Goal: Task Accomplishment & Management: Manage account settings

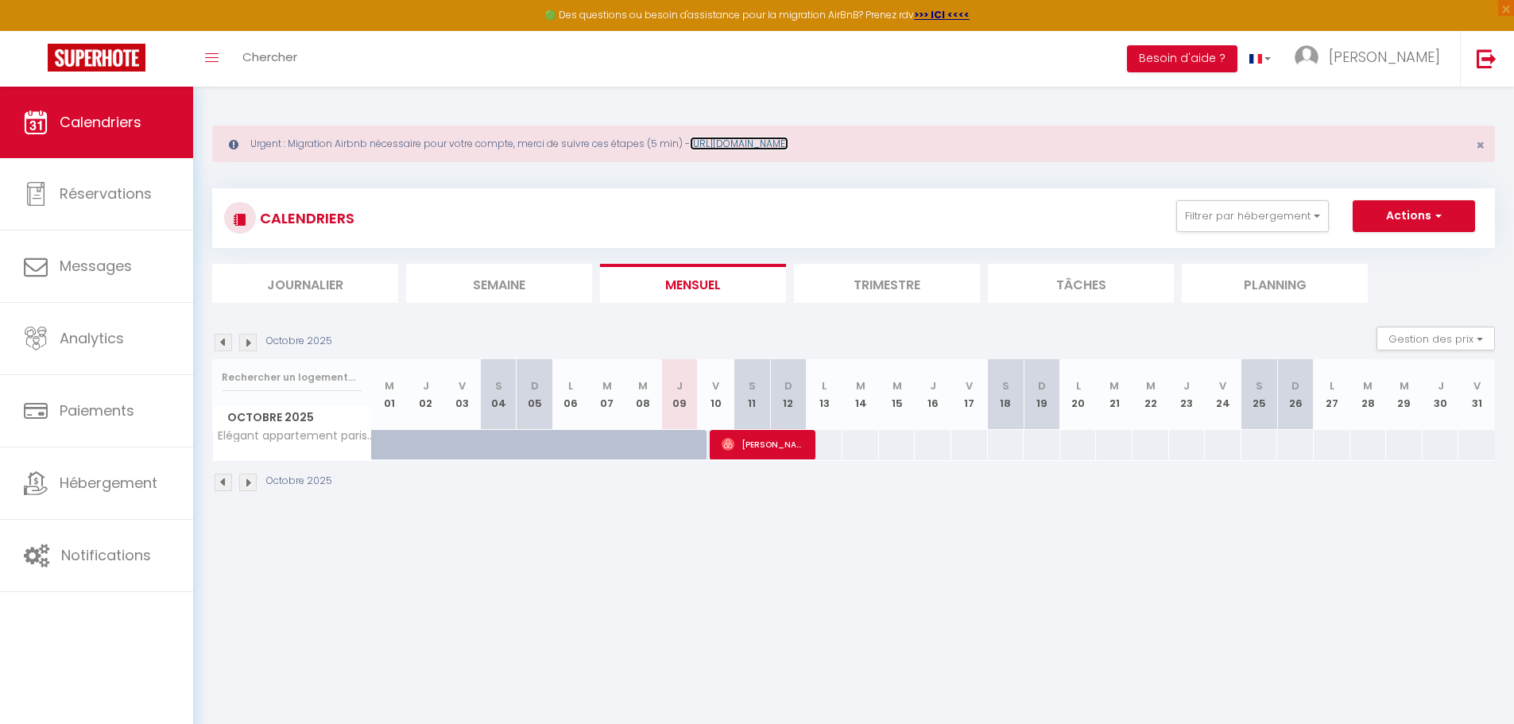
click at [788, 146] on link "[URL][DOMAIN_NAME]" at bounding box center [739, 144] width 99 height 14
click at [1419, 64] on span "[PERSON_NAME]" at bounding box center [1384, 57] width 111 height 20
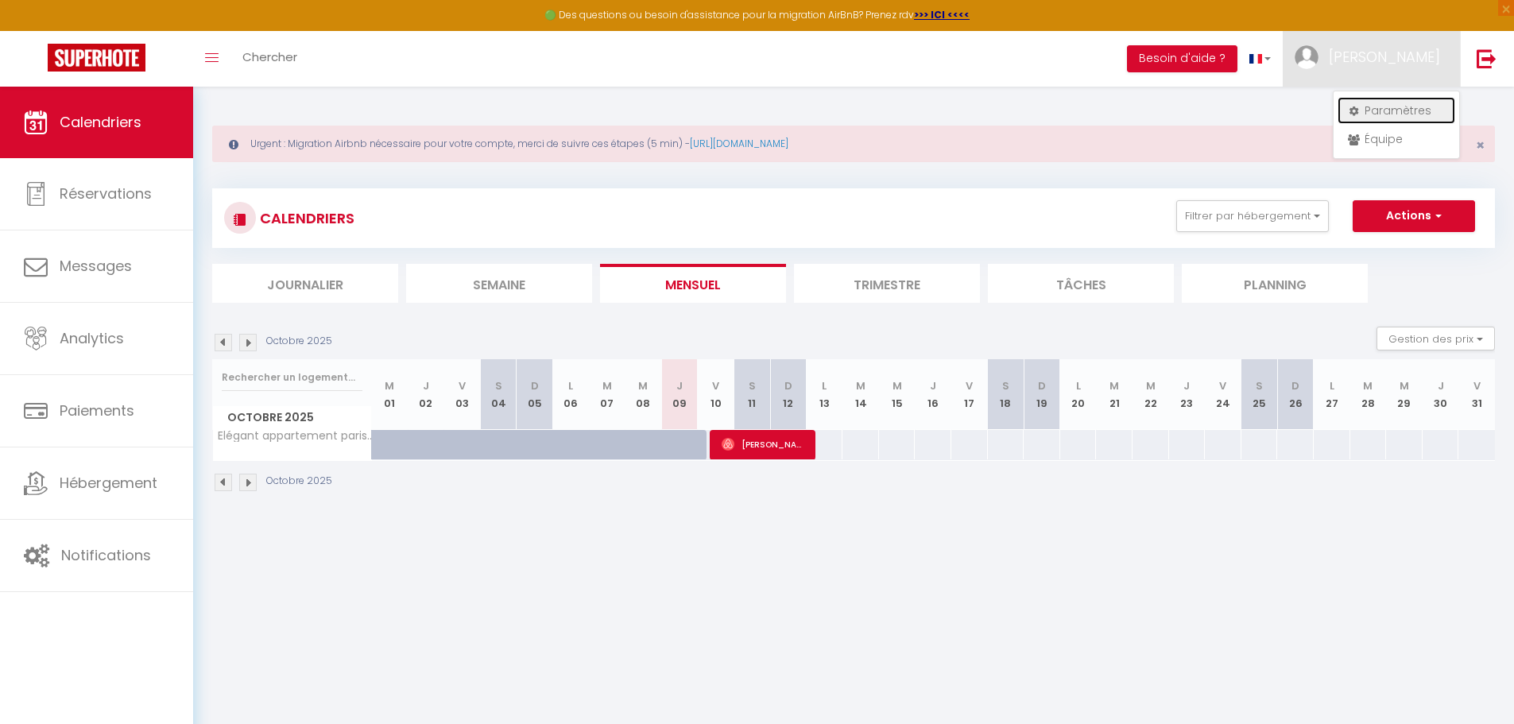
click at [1402, 110] on link "Paramètres" at bounding box center [1397, 110] width 118 height 27
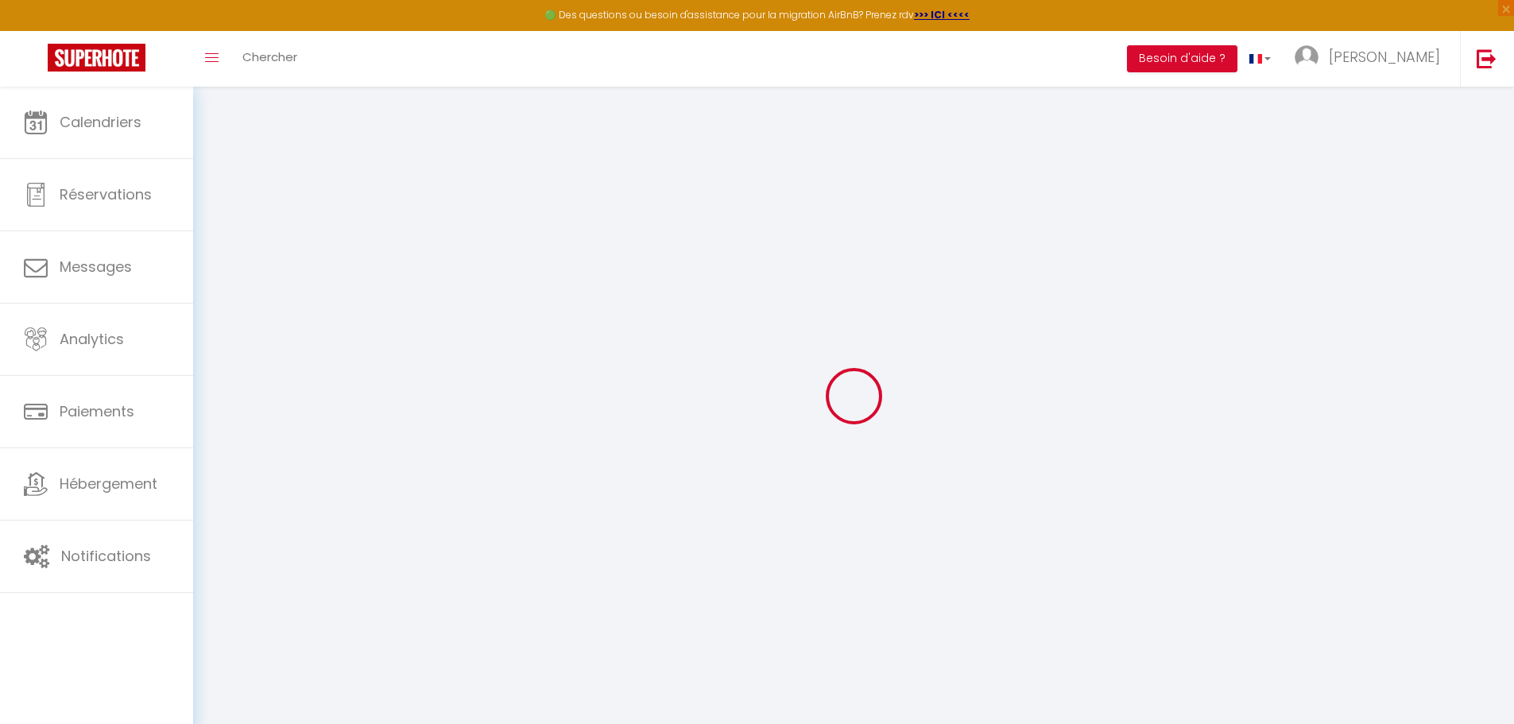
type input "xwCKZ2IUeEWvw48X2VVgHFNDq"
type input "pIFYOFtBKfH8ZSWH4ldoNSYb8"
type input "[URL][DOMAIN_NAME]"
select select "fr"
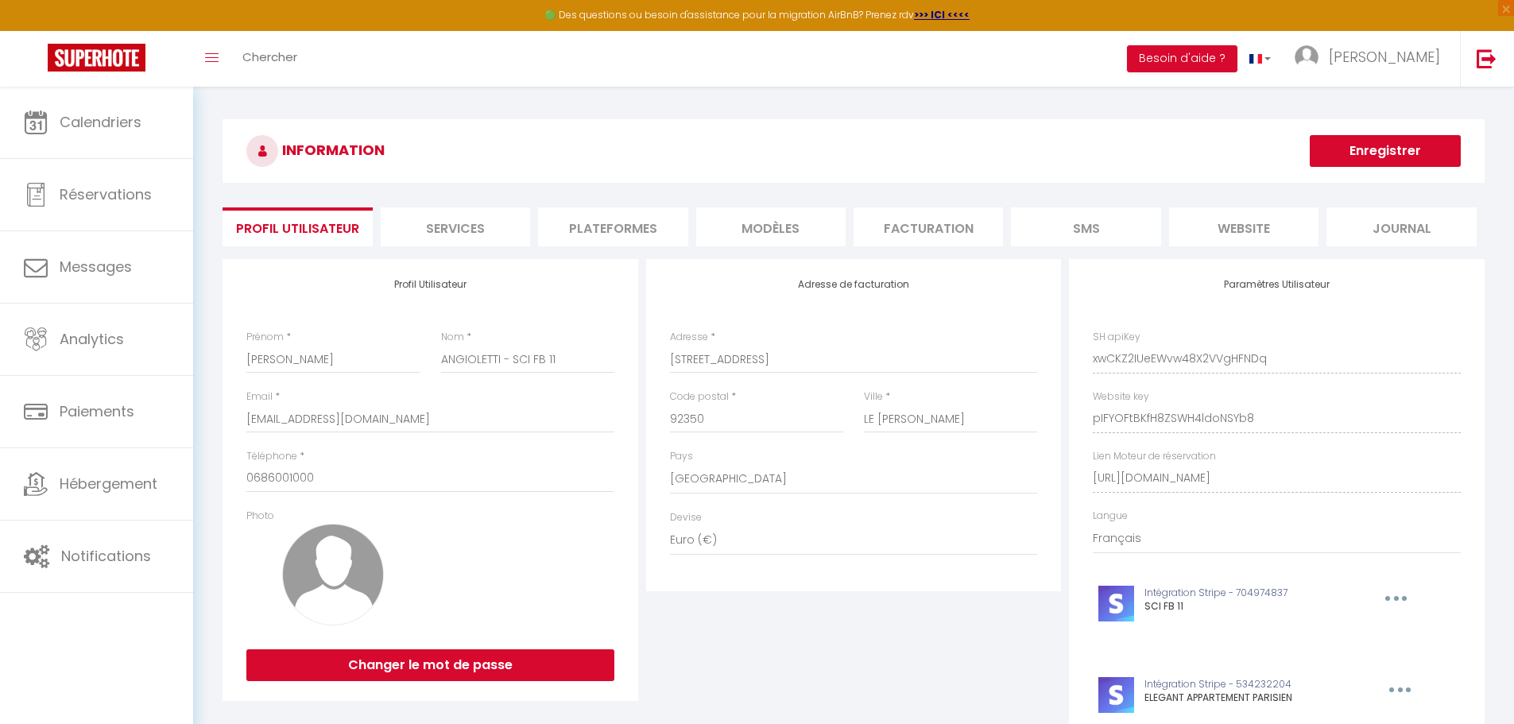
click at [597, 226] on li "Plateformes" at bounding box center [612, 226] width 149 height 39
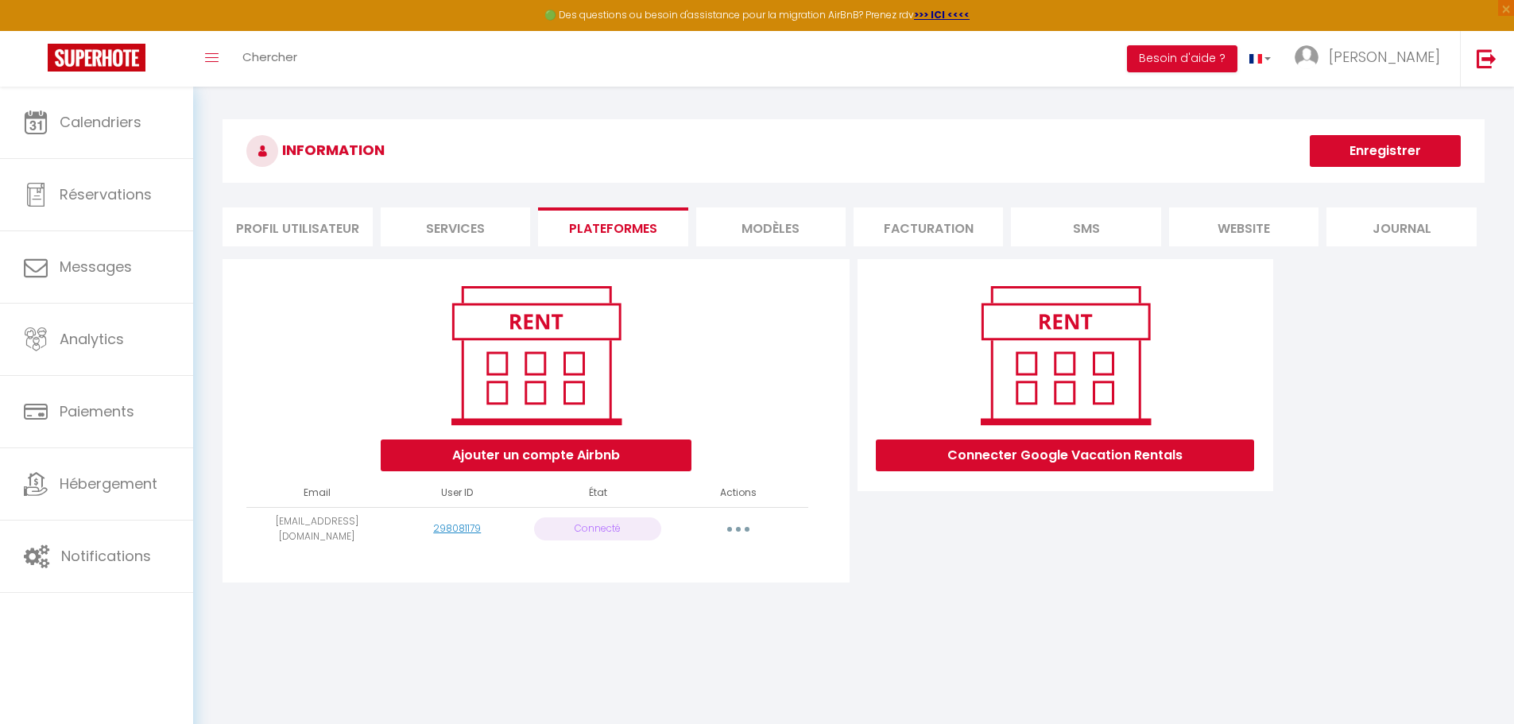
click at [725, 524] on button "button" at bounding box center [738, 529] width 45 height 25
click at [668, 616] on link "Reconnecter le compte" at bounding box center [668, 622] width 176 height 27
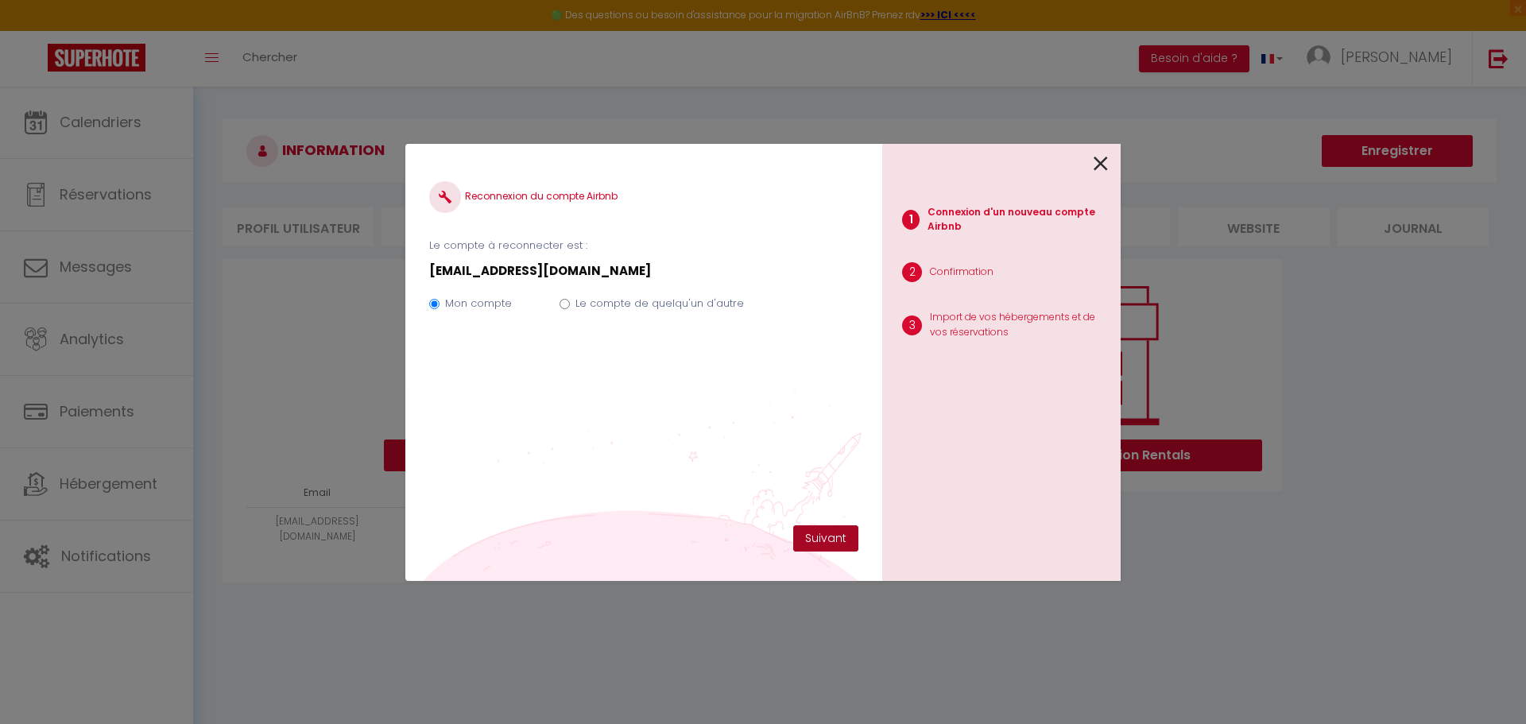
click at [826, 532] on button "Suivant" at bounding box center [825, 538] width 65 height 27
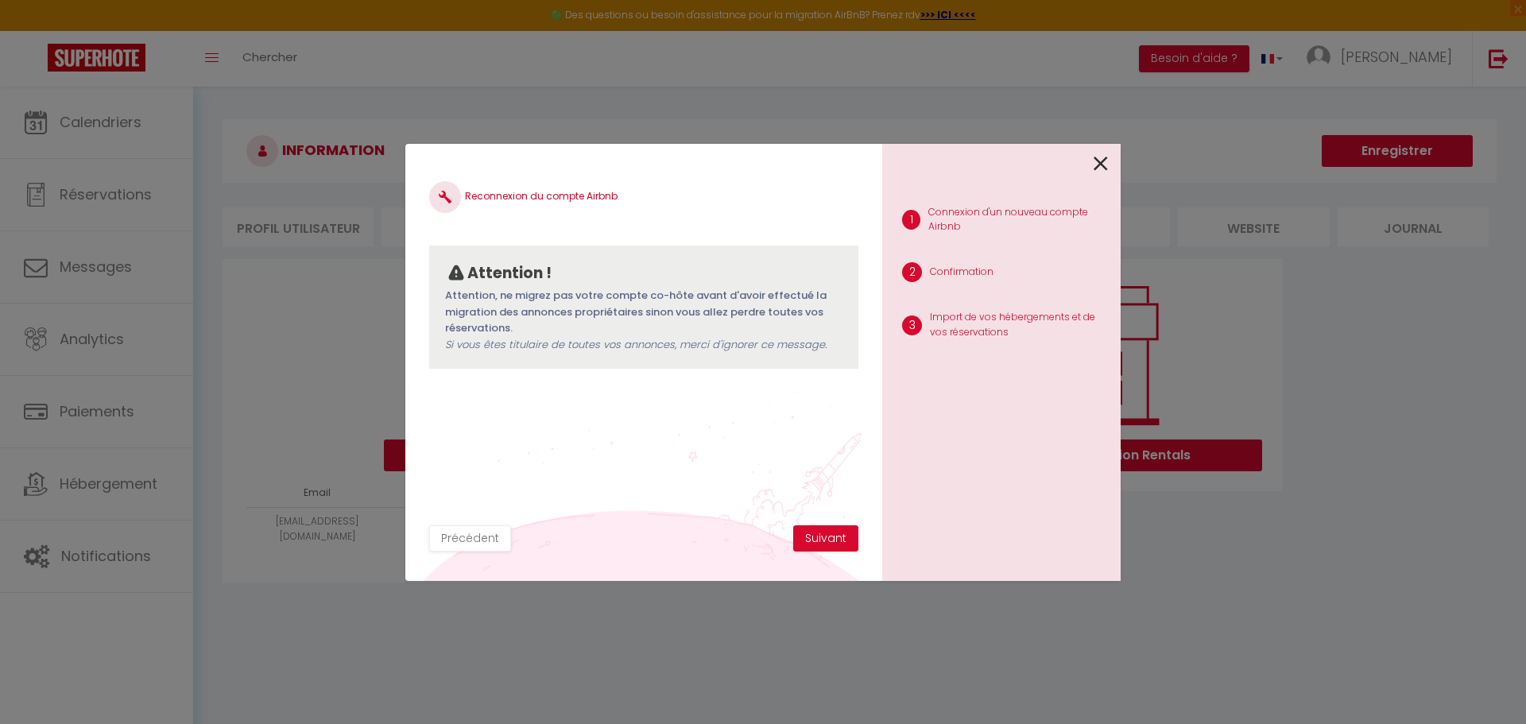
click at [1106, 165] on icon at bounding box center [1101, 164] width 14 height 24
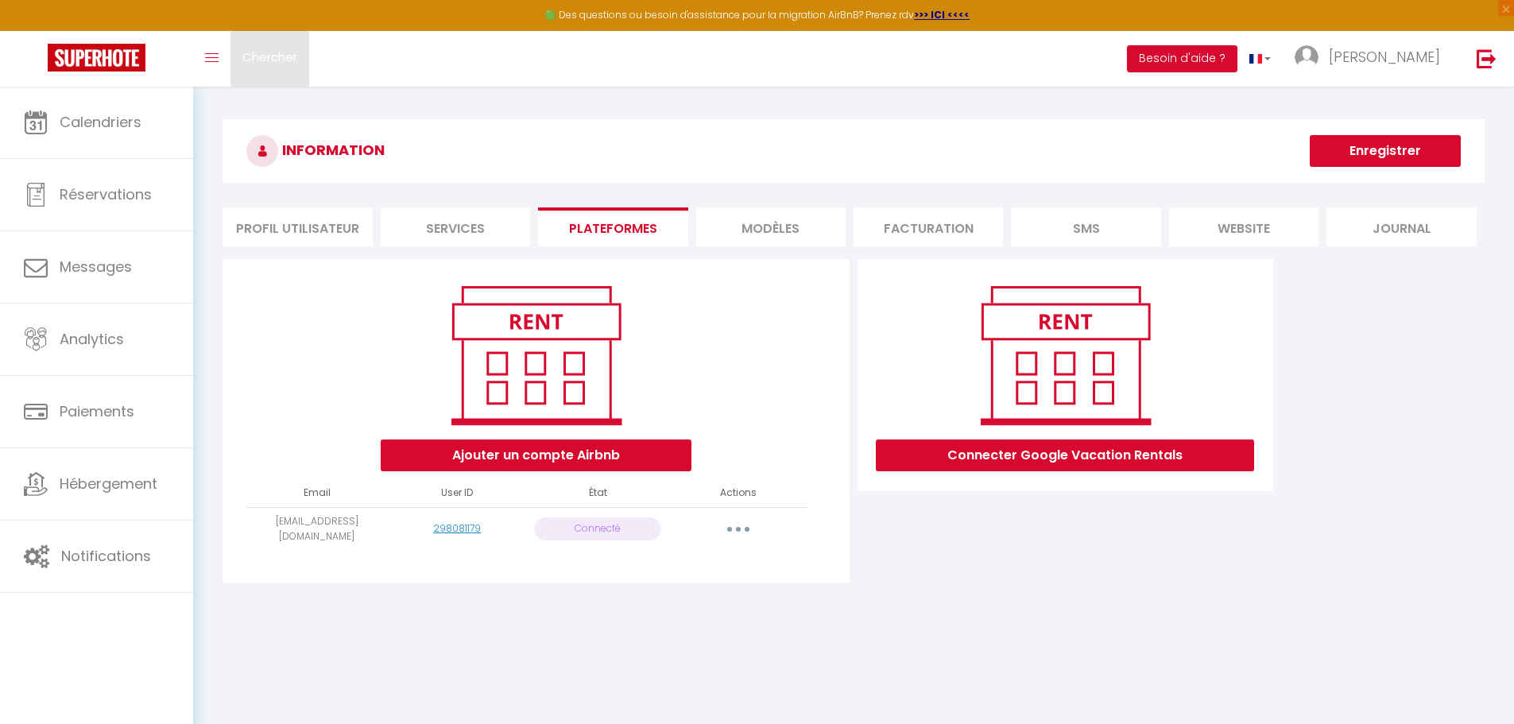
click at [277, 55] on span "Chercher" at bounding box center [269, 56] width 55 height 17
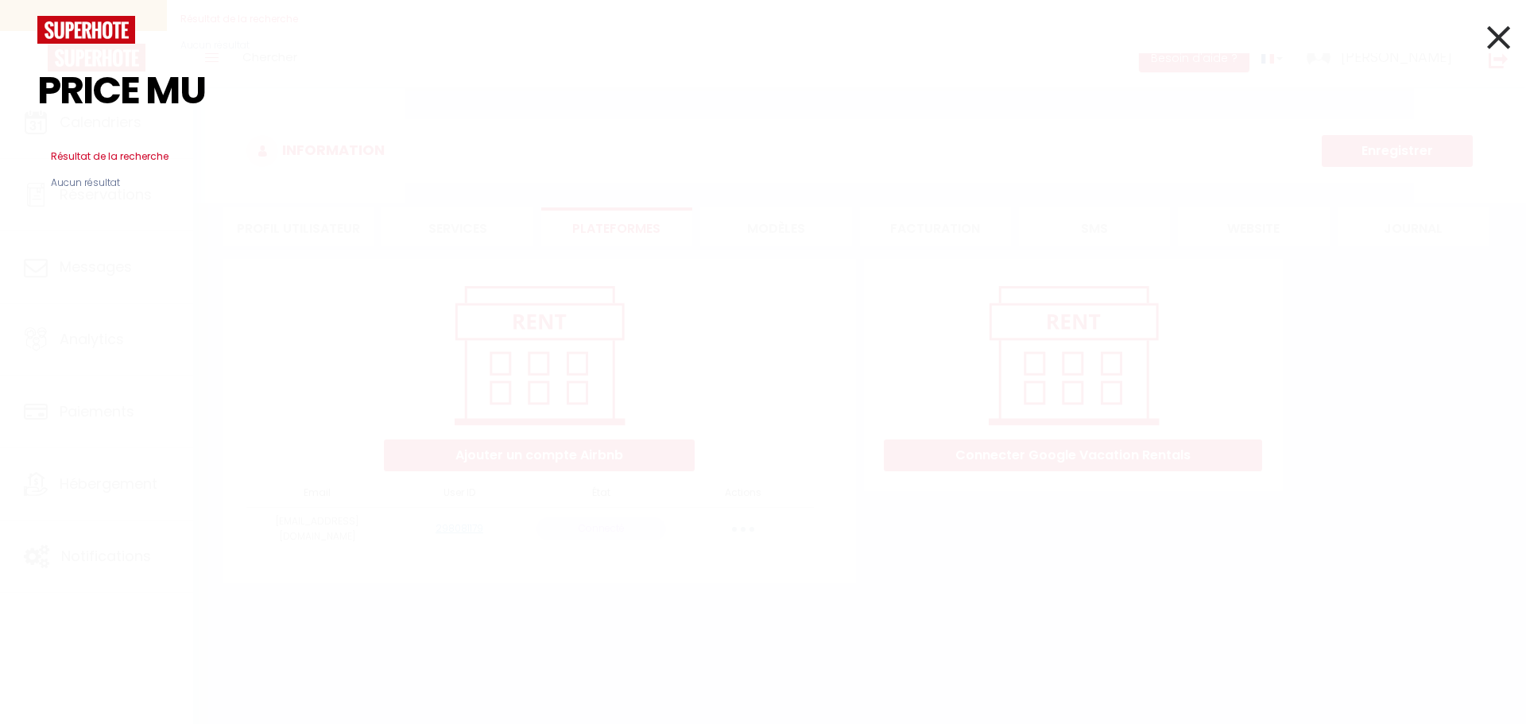
type input "PRICE MUL"
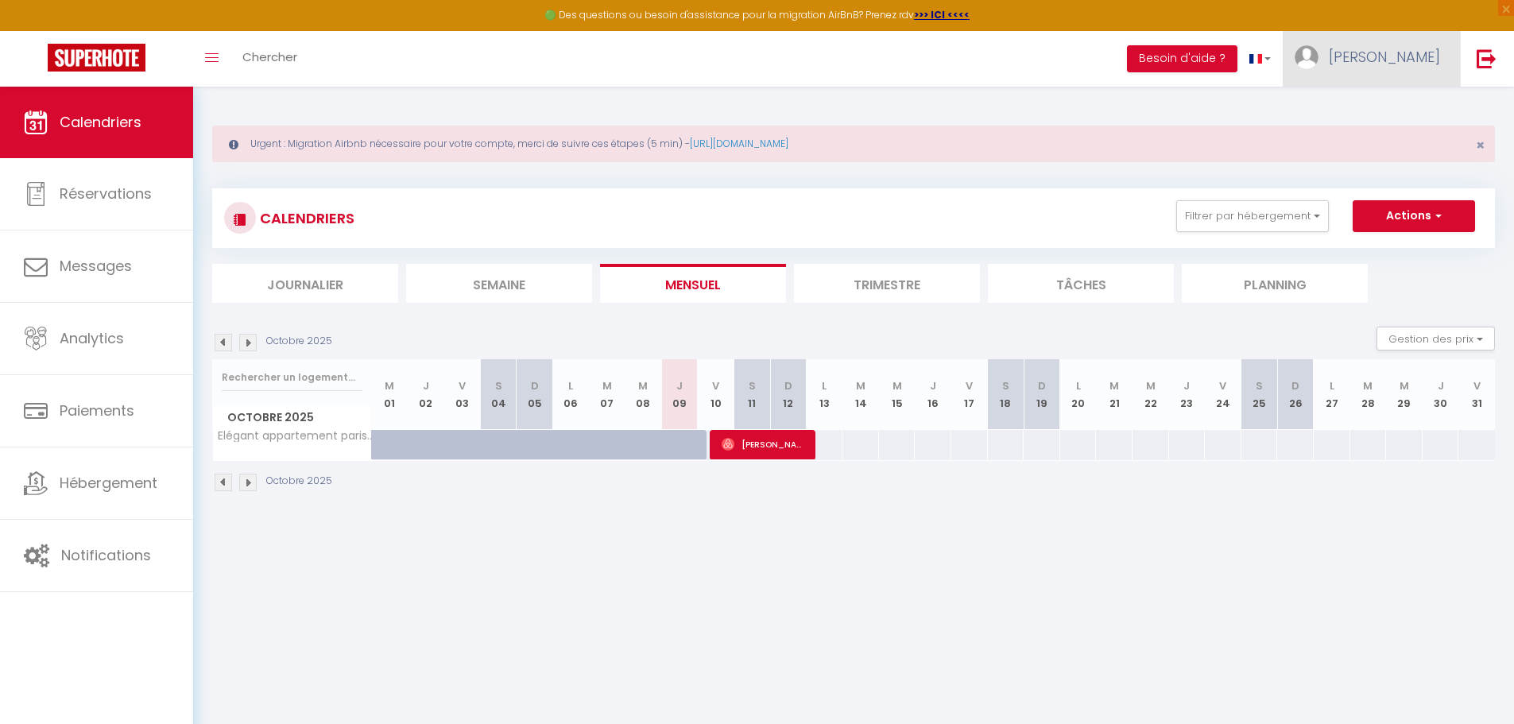
click at [1390, 68] on link "[PERSON_NAME]" at bounding box center [1371, 59] width 177 height 56
click at [1404, 104] on link "Paramètres" at bounding box center [1397, 110] width 118 height 27
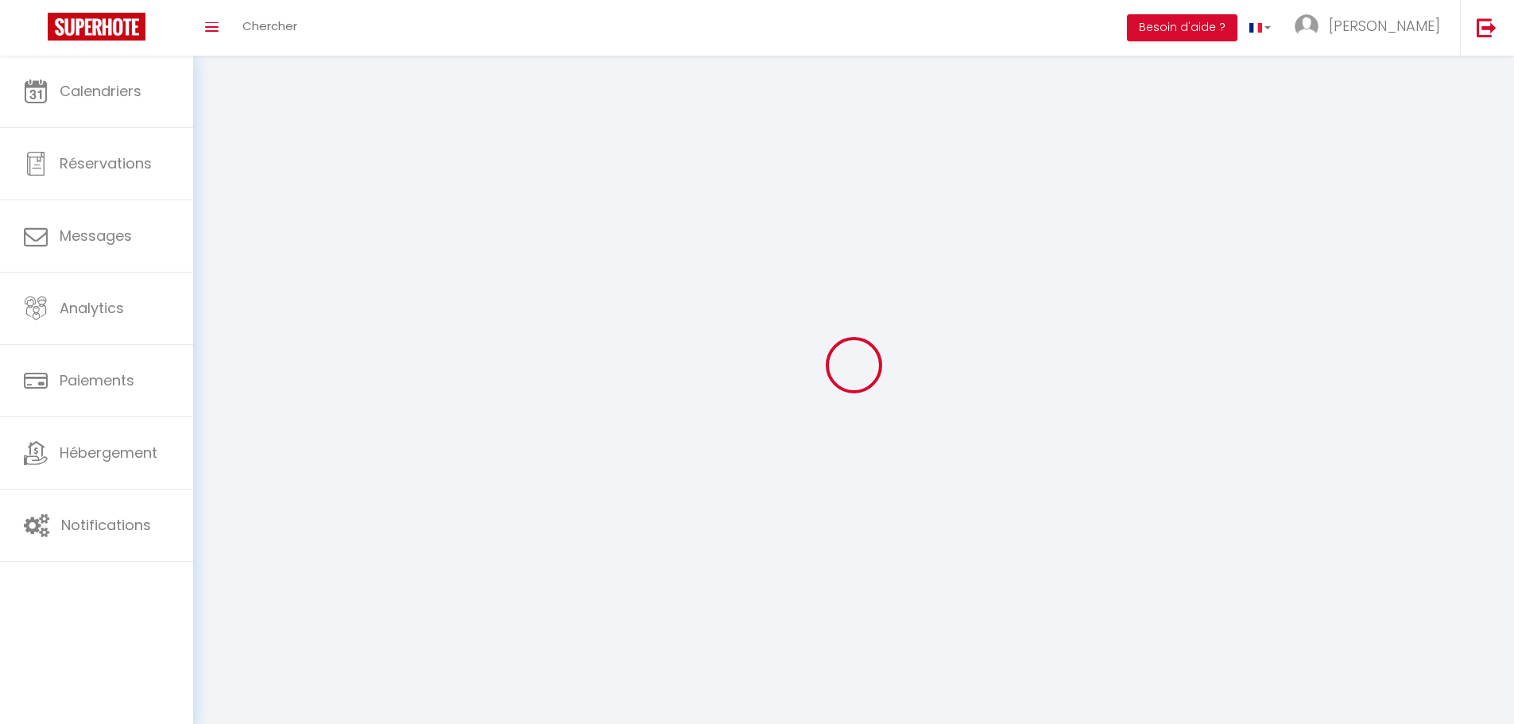
type input "[PERSON_NAME]"
type input "ANGIOLETTI - SCI FB 11"
type input "0686001000"
type input "[STREET_ADDRESS]"
type input "92350"
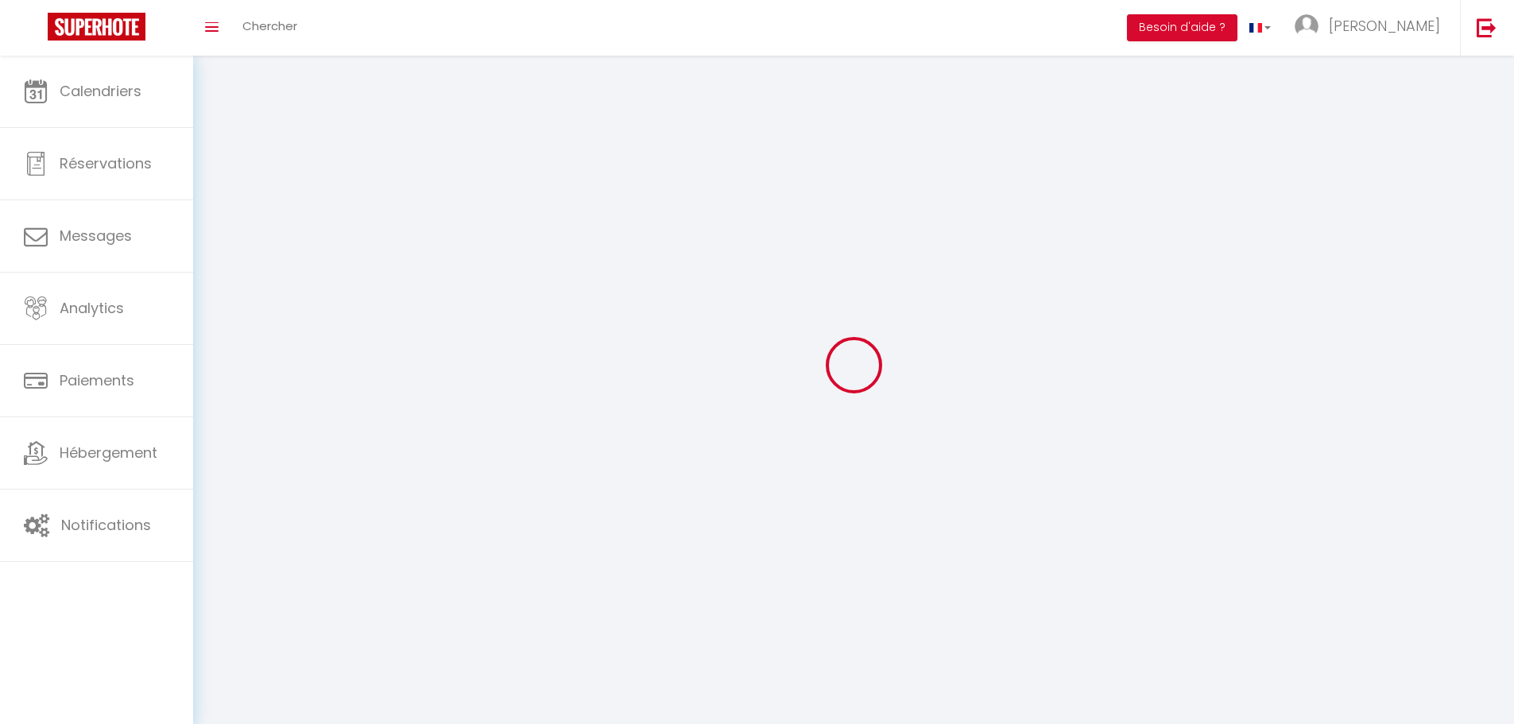
type input "LE [PERSON_NAME]"
type input "xwCKZ2IUeEWvw48X2VVgHFNDq"
type input "pIFYOFtBKfH8ZSWH4ldoNSYb8"
type input "[URL][DOMAIN_NAME]"
select select "28"
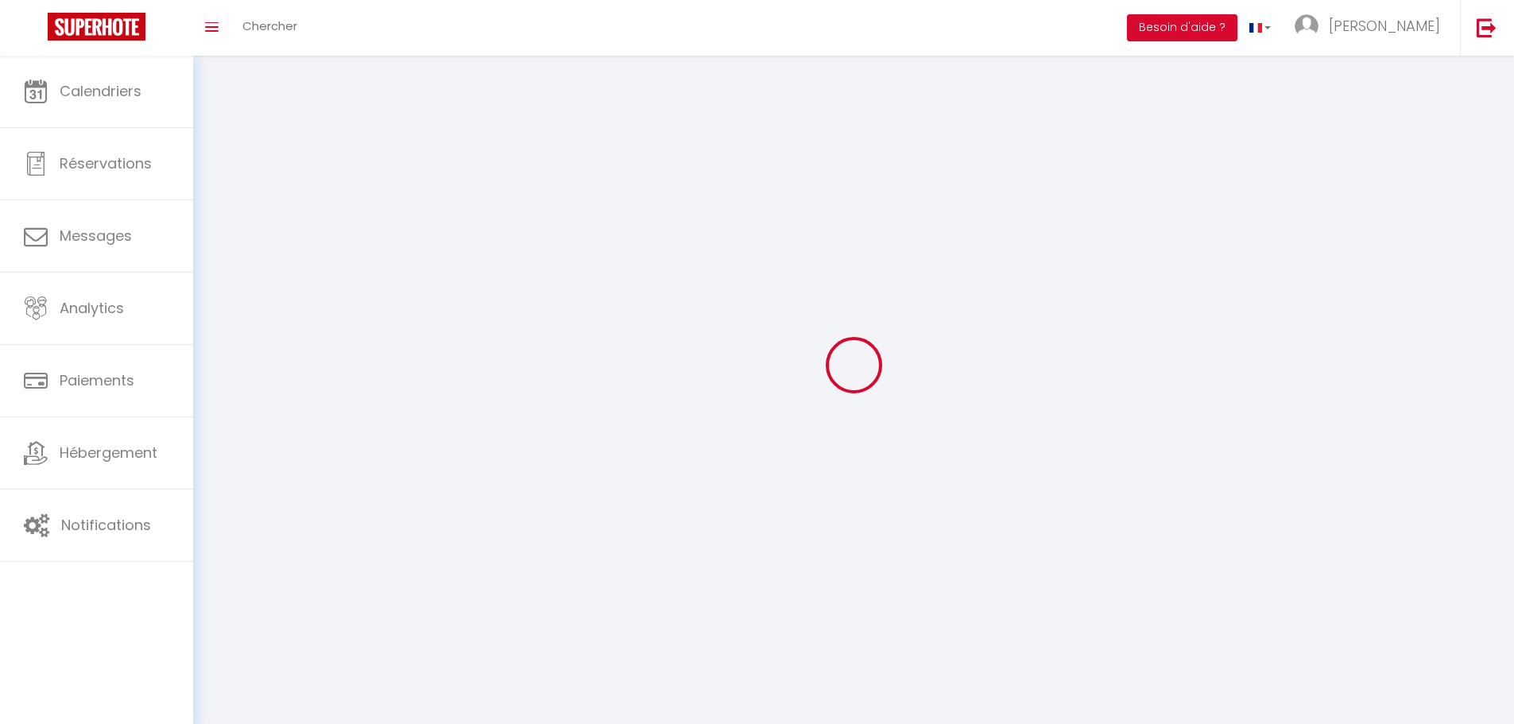
select select "fr"
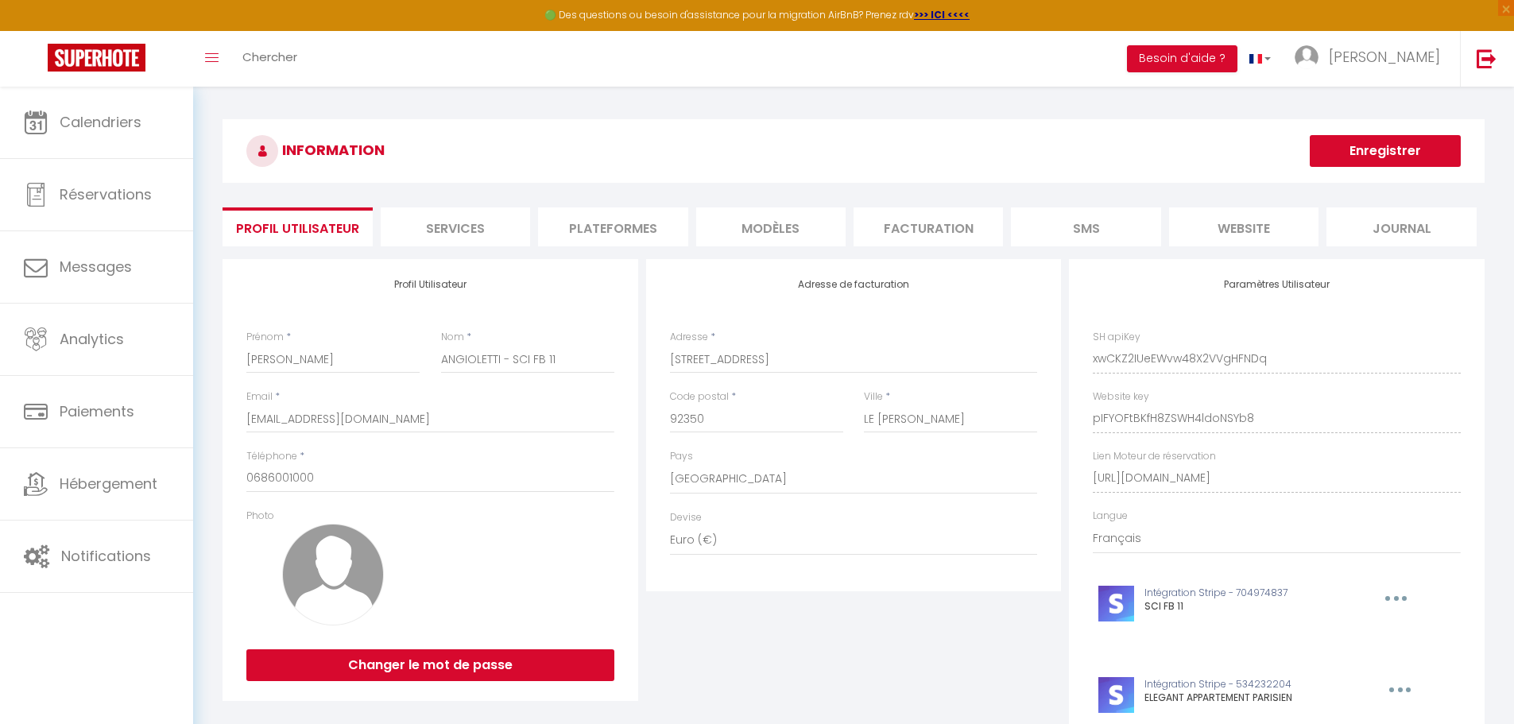
click at [633, 225] on li "Plateformes" at bounding box center [612, 226] width 149 height 39
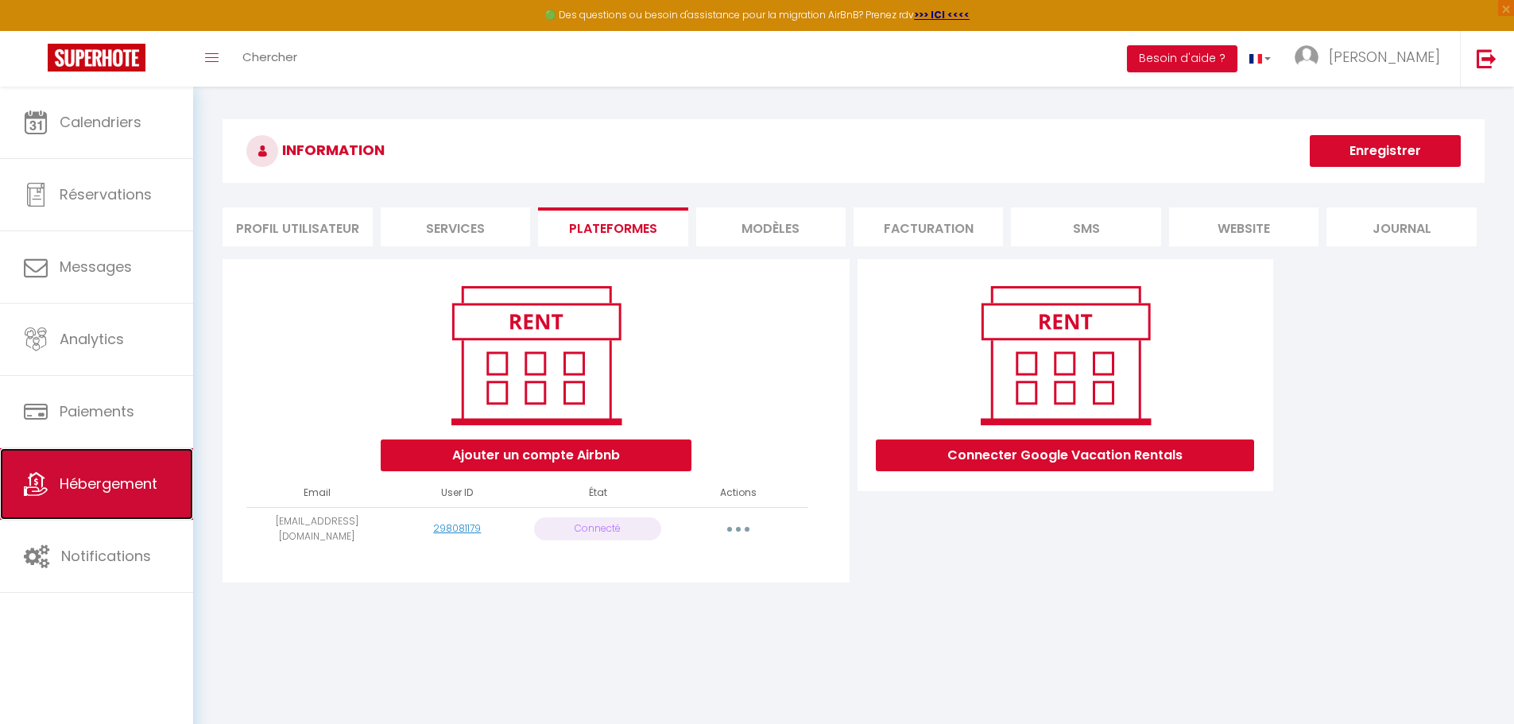
click at [82, 494] on link "Hébergement" at bounding box center [96, 484] width 193 height 72
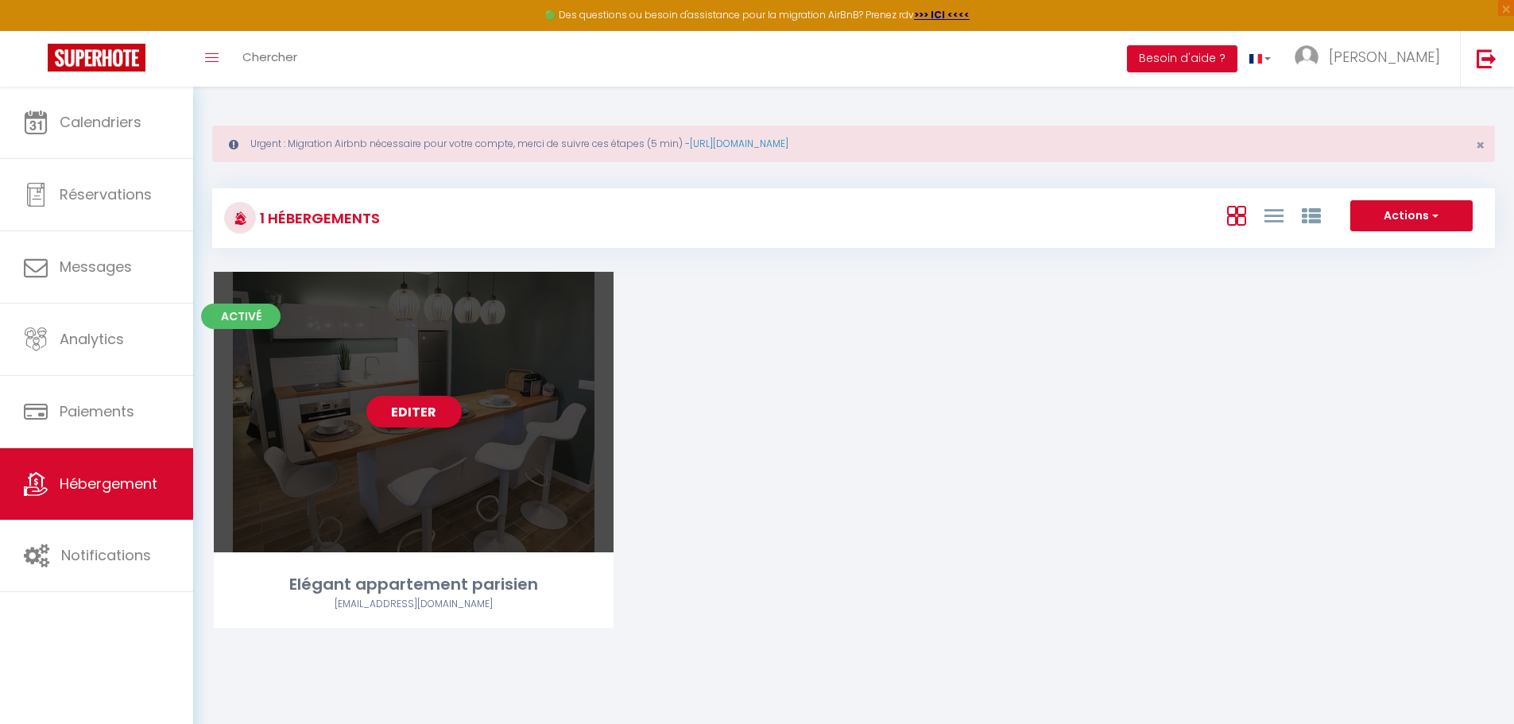
click at [502, 463] on div "Editer" at bounding box center [414, 412] width 400 height 281
click at [466, 323] on div "Editer" at bounding box center [414, 412] width 400 height 281
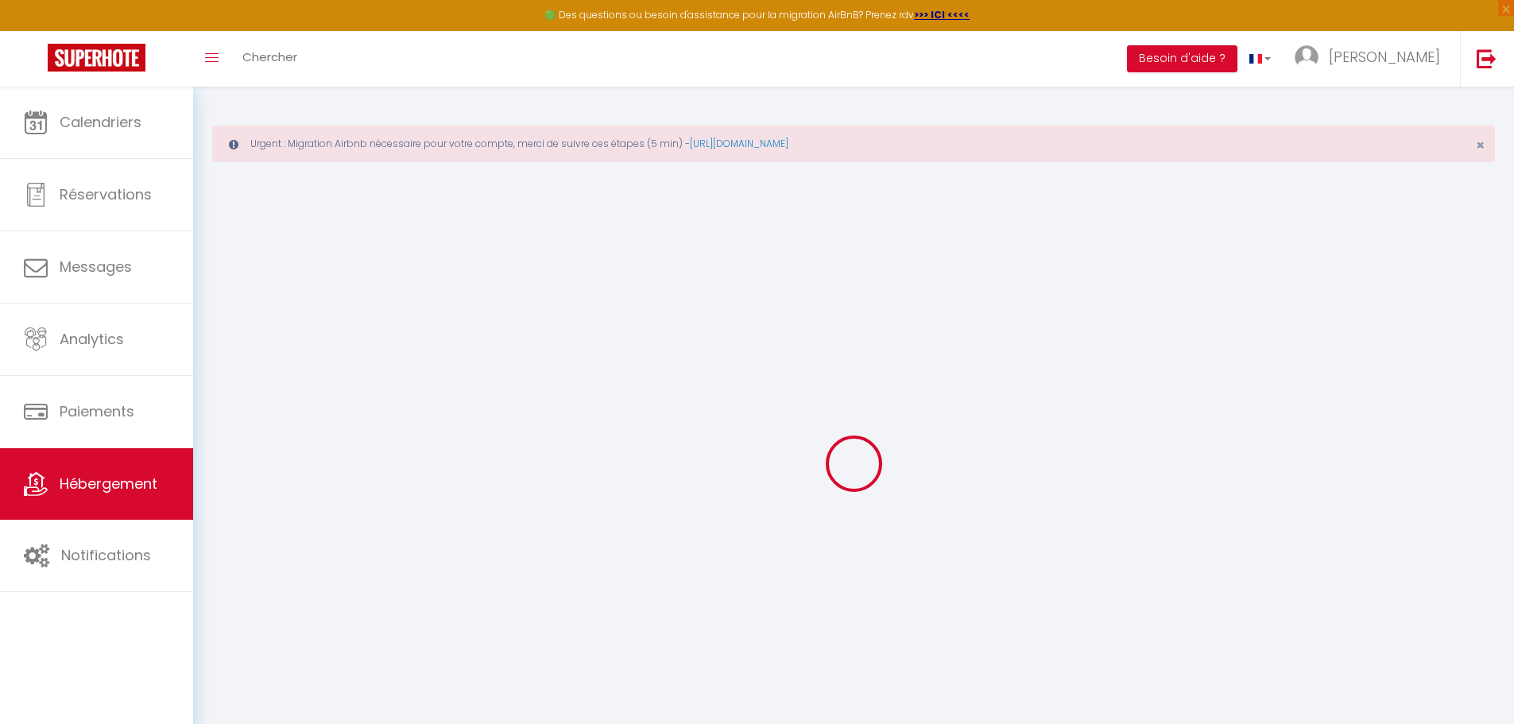
select select "3404-942707170776051546"
select select "+ 3 %"
select select "+ 20 %"
select select
checkbox input "false"
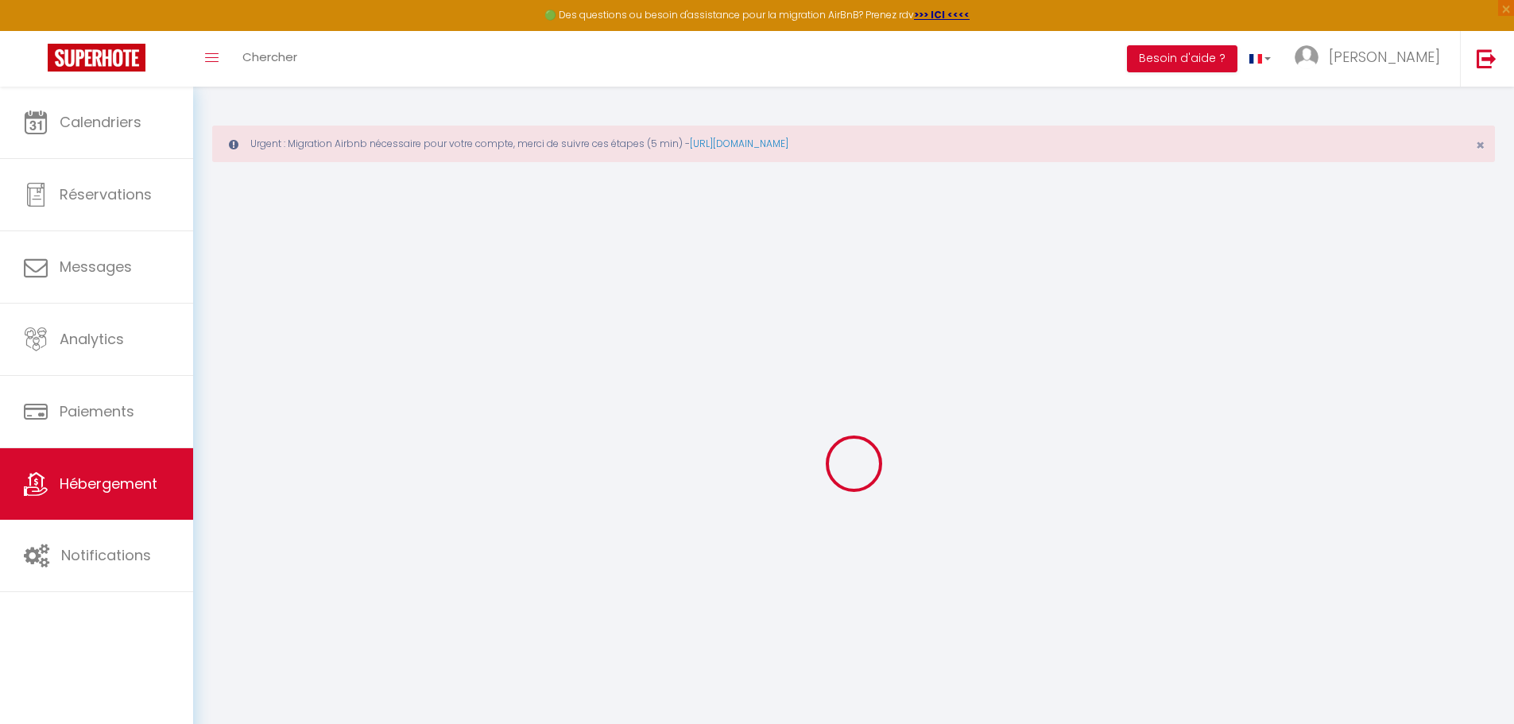
checkbox input "false"
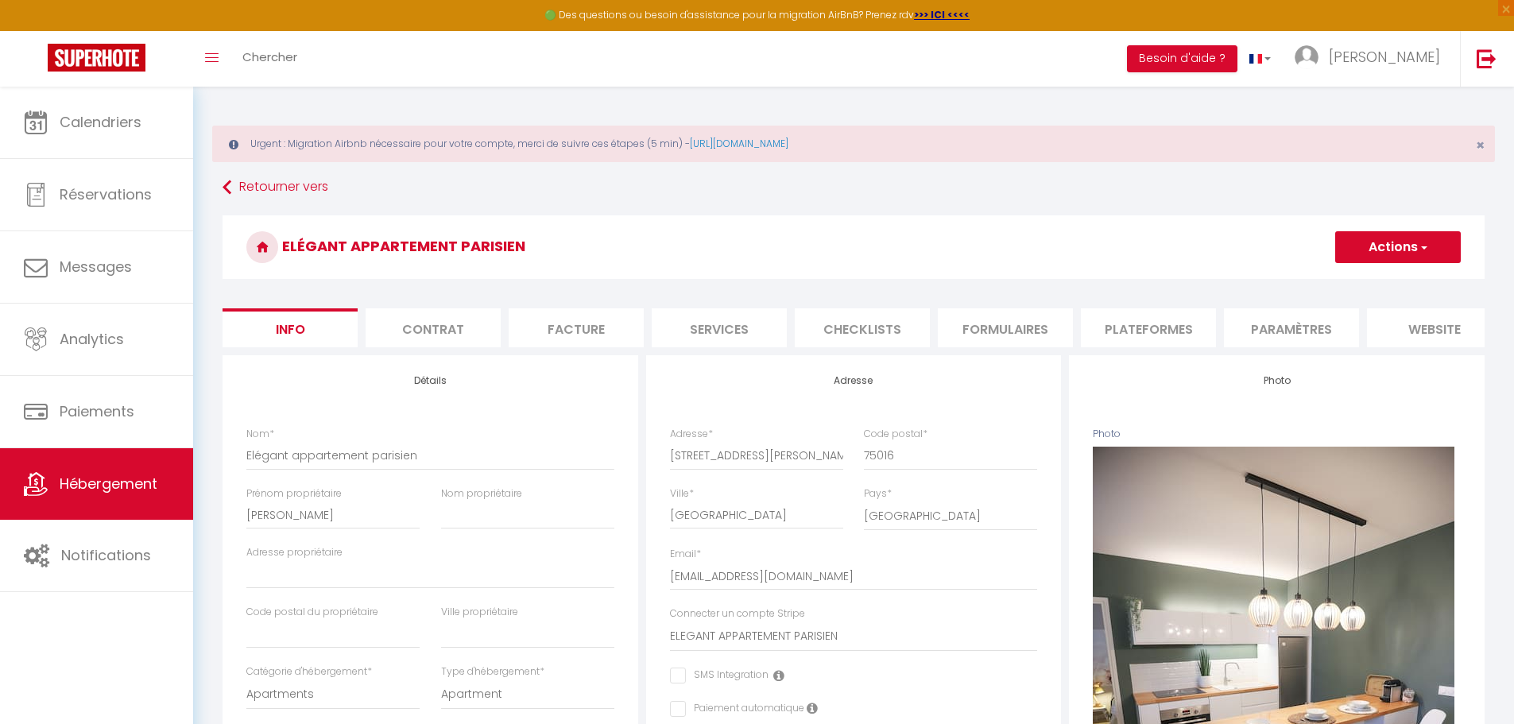
click at [1133, 321] on li "Plateformes" at bounding box center [1148, 327] width 135 height 39
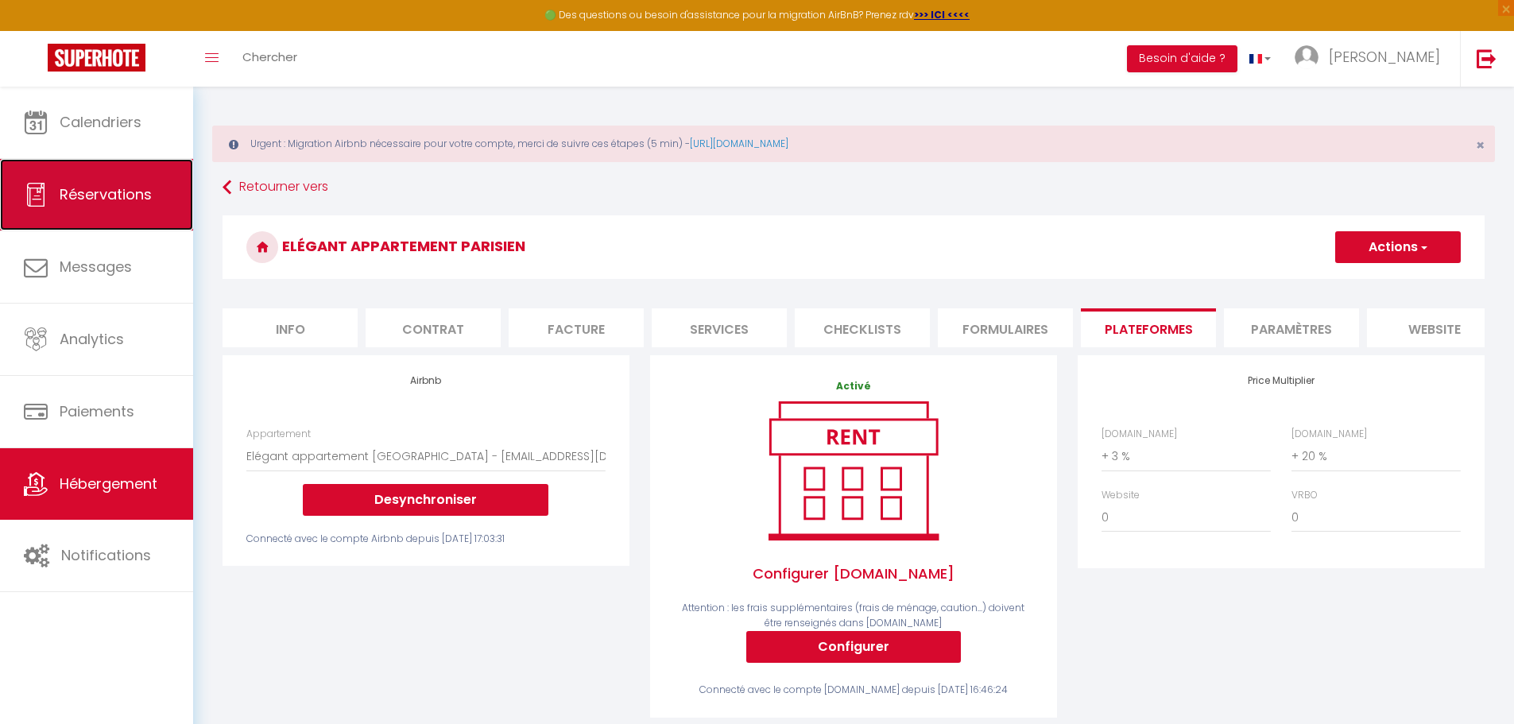
click at [48, 193] on link "Réservations" at bounding box center [96, 195] width 193 height 72
select select "not_cancelled"
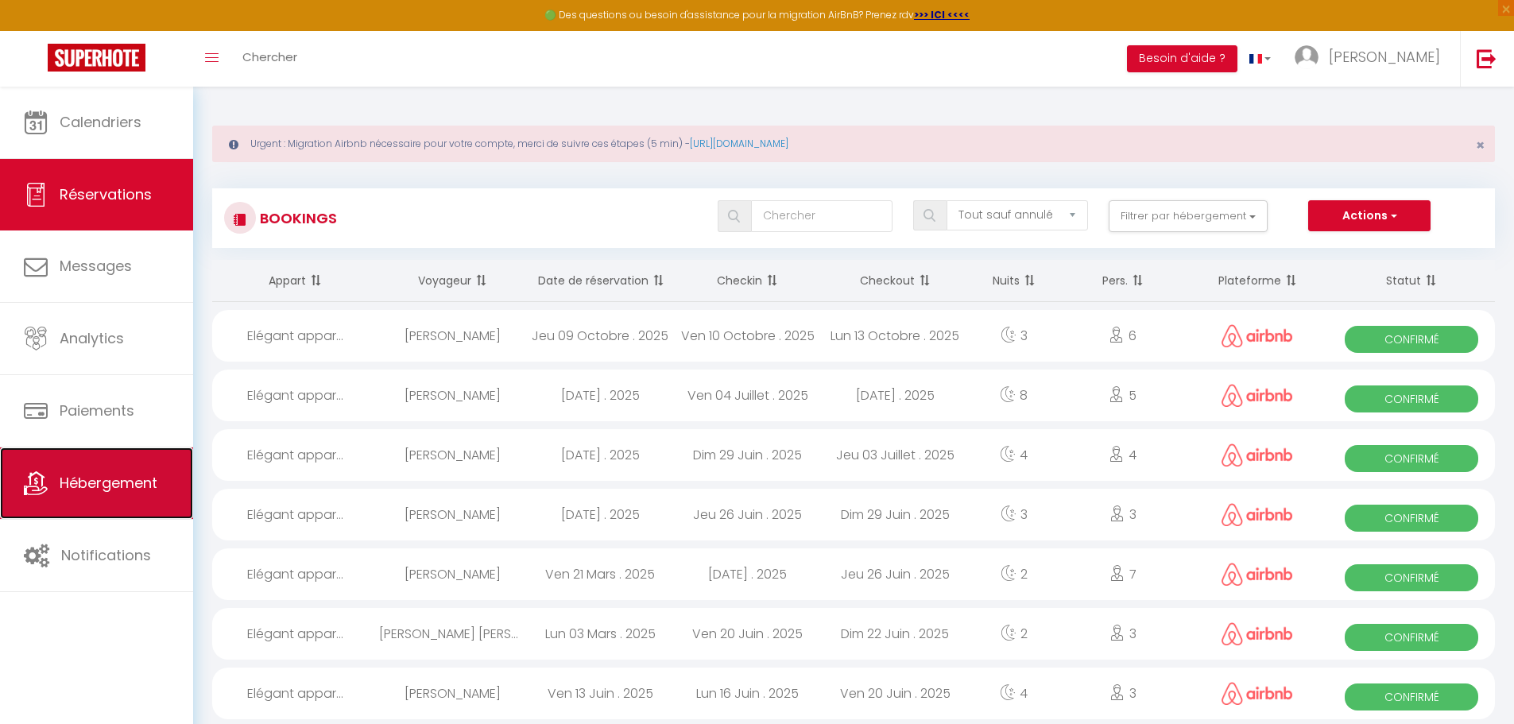
click at [98, 485] on span "Hébergement" at bounding box center [109, 483] width 98 height 20
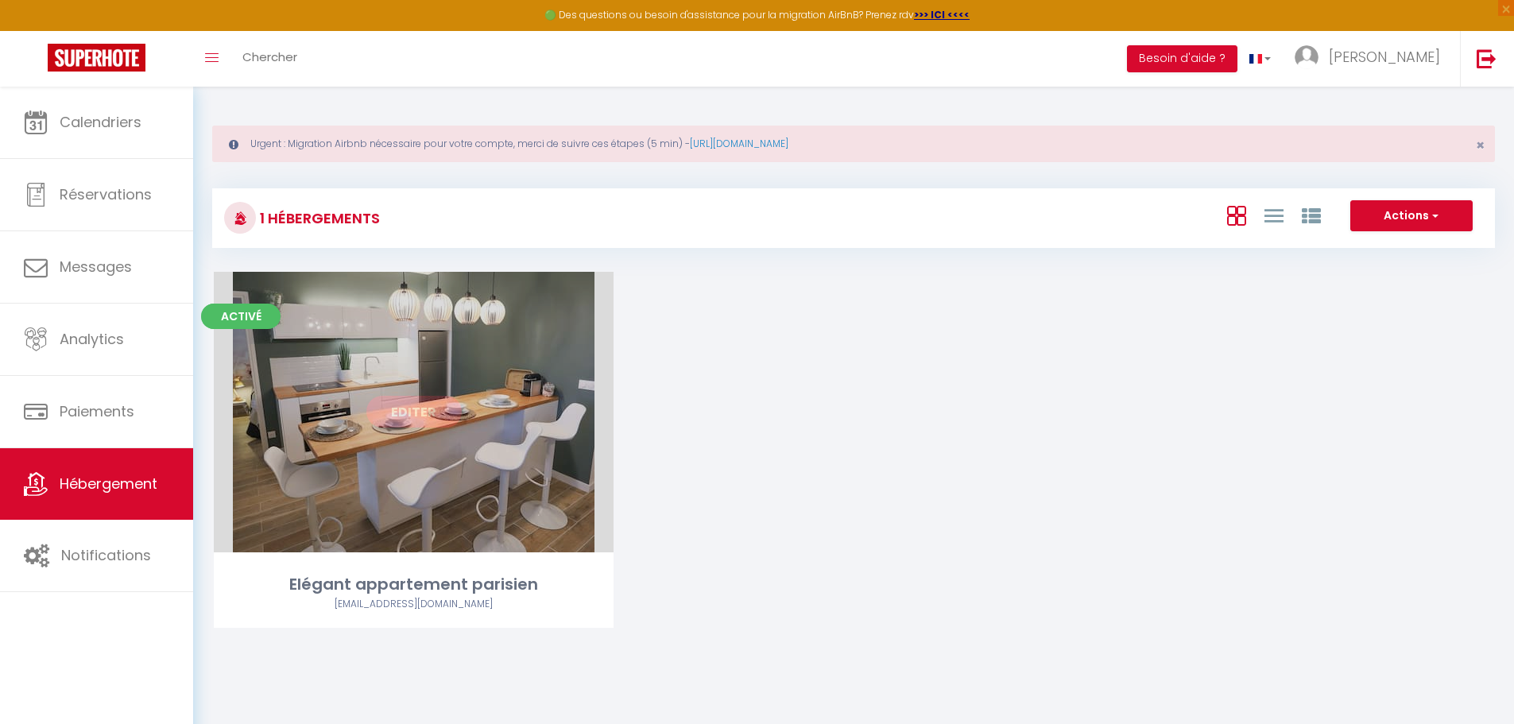
click at [507, 416] on div "Editer" at bounding box center [414, 412] width 400 height 281
click at [423, 421] on link "Editer" at bounding box center [413, 412] width 95 height 32
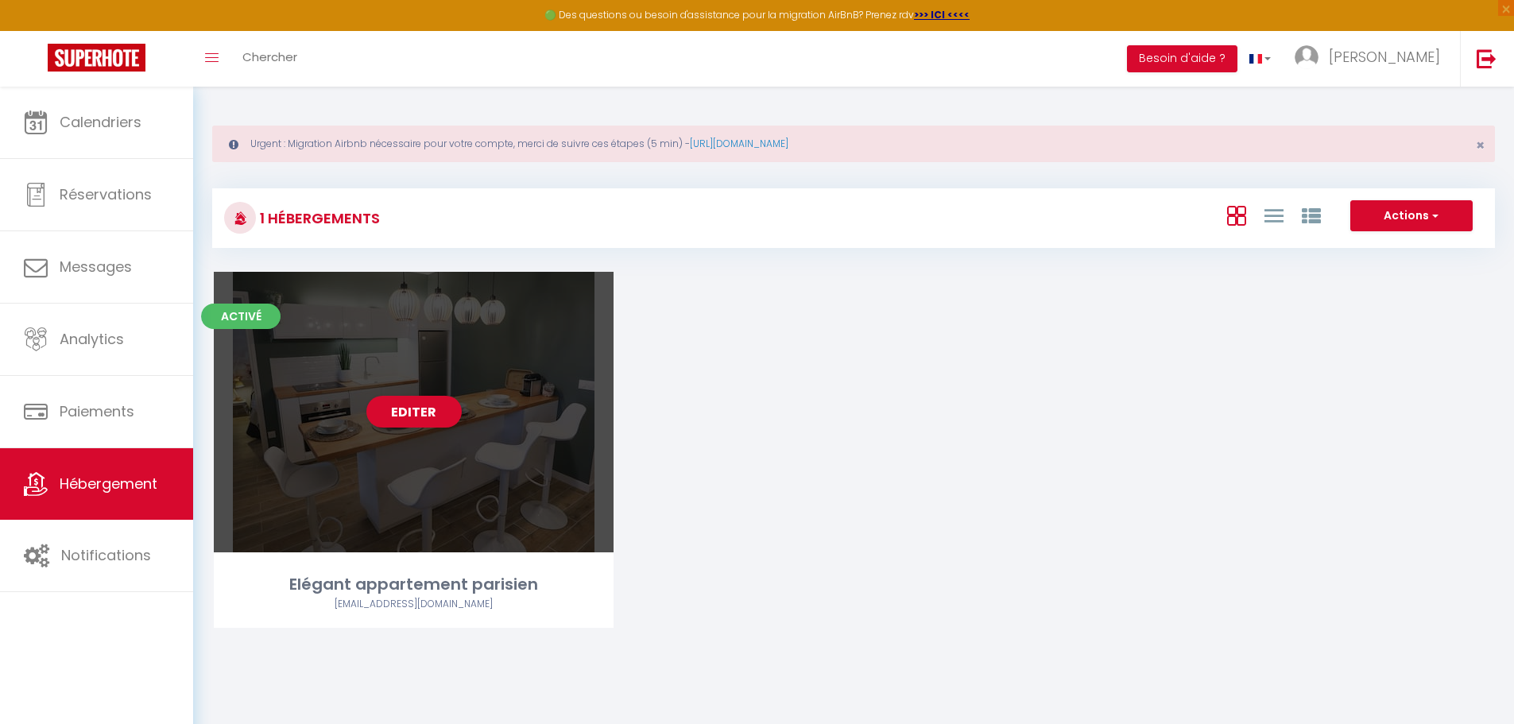
click at [424, 586] on div "Elégant appartement parisien" at bounding box center [414, 584] width 400 height 25
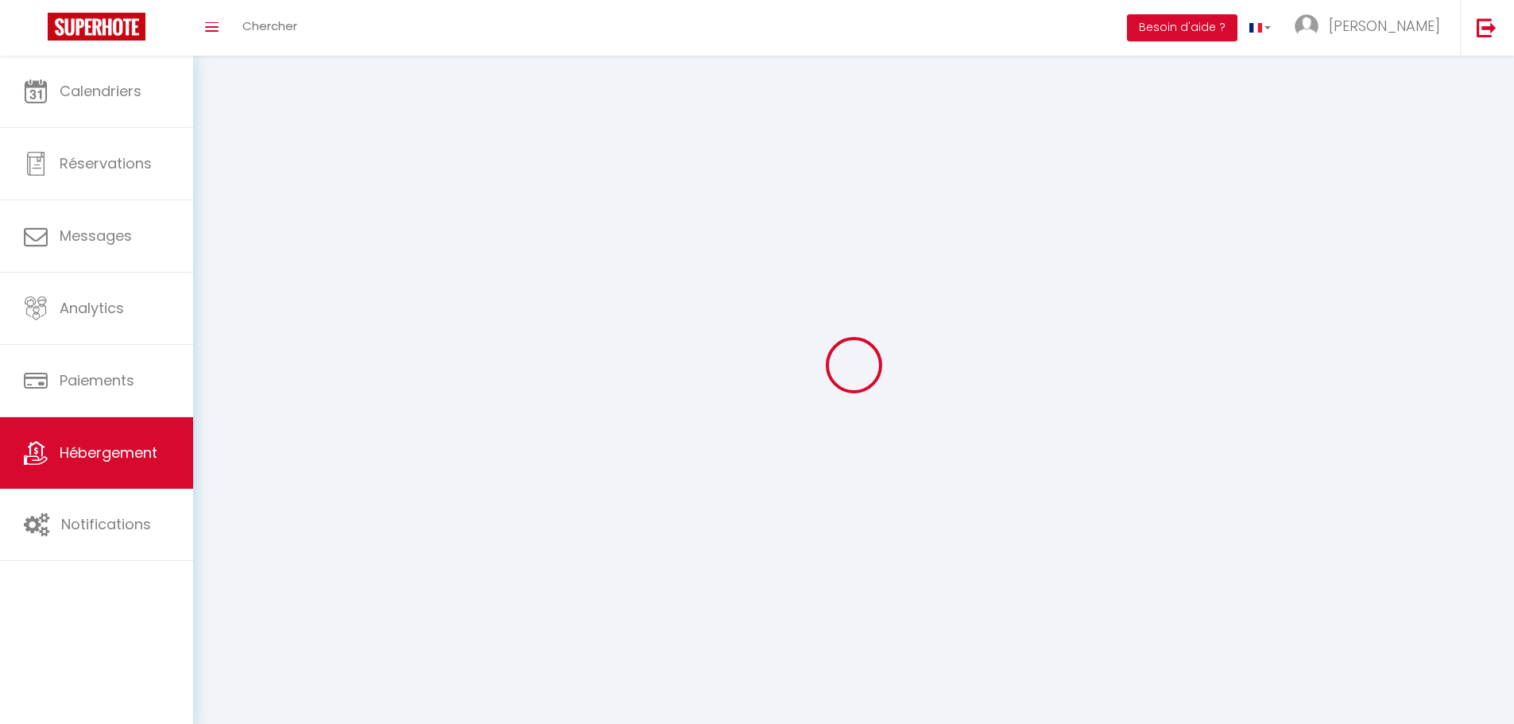
select select
select select "28"
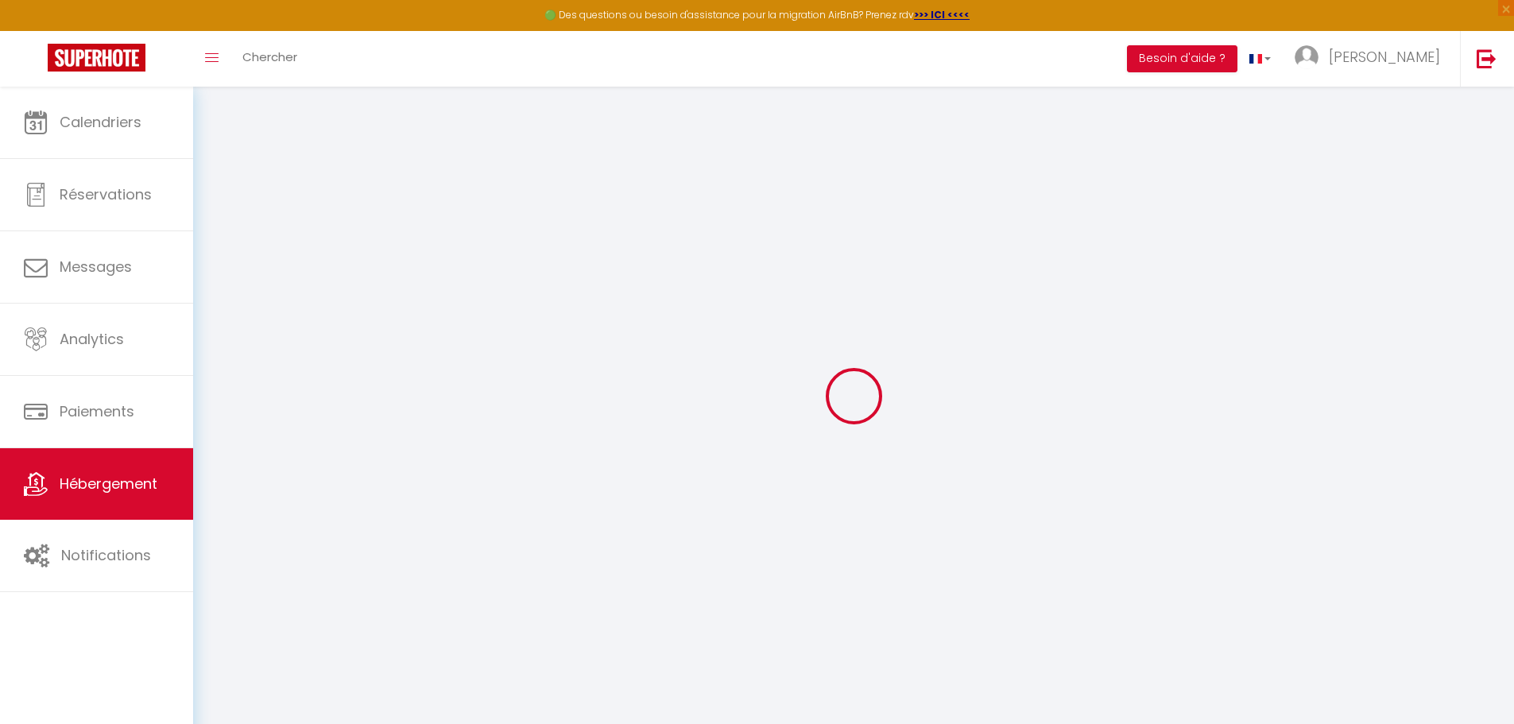
select select
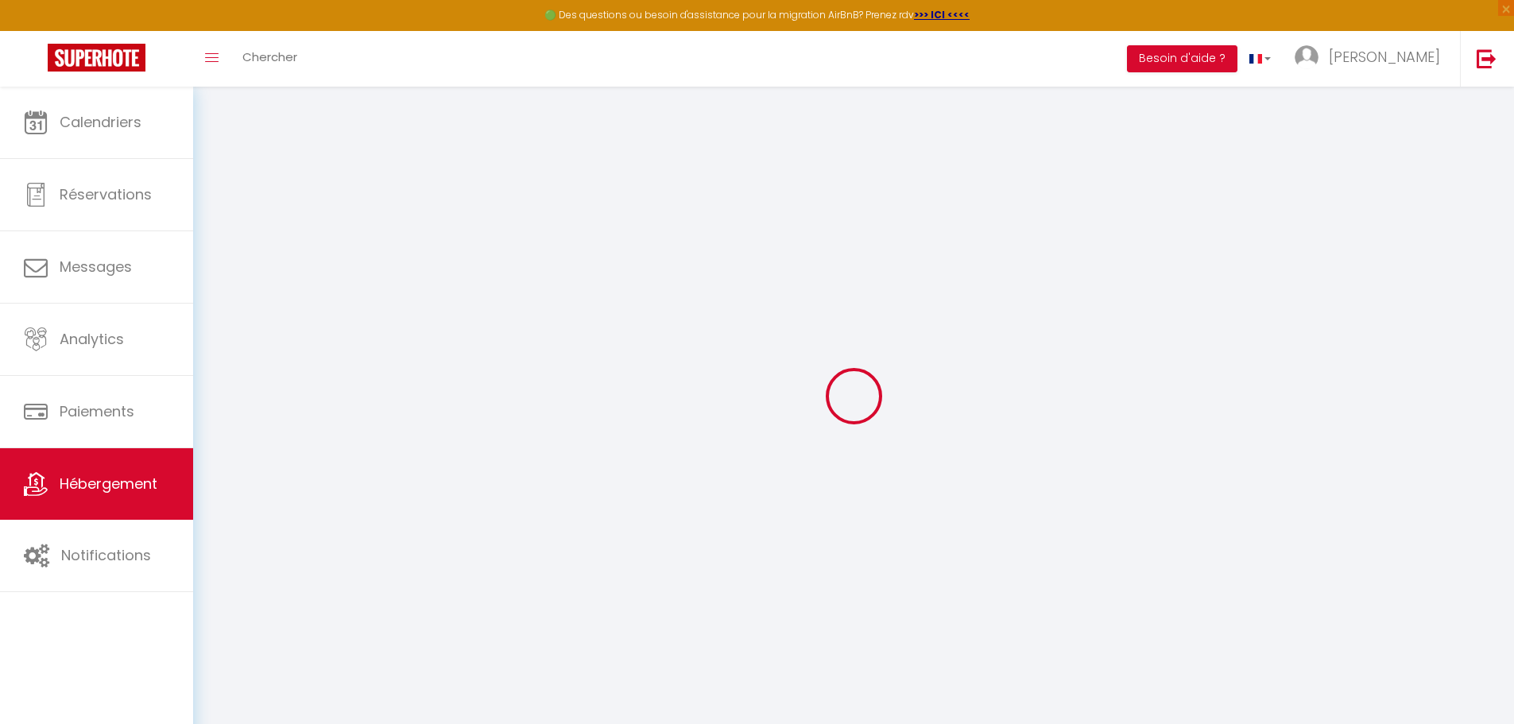
select select
checkbox input "false"
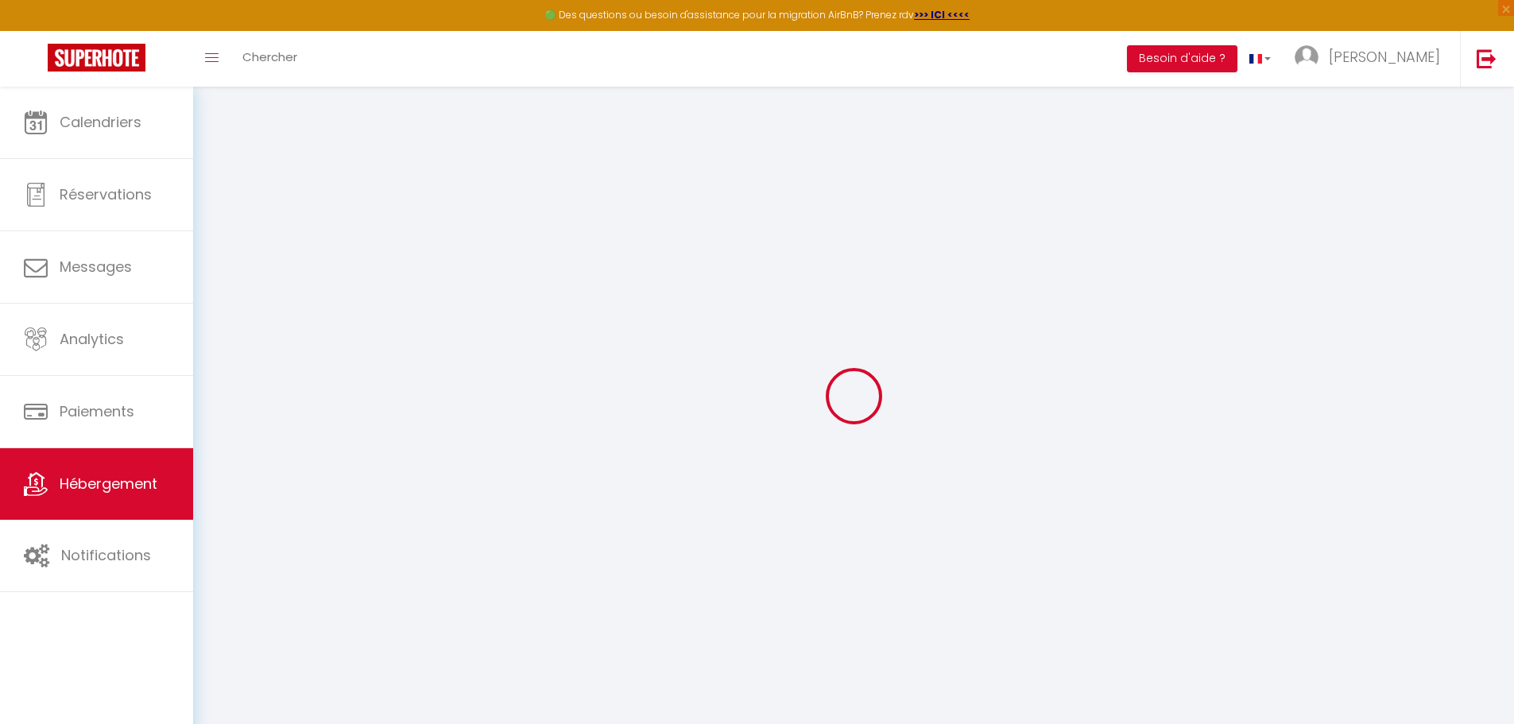
select select
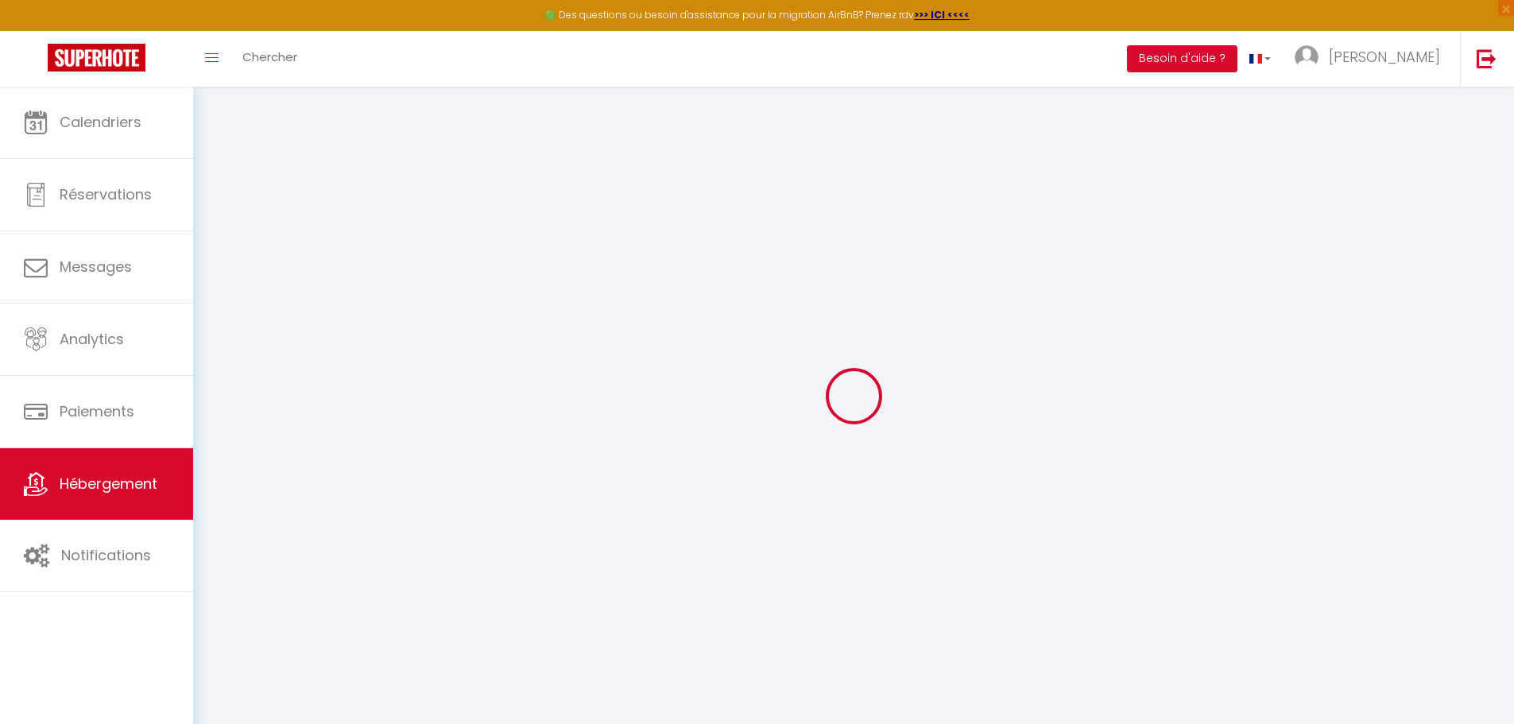
select select
checkbox input "false"
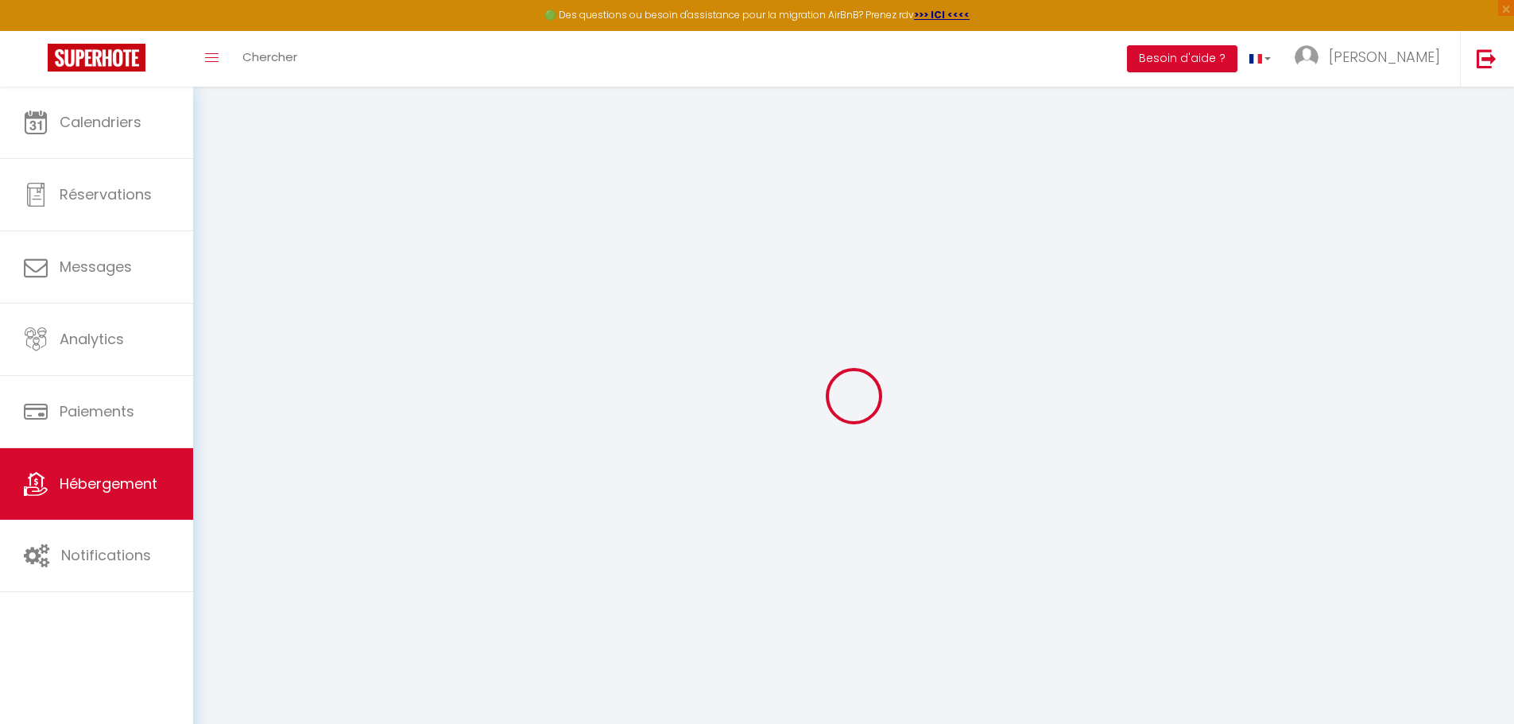
checkbox input "false"
select select
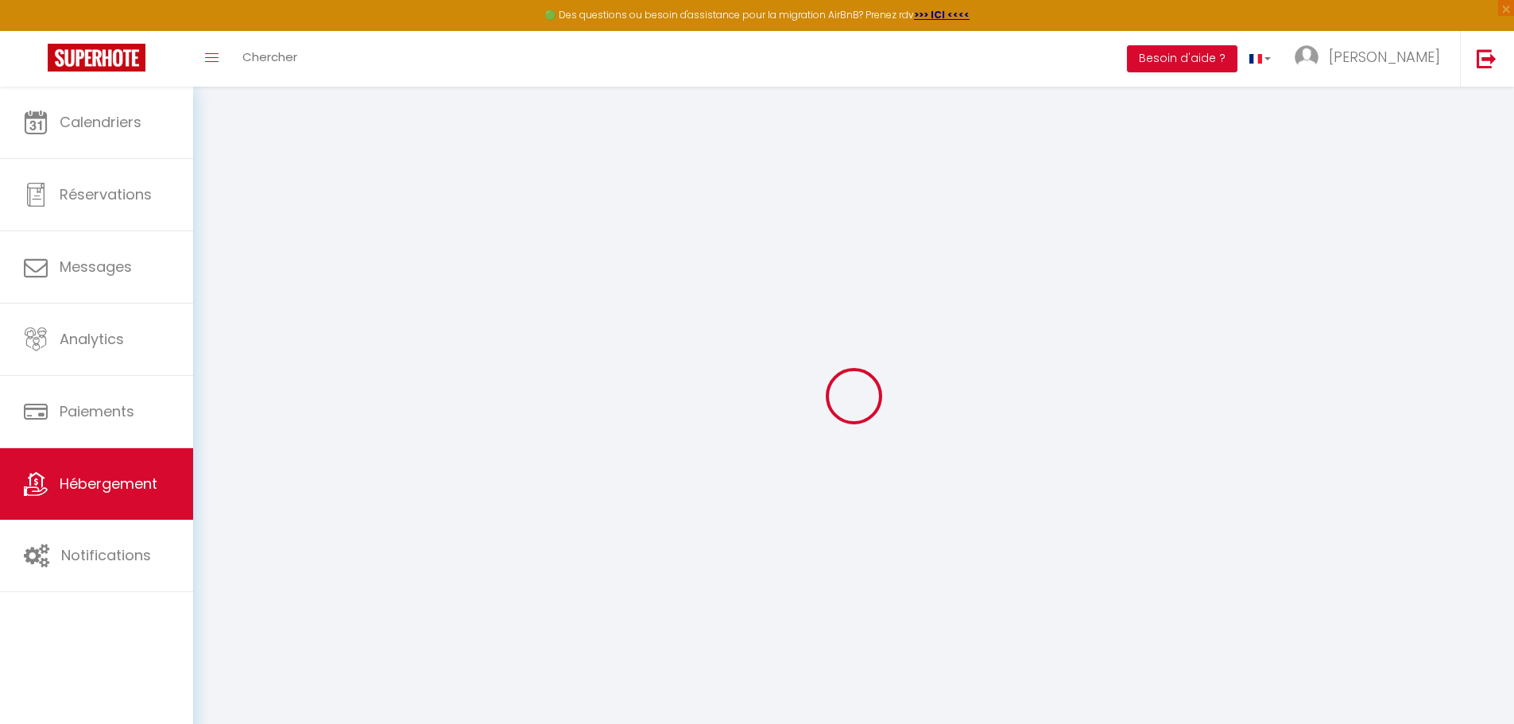
select select
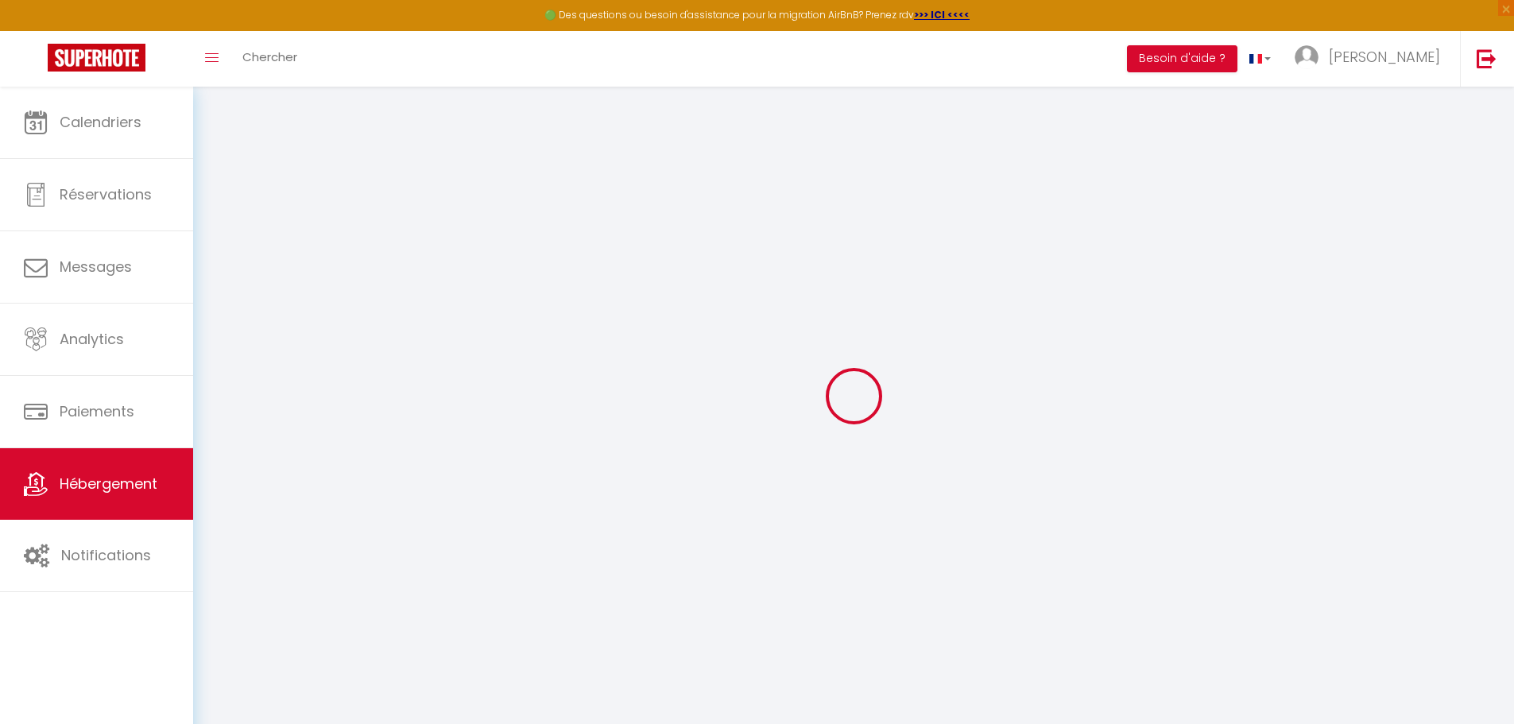
checkbox input "false"
select select
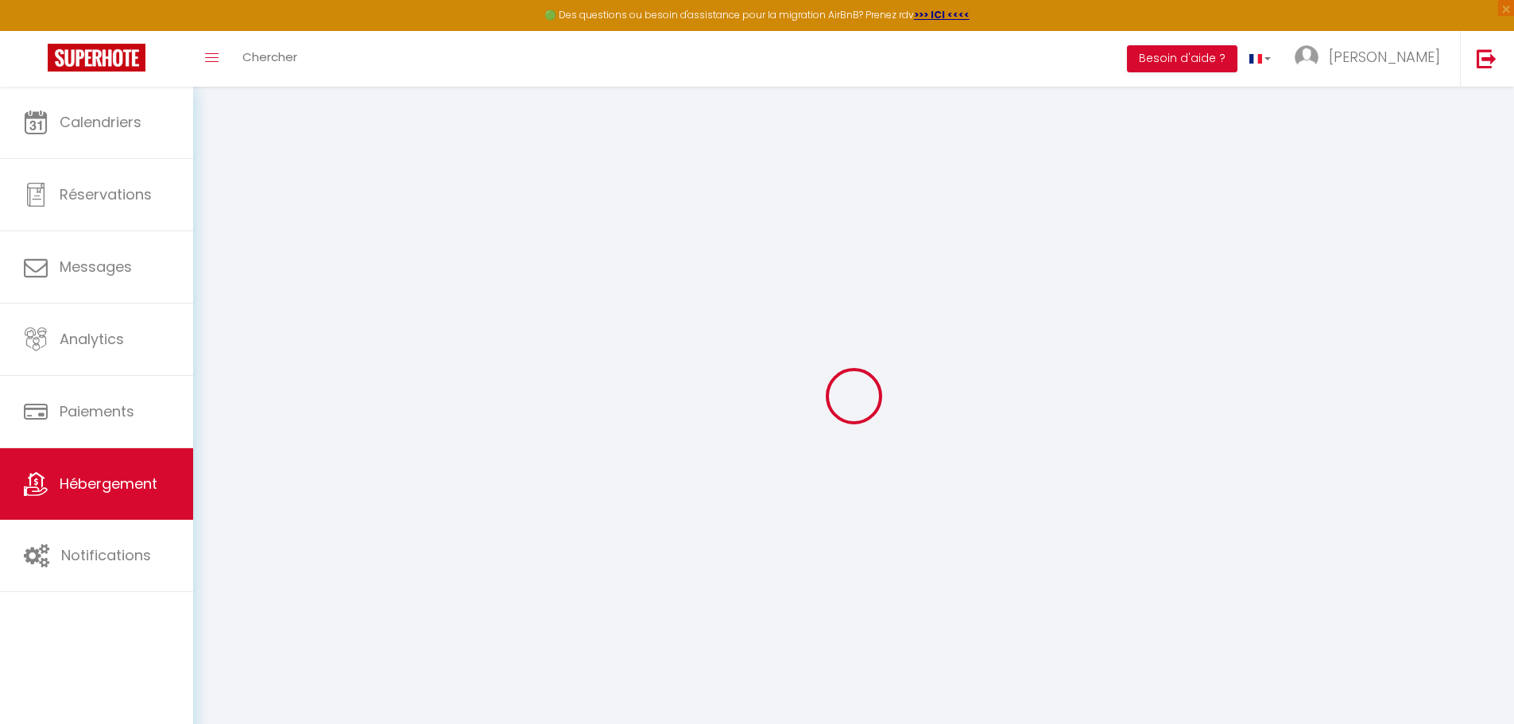
select select
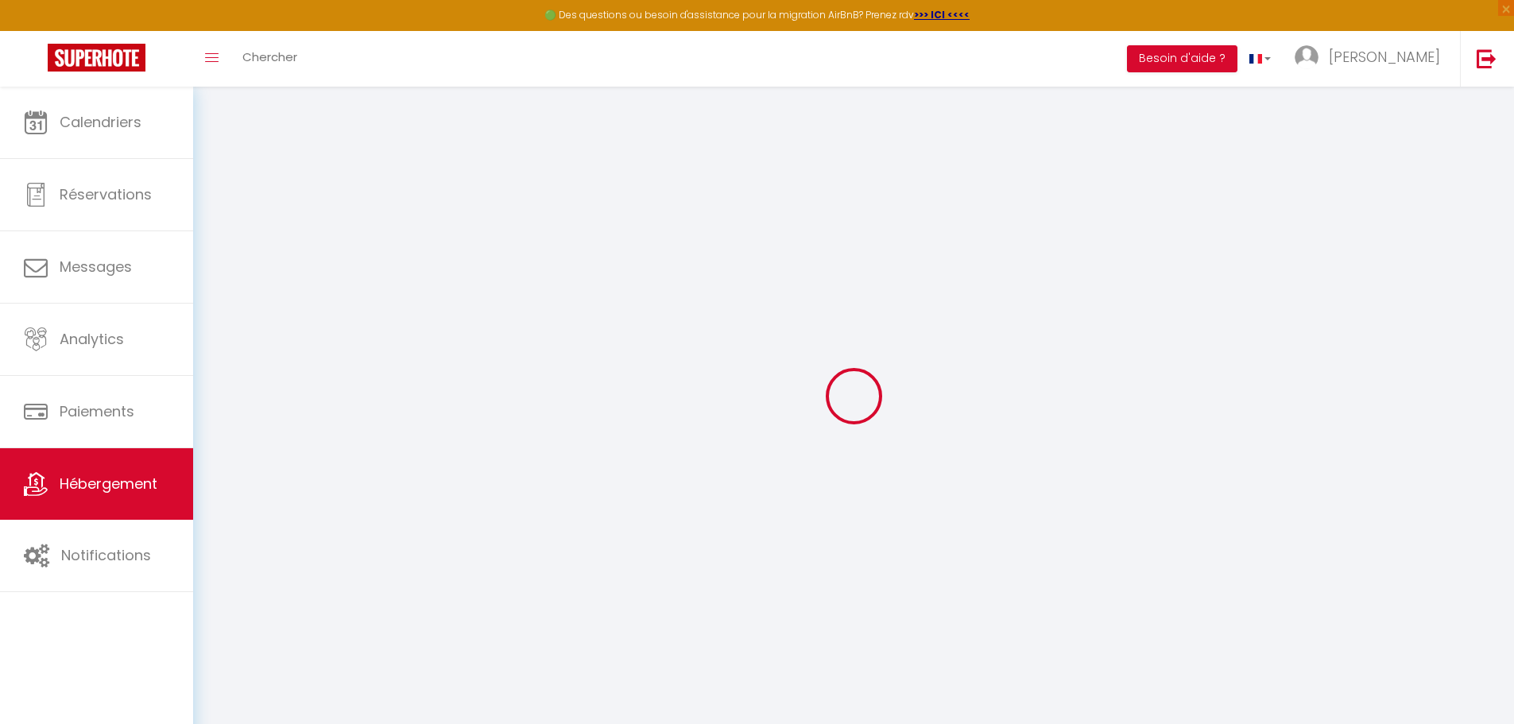
select select
checkbox input "false"
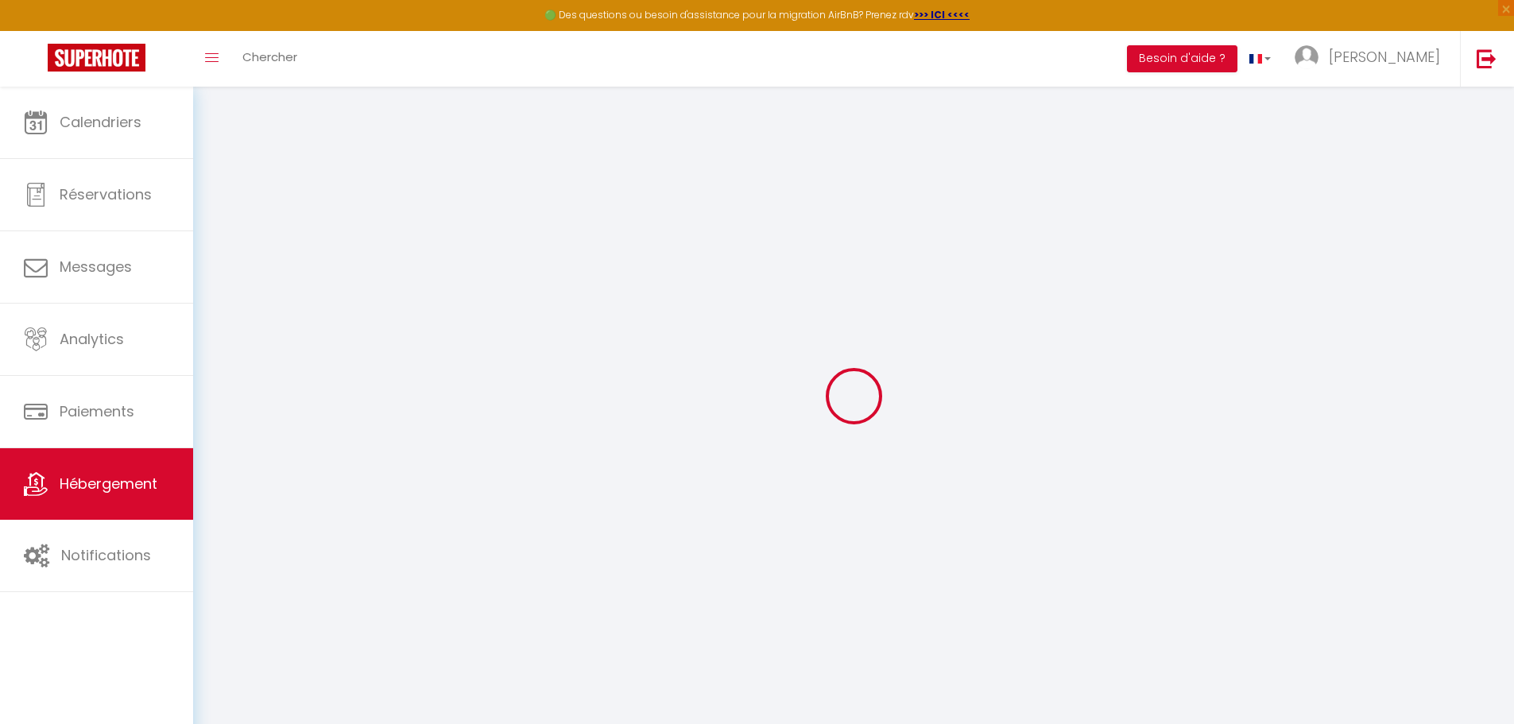
checkbox input "false"
select select
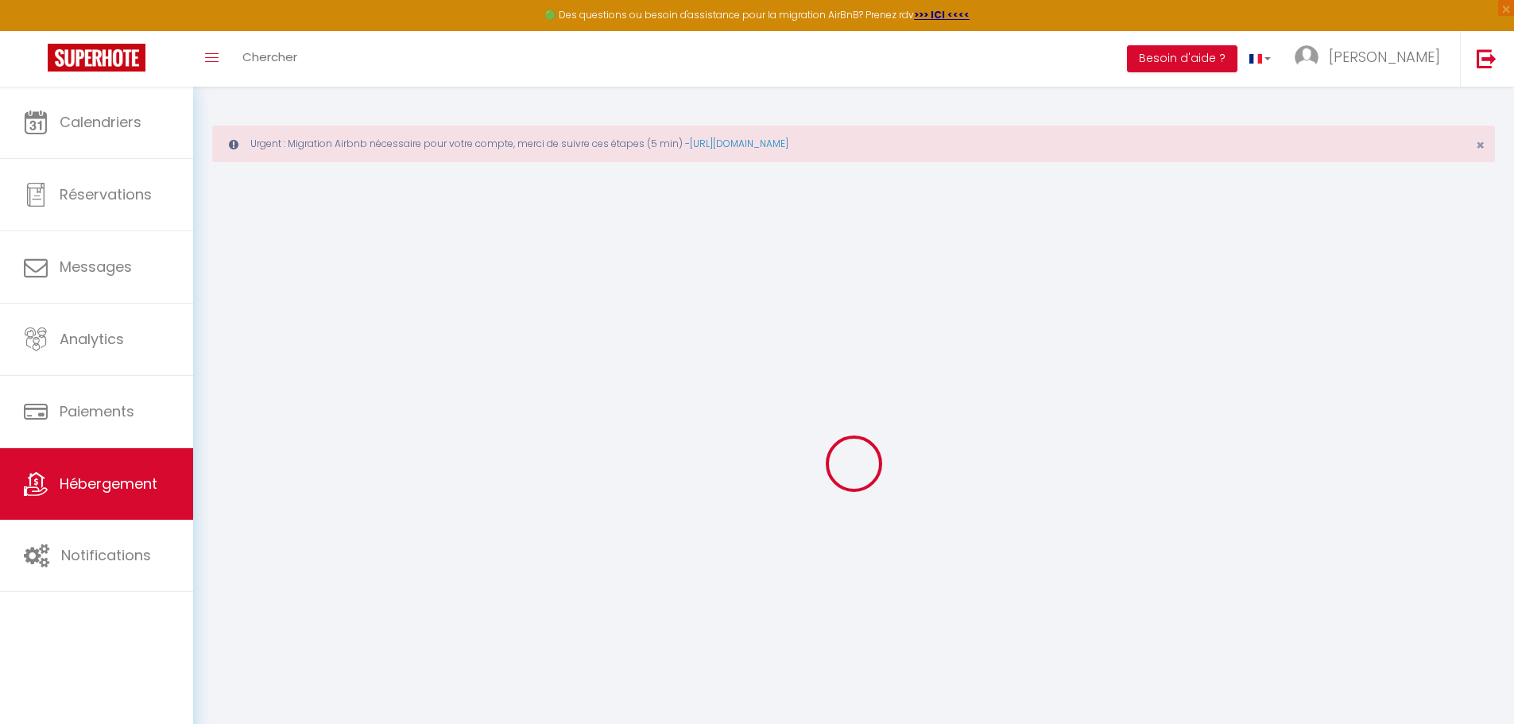
select select
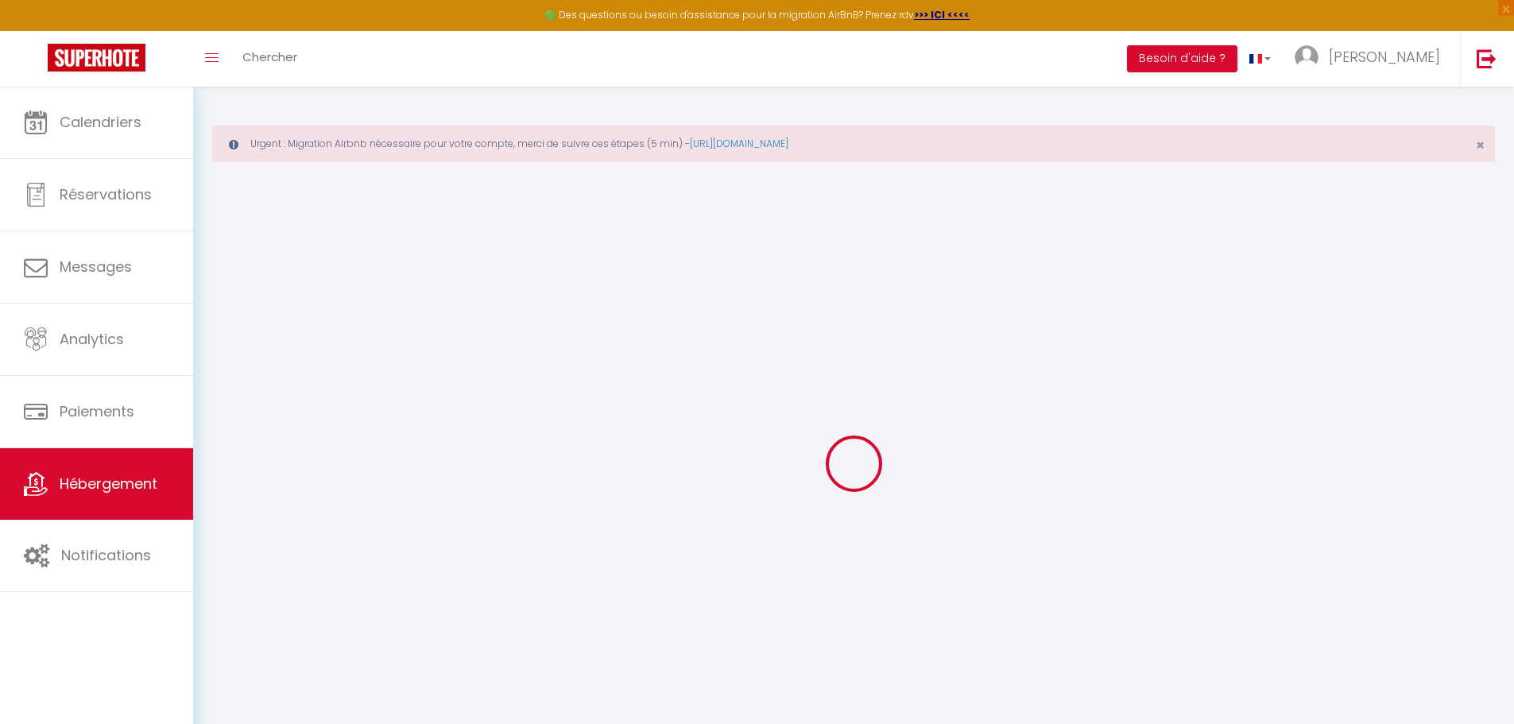
select select
checkbox input "false"
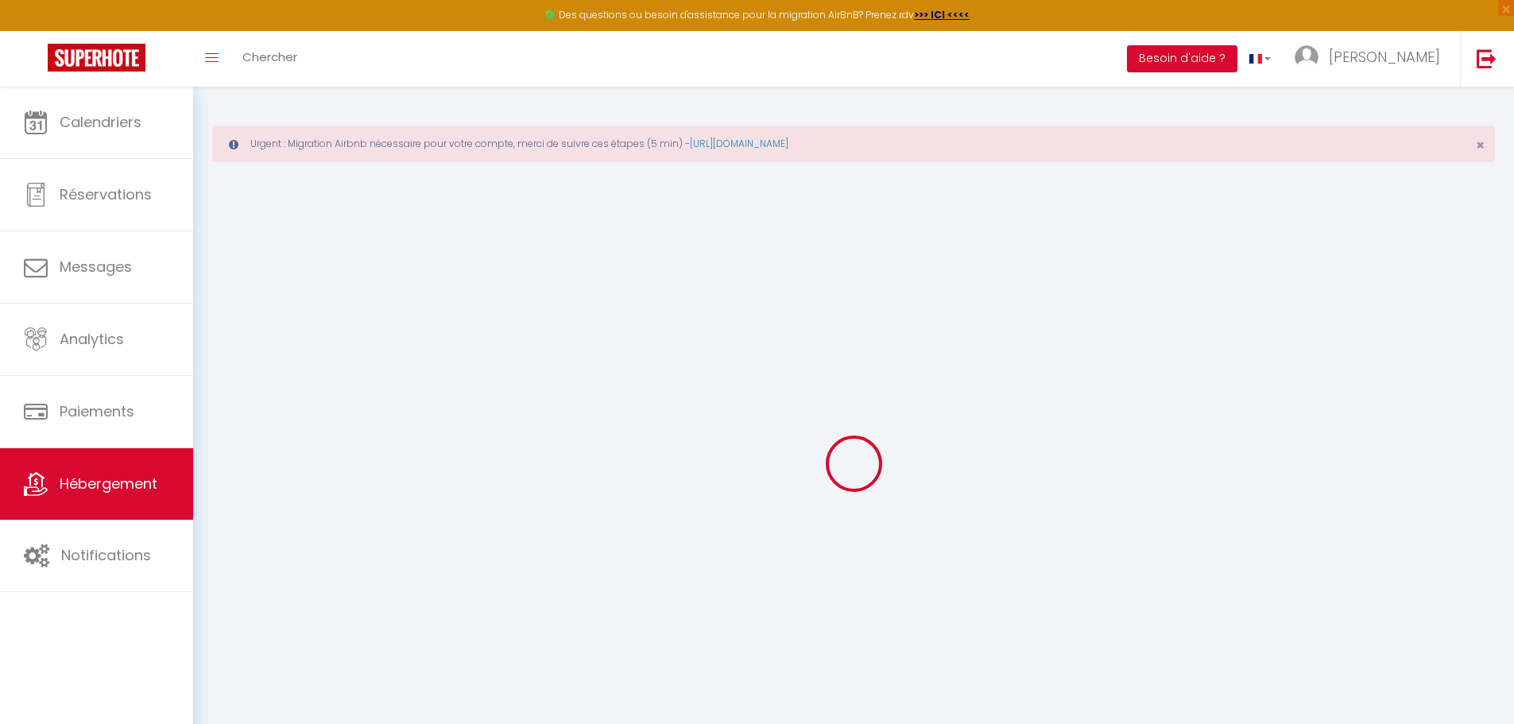
select select
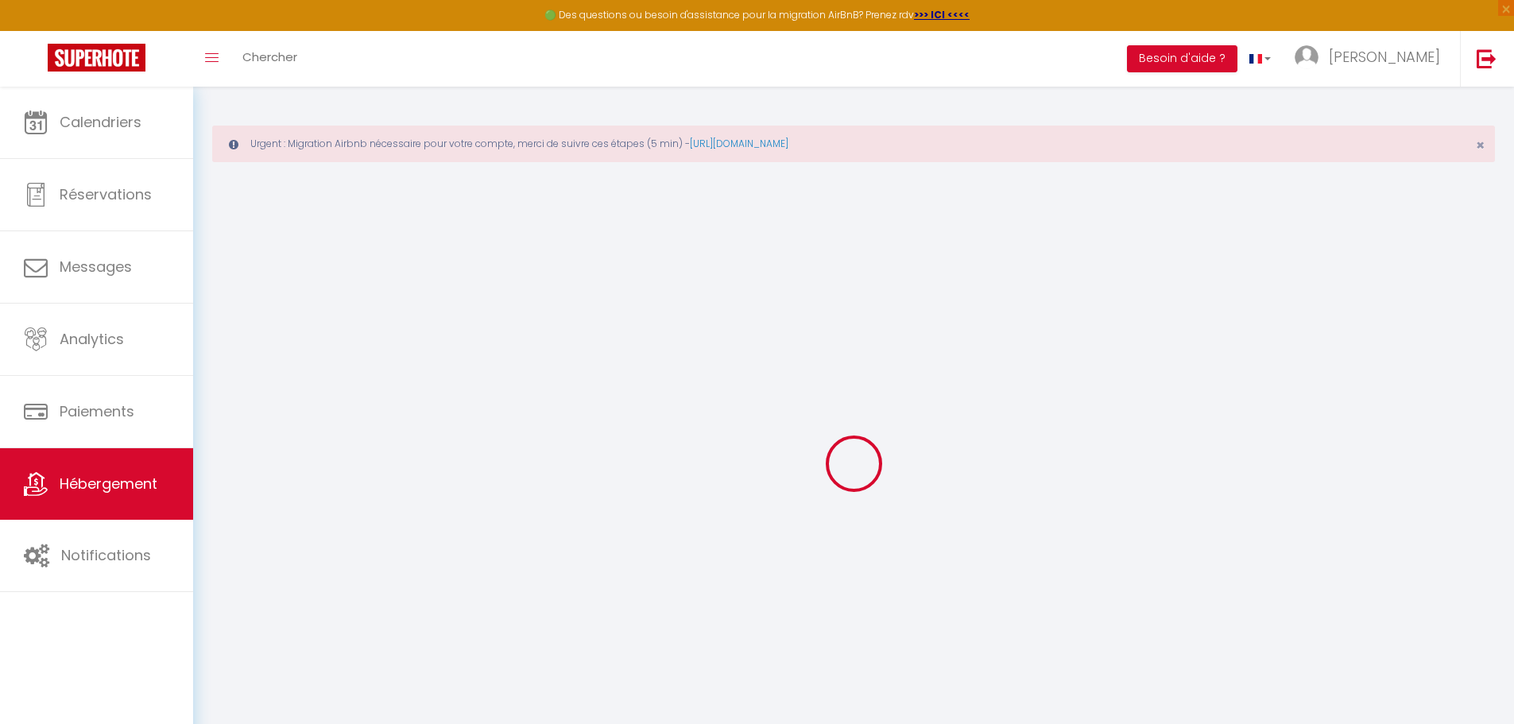
select select
checkbox input "false"
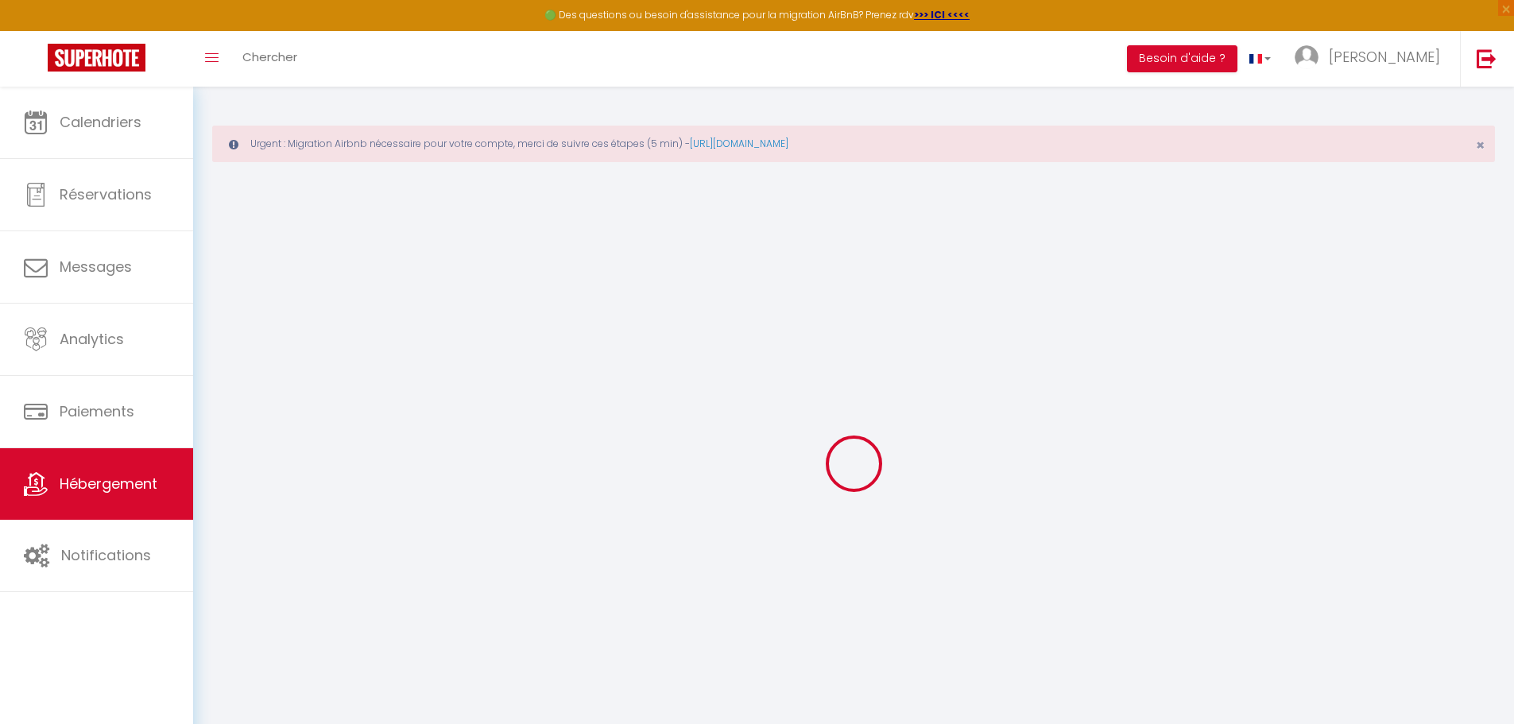
checkbox input "false"
select select
type input "Elégant appartement parisien"
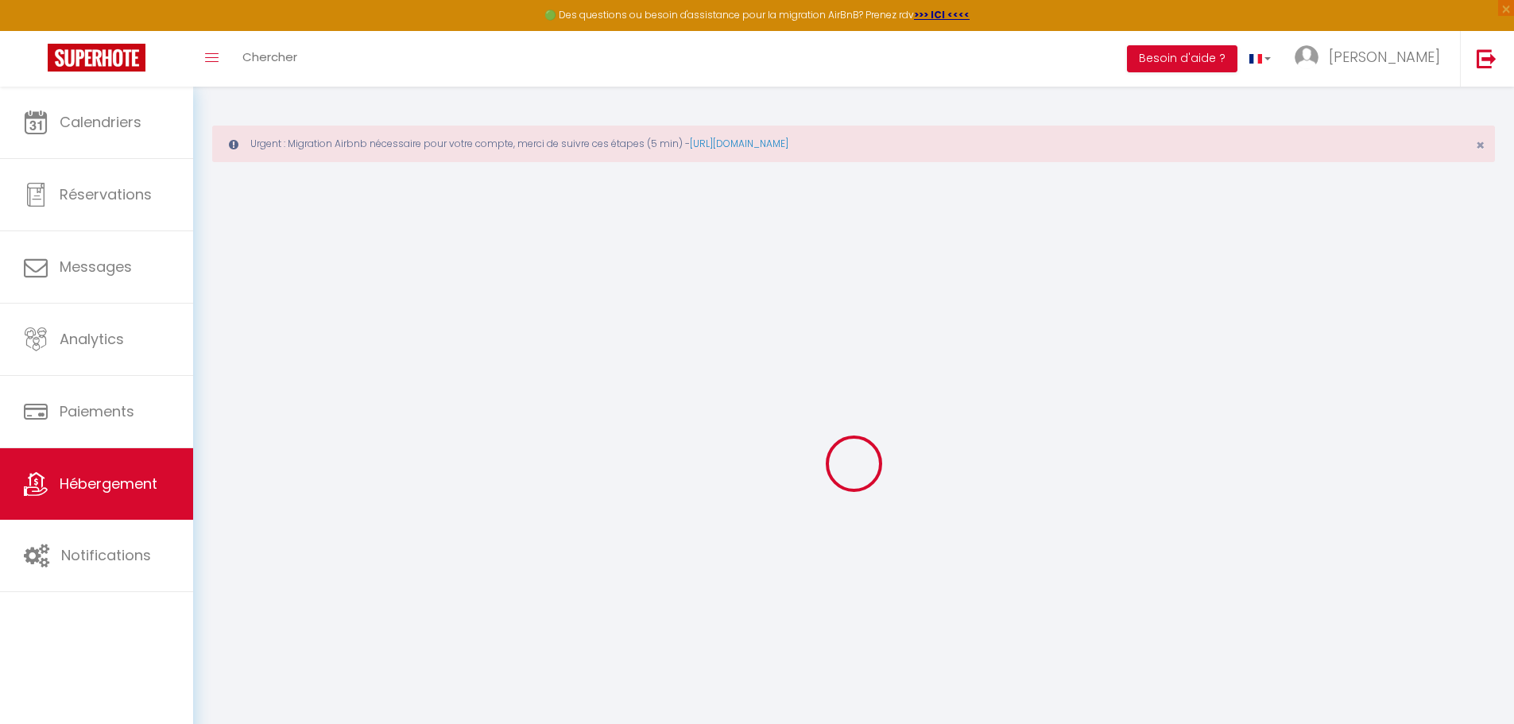
type input "[PERSON_NAME]"
select select "8"
select select "3"
select select "2"
type input "475"
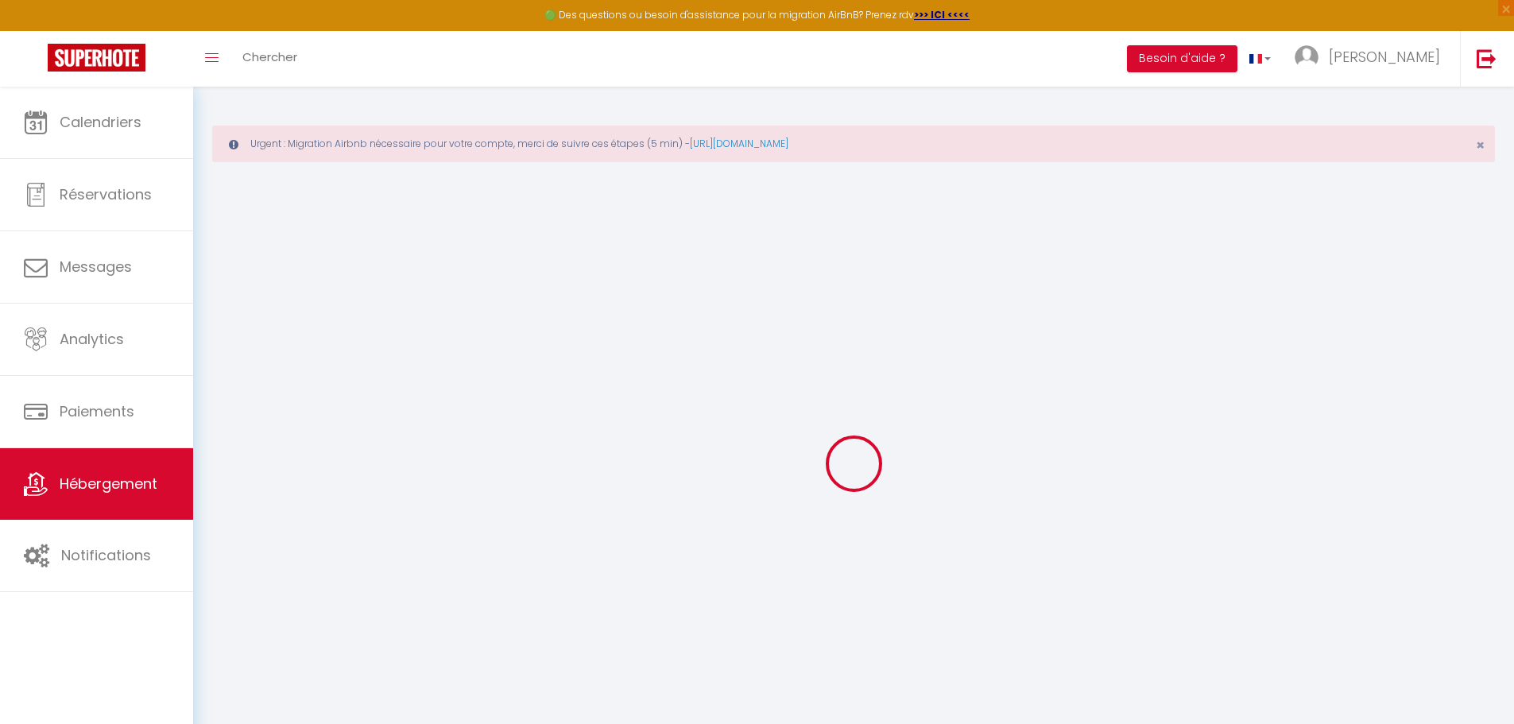
type input "20"
type input "88"
type input "400"
select select
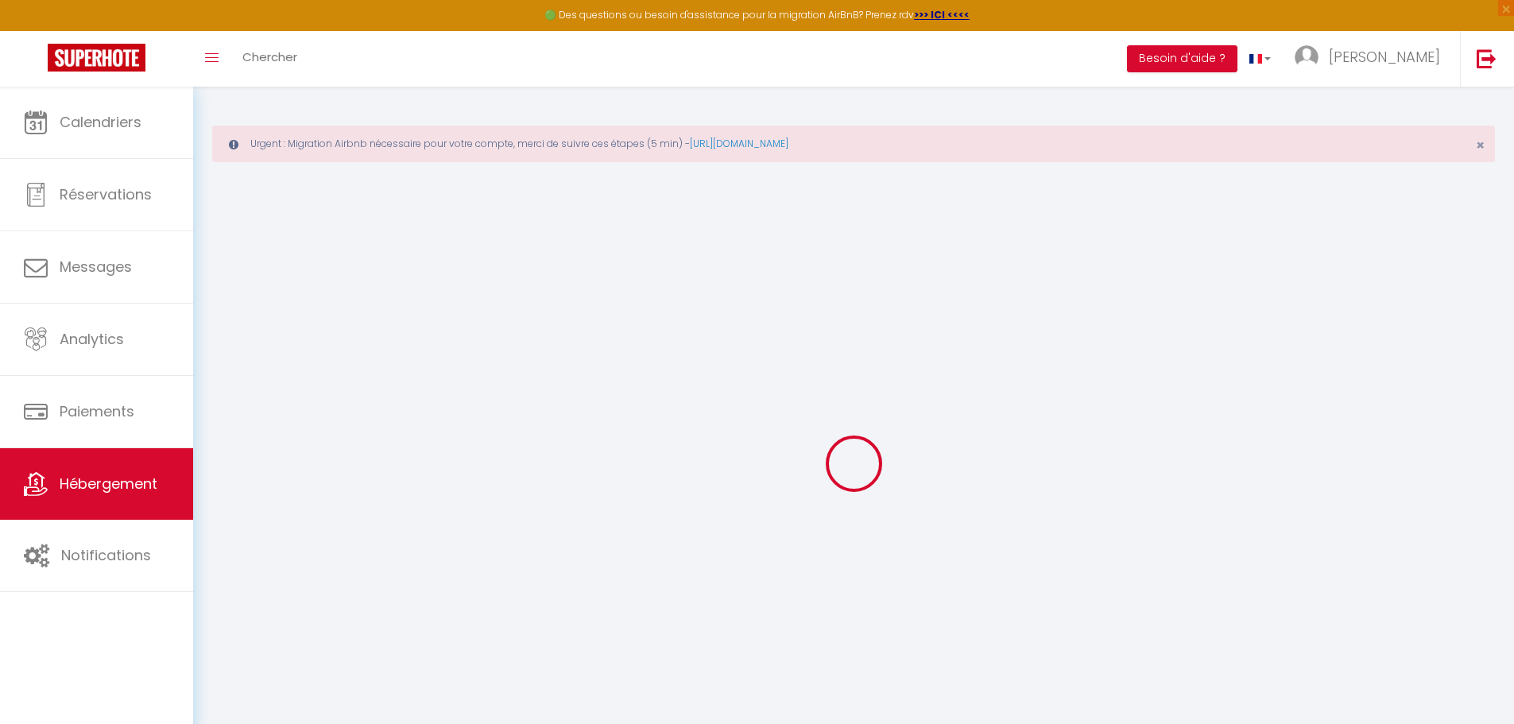
select select
type input "[STREET_ADDRESS][PERSON_NAME]"
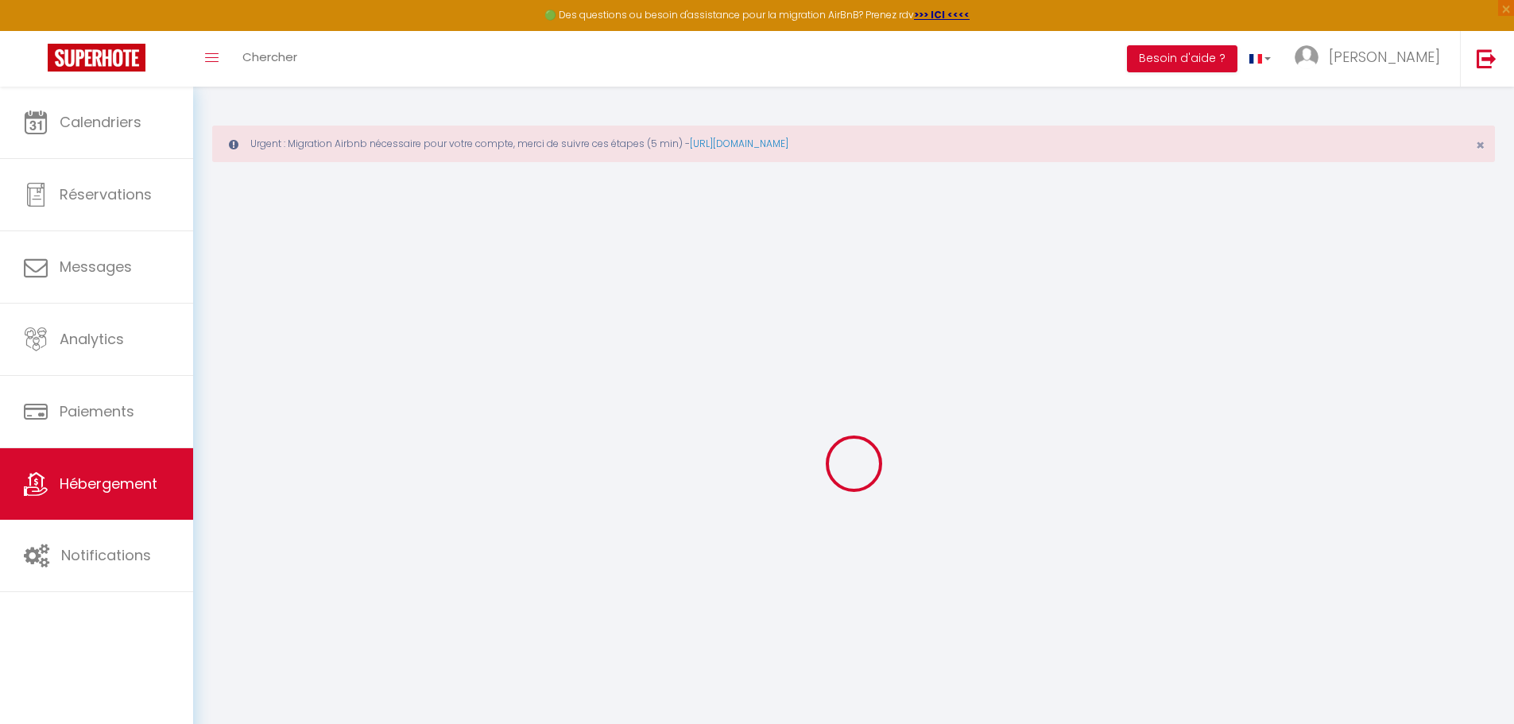
type input "75016"
type input "[GEOGRAPHIC_DATA]"
type input "[EMAIL_ADDRESS][DOMAIN_NAME]"
select select "6784"
checkbox input "false"
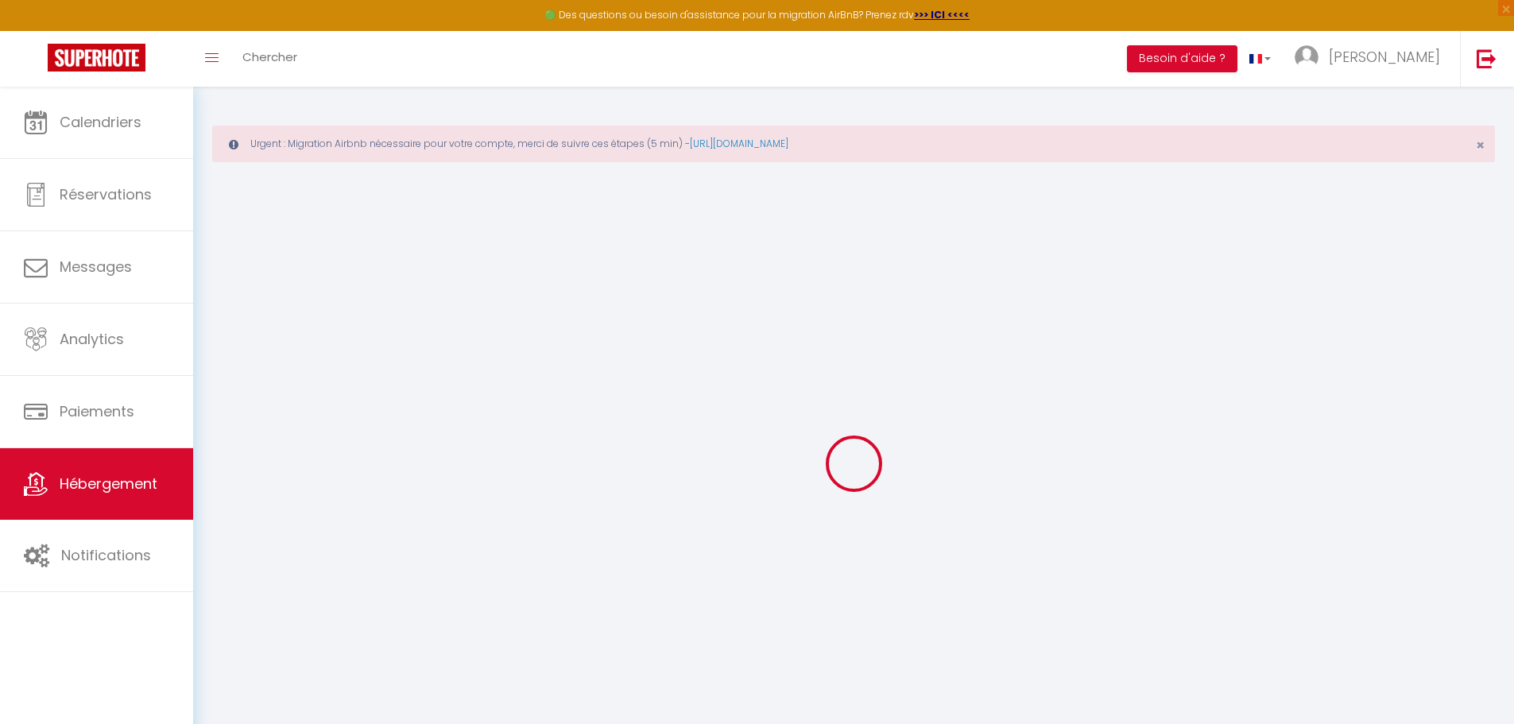
checkbox input "false"
type input "0"
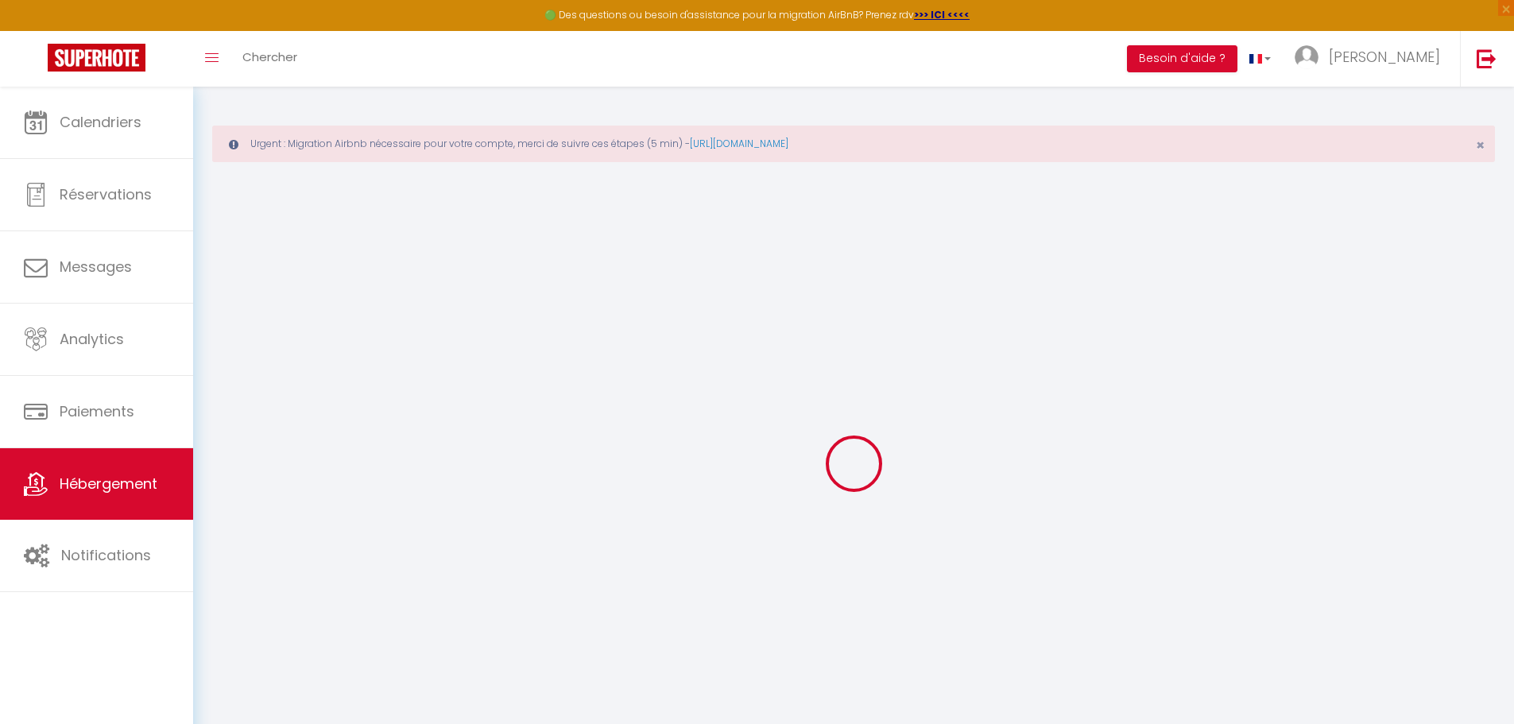
type input "0"
select select
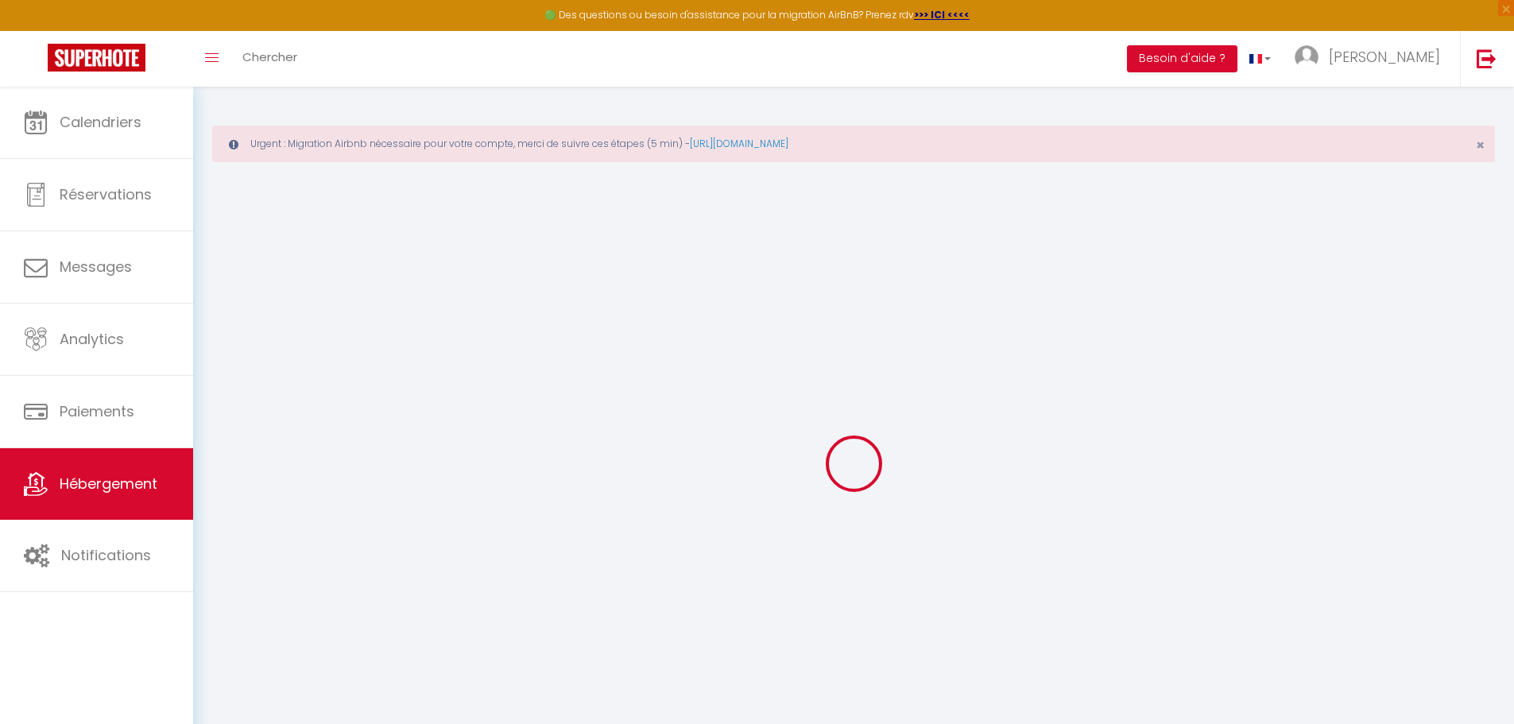
select select
checkbox input "false"
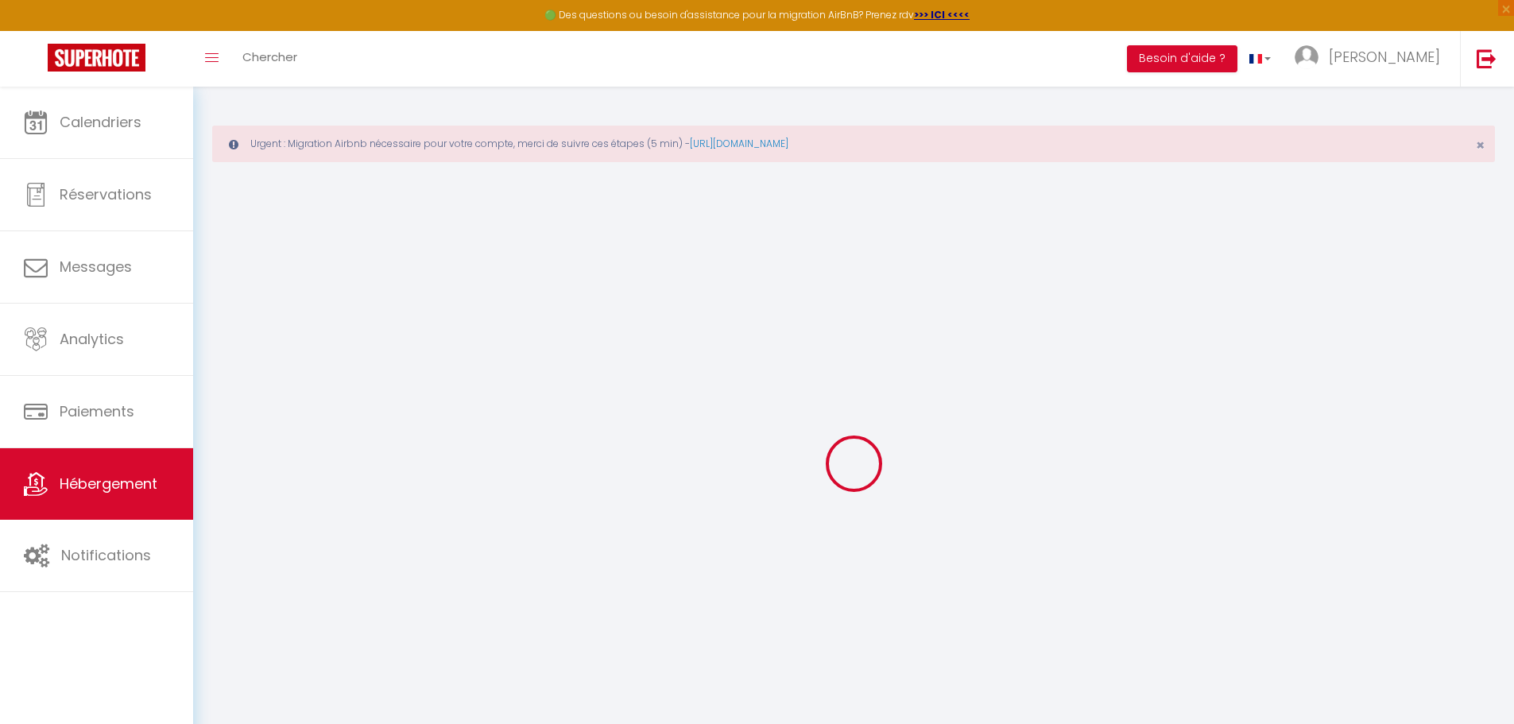
checkbox input "false"
select select
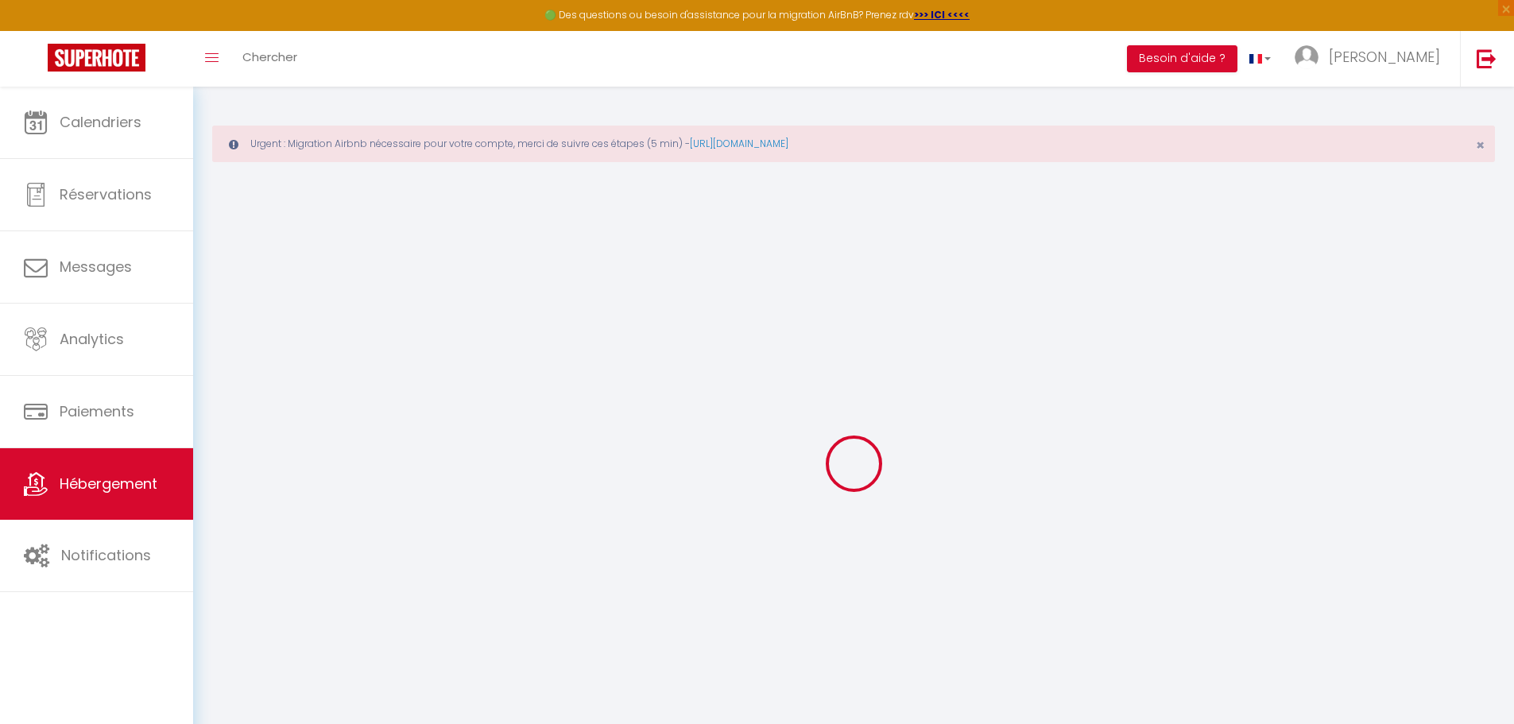
select select
checkbox input "false"
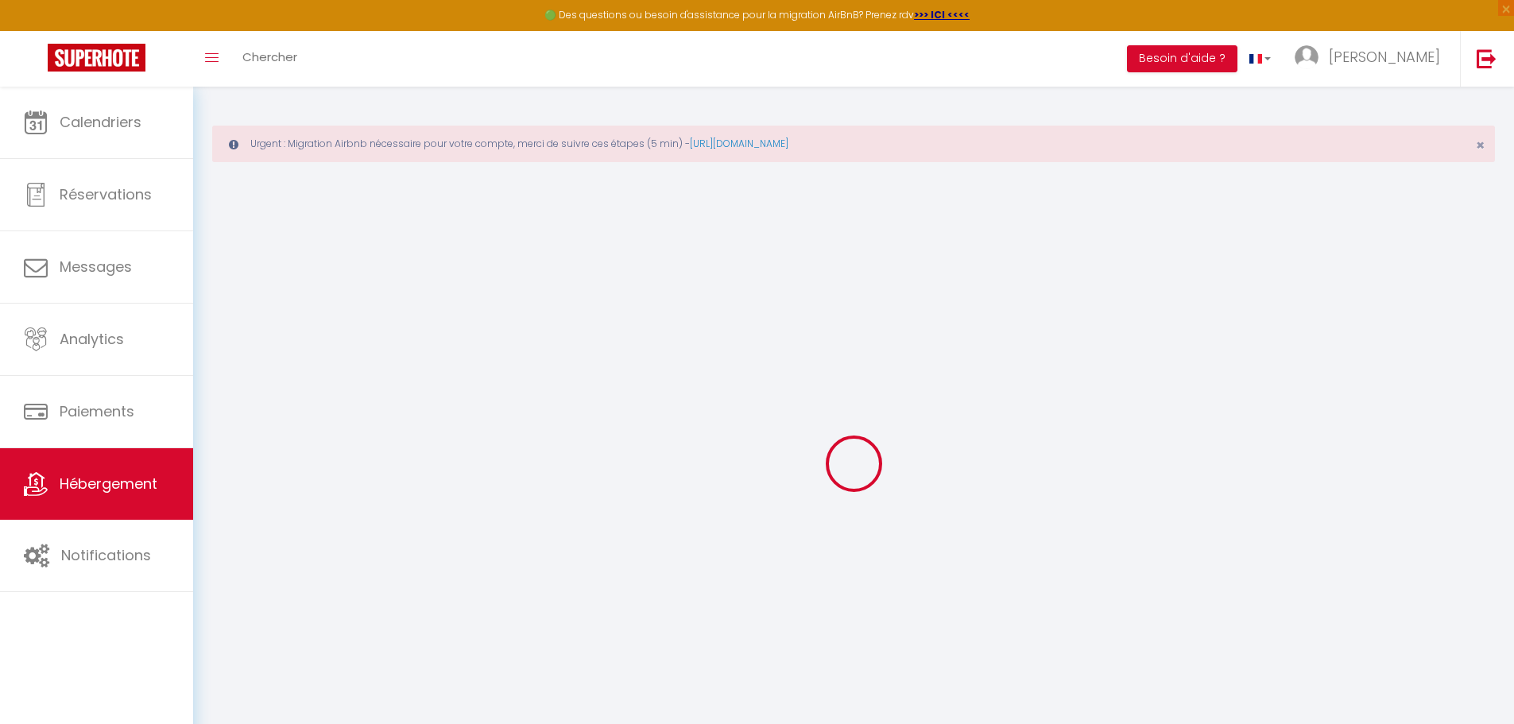
checkbox input "false"
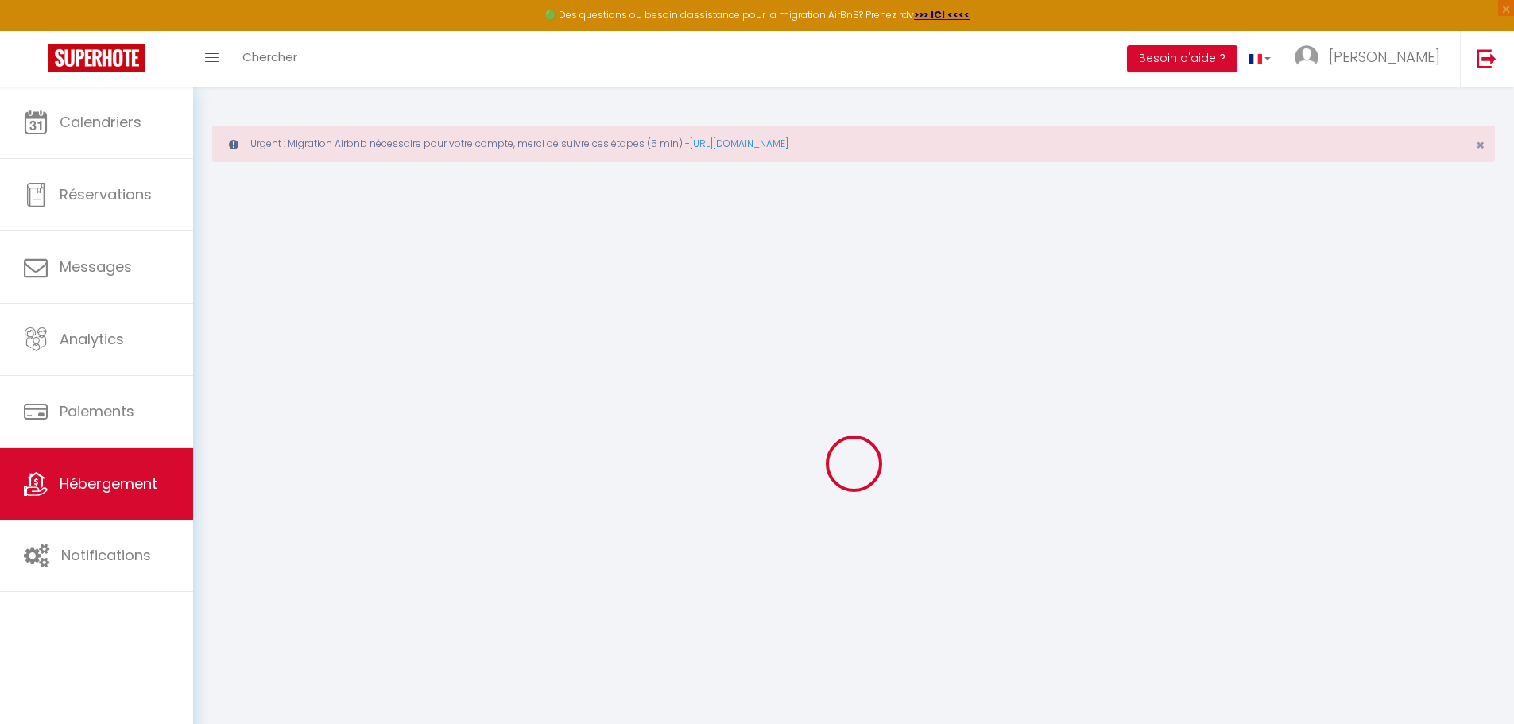
checkbox input "false"
select select "15:00"
select select
select select "11:00"
select select "30"
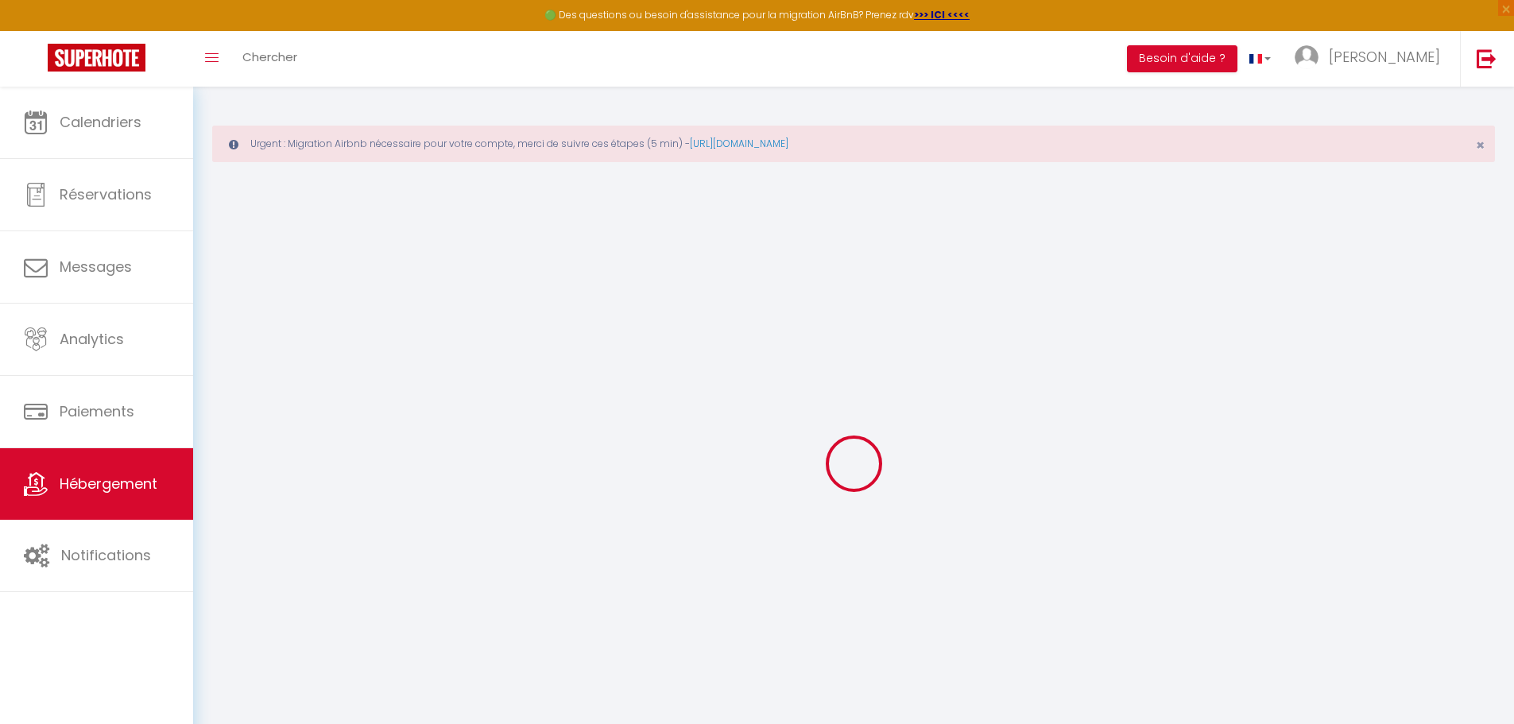
select select "120"
select select "01:00"
select select "27832"
select select
checkbox input "false"
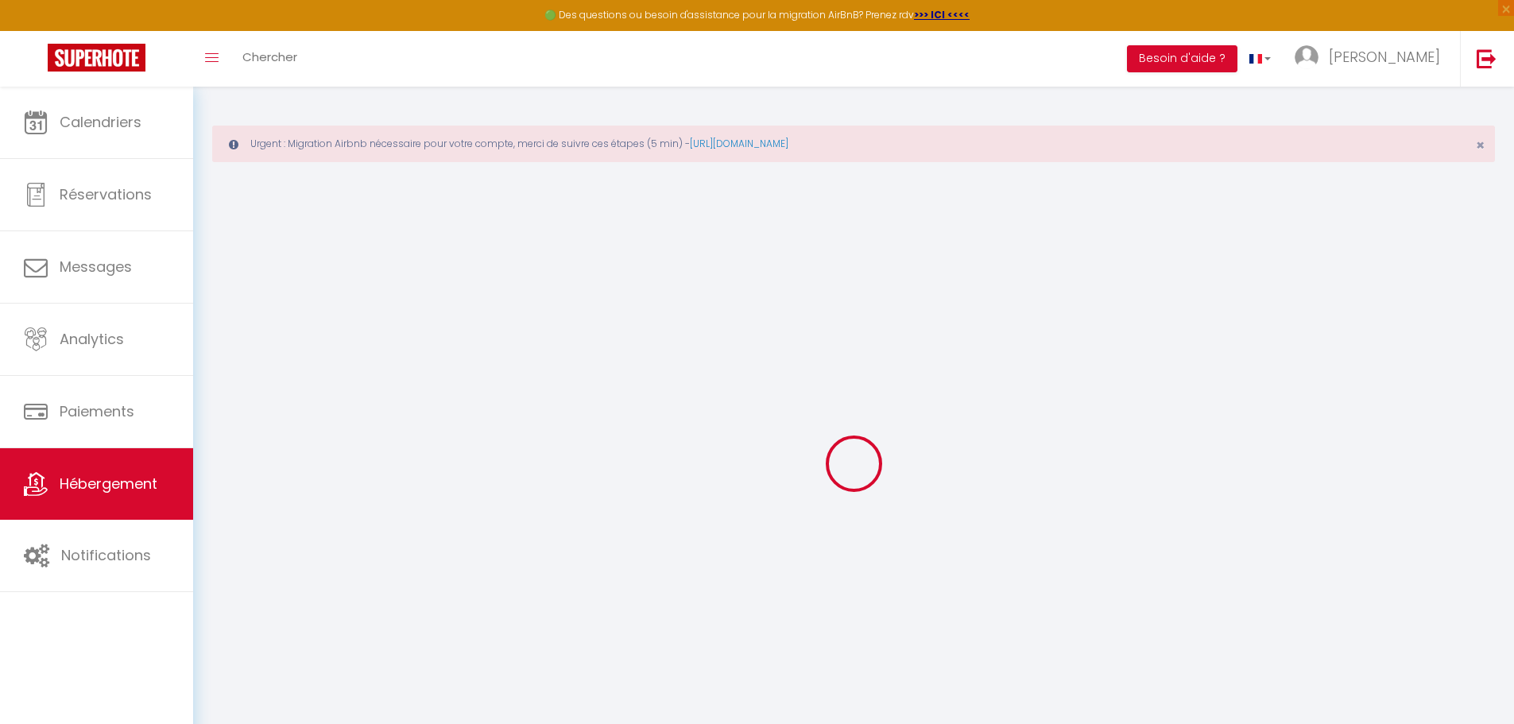
checkbox input "false"
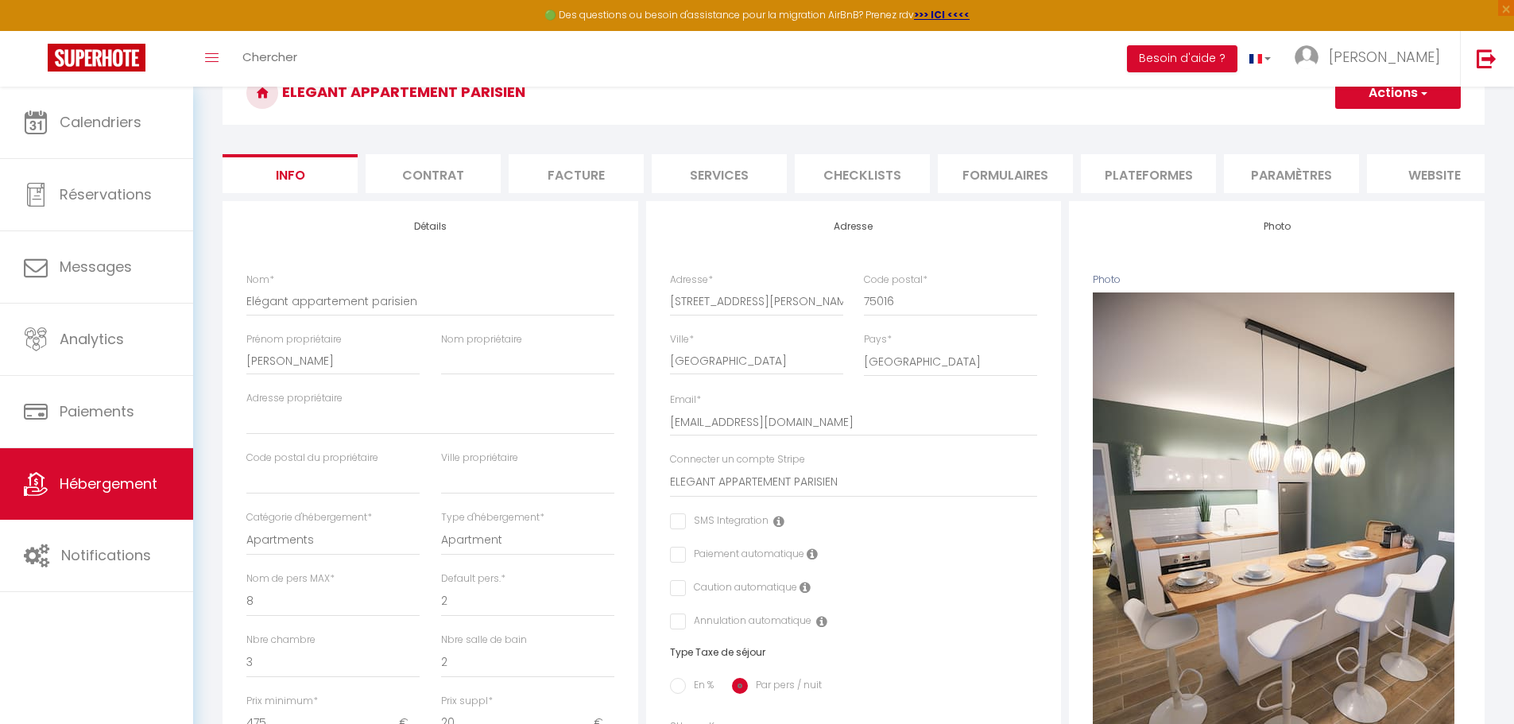
scroll to position [120, 0]
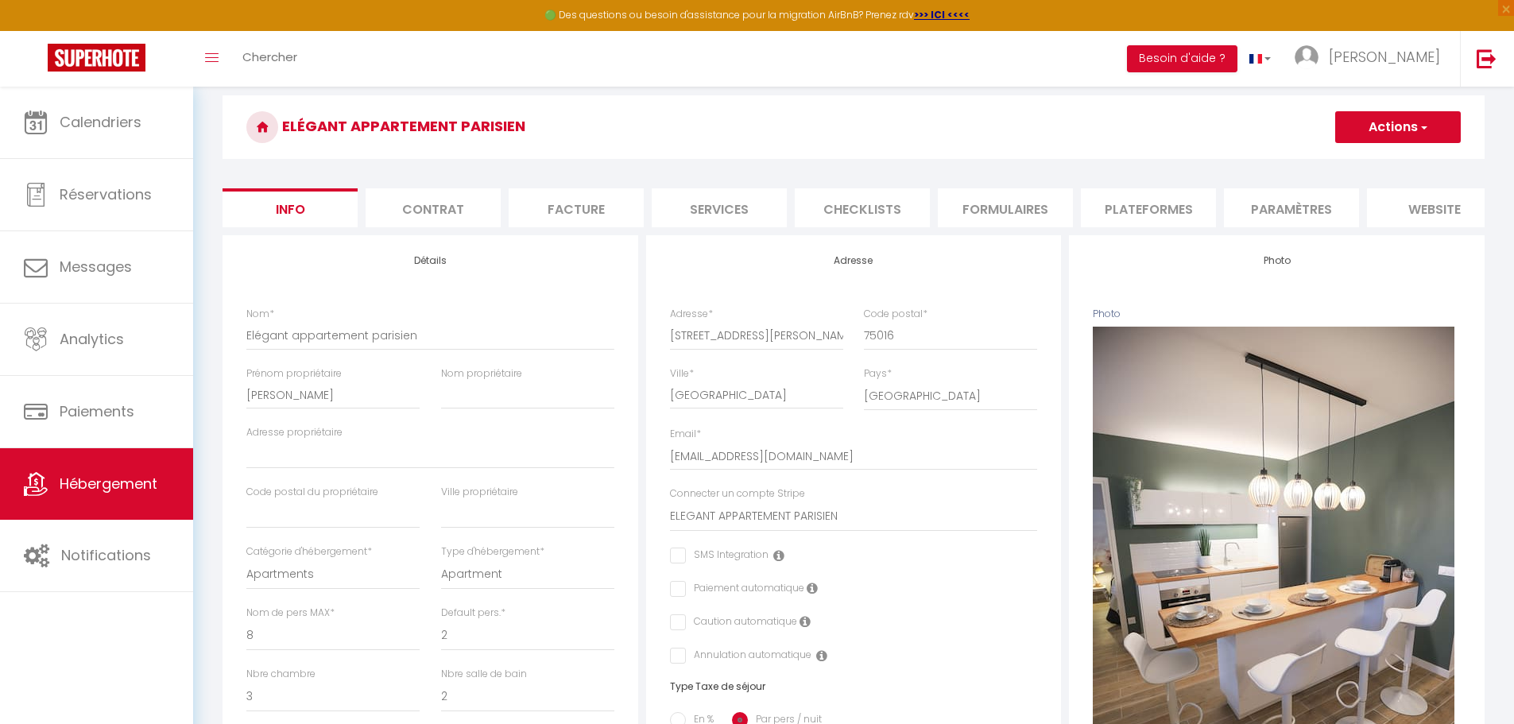
click at [1293, 206] on li "Paramètres" at bounding box center [1291, 207] width 135 height 39
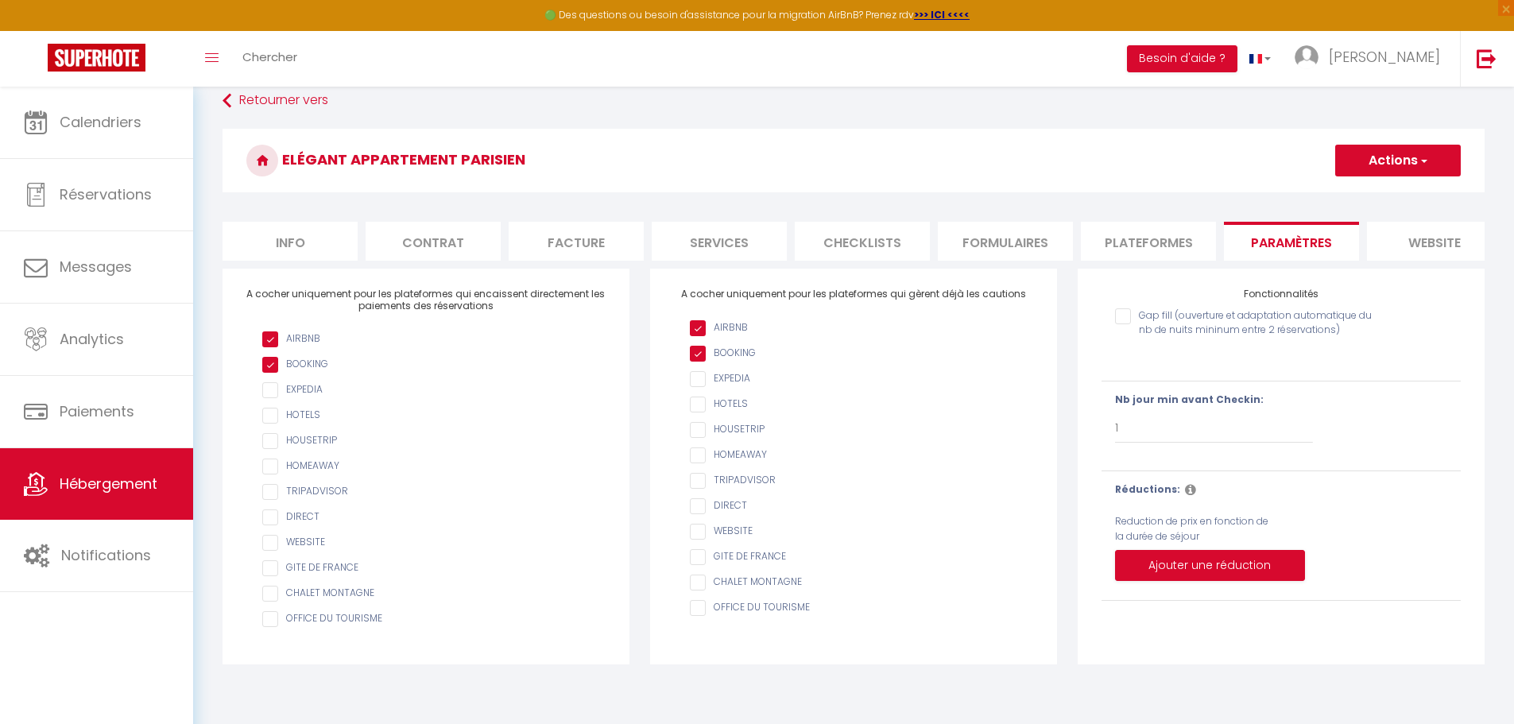
scroll to position [87, 0]
click at [1387, 68] on link "[PERSON_NAME]" at bounding box center [1371, 59] width 177 height 56
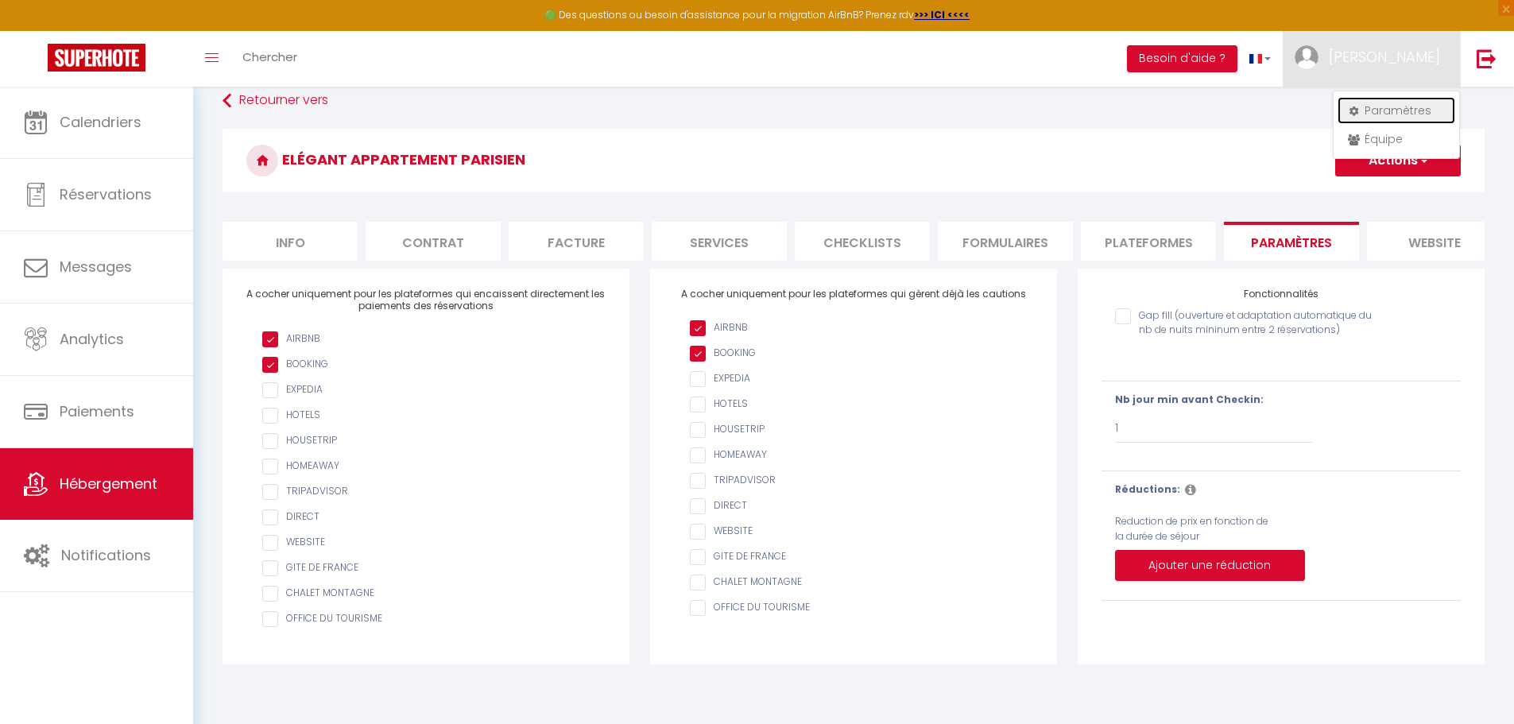
click at [1398, 110] on link "Paramètres" at bounding box center [1397, 110] width 118 height 27
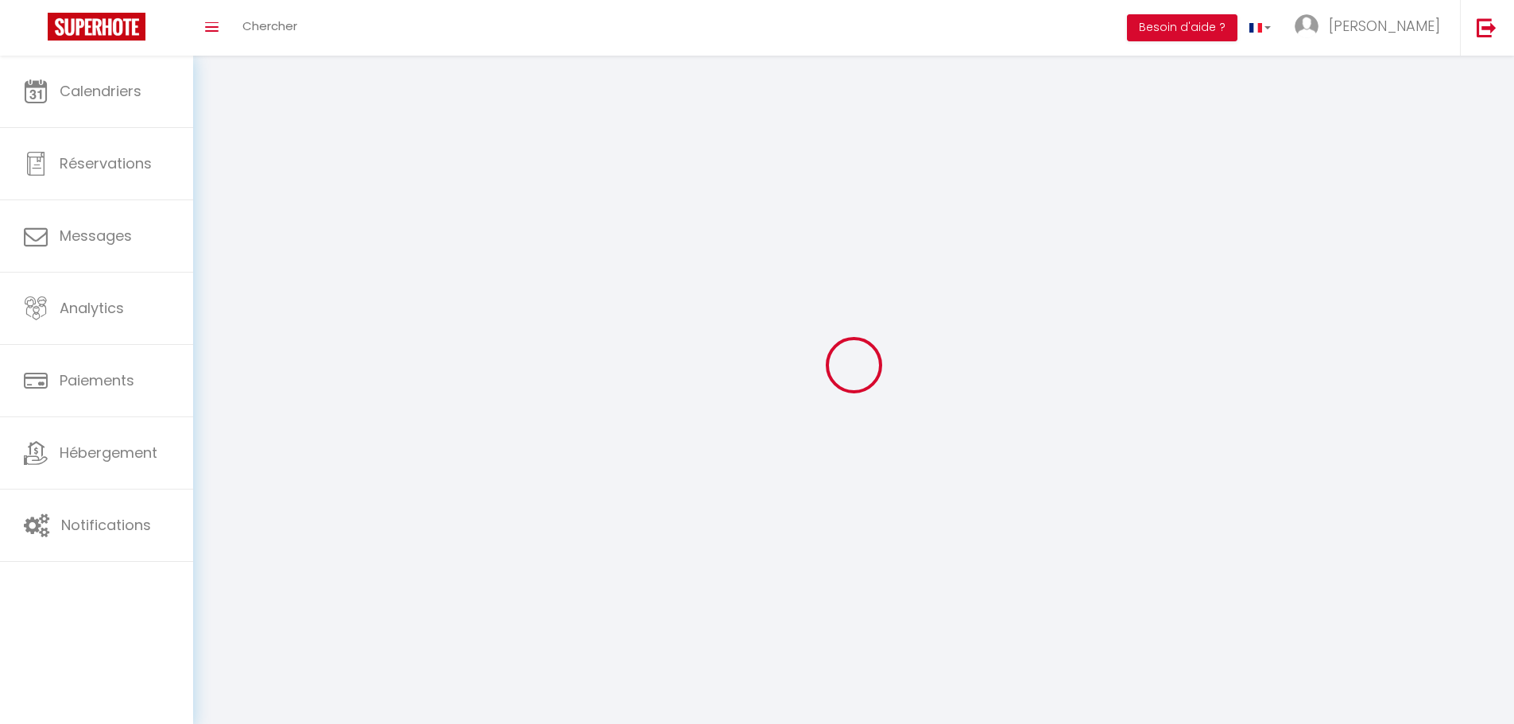
type input "[PERSON_NAME]"
type input "ANGIOLETTI - SCI FB 11"
type input "0686001000"
type input "[STREET_ADDRESS]"
type input "92350"
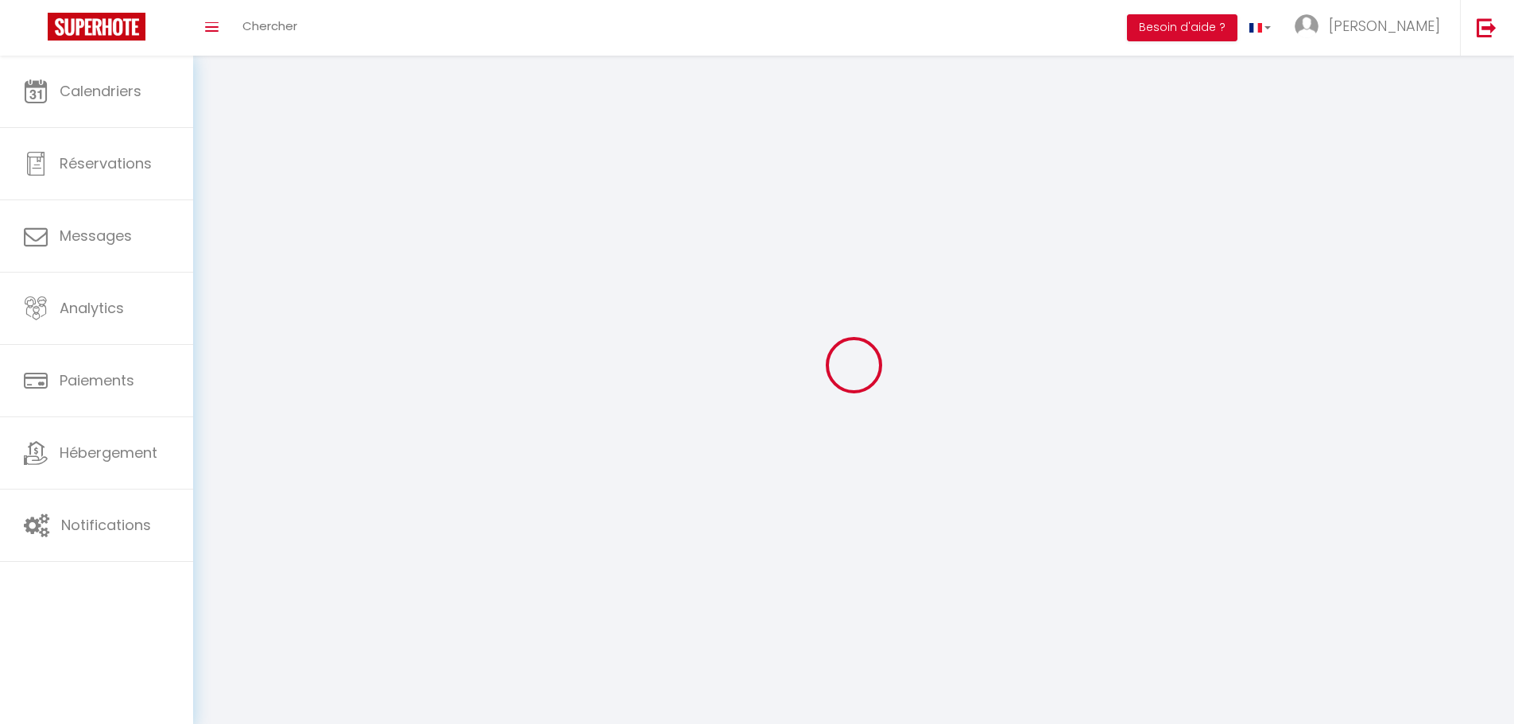
type input "LE [PERSON_NAME]"
type input "xwCKZ2IUeEWvw48X2VVgHFNDq"
type input "pIFYOFtBKfH8ZSWH4ldoNSYb8"
select select "28"
type input "xwCKZ2IUeEWvw48X2VVgHFNDq"
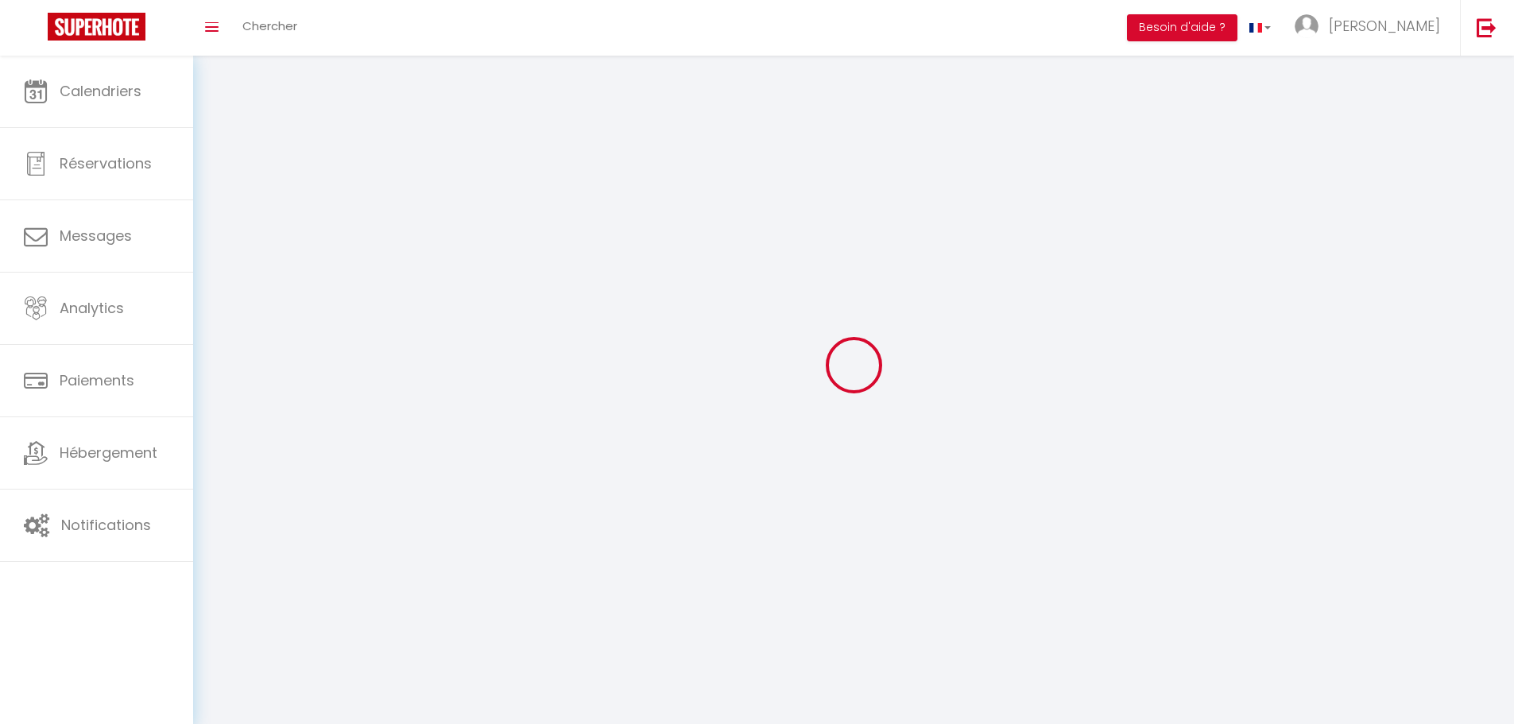
type input "pIFYOFtBKfH8ZSWH4ldoNSYb8"
type input "[URL][DOMAIN_NAME]"
select select "fr"
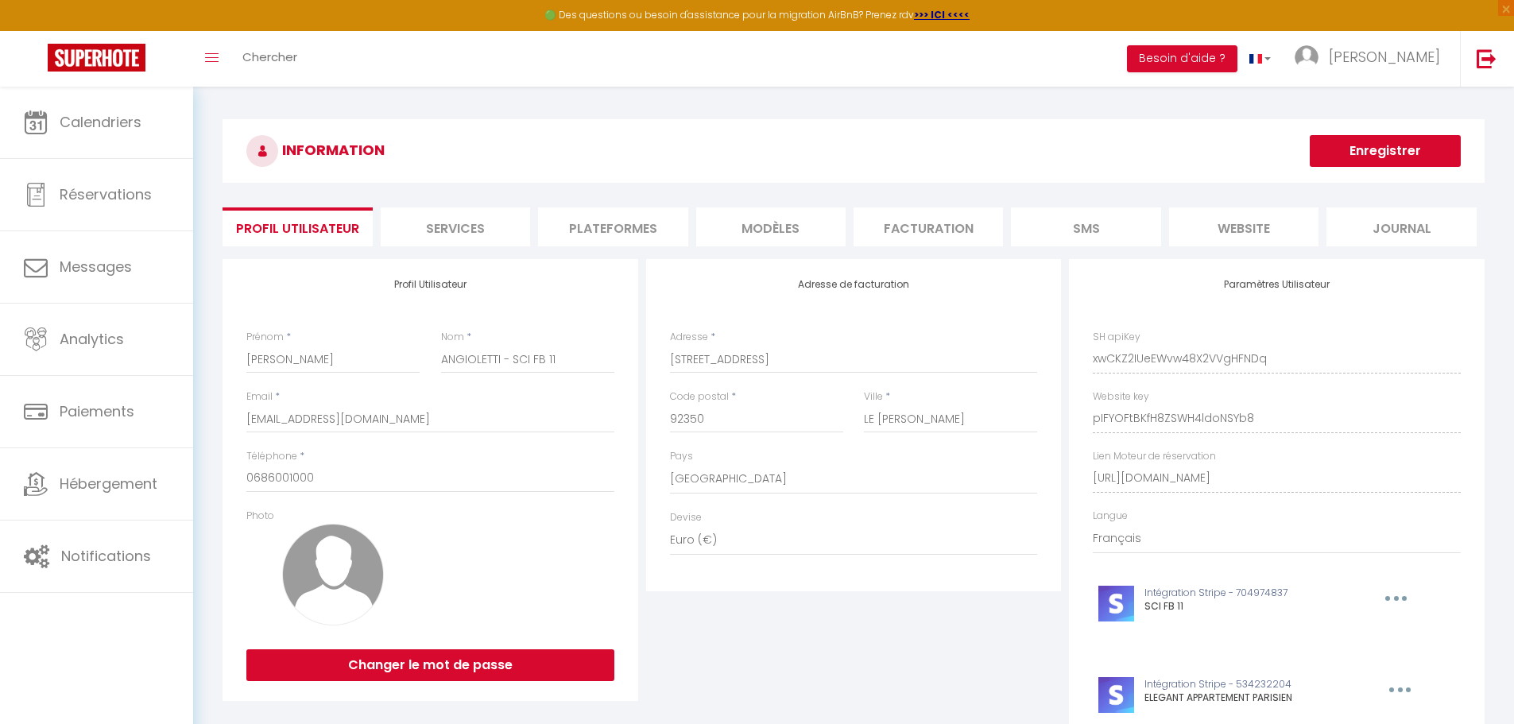
click at [609, 230] on li "Plateformes" at bounding box center [612, 226] width 149 height 39
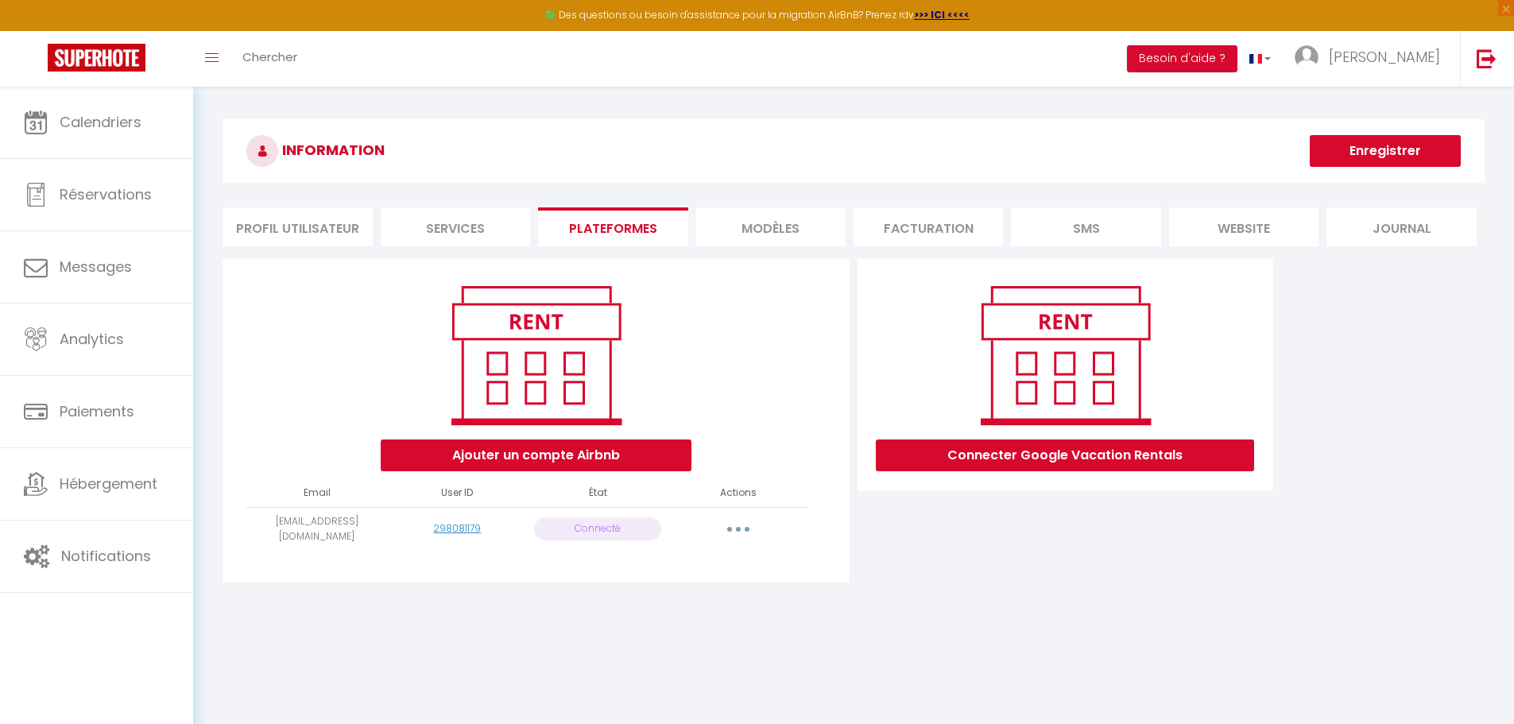
click at [734, 524] on button "button" at bounding box center [738, 529] width 45 height 25
click at [691, 621] on link "Reconnecter le compte" at bounding box center [668, 622] width 176 height 27
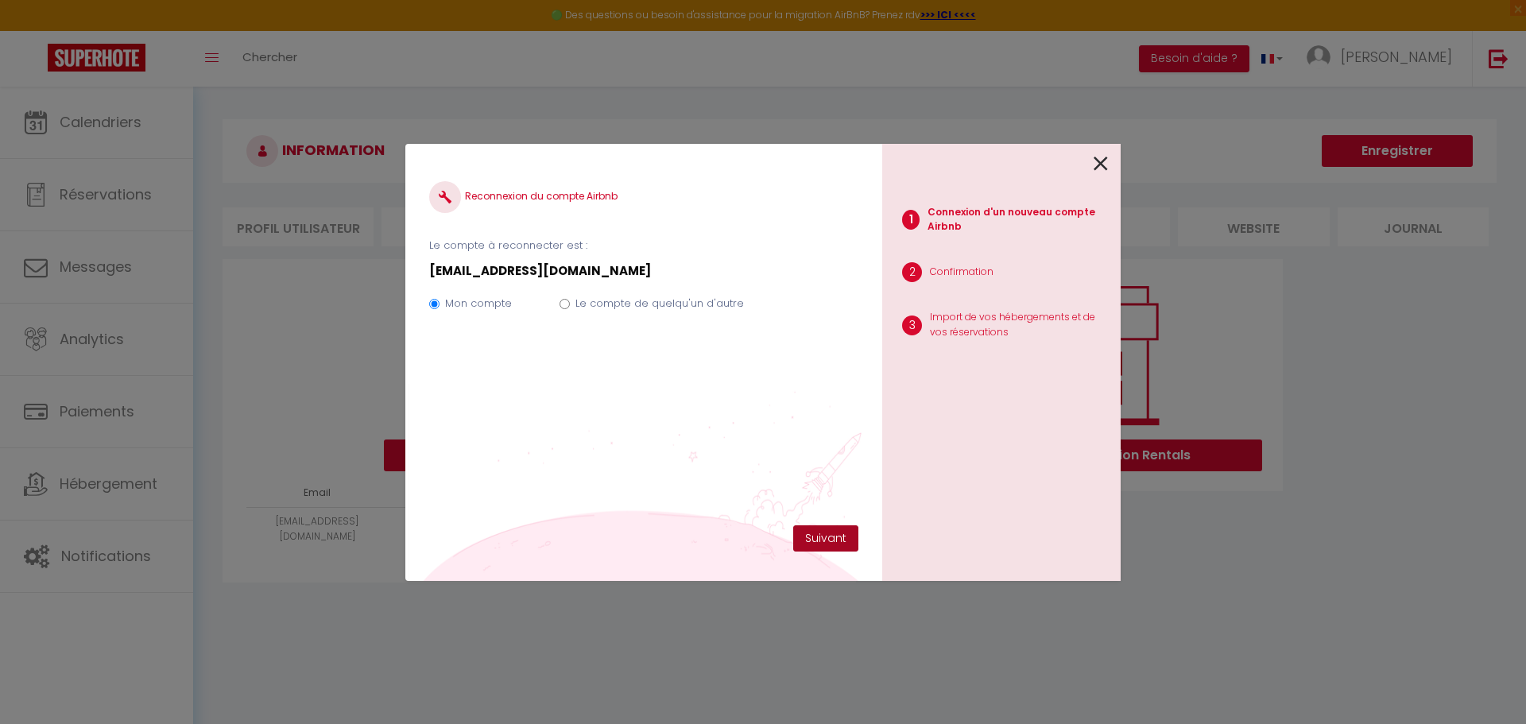
drag, startPoint x: 836, startPoint y: 528, endPoint x: 799, endPoint y: 516, distance: 39.2
click at [835, 528] on button "Suivant" at bounding box center [825, 538] width 65 height 27
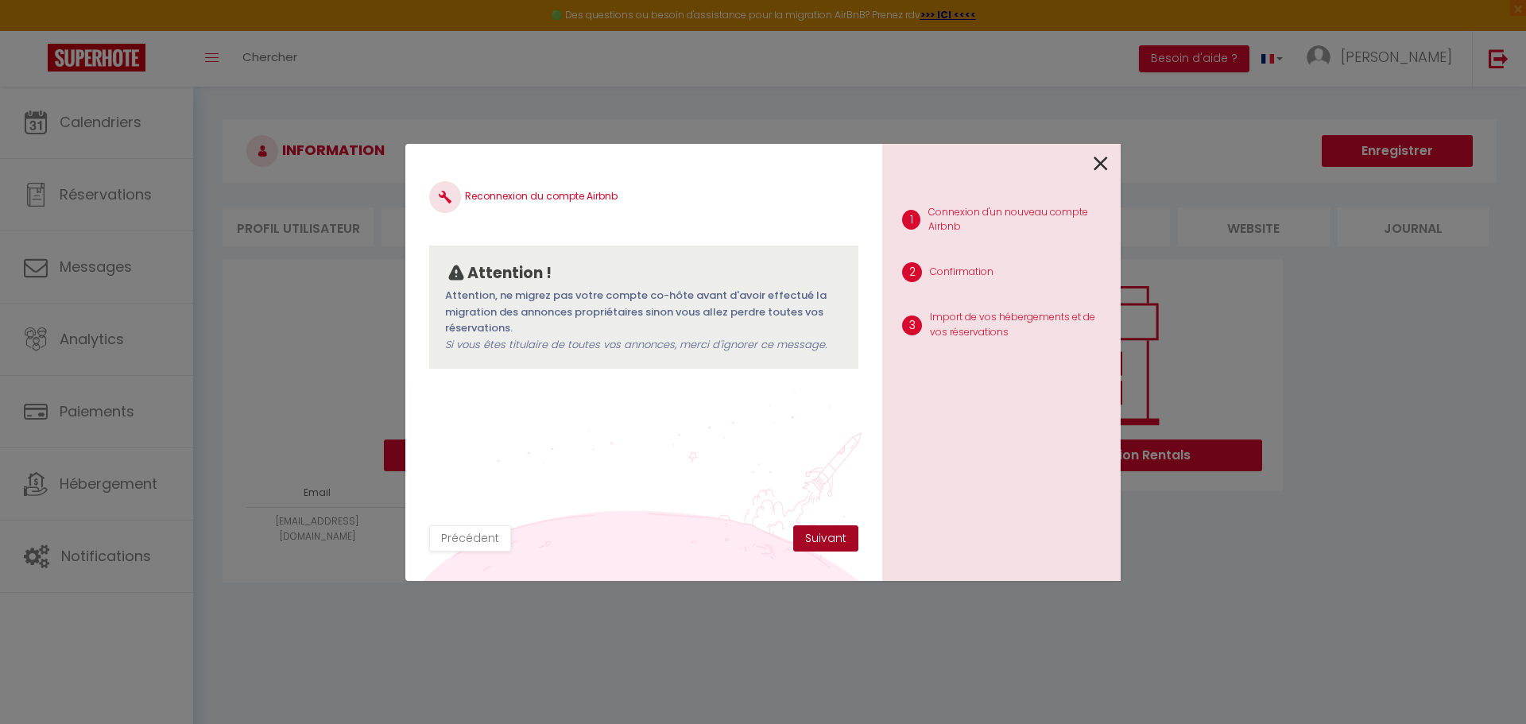
click at [811, 536] on button "Suivant" at bounding box center [825, 538] width 65 height 27
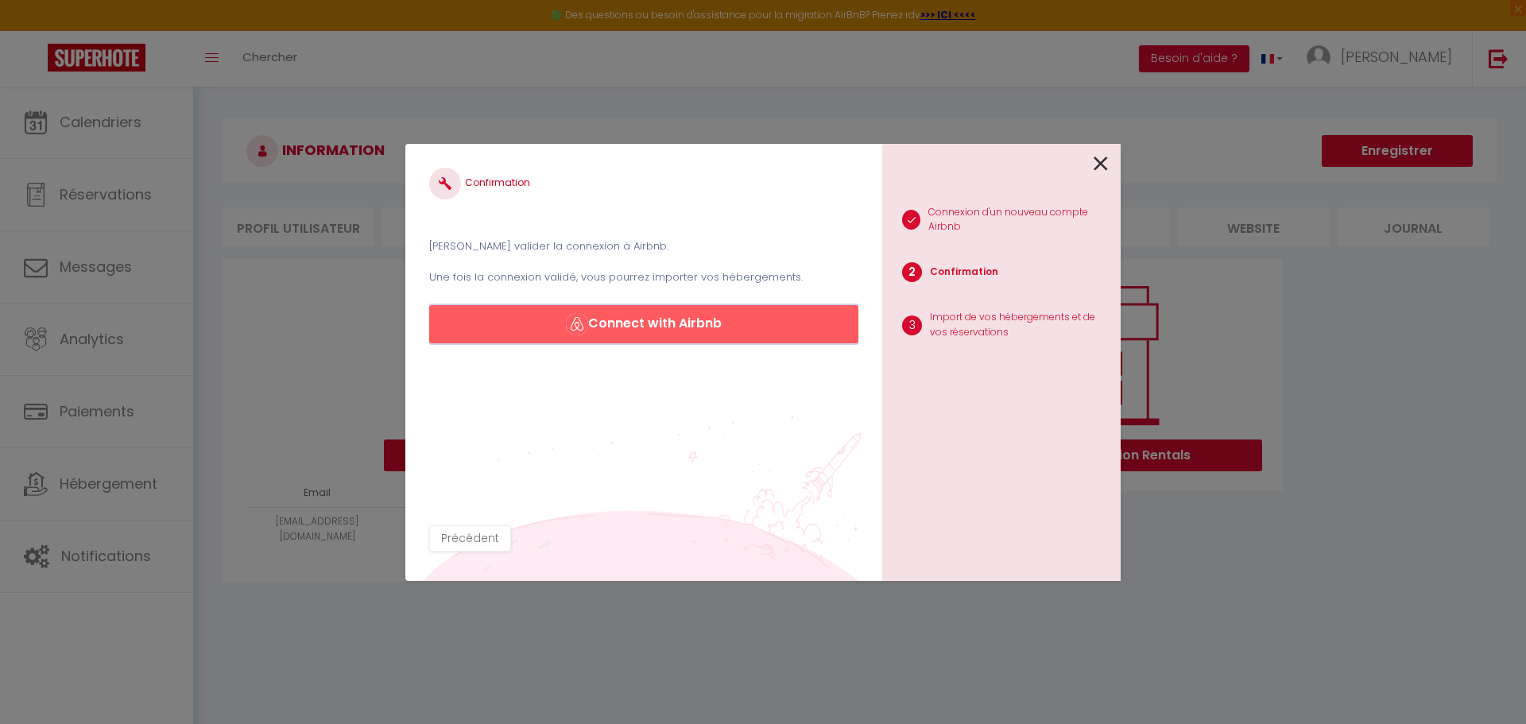
click at [715, 322] on button "Connect with Airbnb" at bounding box center [643, 324] width 429 height 38
click at [1106, 165] on icon at bounding box center [1101, 164] width 14 height 24
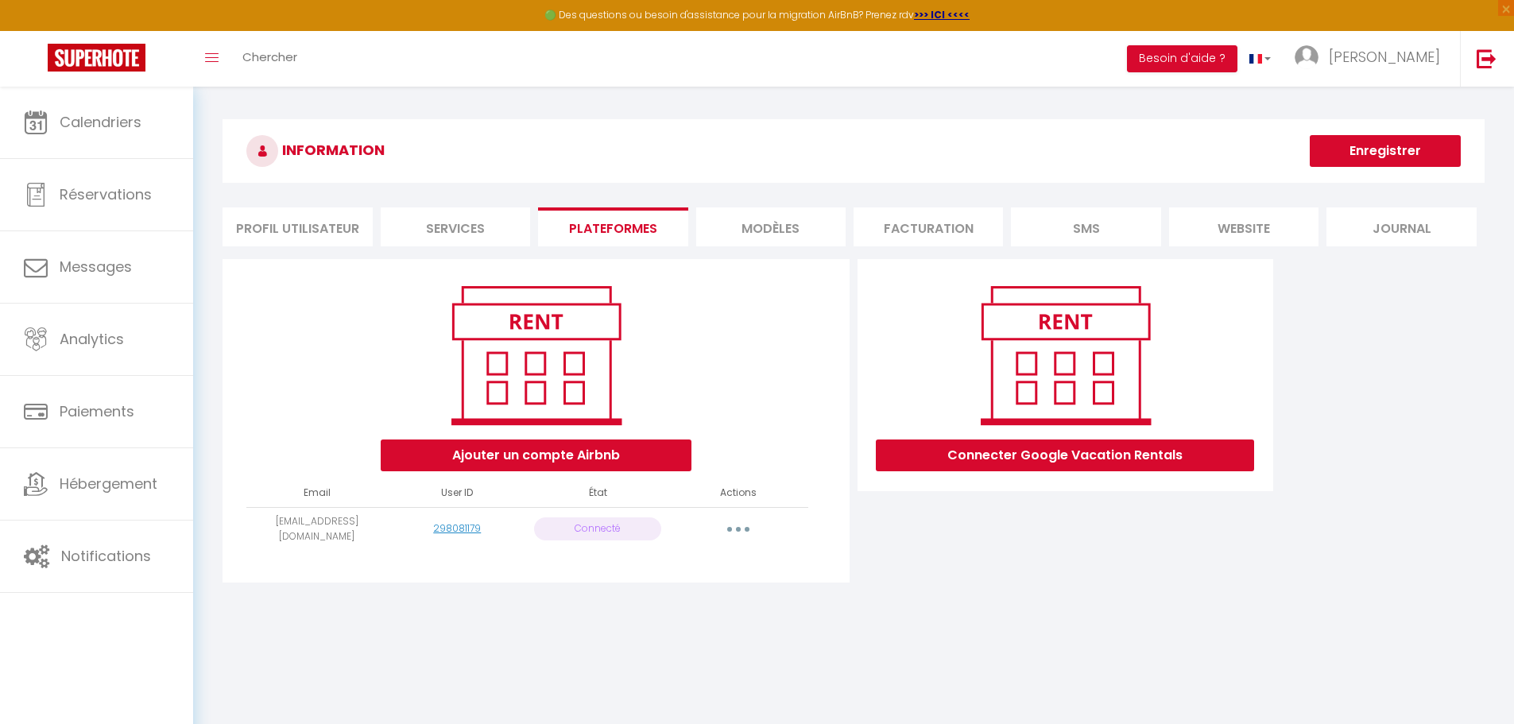
drag, startPoint x: 1448, startPoint y: 287, endPoint x: 1388, endPoint y: 265, distance: 64.1
click at [1448, 288] on div "Ajouter un compte Airbnb Email User ID État Actions CA@nvinvests.fr 298081179 C…" at bounding box center [854, 425] width 1270 height 333
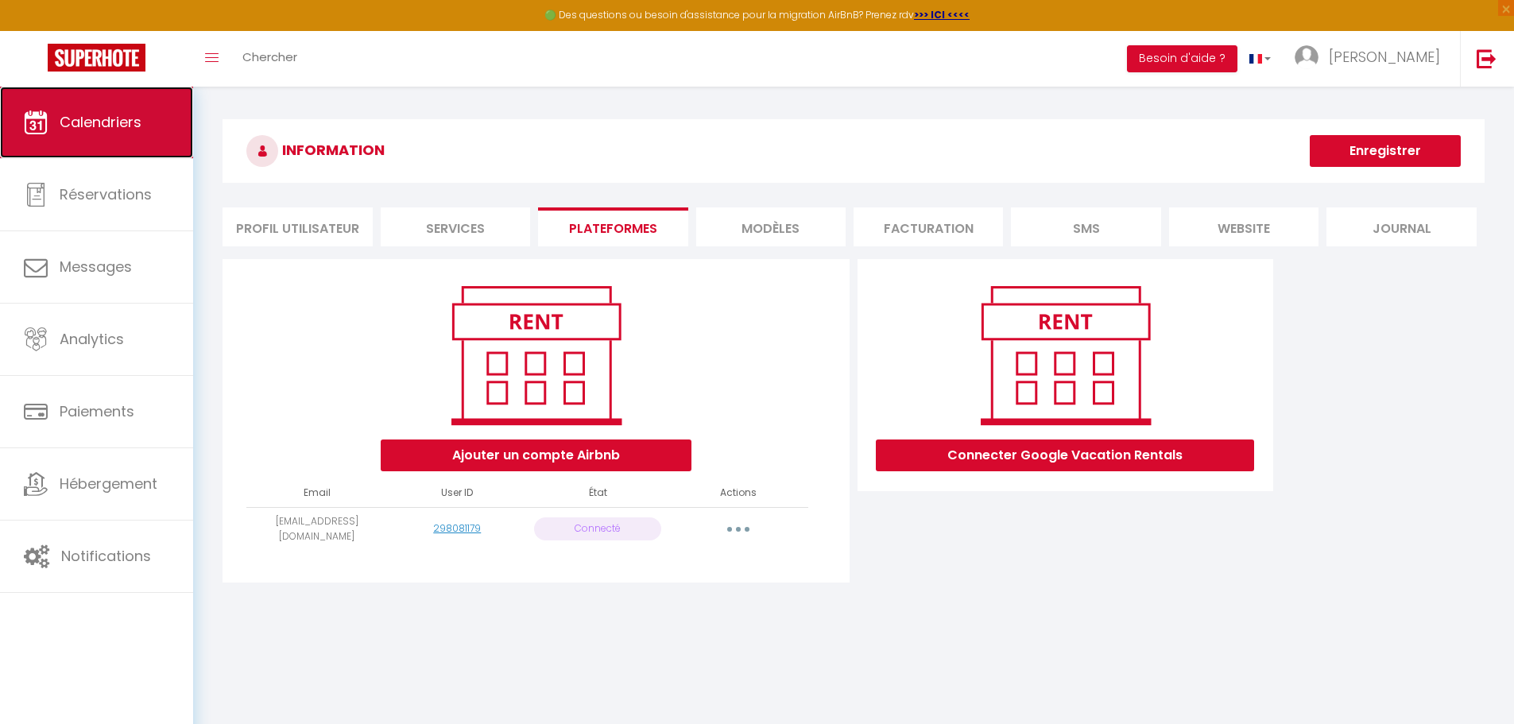
click at [131, 141] on link "Calendriers" at bounding box center [96, 123] width 193 height 72
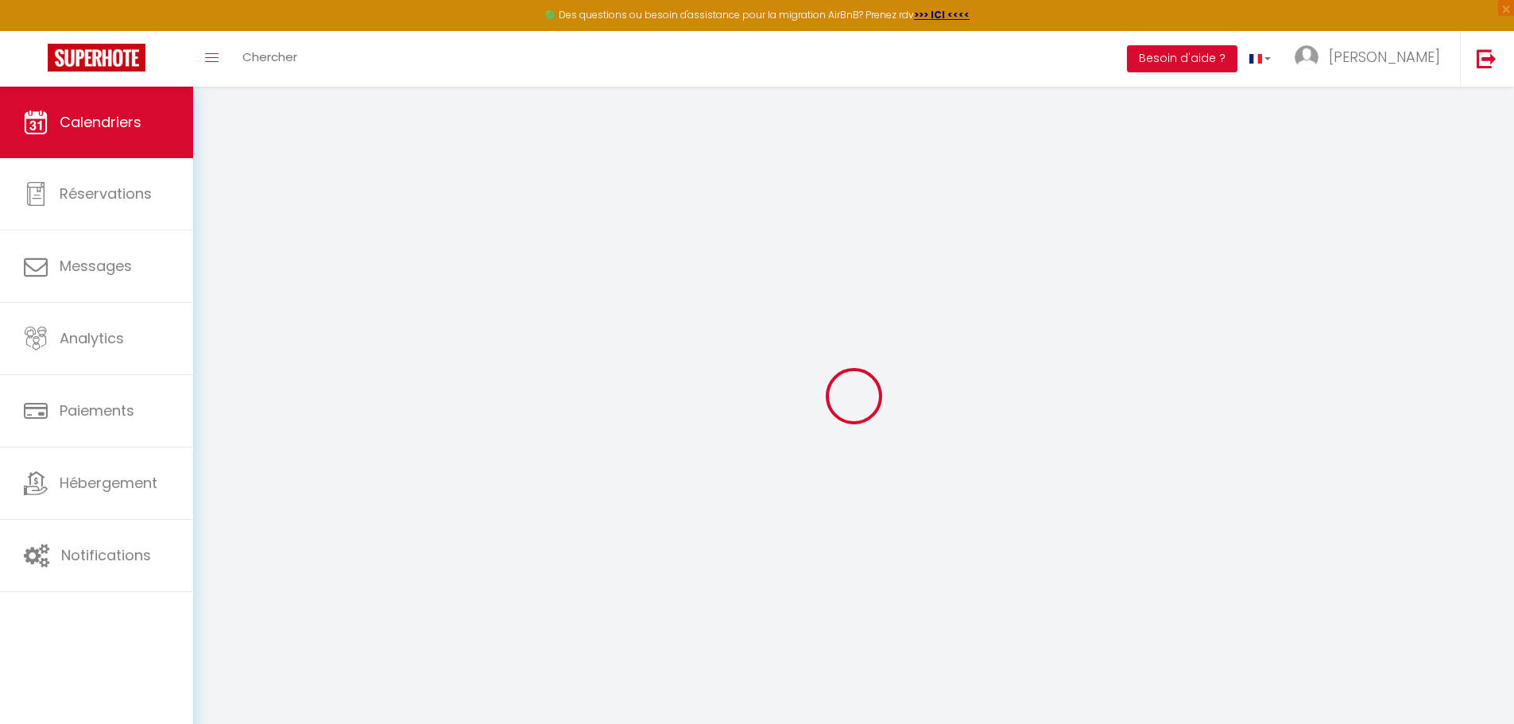
select select
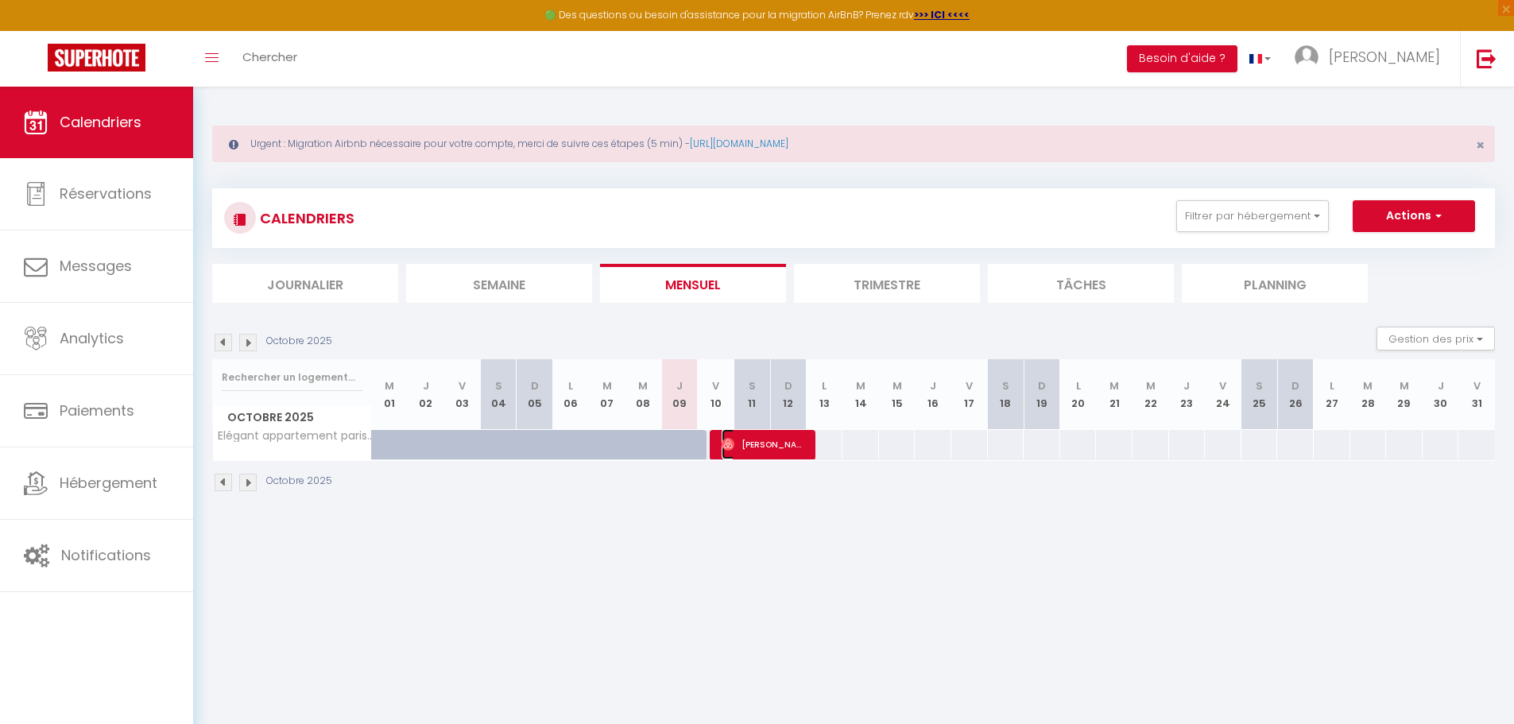
click at [743, 444] on span "[PERSON_NAME]" at bounding box center [764, 444] width 85 height 30
select select "OK"
select select "0"
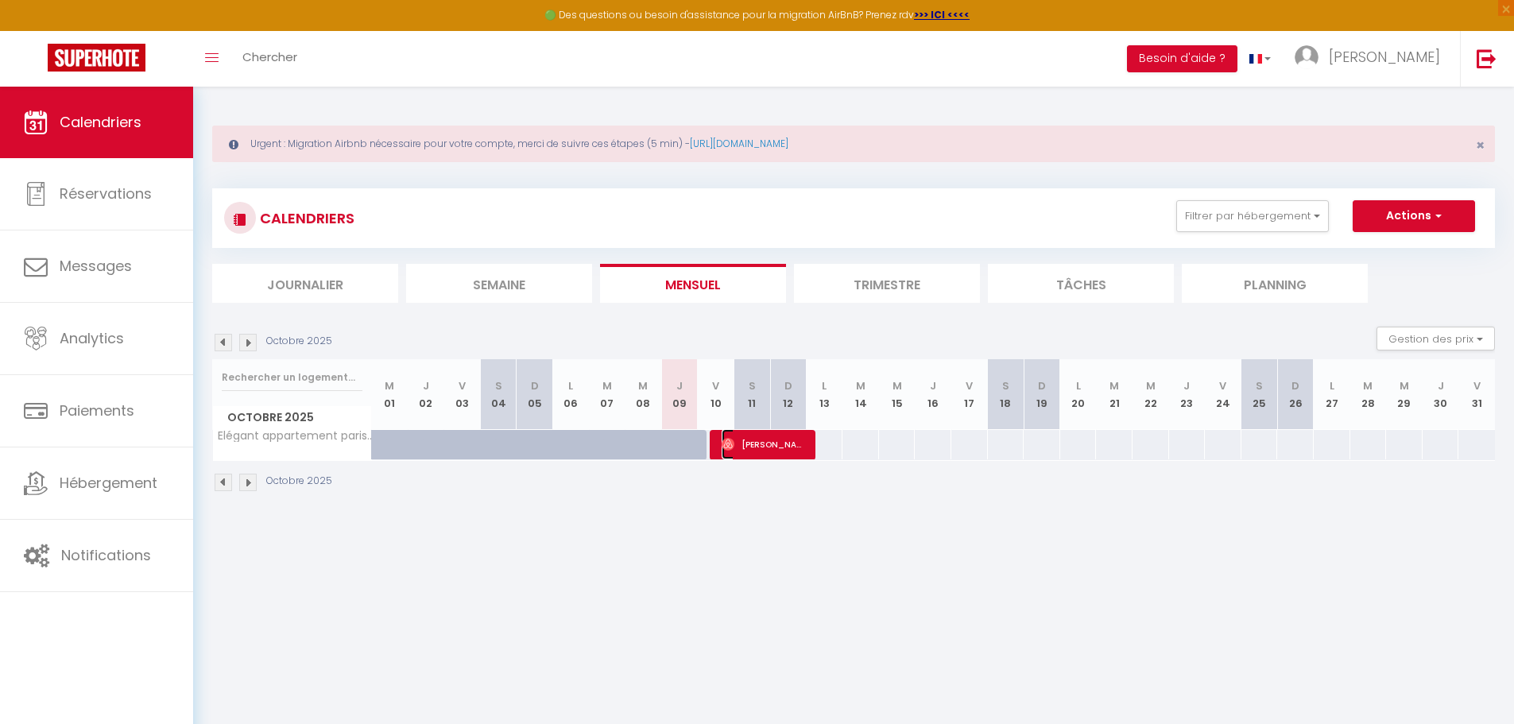
select select "1"
select select
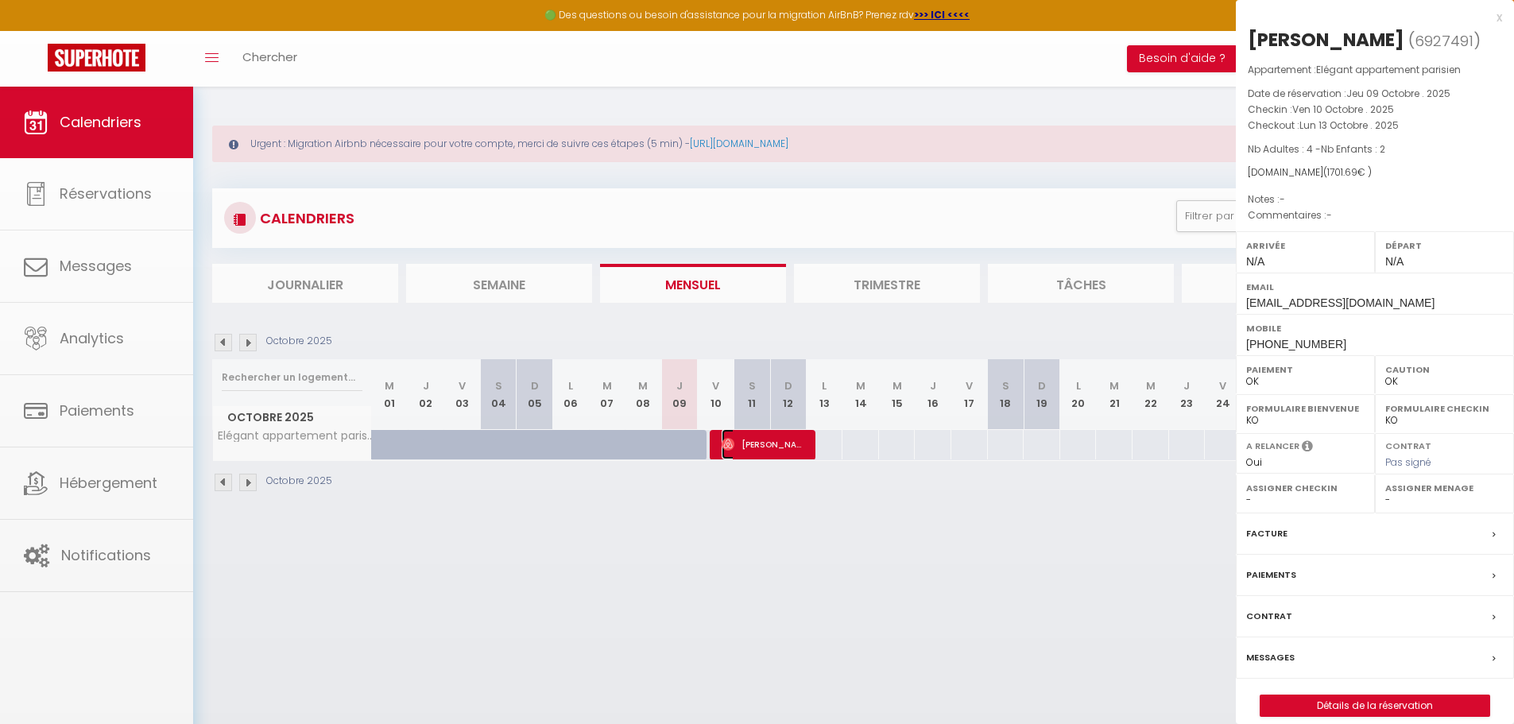
select select "27832"
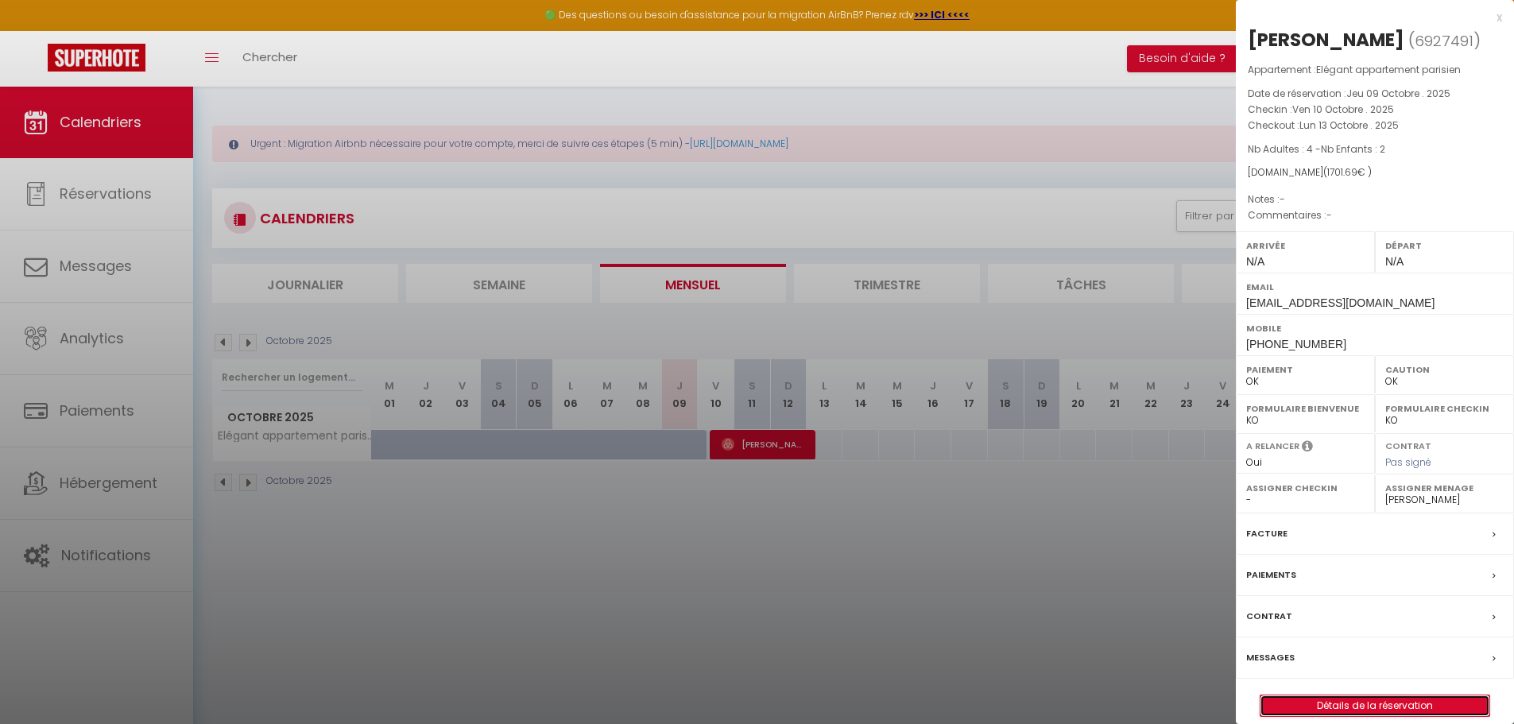
click at [1412, 703] on link "Détails de la réservation" at bounding box center [1375, 705] width 229 height 21
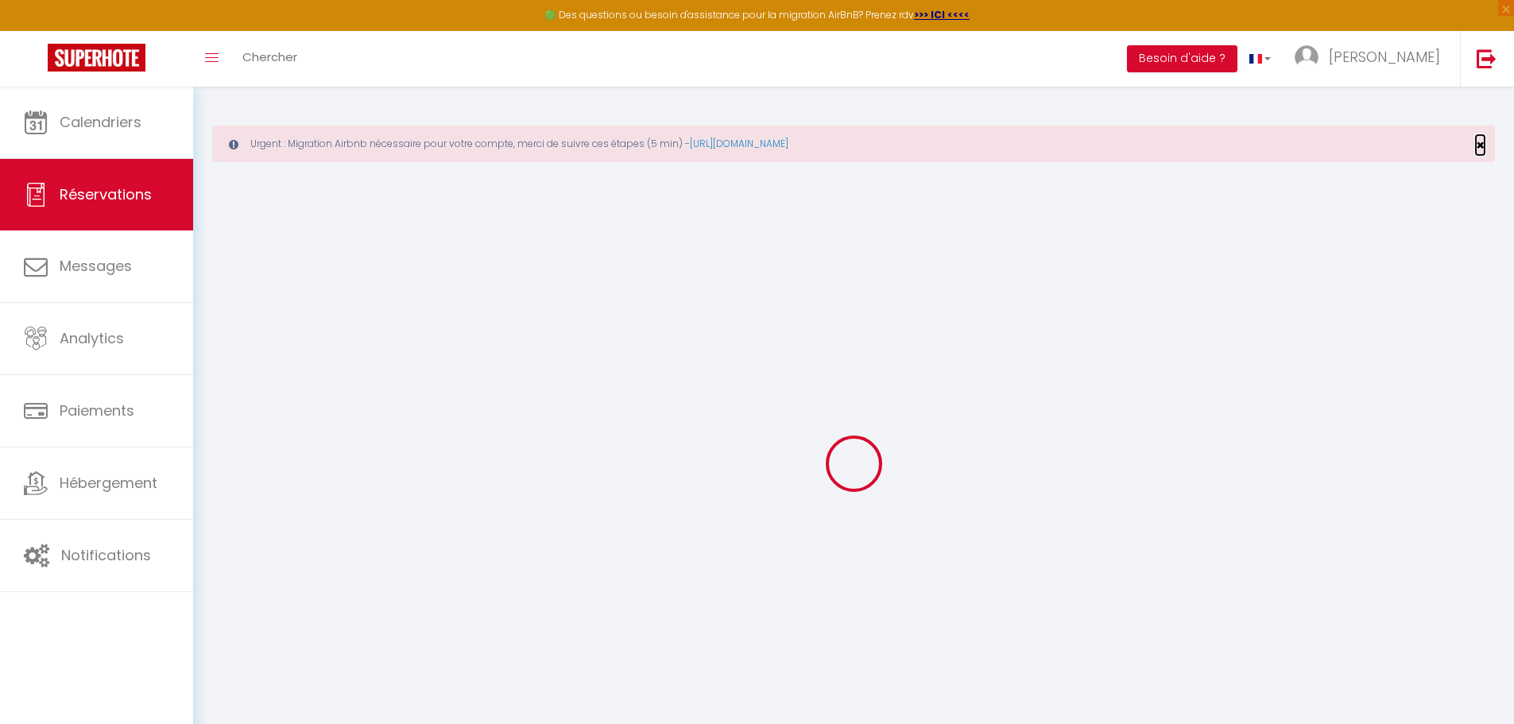
click at [1476, 144] on span "×" at bounding box center [1480, 145] width 9 height 20
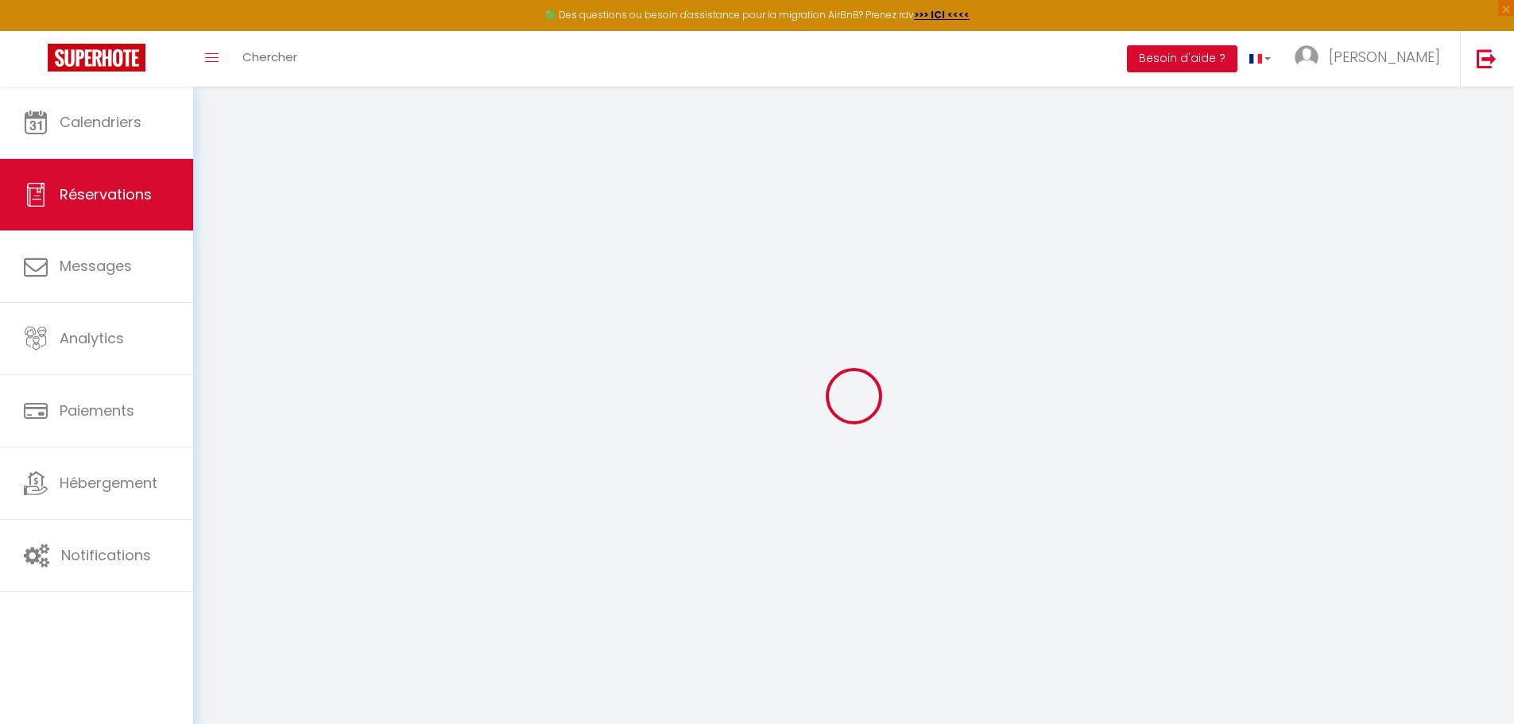
select select
checkbox input "false"
select select
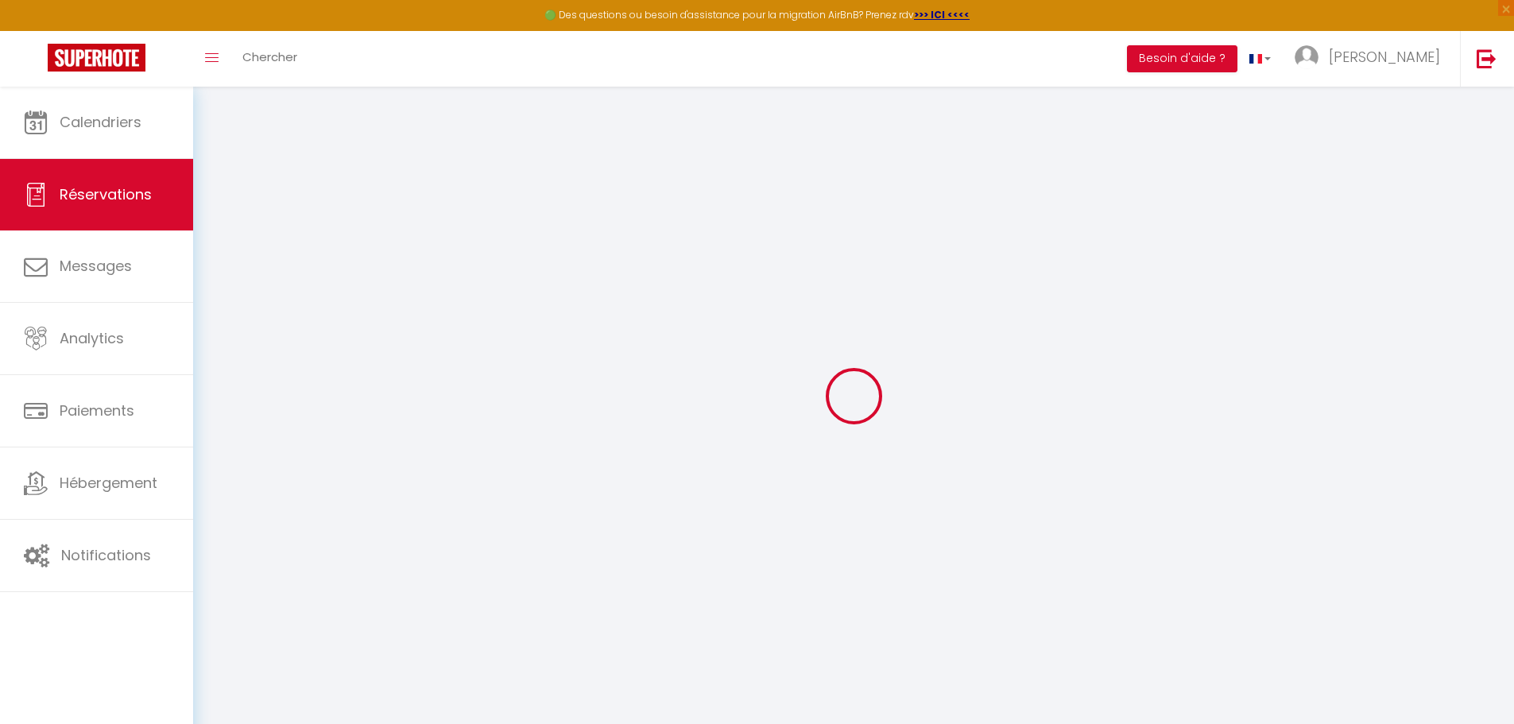
select select
checkbox input "false"
select select
type input "88"
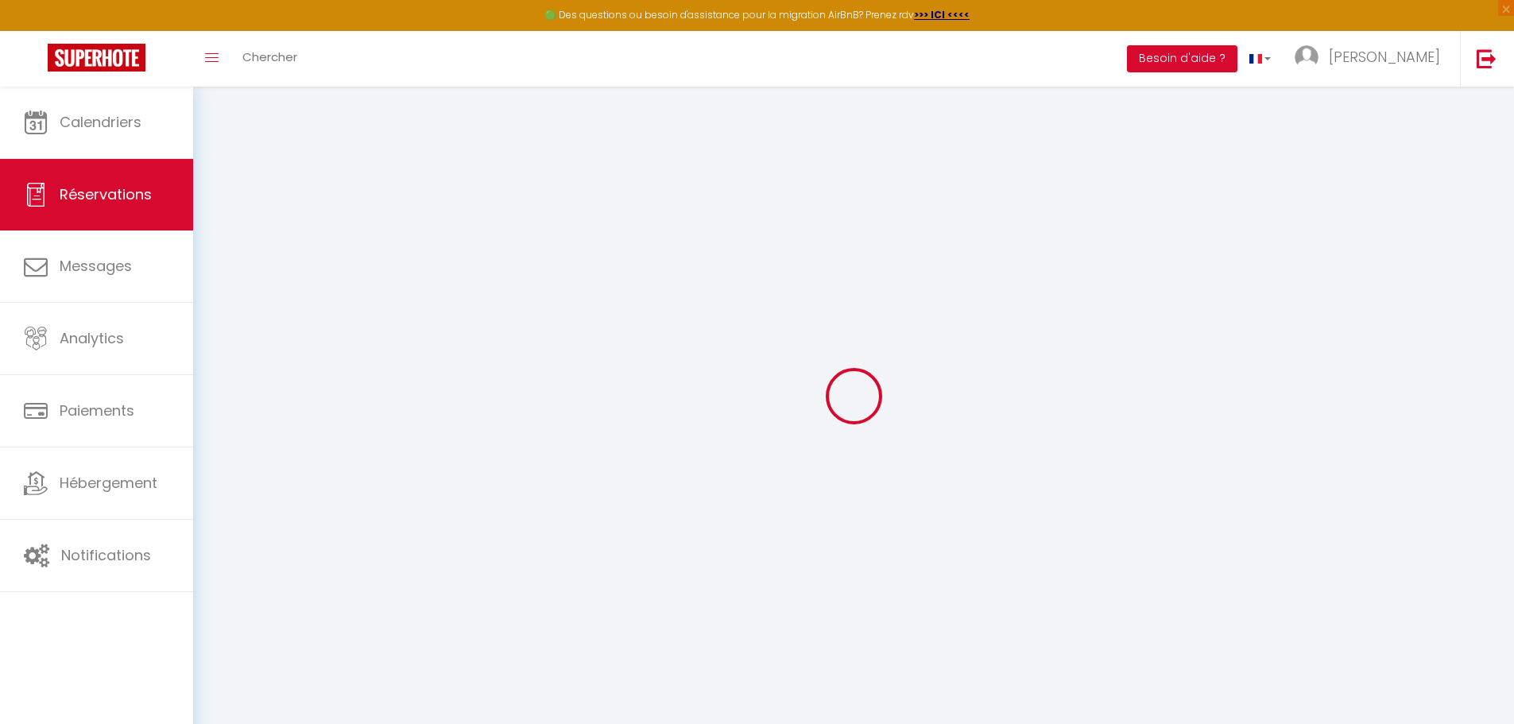
type input "188.69"
select select
checkbox input "false"
select select
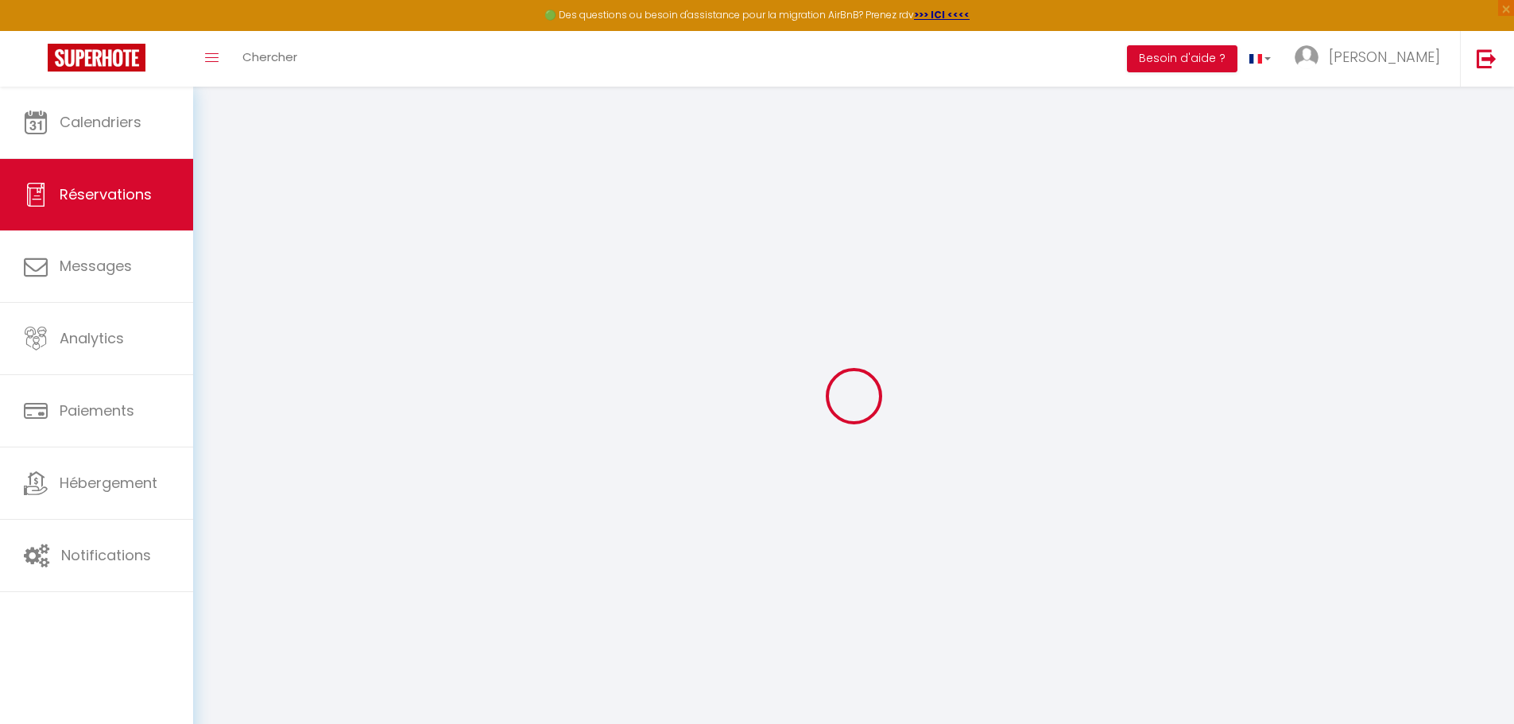
checkbox input "false"
select select
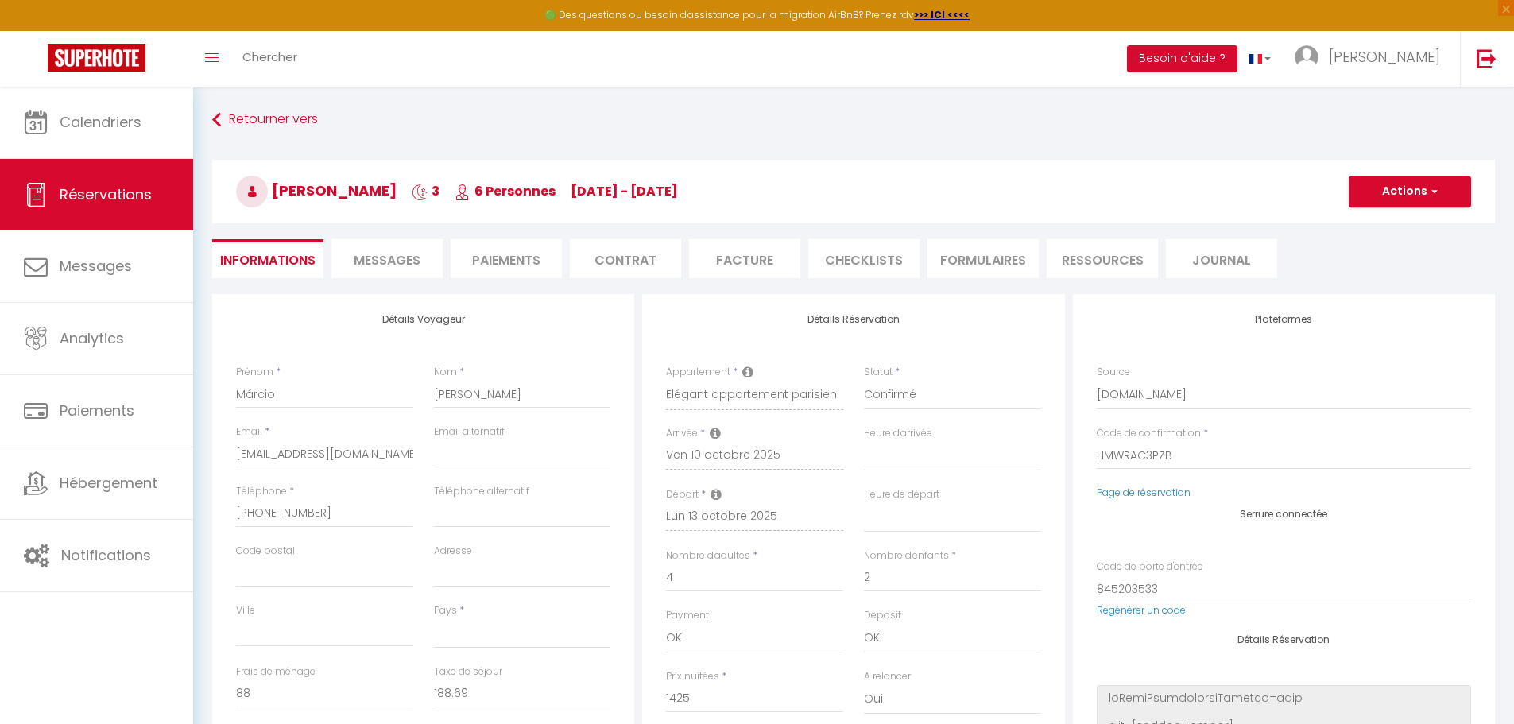
drag, startPoint x: 606, startPoint y: 396, endPoint x: 848, endPoint y: 161, distance: 337.2
click at [848, 161] on h3 "Márcio Silva 3 6 Personnes ve 10 Oct - lu 13 Oct" at bounding box center [853, 192] width 1283 height 64
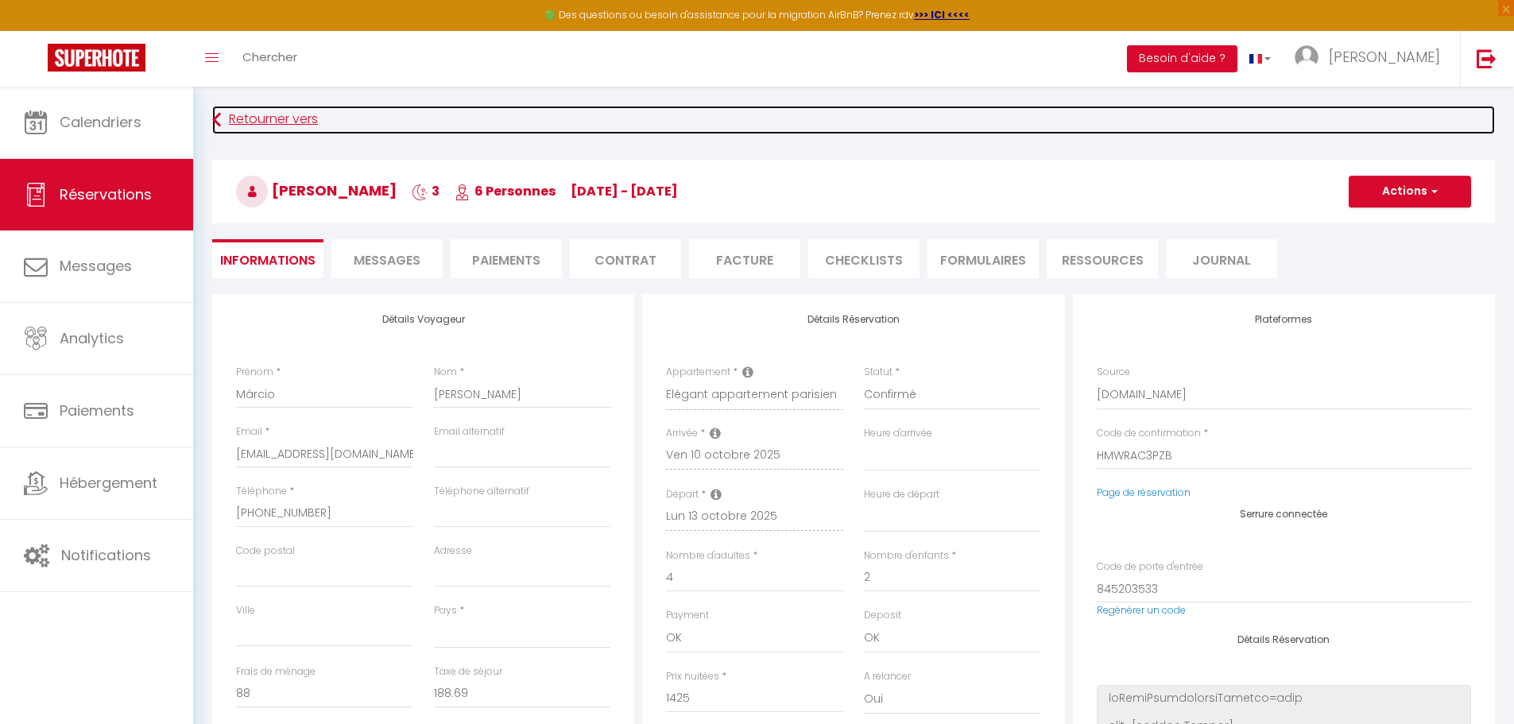
drag, startPoint x: 599, startPoint y: 394, endPoint x: 978, endPoint y: 110, distance: 473.4
click at [978, 110] on link "Retourner vers" at bounding box center [853, 120] width 1283 height 29
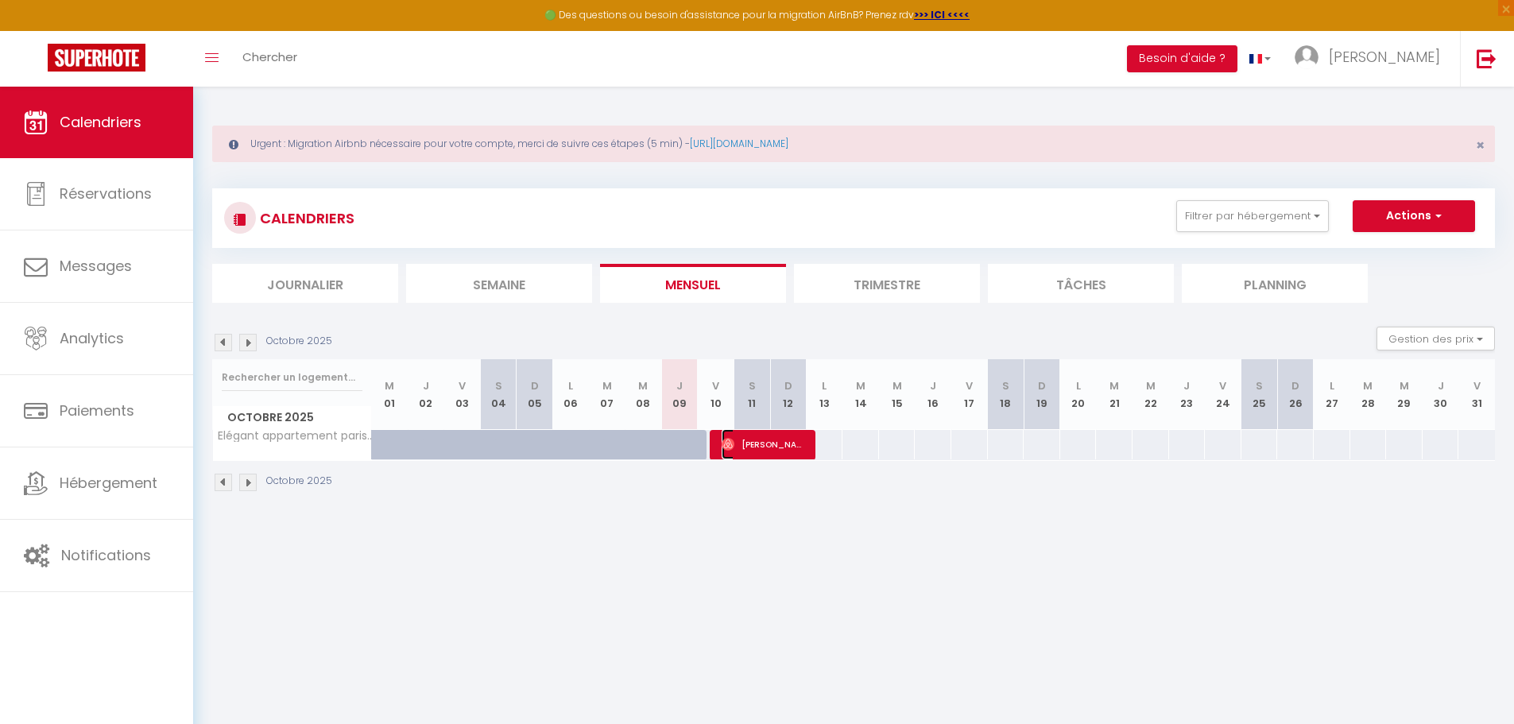
click at [769, 439] on span "[PERSON_NAME]" at bounding box center [764, 444] width 85 height 30
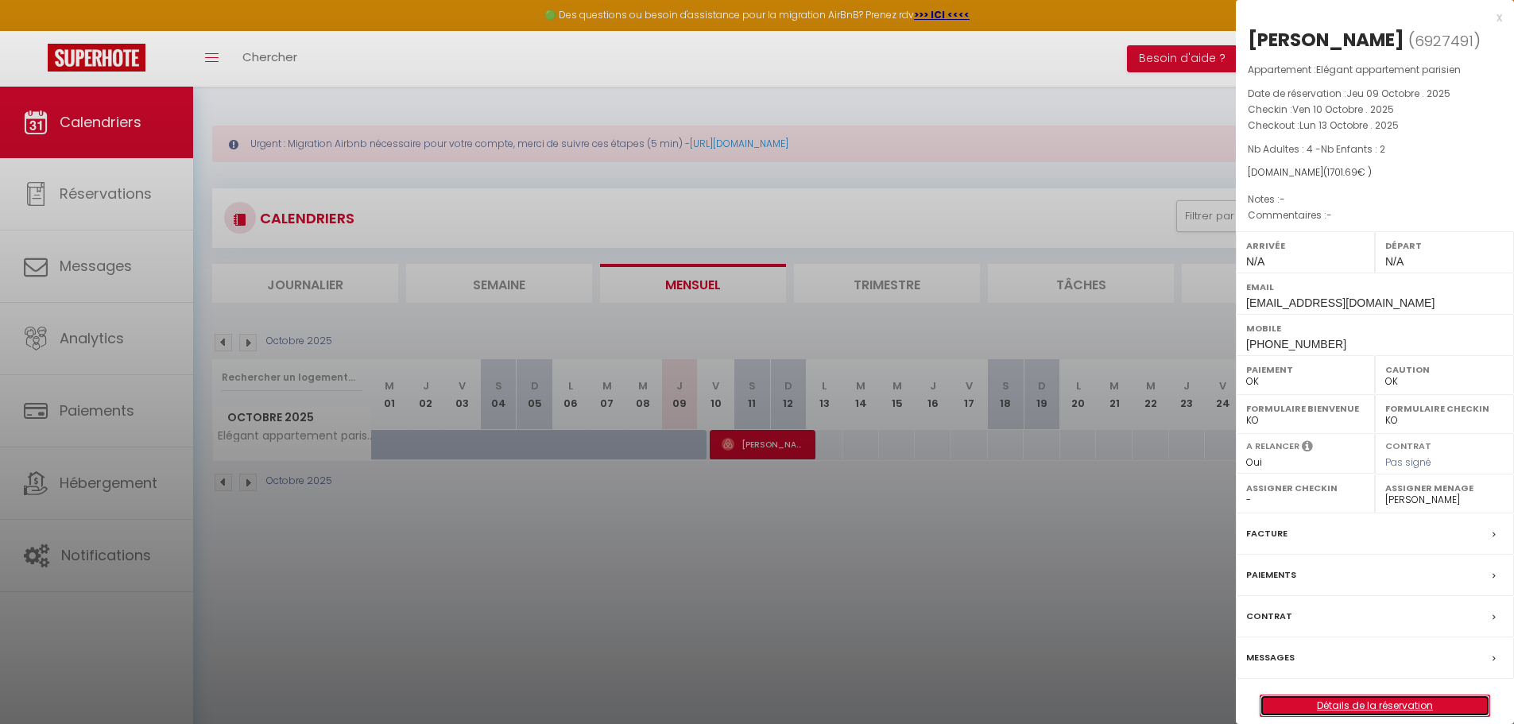
click at [1380, 705] on link "Détails de la réservation" at bounding box center [1375, 705] width 229 height 21
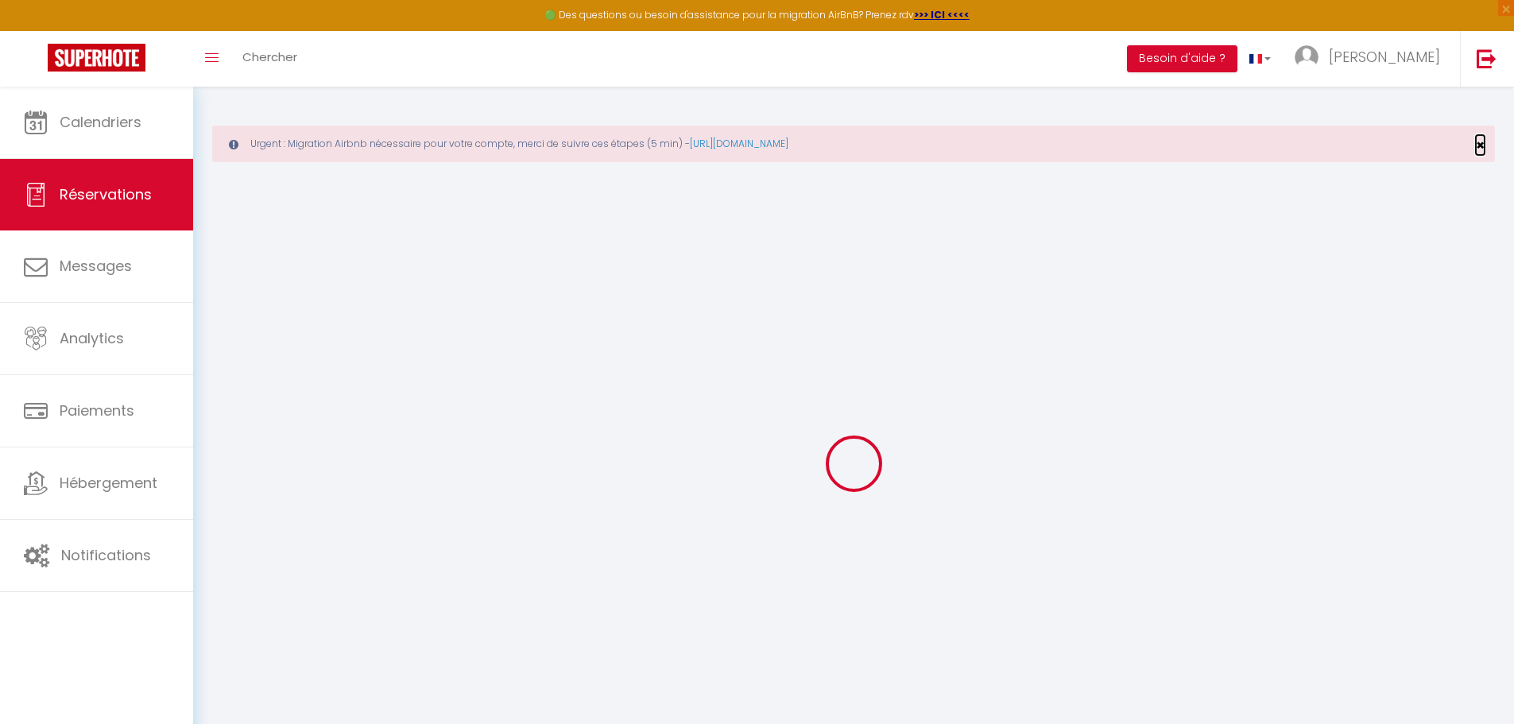
click at [1481, 141] on span "×" at bounding box center [1480, 145] width 9 height 20
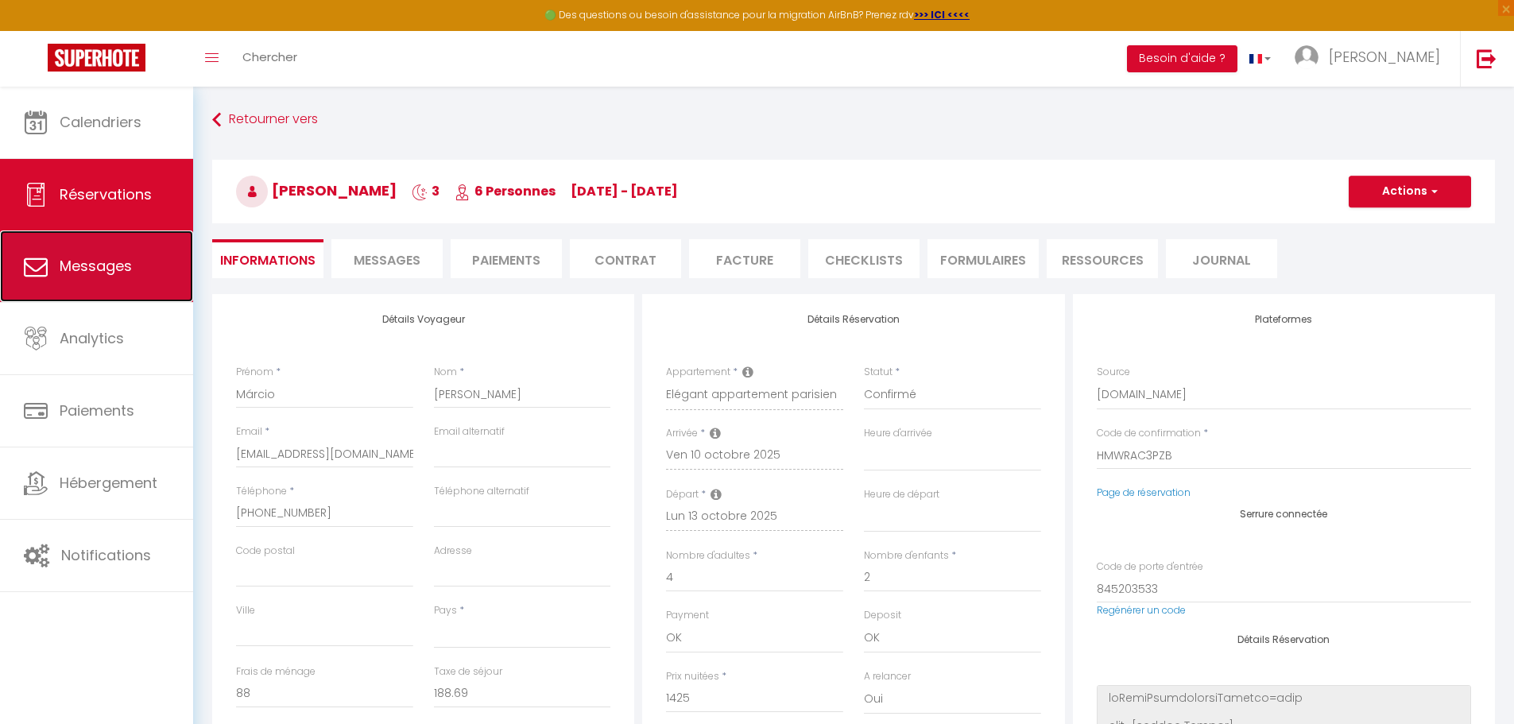
click at [116, 267] on span "Messages" at bounding box center [96, 266] width 72 height 20
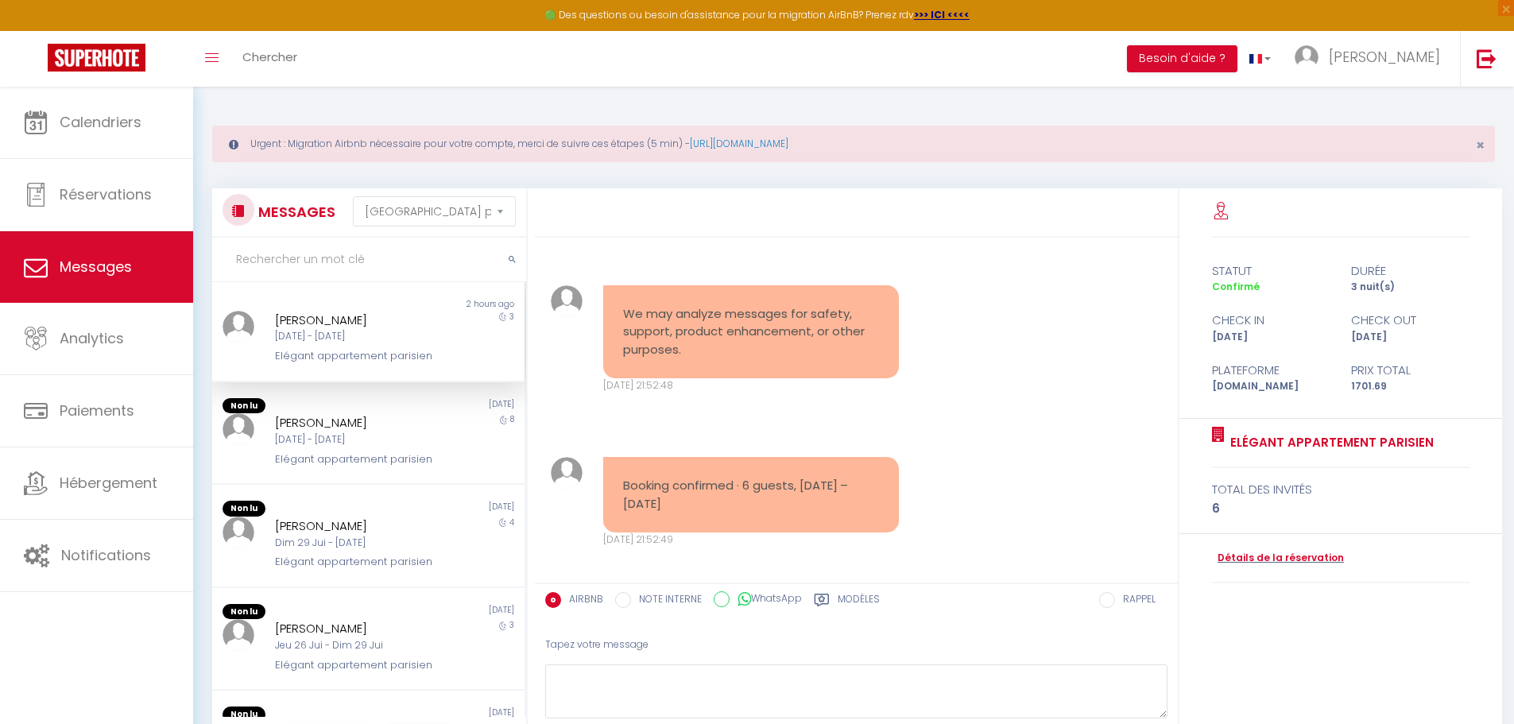
scroll to position [2761, 0]
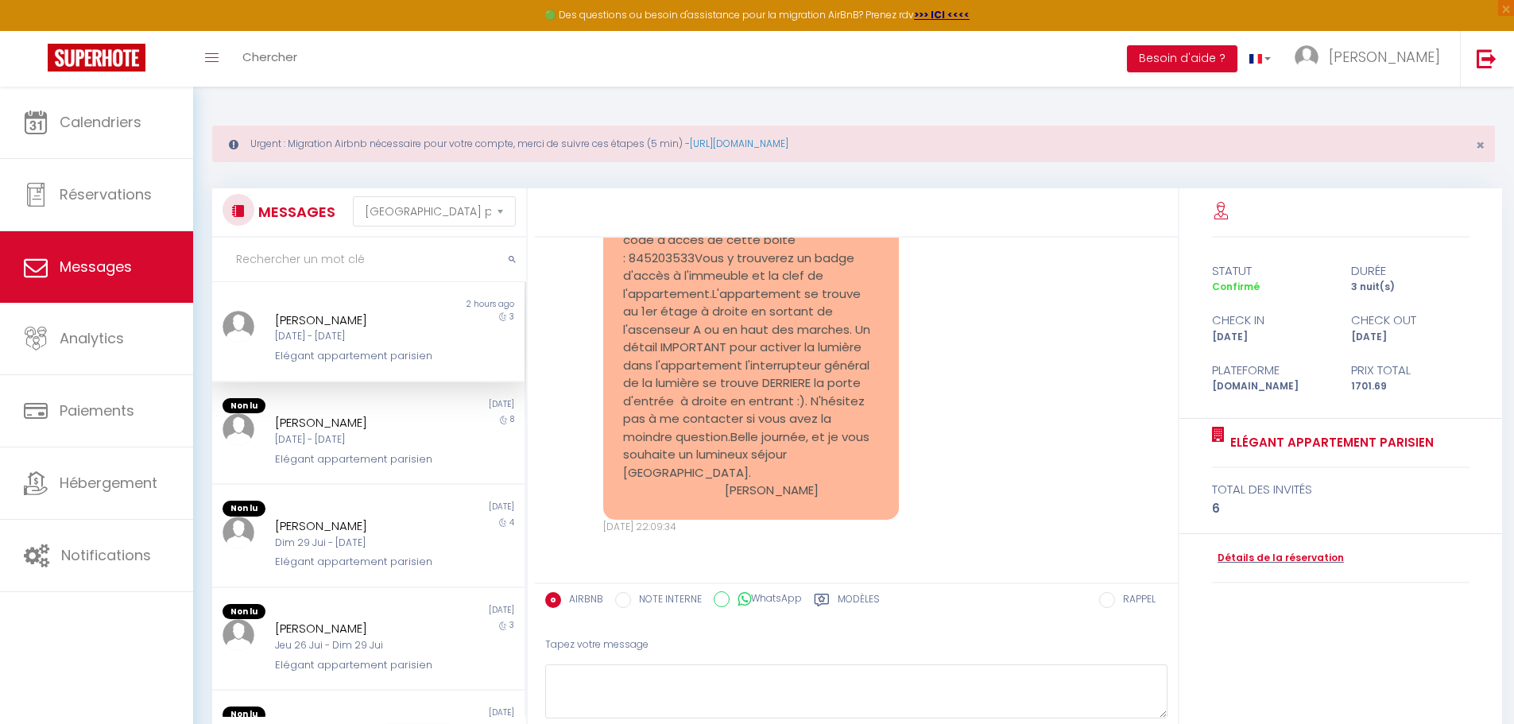
click at [385, 346] on div "Márcio Silva Ven 10 Oct - Lun 13 Oct Elégant appartement parisien" at bounding box center [355, 338] width 182 height 54
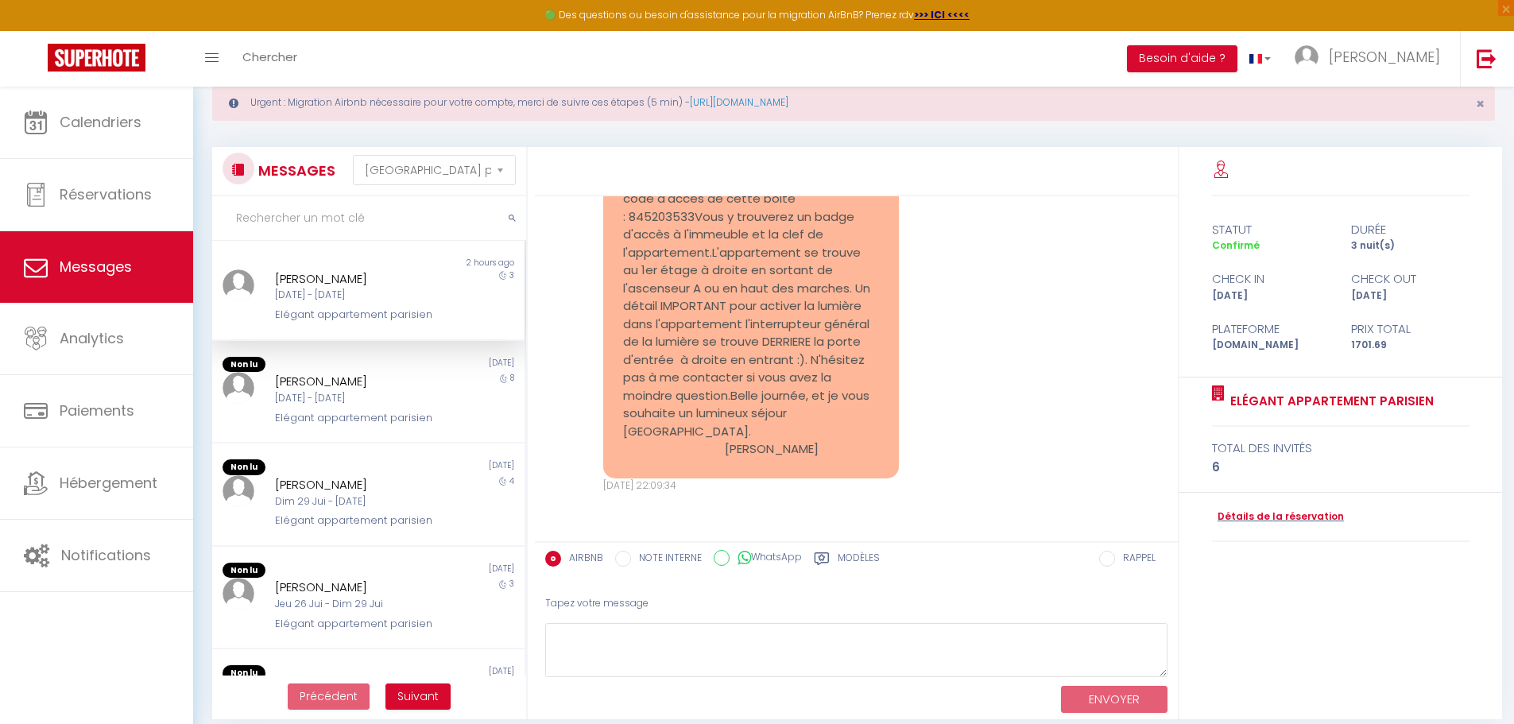
scroll to position [79, 0]
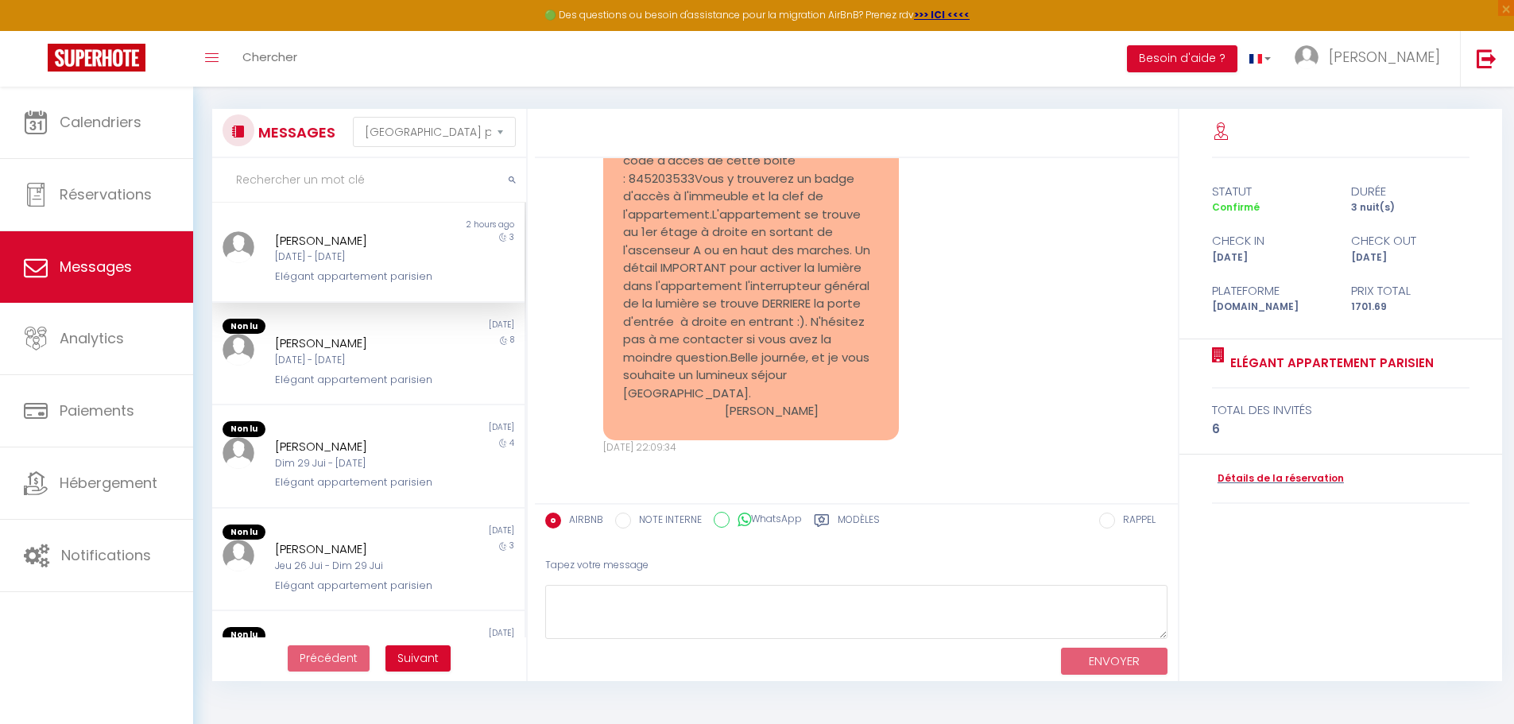
click at [554, 521] on input "AIRBNB" at bounding box center [553, 521] width 16 height 16
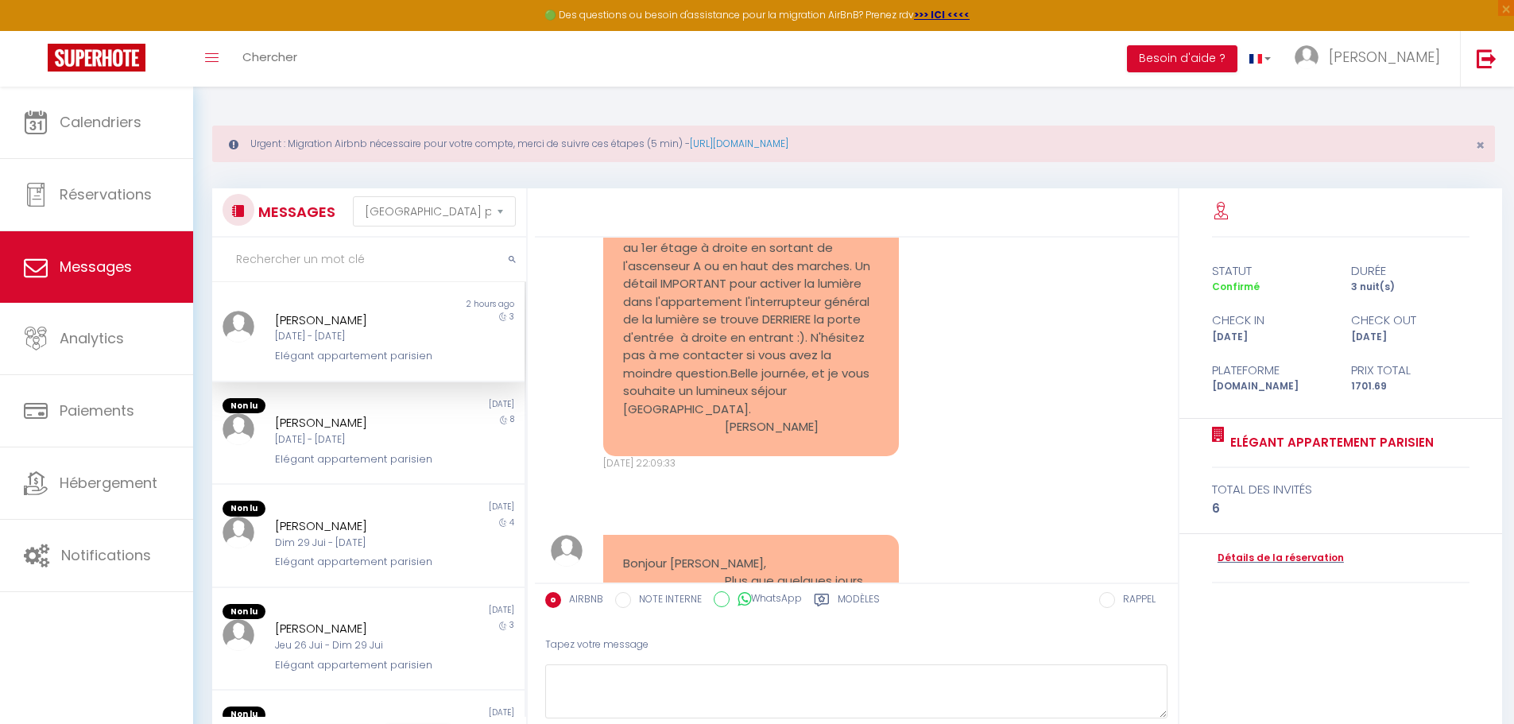
scroll to position [1887, 0]
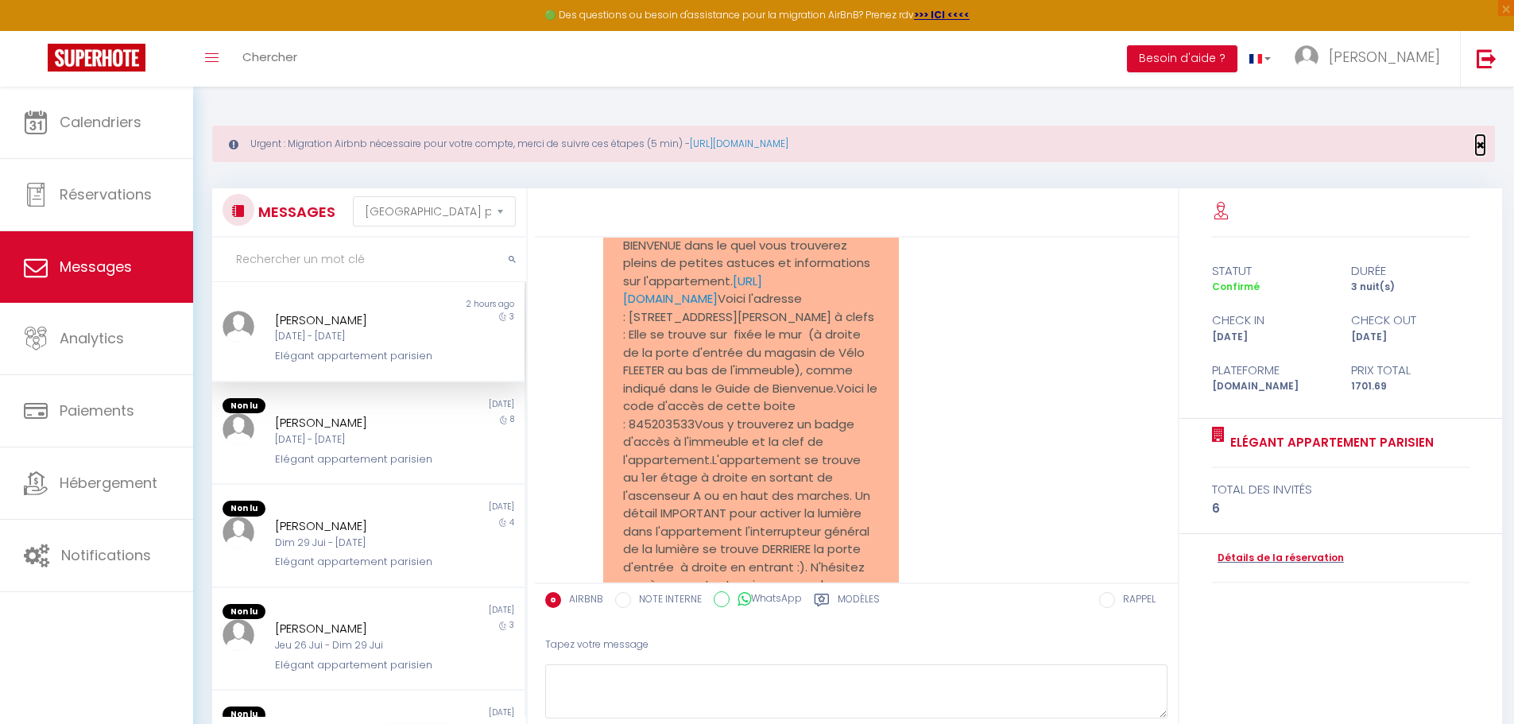
click at [1481, 141] on span "×" at bounding box center [1480, 145] width 9 height 20
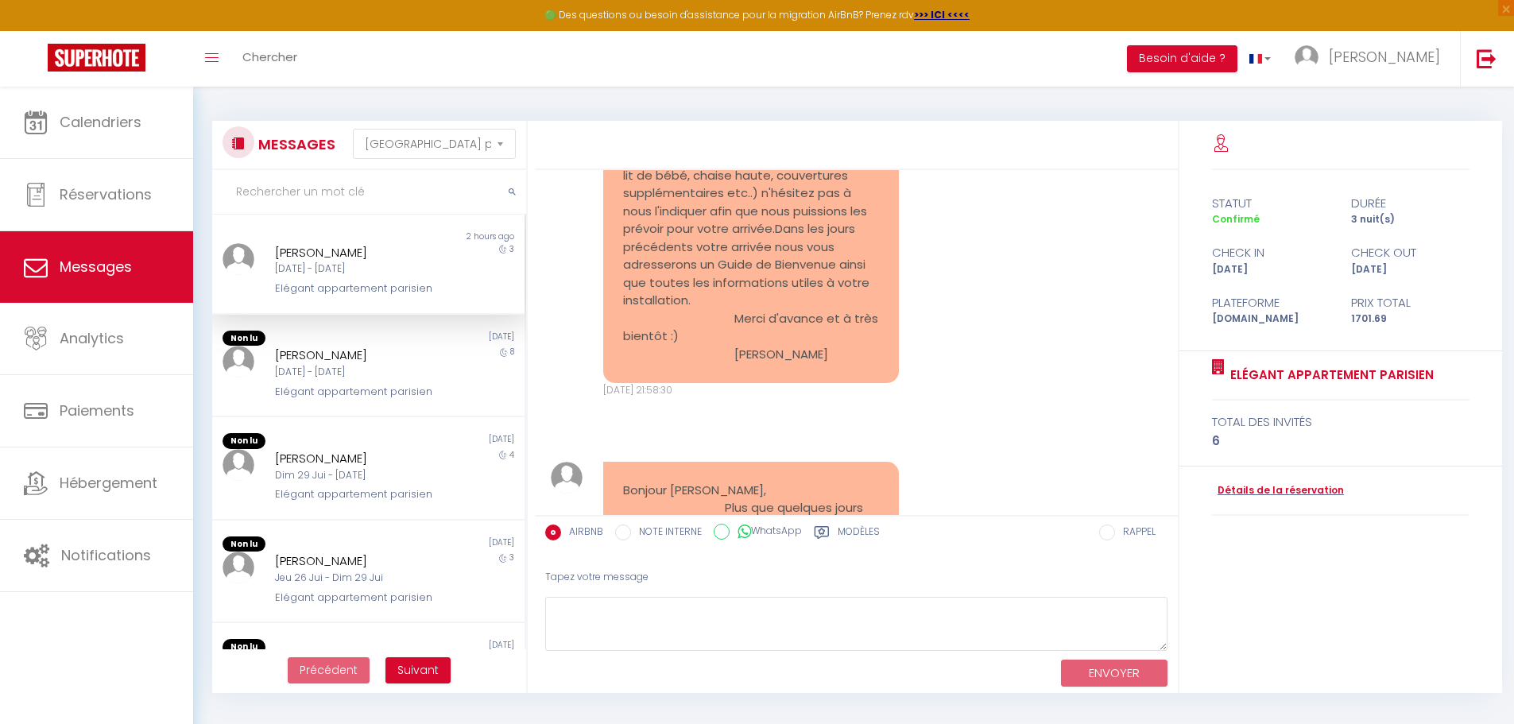
scroll to position [1510, 0]
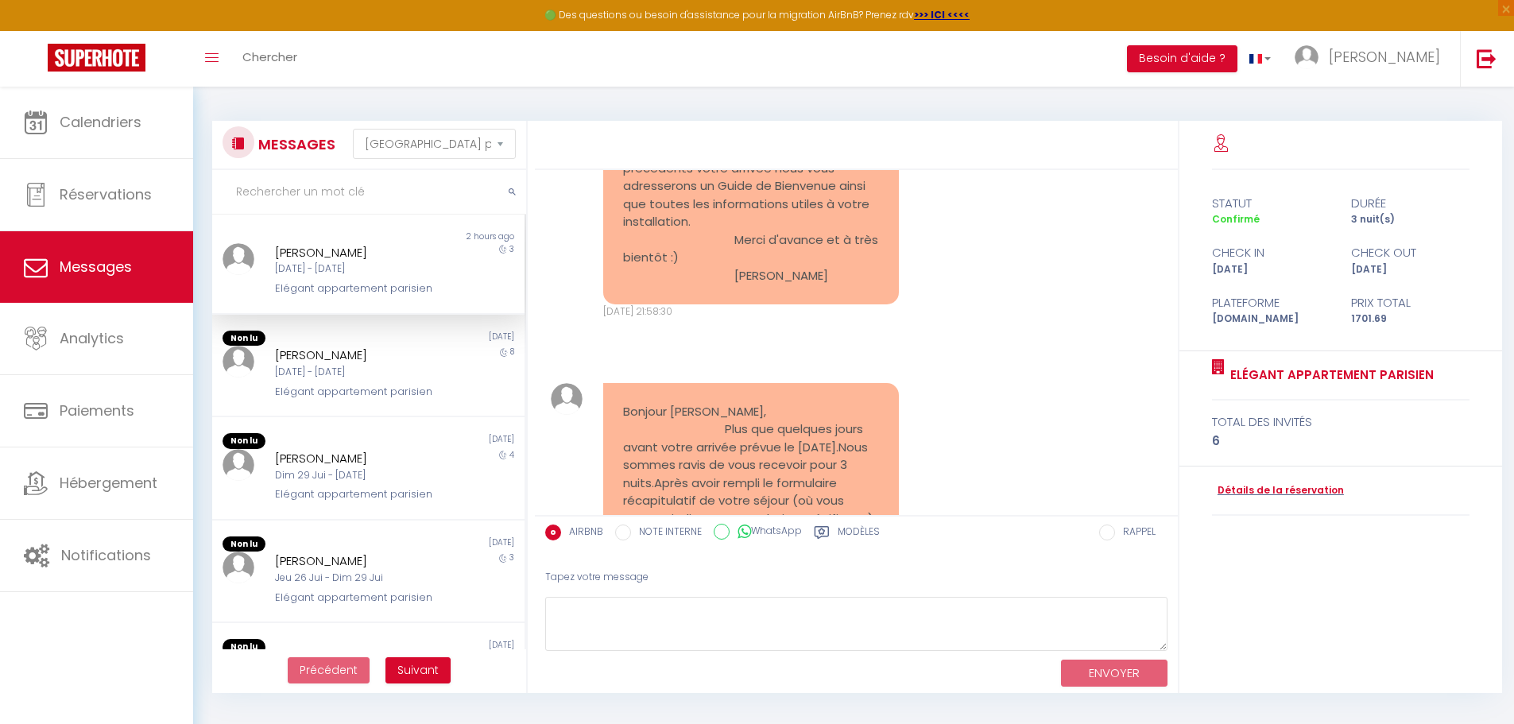
click at [837, 258] on pre "Bonjour Márcio, Un grand merci pour votre réservation, nous serons ravis de vou…" at bounding box center [751, 87] width 256 height 393
drag, startPoint x: 830, startPoint y: 254, endPoint x: 761, endPoint y: 254, distance: 68.4
click at [761, 254] on pre "Bonjour Márcio, Un grand merci pour votre réservation, nous serons ravis de vou…" at bounding box center [751, 87] width 256 height 393
click at [1103, 351] on div "Bonjour Márcio, Plus que quelques jours avant votre arrivée prévue le 10-10-202…" at bounding box center [856, 696] width 633 height 691
click at [560, 532] on input "AIRBNB" at bounding box center [553, 533] width 16 height 16
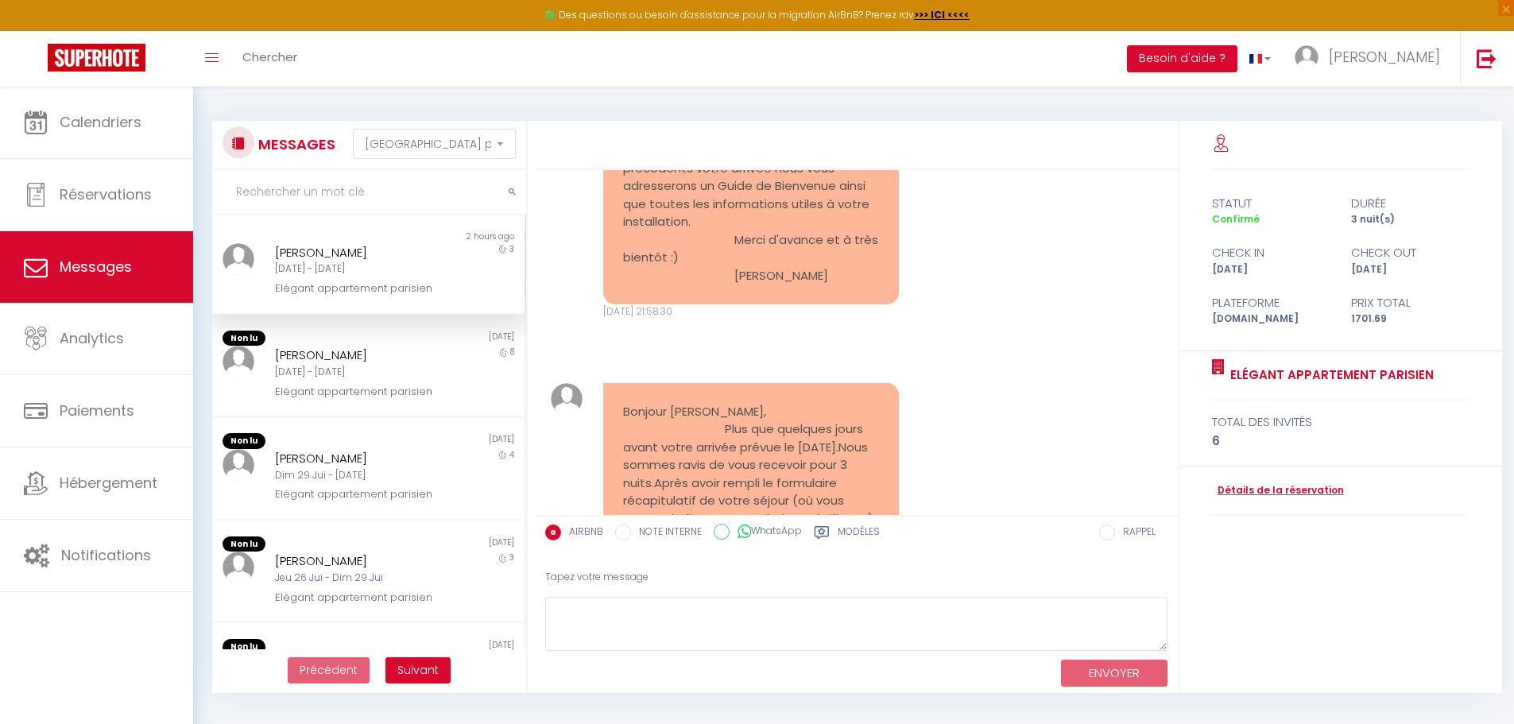
click at [424, 273] on div "Ven 10 Oct - Lun 13 Oct" at bounding box center [355, 268] width 161 height 15
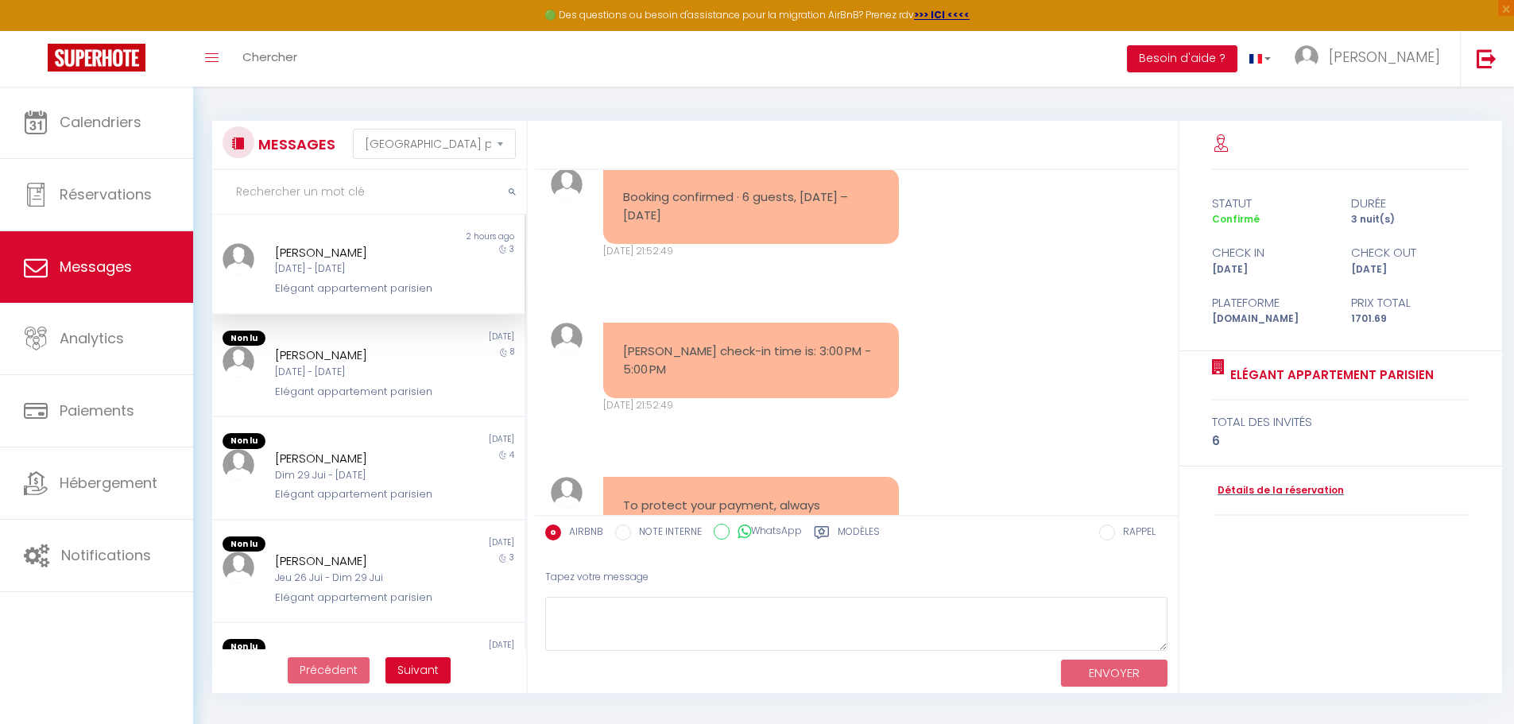
scroll to position [477, 0]
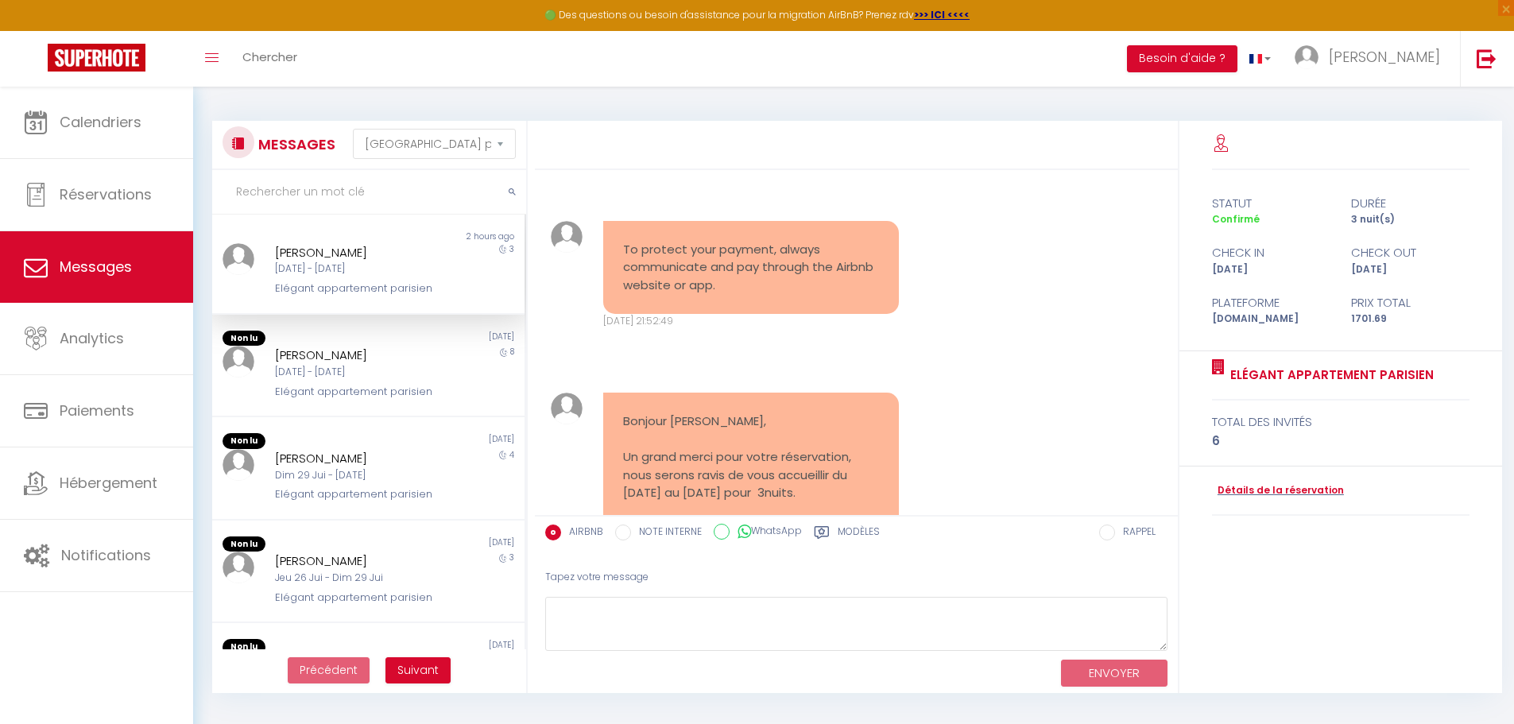
click at [987, 361] on div "Bonjour Márcio, Un grand merci pour votre réservation, nous serons ravis de vou…" at bounding box center [856, 617] width 633 height 512
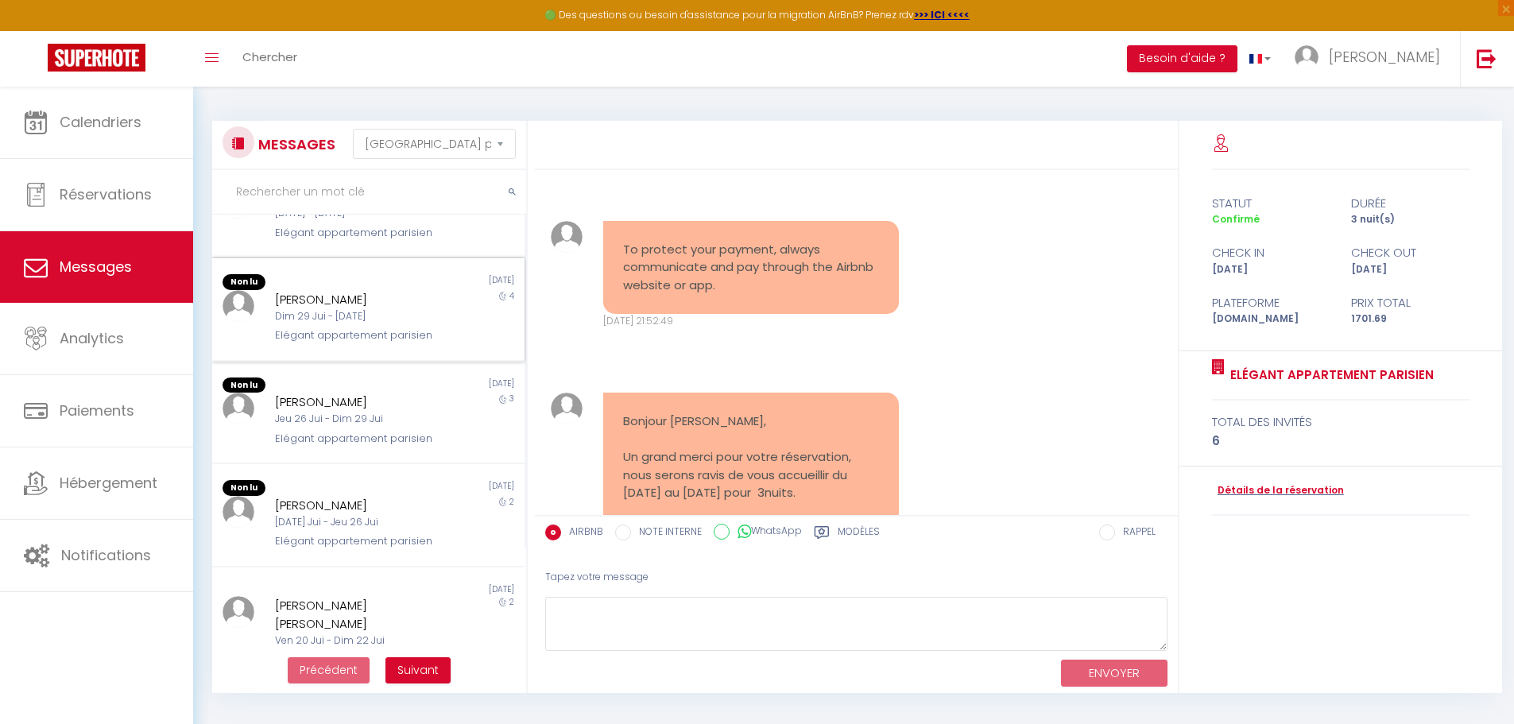
scroll to position [0, 0]
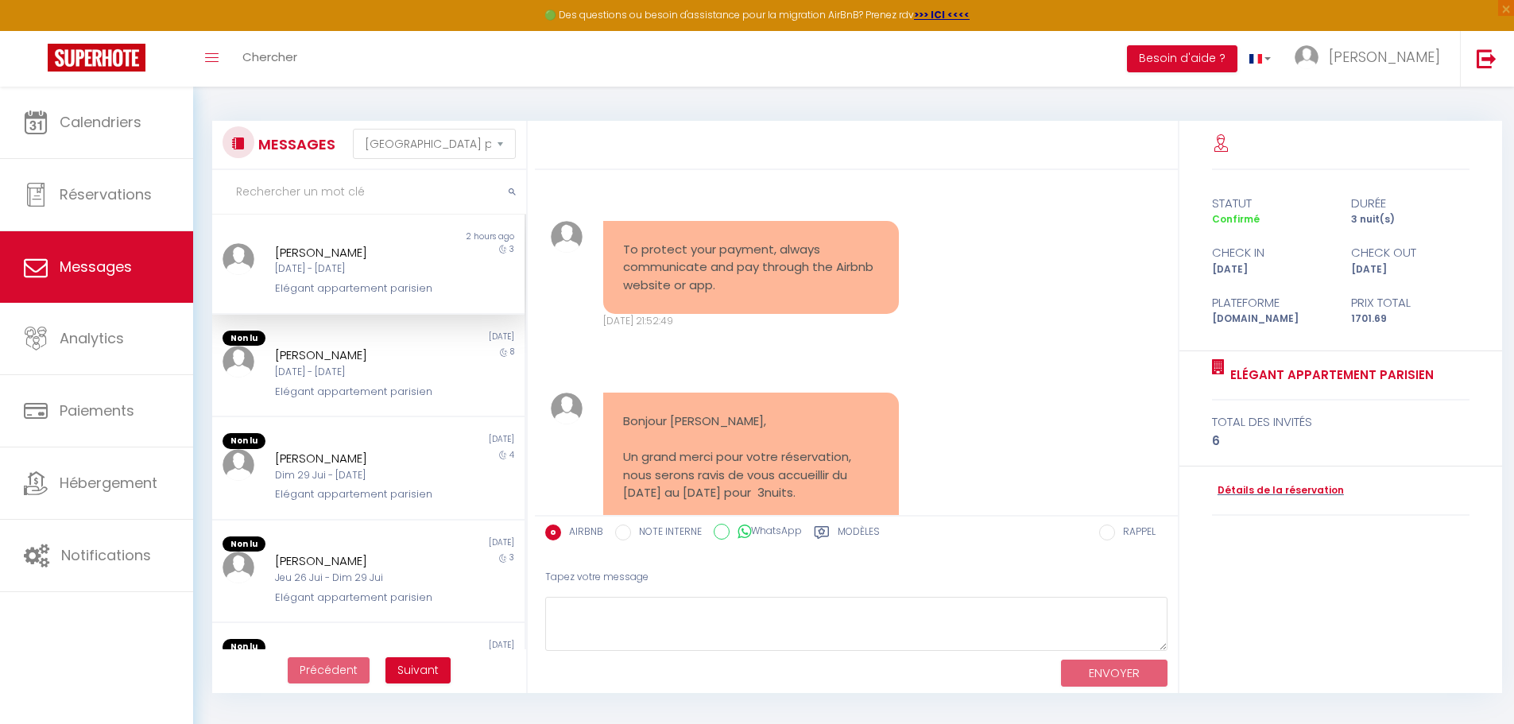
click at [430, 267] on div "Márcio Silva Ven 10 Oct - Lun 13 Oct Elégant appartement parisien" at bounding box center [355, 270] width 182 height 54
click at [470, 275] on div "3" at bounding box center [486, 270] width 78 height 54
click at [335, 255] on div "[PERSON_NAME]" at bounding box center [355, 252] width 161 height 19
click at [391, 360] on div "[PERSON_NAME]" at bounding box center [355, 355] width 161 height 19
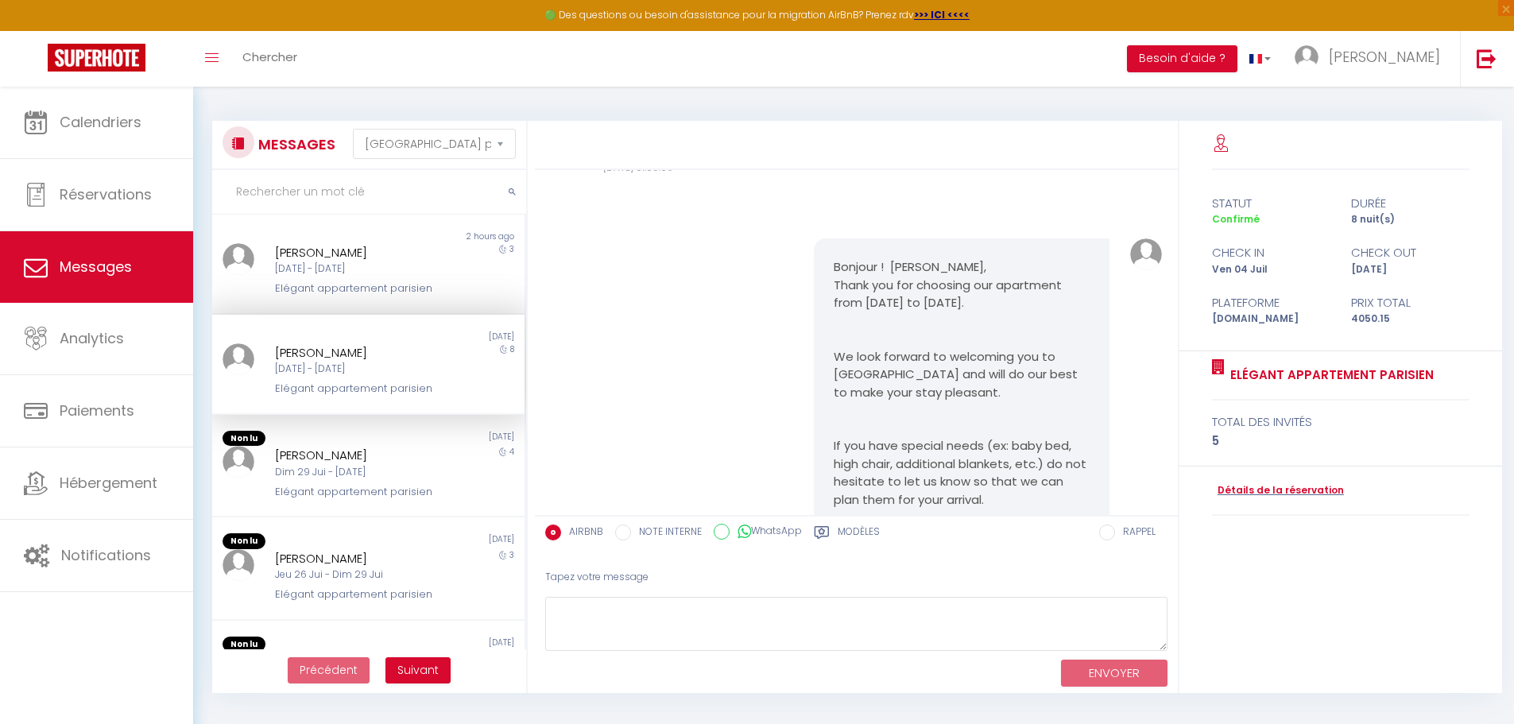
scroll to position [5321, 0]
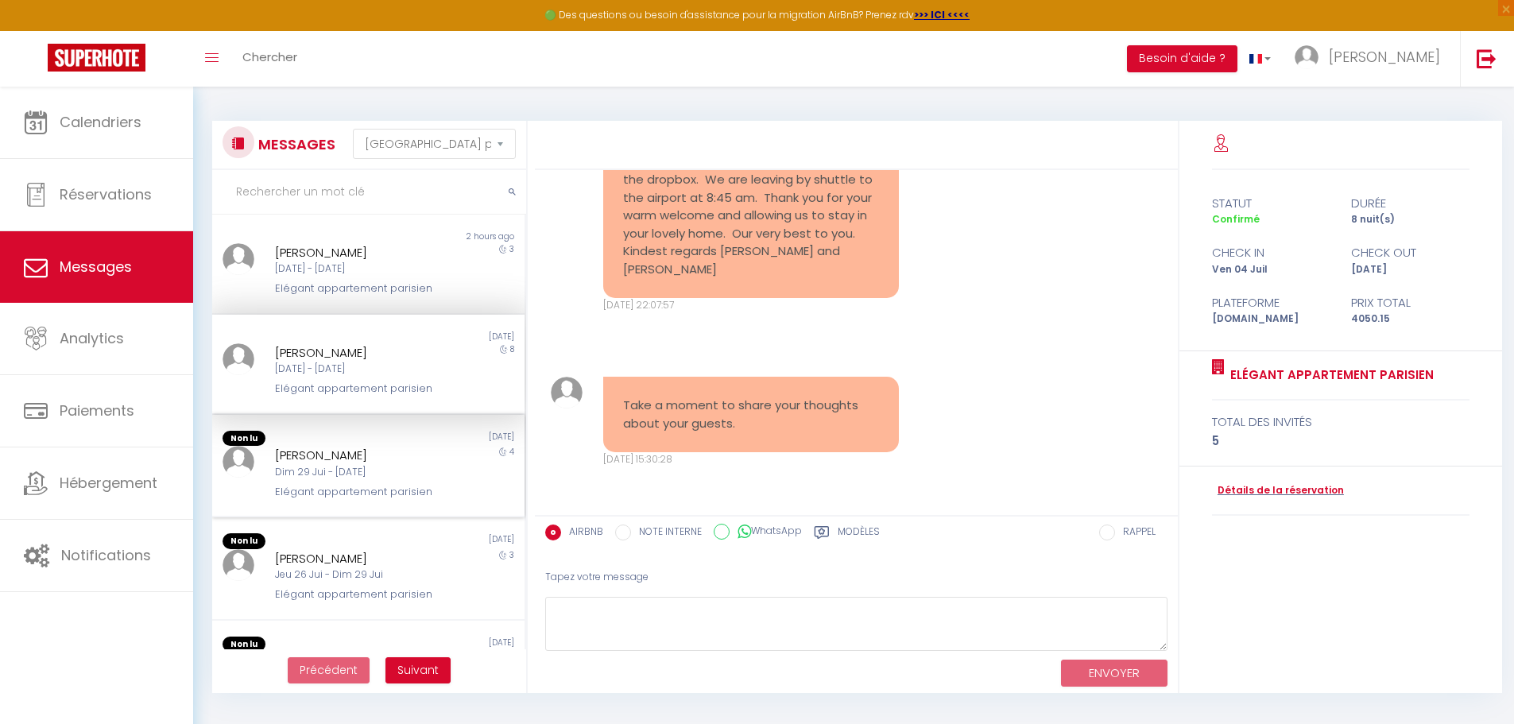
click at [388, 455] on div "[PERSON_NAME]" at bounding box center [355, 455] width 161 height 19
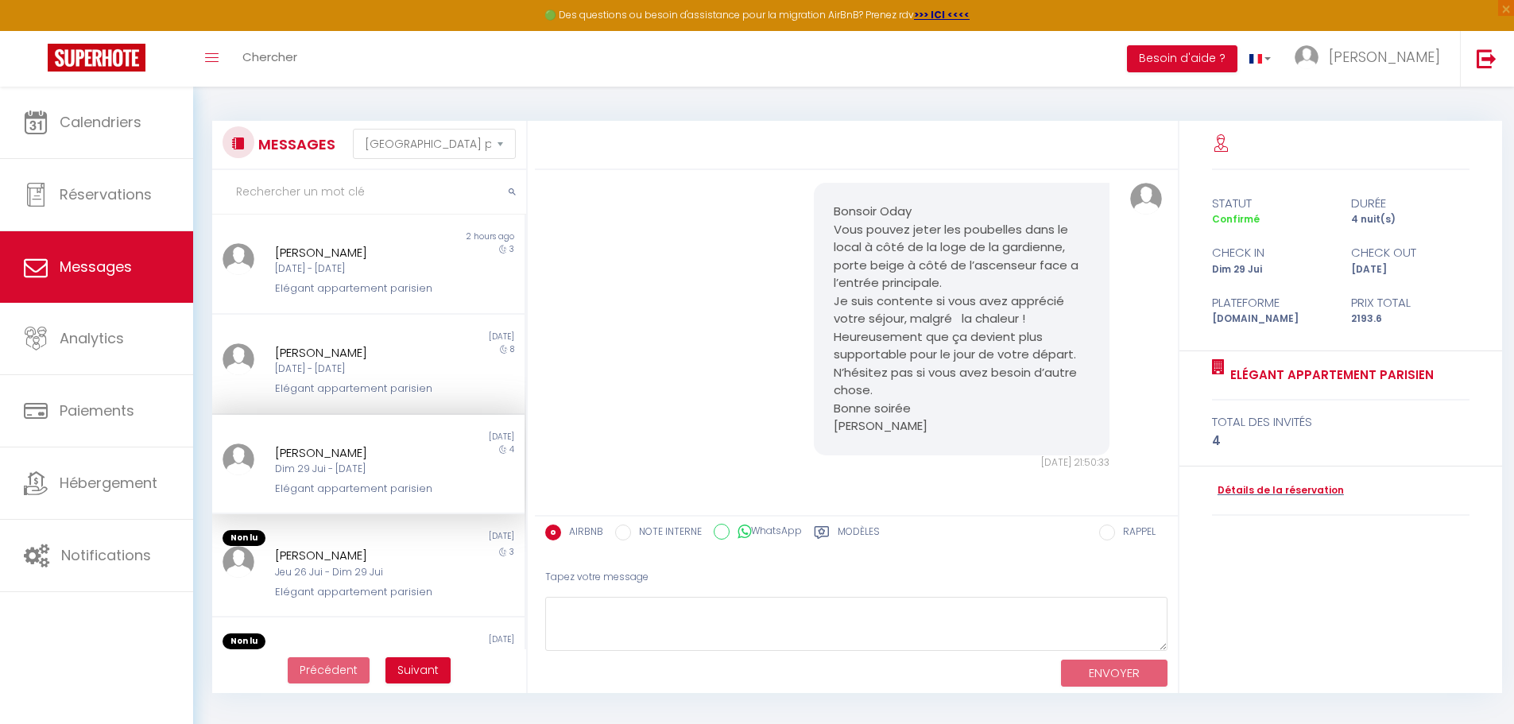
scroll to position [5804, 0]
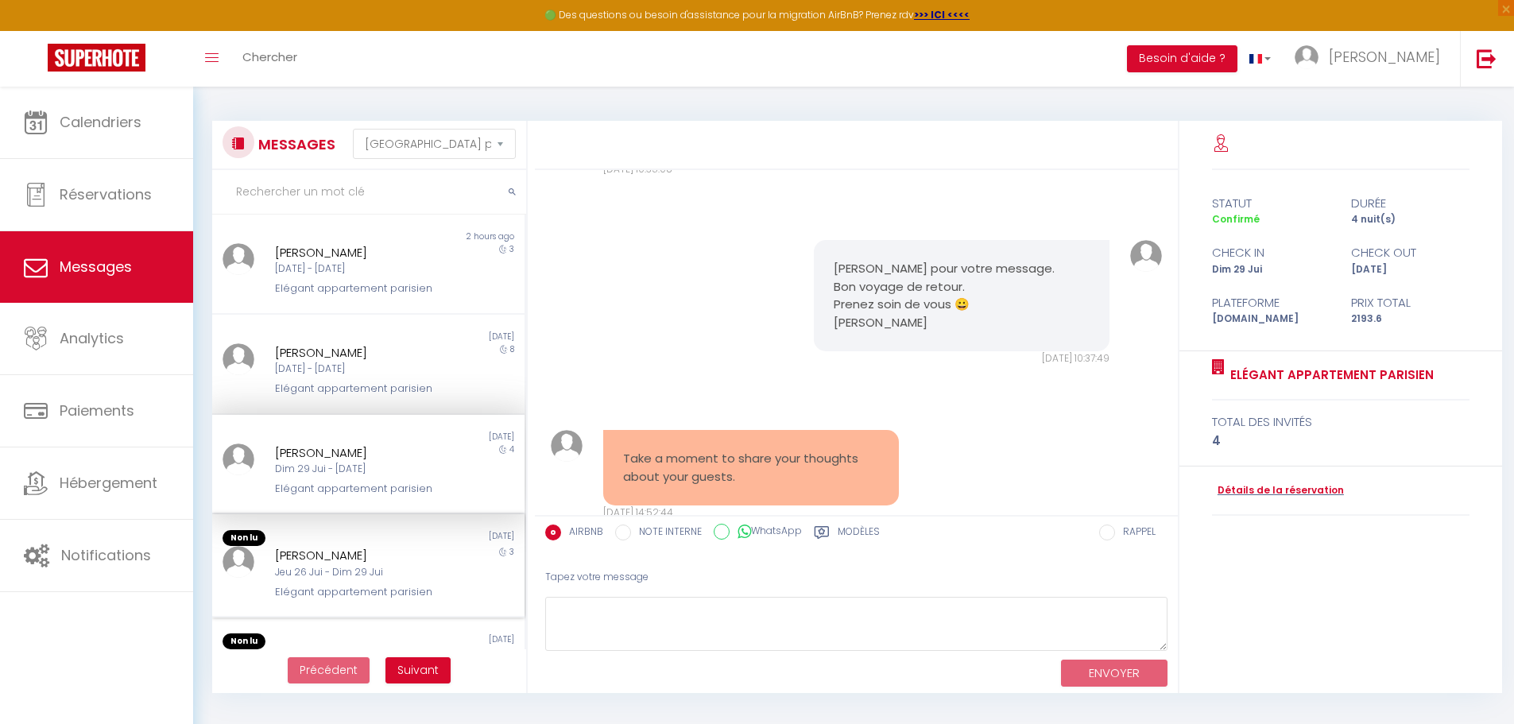
click at [411, 551] on div "[PERSON_NAME]" at bounding box center [355, 555] width 161 height 19
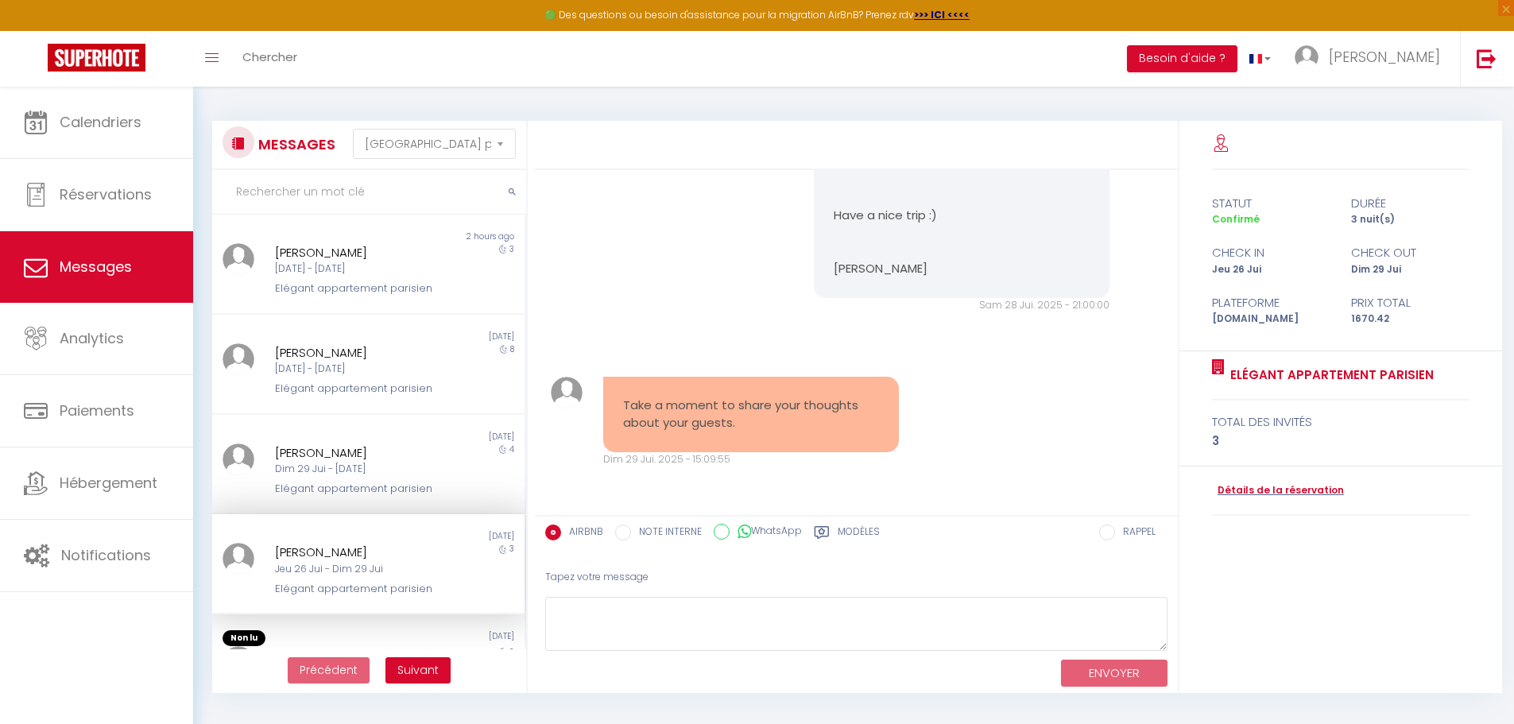
scroll to position [4115, 0]
click at [394, 622] on div "Non lu 4 months ago Kathy Mathwig Mar 24 Jui - Jeu 26 Jui Elégant appartement p…" at bounding box center [368, 665] width 312 height 103
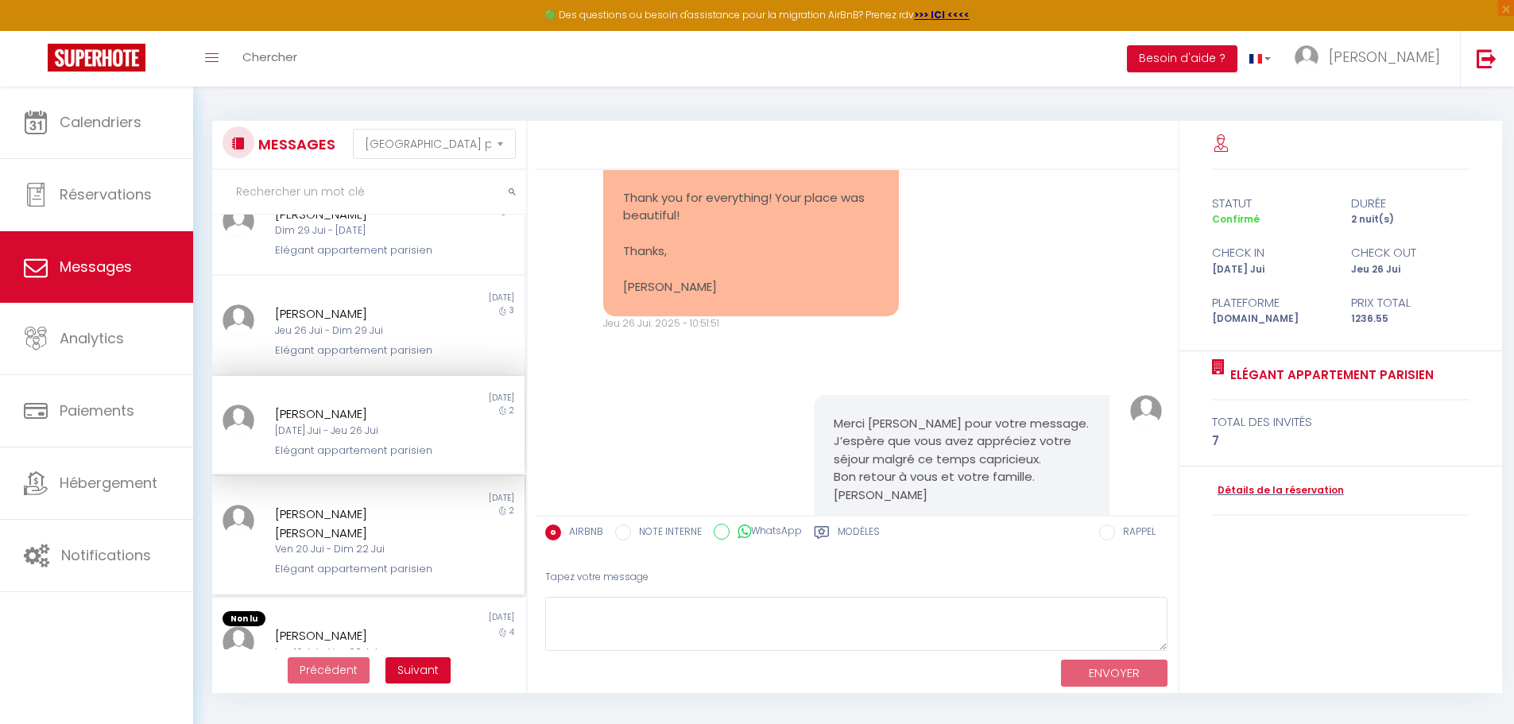
scroll to position [477, 0]
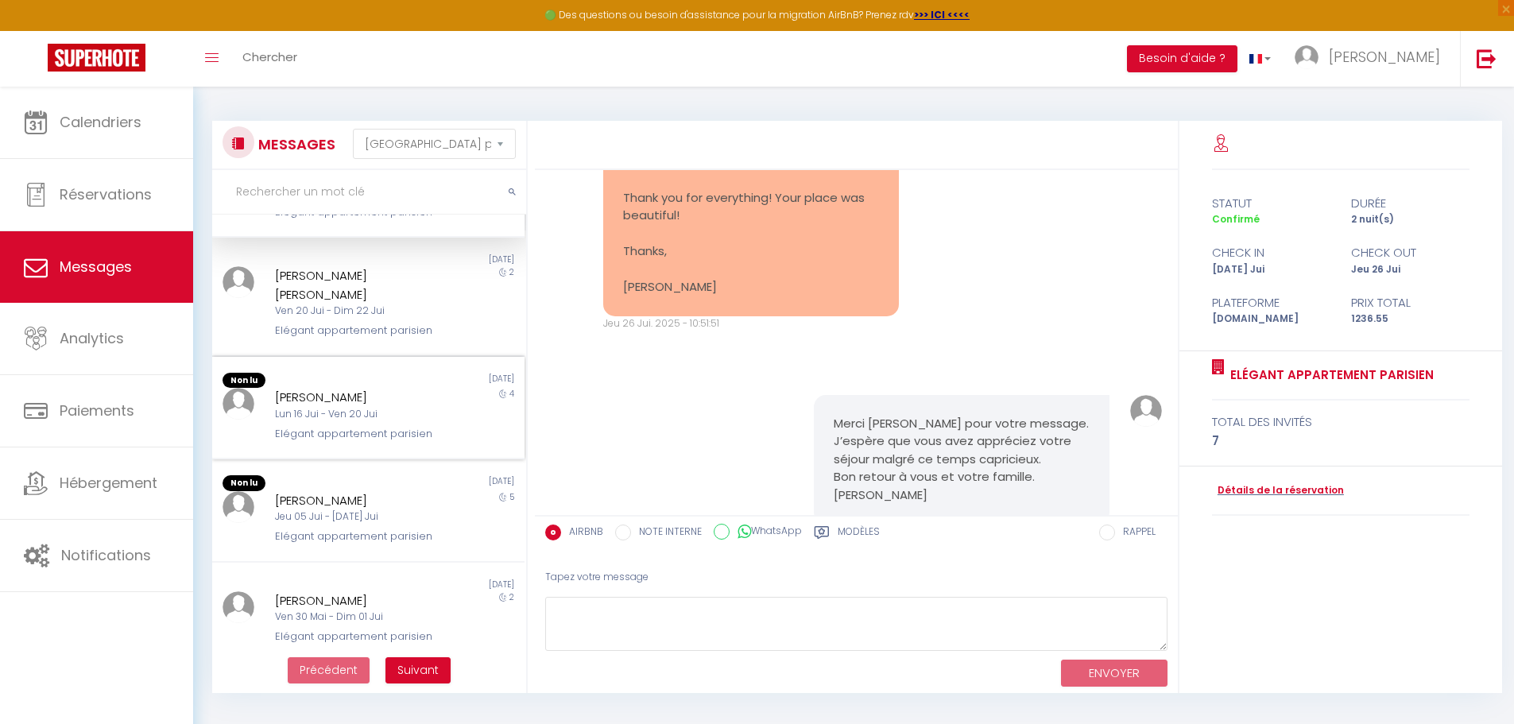
click at [390, 407] on div "[PERSON_NAME]" at bounding box center [355, 397] width 161 height 19
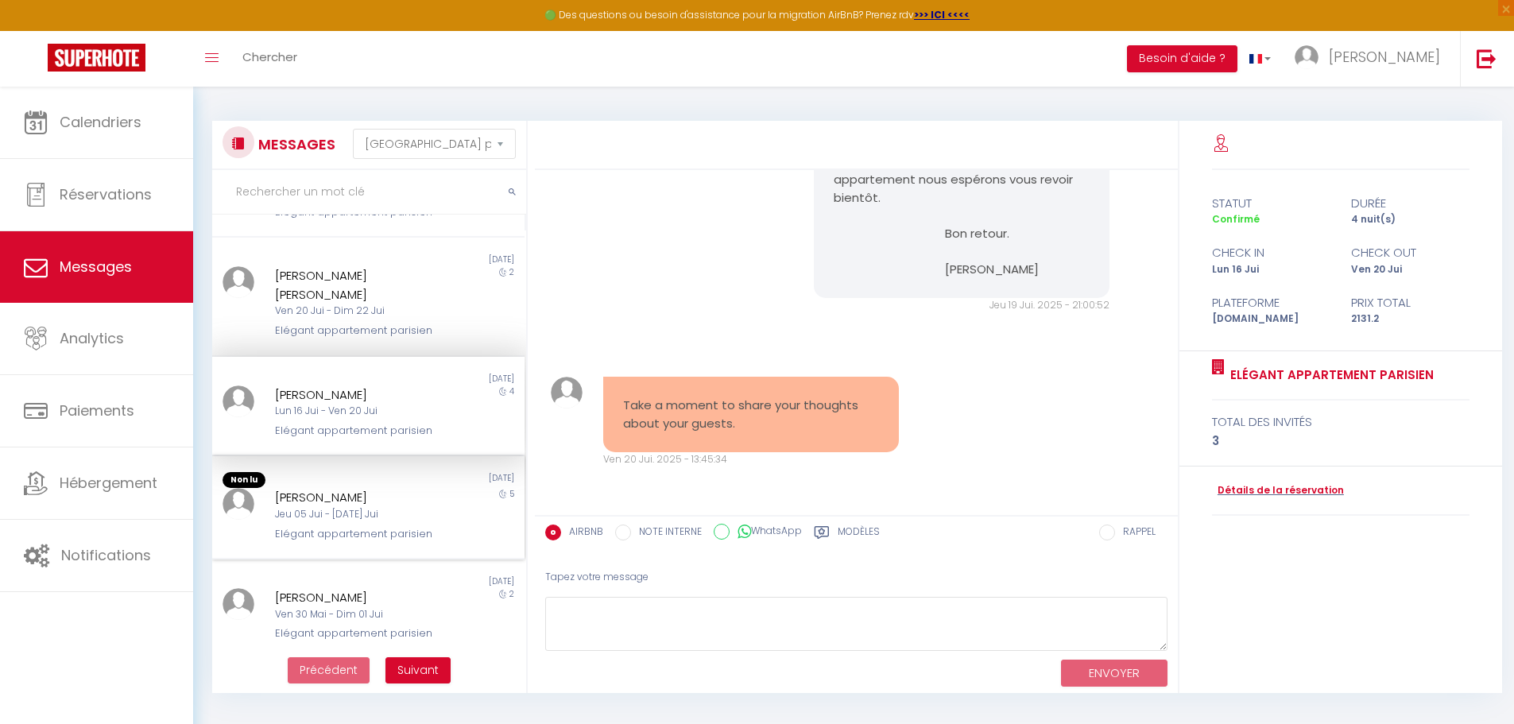
click at [392, 488] on div "4 months ago" at bounding box center [446, 480] width 156 height 16
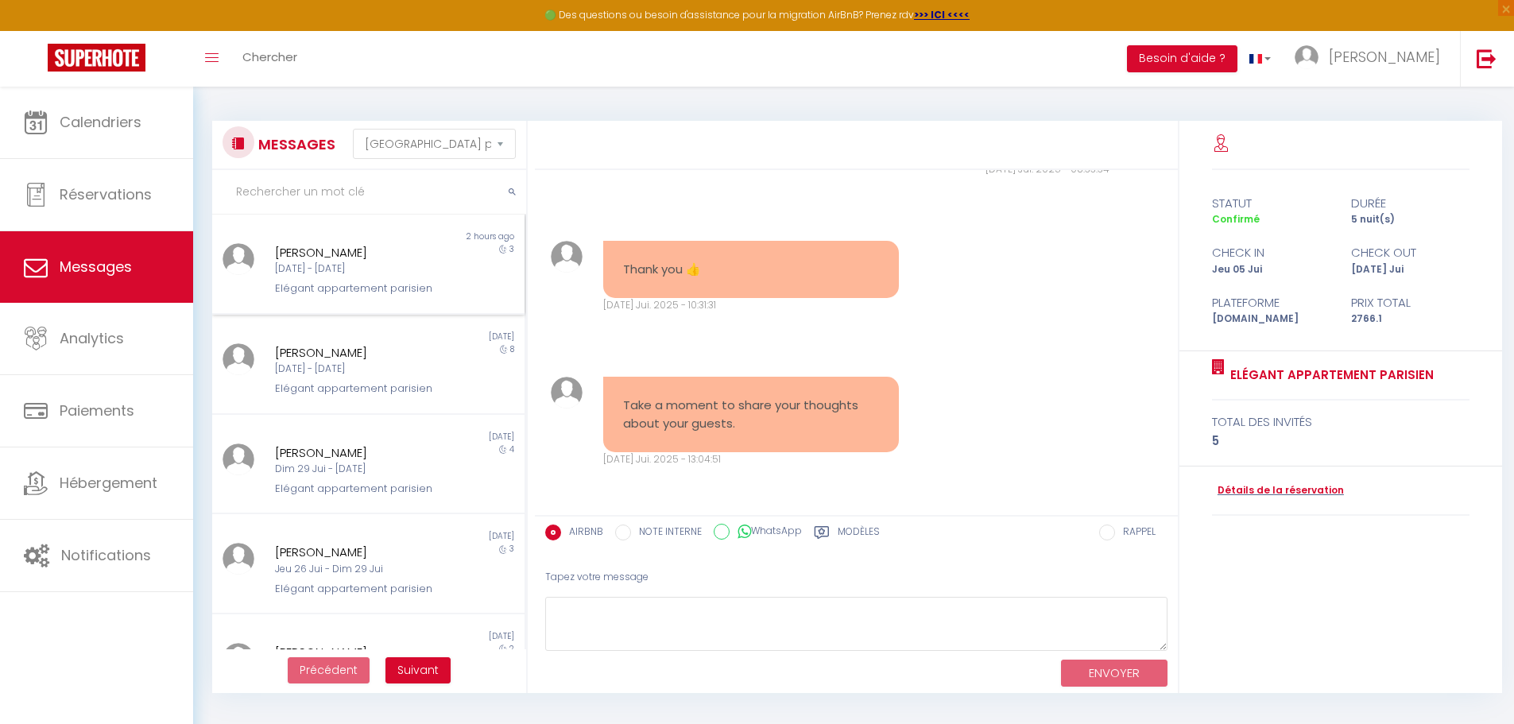
click at [427, 262] on div "Ven 10 Oct - Lun 13 Oct" at bounding box center [355, 268] width 161 height 15
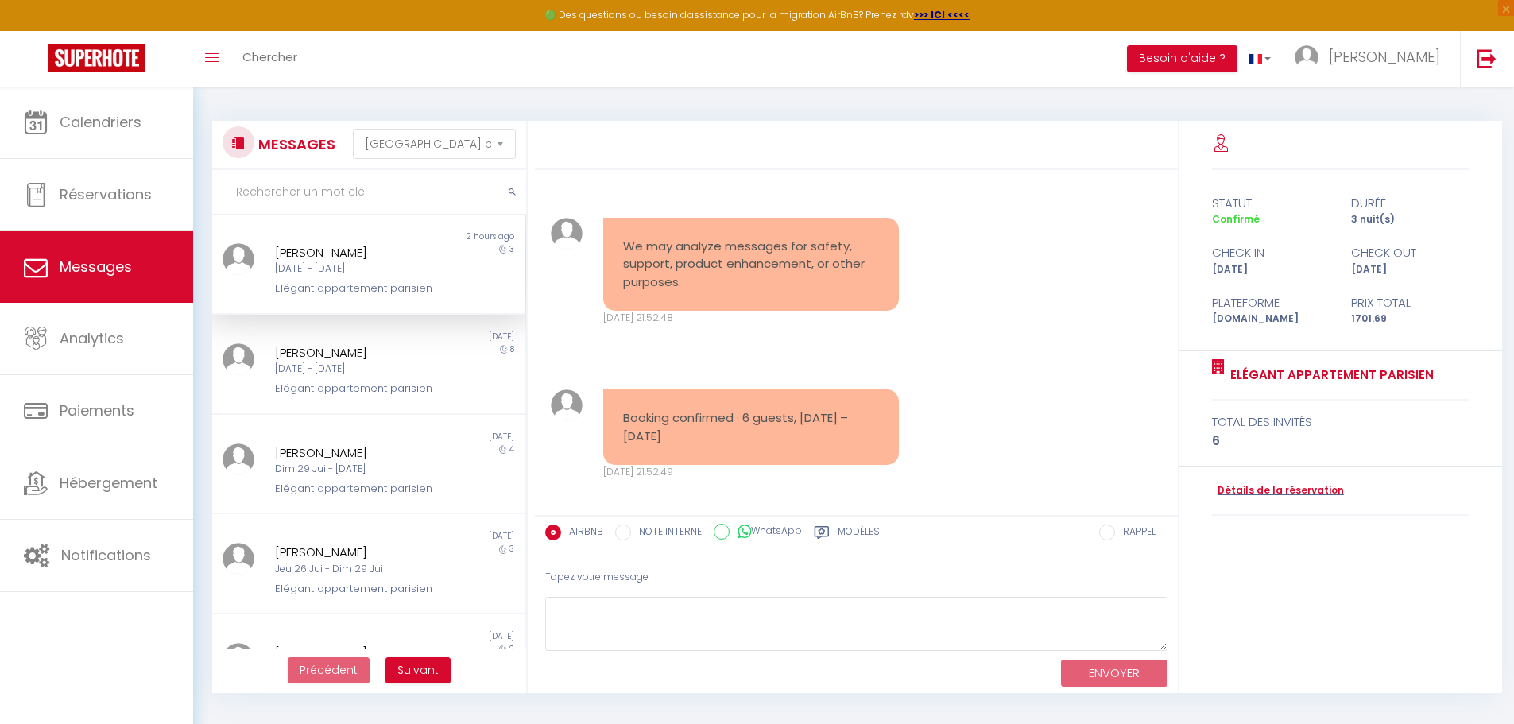
click at [499, 253] on icon at bounding box center [503, 249] width 8 height 9
click at [490, 240] on div "2 hours ago" at bounding box center [446, 236] width 156 height 13
click at [737, 283] on pre "We may analyze messages for safety, support, product enhancement, or other purp…" at bounding box center [751, 265] width 256 height 54
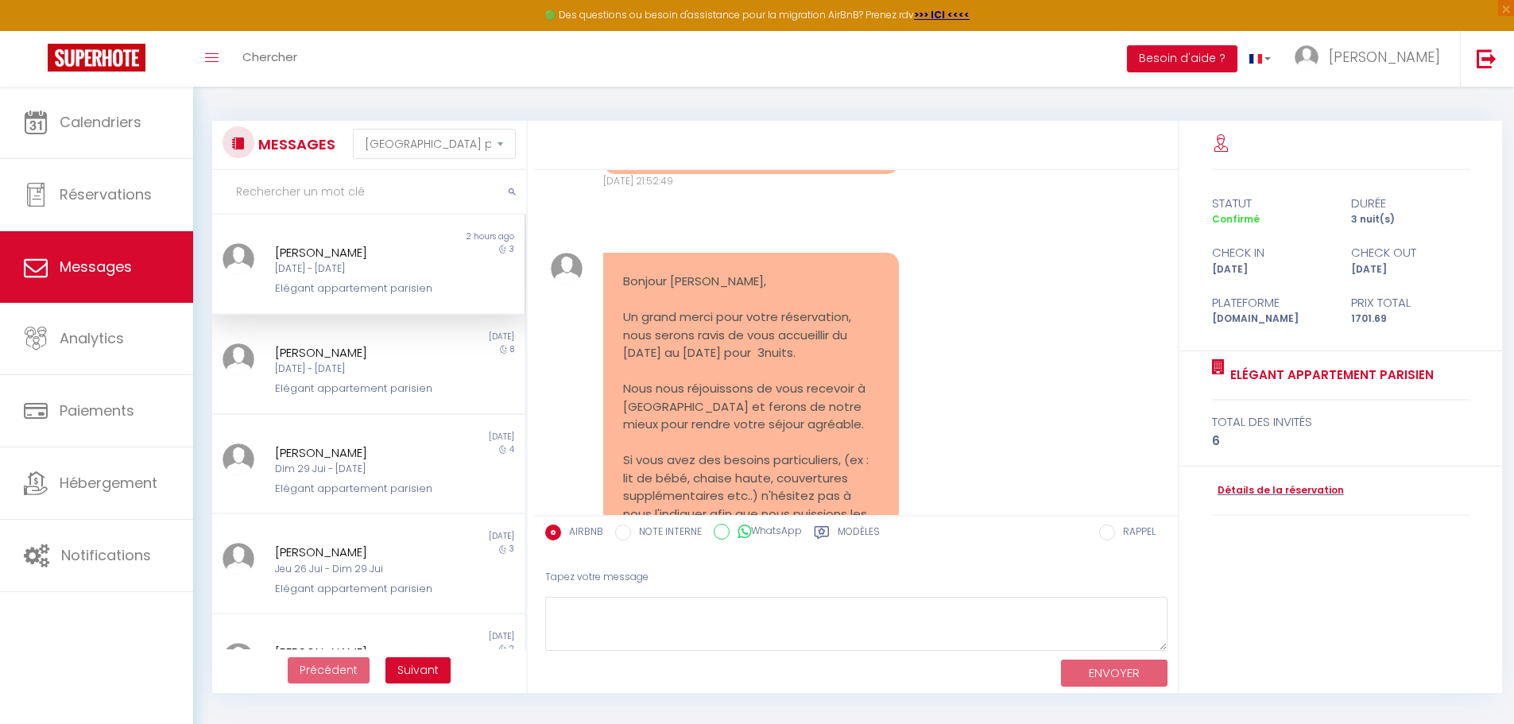
scroll to position [636, 0]
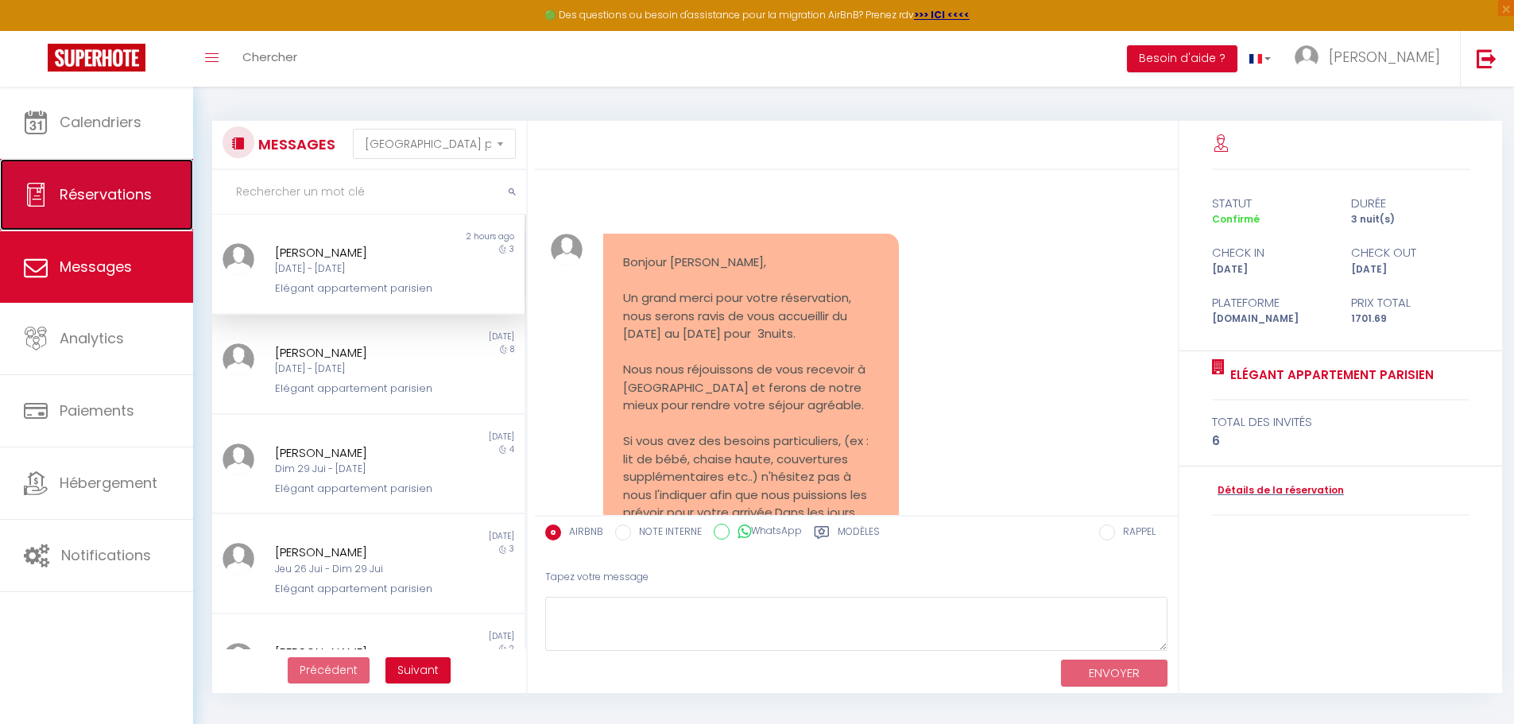
click at [72, 192] on span "Réservations" at bounding box center [106, 194] width 92 height 20
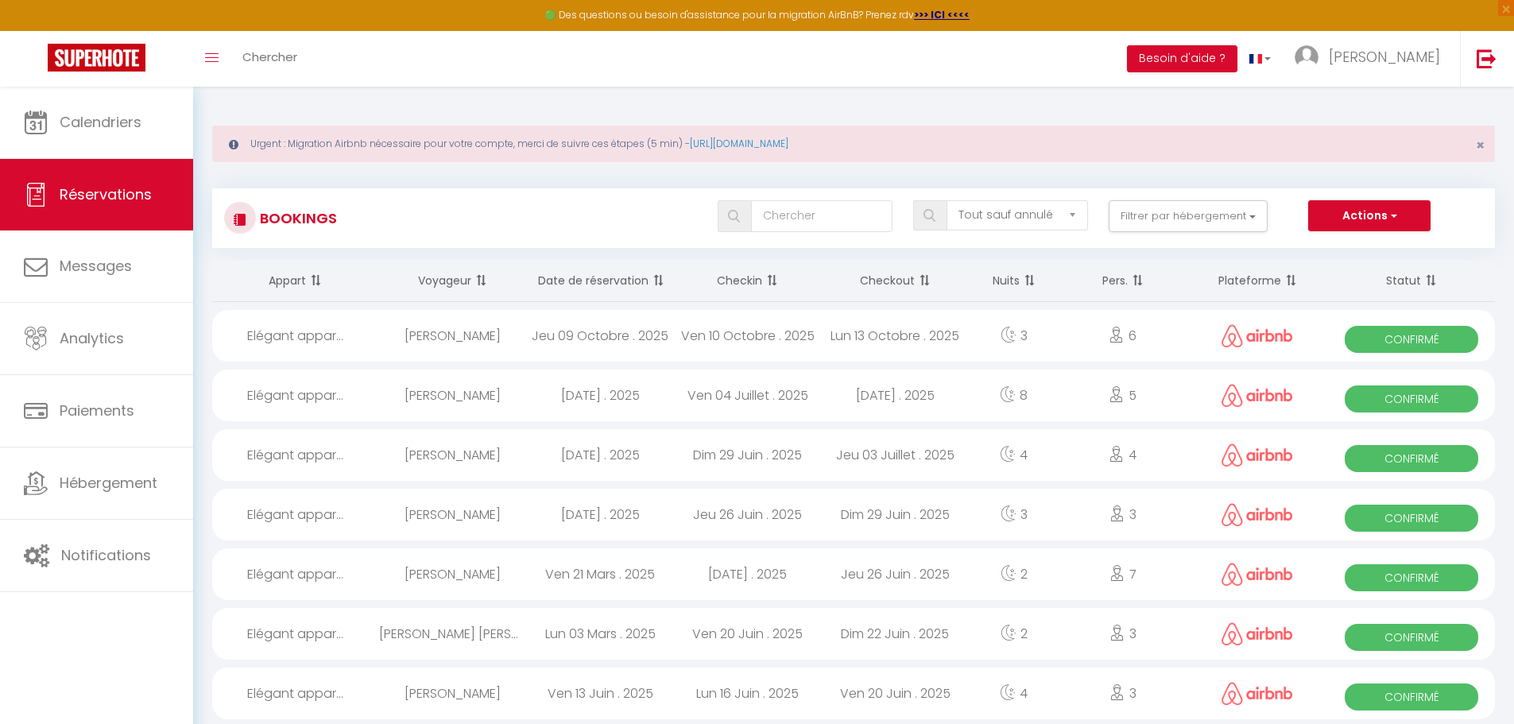
click at [586, 340] on div "Jeu 09 Octobre . 2025" at bounding box center [600, 336] width 148 height 52
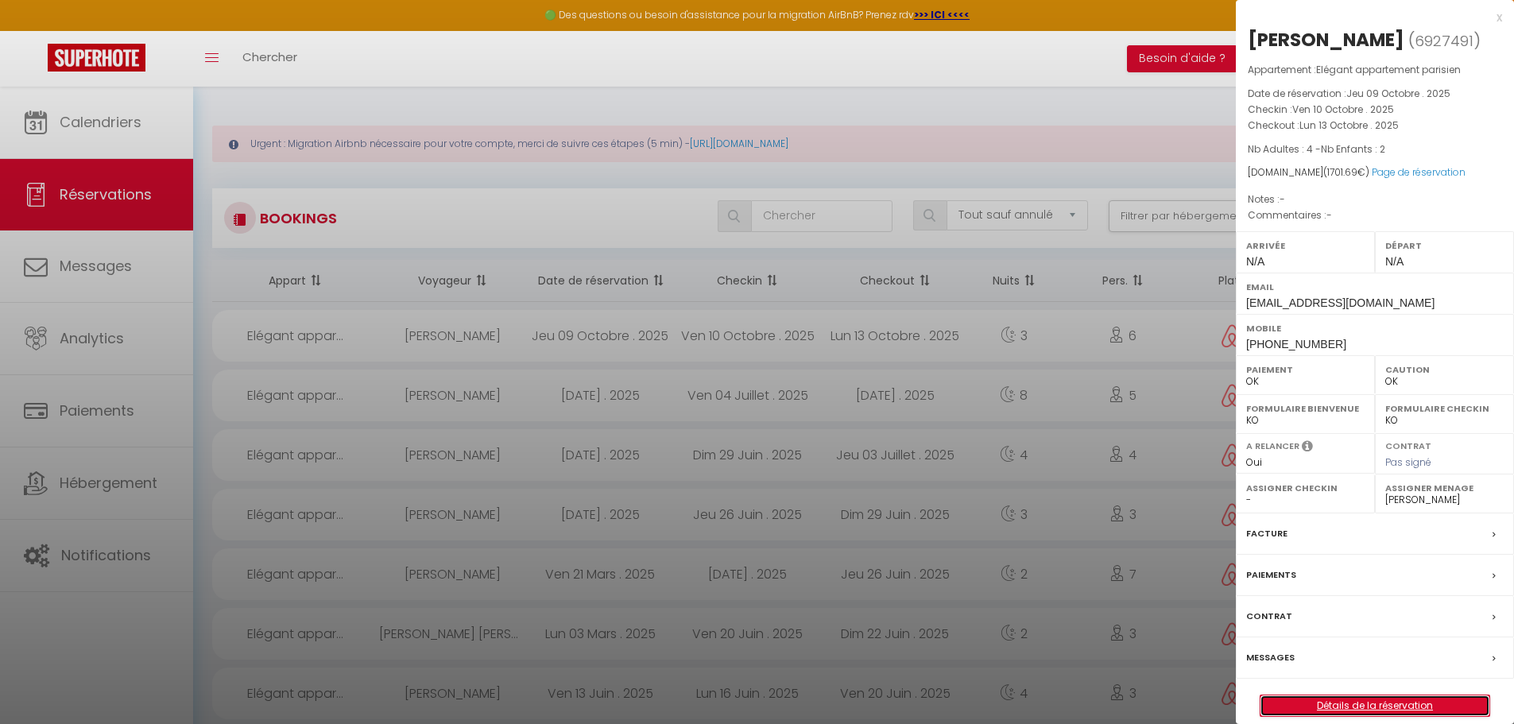
drag, startPoint x: 1412, startPoint y: 705, endPoint x: 1346, endPoint y: 682, distance: 69.9
click at [1412, 703] on link "Détails de la réservation" at bounding box center [1375, 705] width 229 height 21
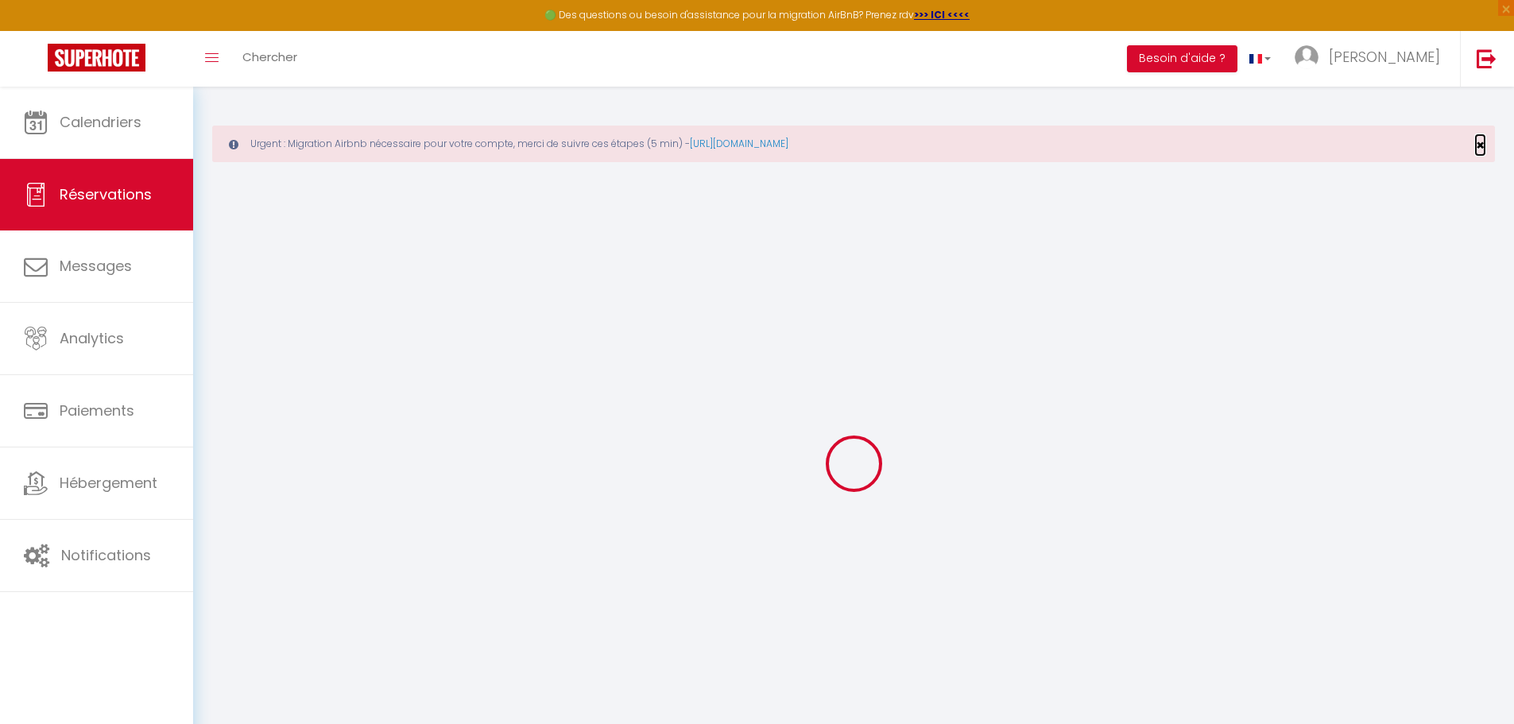
click at [1476, 145] on span "×" at bounding box center [1480, 145] width 9 height 20
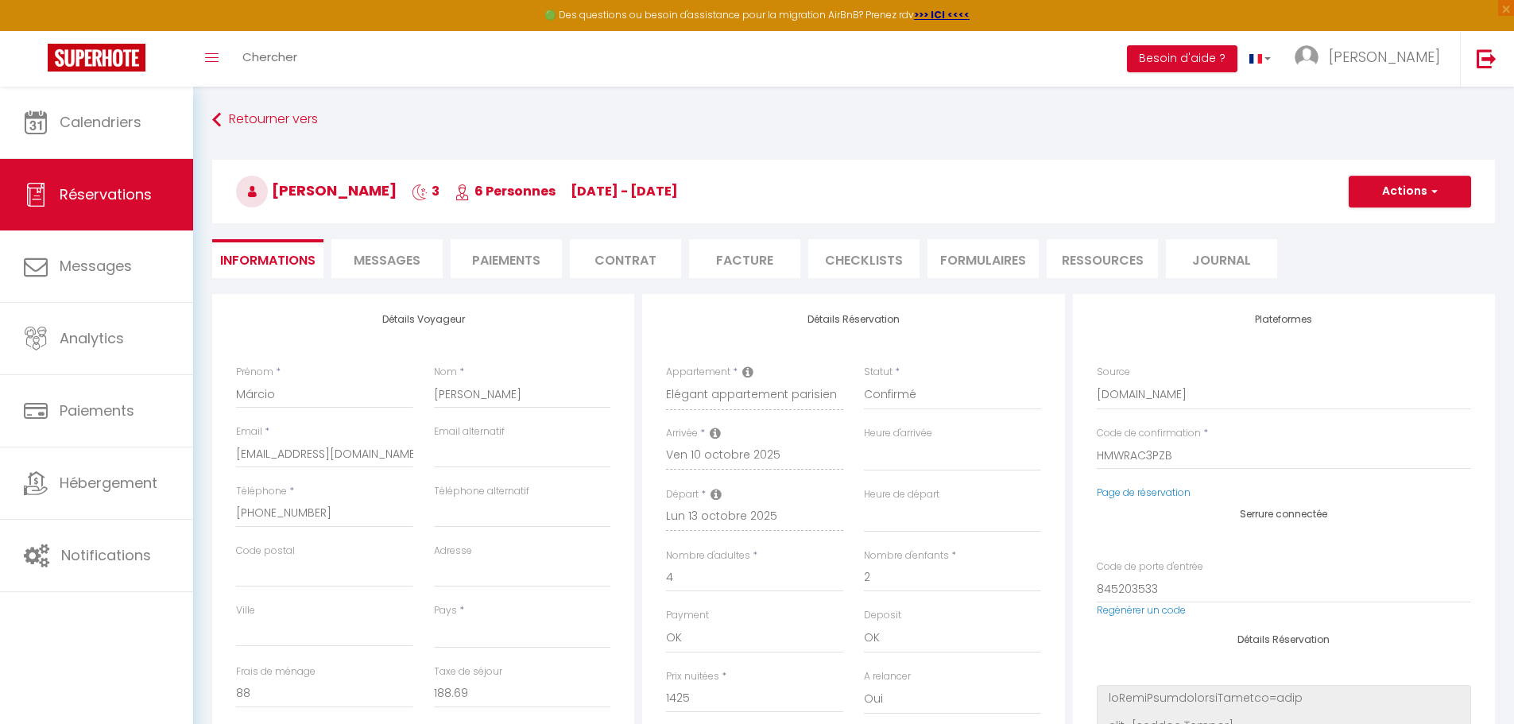
click at [349, 265] on li "Messages" at bounding box center [386, 258] width 111 height 39
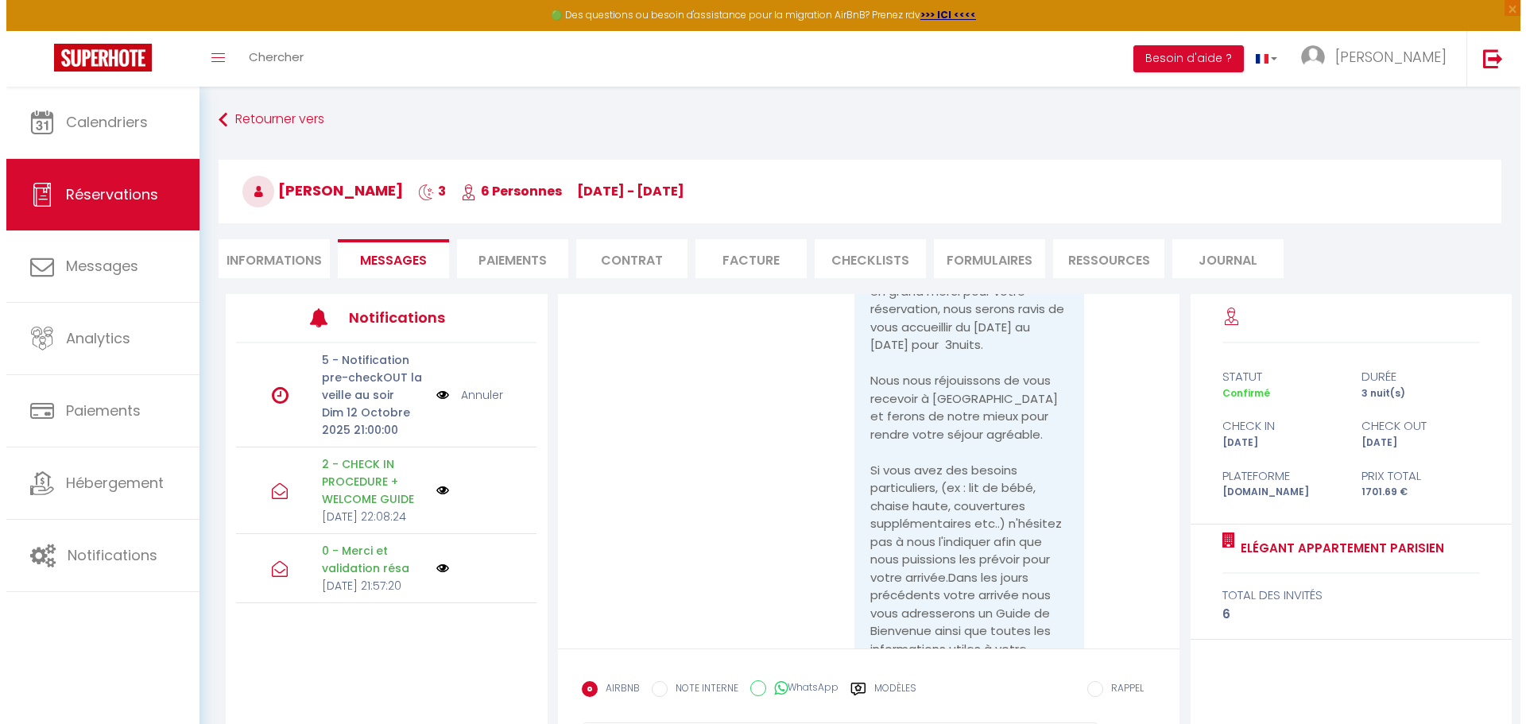
scroll to position [1351, 0]
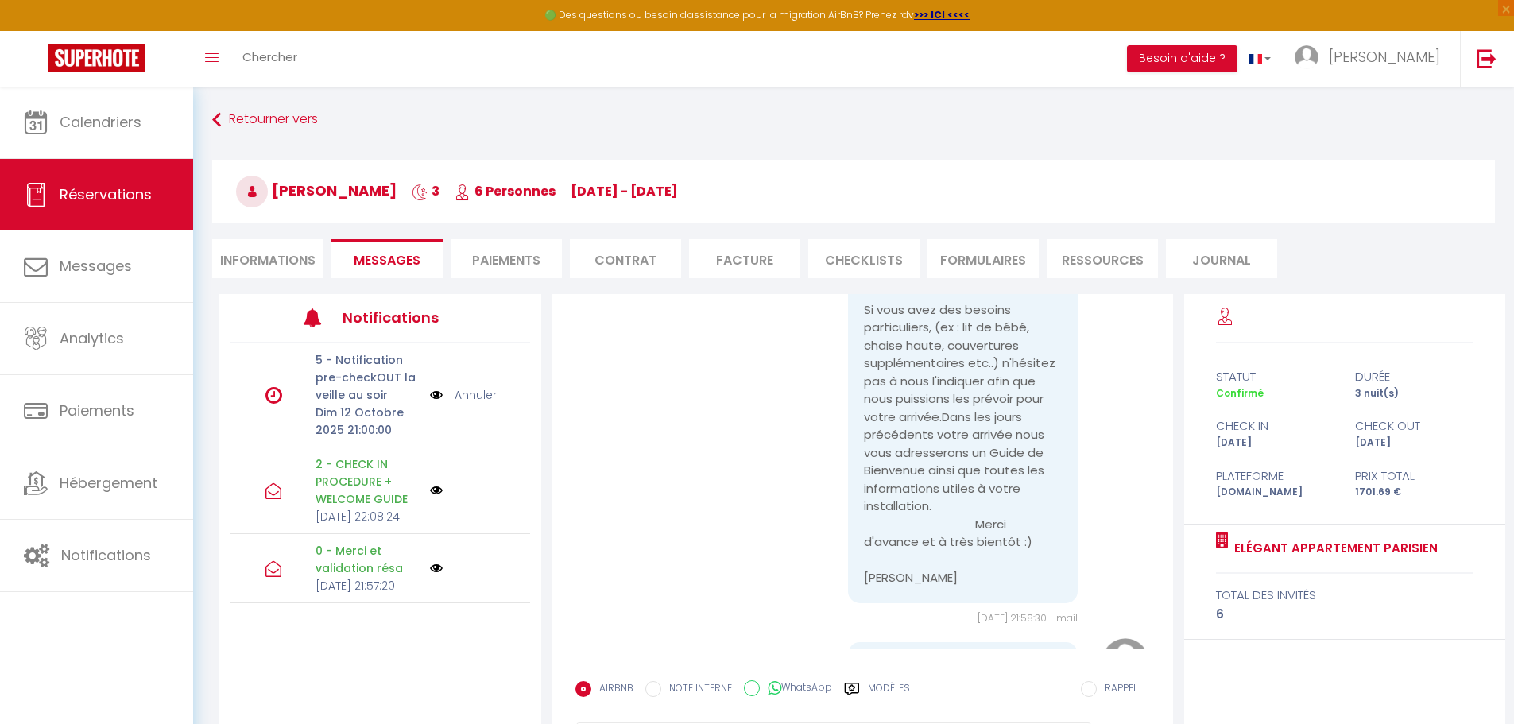
click at [395, 595] on p "Jeu 09 Octobre 2025 21:57:20" at bounding box center [368, 585] width 104 height 17
click at [437, 575] on img at bounding box center [436, 568] width 13 height 13
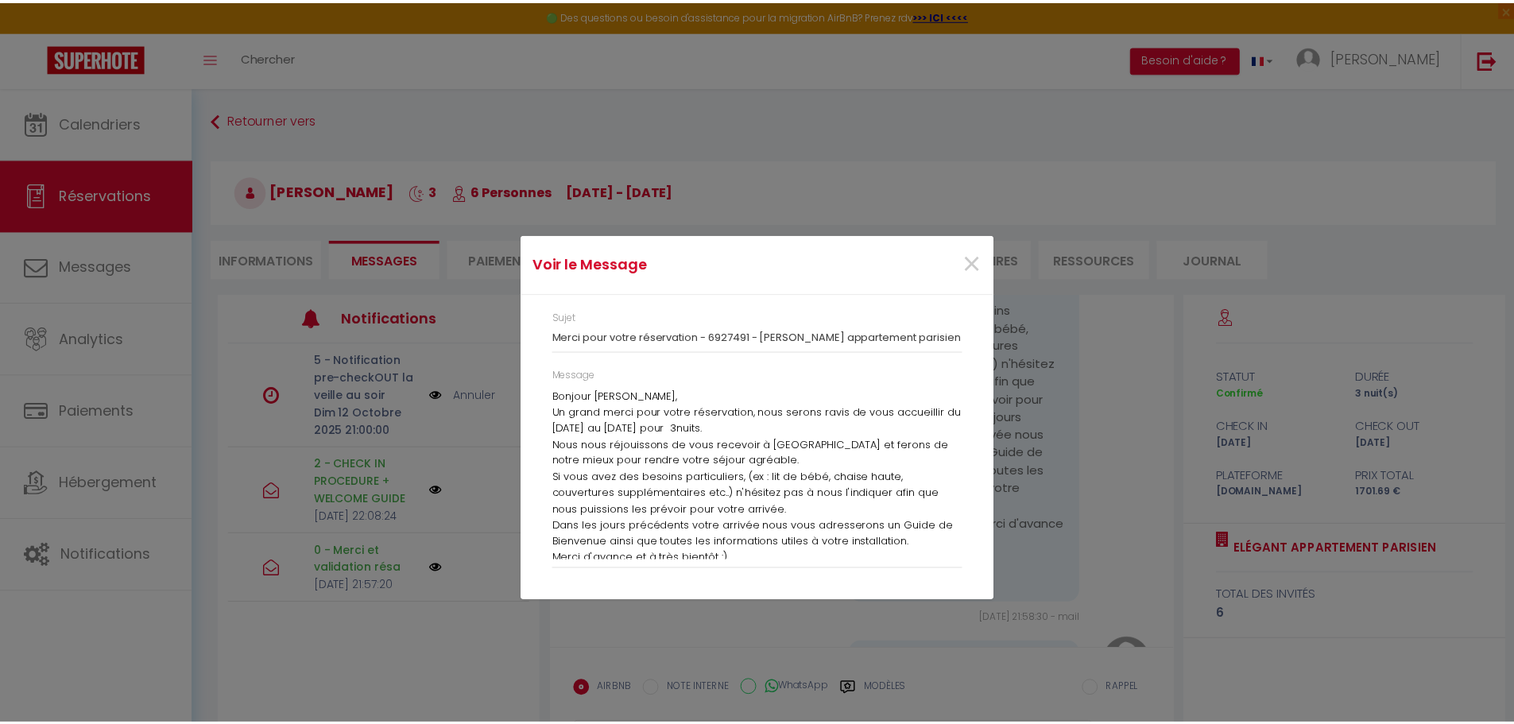
scroll to position [23, 0]
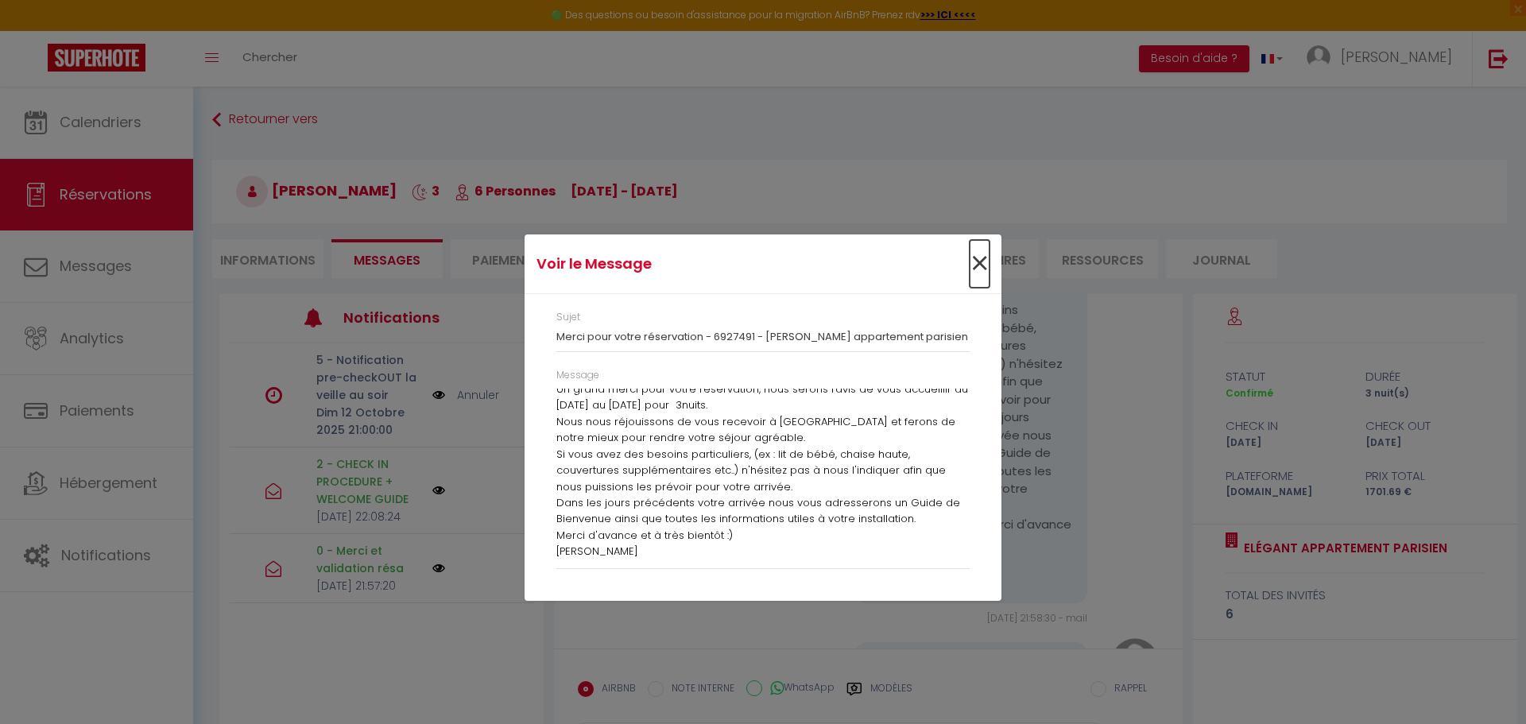
click at [982, 257] on span "×" at bounding box center [980, 264] width 20 height 48
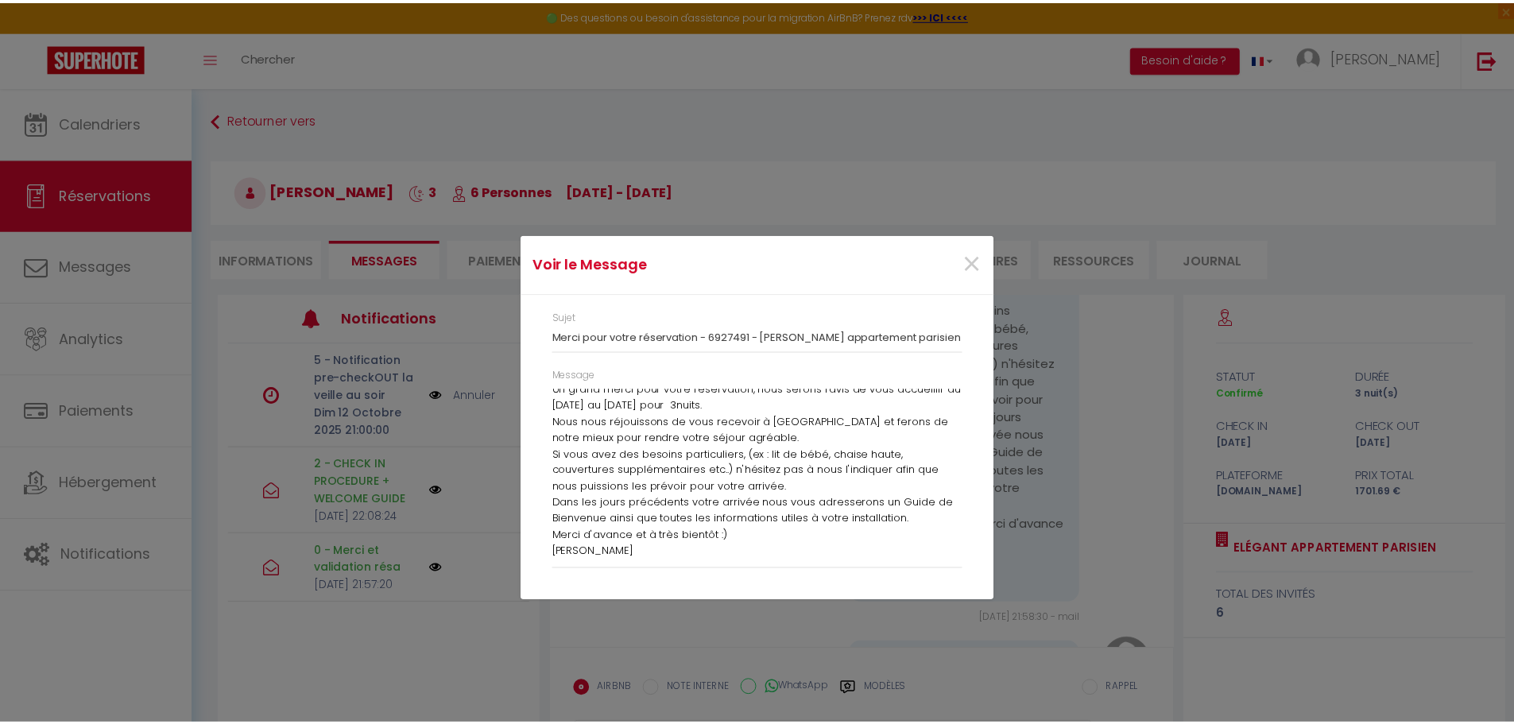
scroll to position [1351, 0]
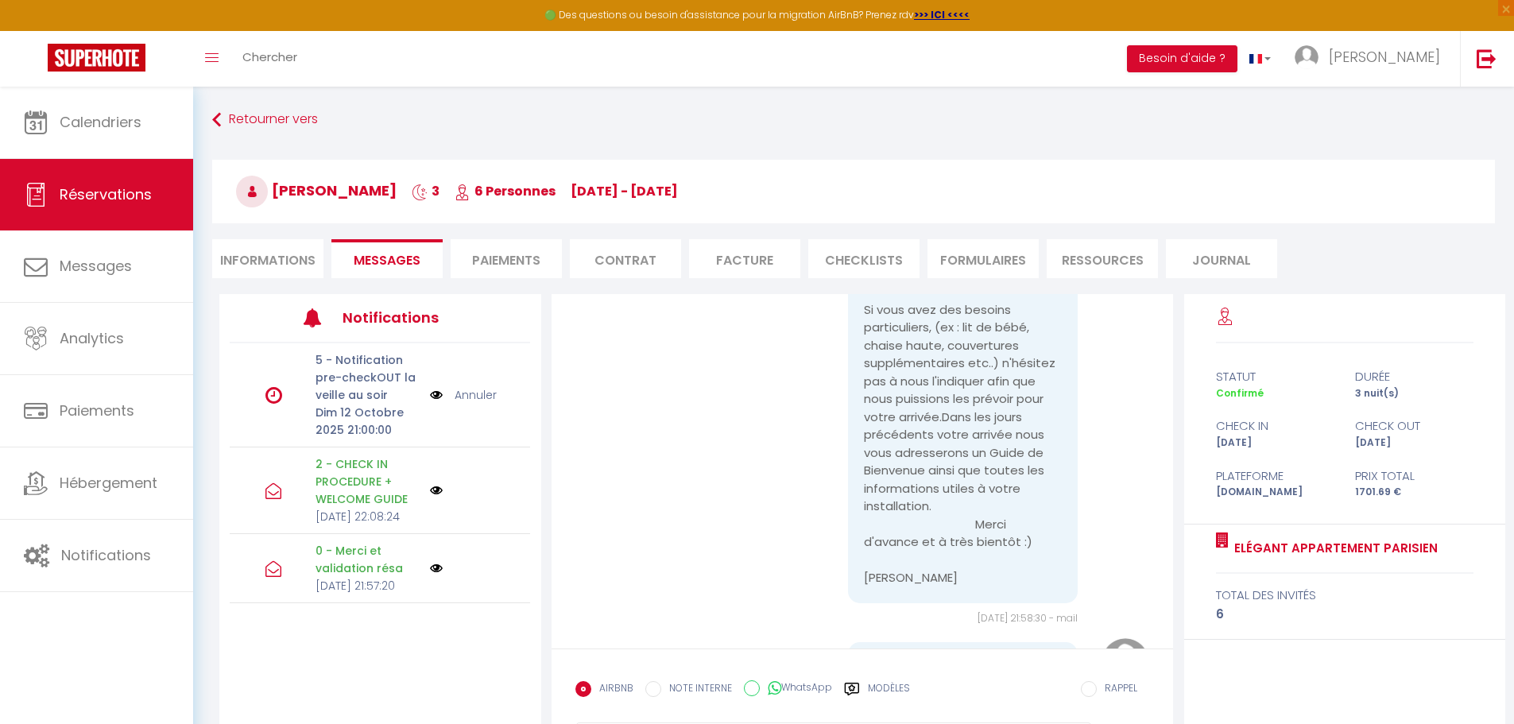
click at [386, 577] on p "0 - Merci et validation résa" at bounding box center [368, 559] width 104 height 35
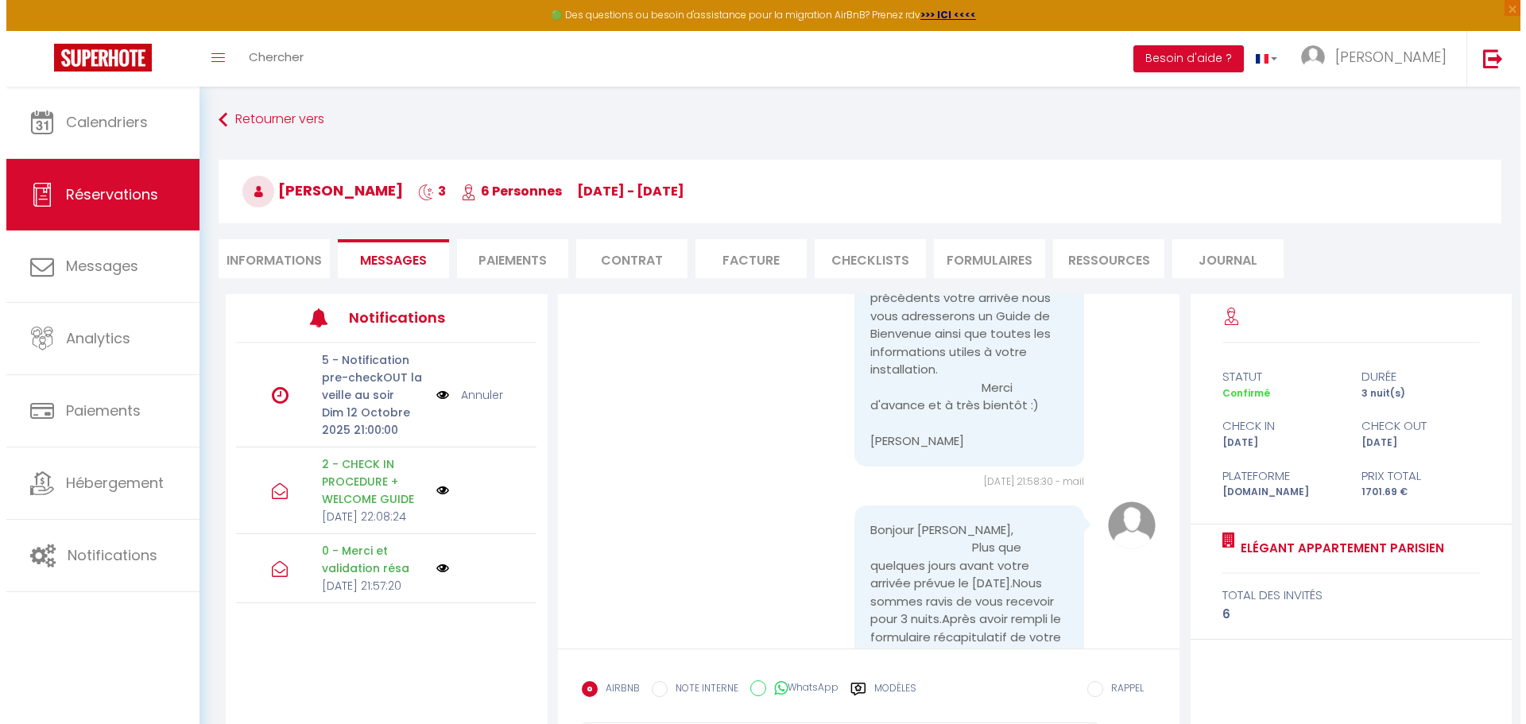
scroll to position [1510, 0]
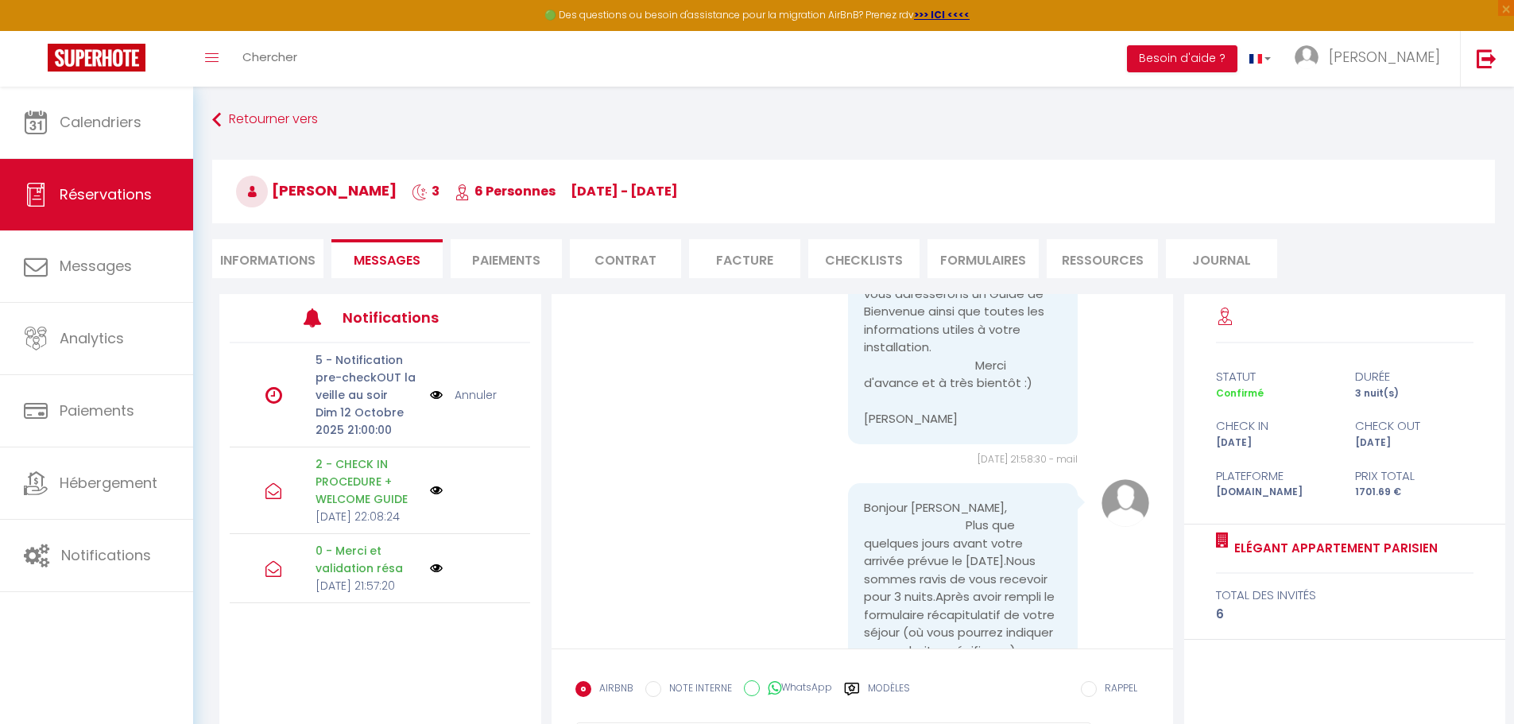
click at [403, 595] on p "Jeu 09 Octobre 2025 21:57:20" at bounding box center [368, 585] width 104 height 17
click at [274, 577] on icon at bounding box center [273, 569] width 16 height 16
click at [435, 575] on img at bounding box center [436, 568] width 13 height 13
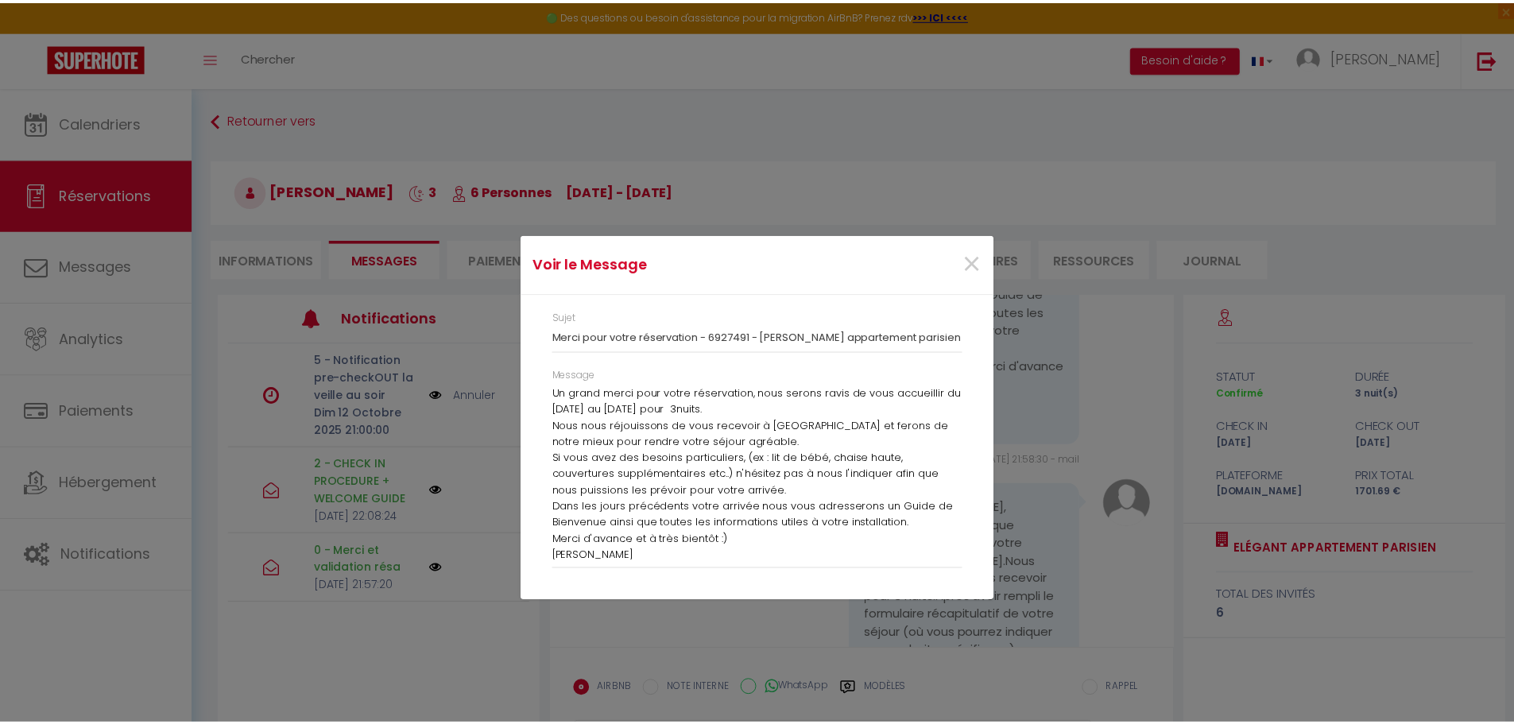
scroll to position [23, 0]
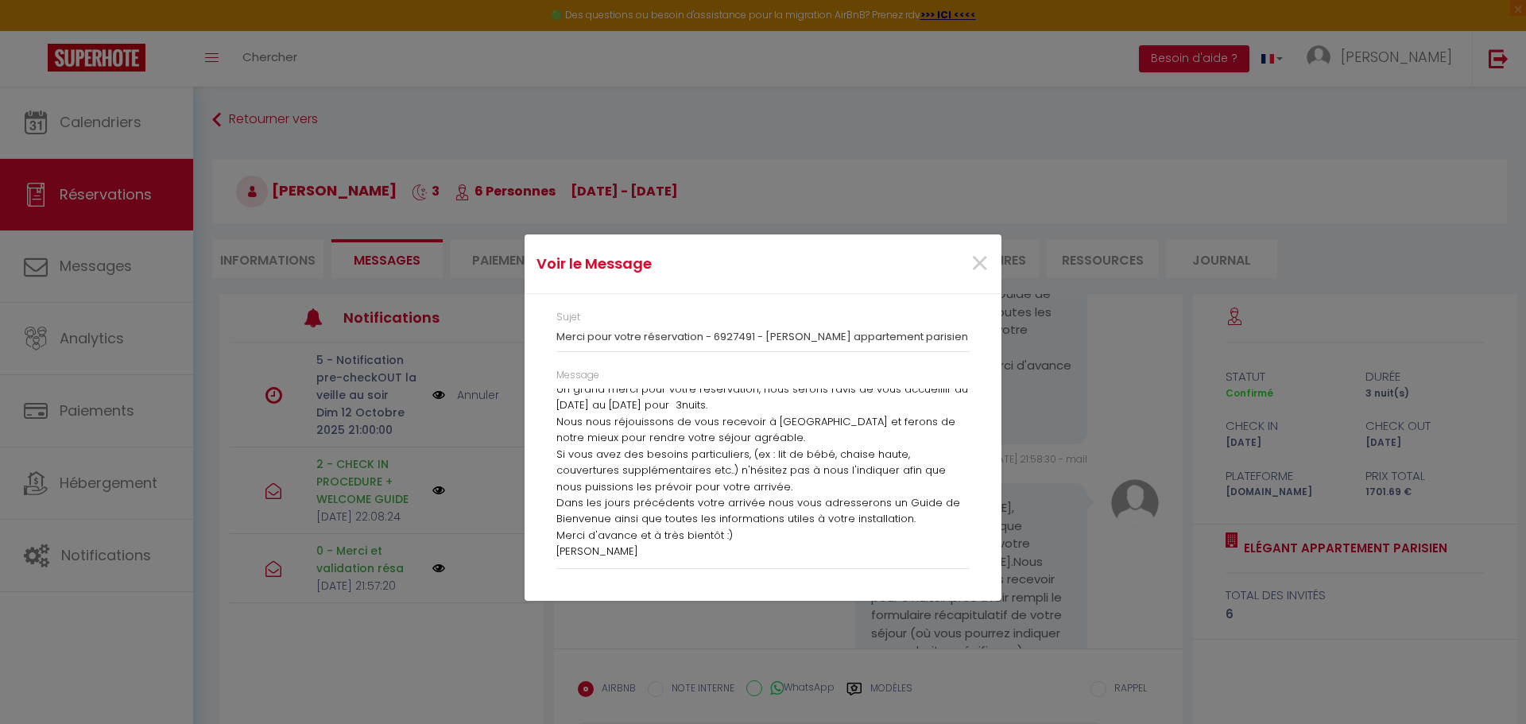
click at [990, 262] on div "×" at bounding box center [921, 263] width 158 height 35
click at [980, 254] on span "×" at bounding box center [980, 264] width 20 height 48
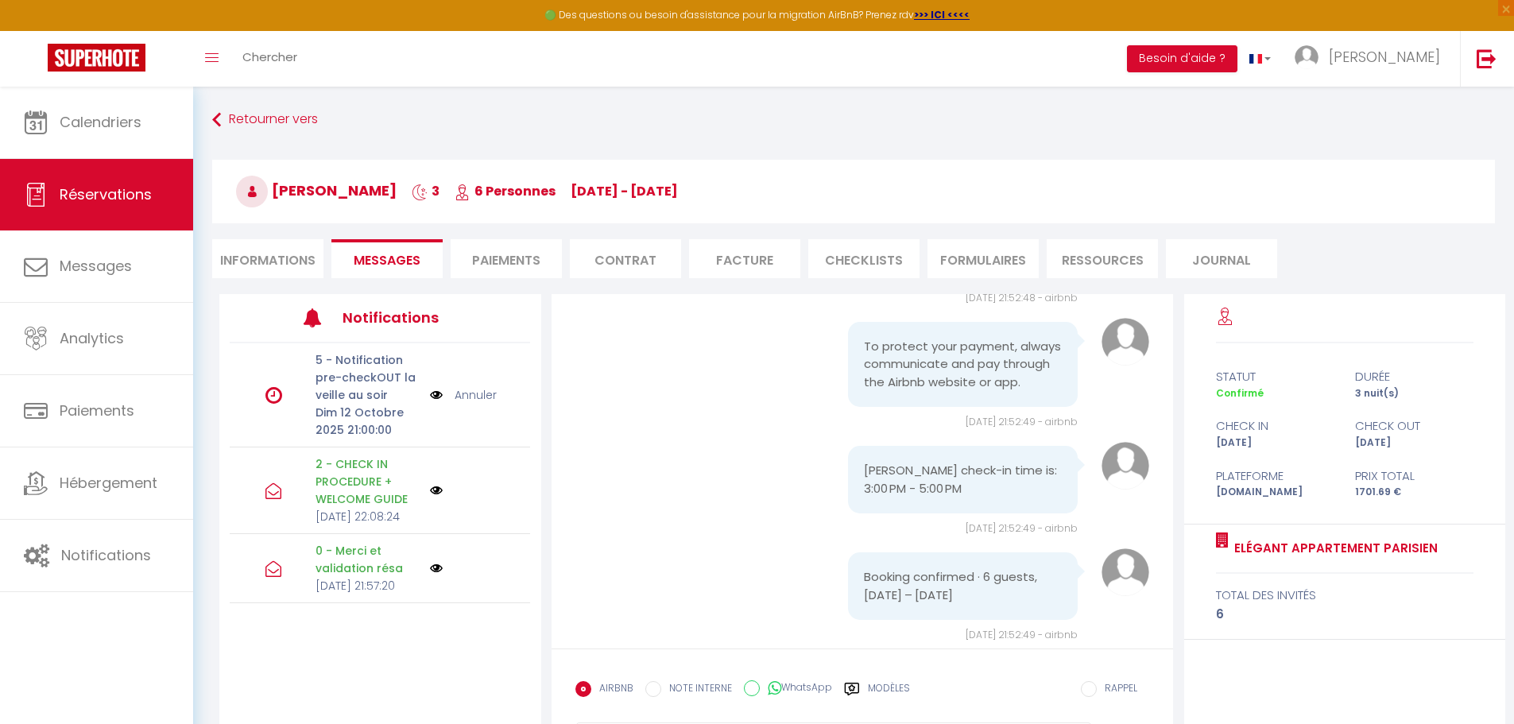
scroll to position [0, 0]
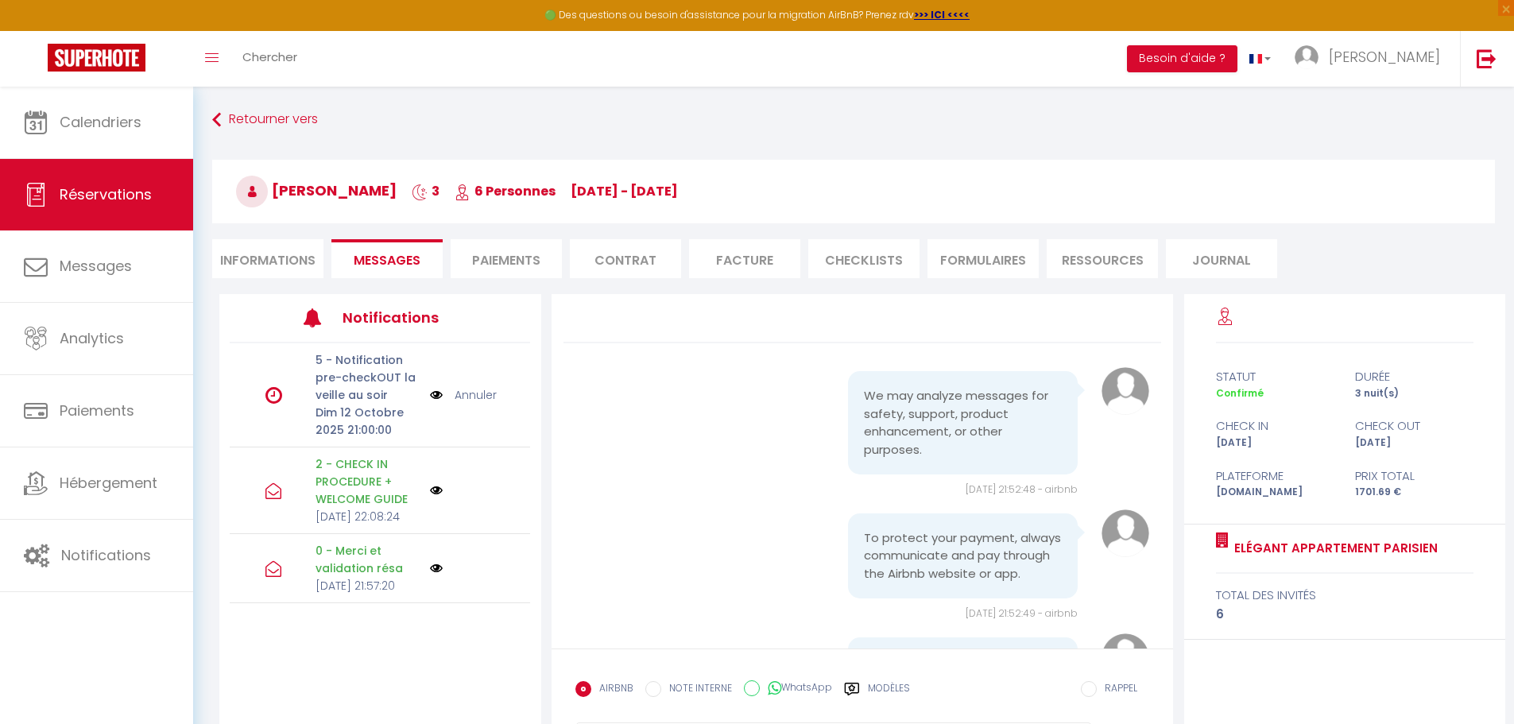
click at [269, 499] on icon at bounding box center [273, 491] width 16 height 16
click at [356, 490] on p "2 - CHECK IN PROCEDURE + WELCOME GUIDE" at bounding box center [368, 481] width 104 height 52
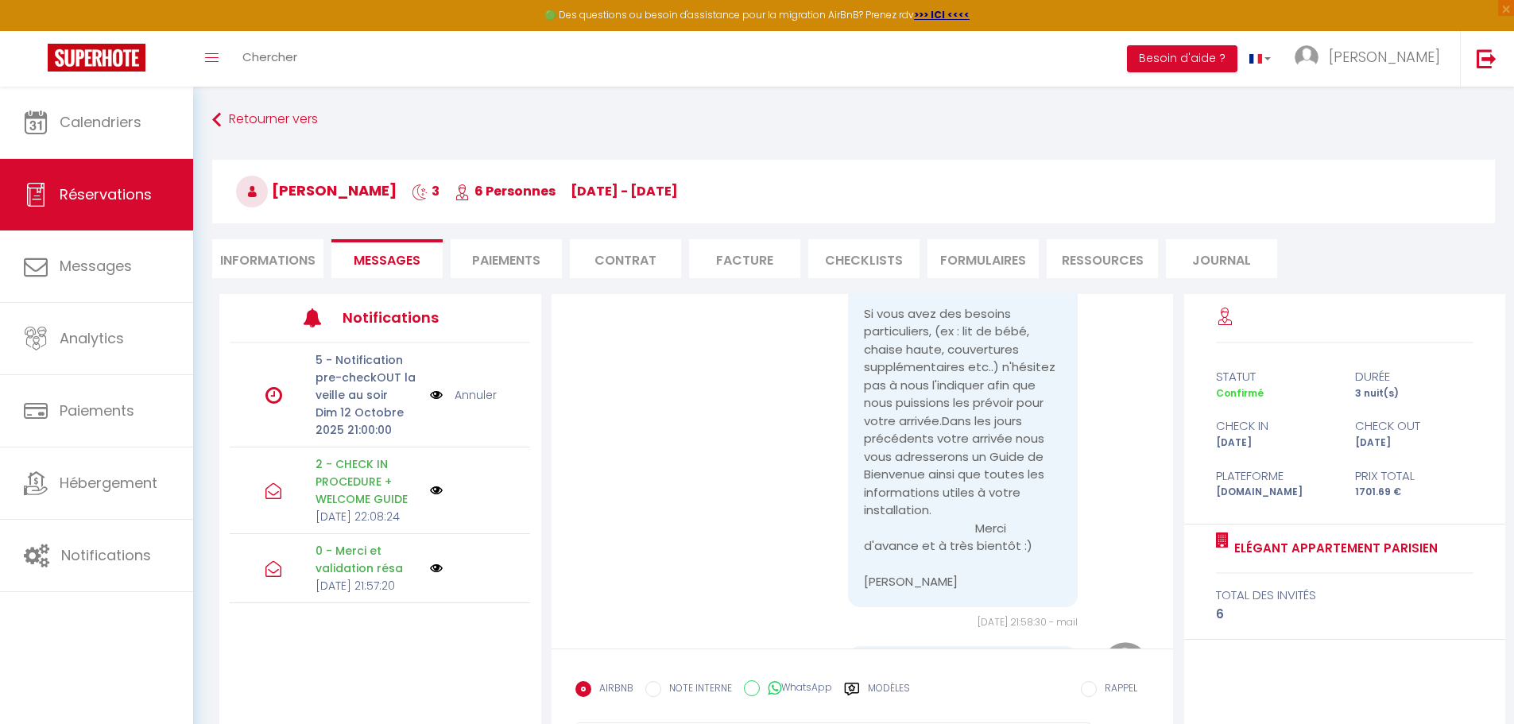
scroll to position [1431, 0]
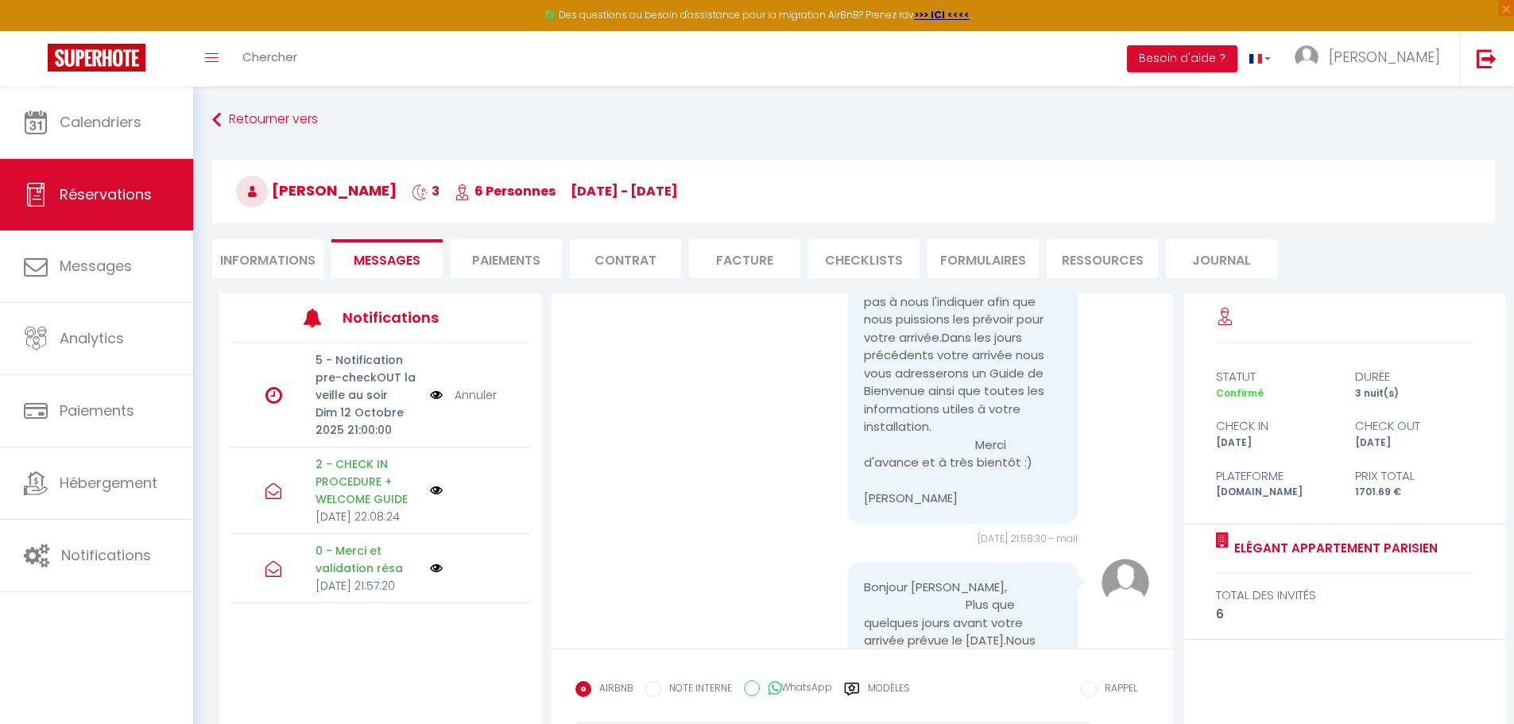
click at [1094, 687] on input "RAPPEL" at bounding box center [1089, 689] width 16 height 16
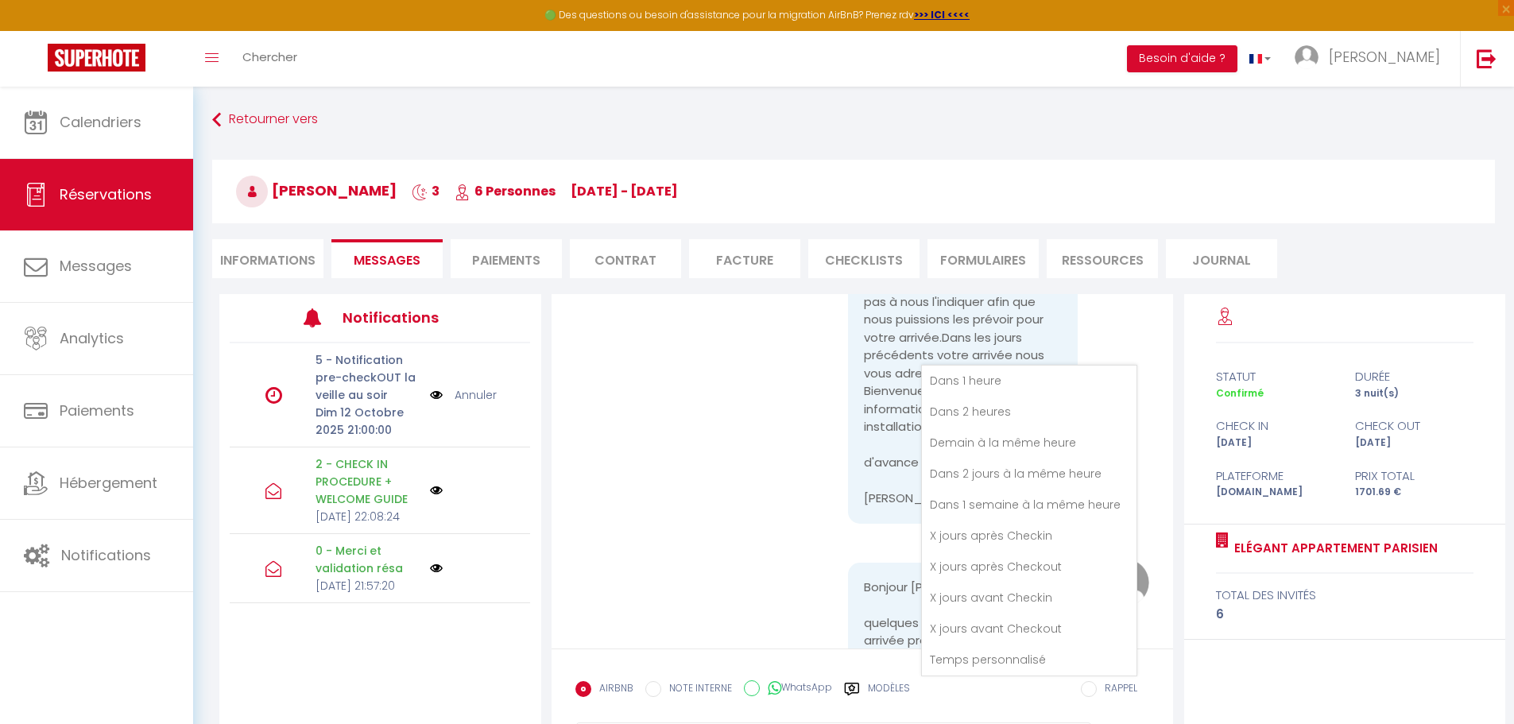
drag, startPoint x: 964, startPoint y: 380, endPoint x: 966, endPoint y: 388, distance: 8.3
click at [965, 380] on li "Dans 1 heure" at bounding box center [1029, 381] width 215 height 30
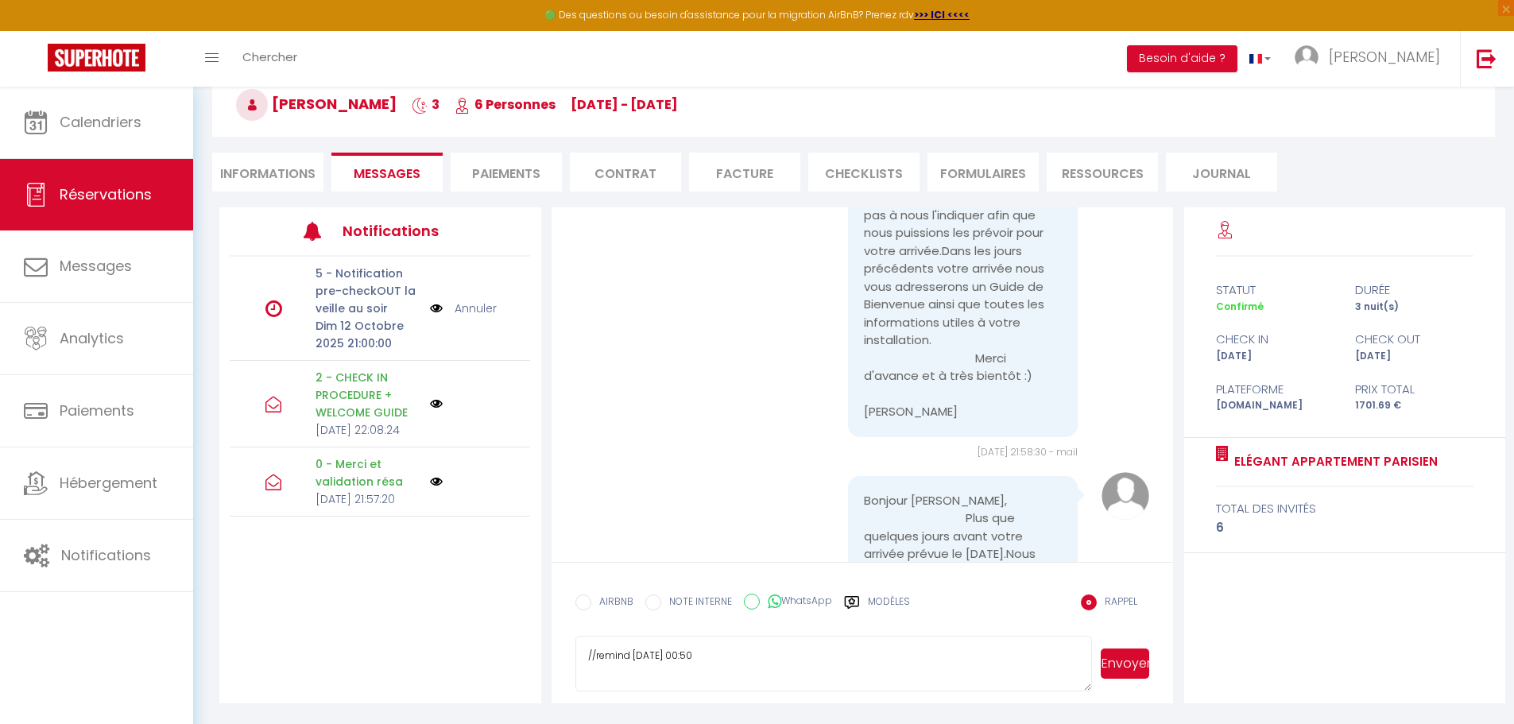
drag, startPoint x: 731, startPoint y: 659, endPoint x: 555, endPoint y: 673, distance: 177.0
click at [555, 673] on form "AIRBNB NOTE INTERNE WhatsApp Modèles 9 « ‹ » › Oct 2025 2020 ~ 2030 Dim Lun Mar…" at bounding box center [863, 632] width 622 height 141
click at [685, 653] on textarea at bounding box center [833, 664] width 517 height 56
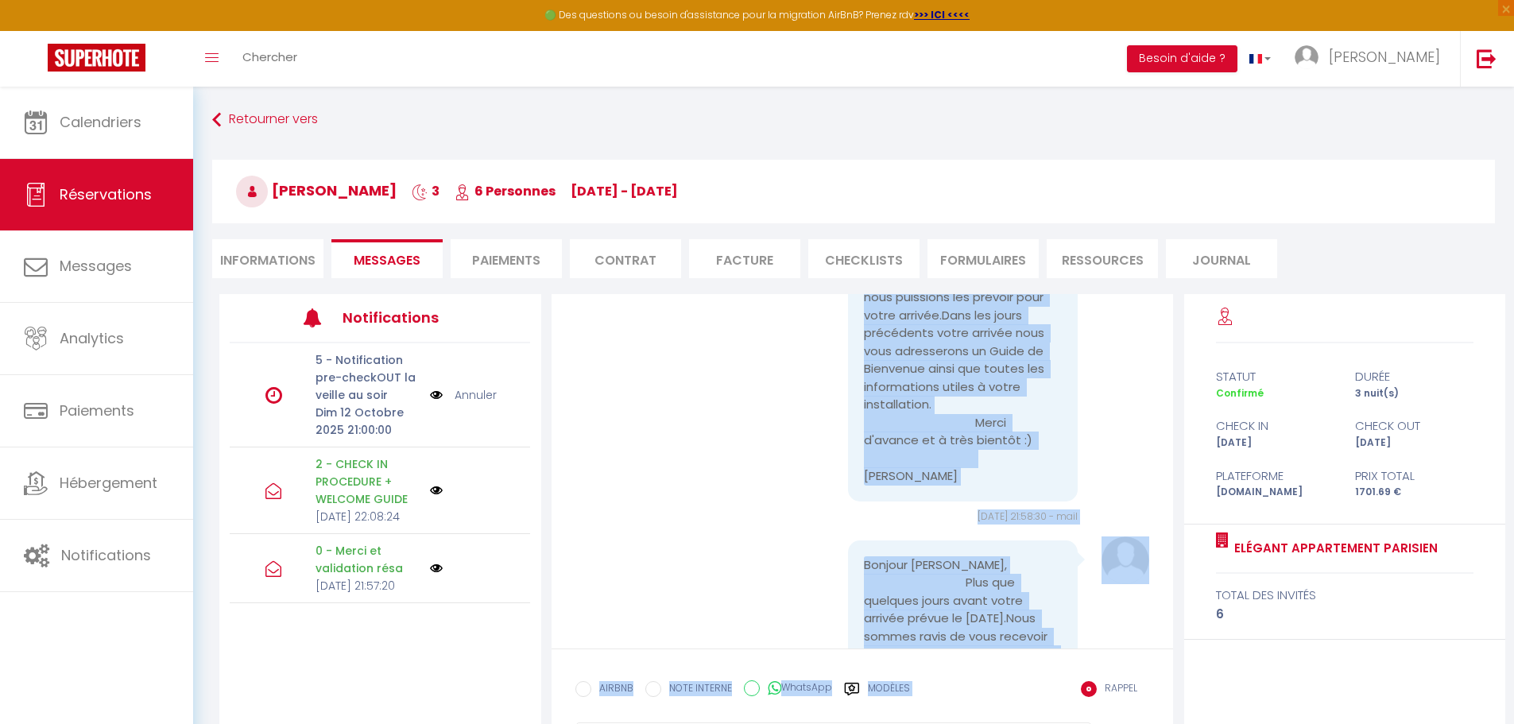
scroll to position [1633, 0]
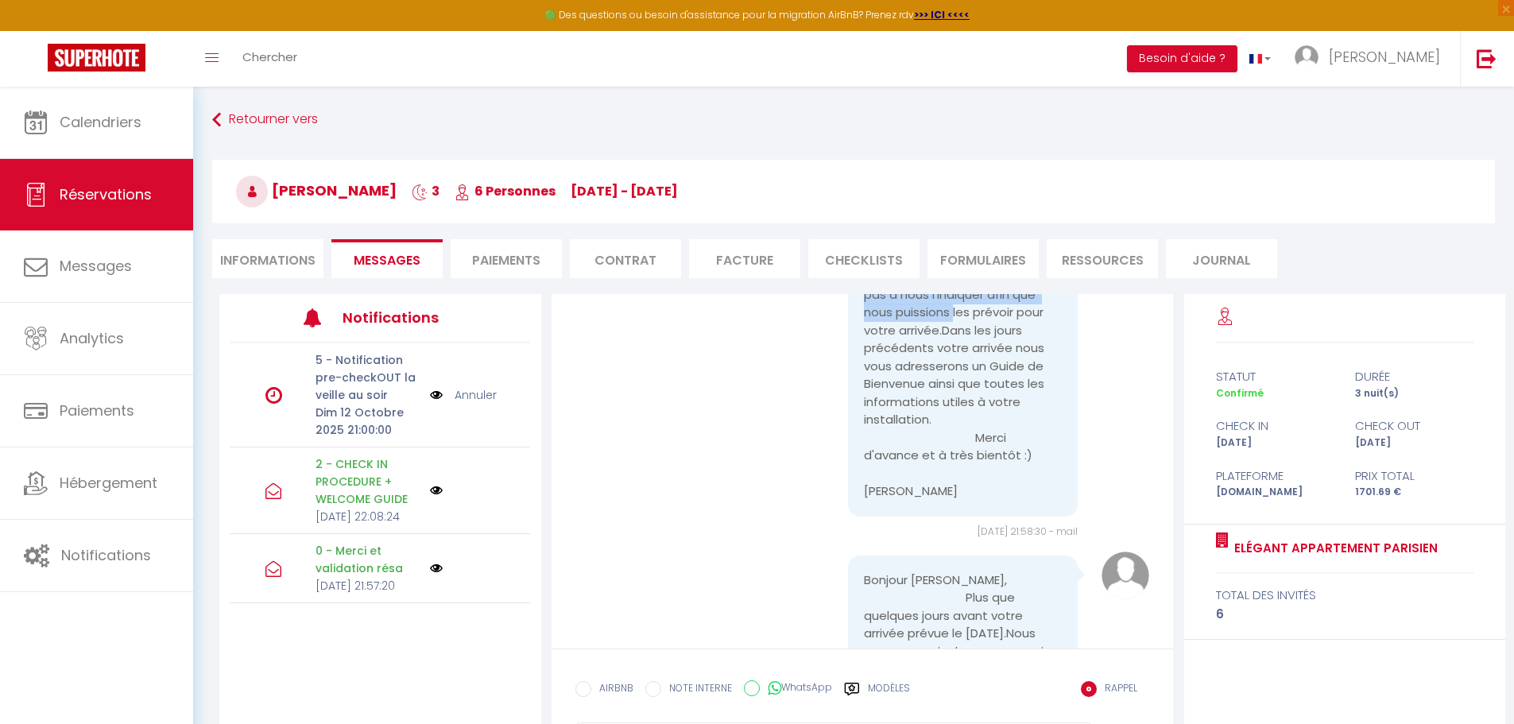
drag, startPoint x: 854, startPoint y: 338, endPoint x: 1008, endPoint y: 312, distance: 156.3
click at [1009, 310] on div "We may analyze messages for safety, support, product enhancement, or other purp…" at bounding box center [863, 544] width 598 height 3277
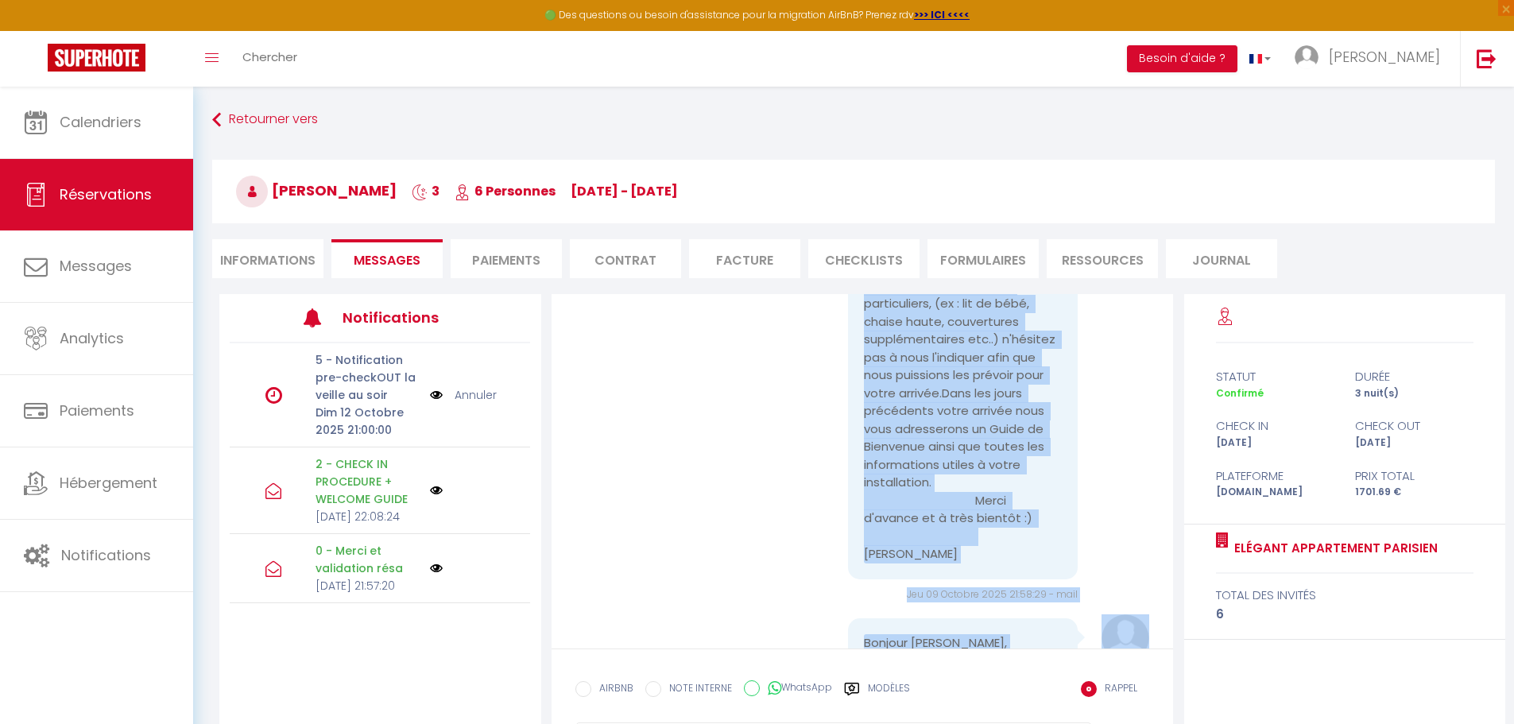
scroll to position [881, 0]
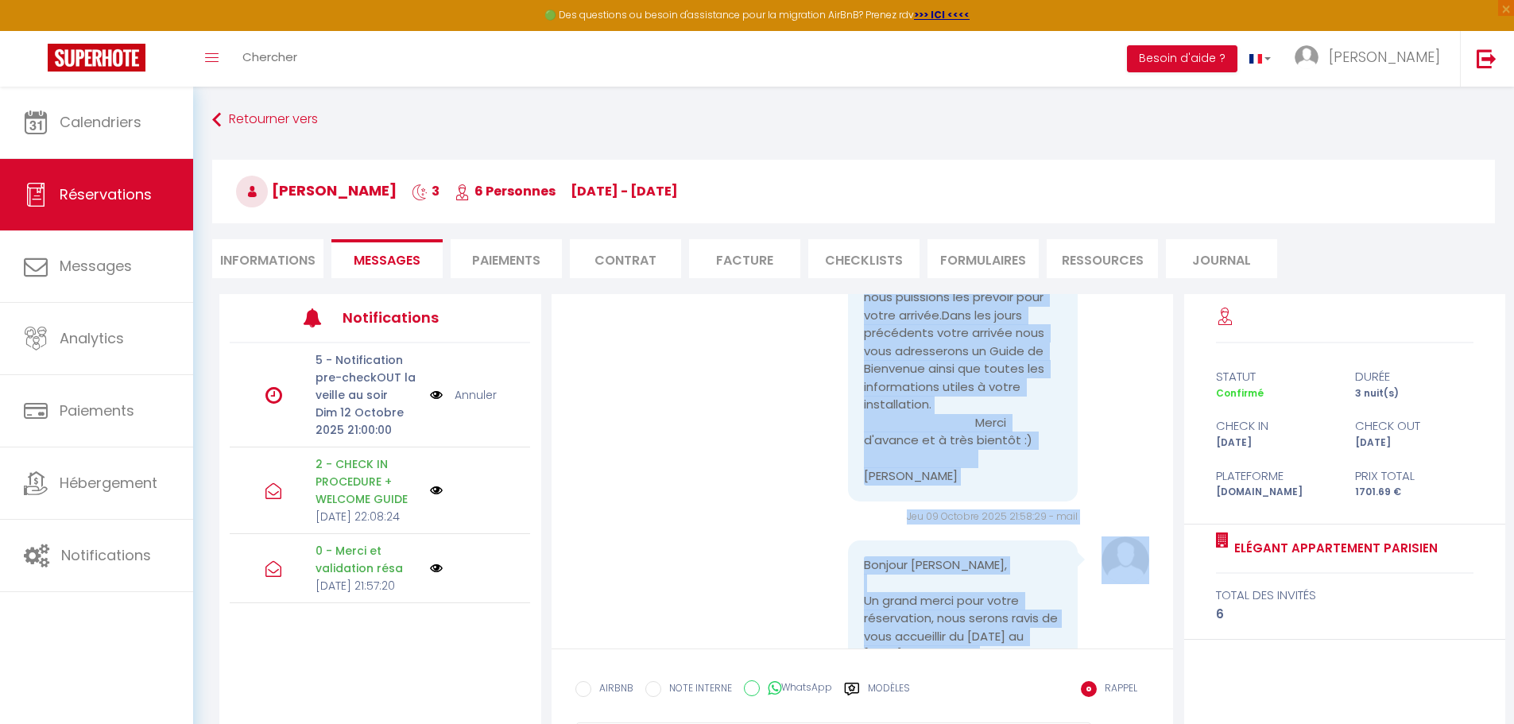
drag, startPoint x: 978, startPoint y: 475, endPoint x: 1016, endPoint y: 481, distance: 37.8
click at [979, 475] on pre "Bonjour Márcio, Un grand merci pour votre réservation, nous serons ravis de vou…" at bounding box center [963, 235] width 198 height 501
click at [1044, 482] on pre "Bonjour Márcio, Un grand merci pour votre réservation, nous serons ravis de vou…" at bounding box center [963, 235] width 198 height 501
click at [1037, 474] on pre "Bonjour Márcio, Un grand merci pour votre réservation, nous serons ravis de vou…" at bounding box center [963, 235] width 198 height 501
click at [956, 460] on pre "Bonjour Márcio, Un grand merci pour votre réservation, nous serons ravis de vou…" at bounding box center [963, 235] width 198 height 501
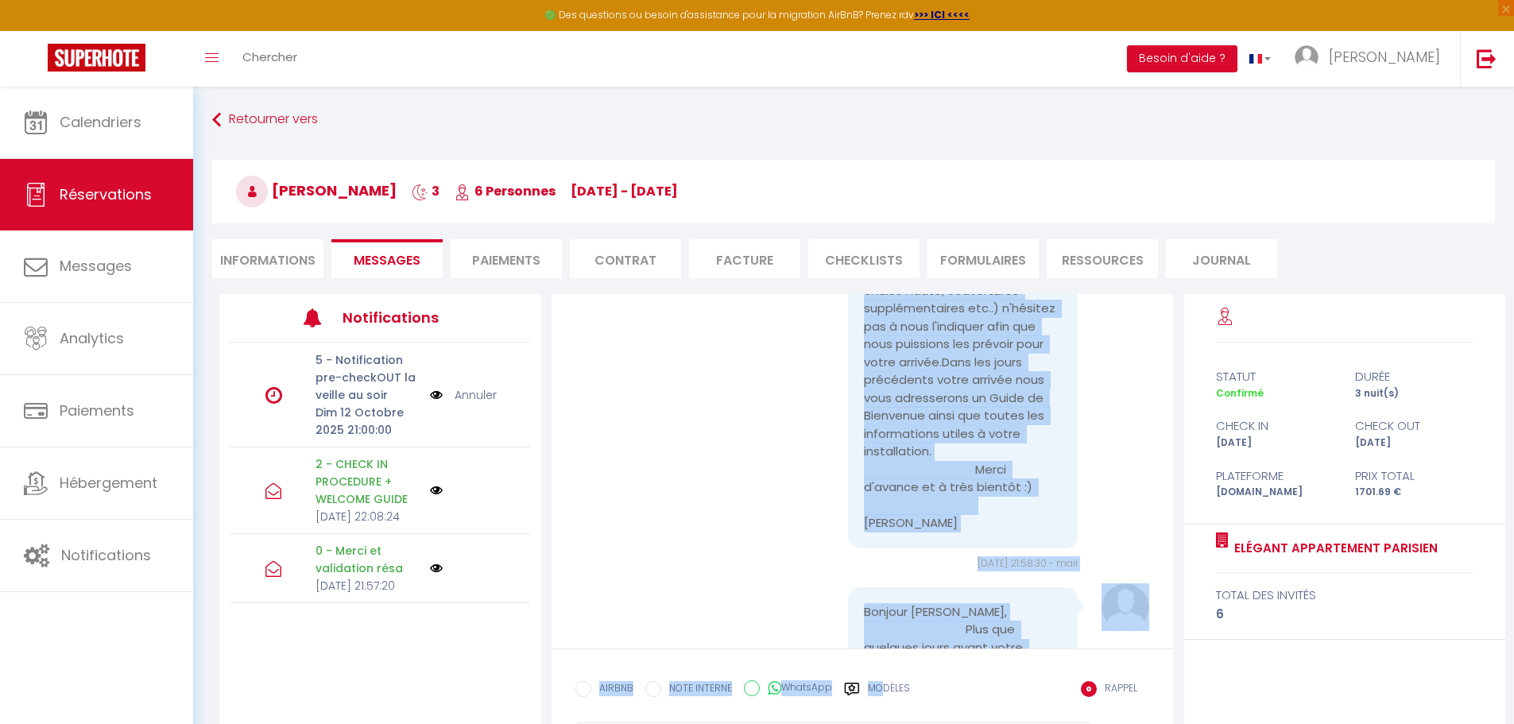
scroll to position [1709, 0]
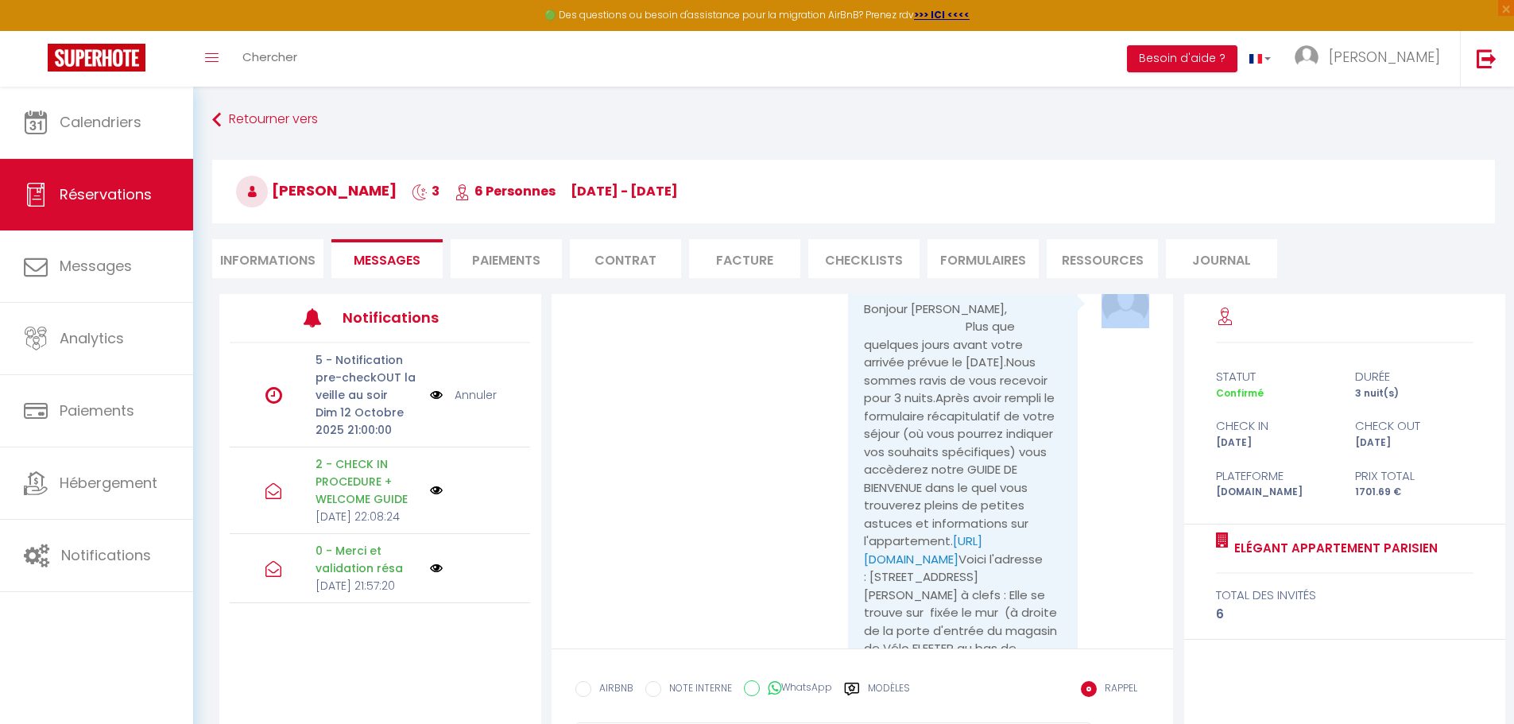
drag, startPoint x: 1034, startPoint y: 479, endPoint x: 917, endPoint y: 513, distance: 121.5
click at [812, 456] on div "We may analyze messages for safety, support, product enhancement, or other purp…" at bounding box center [863, 273] width 598 height 3277
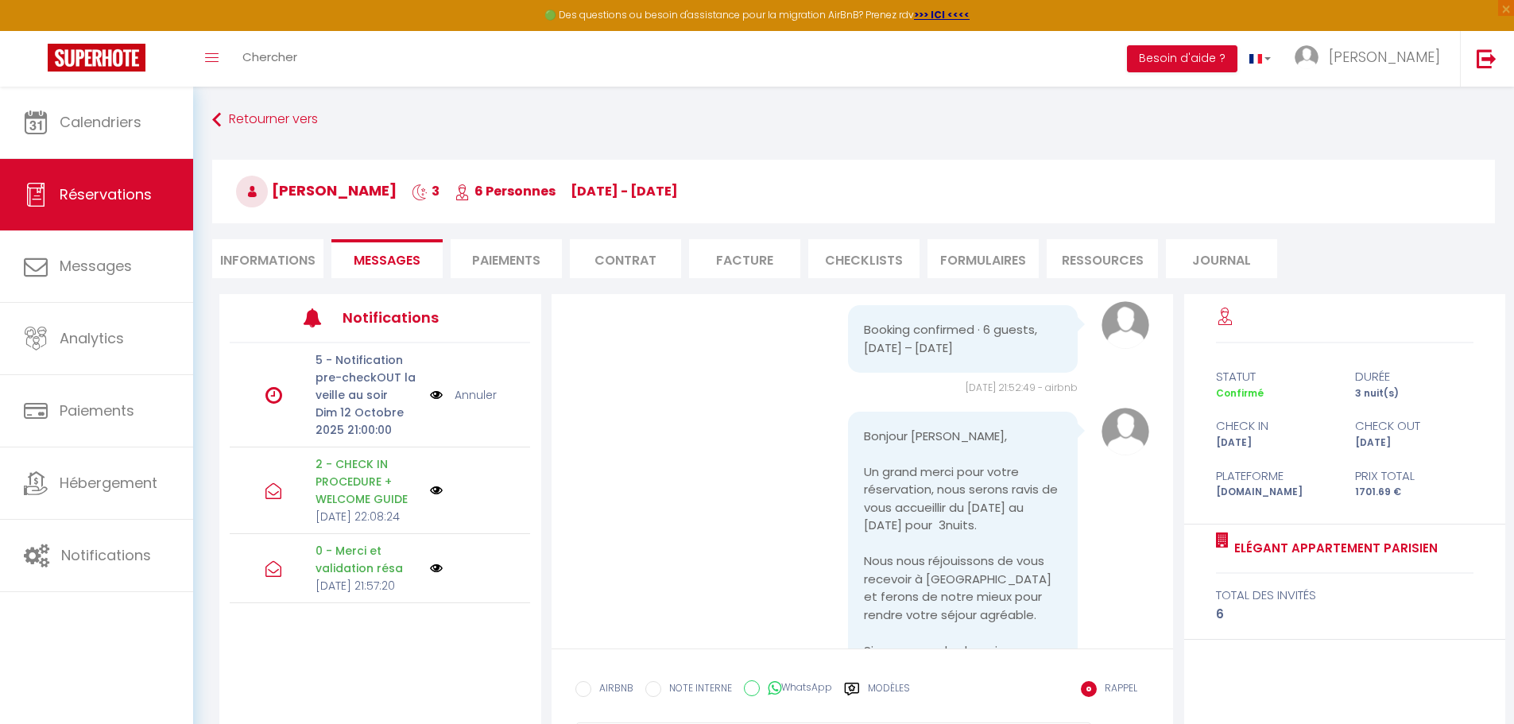
scroll to position [437, 0]
click at [867, 453] on pre "Bonjour Márcio, Un grand merci pour votre réservation, nous serons ravis de vou…" at bounding box center [963, 679] width 198 height 501
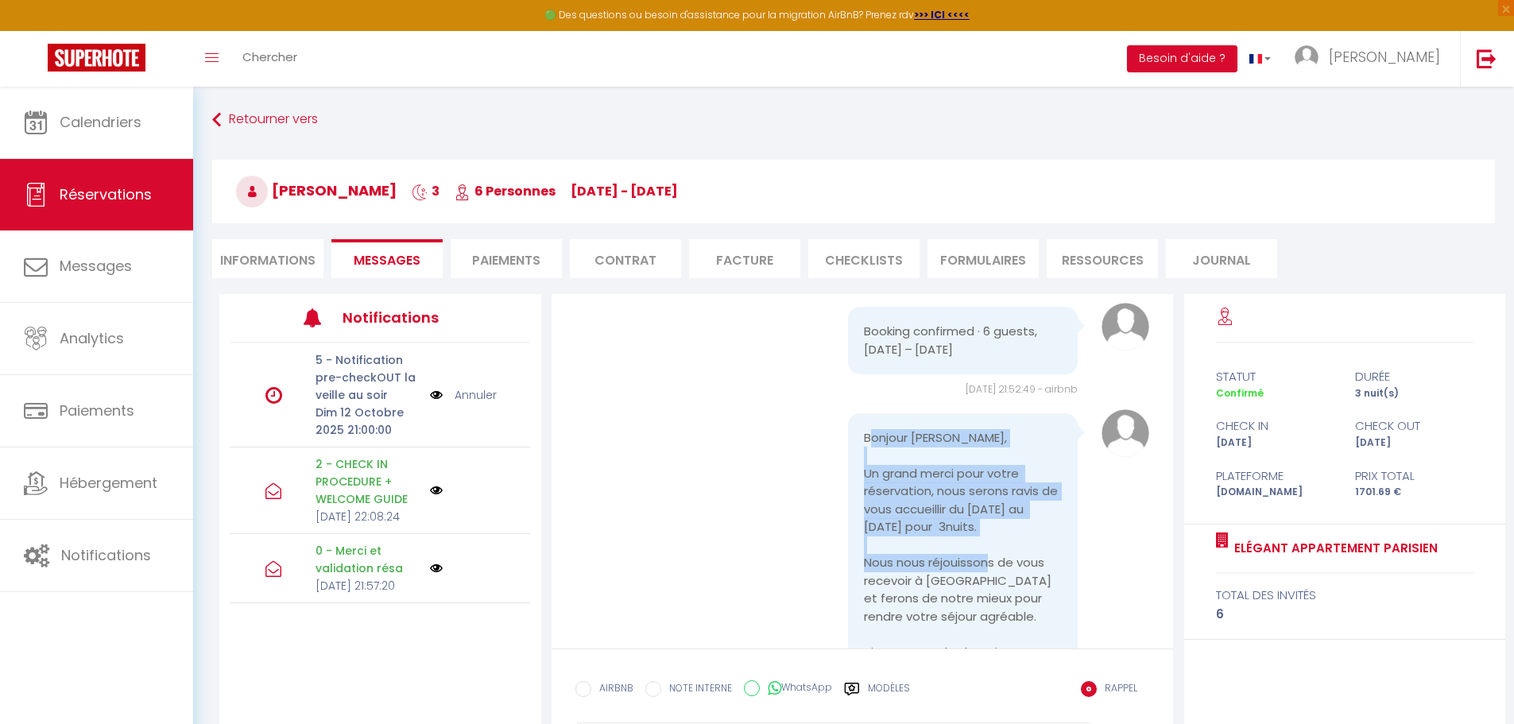
drag, startPoint x: 862, startPoint y: 455, endPoint x: 928, endPoint y: 538, distance: 106.9
click at [973, 577] on pre "Bonjour Márcio, Un grand merci pour votre réservation, nous serons ravis de vou…" at bounding box center [963, 679] width 198 height 501
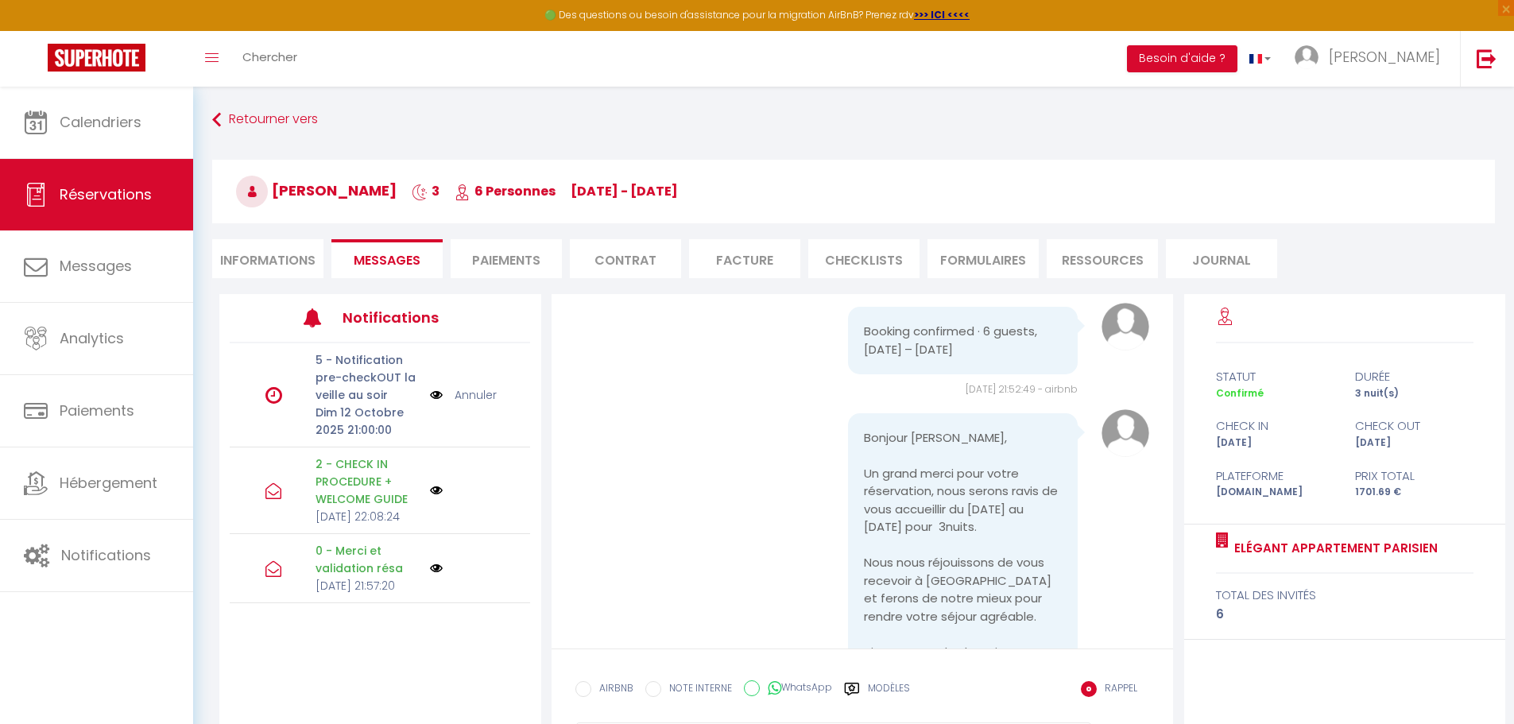
click at [864, 455] on pre "Bonjour Márcio, Un grand merci pour votre réservation, nous serons ravis de vou…" at bounding box center [963, 679] width 198 height 501
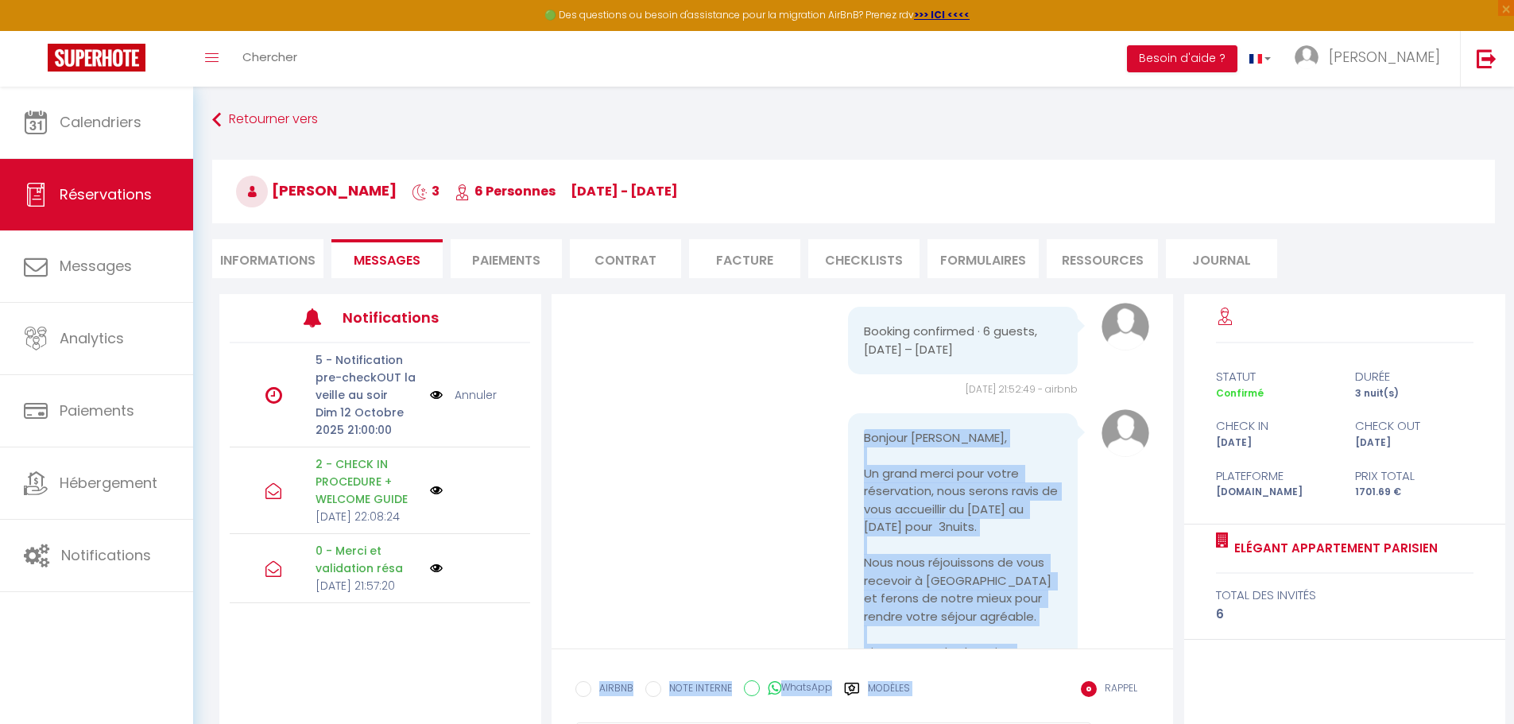
scroll to position [862, 0]
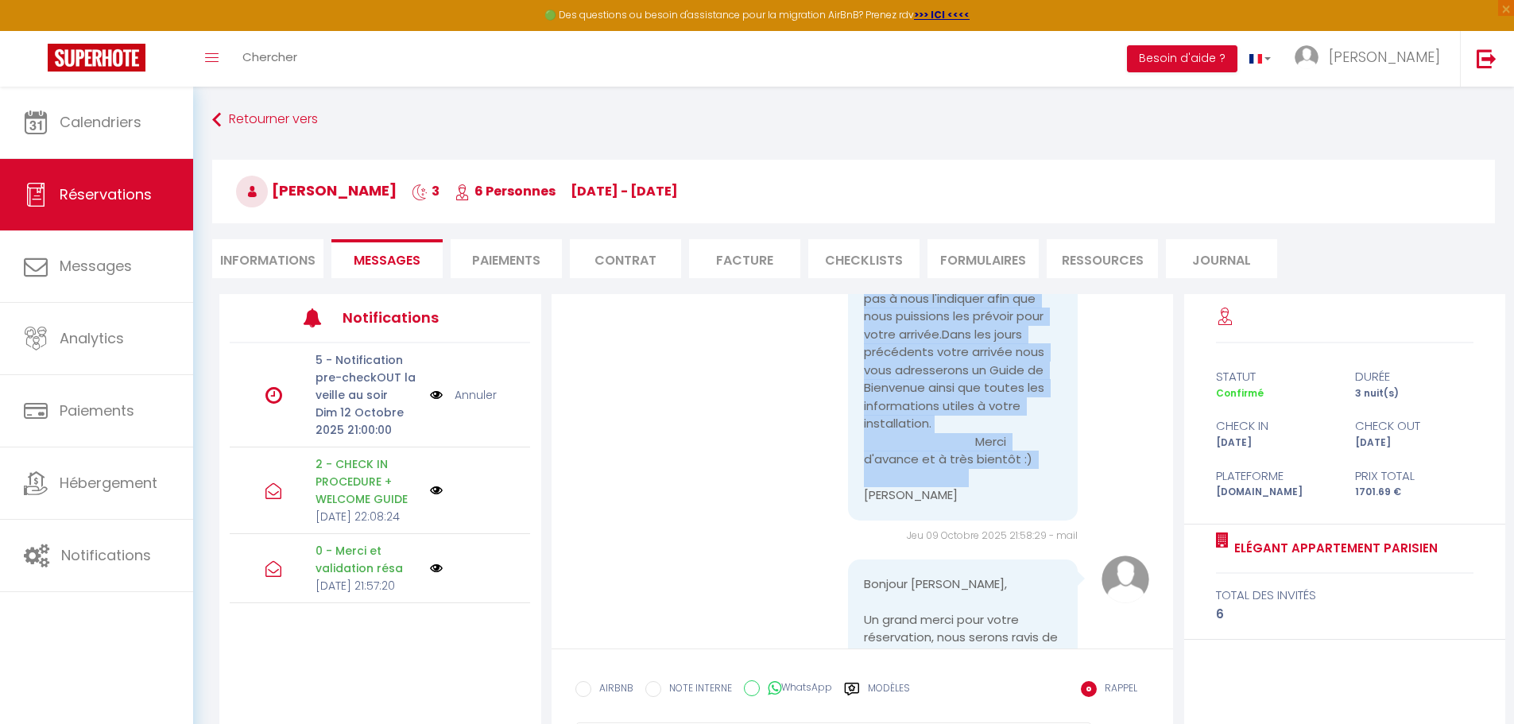
drag, startPoint x: 858, startPoint y: 455, endPoint x: 1005, endPoint y: 481, distance: 149.4
click at [1026, 494] on pre "Bonjour Márcio, Un grand merci pour votre réservation, nous serons ravis de vou…" at bounding box center [963, 254] width 198 height 501
copy pre "Bonjour Márcio, Un grand merci pour votre réservation, nous serons ravis de vou…"
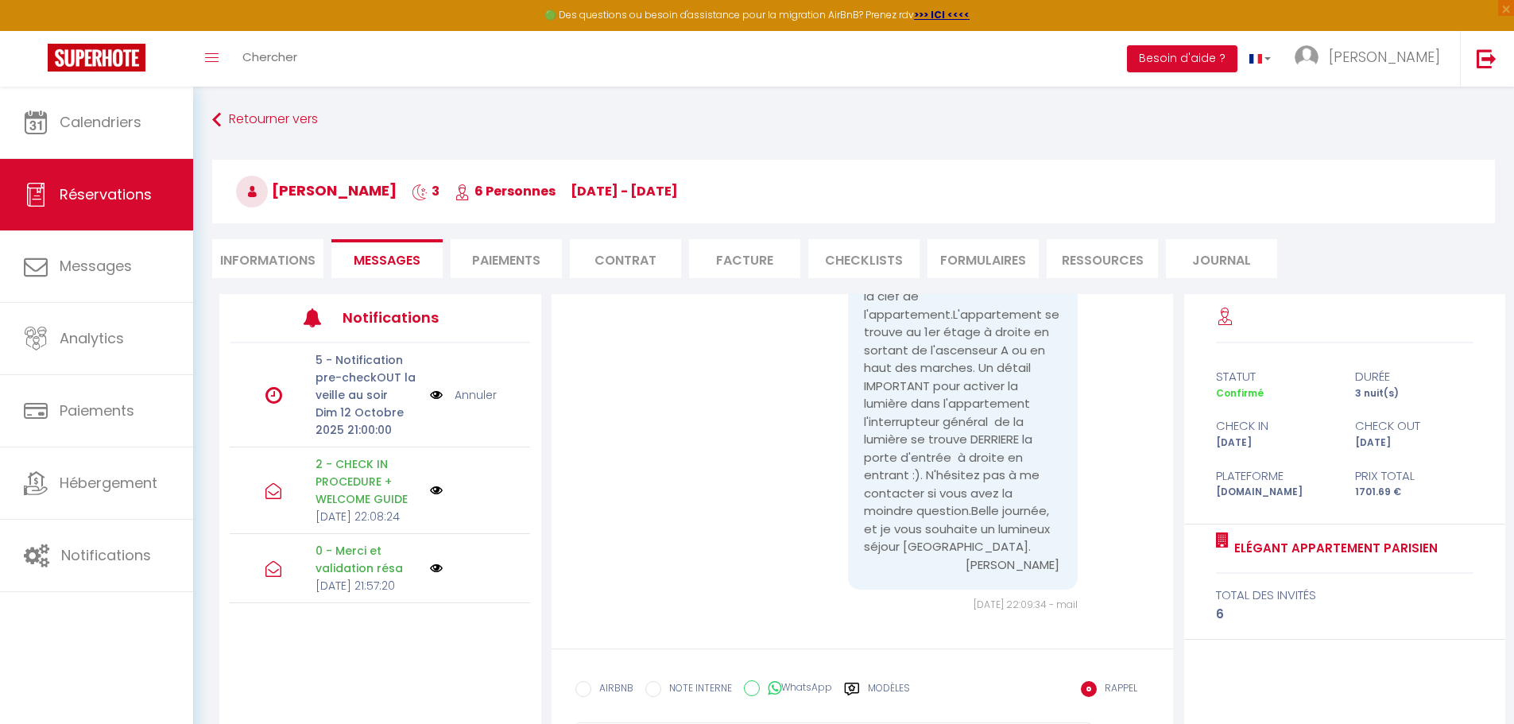
scroll to position [87, 0]
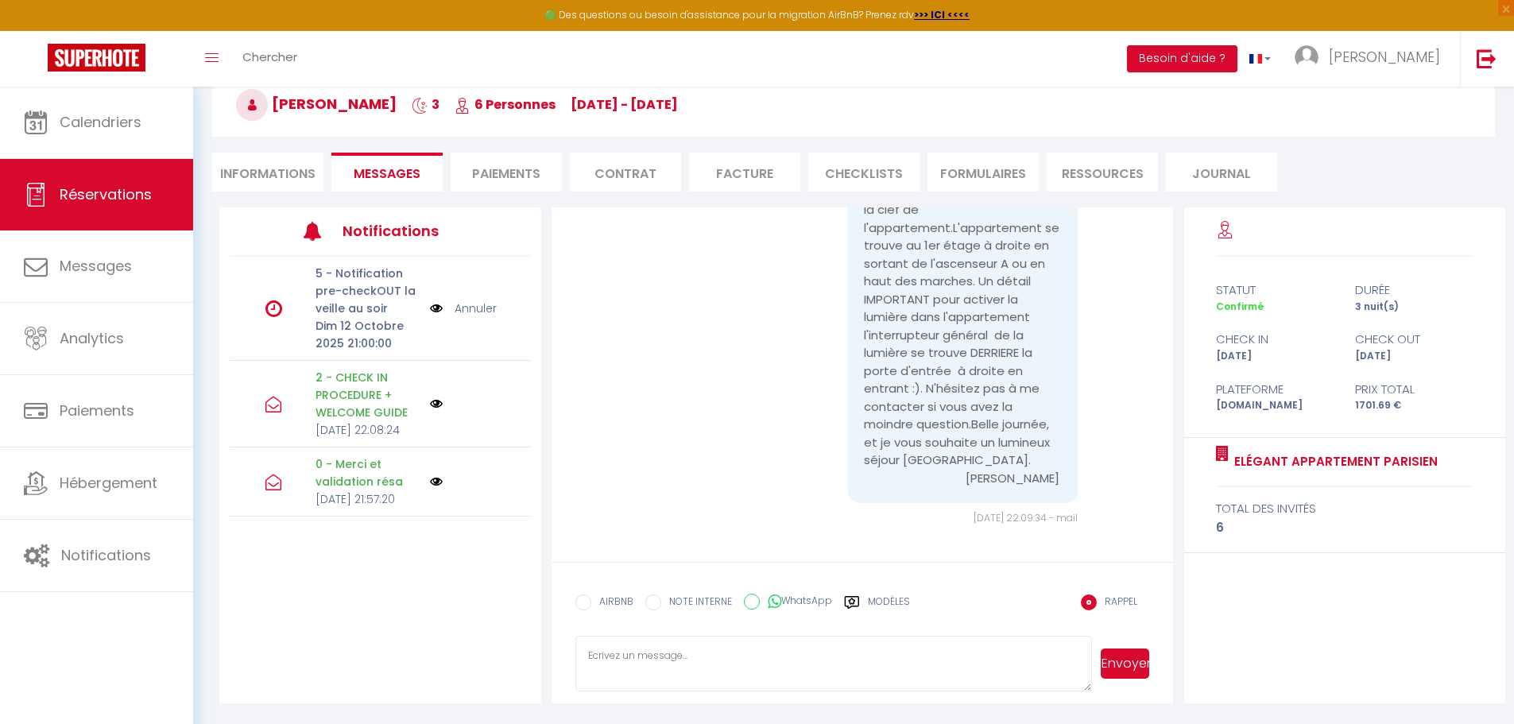
click at [635, 660] on textarea at bounding box center [833, 664] width 517 height 56
drag, startPoint x: 634, startPoint y: 658, endPoint x: 588, endPoint y: 430, distance: 232.7
click at [588, 430] on div "Bonjour Márcio, Plus que quelques jours avant votre arrivée prévue le 10-10-202…" at bounding box center [862, 131] width 575 height 792
click at [617, 654] on textarea at bounding box center [833, 664] width 517 height 56
paste textarea "Bonjour Márcio, Un grand merci pour votre réservation, nous serons ravis de vou…"
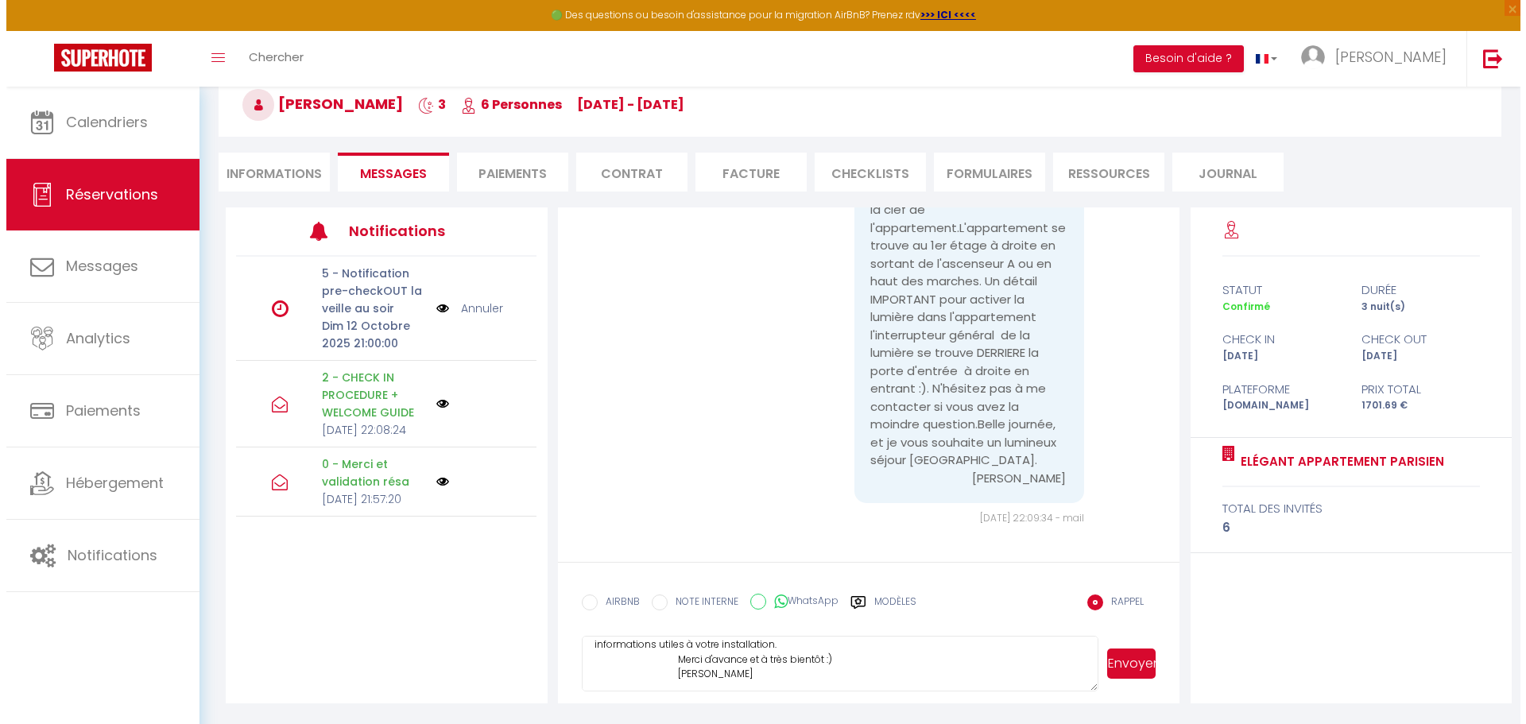
scroll to position [180, 0]
click at [267, 412] on icon at bounding box center [273, 405] width 16 height 16
click at [439, 410] on img at bounding box center [436, 403] width 13 height 13
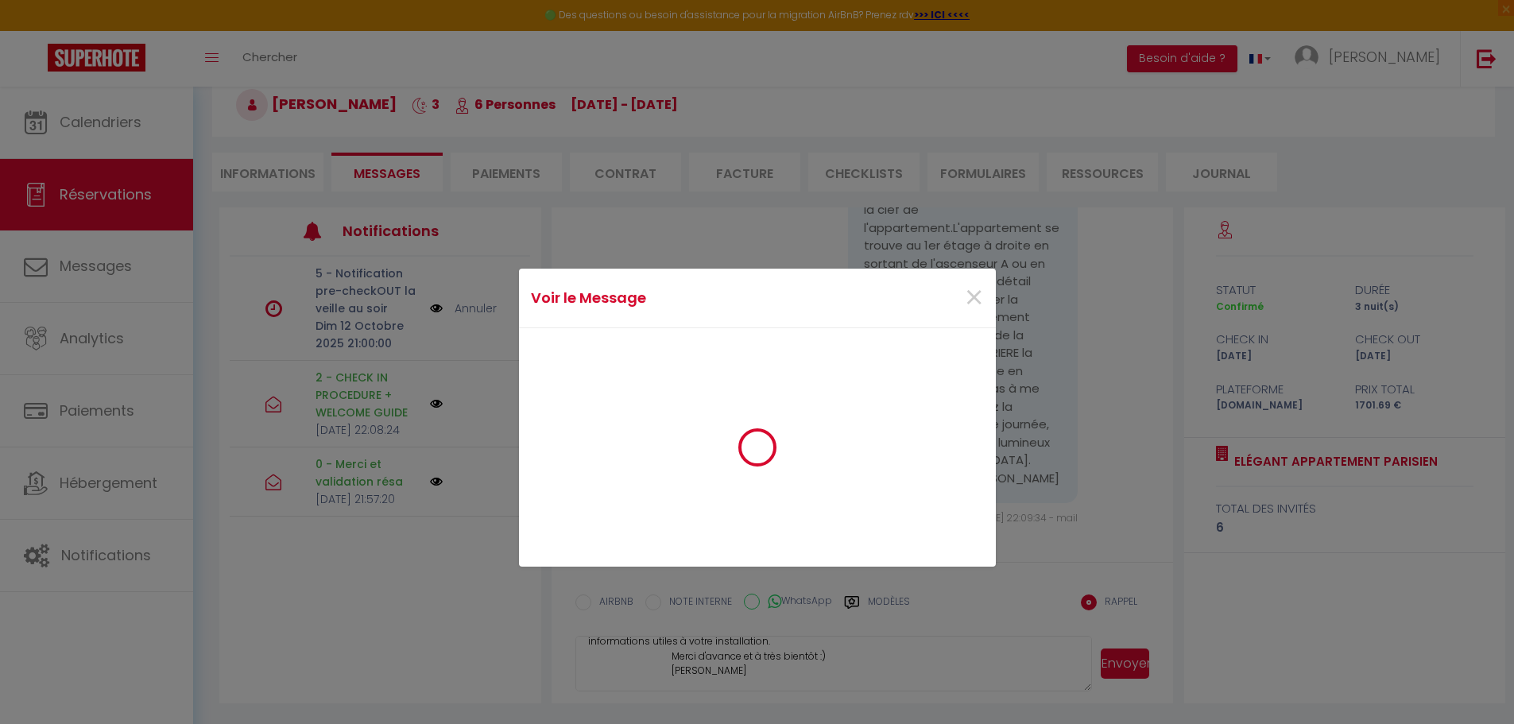
scroll to position [3043, 0]
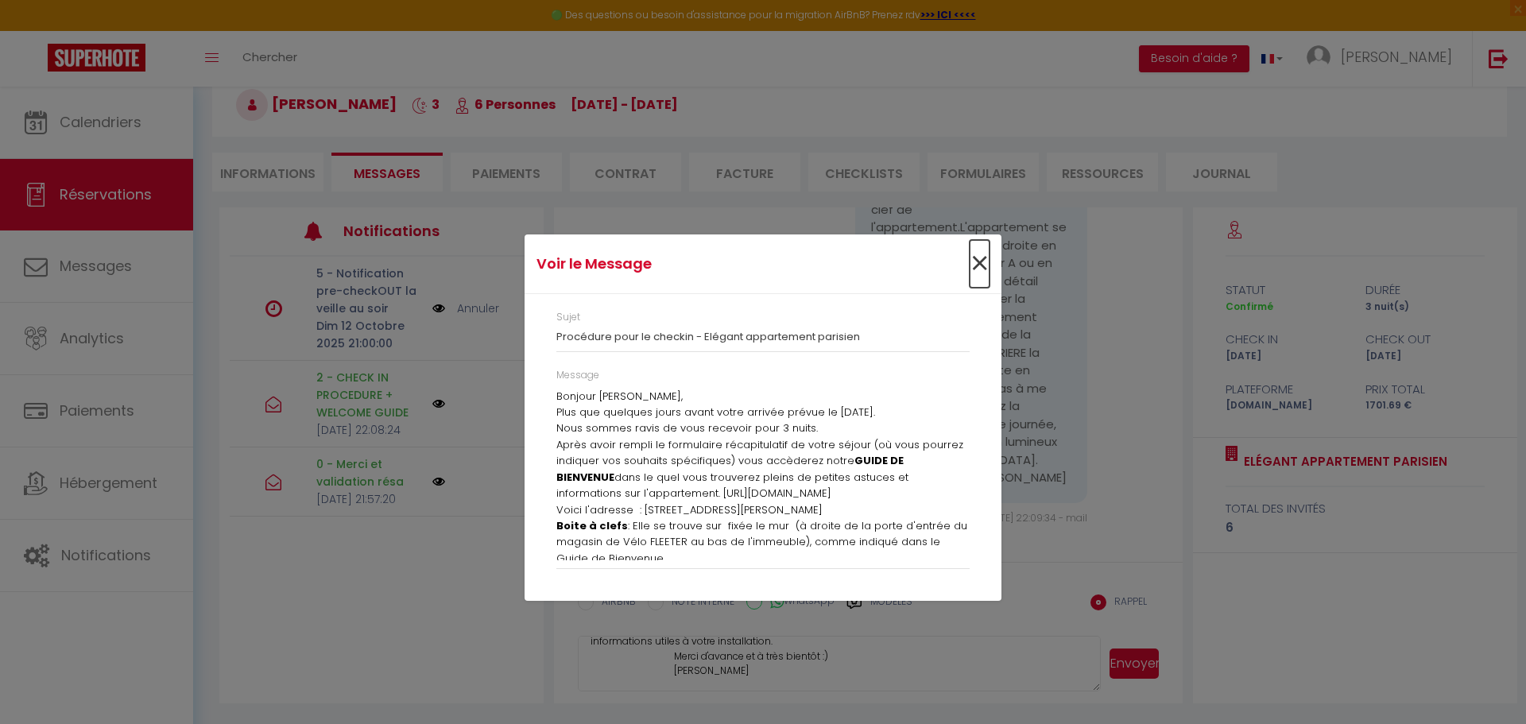
click at [979, 261] on span "×" at bounding box center [980, 264] width 20 height 48
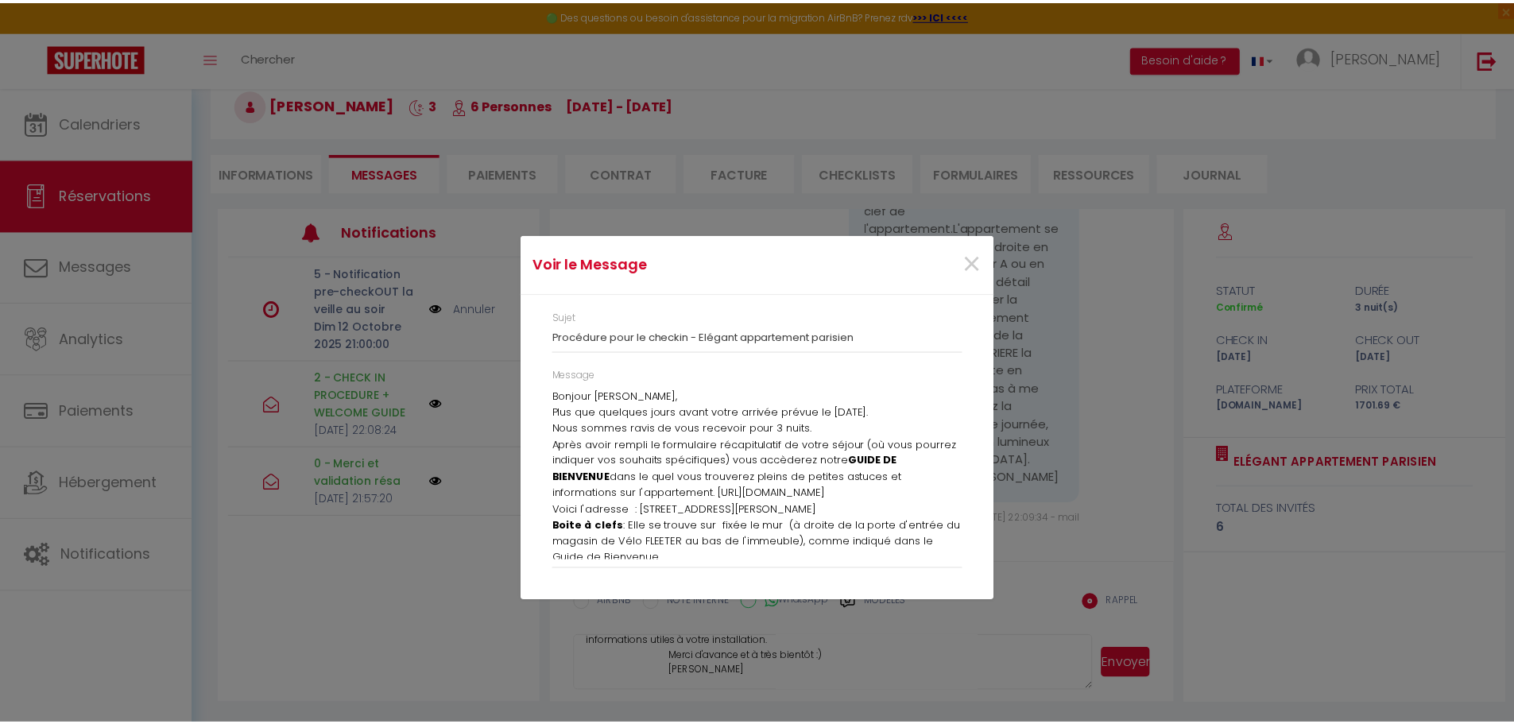
scroll to position [3062, 0]
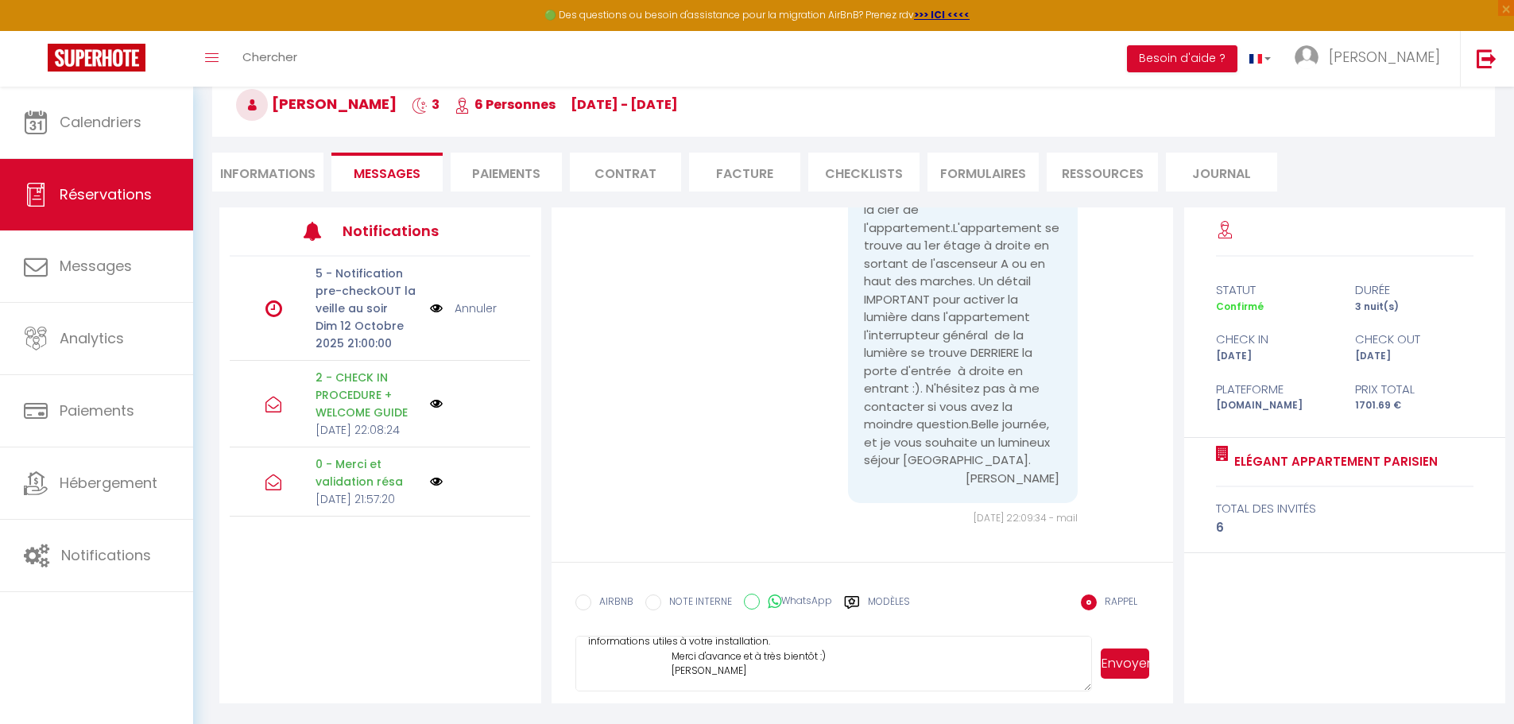
click at [351, 390] on p "2 - CHECK IN PROCEDURE + WELCOME GUIDE" at bounding box center [368, 395] width 104 height 52
click at [355, 482] on p "0 - Merci et validation résa" at bounding box center [368, 472] width 104 height 35
click at [375, 508] on p "Jeu 09 Octobre 2025 21:57:20" at bounding box center [368, 498] width 104 height 17
click at [334, 508] on p "Jeu 09 Octobre 2025 21:57:20" at bounding box center [368, 498] width 104 height 17
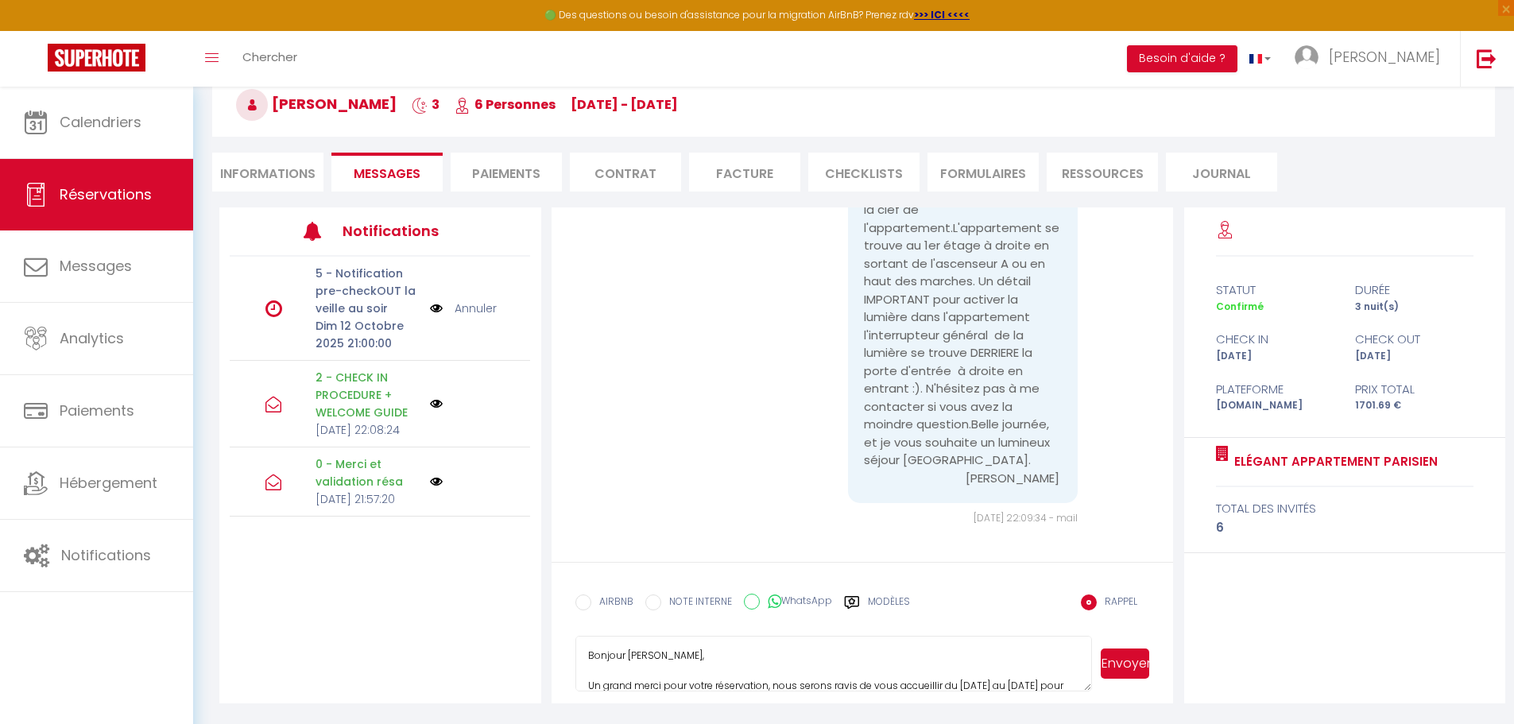
click at [952, 173] on li "FORMULAIRES" at bounding box center [983, 172] width 111 height 39
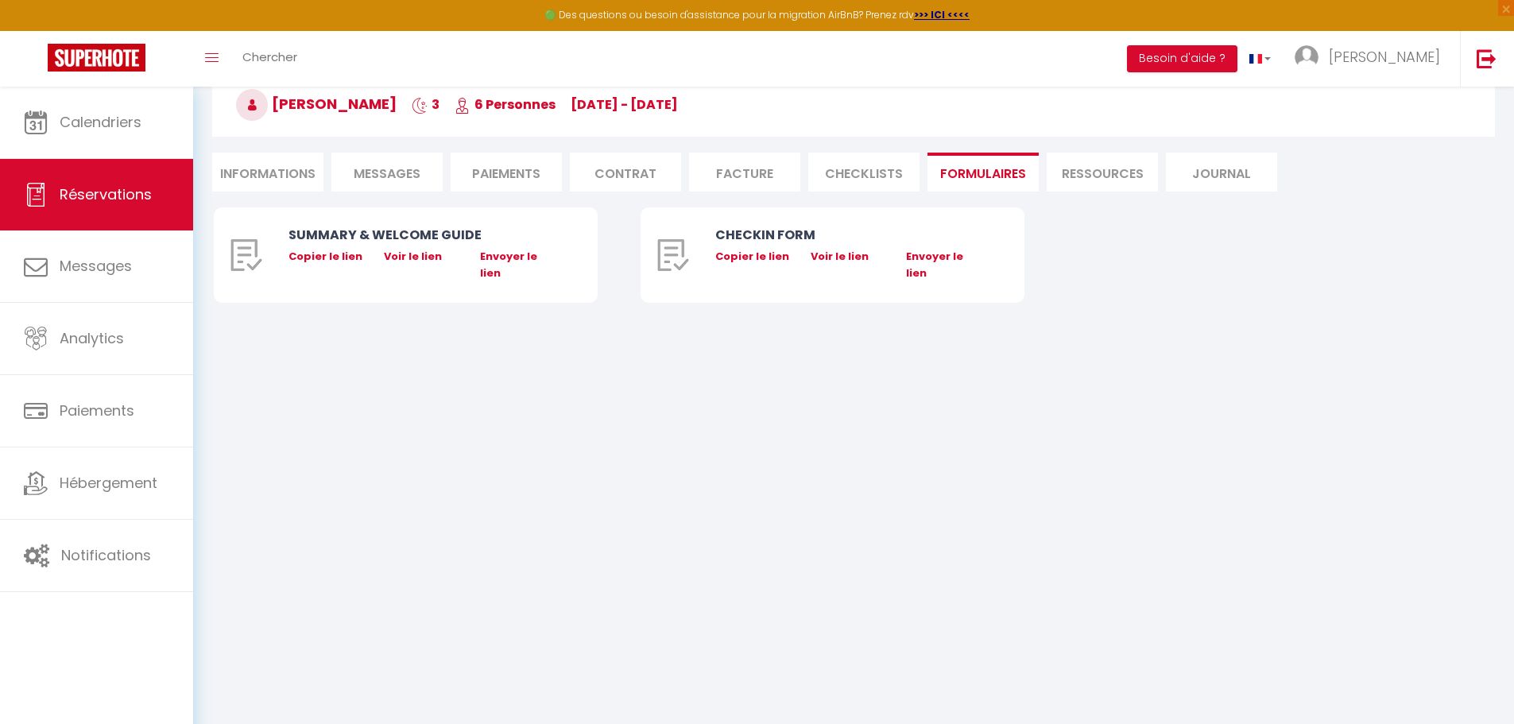
click at [389, 179] on span "Messages" at bounding box center [387, 174] width 67 height 18
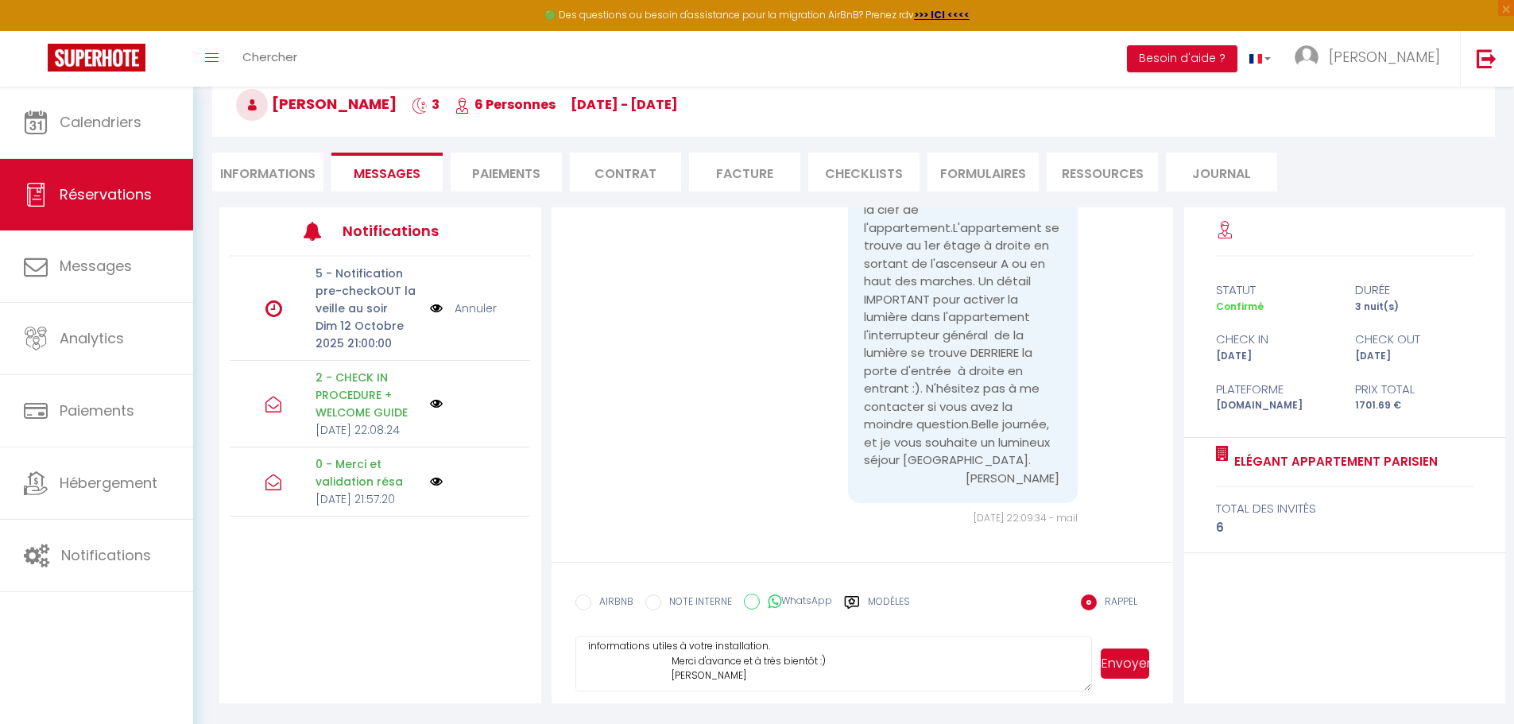
scroll to position [180, 0]
click at [671, 656] on textarea "Bonjour Márcio, Un grand merci pour votre réservation, nous serons ravis de vou…" at bounding box center [833, 664] width 517 height 56
click at [586, 598] on input "EMAIL" at bounding box center [583, 603] width 16 height 16
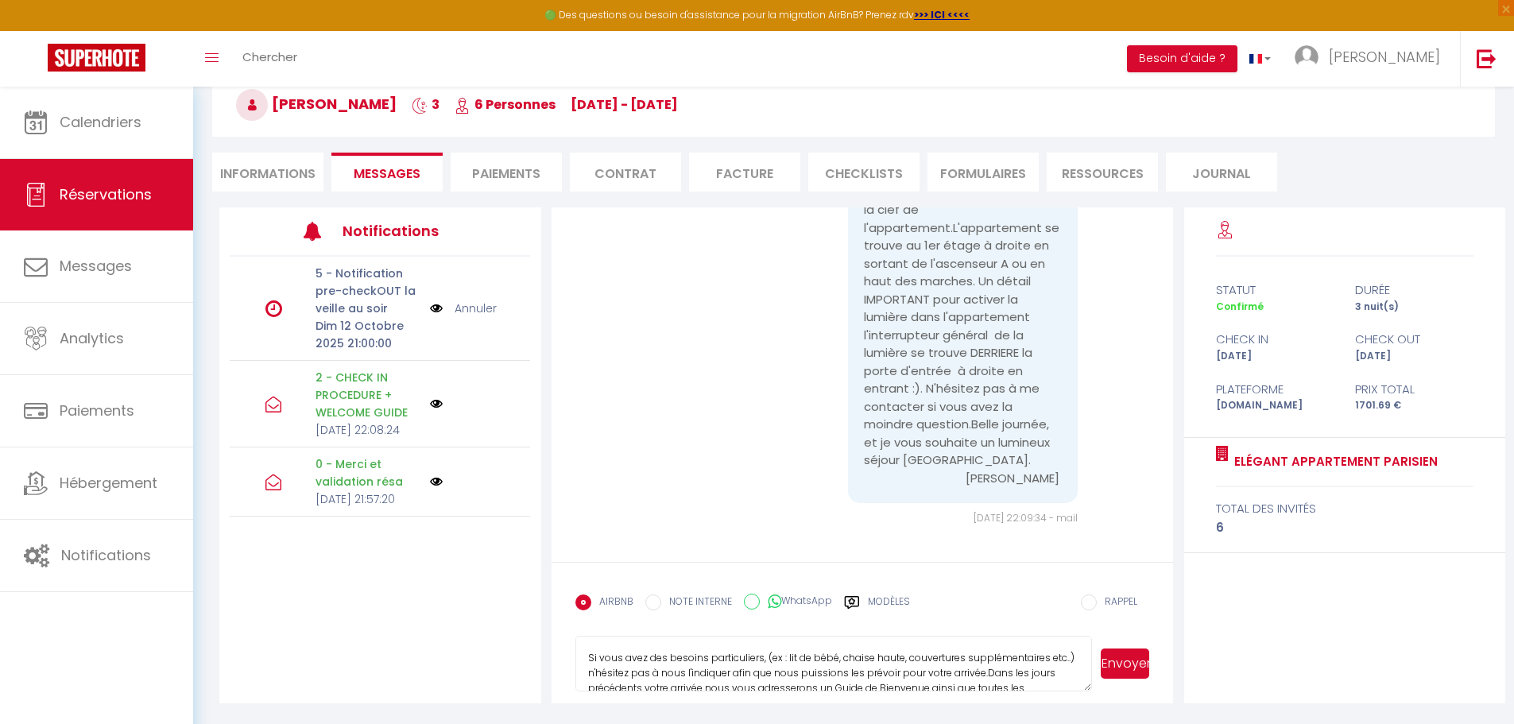
scroll to position [79, 0]
click at [661, 667] on textarea "Bonjour Márcio, Un grand merci pour votre réservation, nous serons ravis de vou…" at bounding box center [833, 664] width 517 height 56
click at [1017, 681] on textarea "Bonjour Márcio, Un grand merci pour votre réservation, nous serons ravis de vou…" at bounding box center [833, 664] width 517 height 56
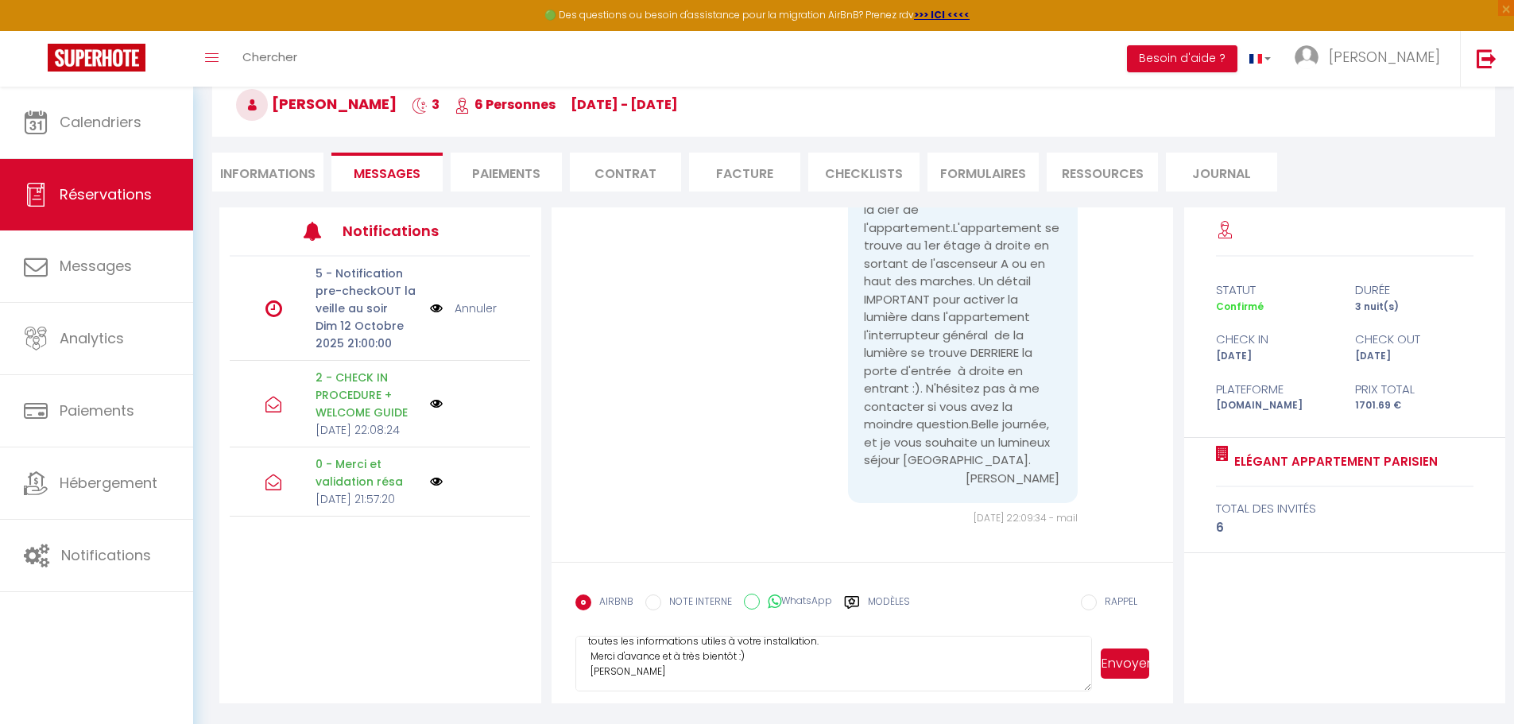
drag, startPoint x: 623, startPoint y: 682, endPoint x: 802, endPoint y: 680, distance: 178.8
click at [831, 687] on textarea "Bonjour Márcio, Un grand merci pour votre réservation, nous serons ravis de vou…" at bounding box center [833, 664] width 517 height 56
click at [793, 672] on textarea "Bonjour Márcio, Un grand merci pour votre réservation, nous serons ravis de vou…" at bounding box center [833, 664] width 517 height 56
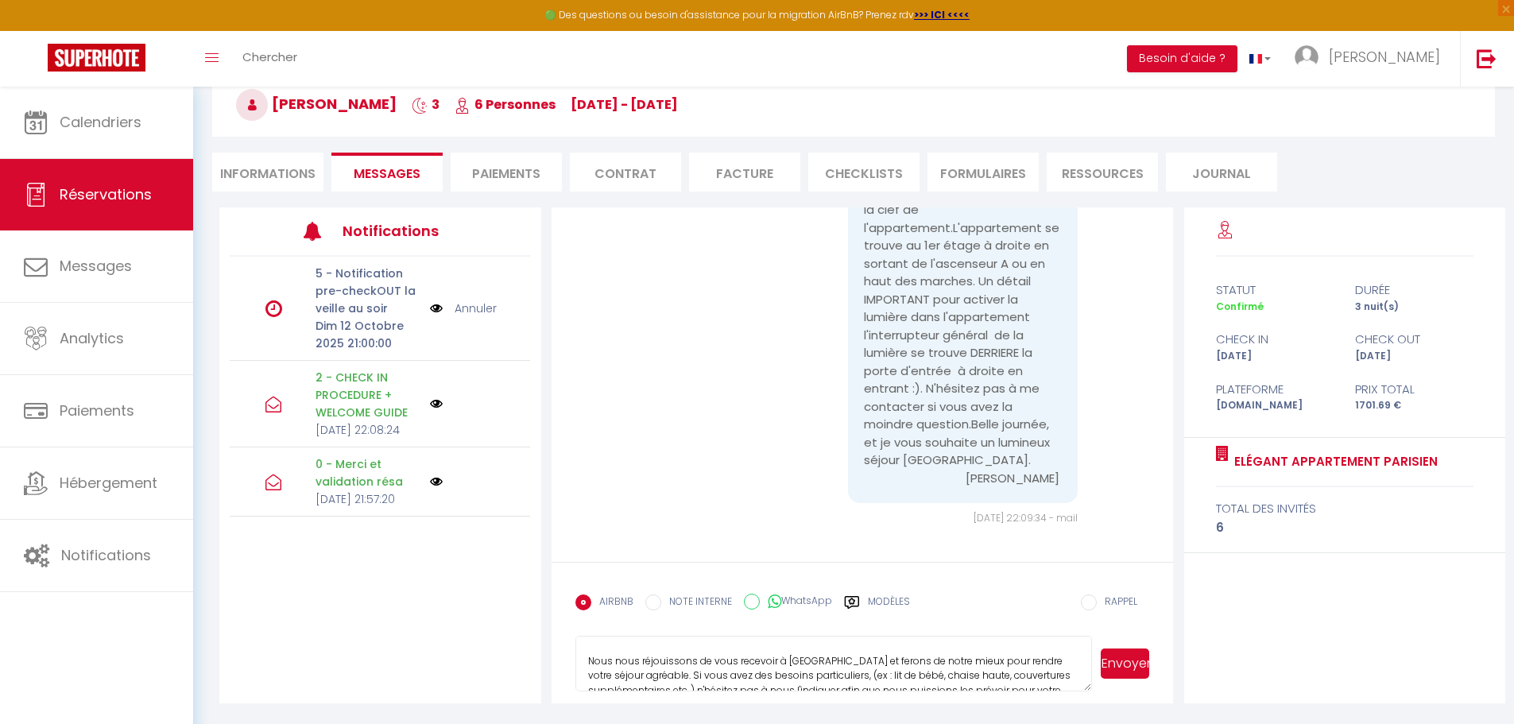
scroll to position [102, 0]
click at [622, 674] on textarea "Bonjour Márcio, Un grand merci pour votre réservation, nous serons ravis de vou…" at bounding box center [833, 664] width 517 height 56
drag, startPoint x: 810, startPoint y: 672, endPoint x: 620, endPoint y: 678, distance: 190.0
click at [622, 676] on textarea "Bonjour Márcio, Un grand merci pour votre réservation, nous serons ravis de vou…" at bounding box center [833, 664] width 517 height 56
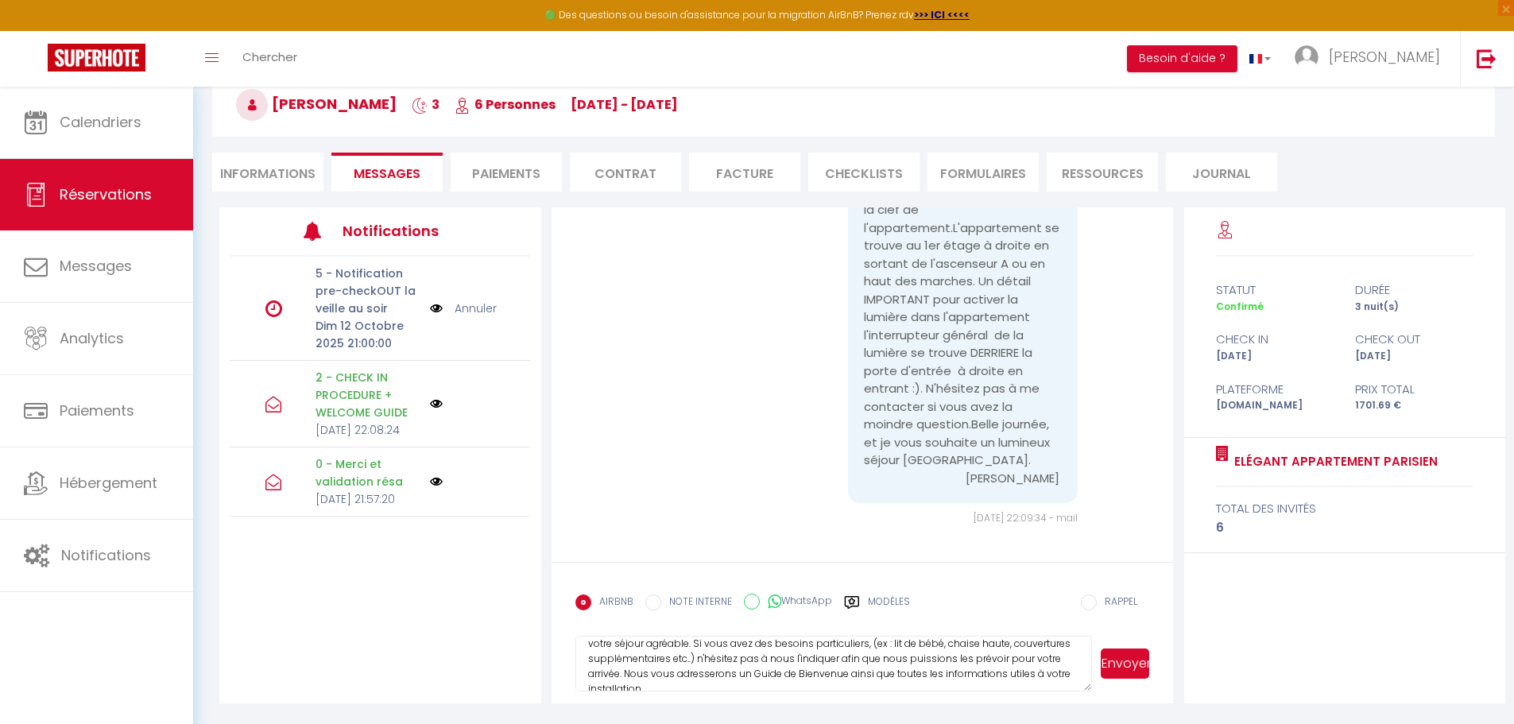
click at [676, 671] on textarea "Bonjour Márcio, Un grand merci pour votre réservation, nous serons ravis de vou…" at bounding box center [833, 664] width 517 height 56
click at [716, 672] on textarea "Bonjour Márcio, Un grand merci pour votre réservation, nous serons ravis de vou…" at bounding box center [833, 664] width 517 height 56
drag, startPoint x: 727, startPoint y: 642, endPoint x: 738, endPoint y: 649, distance: 12.1
click at [727, 643] on textarea "Bonjour Márcio, Un grand merci pour votre réservation, nous serons ravis de vou…" at bounding box center [833, 664] width 517 height 56
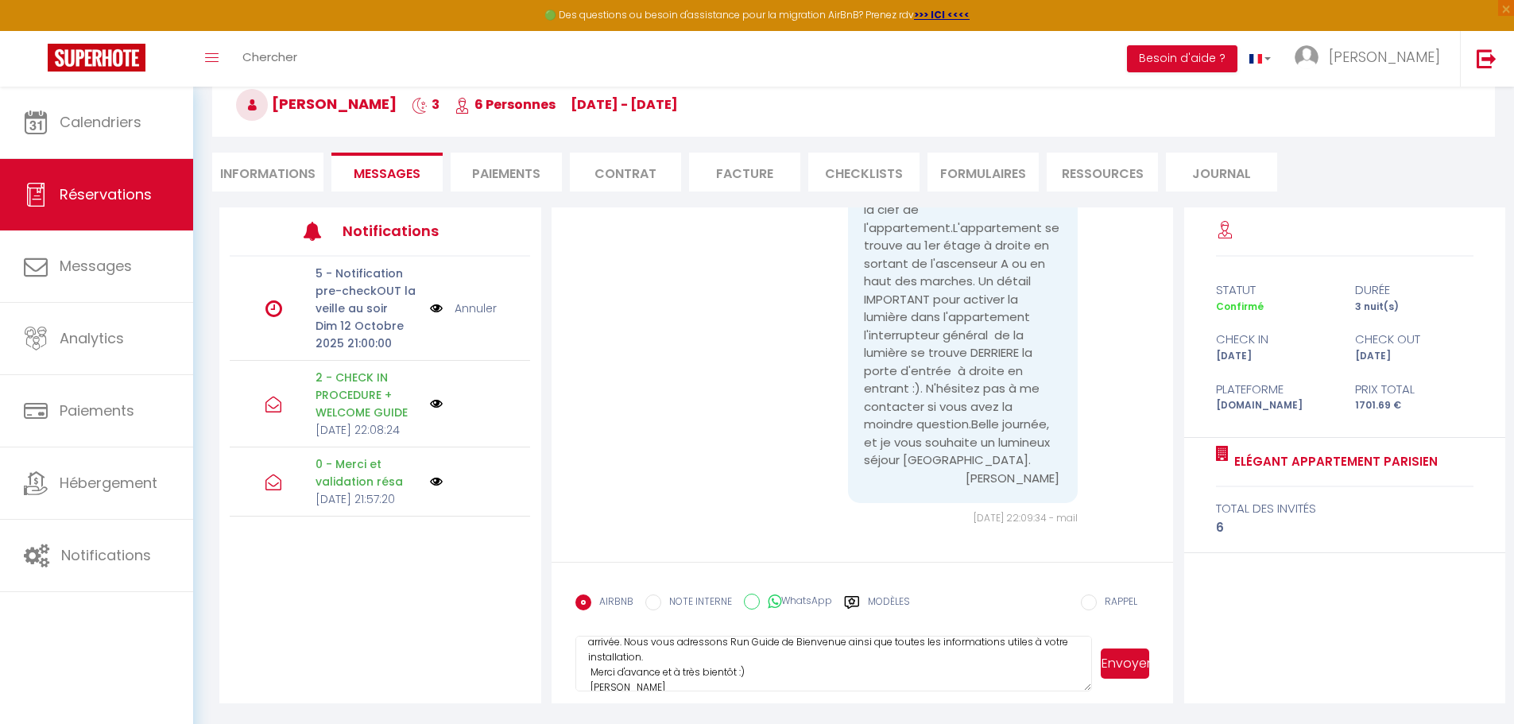
scroll to position [132, 0]
click at [741, 643] on textarea "Bonjour Márcio, Un grand merci pour votre réservation, nous serons ravis de vou…" at bounding box center [833, 664] width 517 height 56
drag, startPoint x: 1125, startPoint y: 661, endPoint x: 1115, endPoint y: 654, distance: 11.9
click at [1125, 660] on button "Envoyer" at bounding box center [1125, 664] width 48 height 30
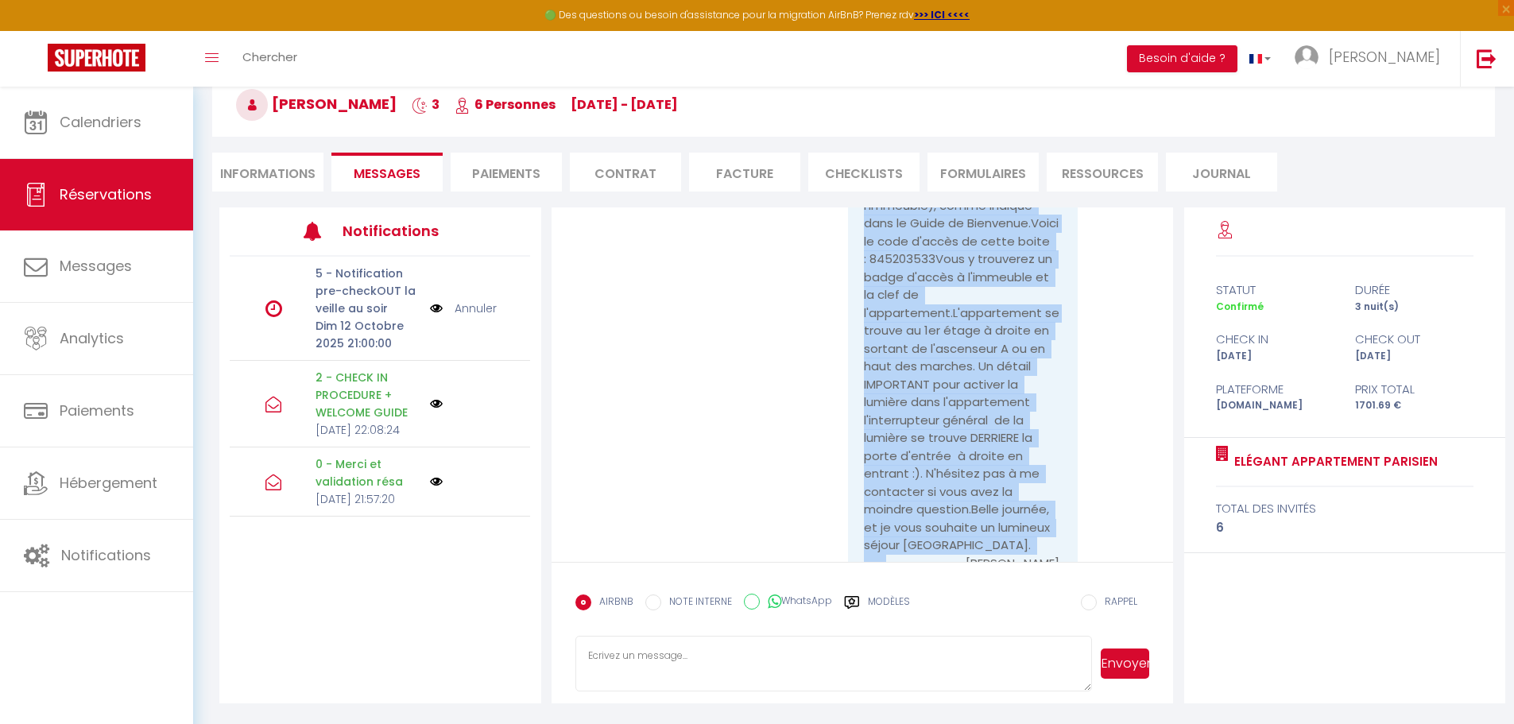
scroll to position [2149, 0]
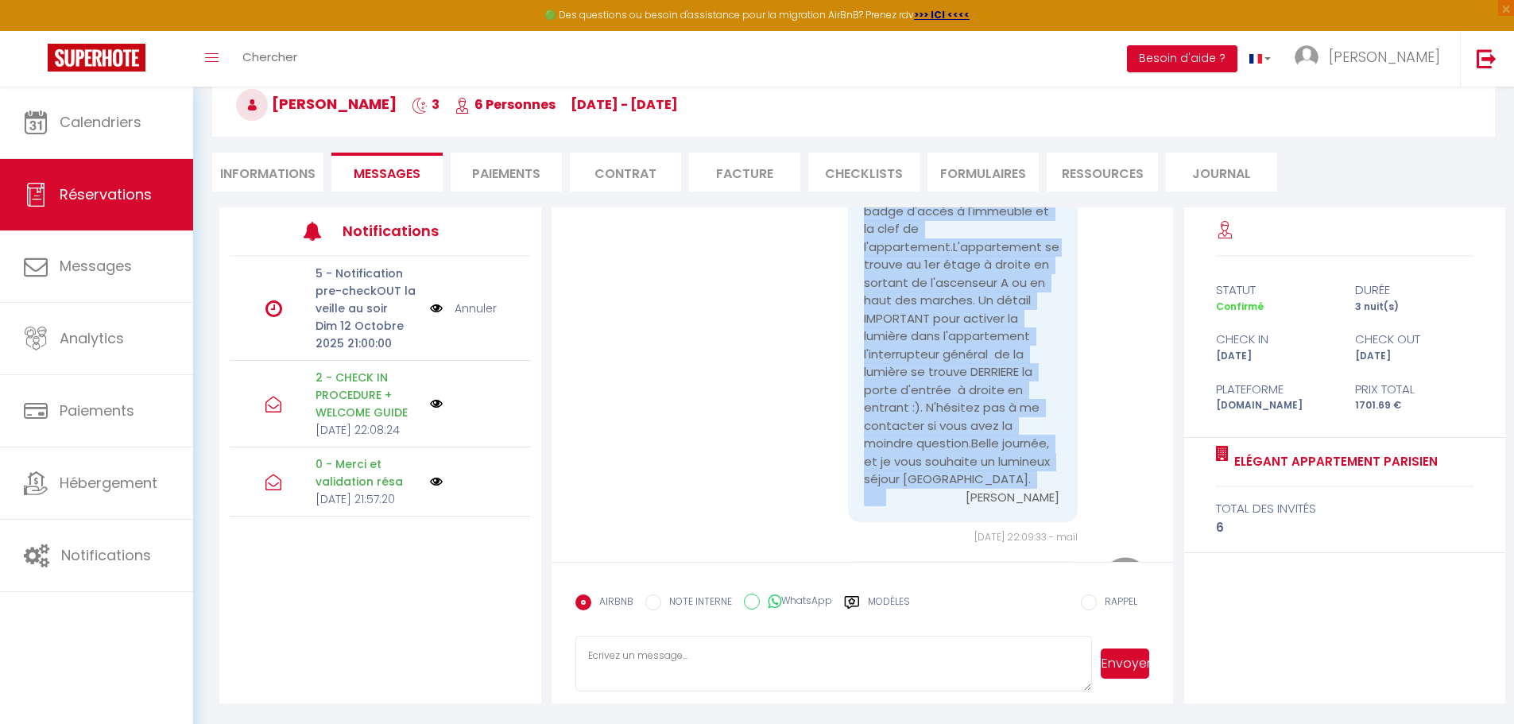
drag, startPoint x: 857, startPoint y: 281, endPoint x: 1018, endPoint y: 530, distance: 297.2
click at [1024, 507] on pre "Bonjour Márcio, Plus que quelques jours avant votre arrivée prévue le 10-10-202…" at bounding box center [963, 140] width 198 height 734
copy pre "Bonjour Márcio, Plus que quelques jours avant votre arrivée prévue le 10-10-202…"
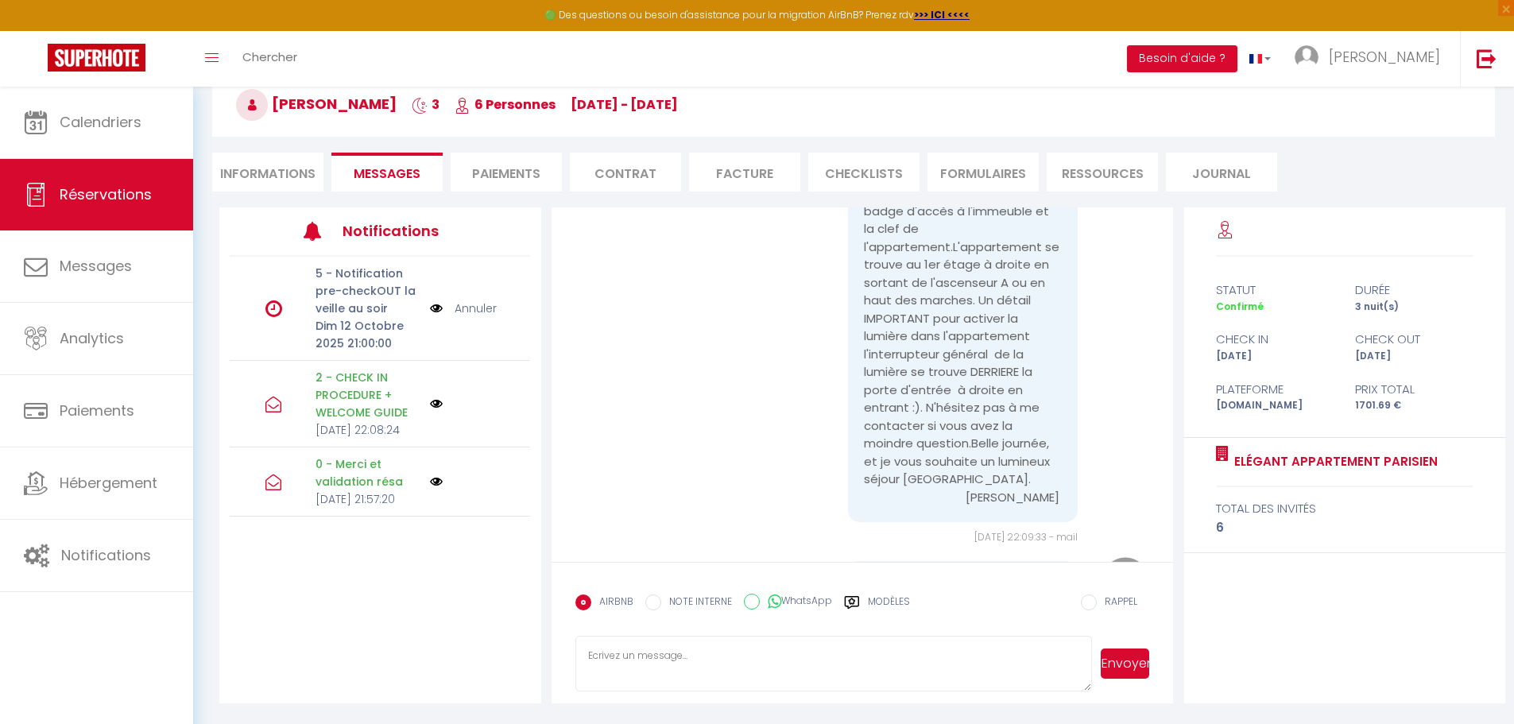
click at [593, 660] on textarea at bounding box center [833, 664] width 517 height 56
paste textarea "Bonjour Márcio, Plus que quelques jours avant votre arrivée prévue le 10-10-202…"
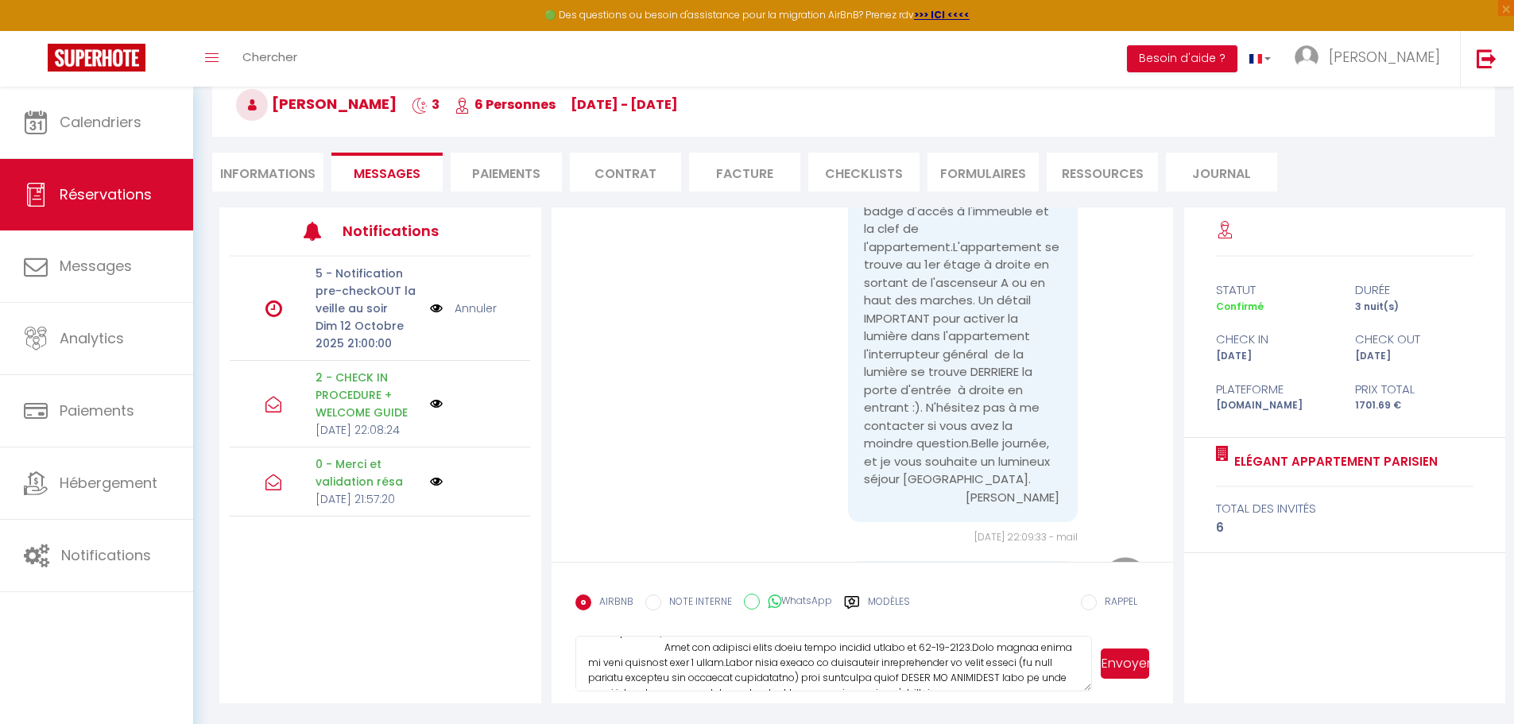
scroll to position [0, 0]
drag, startPoint x: 811, startPoint y: 671, endPoint x: 670, endPoint y: 676, distance: 141.6
click at [671, 676] on textarea at bounding box center [833, 664] width 517 height 56
click at [771, 669] on textarea at bounding box center [833, 664] width 517 height 56
click at [872, 672] on textarea at bounding box center [833, 664] width 517 height 56
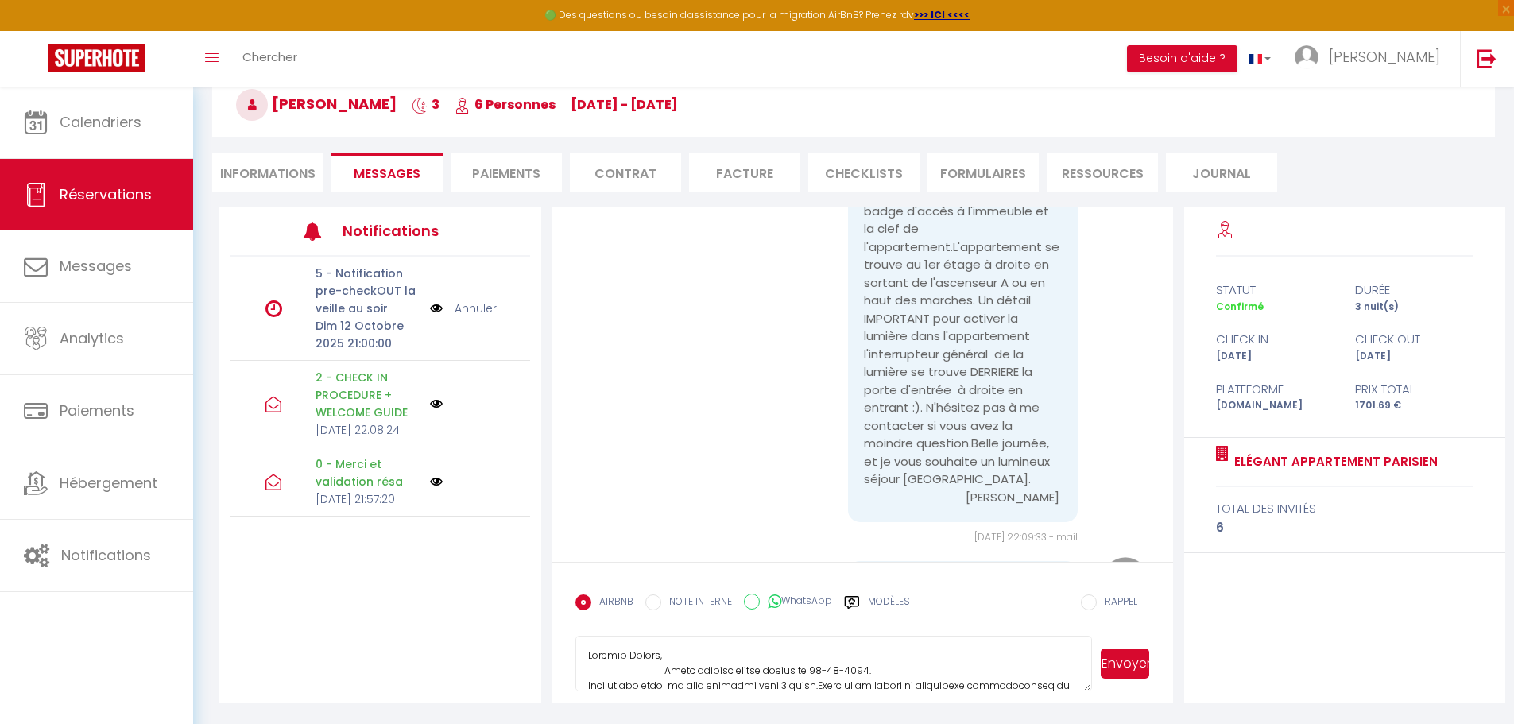
scroll to position [2, 0]
click at [668, 668] on textarea at bounding box center [833, 664] width 517 height 56
click at [821, 683] on textarea at bounding box center [833, 664] width 517 height 56
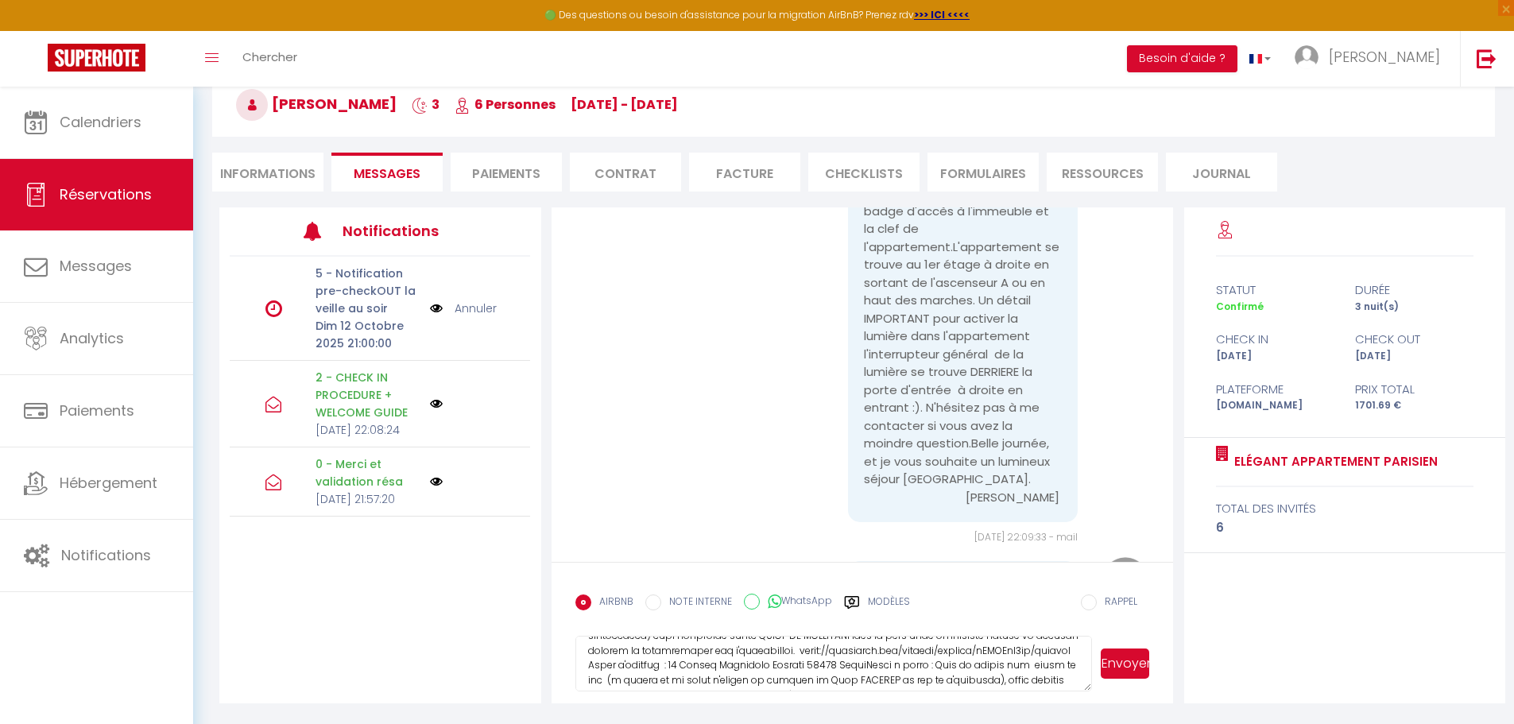
click at [849, 679] on textarea at bounding box center [833, 664] width 517 height 56
click at [909, 650] on textarea at bounding box center [833, 664] width 517 height 56
click at [815, 644] on textarea at bounding box center [833, 664] width 517 height 56
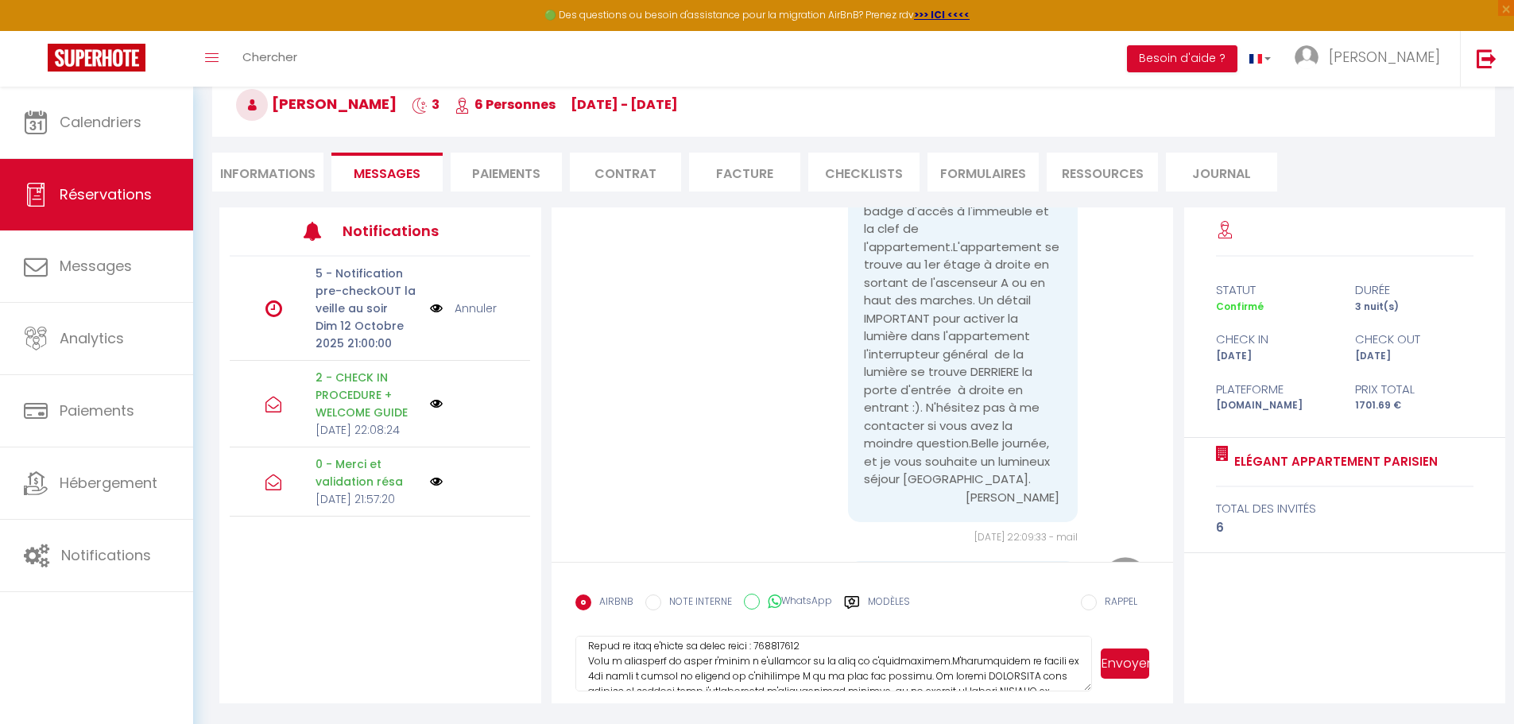
scroll to position [161, 0]
click at [947, 664] on textarea at bounding box center [833, 664] width 517 height 56
click at [862, 671] on textarea at bounding box center [833, 664] width 517 height 56
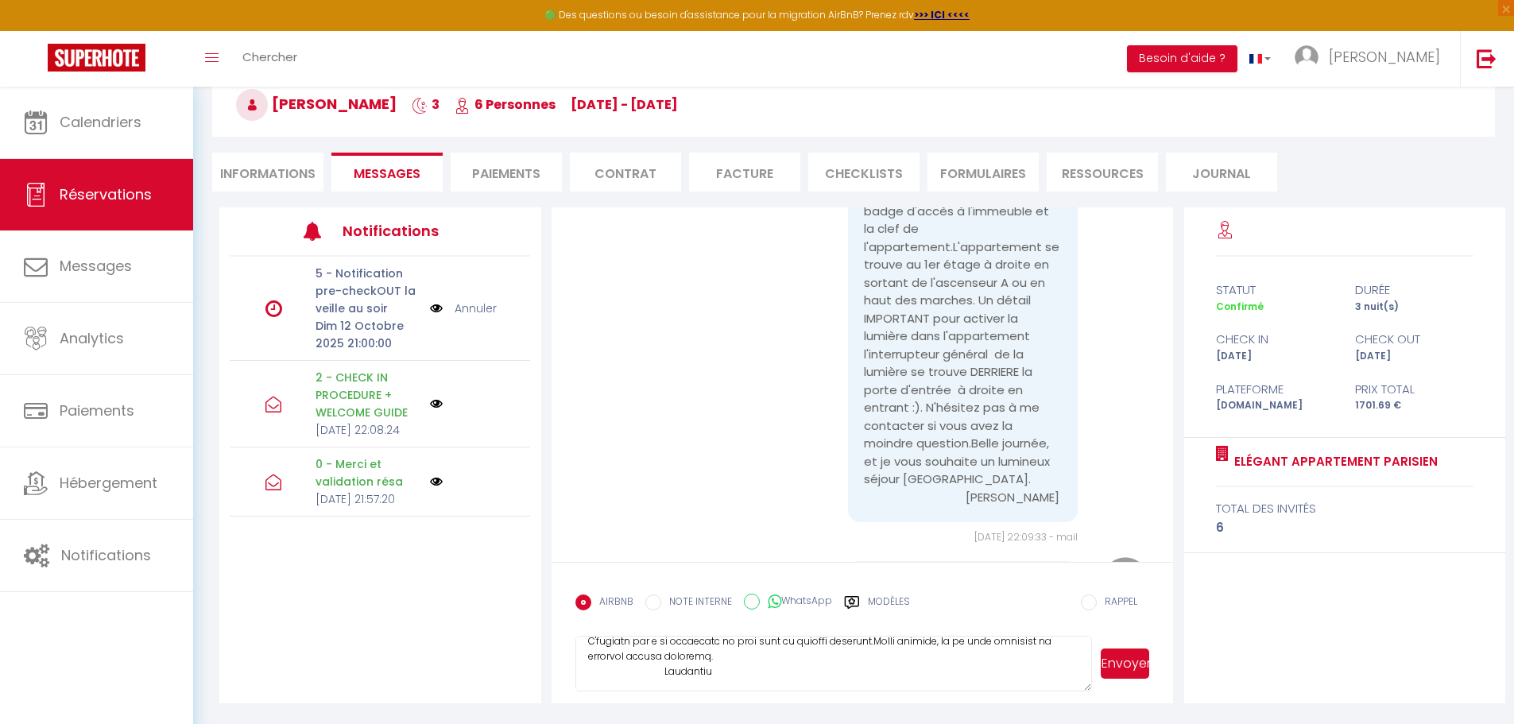
click at [882, 641] on textarea at bounding box center [833, 664] width 517 height 56
click at [668, 669] on textarea at bounding box center [833, 664] width 517 height 56
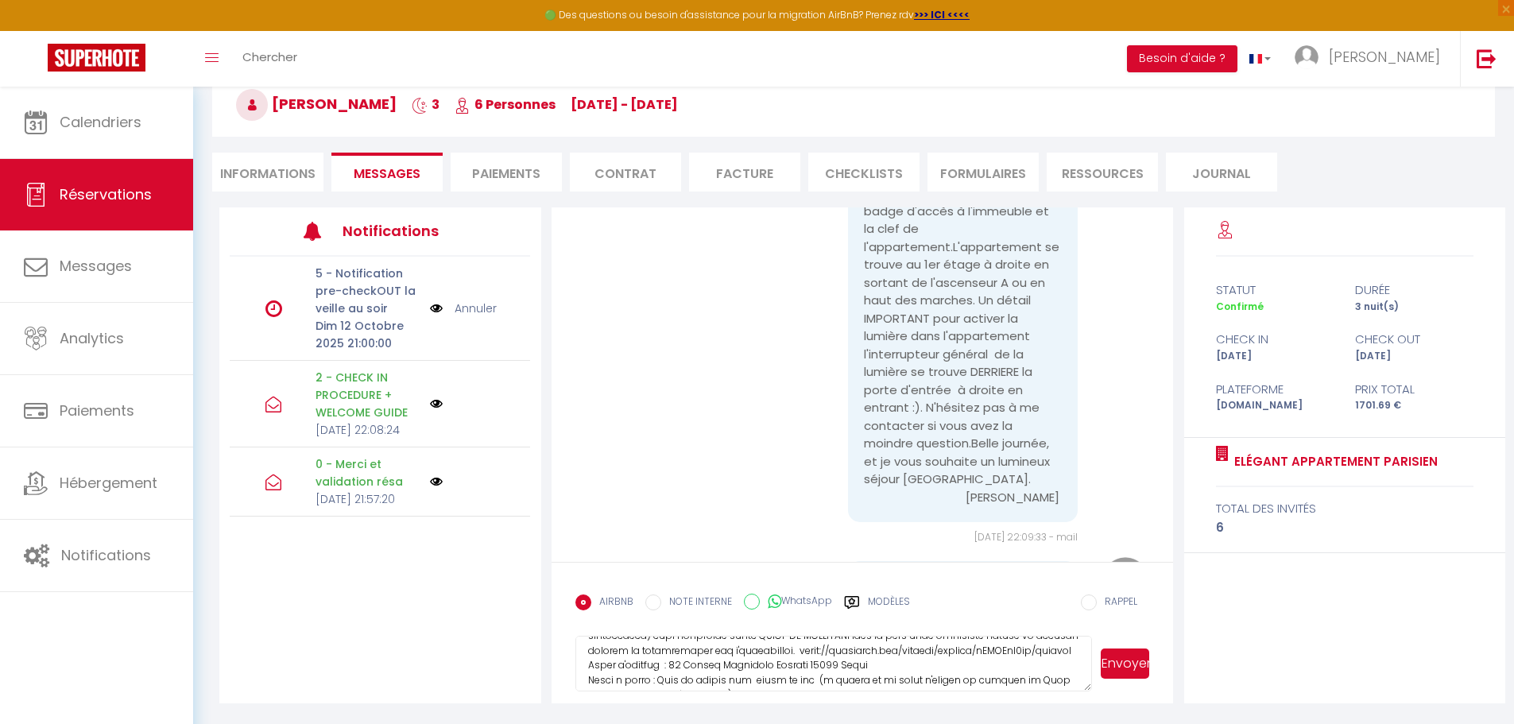
scroll to position [1, 0]
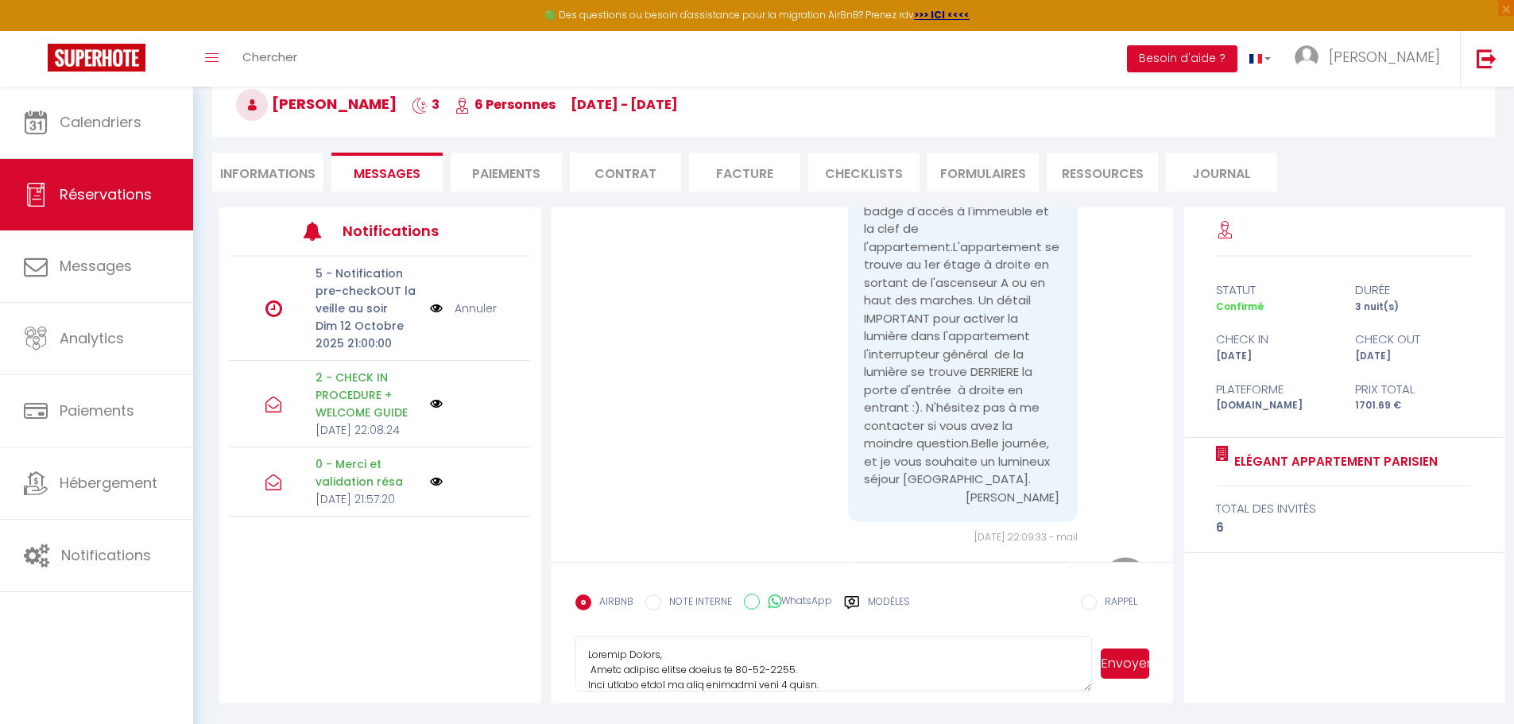
click at [590, 670] on textarea at bounding box center [833, 664] width 517 height 56
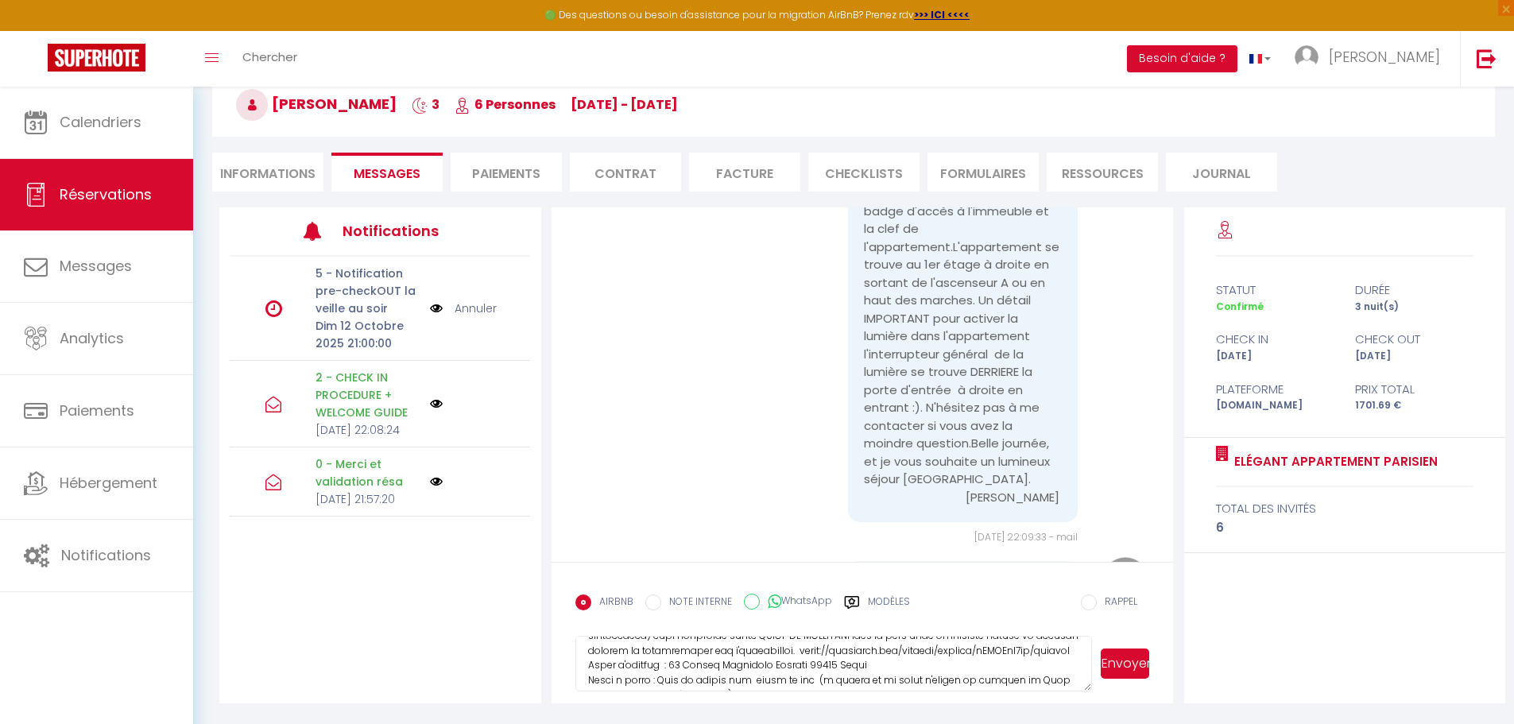
click at [854, 676] on textarea at bounding box center [833, 664] width 517 height 56
click at [1133, 661] on button "Envoyer" at bounding box center [1125, 664] width 48 height 30
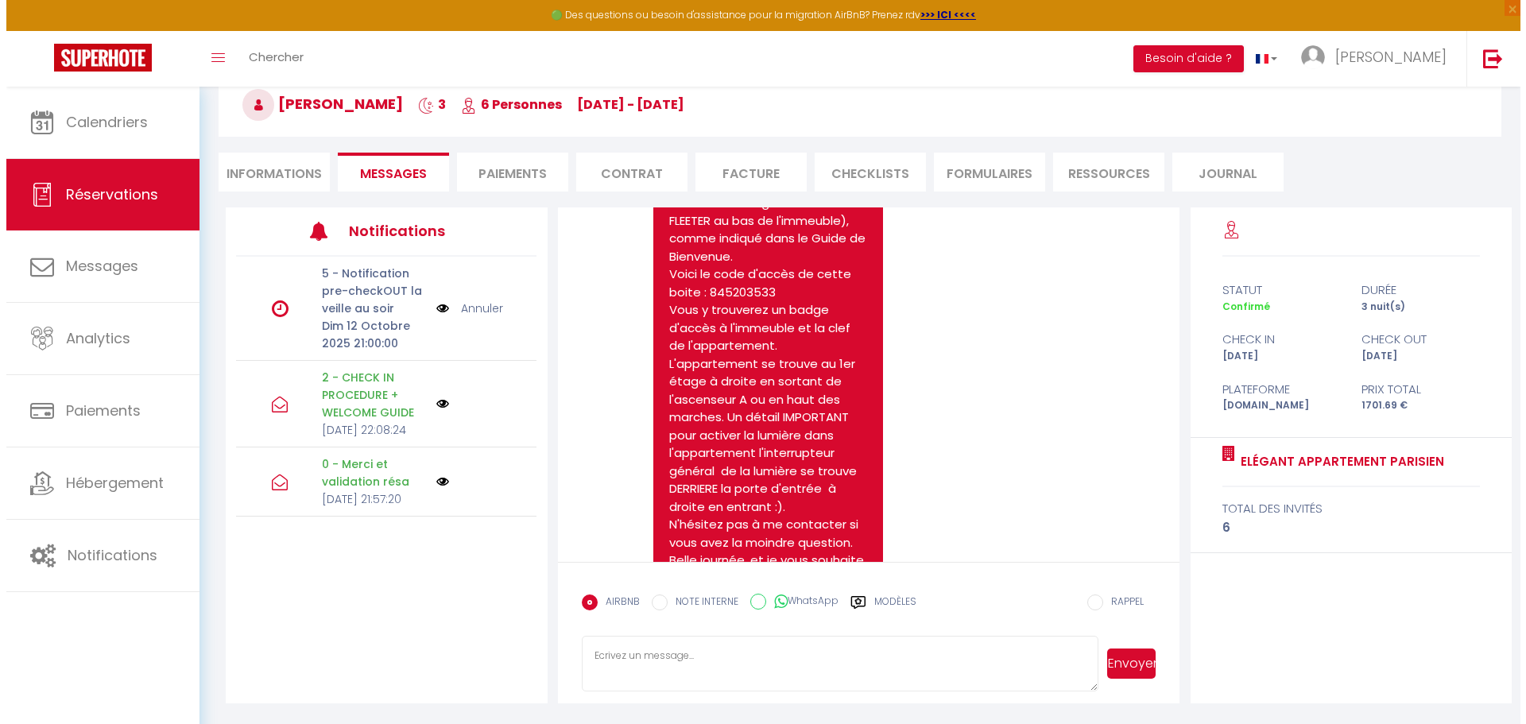
scroll to position [4437, 0]
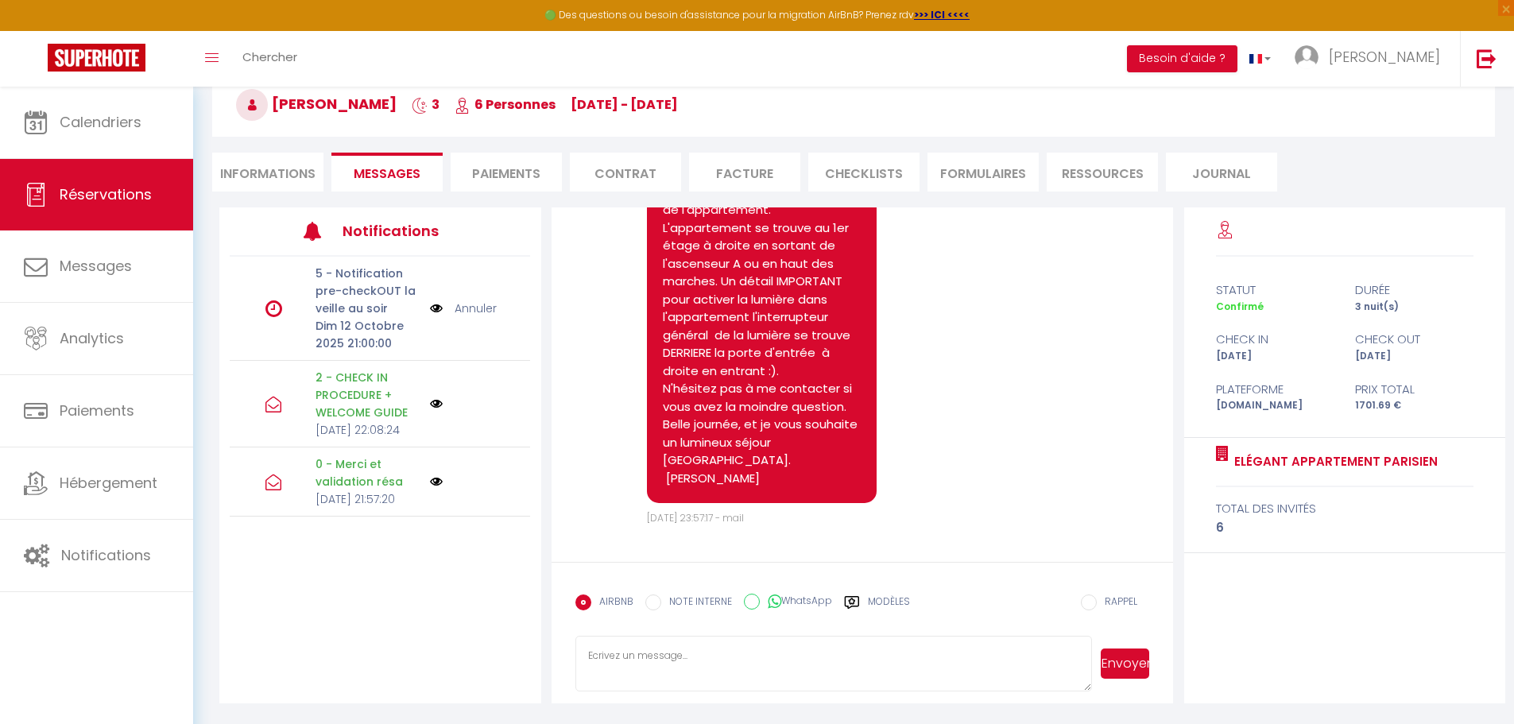
click at [436, 308] on img at bounding box center [436, 308] width 13 height 17
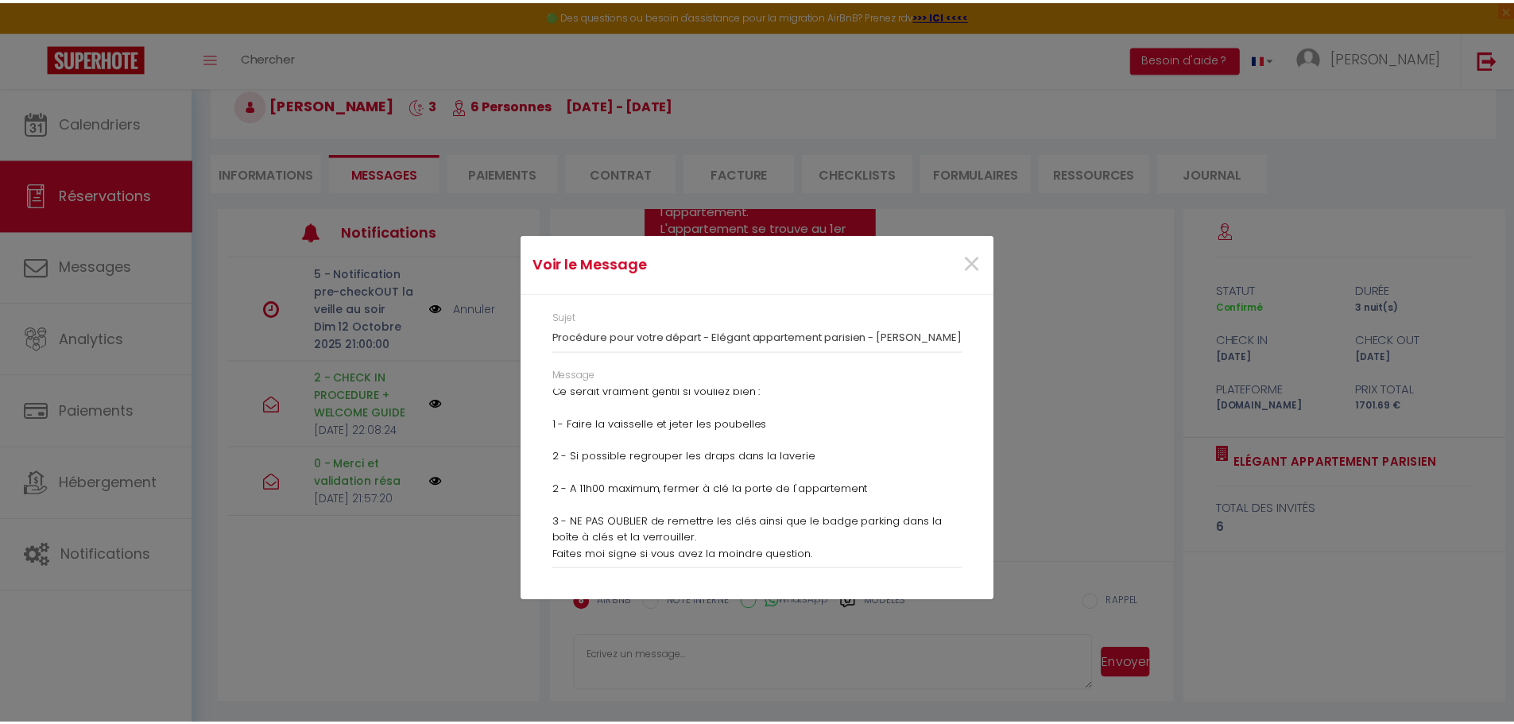
scroll to position [137, 0]
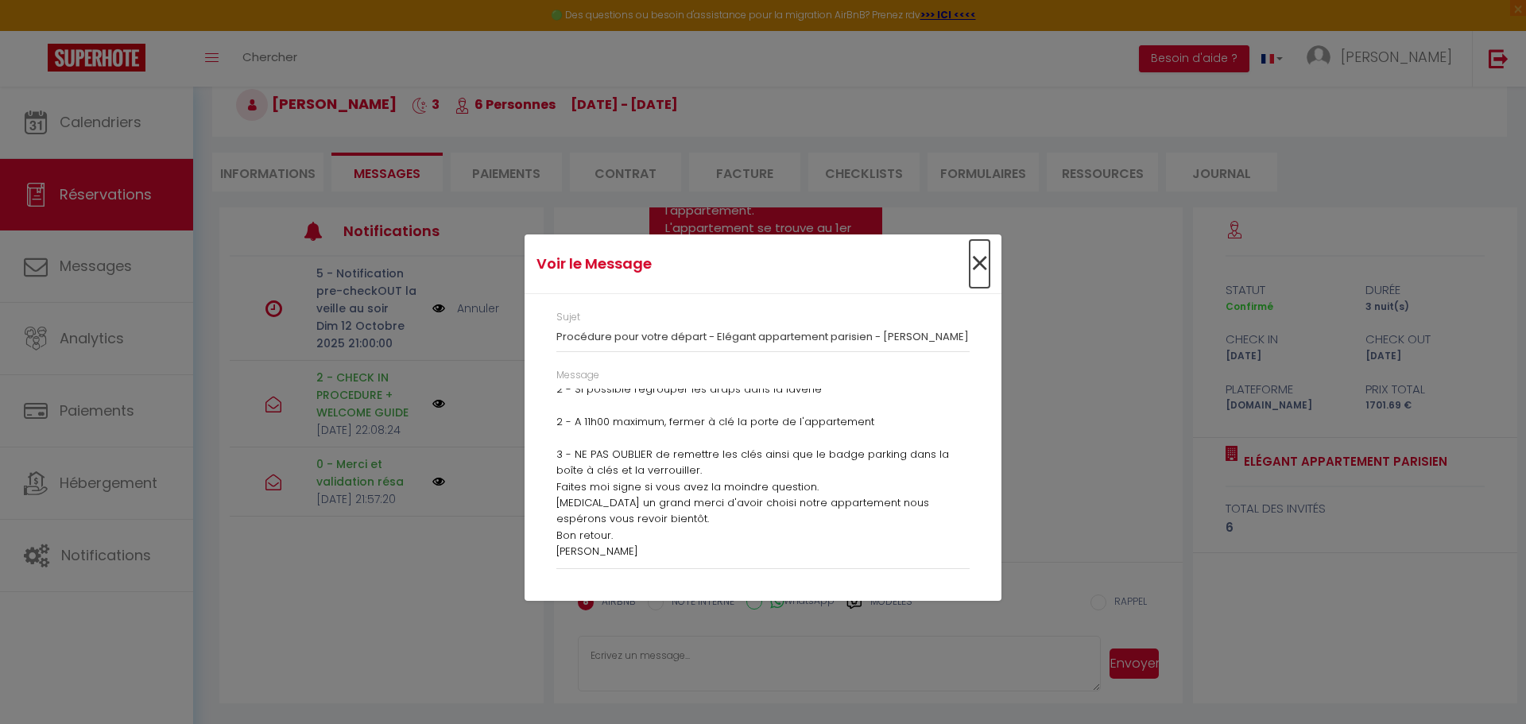
click at [980, 254] on span "×" at bounding box center [980, 264] width 20 height 48
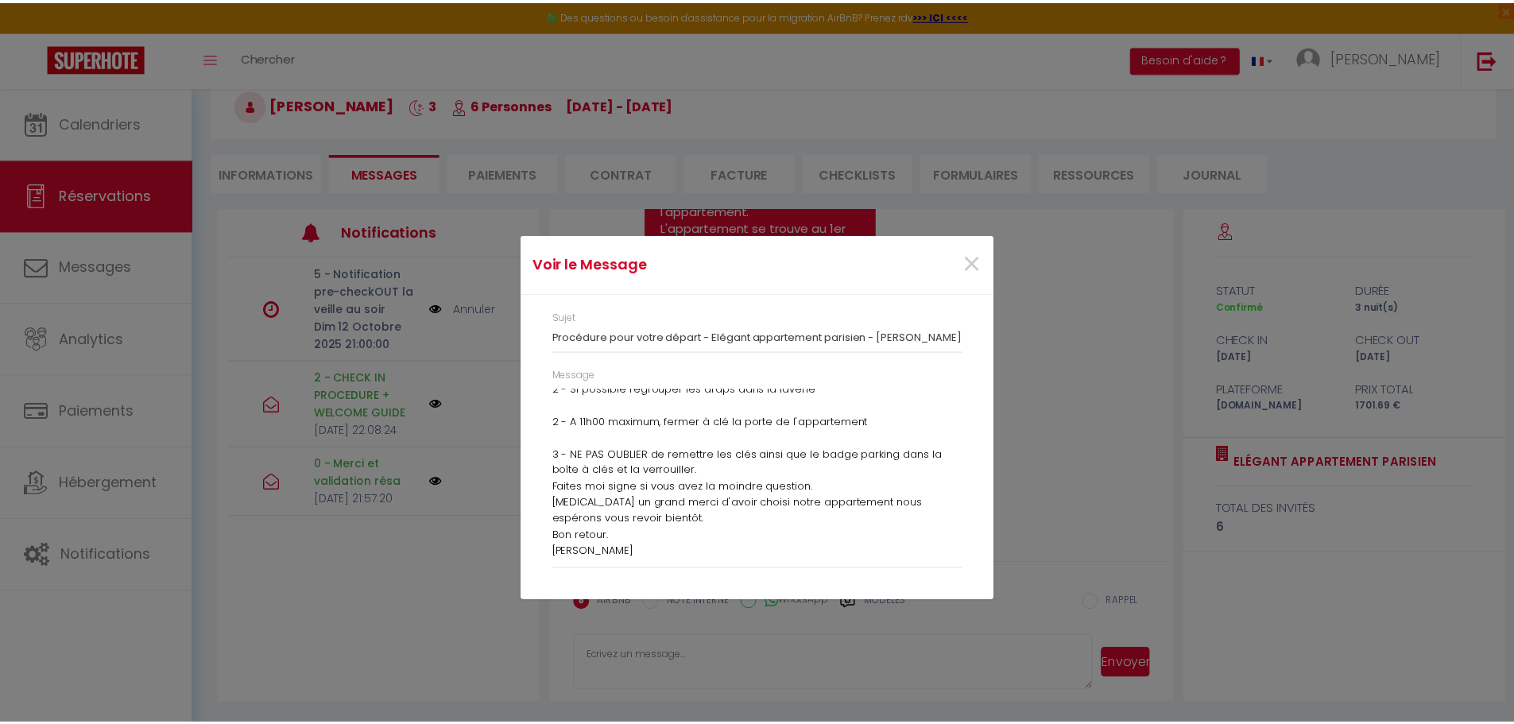
scroll to position [4437, 0]
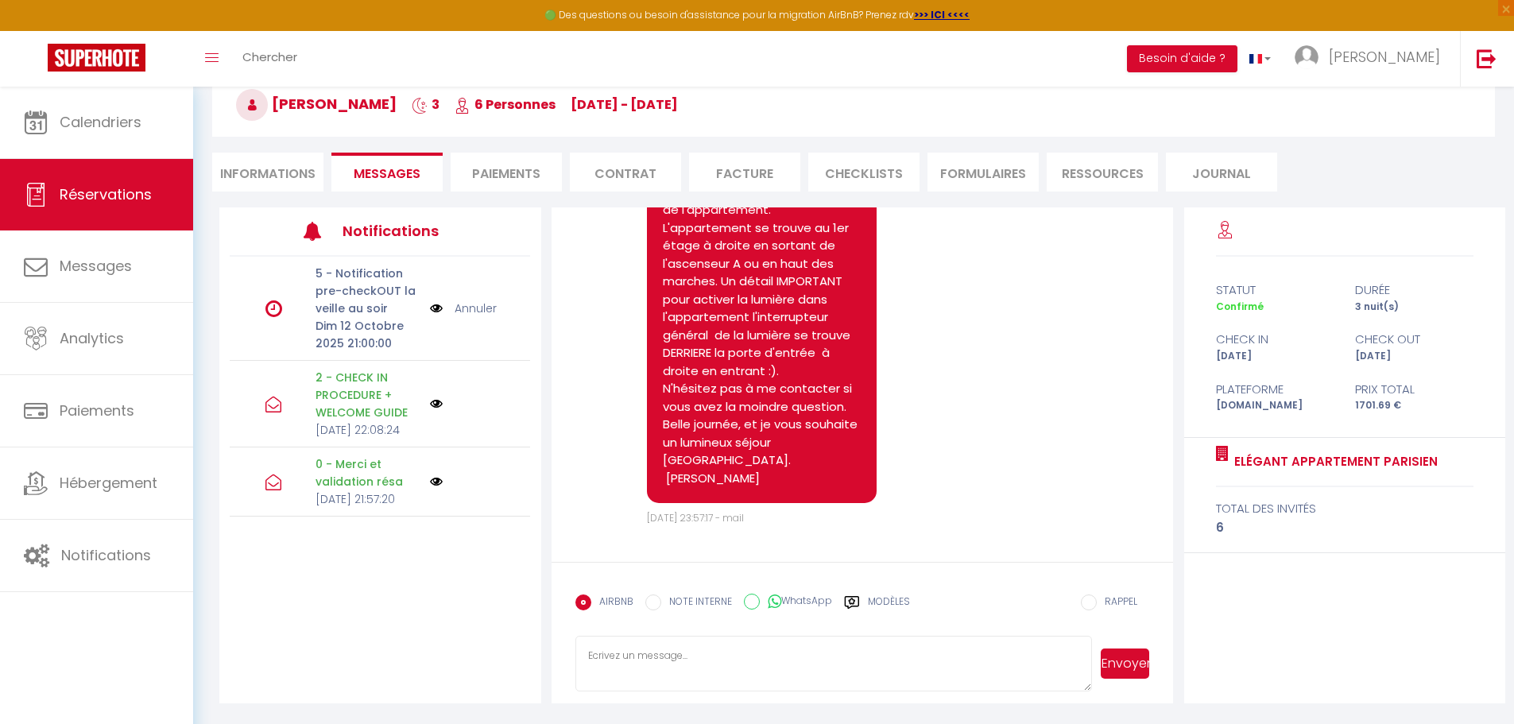
click at [1094, 287] on div "Note Sms Bonjour Márcio, Votre arrivée prévue demain le 10-10-2025. Nous sommes…" at bounding box center [862, 112] width 575 height 827
click at [121, 198] on span "Réservations" at bounding box center [106, 194] width 92 height 20
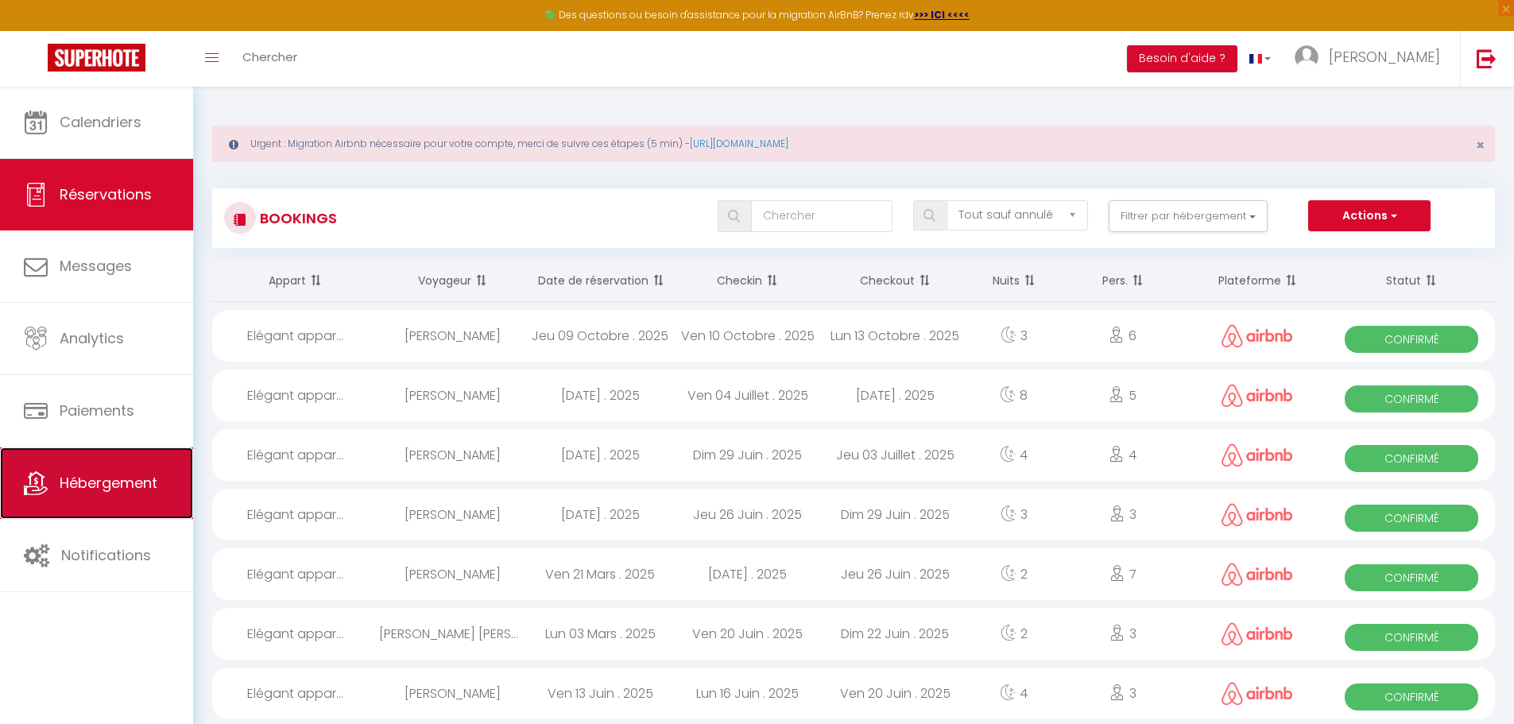
click at [103, 483] on span "Hébergement" at bounding box center [109, 483] width 98 height 20
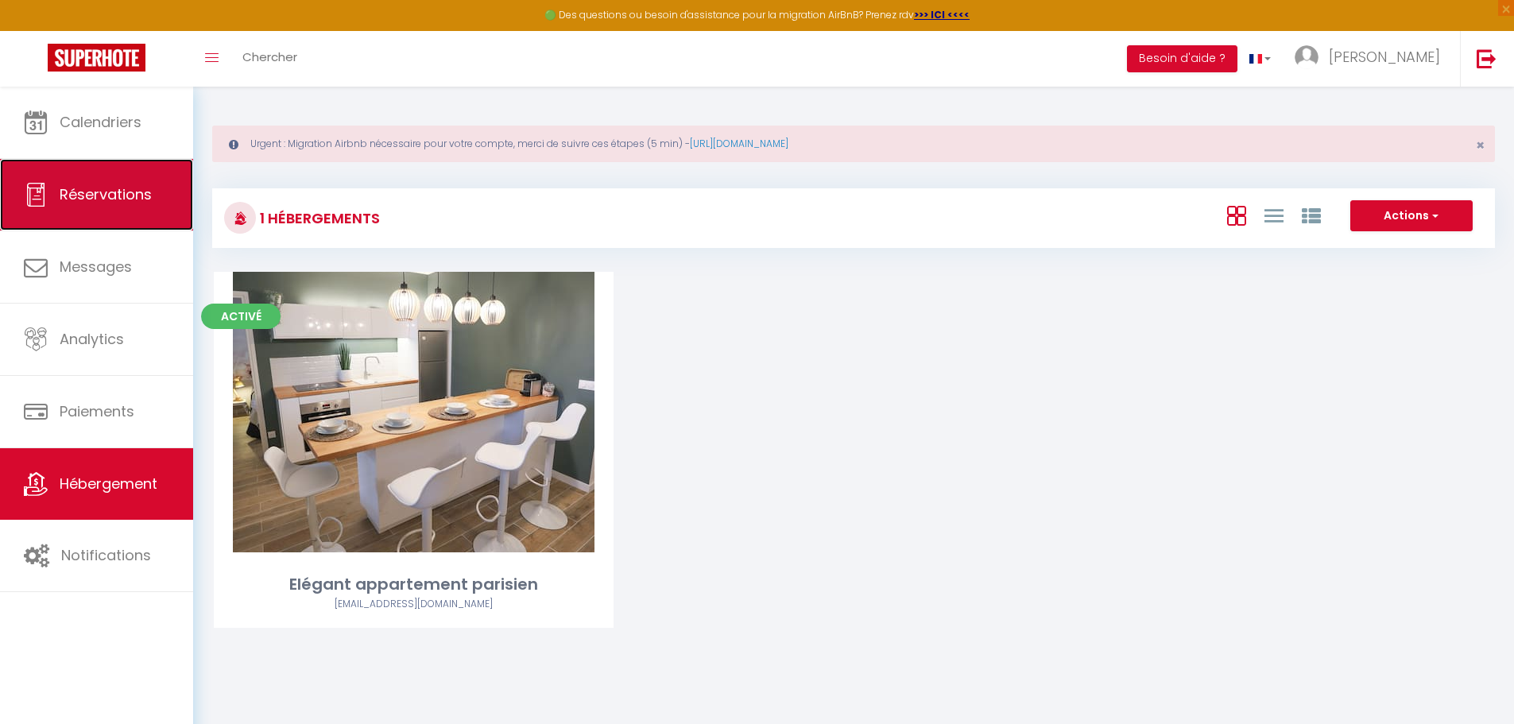
click at [134, 192] on span "Réservations" at bounding box center [106, 194] width 92 height 20
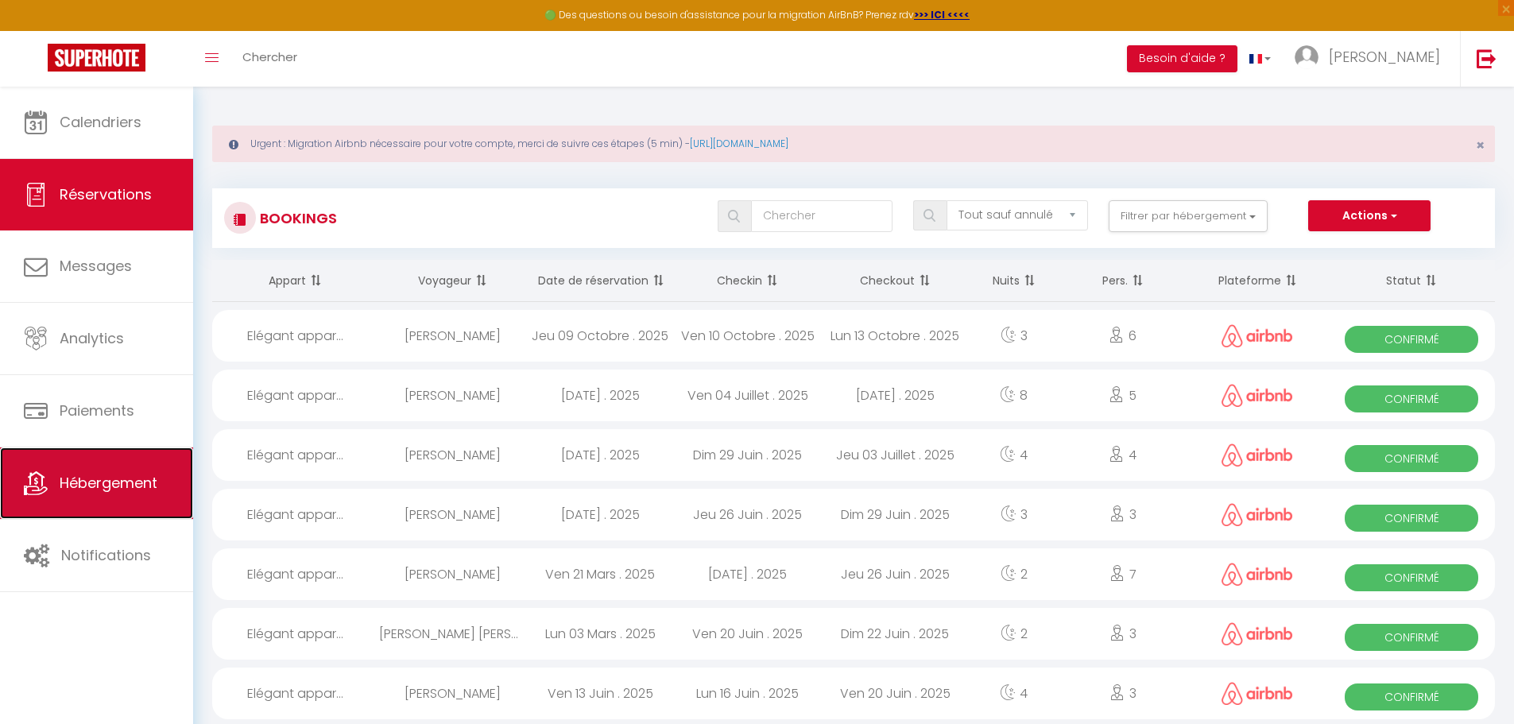
click at [111, 482] on span "Hébergement" at bounding box center [109, 483] width 98 height 20
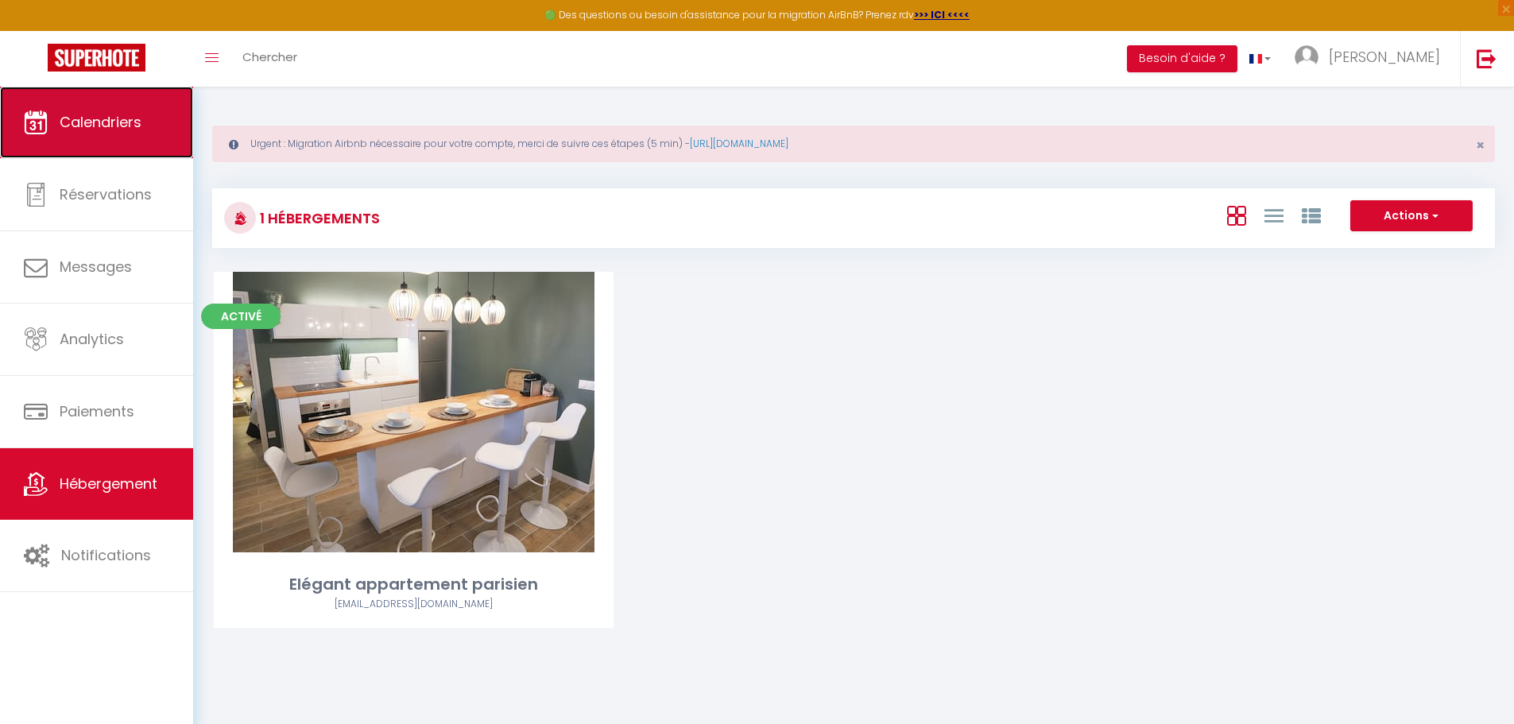
click at [79, 133] on link "Calendriers" at bounding box center [96, 123] width 193 height 72
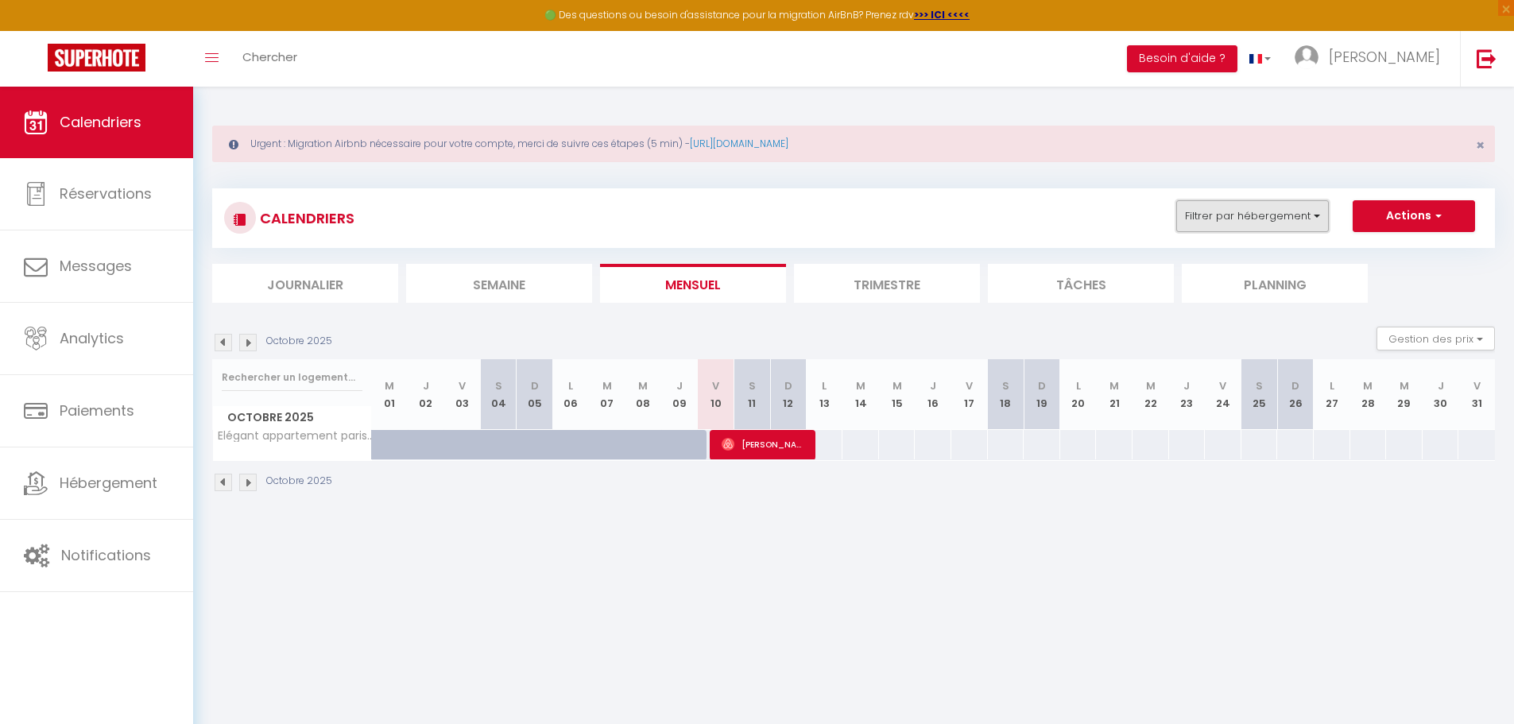
click at [1319, 216] on button "Filtrer par hébergement" at bounding box center [1252, 216] width 153 height 32
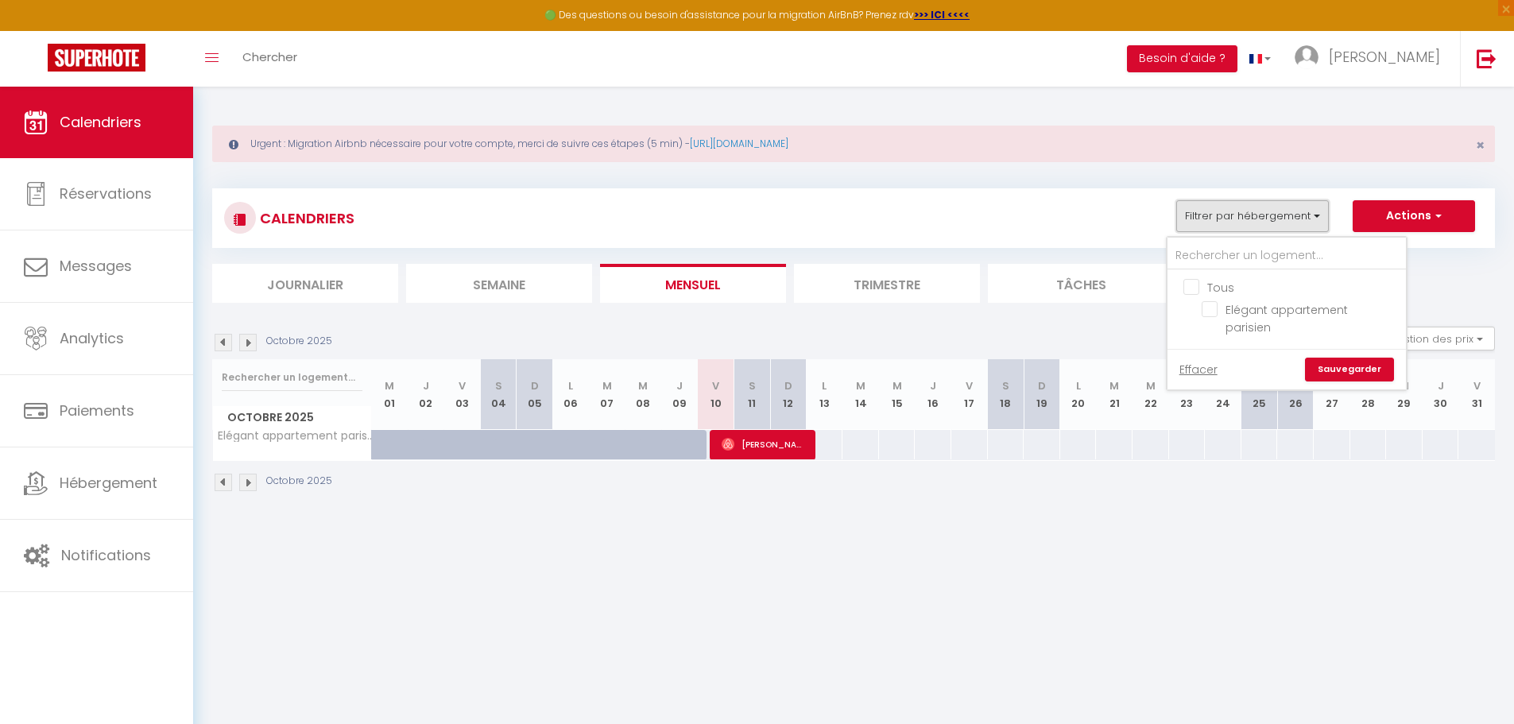
click at [1319, 216] on button "Filtrer par hébergement" at bounding box center [1252, 216] width 153 height 32
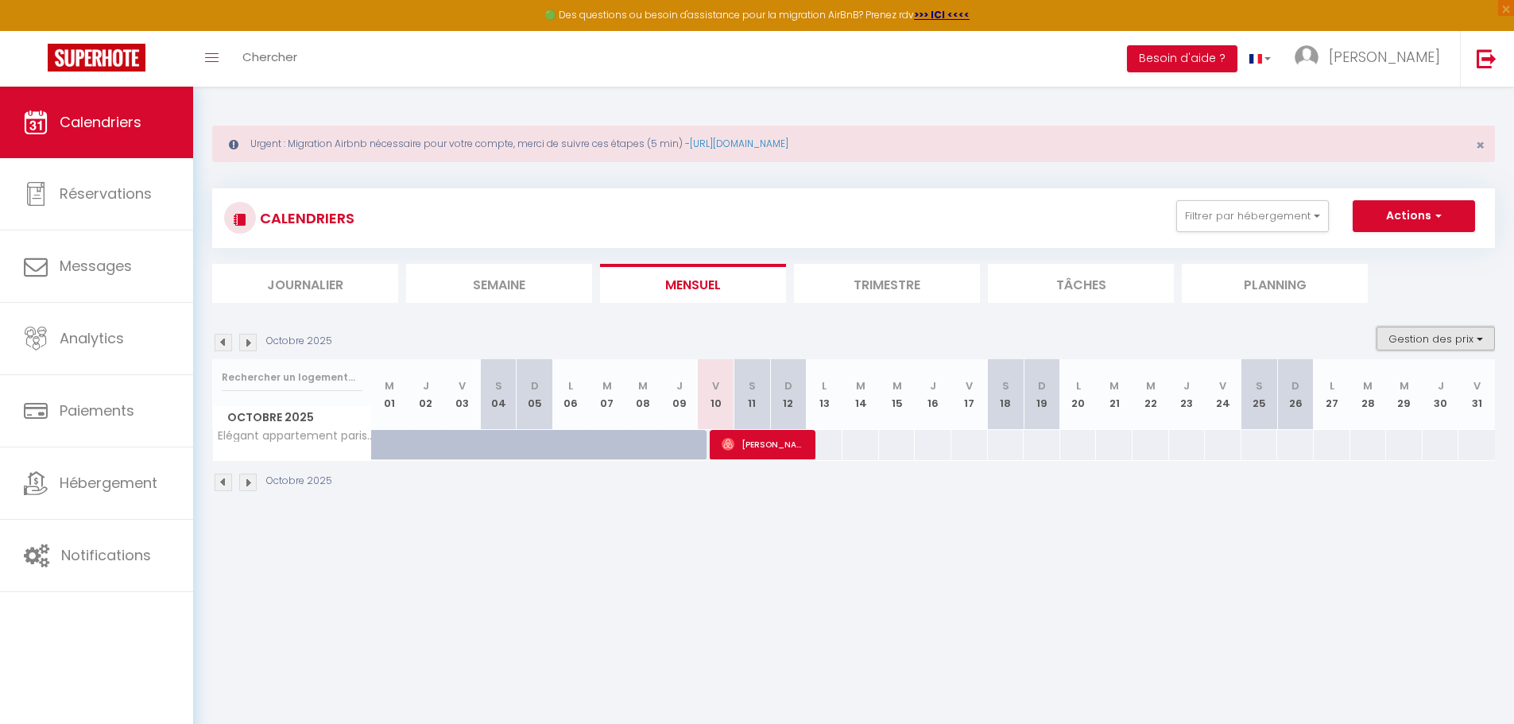
click at [1458, 341] on button "Gestion des prix" at bounding box center [1436, 339] width 118 height 24
drag, startPoint x: 1361, startPoint y: 389, endPoint x: 1361, endPoint y: 410, distance: 21.5
click at [1361, 390] on input "Nb Nuits minimum" at bounding box center [1422, 388] width 143 height 16
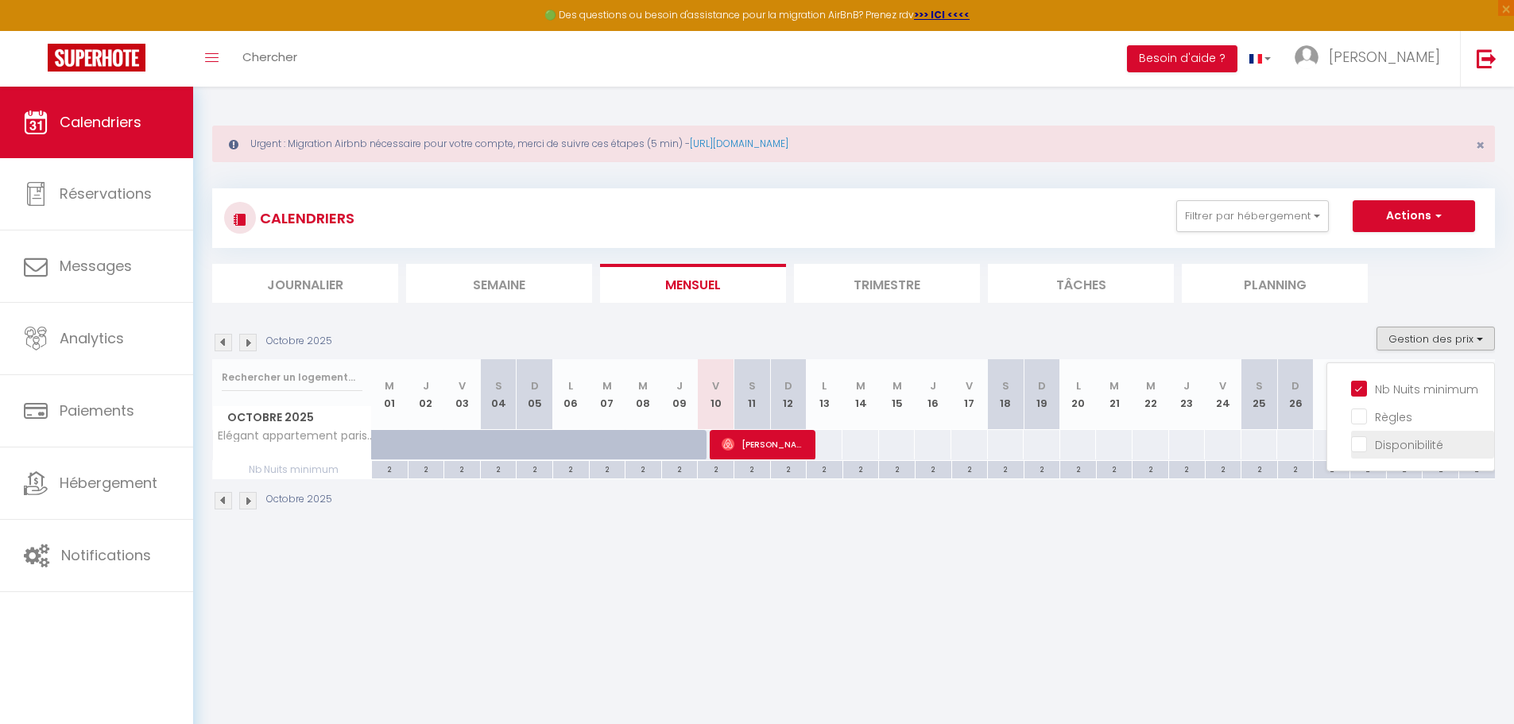
drag, startPoint x: 1361, startPoint y: 413, endPoint x: 1363, endPoint y: 440, distance: 27.1
click at [1361, 416] on input "Règles" at bounding box center [1422, 416] width 143 height 16
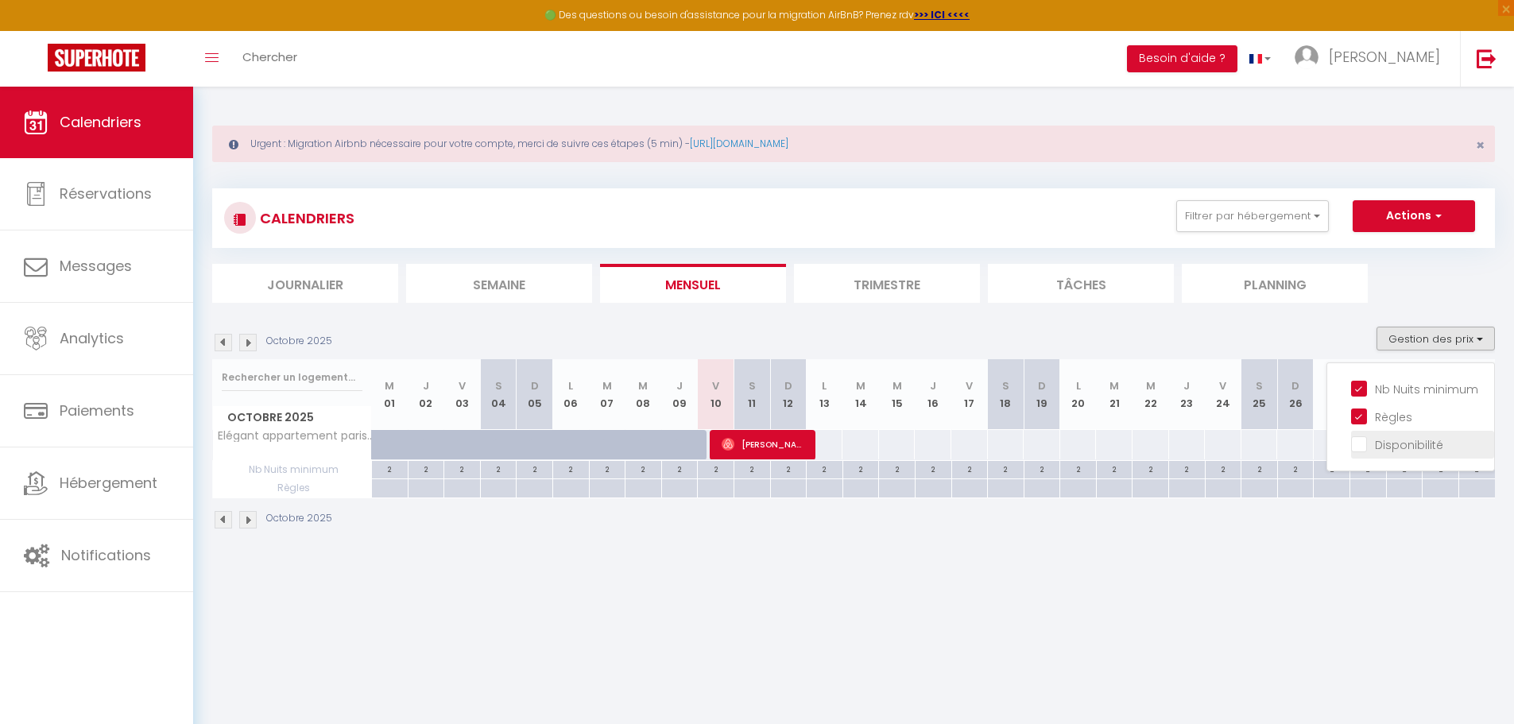
click at [1362, 450] on input "Disponibilité" at bounding box center [1422, 444] width 143 height 16
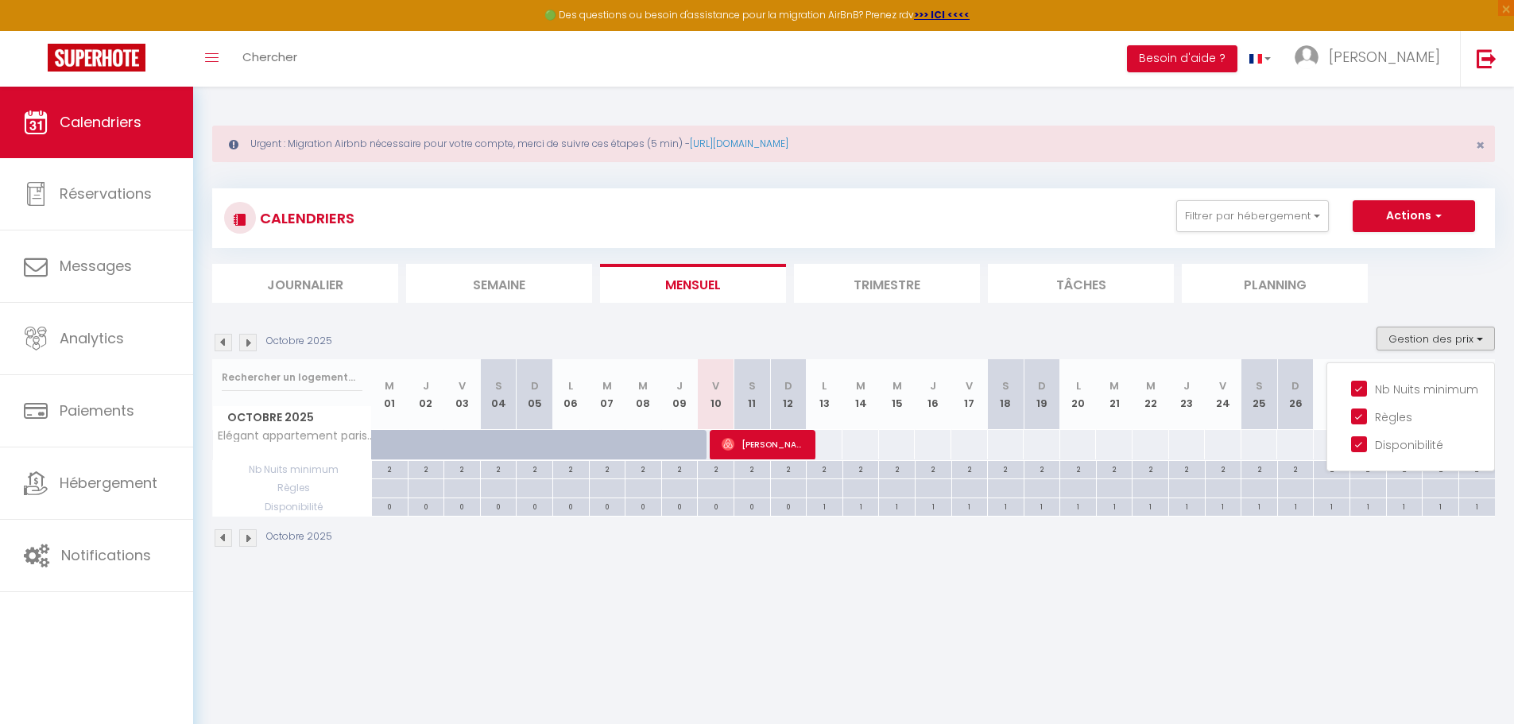
drag, startPoint x: 753, startPoint y: 587, endPoint x: 691, endPoint y: 577, distance: 63.6
click at [752, 587] on body "🟢 Des questions ou besoin d'assistance pour la migration AirBnB? Prenez rdv >>>…" at bounding box center [757, 449] width 1514 height 724
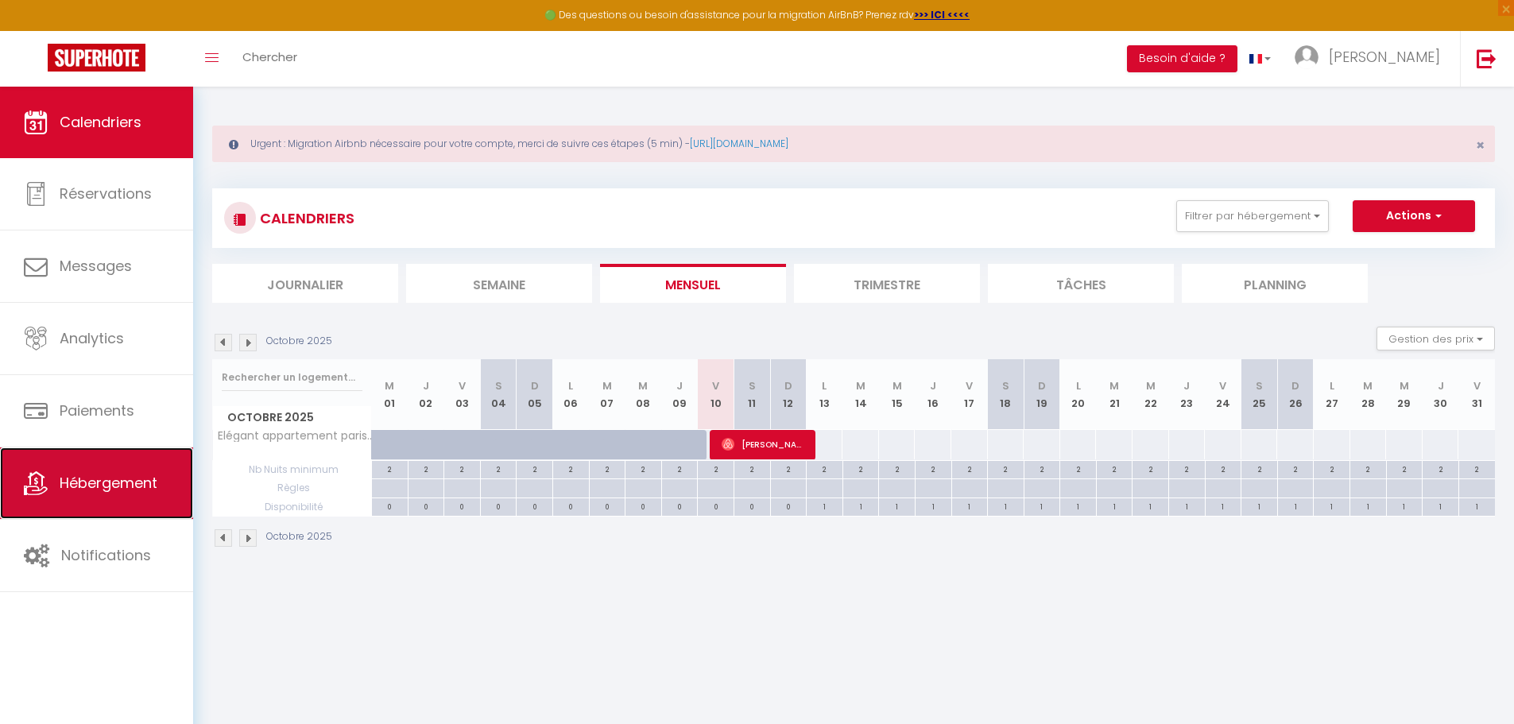
click at [124, 480] on span "Hébergement" at bounding box center [109, 483] width 98 height 20
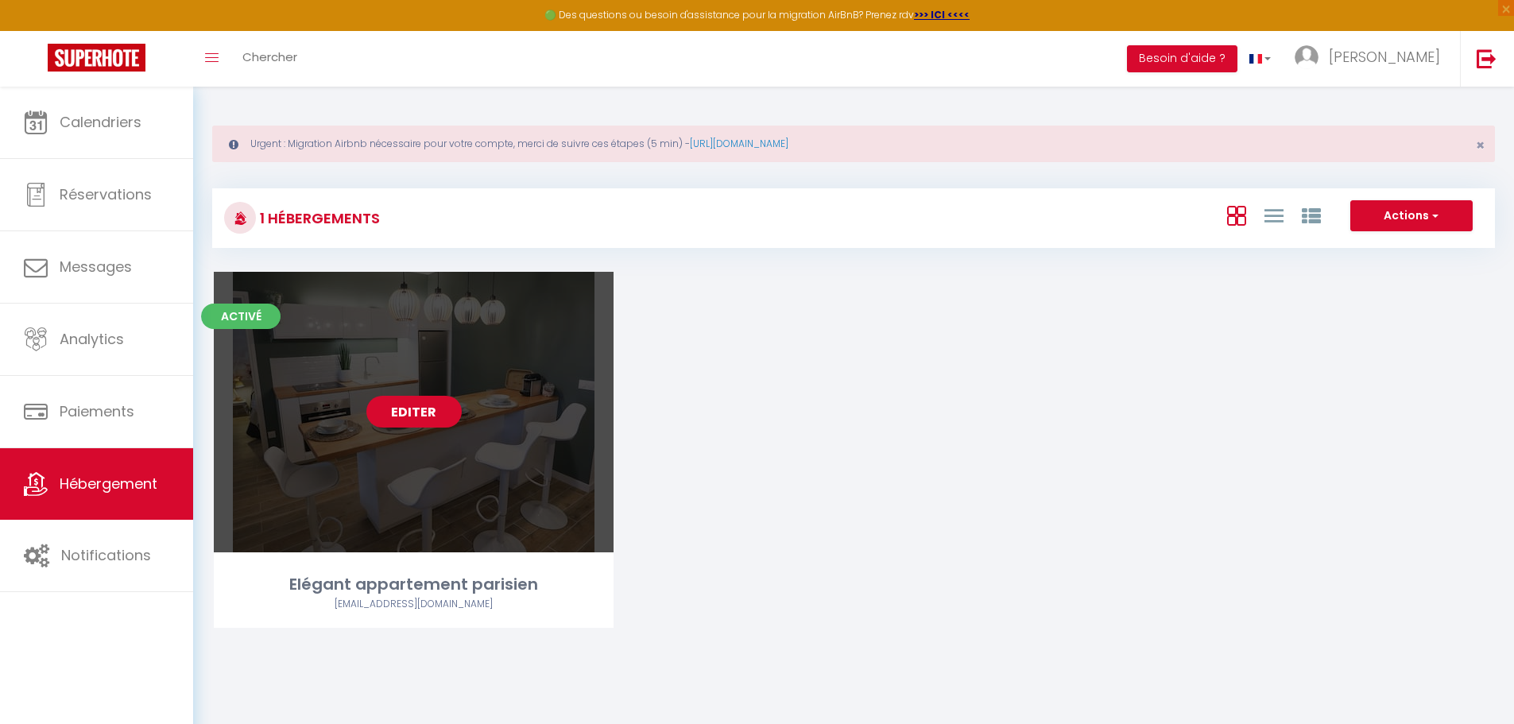
click at [413, 401] on link "Editer" at bounding box center [413, 412] width 95 height 32
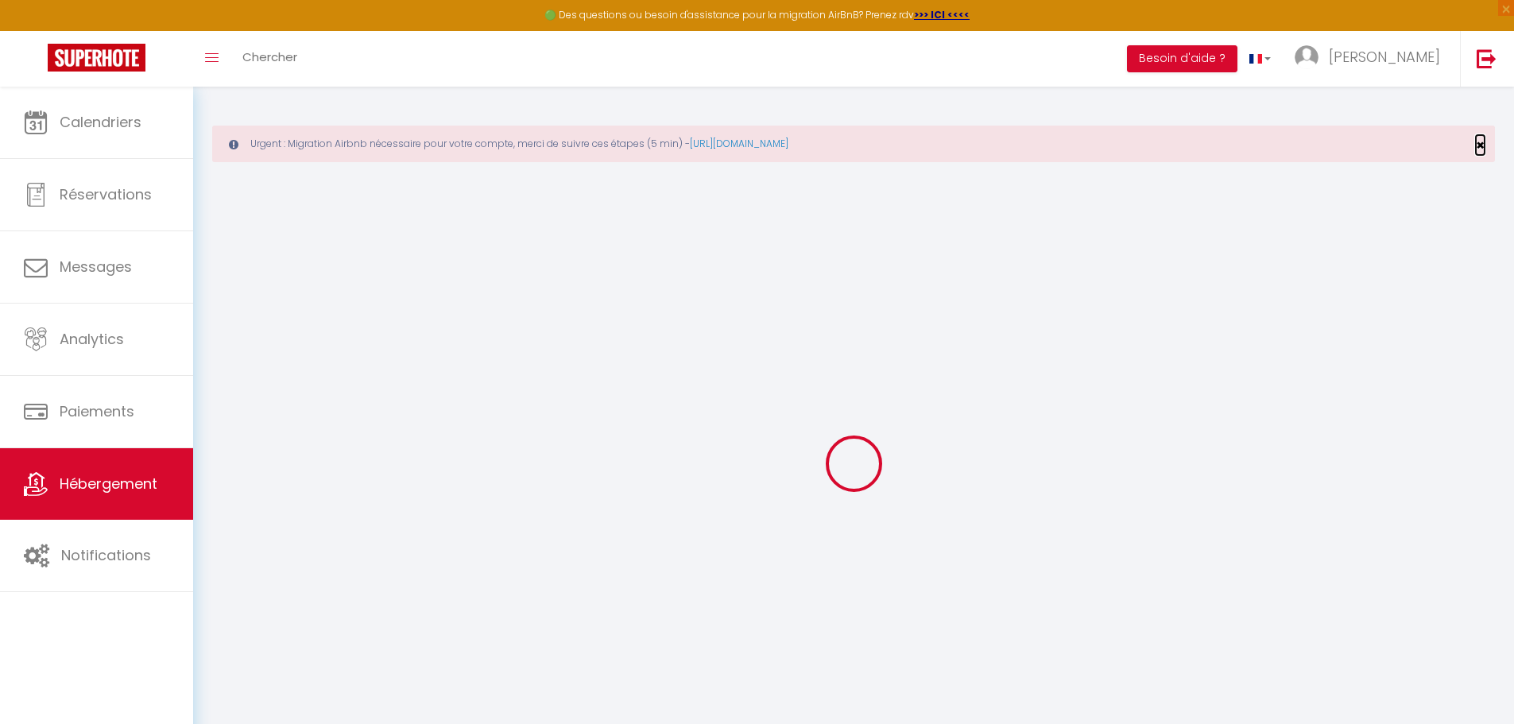
drag, startPoint x: 1477, startPoint y: 141, endPoint x: 1443, endPoint y: 161, distance: 39.1
click at [1476, 141] on span "×" at bounding box center [1480, 145] width 9 height 20
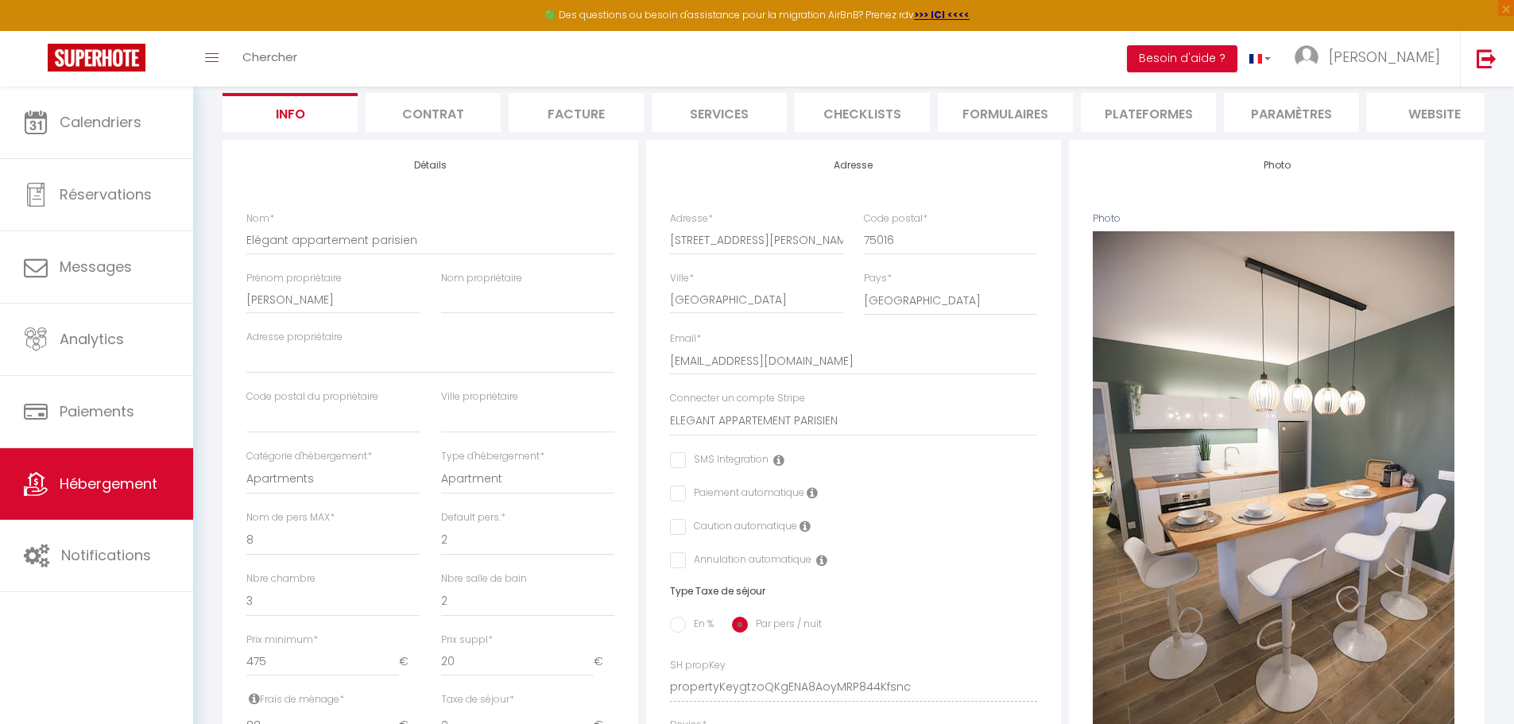
scroll to position [397, 0]
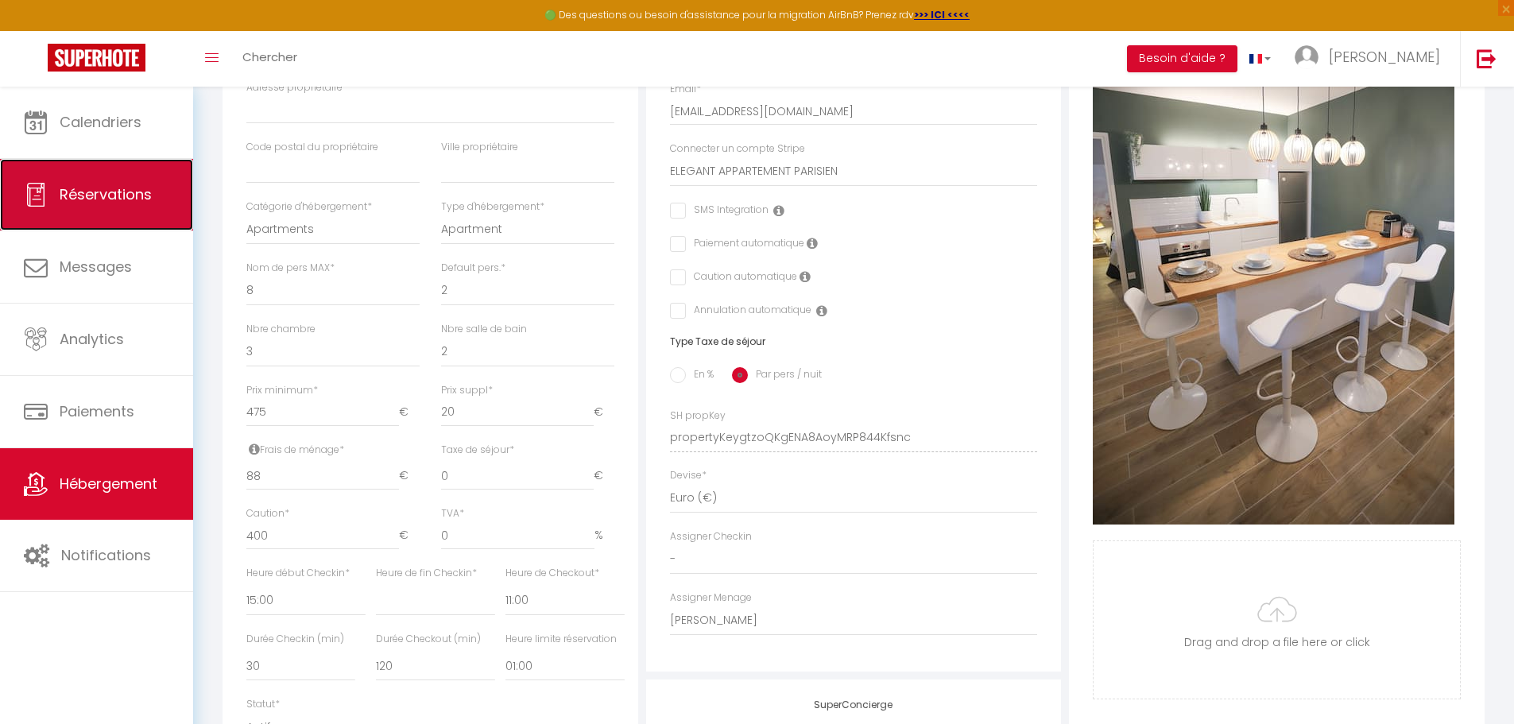
click at [112, 208] on link "Réservations" at bounding box center [96, 195] width 193 height 72
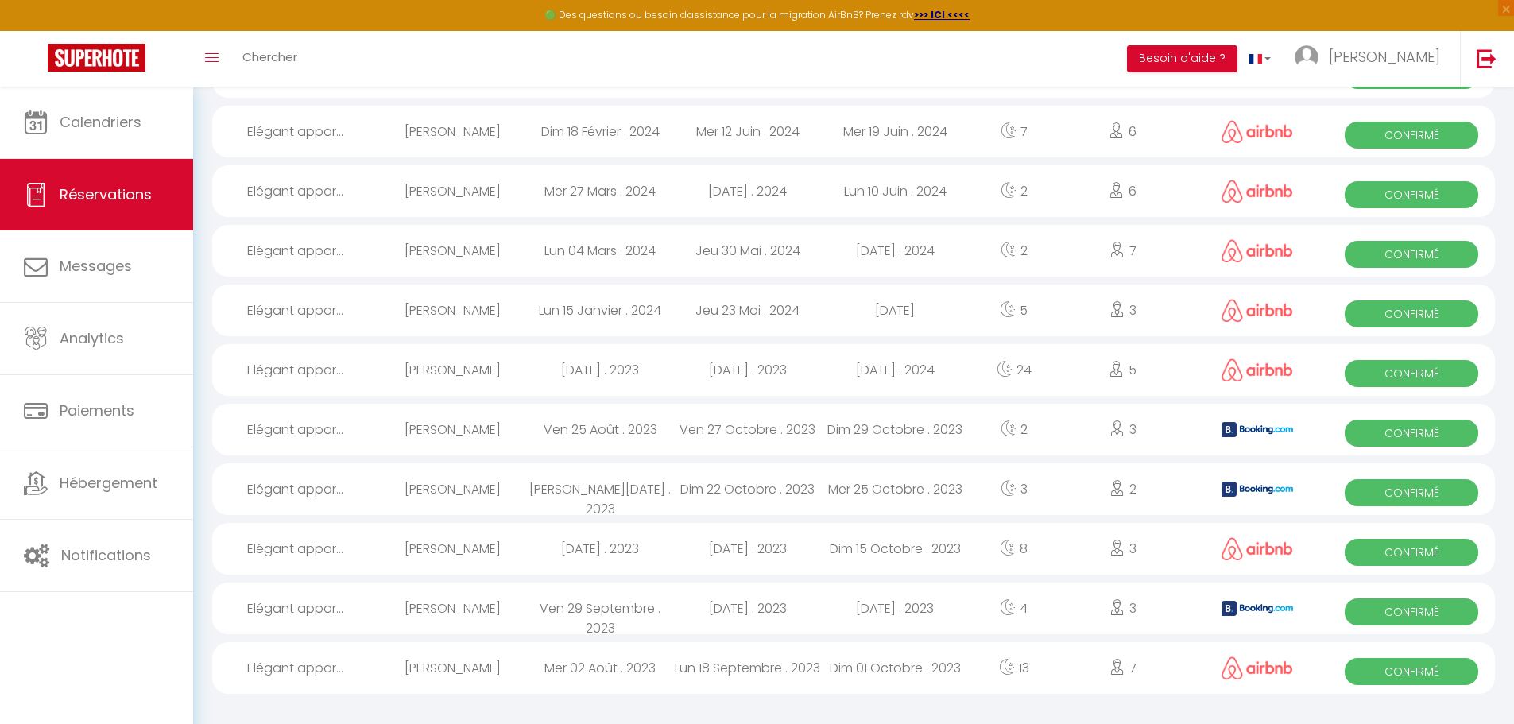
scroll to position [1396, 0]
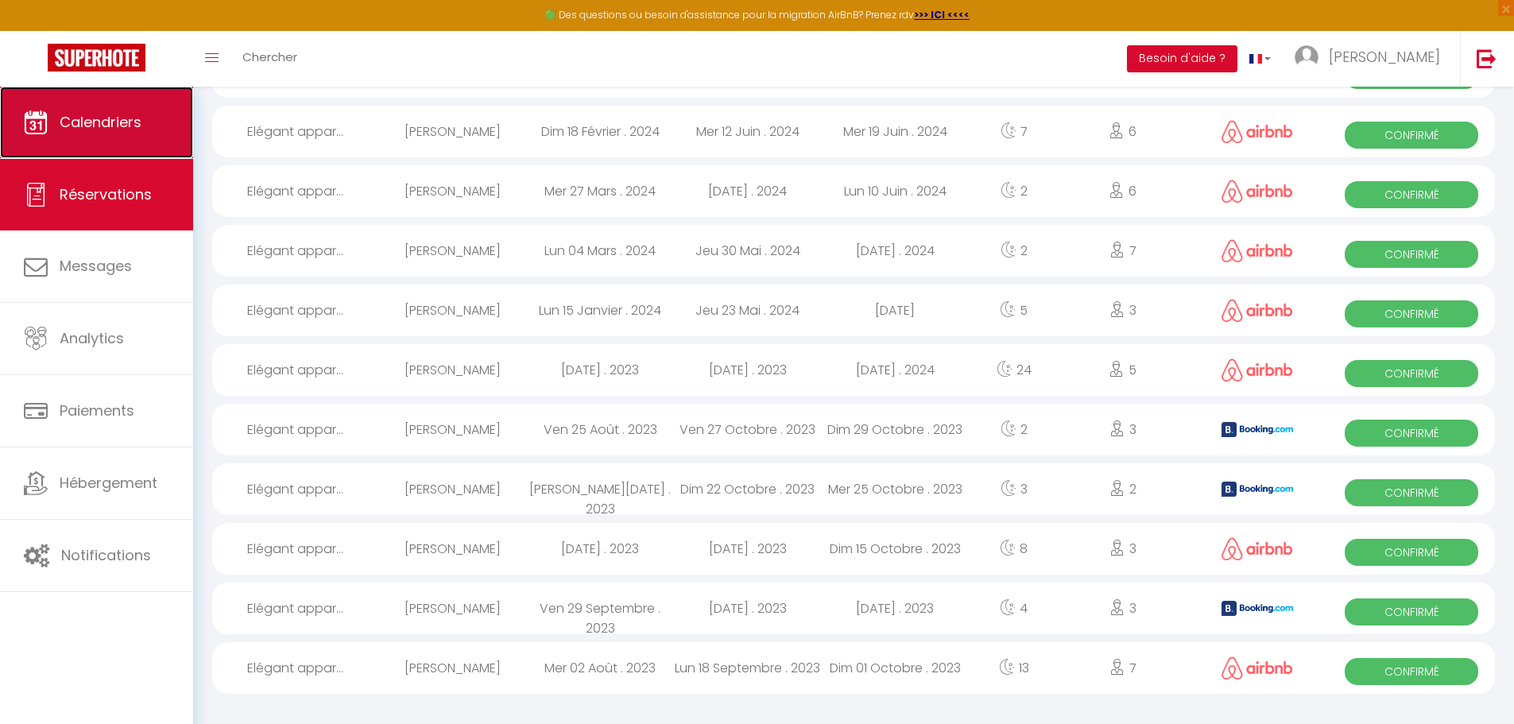
click at [84, 132] on link "Calendriers" at bounding box center [96, 123] width 193 height 72
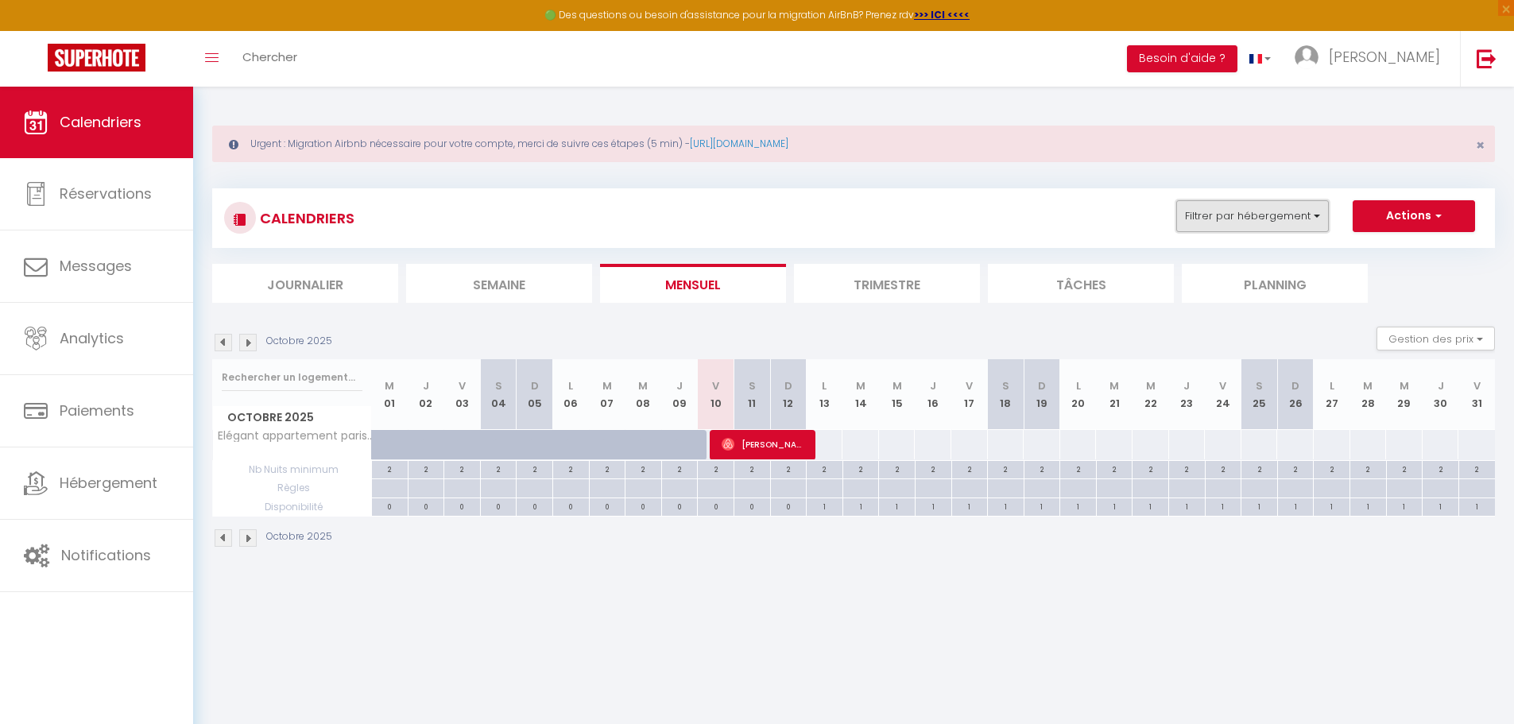
click at [1272, 229] on button "Filtrer par hébergement" at bounding box center [1252, 216] width 153 height 32
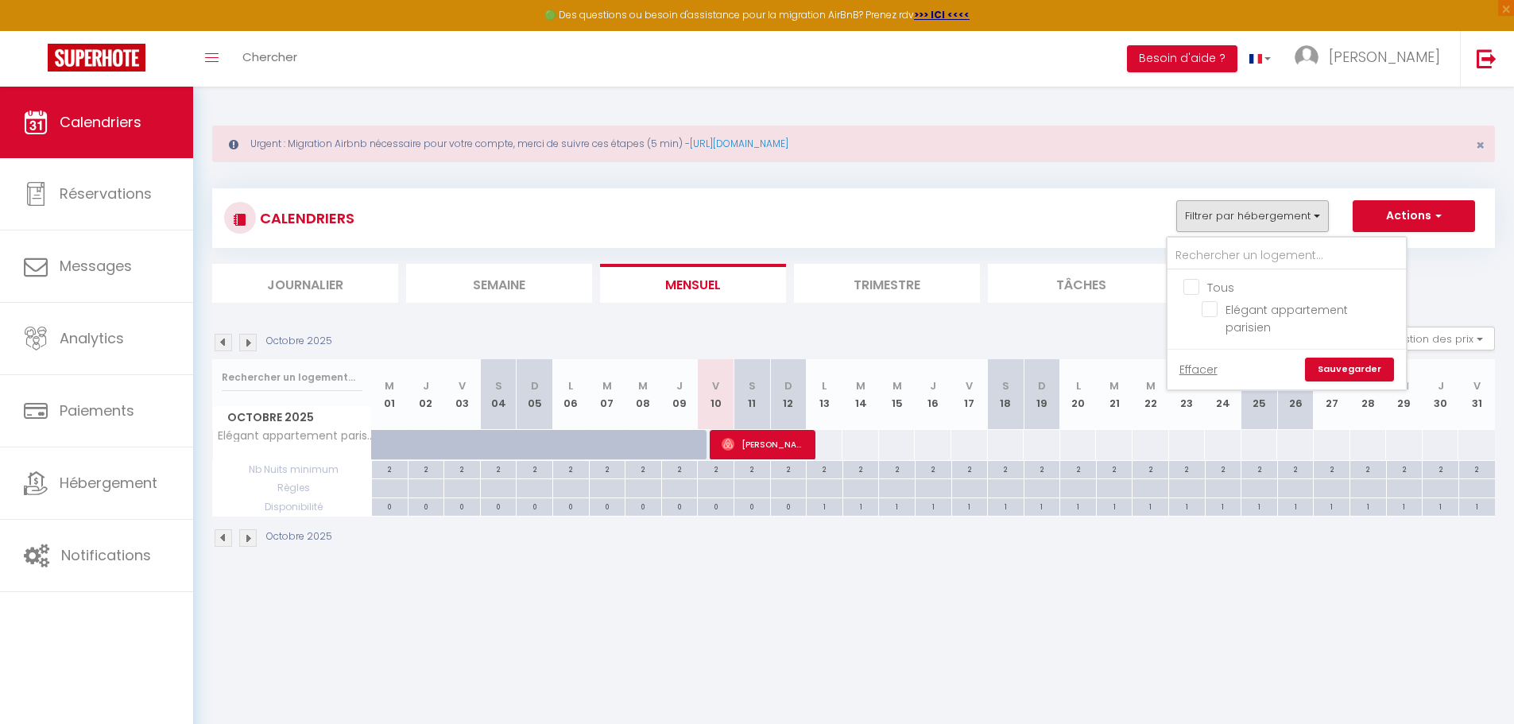
click at [1202, 315] on ul "Tous Elégant appartement parisien" at bounding box center [1287, 309] width 238 height 79
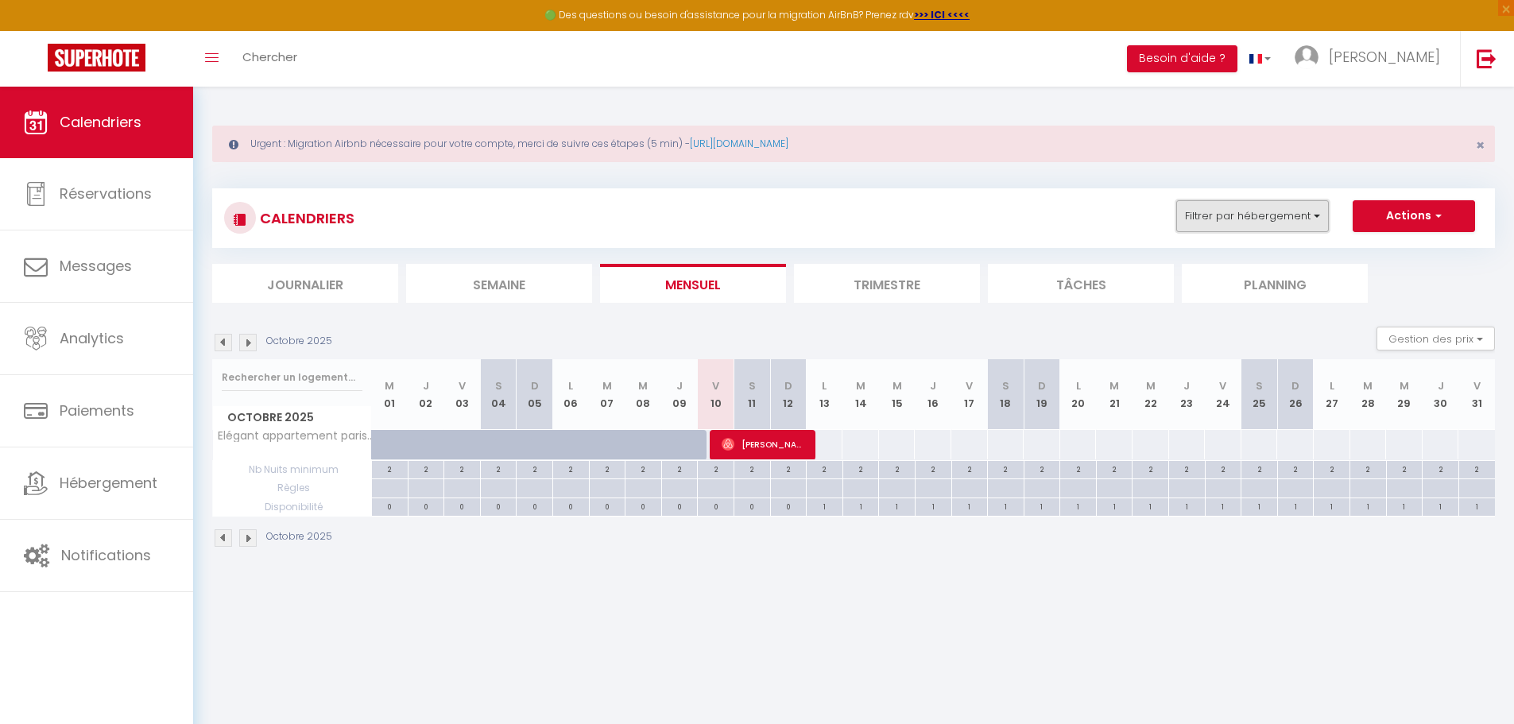
click at [1284, 215] on button "Filtrer par hébergement" at bounding box center [1252, 216] width 153 height 32
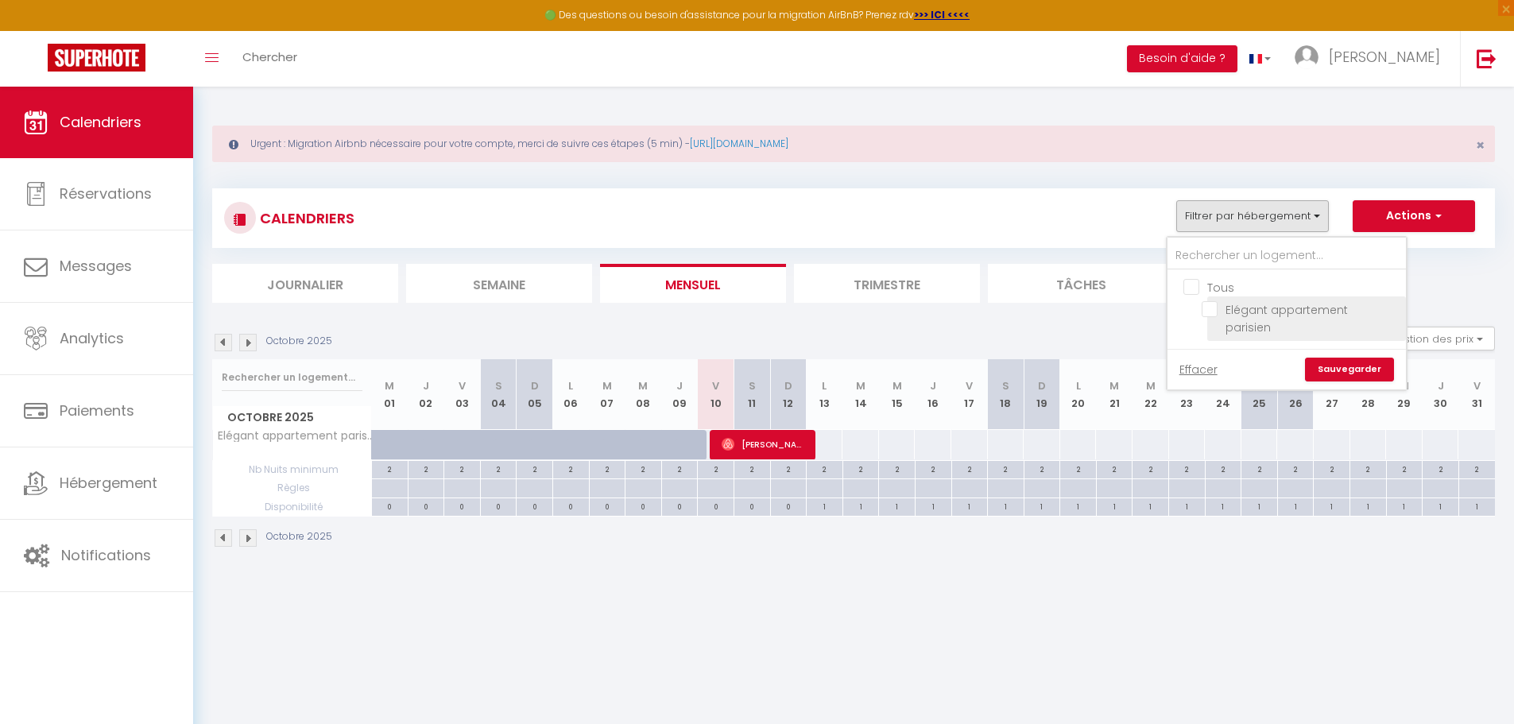
click at [1210, 310] on input "Elégant appartement parisien" at bounding box center [1301, 309] width 199 height 16
click at [1143, 564] on div "Urgent : Migration Airbnb nécessaire pour votre compte, merci de suivre ces éta…" at bounding box center [853, 335] width 1321 height 496
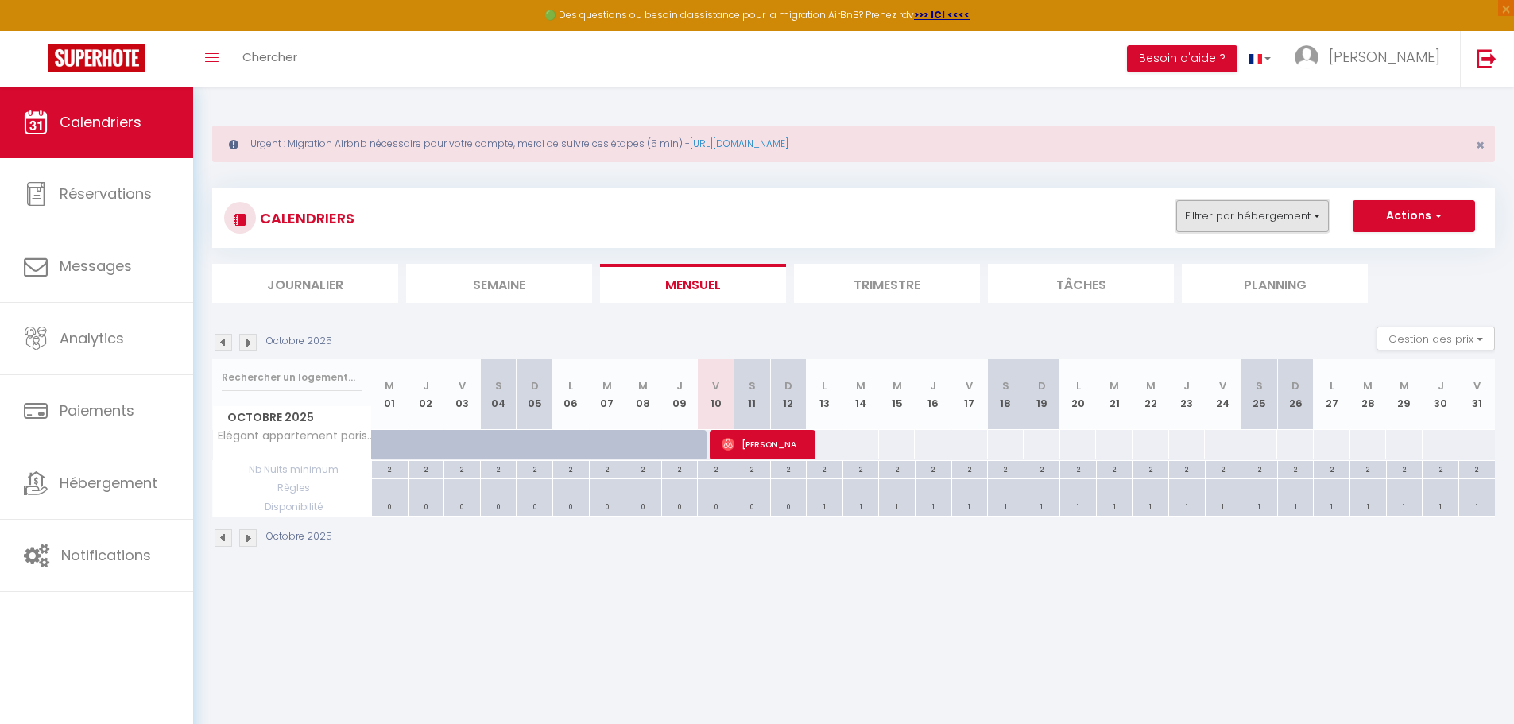
click at [1319, 223] on button "Filtrer par hébergement" at bounding box center [1252, 216] width 153 height 32
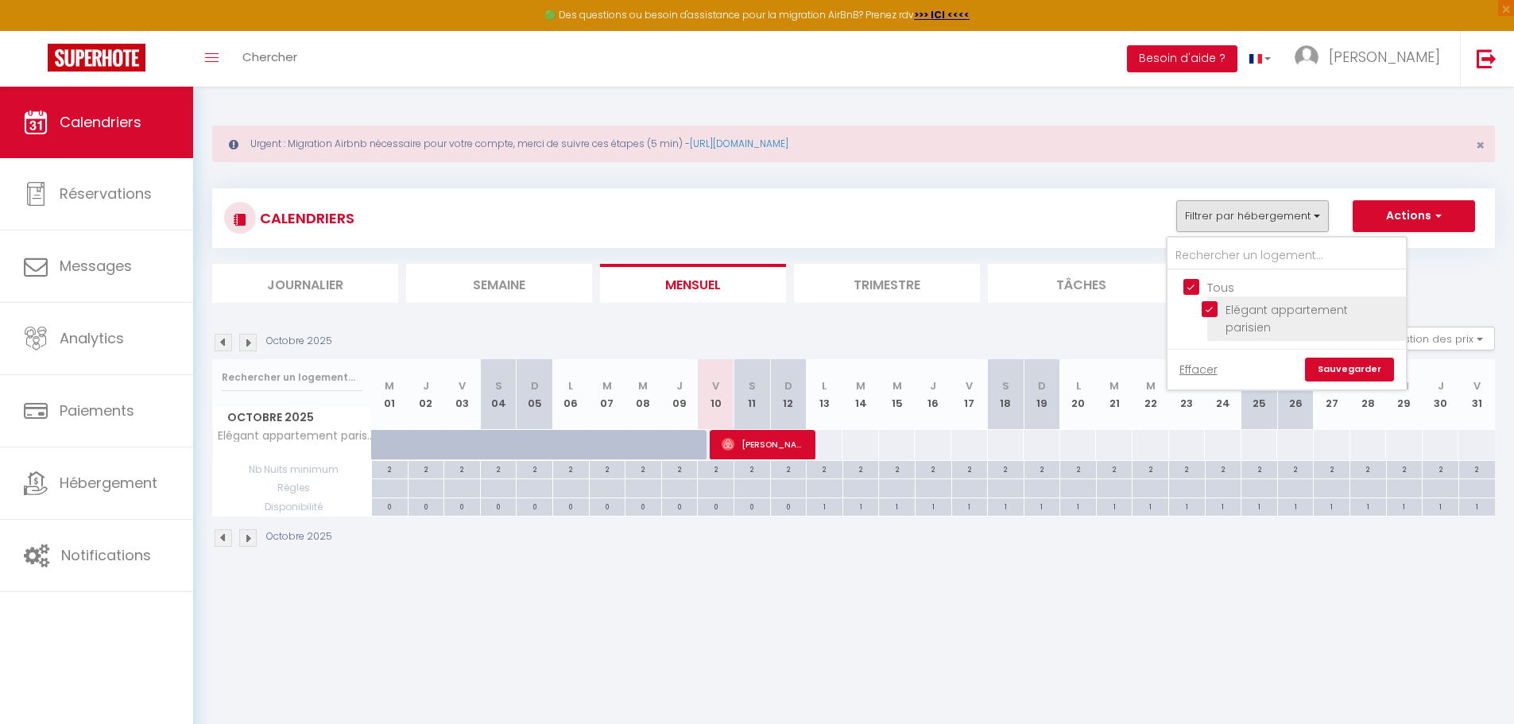
click at [1281, 312] on input "Elégant appartement parisien" at bounding box center [1301, 309] width 199 height 16
click at [1203, 312] on input "Elégant appartement parisien" at bounding box center [1301, 309] width 199 height 16
click at [1357, 358] on link "Sauvegarder" at bounding box center [1349, 370] width 89 height 24
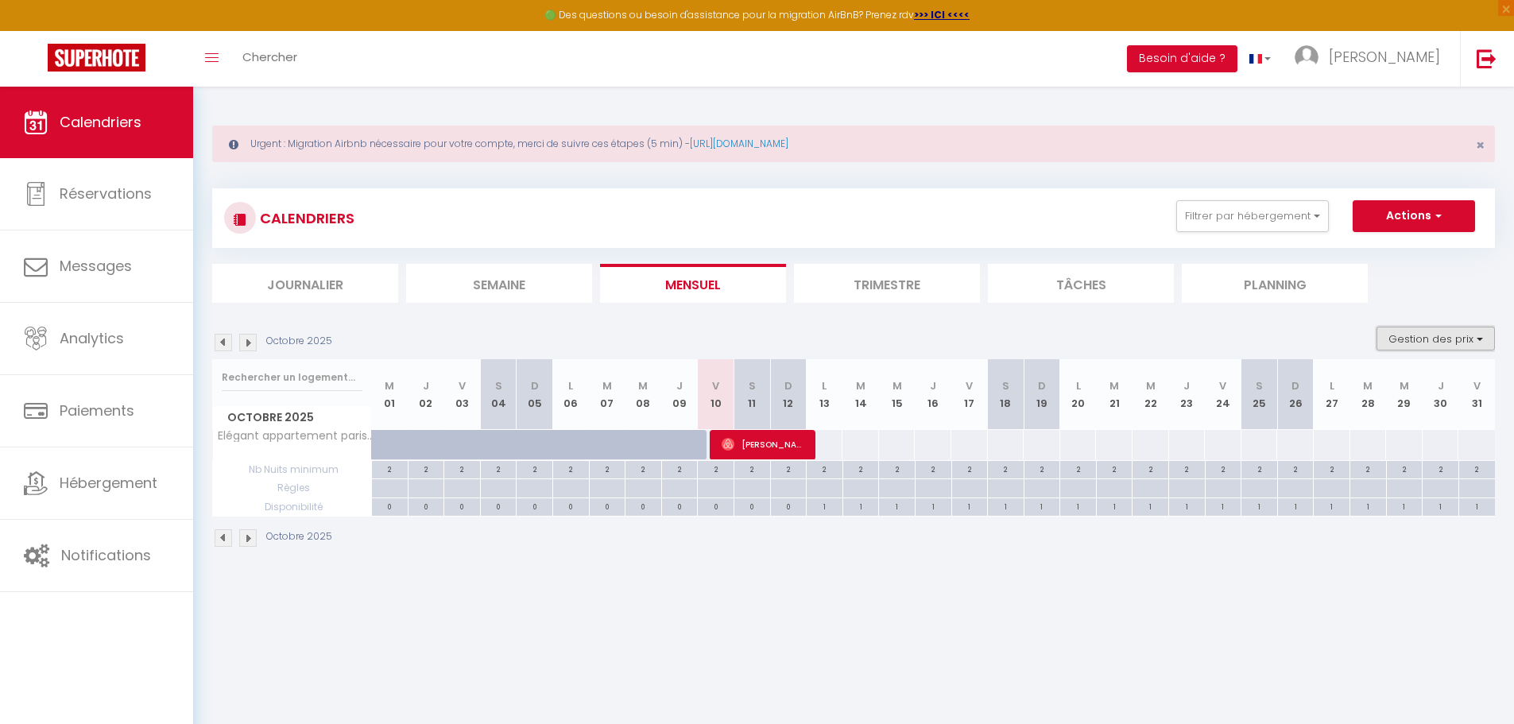
click at [1481, 340] on button "Gestion des prix" at bounding box center [1436, 339] width 118 height 24
click at [1471, 334] on button "Gestion des prix" at bounding box center [1436, 339] width 118 height 24
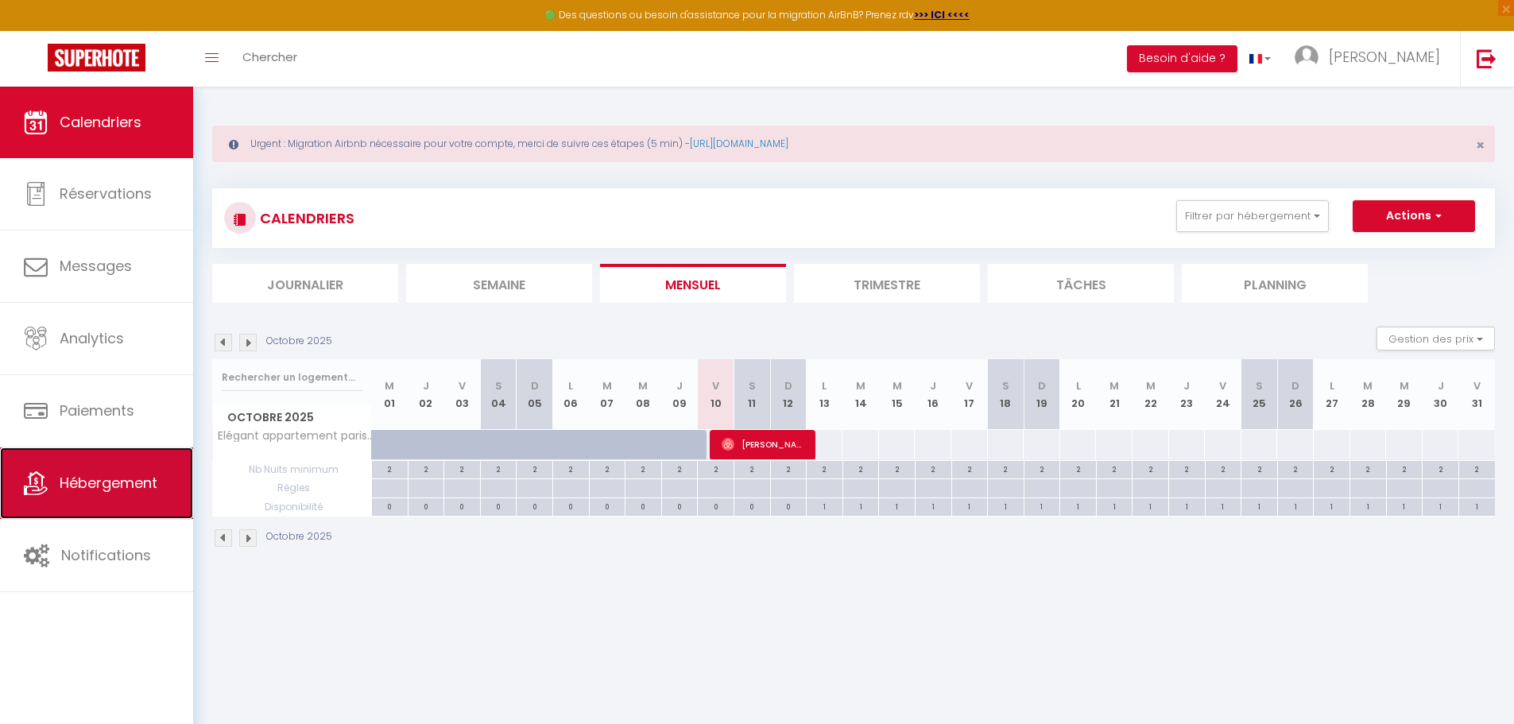
click at [97, 488] on span "Hébergement" at bounding box center [109, 483] width 98 height 20
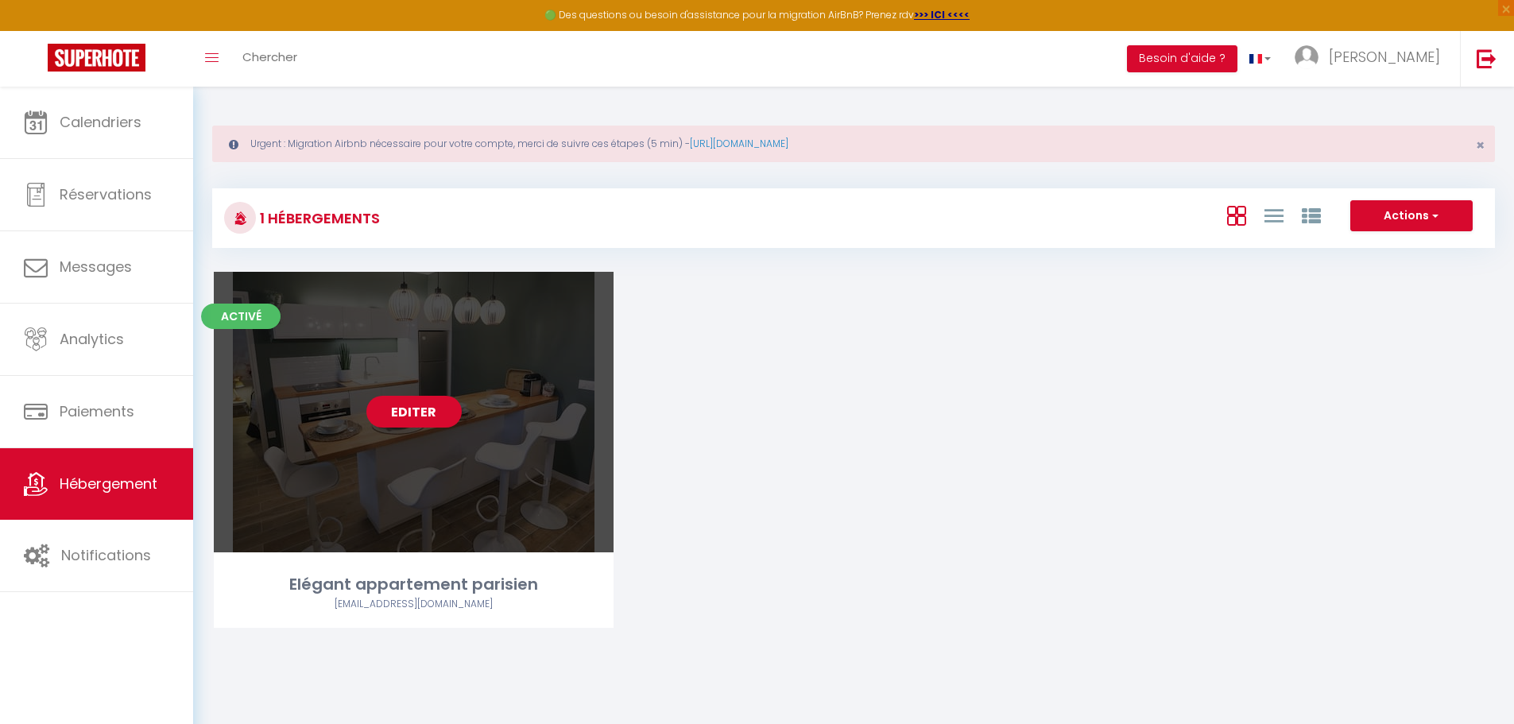
click at [390, 411] on link "Editer" at bounding box center [413, 412] width 95 height 32
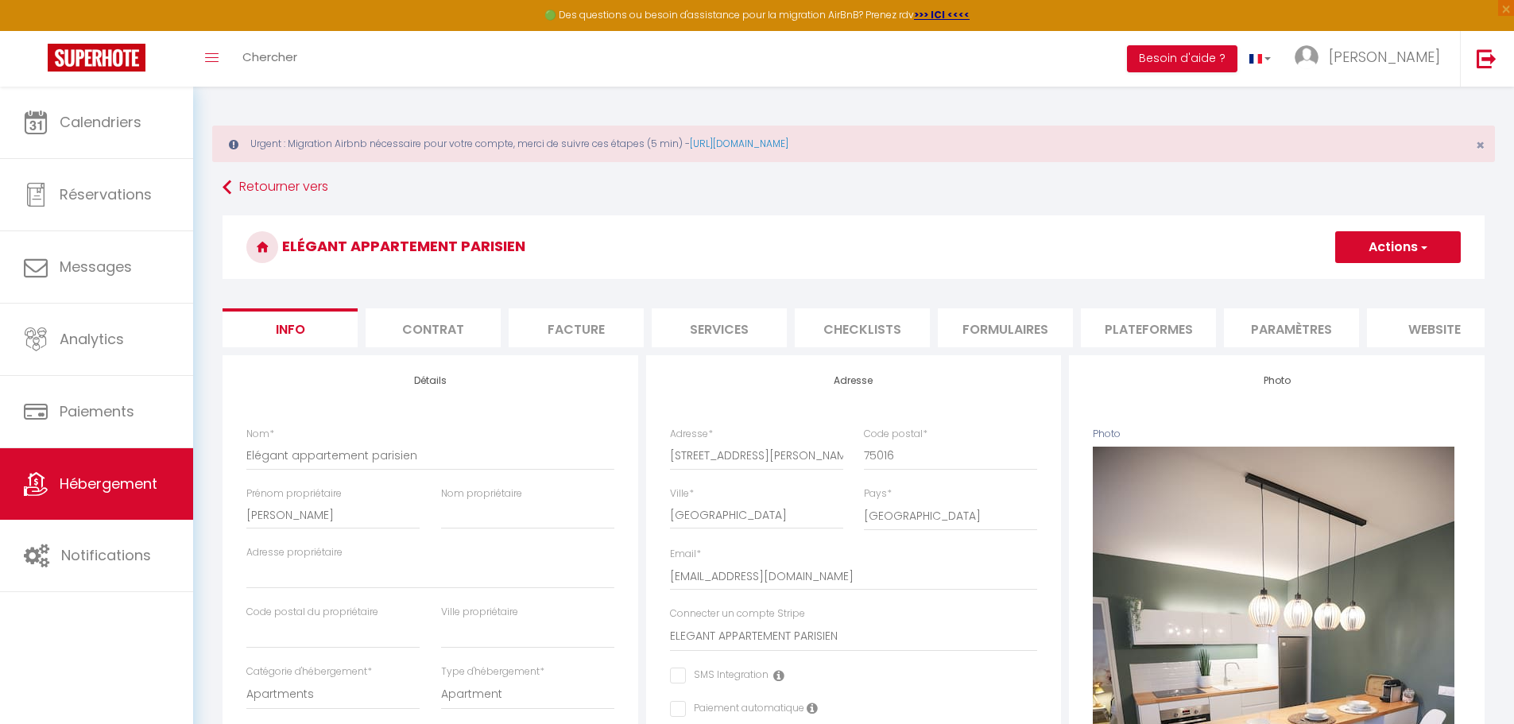
click at [1276, 331] on li "Paramètres" at bounding box center [1291, 327] width 135 height 39
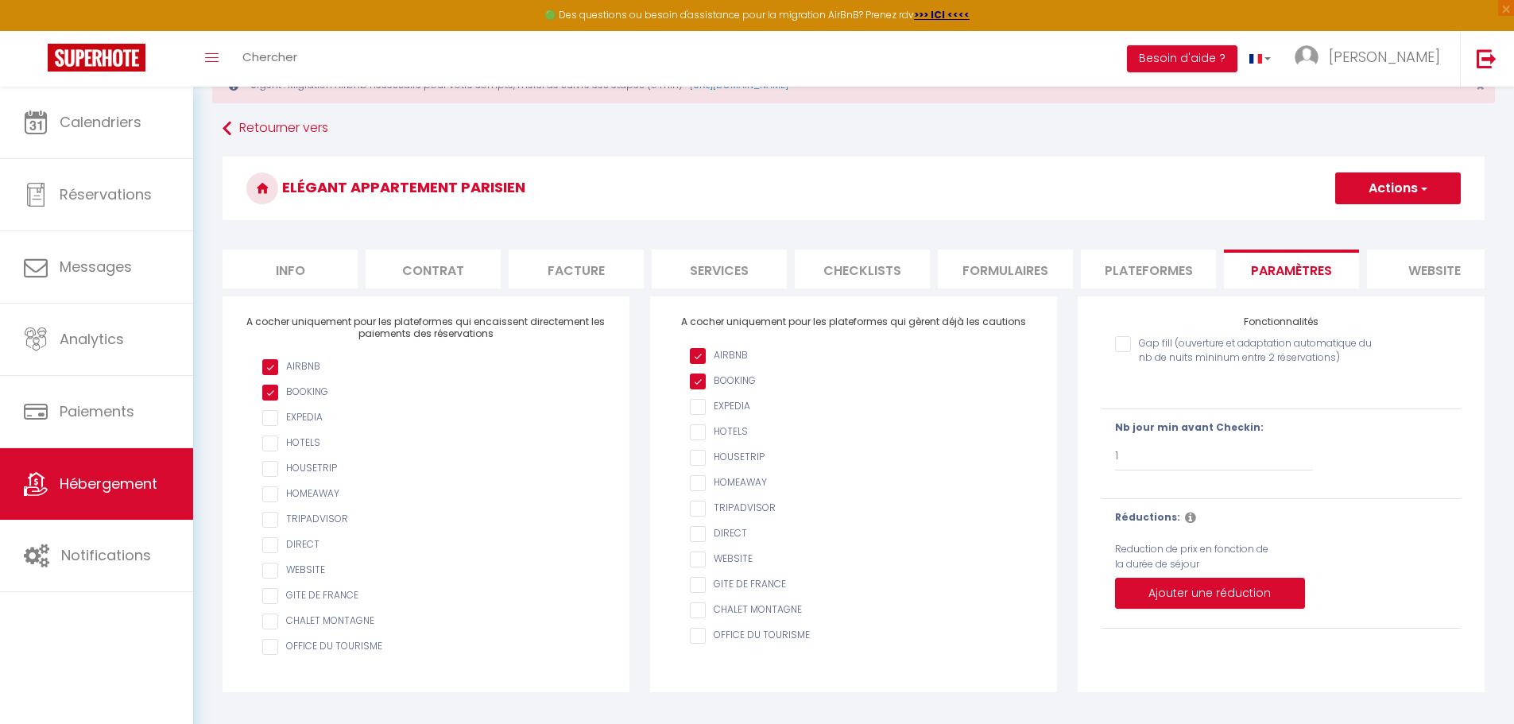
scroll to position [87, 0]
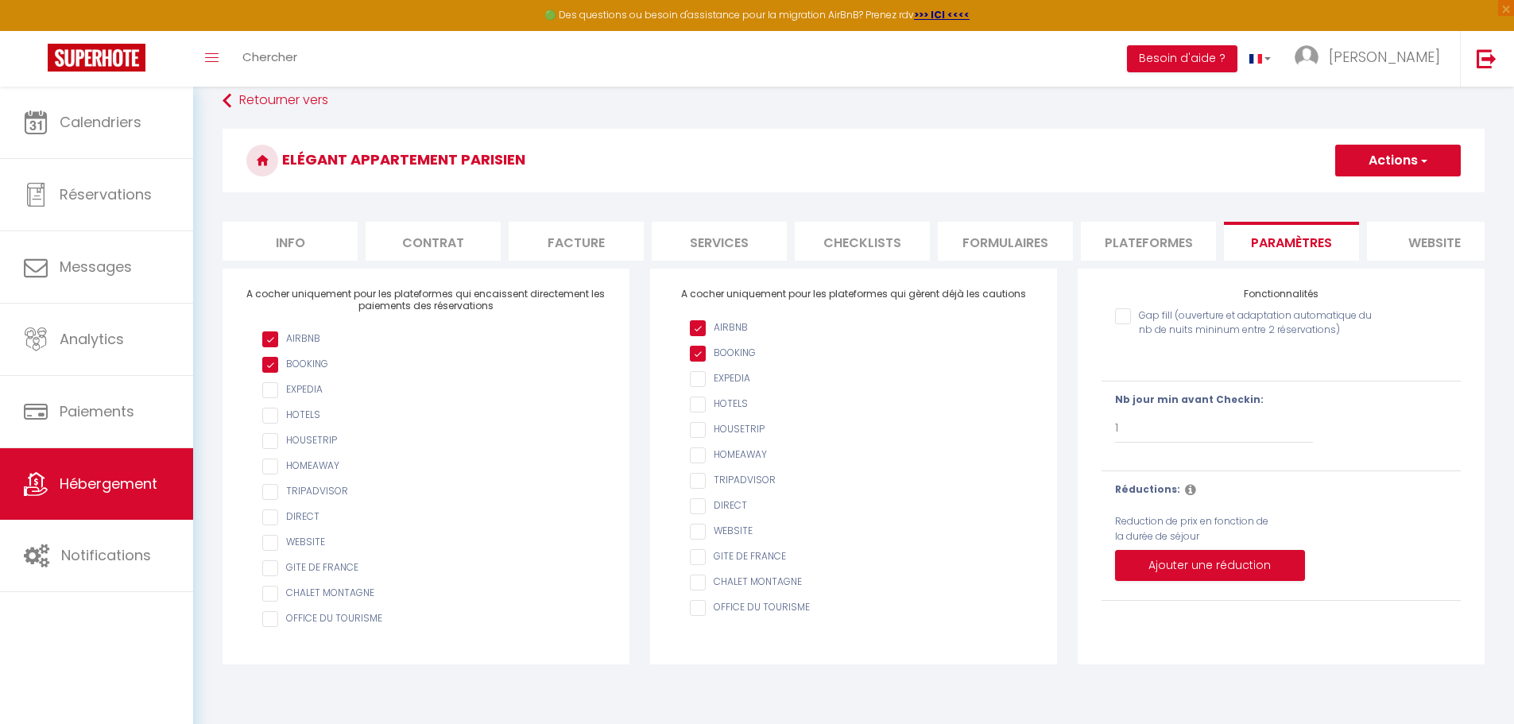
click at [304, 228] on li "Info" at bounding box center [290, 241] width 135 height 39
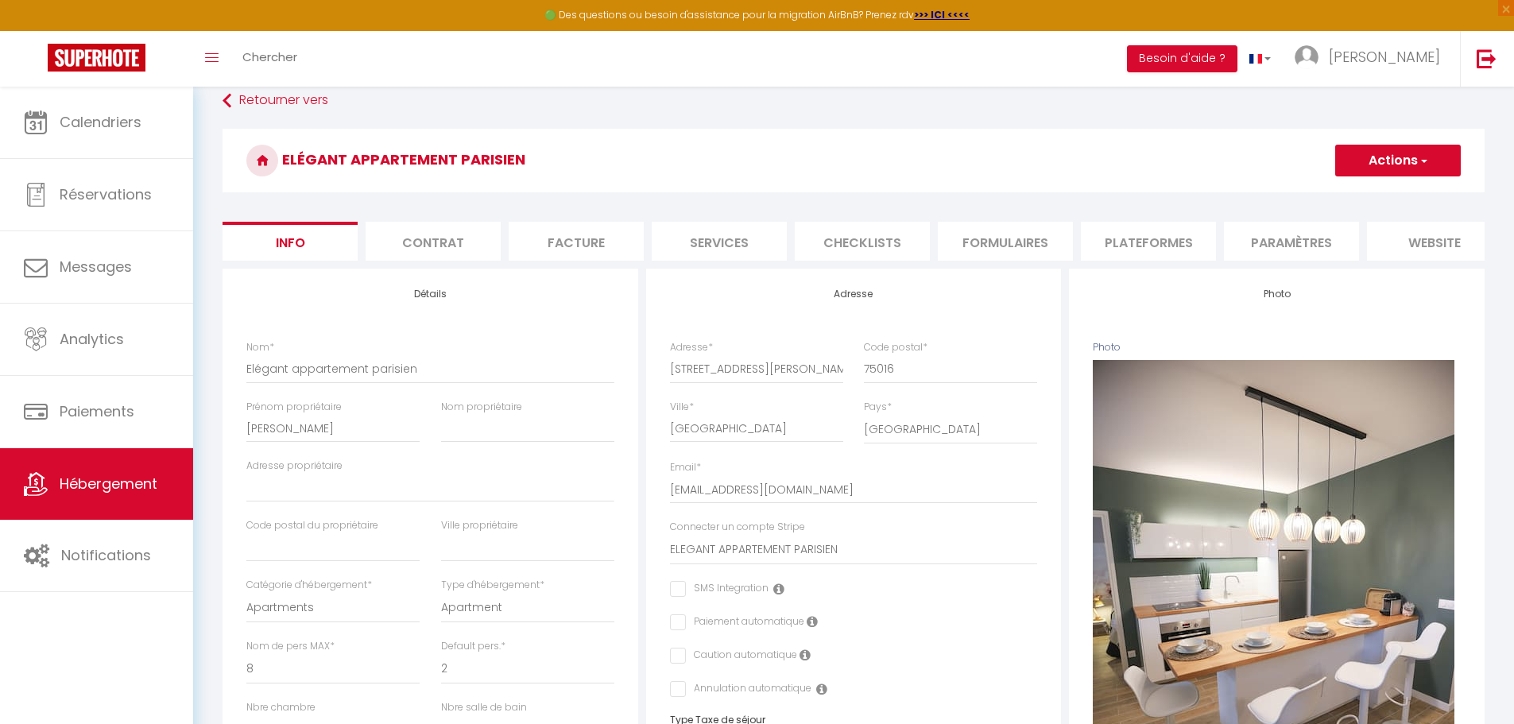
click at [632, 227] on li "Facture" at bounding box center [576, 241] width 135 height 39
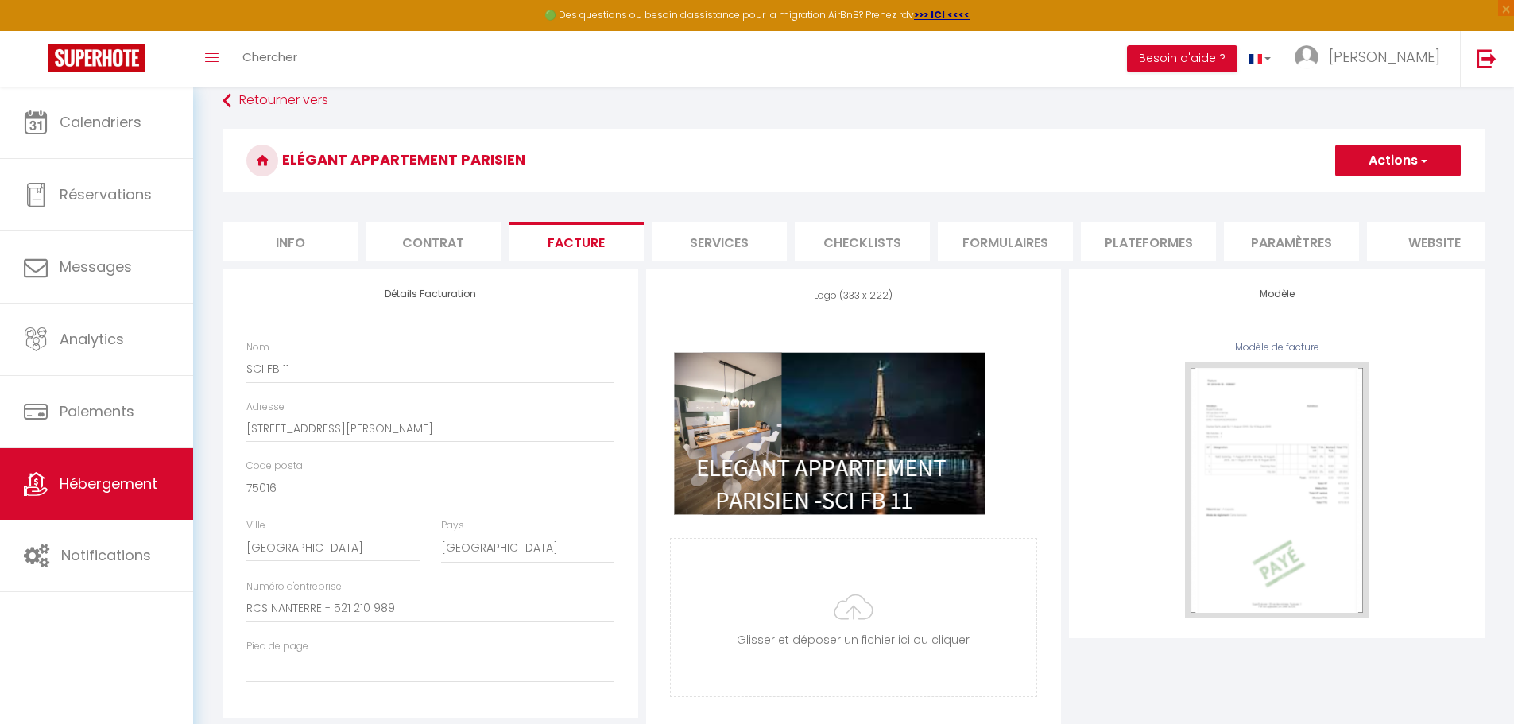
click at [720, 227] on li "Services" at bounding box center [719, 241] width 135 height 39
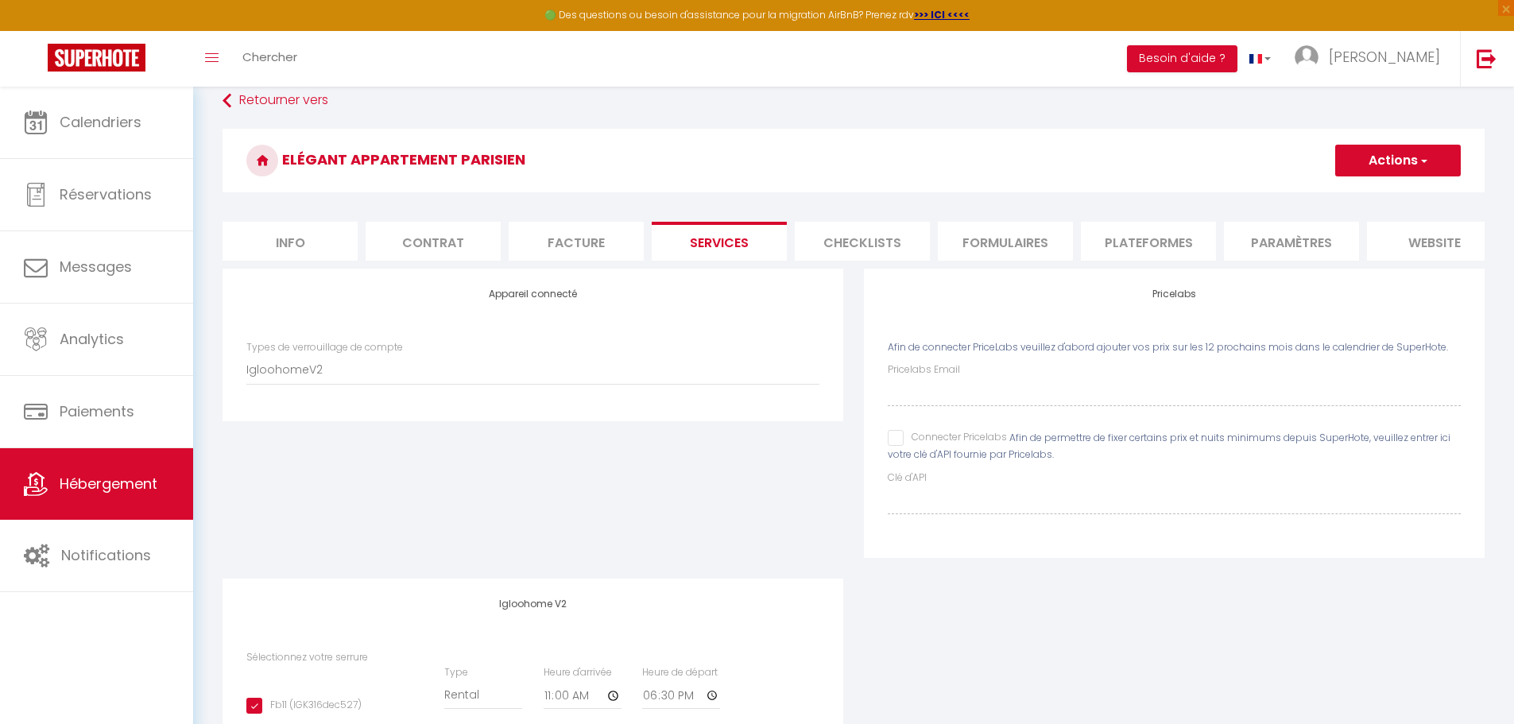
click at [915, 228] on li "Checklists" at bounding box center [862, 241] width 135 height 39
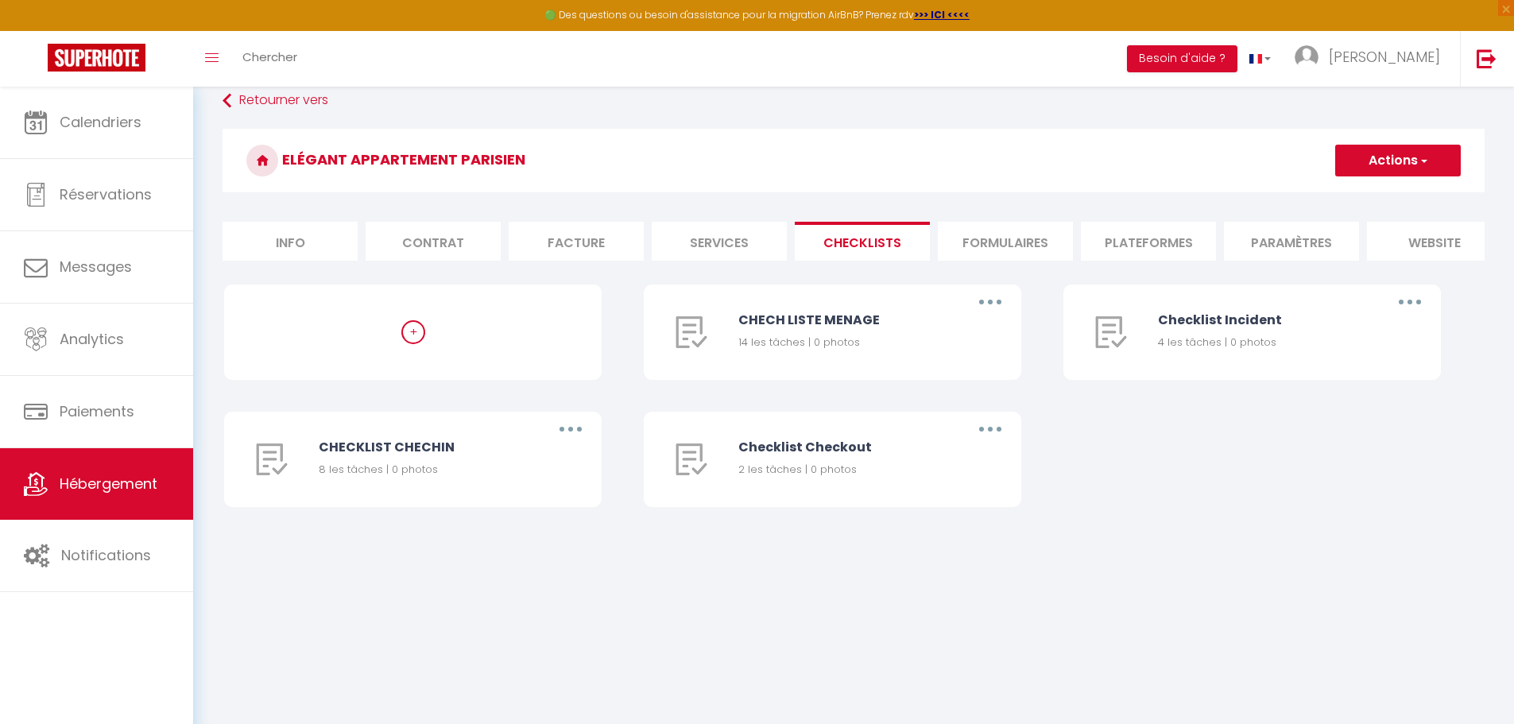
click at [999, 234] on li "Formulaires" at bounding box center [1005, 241] width 135 height 39
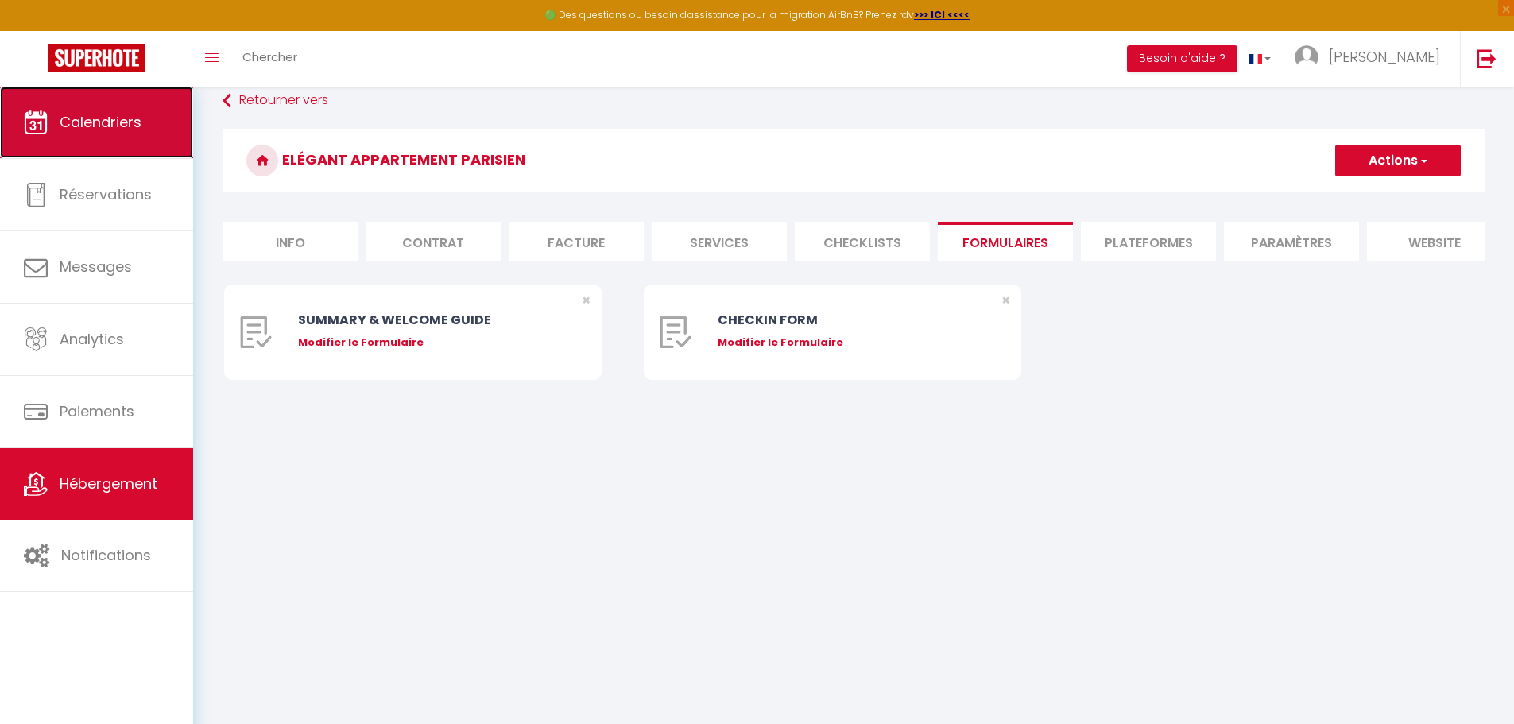
click at [79, 138] on link "Calendriers" at bounding box center [96, 123] width 193 height 72
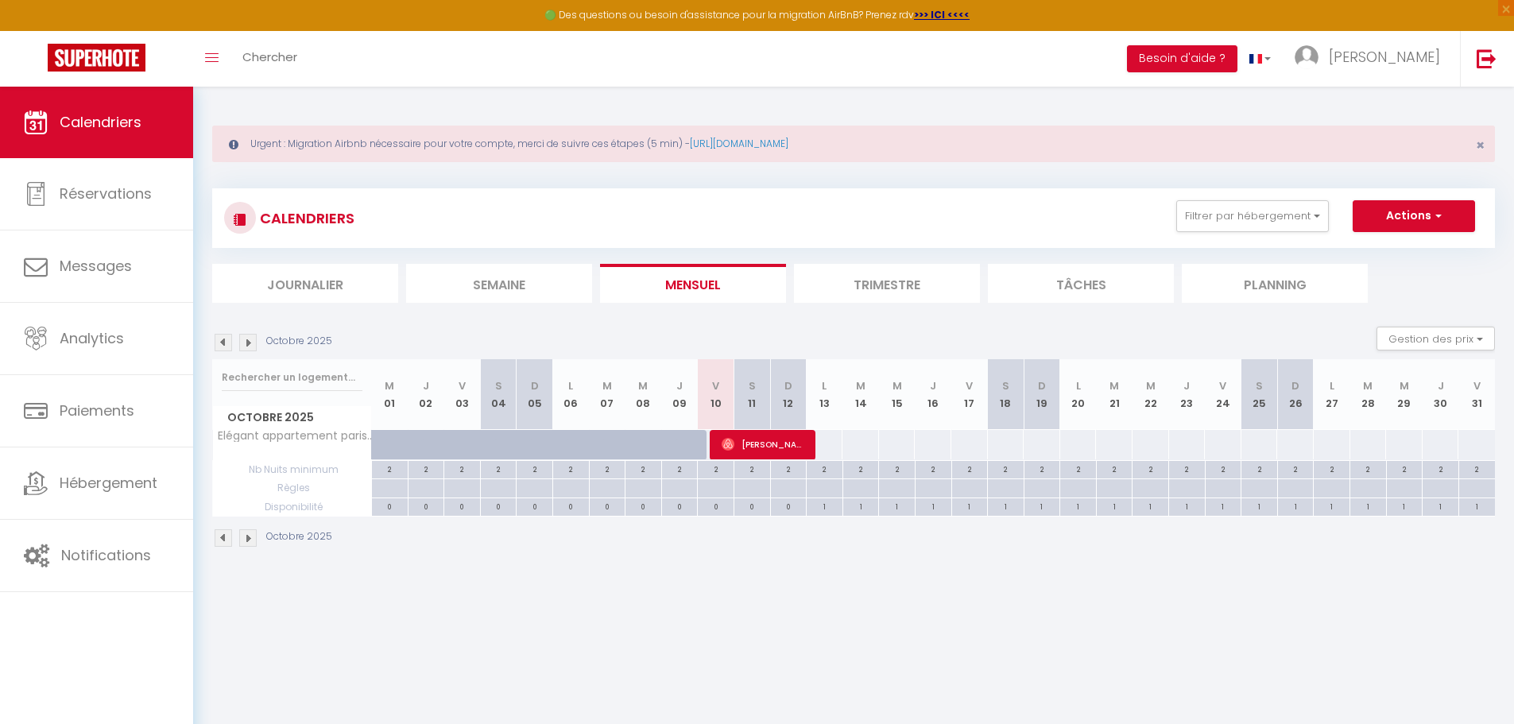
click at [344, 277] on li "Journalier" at bounding box center [305, 283] width 186 height 39
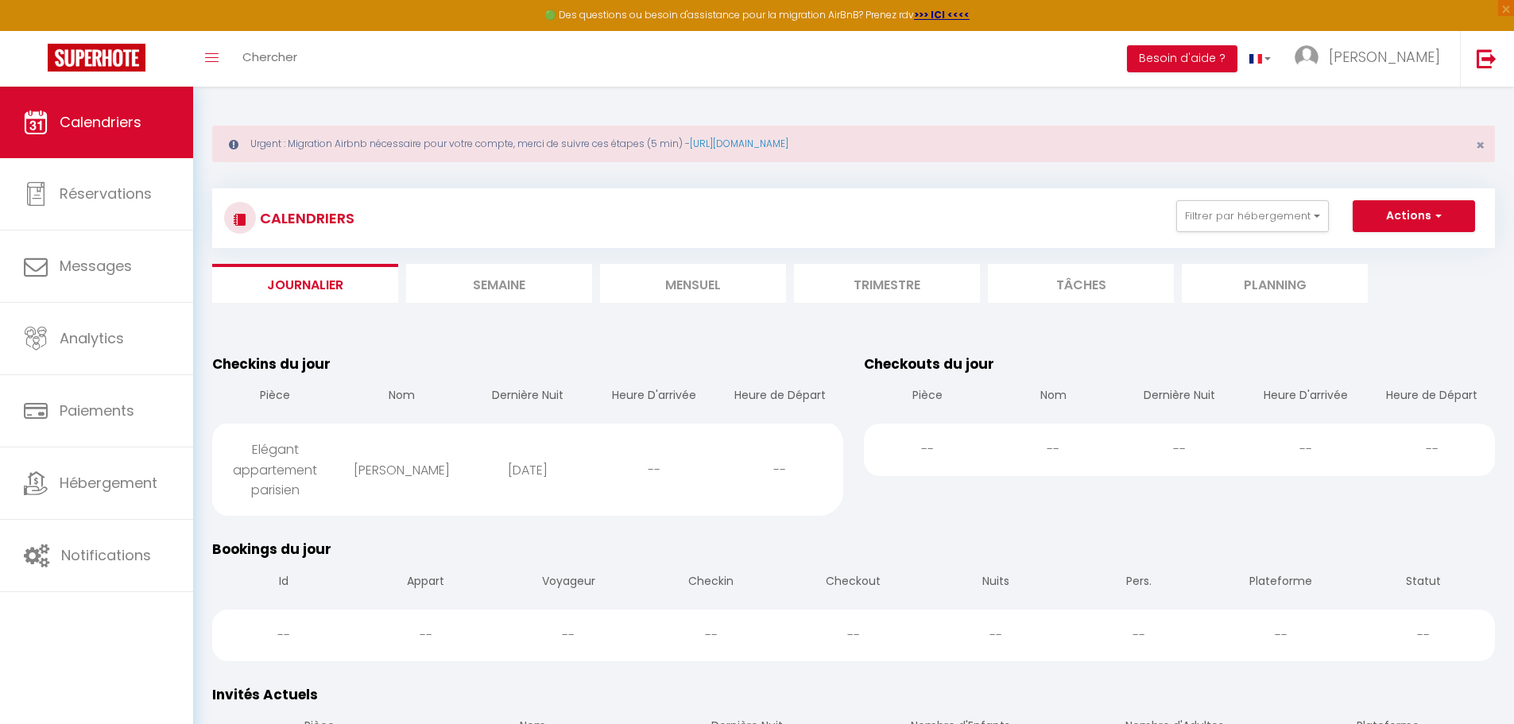
click at [505, 289] on li "Semaine" at bounding box center [499, 283] width 186 height 39
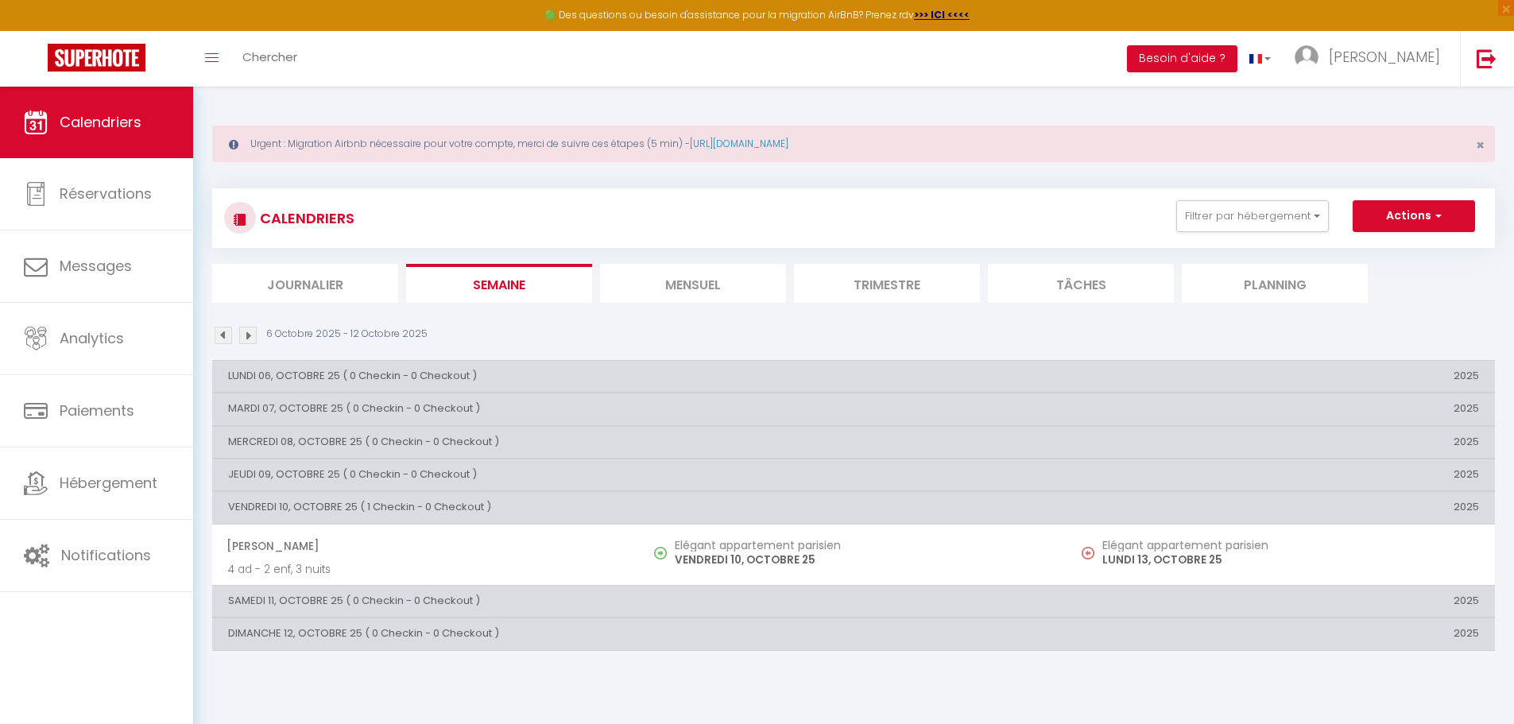
click at [680, 277] on li "Mensuel" at bounding box center [693, 283] width 186 height 39
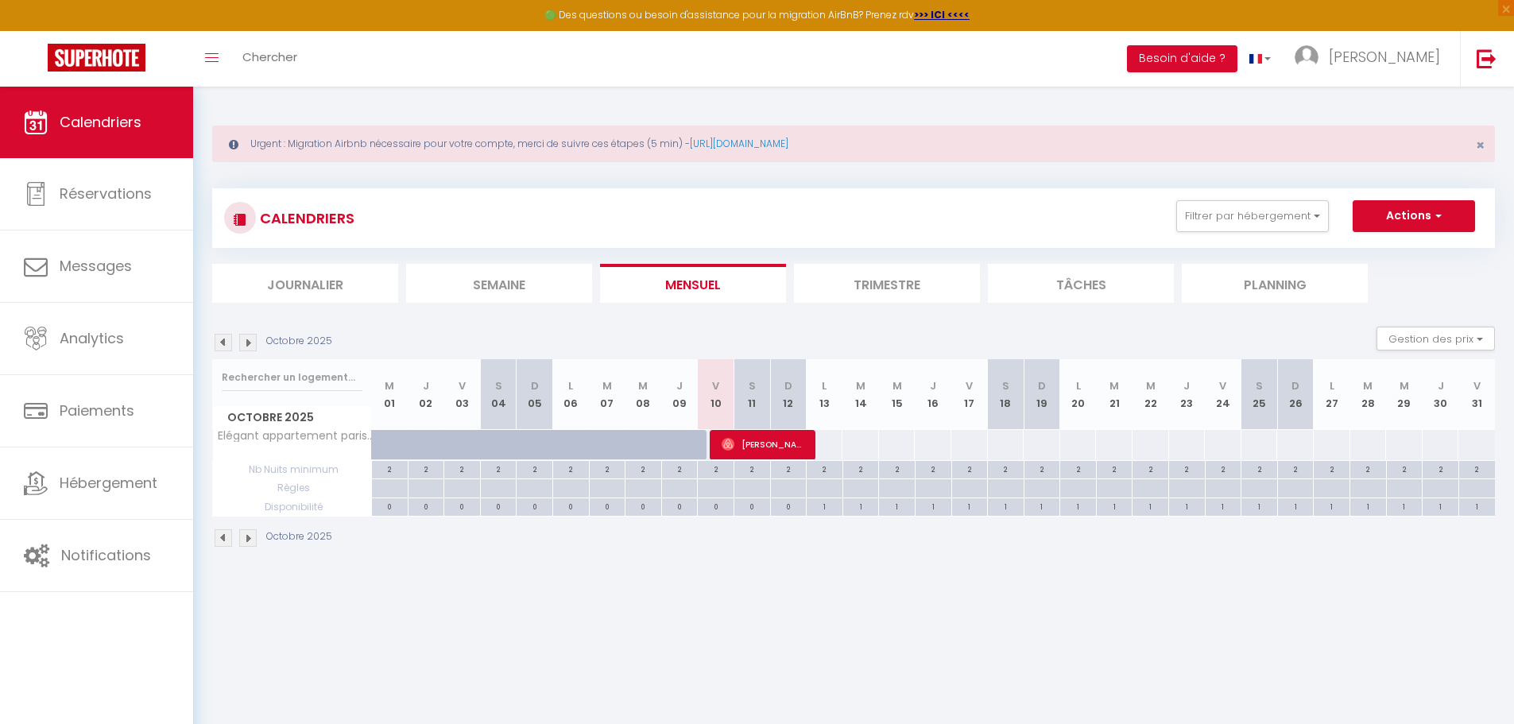
click at [857, 284] on li "Trimestre" at bounding box center [887, 283] width 186 height 39
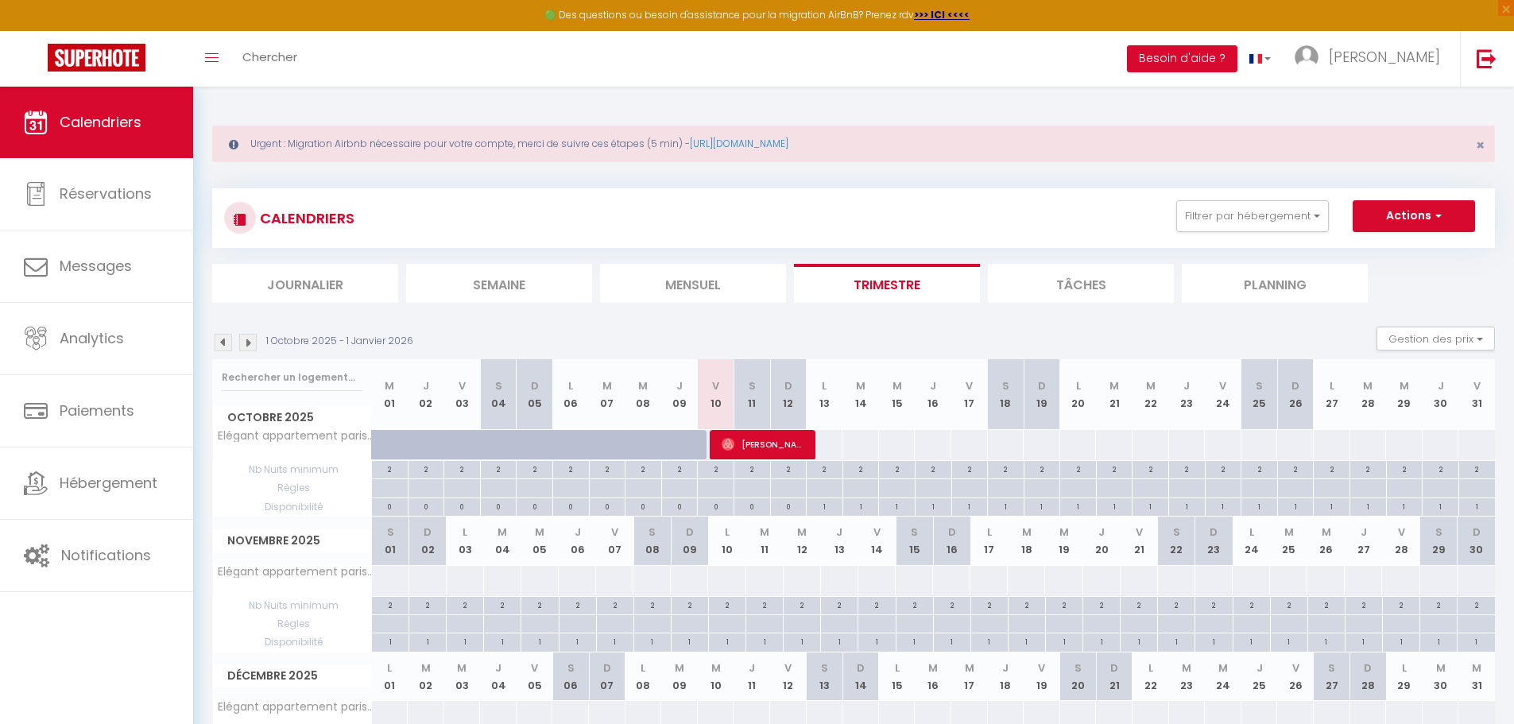
click at [1269, 273] on li "Planning" at bounding box center [1275, 283] width 186 height 39
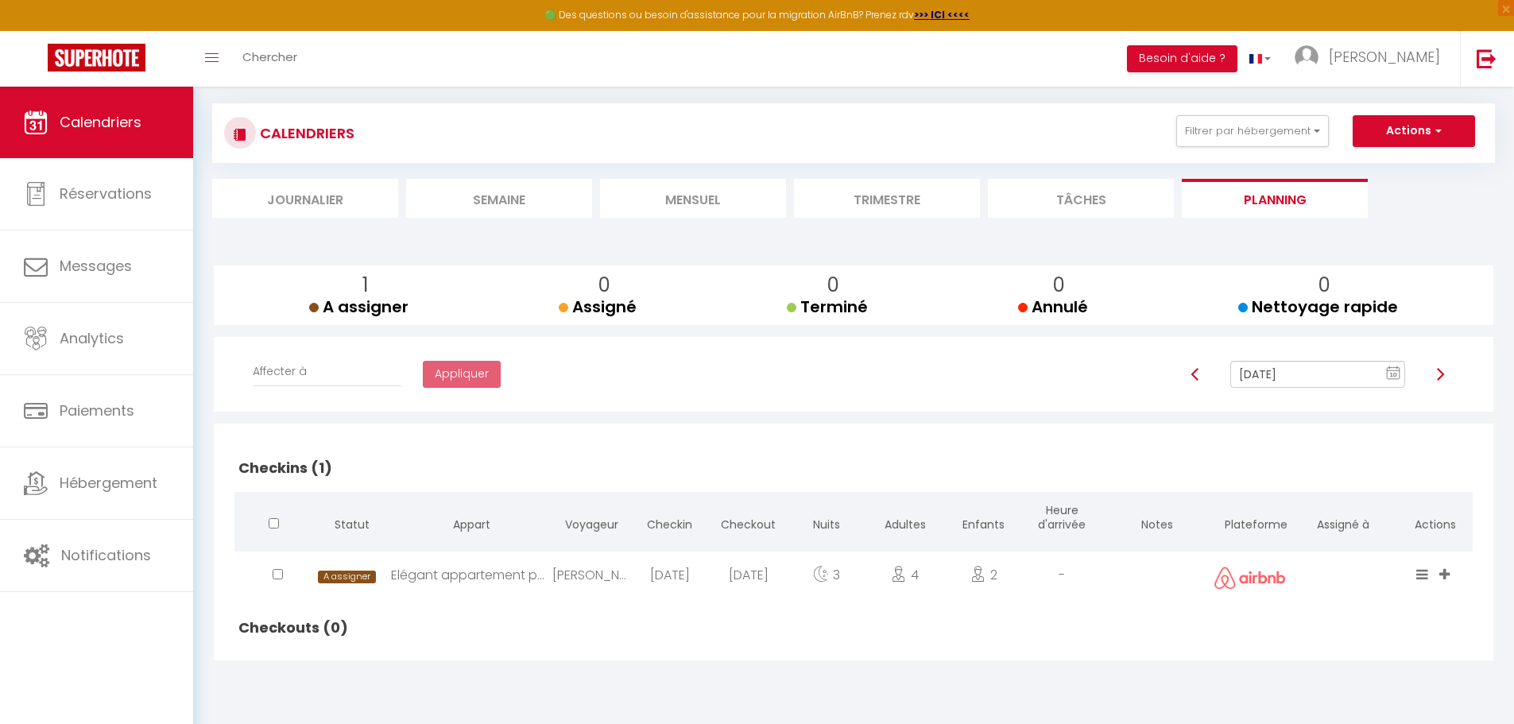
scroll to position [87, 0]
click at [1485, 57] on img at bounding box center [1487, 58] width 20 height 20
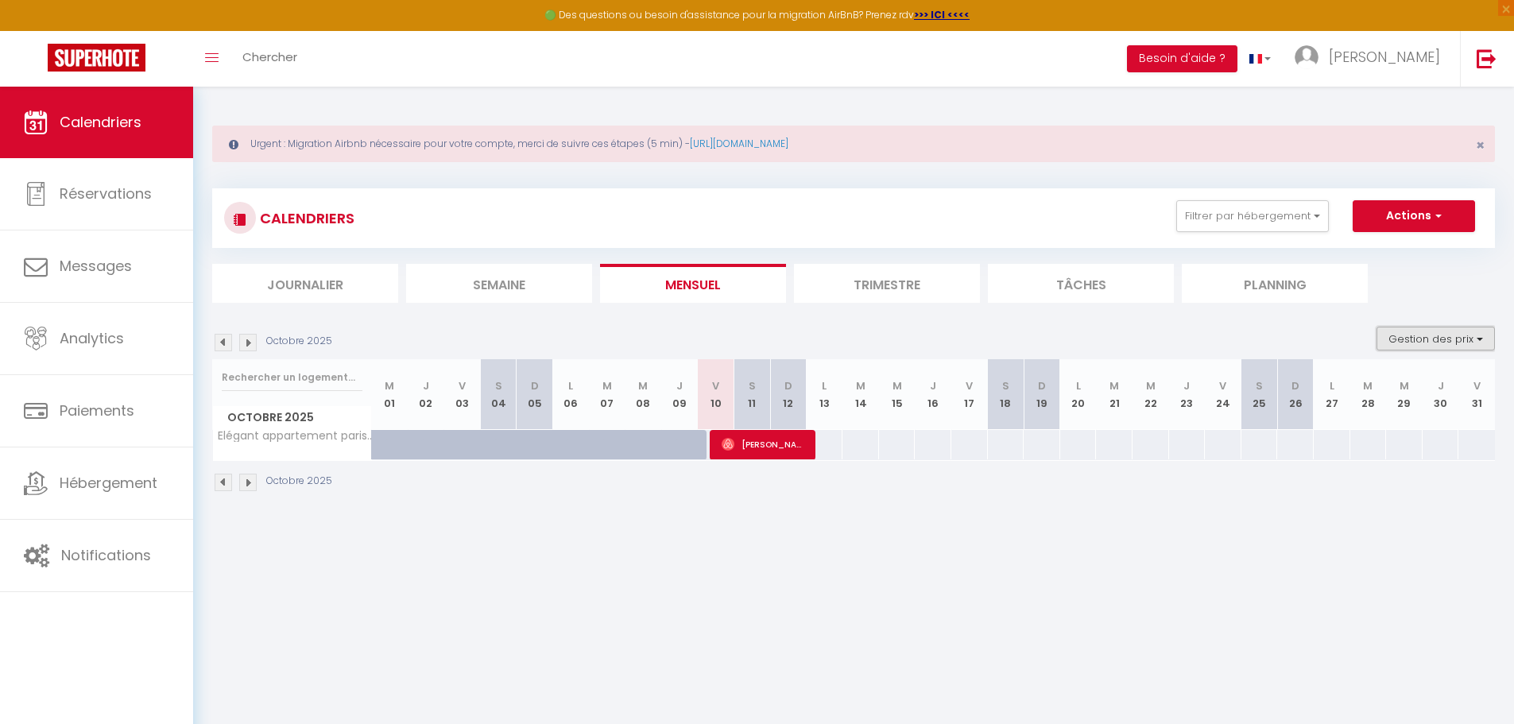
click at [1486, 333] on button "Gestion des prix" at bounding box center [1436, 339] width 118 height 24
click at [1361, 386] on input "Nb Nuits minimum" at bounding box center [1422, 388] width 143 height 16
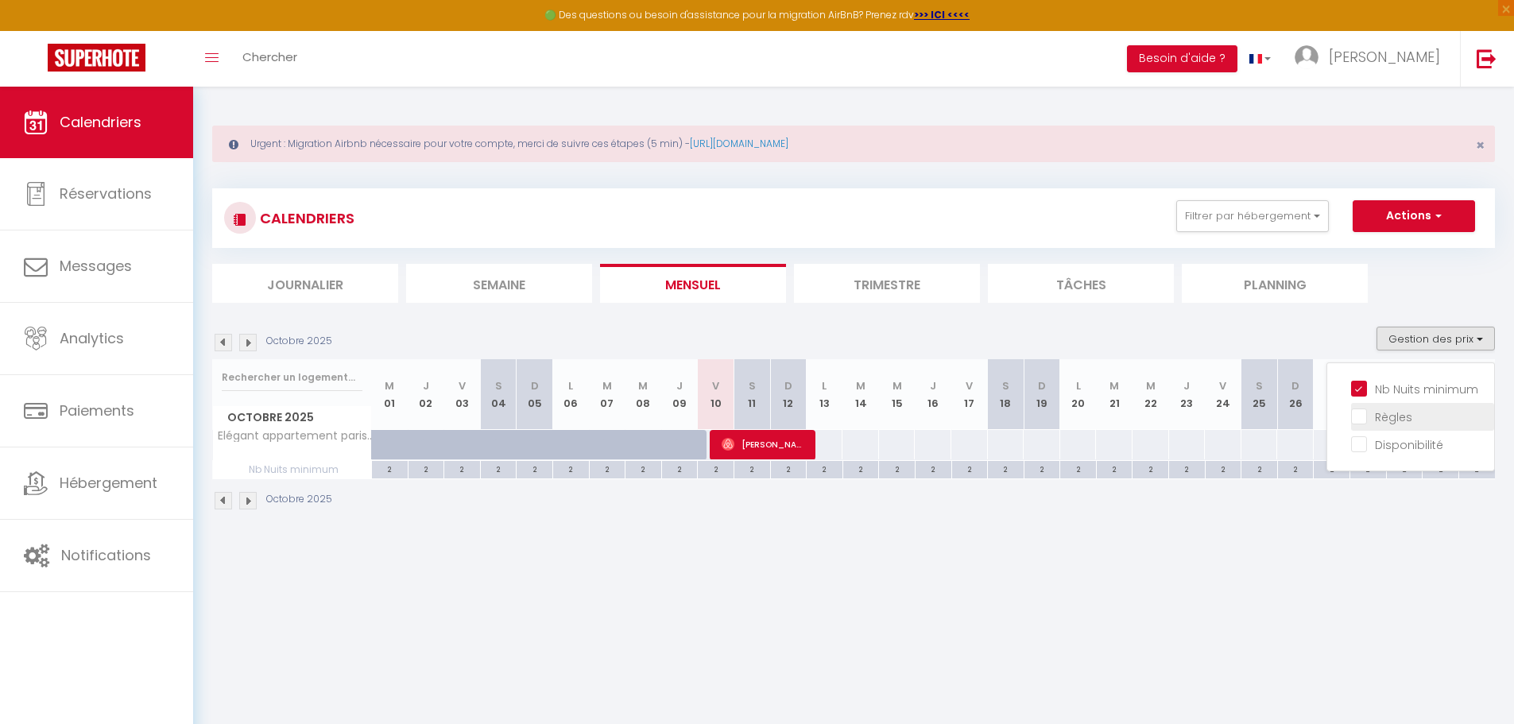
click at [1369, 414] on input "Règles" at bounding box center [1422, 416] width 143 height 16
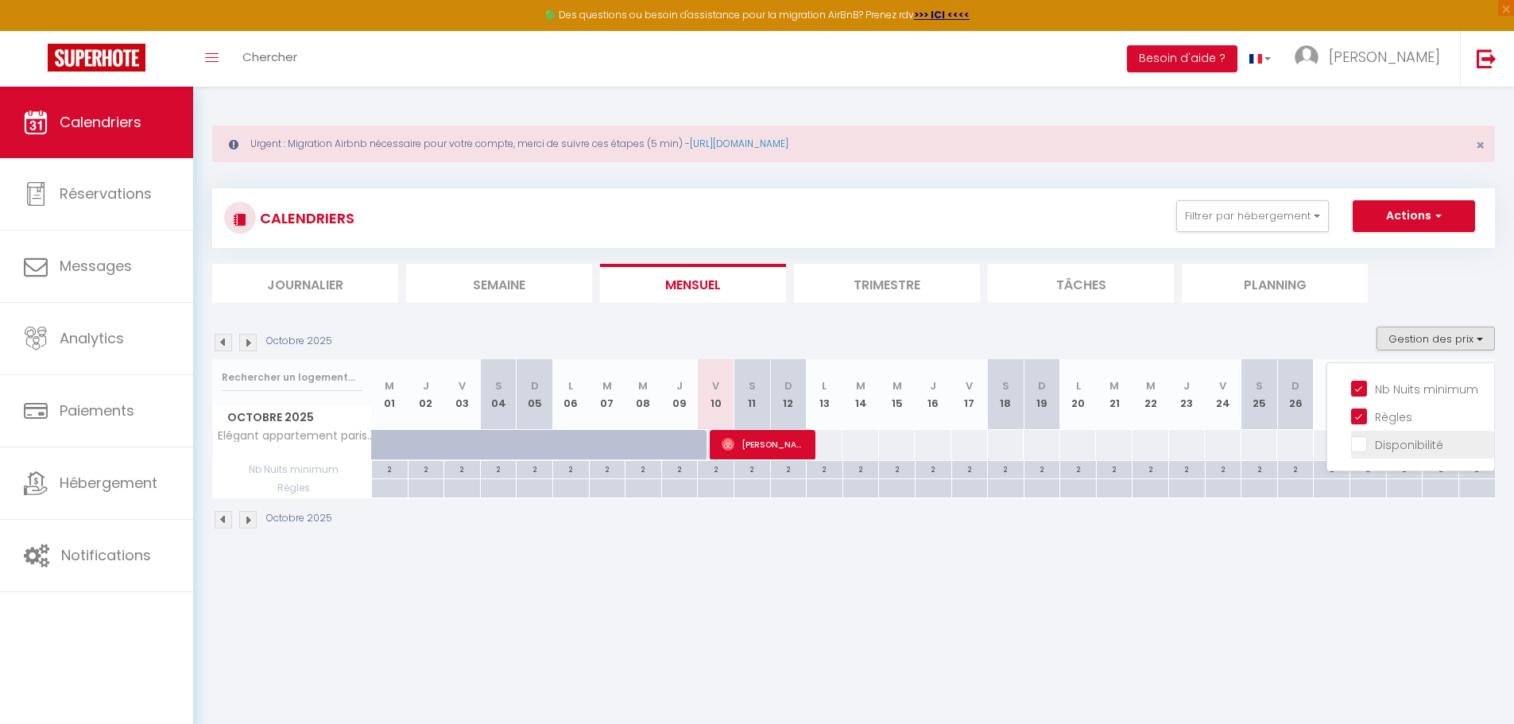
click at [1356, 443] on input "Disponibilité" at bounding box center [1422, 444] width 143 height 16
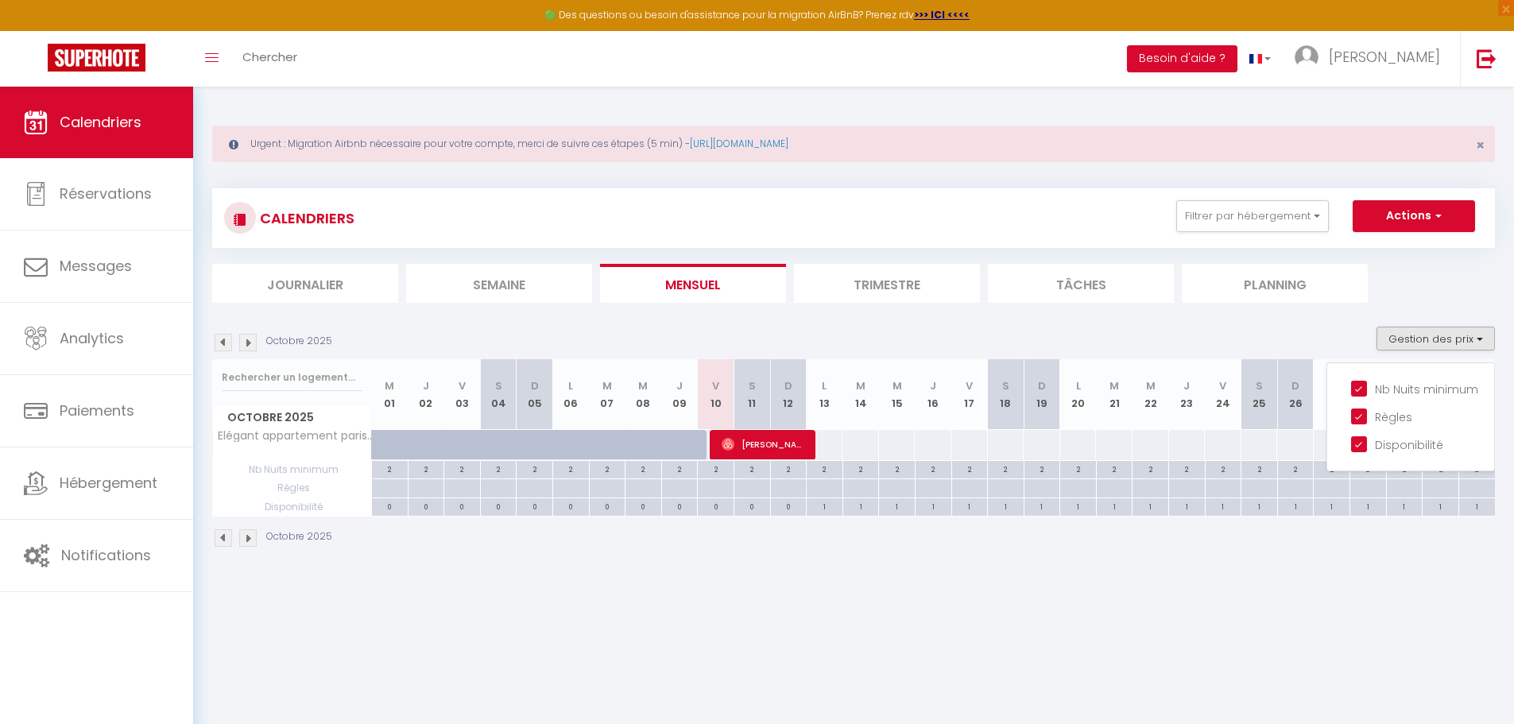
click at [1216, 600] on body "🟢 Des questions ou besoin d'assistance pour la migration AirBnB? Prenez rdv >>>…" at bounding box center [757, 449] width 1514 height 724
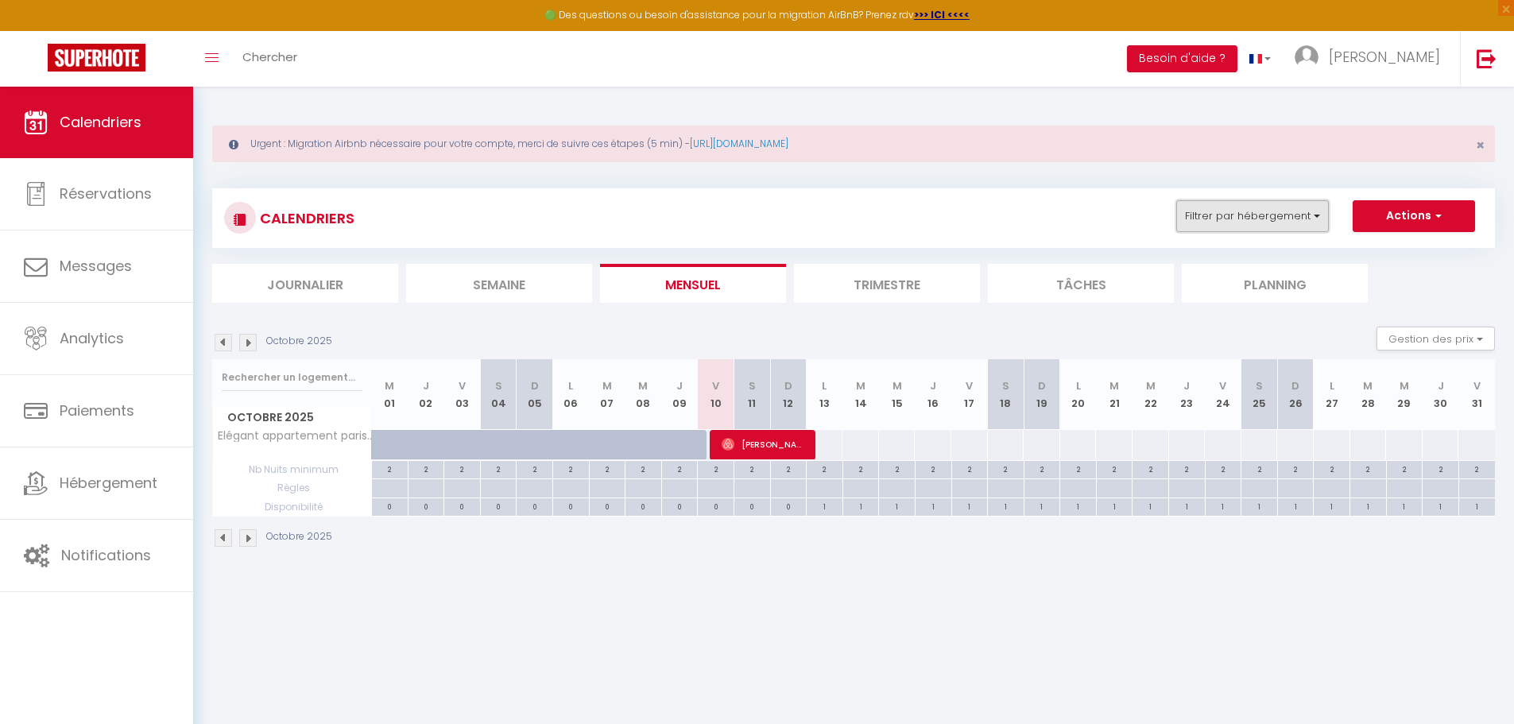
click at [1303, 221] on button "Filtrer par hébergement" at bounding box center [1252, 216] width 153 height 32
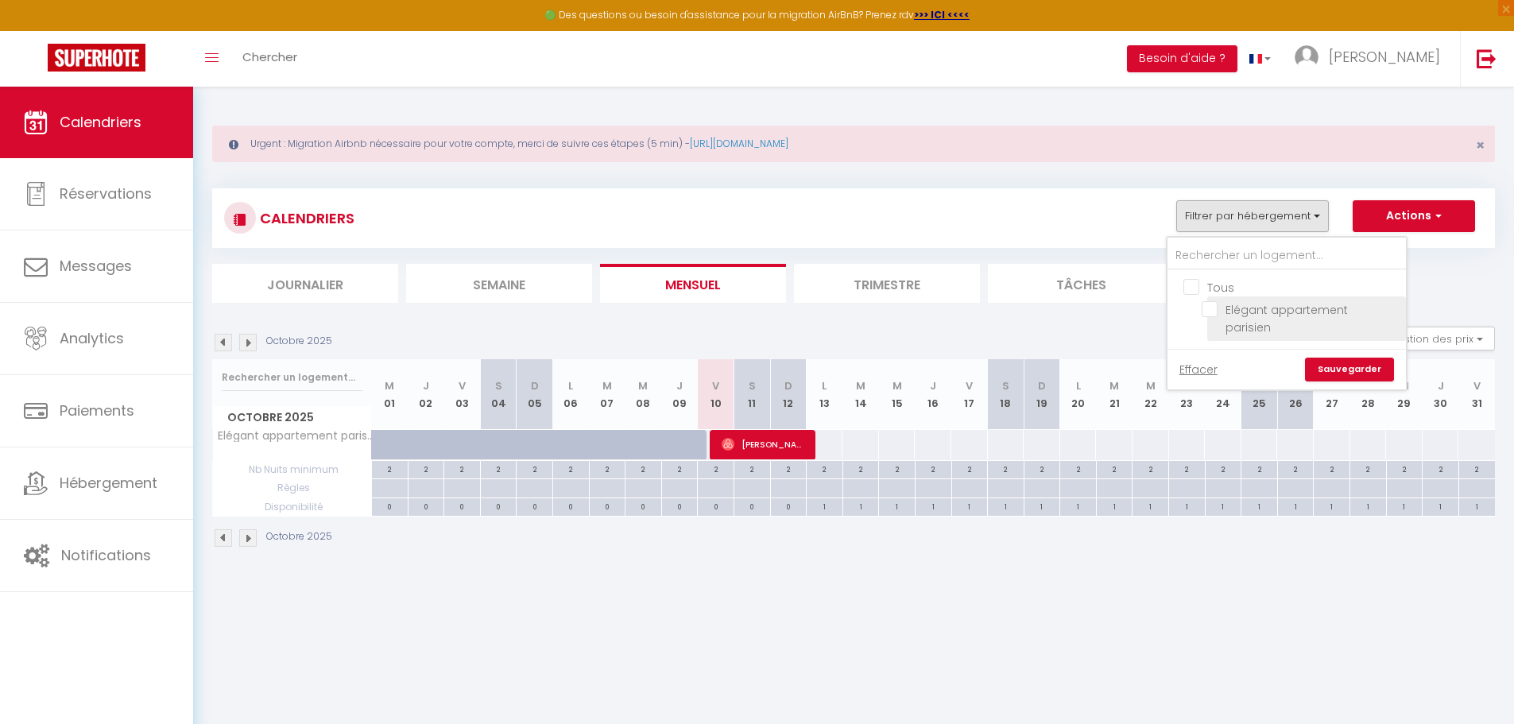
click at [1207, 309] on input "Elégant appartement parisien" at bounding box center [1301, 309] width 199 height 16
click at [1331, 358] on link "Sauvegarder" at bounding box center [1349, 370] width 89 height 24
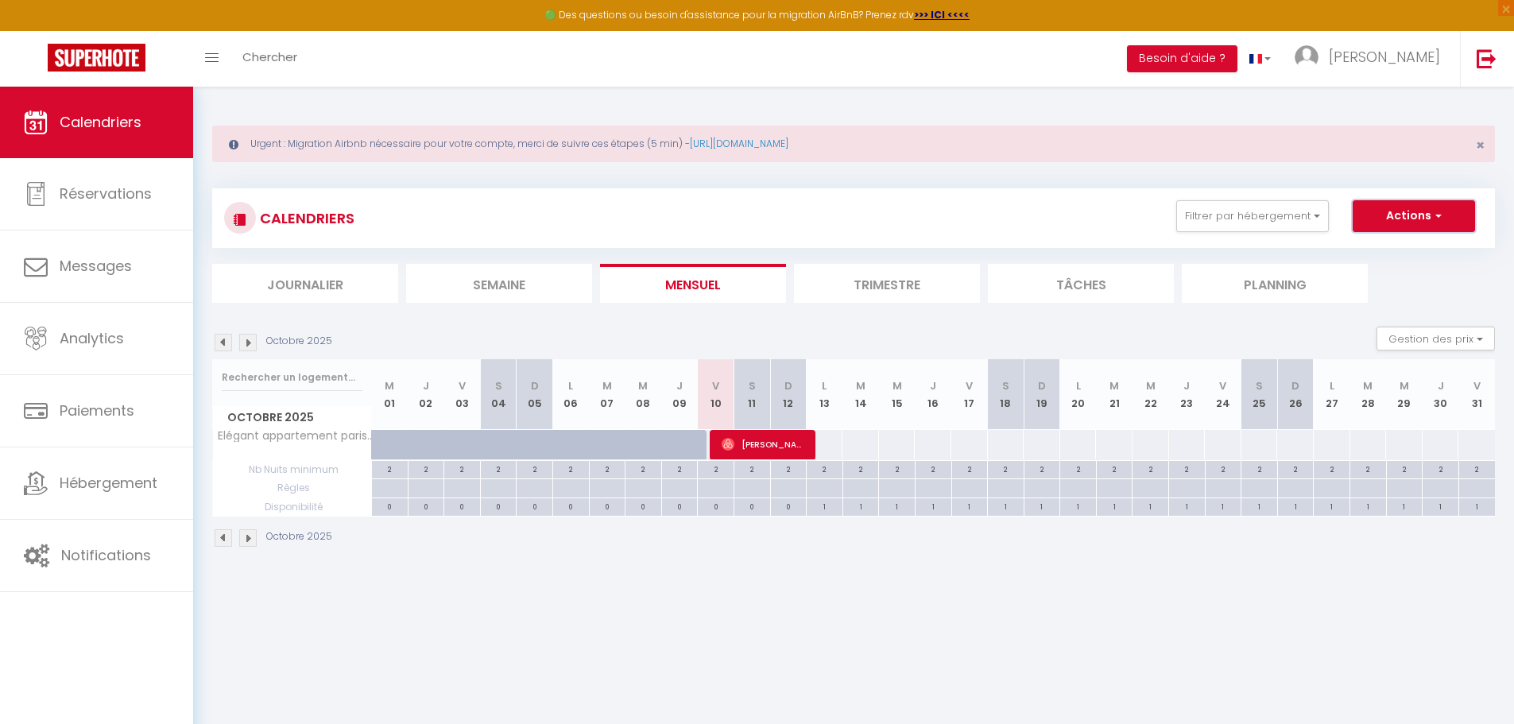
click at [1449, 212] on button "Actions" at bounding box center [1414, 216] width 122 height 32
click at [1008, 609] on body "🟢 Des questions ou besoin d'assistance pour la migration AirBnB? Prenez rdv >>>…" at bounding box center [757, 449] width 1514 height 724
click at [470, 603] on body "🟢 Des questions ou besoin d'assistance pour la migration AirBnB? Prenez rdv >>>…" at bounding box center [757, 449] width 1514 height 724
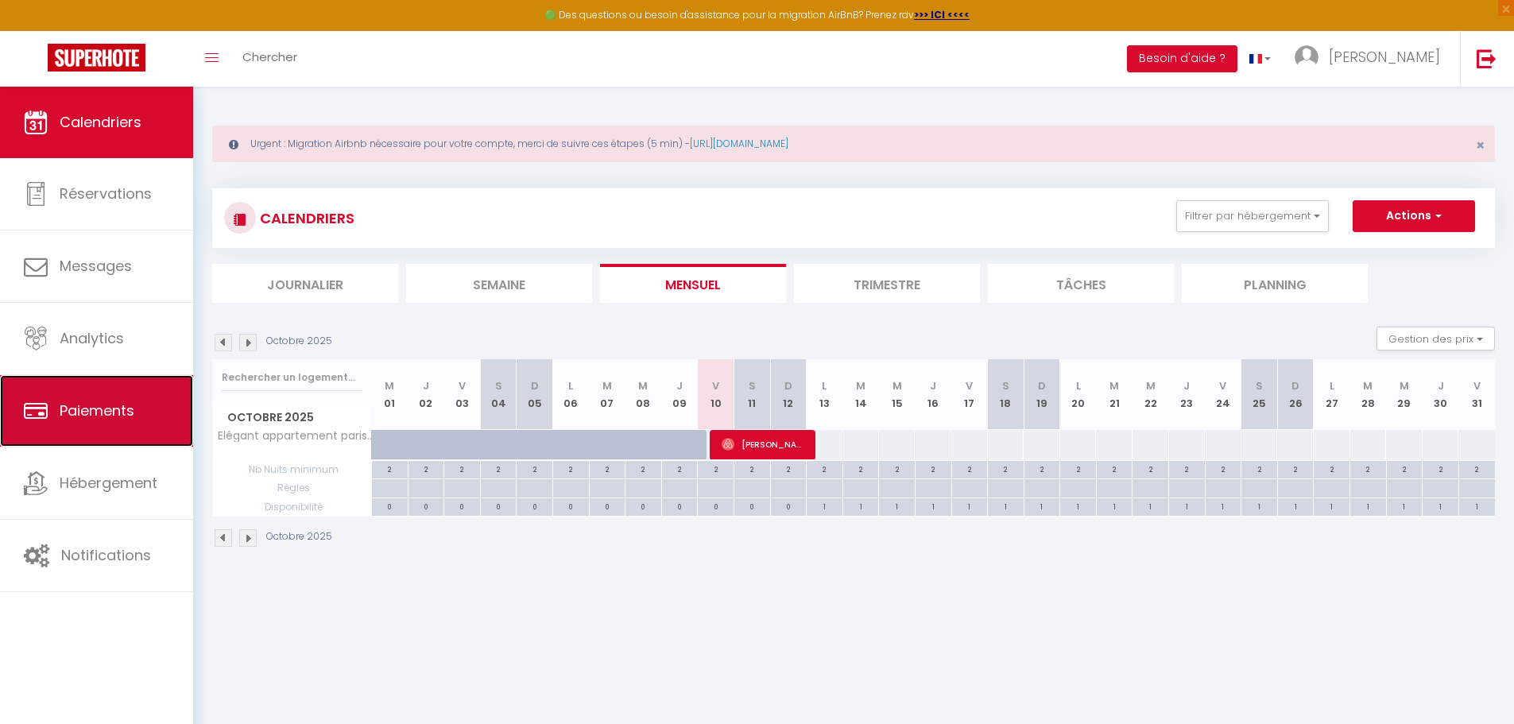
click at [102, 406] on span "Paiements" at bounding box center [97, 411] width 75 height 20
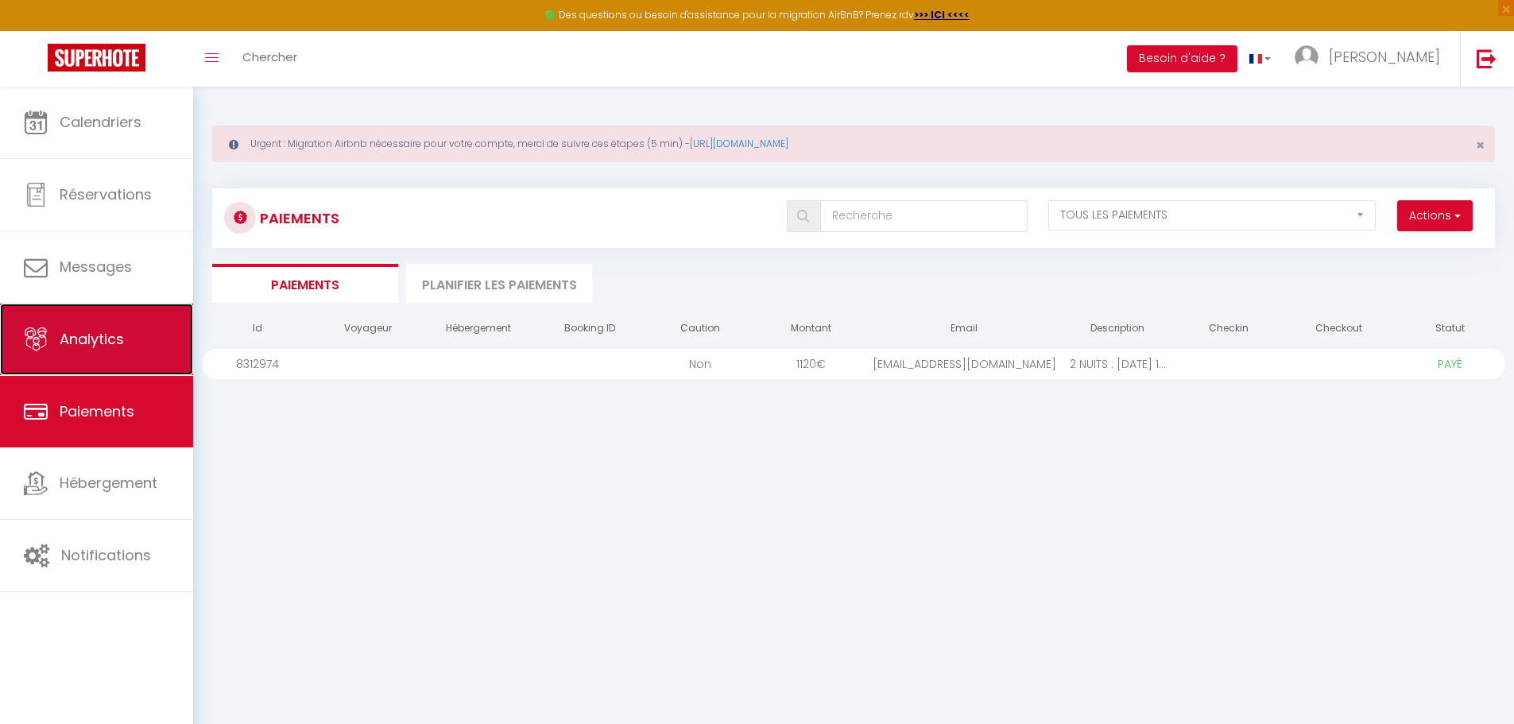
click at [25, 350] on icon at bounding box center [36, 339] width 24 height 24
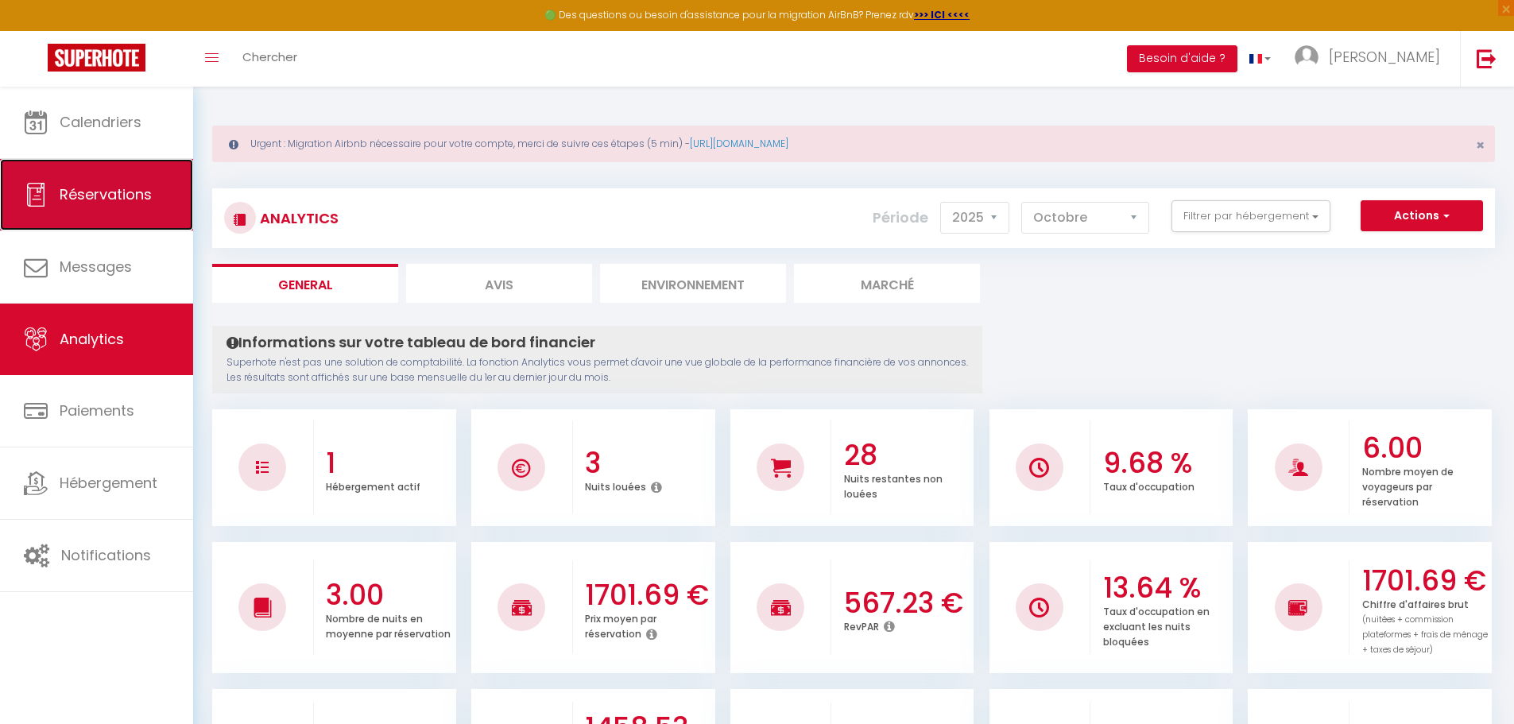
click at [91, 209] on link "Réservations" at bounding box center [96, 195] width 193 height 72
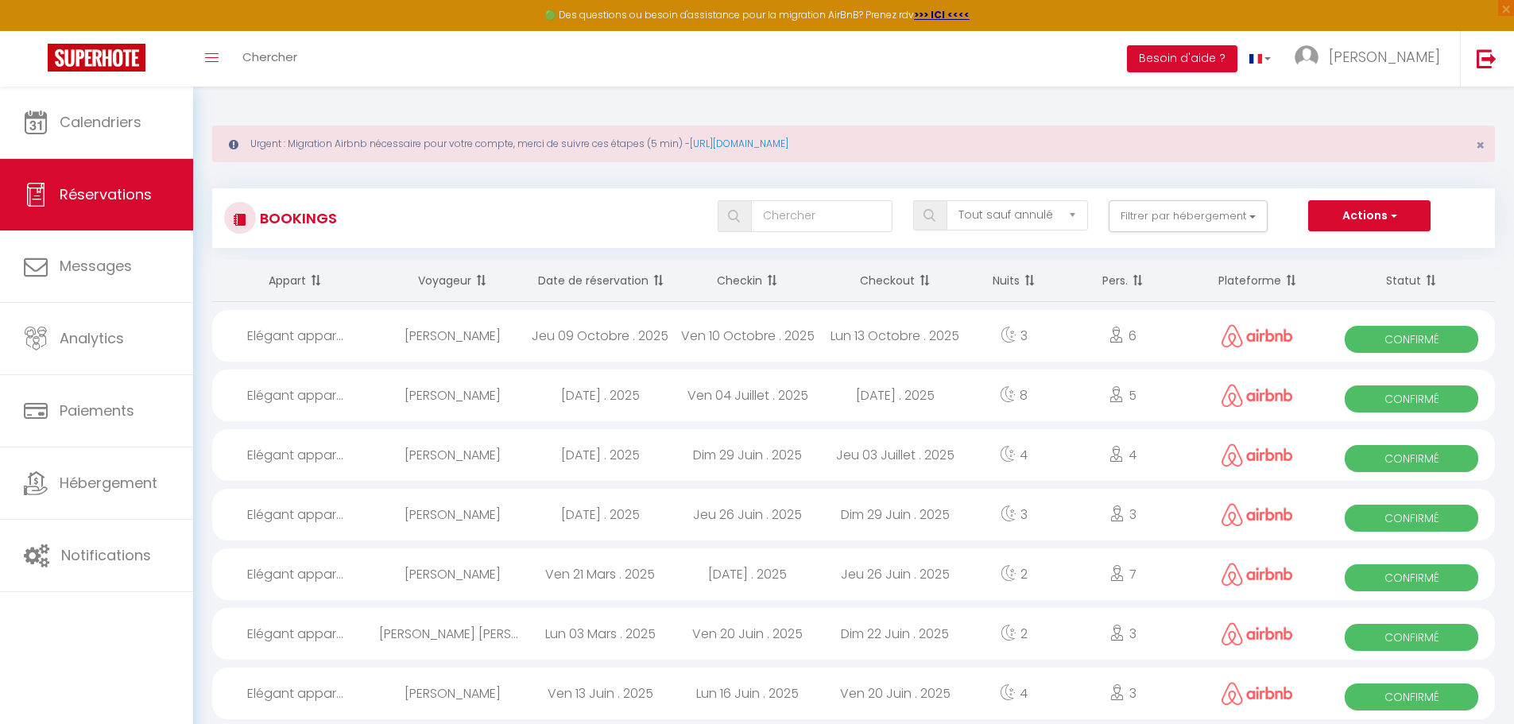
click at [454, 339] on div "[PERSON_NAME]" at bounding box center [453, 336] width 148 height 52
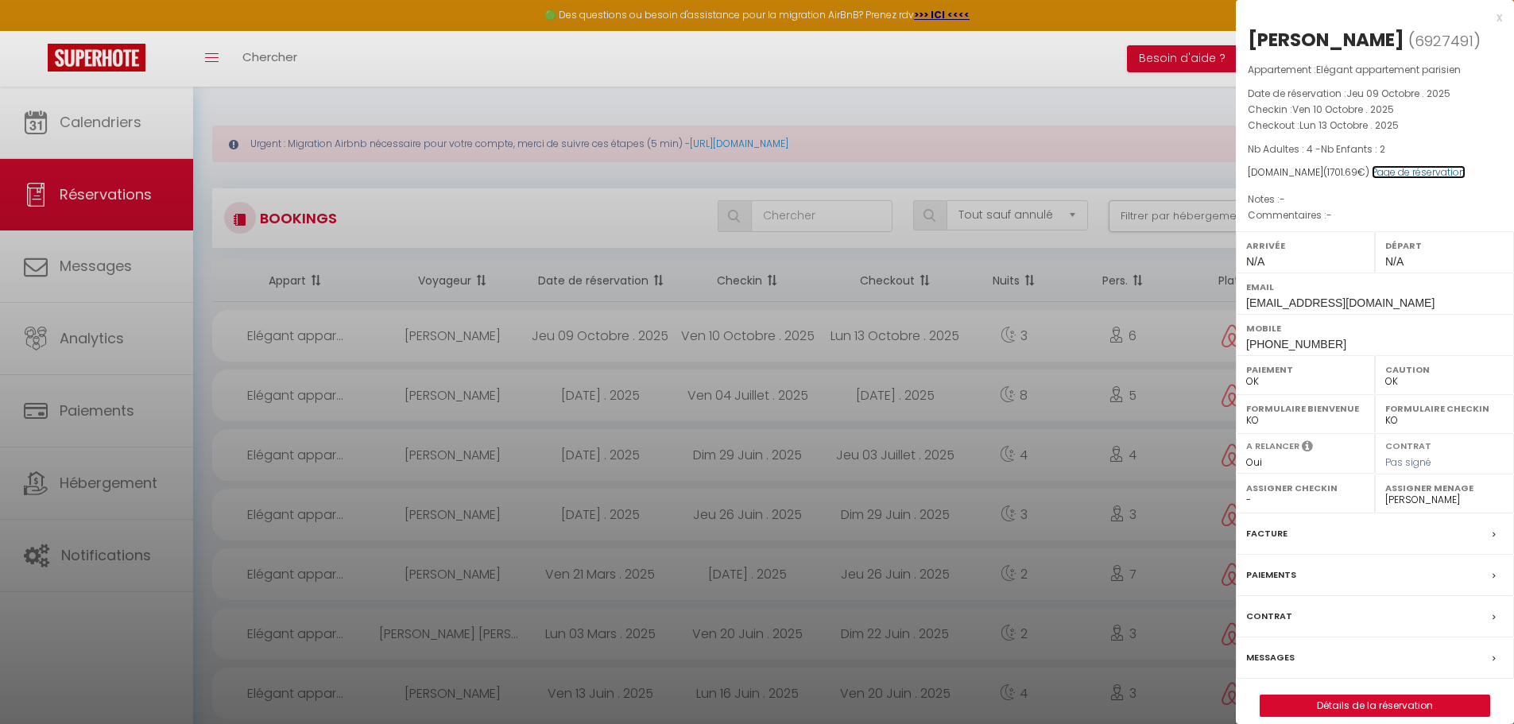
click at [1408, 174] on link "Page de réservation" at bounding box center [1419, 172] width 94 height 14
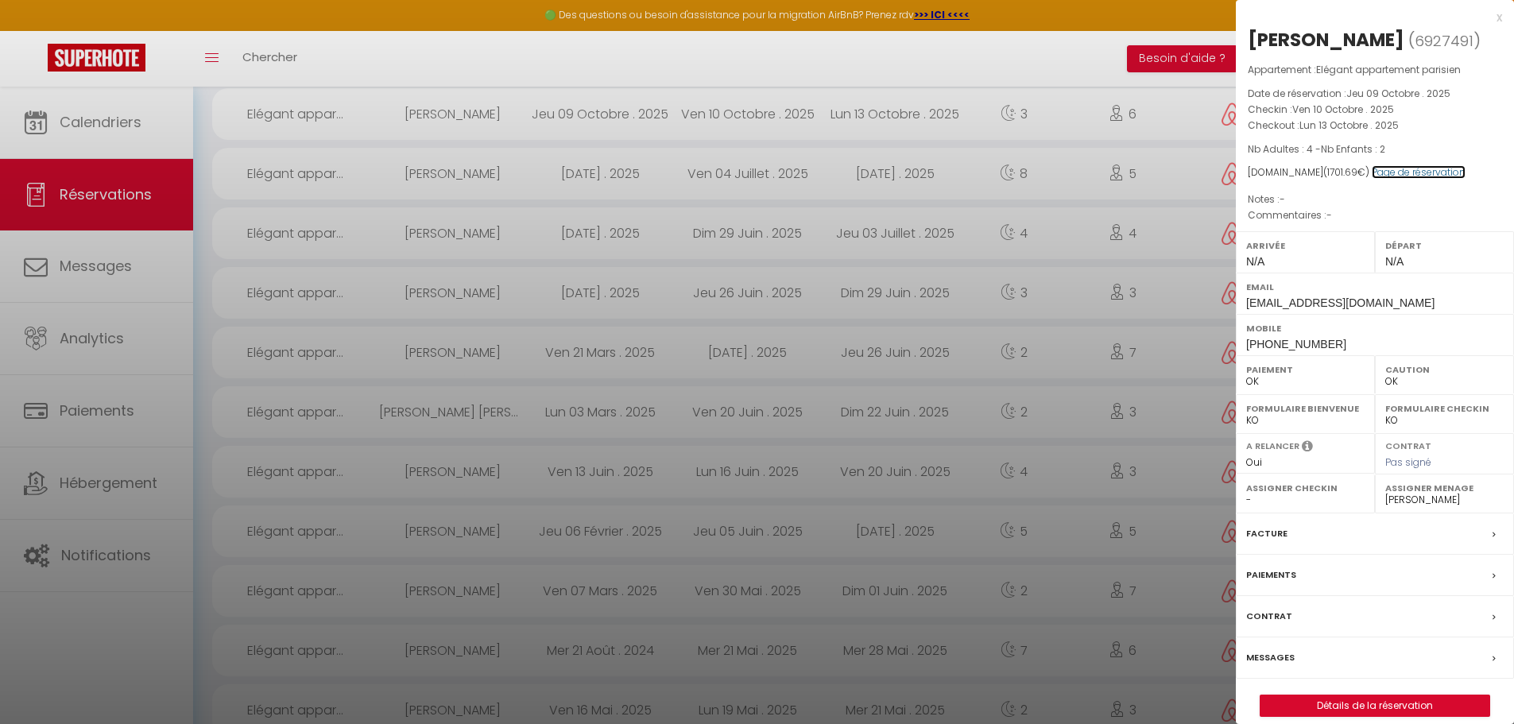
scroll to position [238, 0]
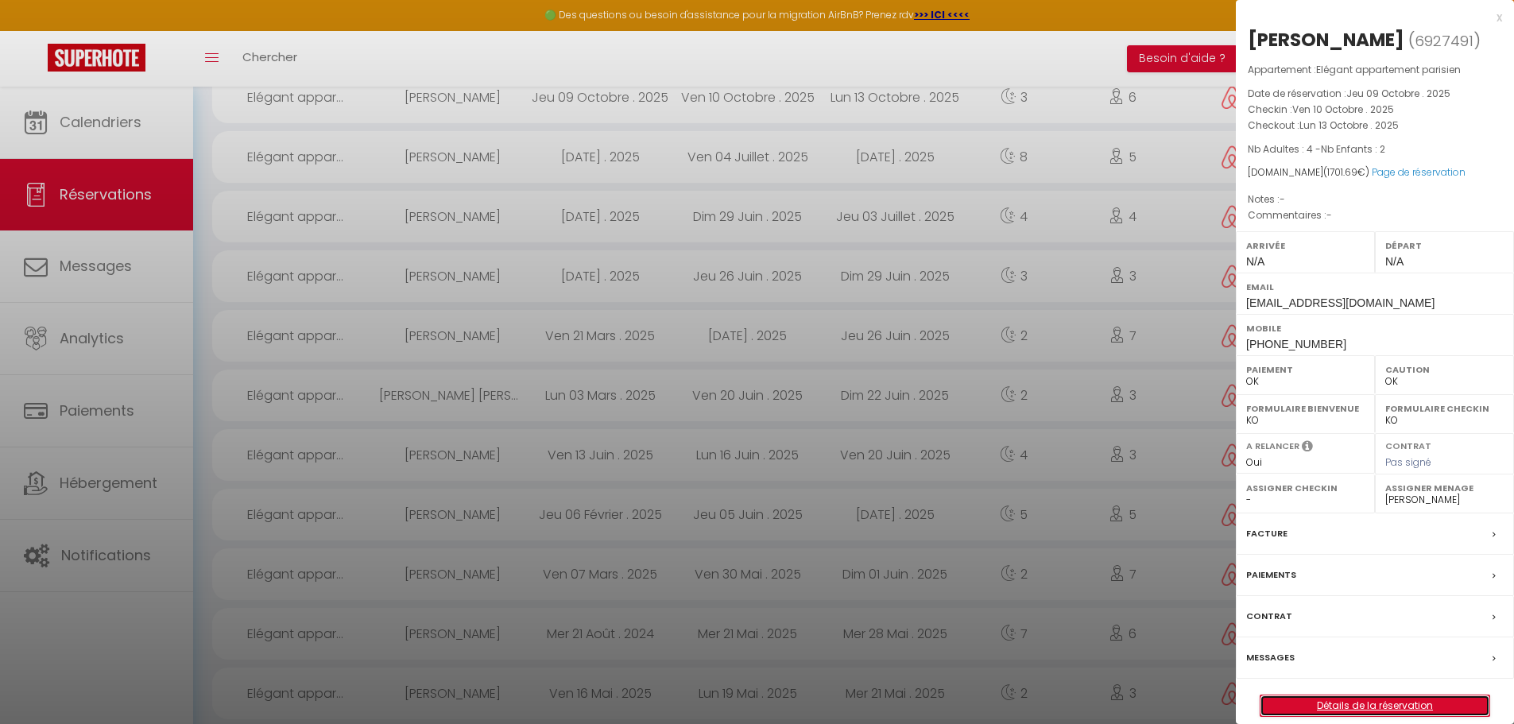
click at [1389, 704] on link "Détails de la réservation" at bounding box center [1375, 705] width 229 height 21
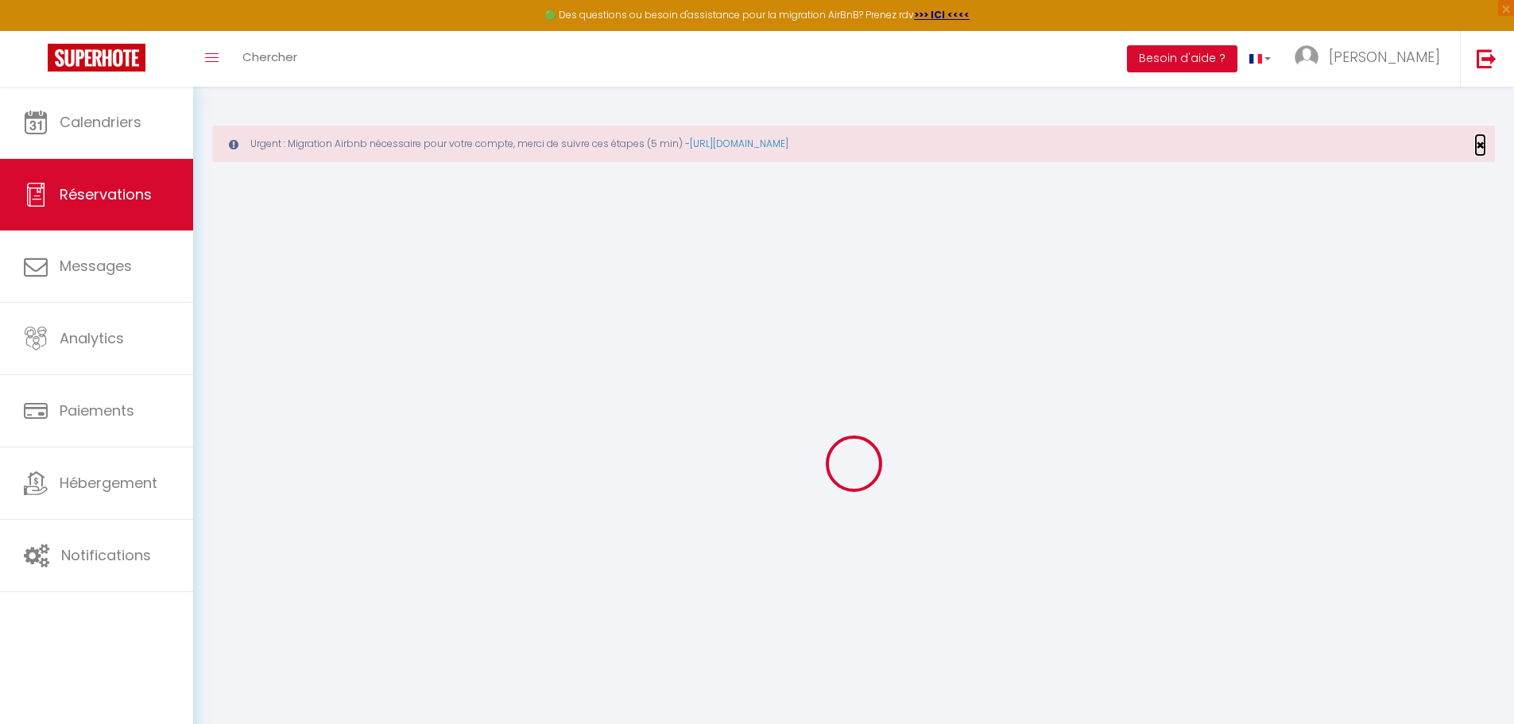
click at [1481, 140] on span "×" at bounding box center [1480, 145] width 9 height 20
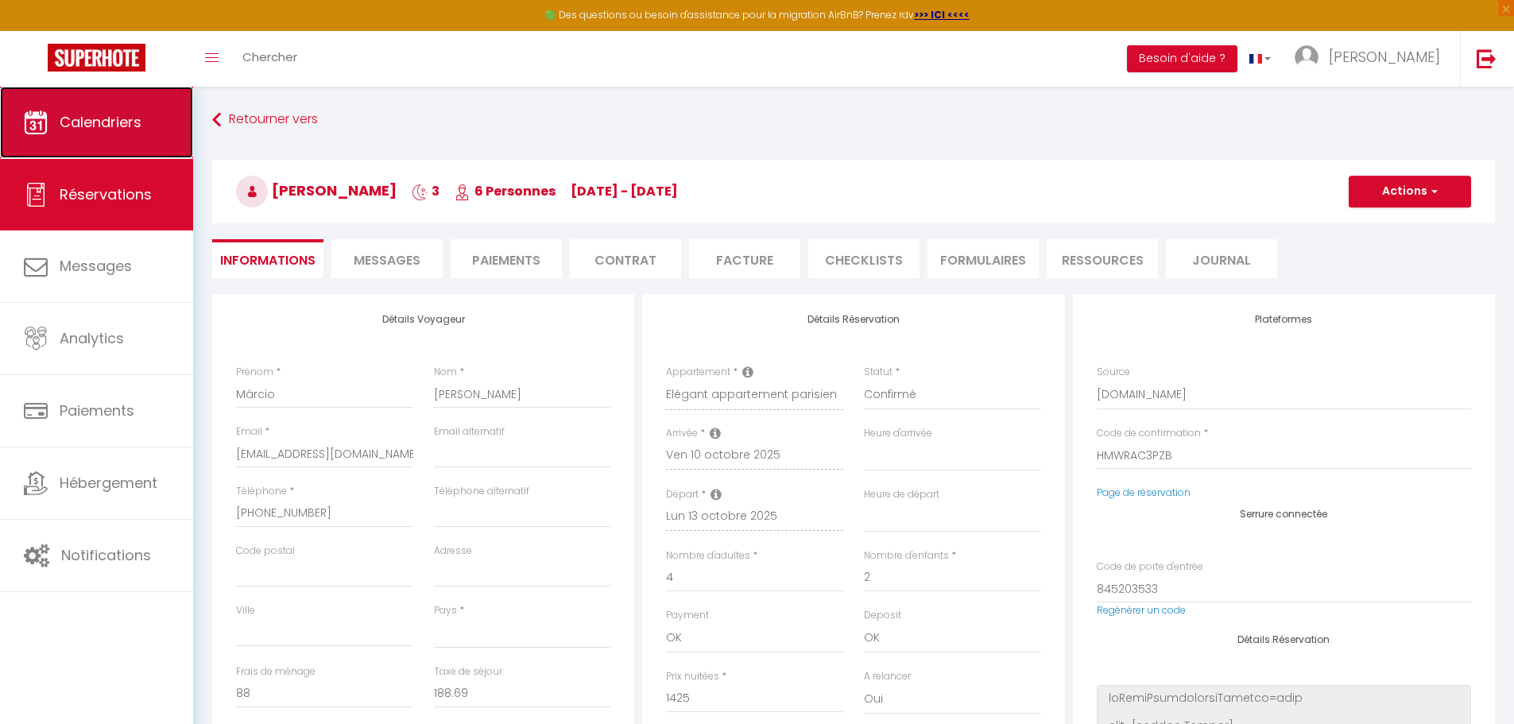
click at [110, 114] on span "Calendriers" at bounding box center [101, 122] width 82 height 20
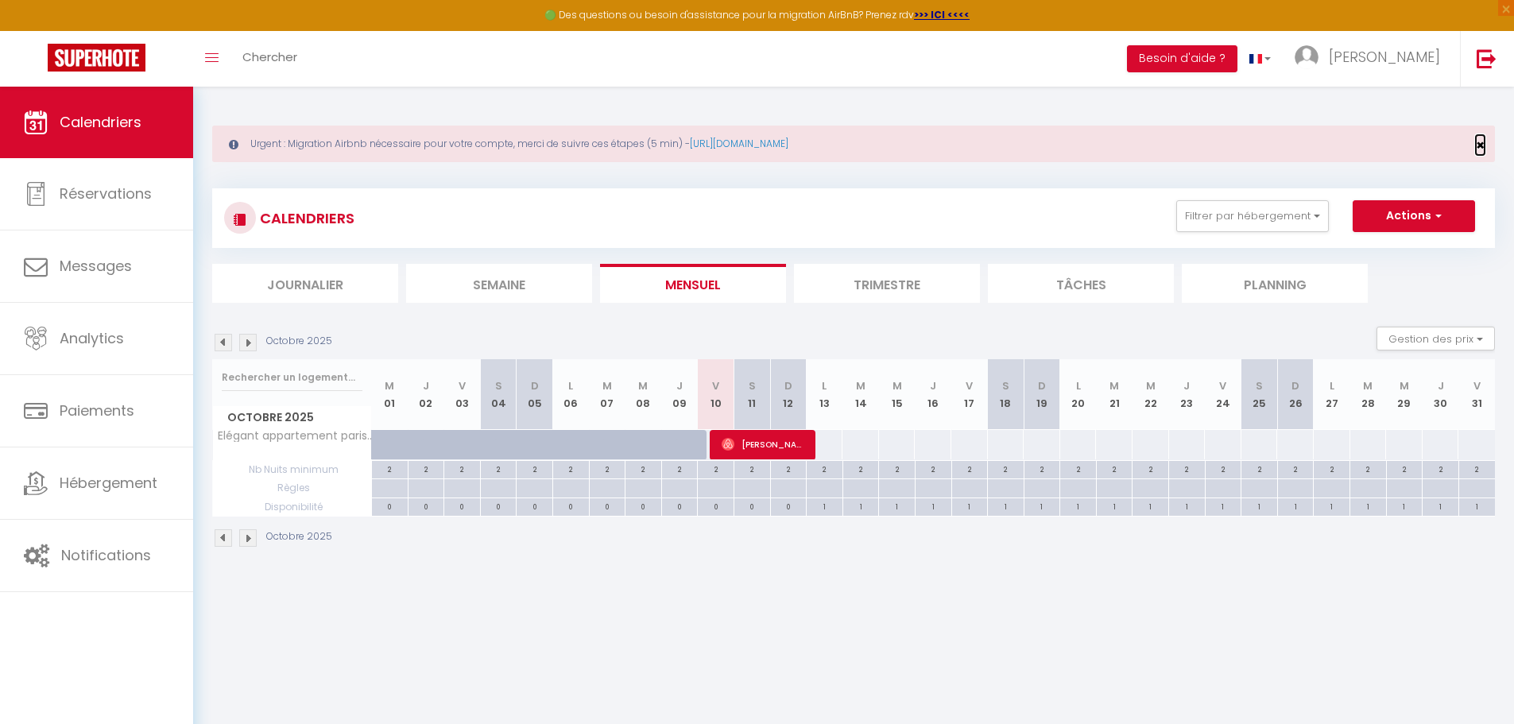
click at [1483, 145] on span "×" at bounding box center [1480, 145] width 9 height 20
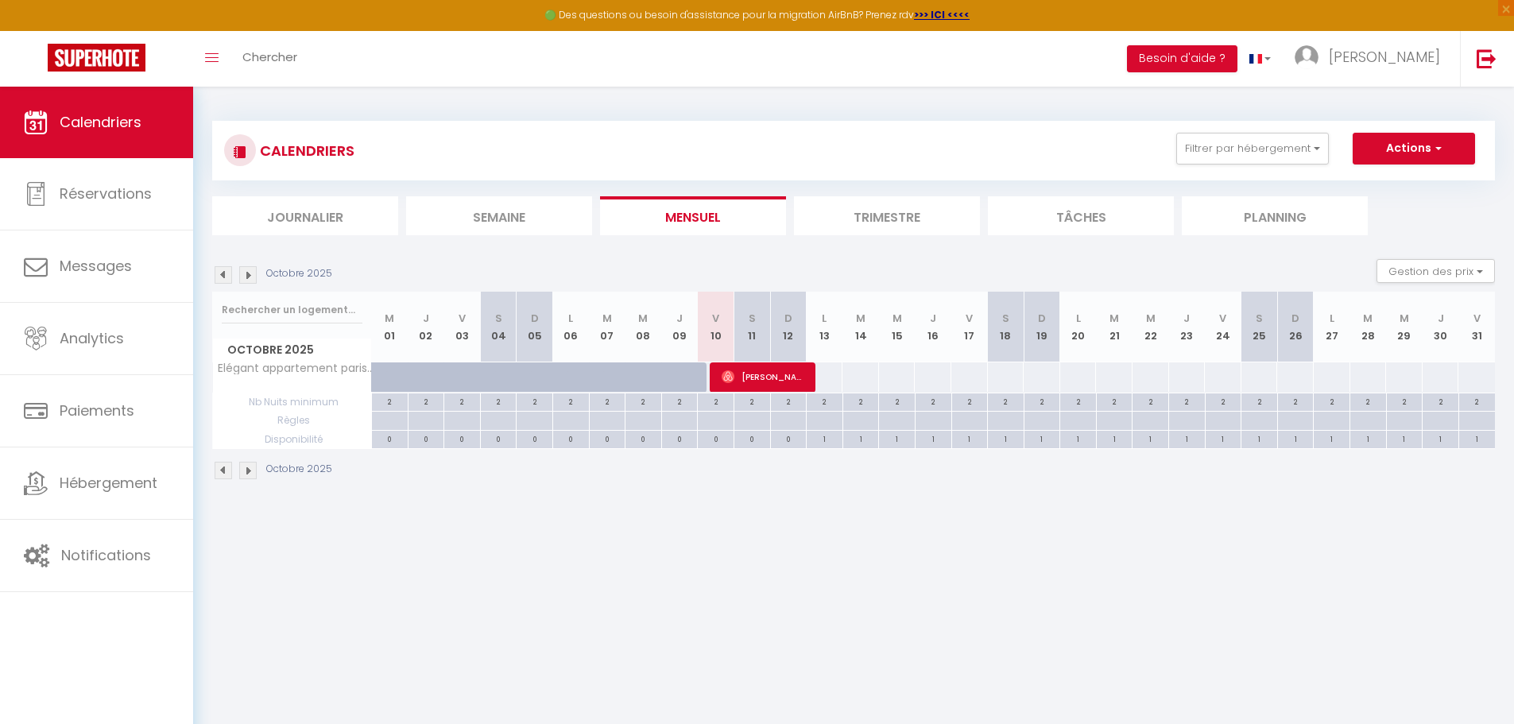
drag, startPoint x: 298, startPoint y: 150, endPoint x: 417, endPoint y: 146, distance: 119.3
click at [298, 149] on h3 "CALENDRIERS" at bounding box center [305, 151] width 99 height 36
click at [306, 304] on input "text" at bounding box center [292, 310] width 141 height 29
click at [1404, 269] on button "Gestion des prix" at bounding box center [1436, 271] width 118 height 24
click at [923, 514] on div "CALENDRIERS Filtrer par hébergement Tous Elégant appartement parisien Effacer S…" at bounding box center [853, 301] width 1321 height 428
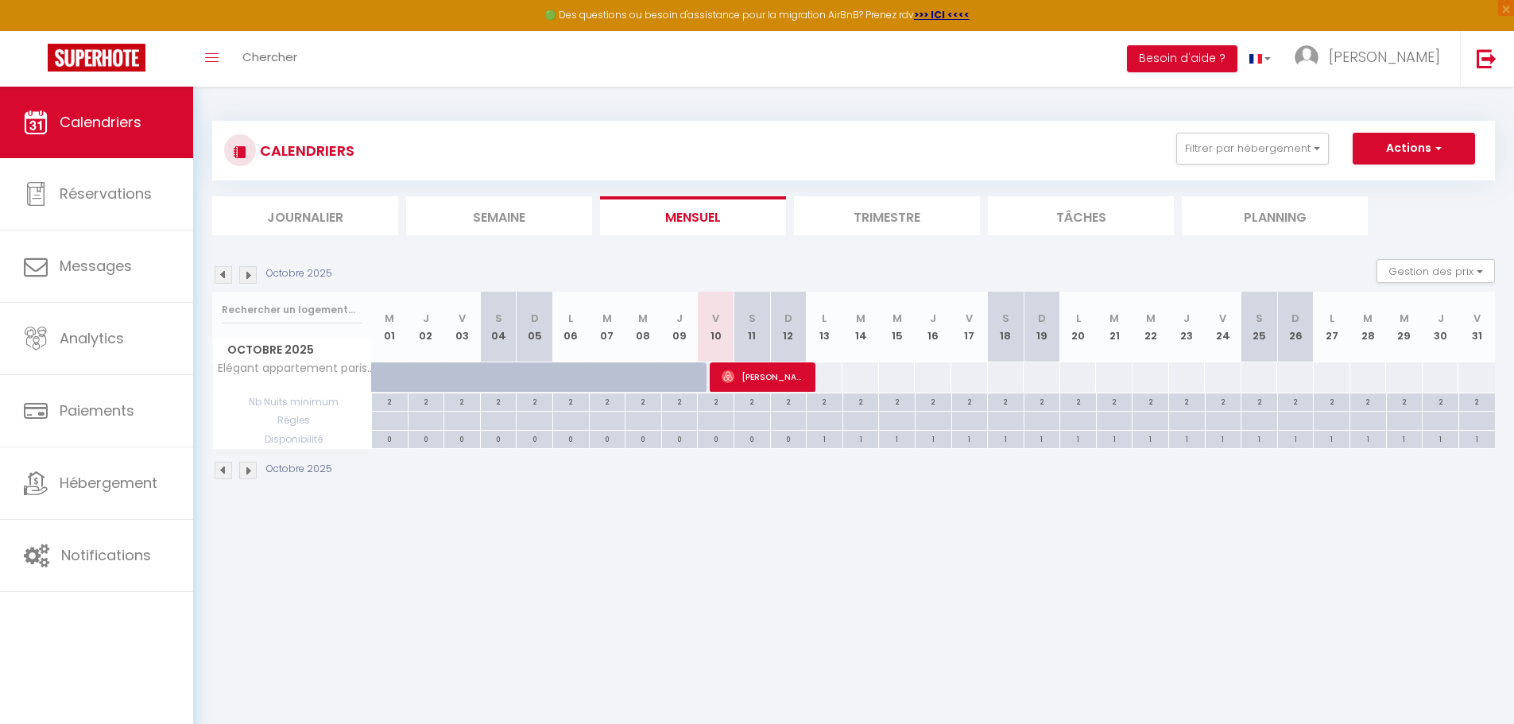
click at [853, 383] on div at bounding box center [860, 376] width 37 height 29
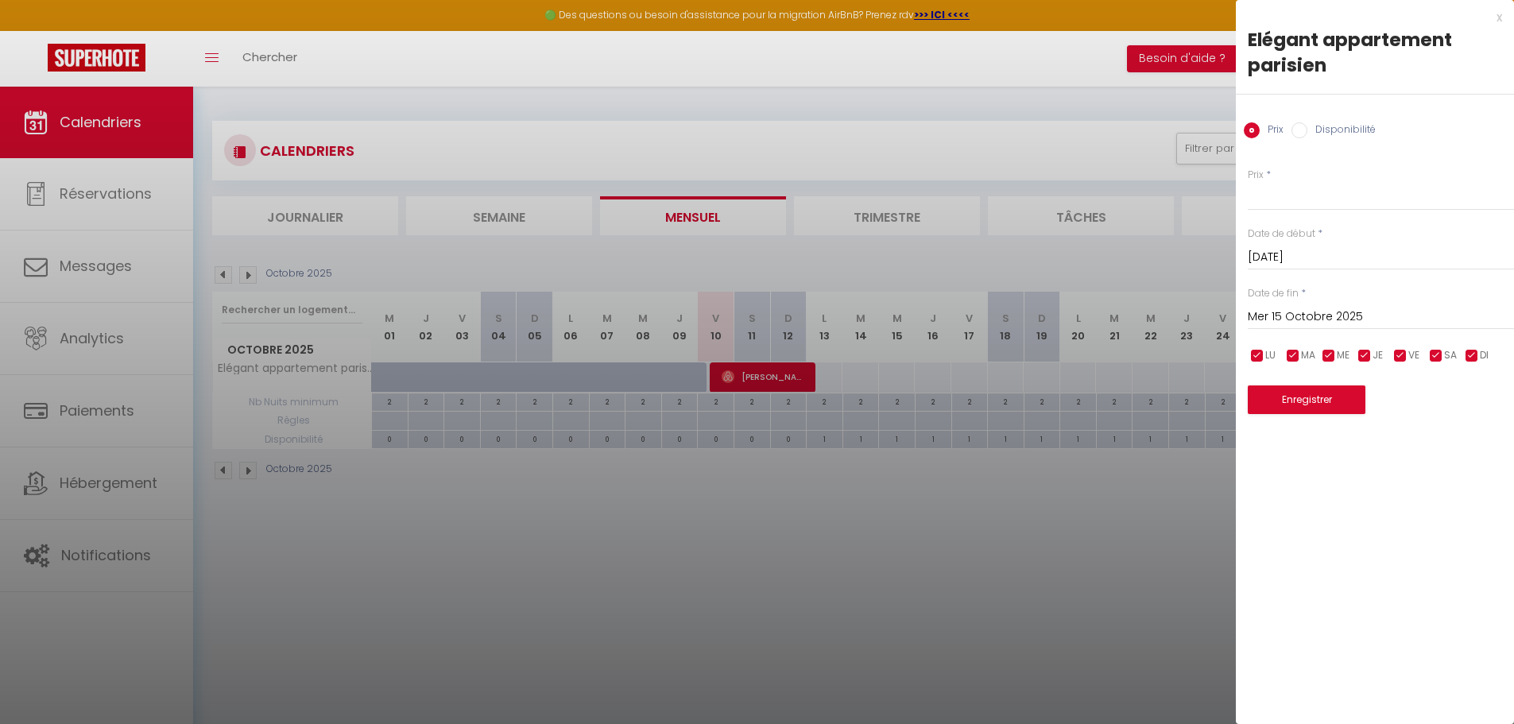
click at [935, 513] on div at bounding box center [757, 362] width 1514 height 724
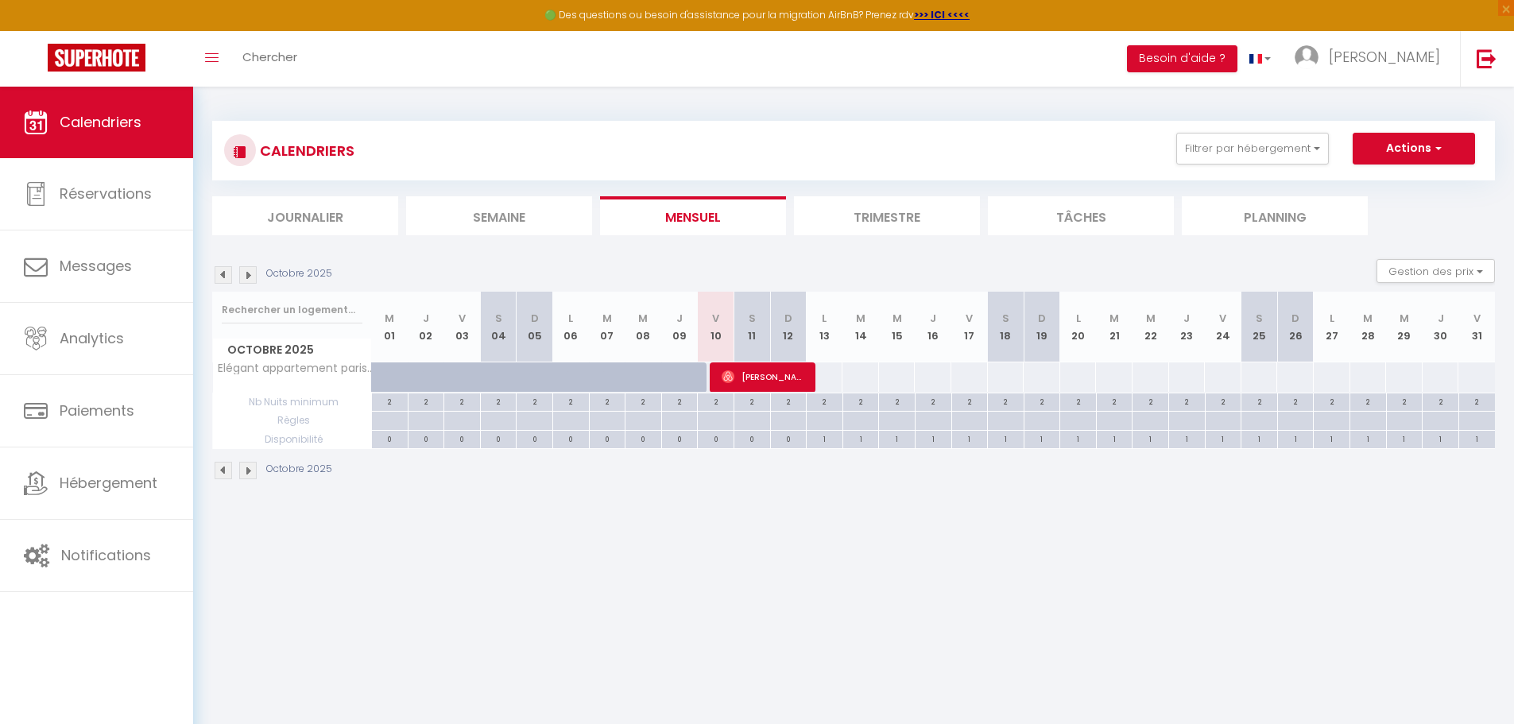
click at [928, 377] on div at bounding box center [932, 376] width 37 height 29
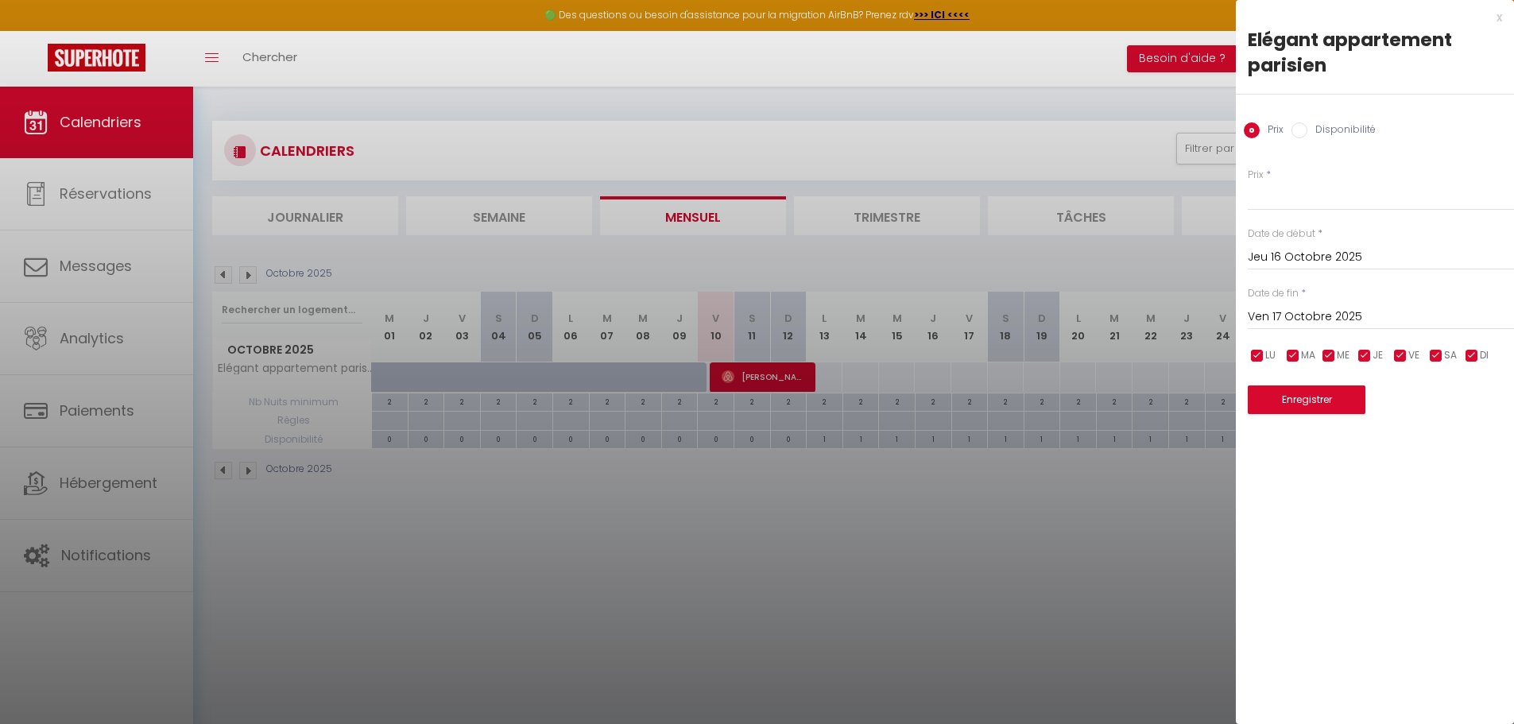
click at [1144, 597] on div at bounding box center [757, 362] width 1514 height 724
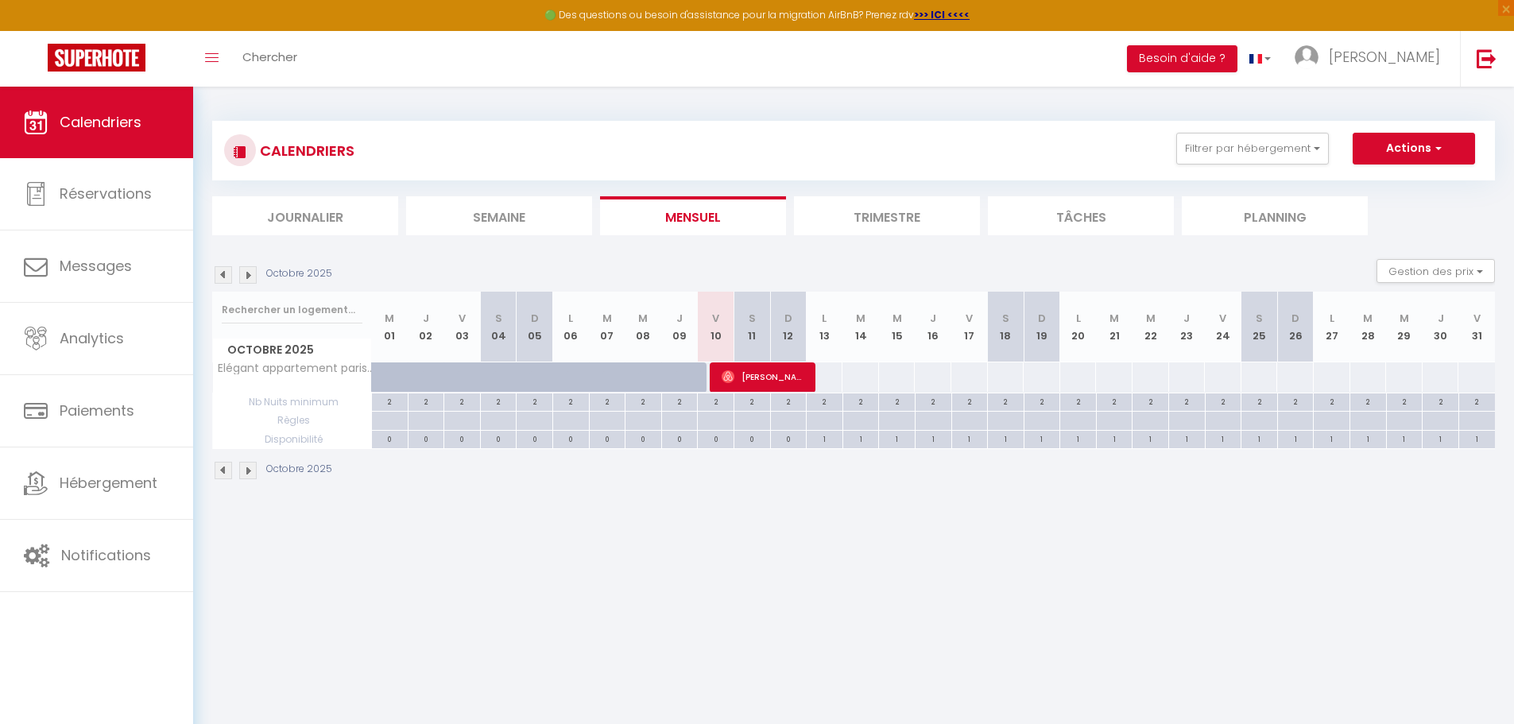
click at [215, 272] on img at bounding box center [223, 274] width 17 height 17
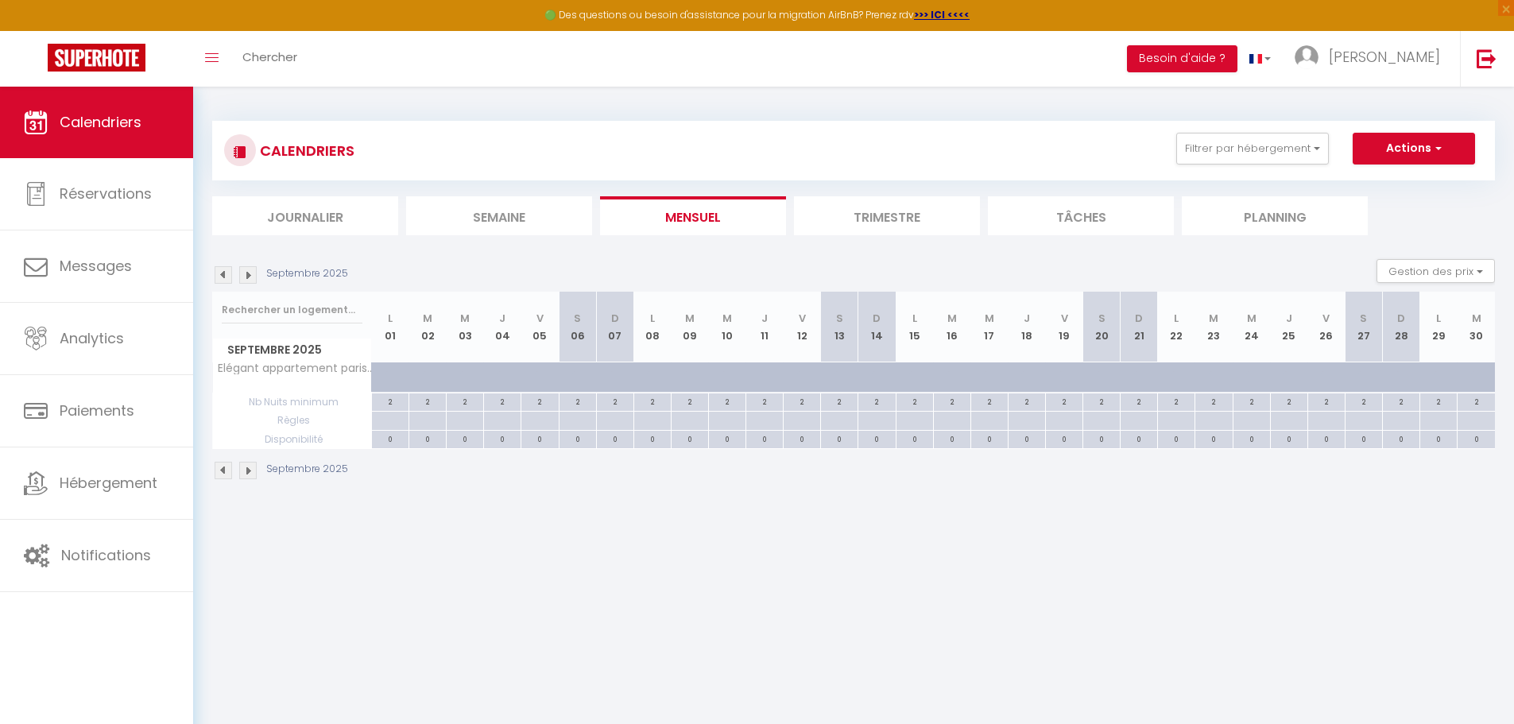
click at [219, 273] on img at bounding box center [223, 274] width 17 height 17
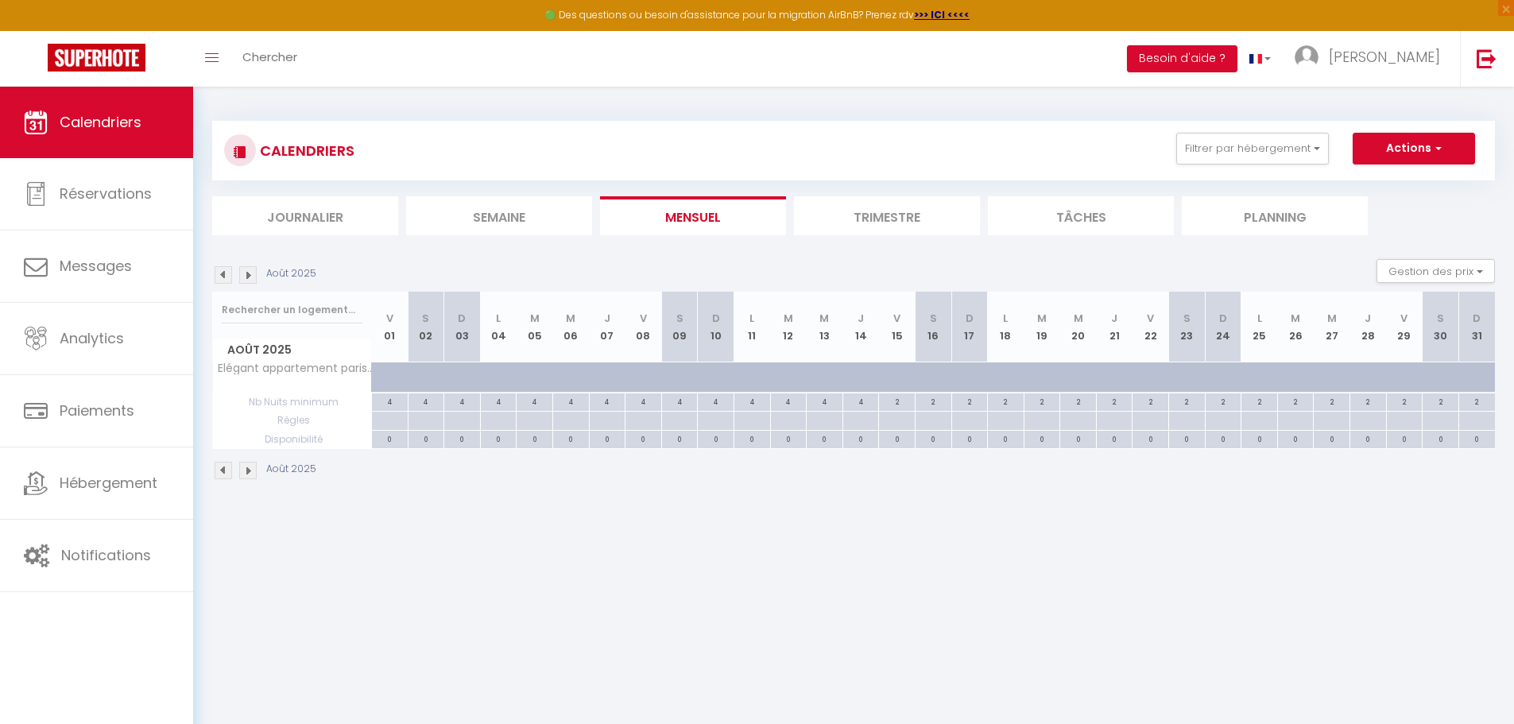
click at [219, 273] on img at bounding box center [223, 274] width 17 height 17
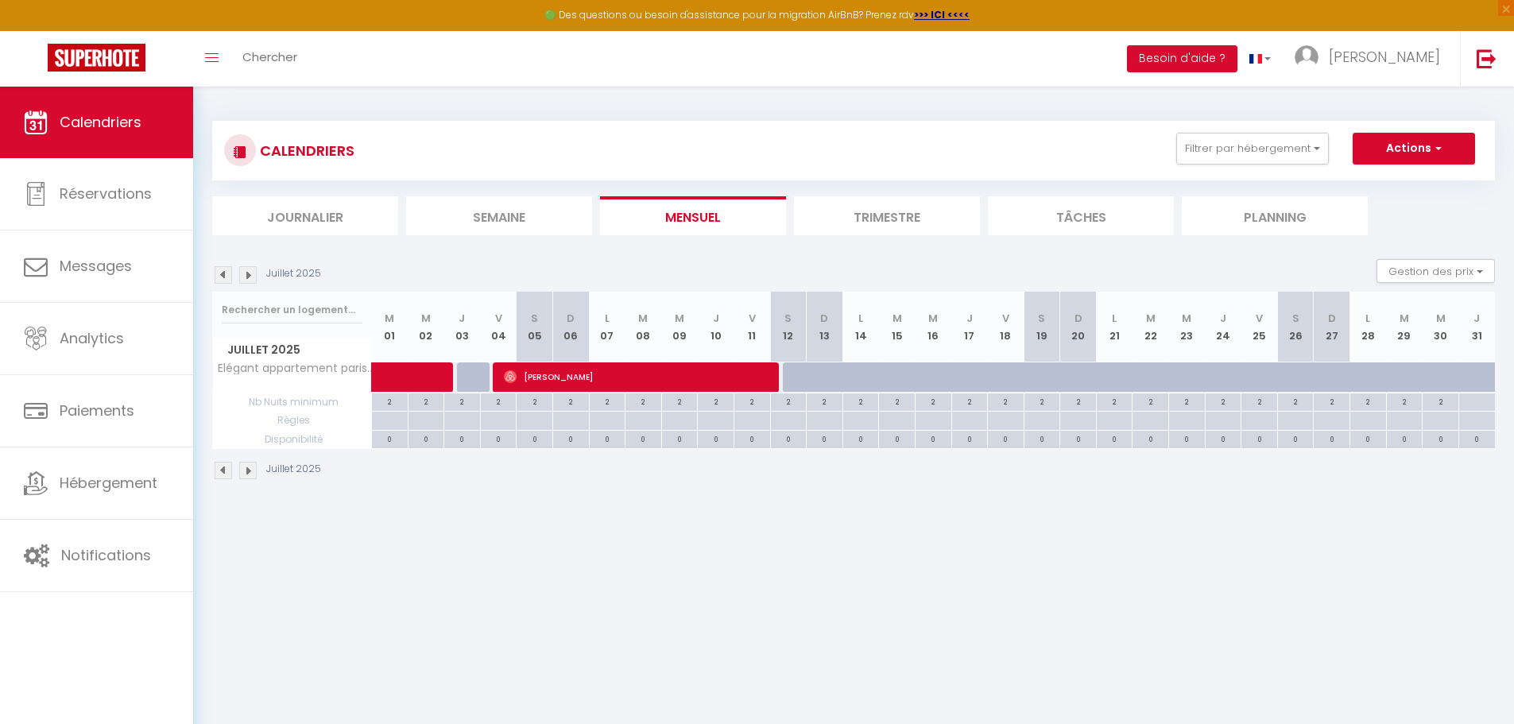
click at [219, 273] on img at bounding box center [223, 274] width 17 height 17
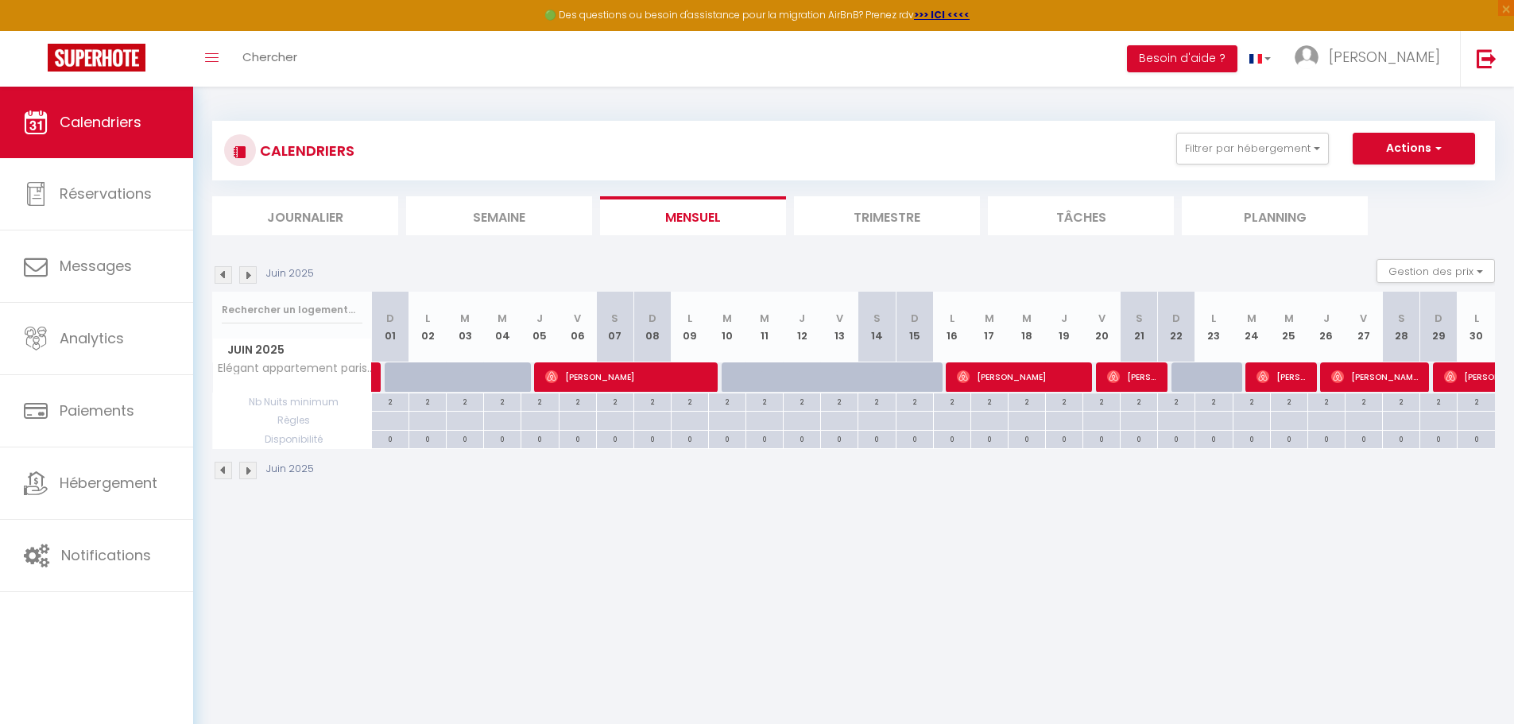
click at [219, 273] on img at bounding box center [223, 274] width 17 height 17
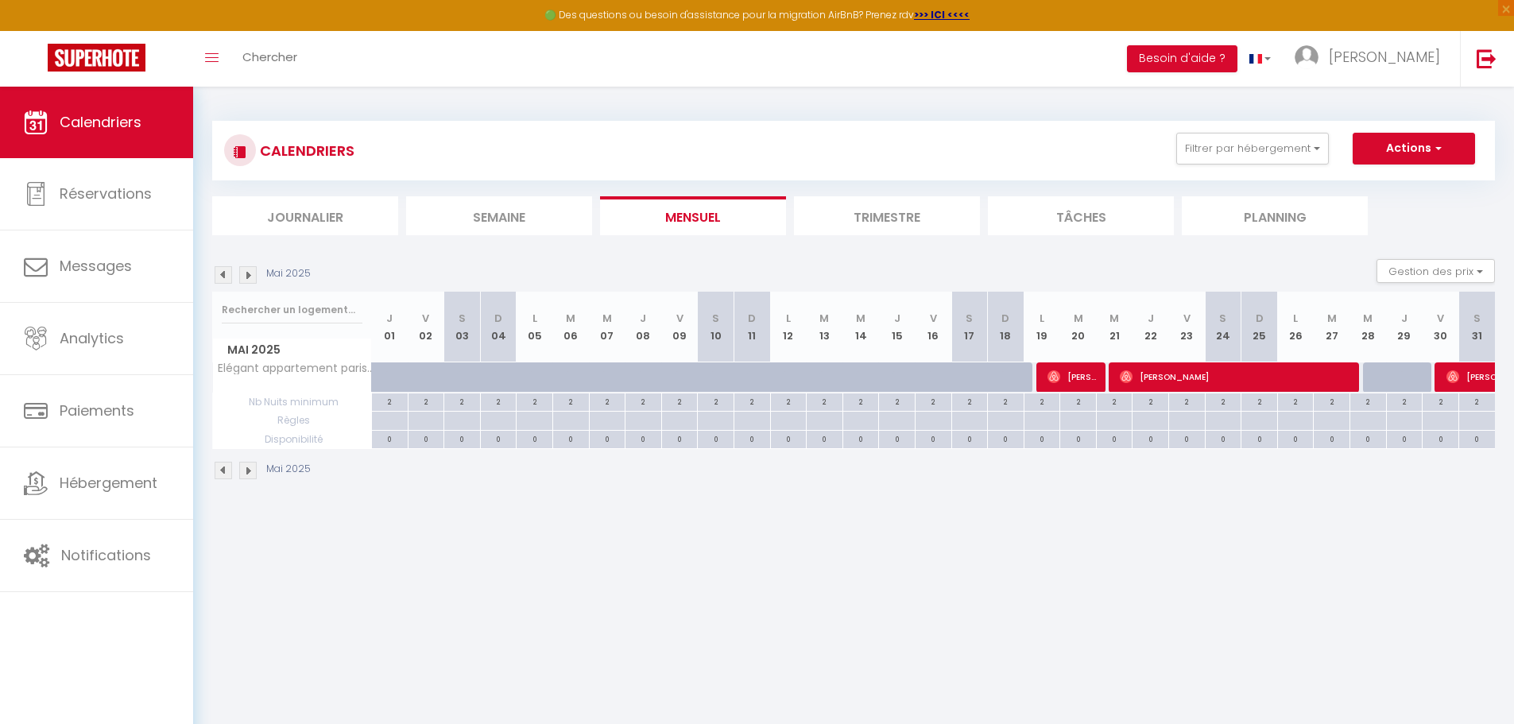
click at [219, 273] on img at bounding box center [223, 274] width 17 height 17
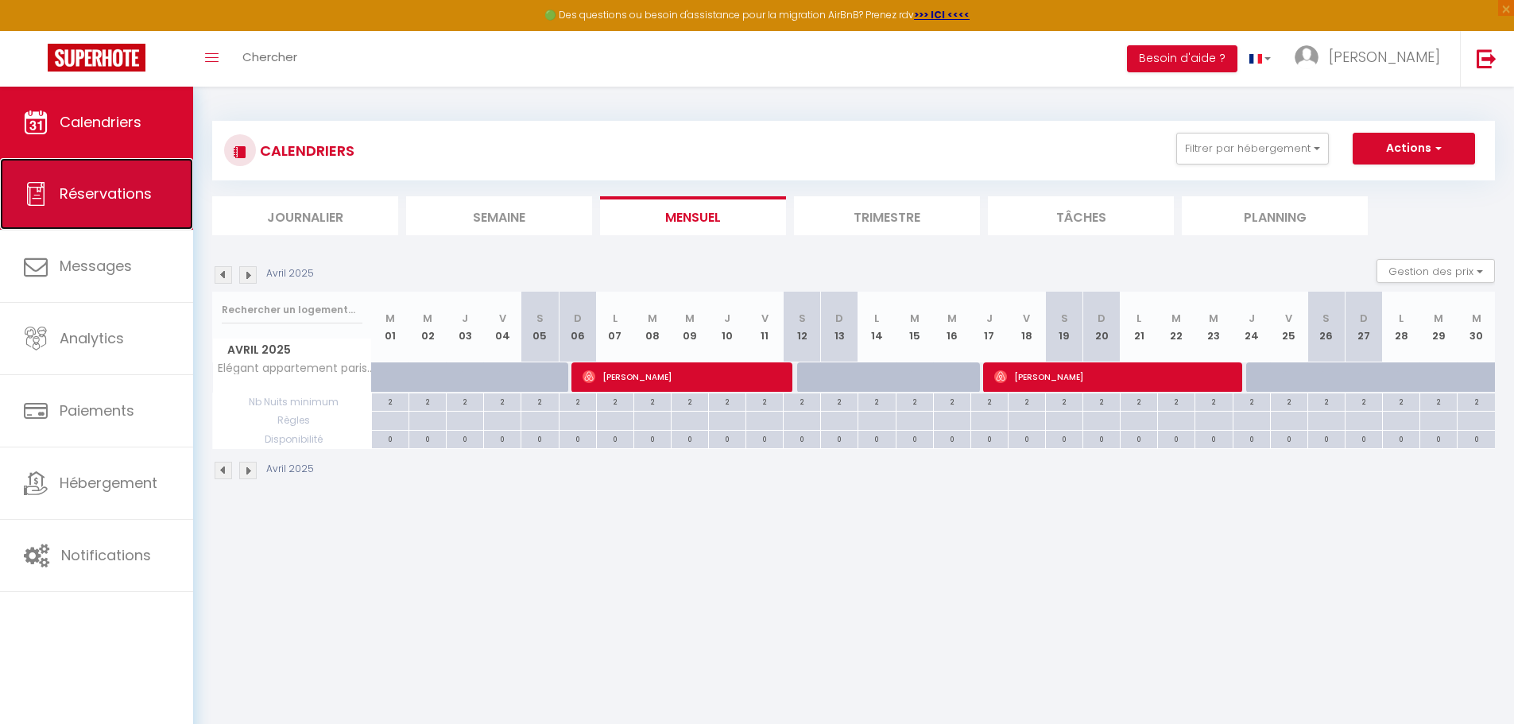
click at [90, 202] on span "Réservations" at bounding box center [106, 194] width 92 height 20
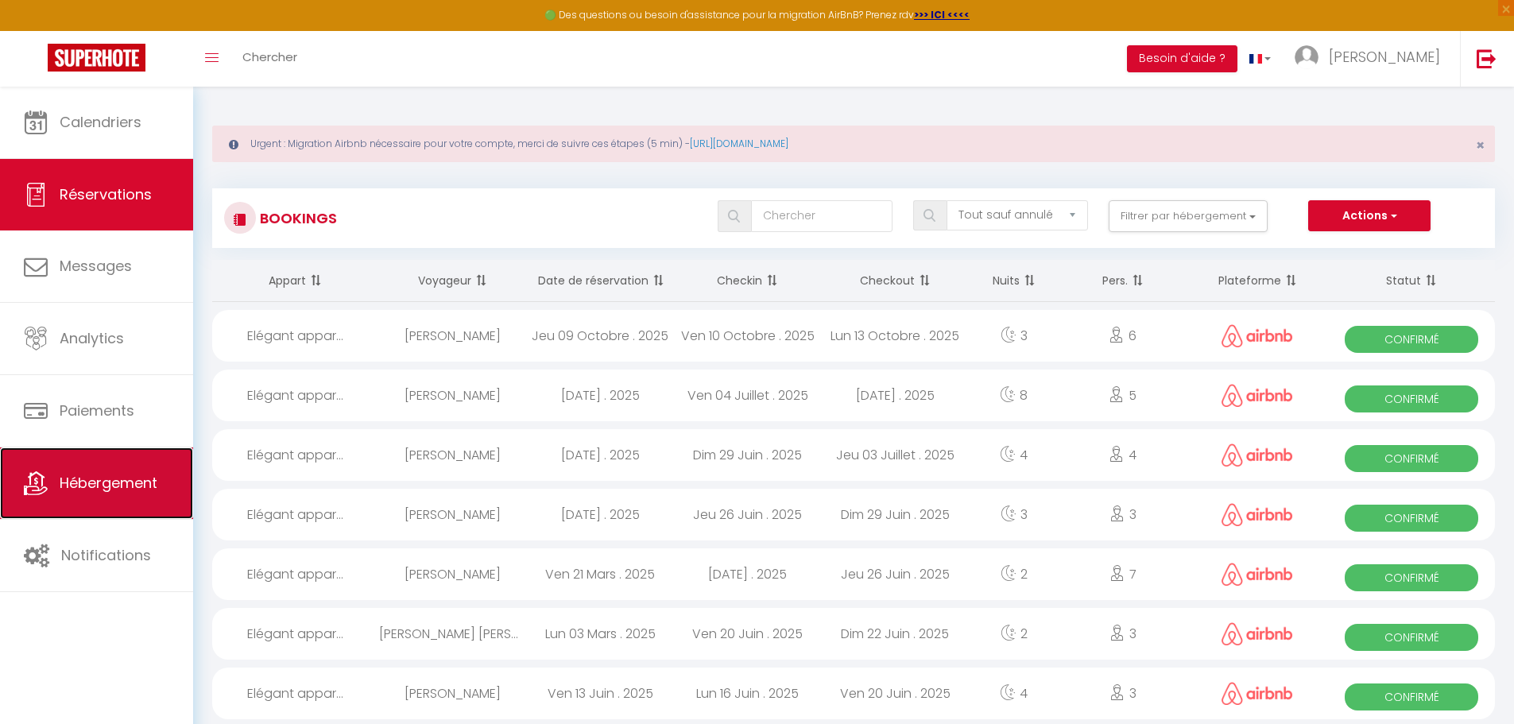
click at [126, 466] on link "Hébergement" at bounding box center [96, 483] width 193 height 72
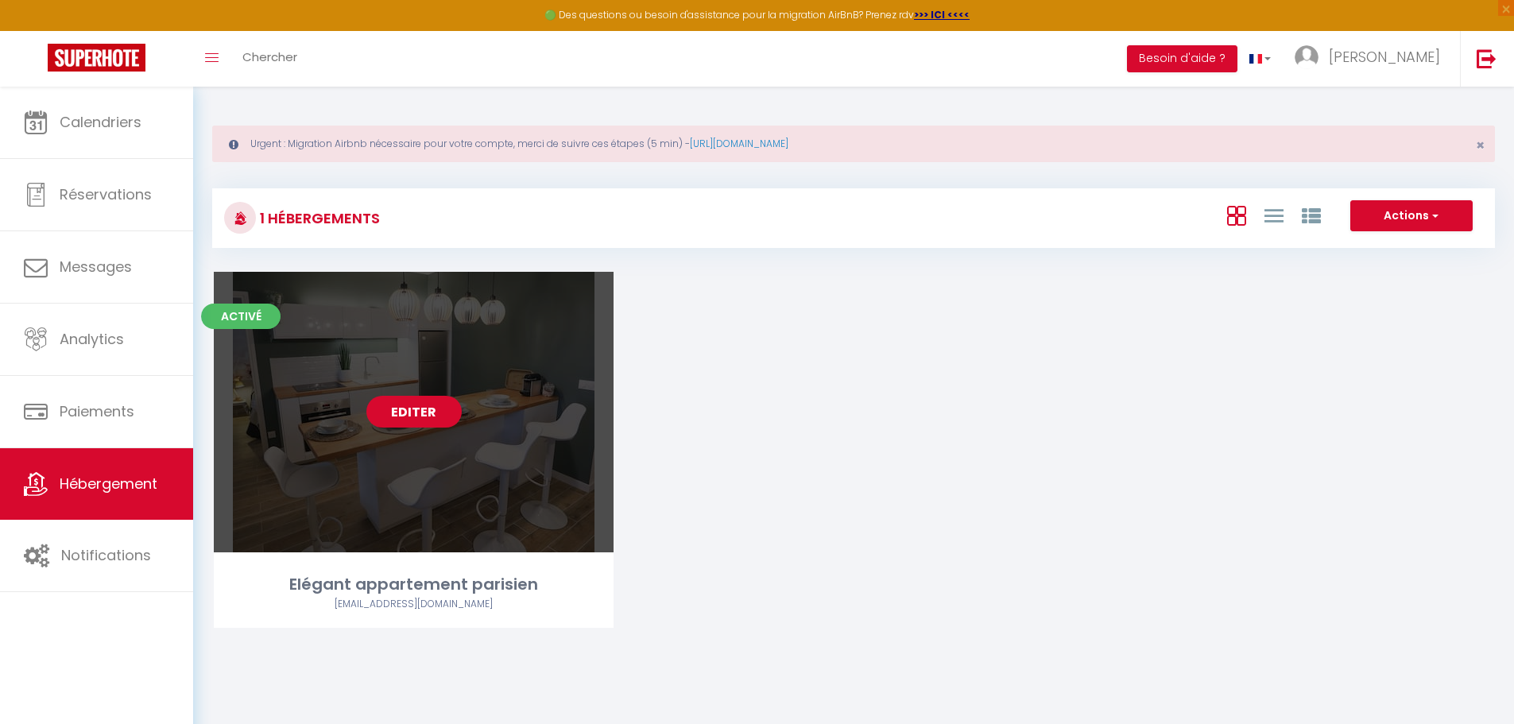
click at [381, 399] on link "Editer" at bounding box center [413, 412] width 95 height 32
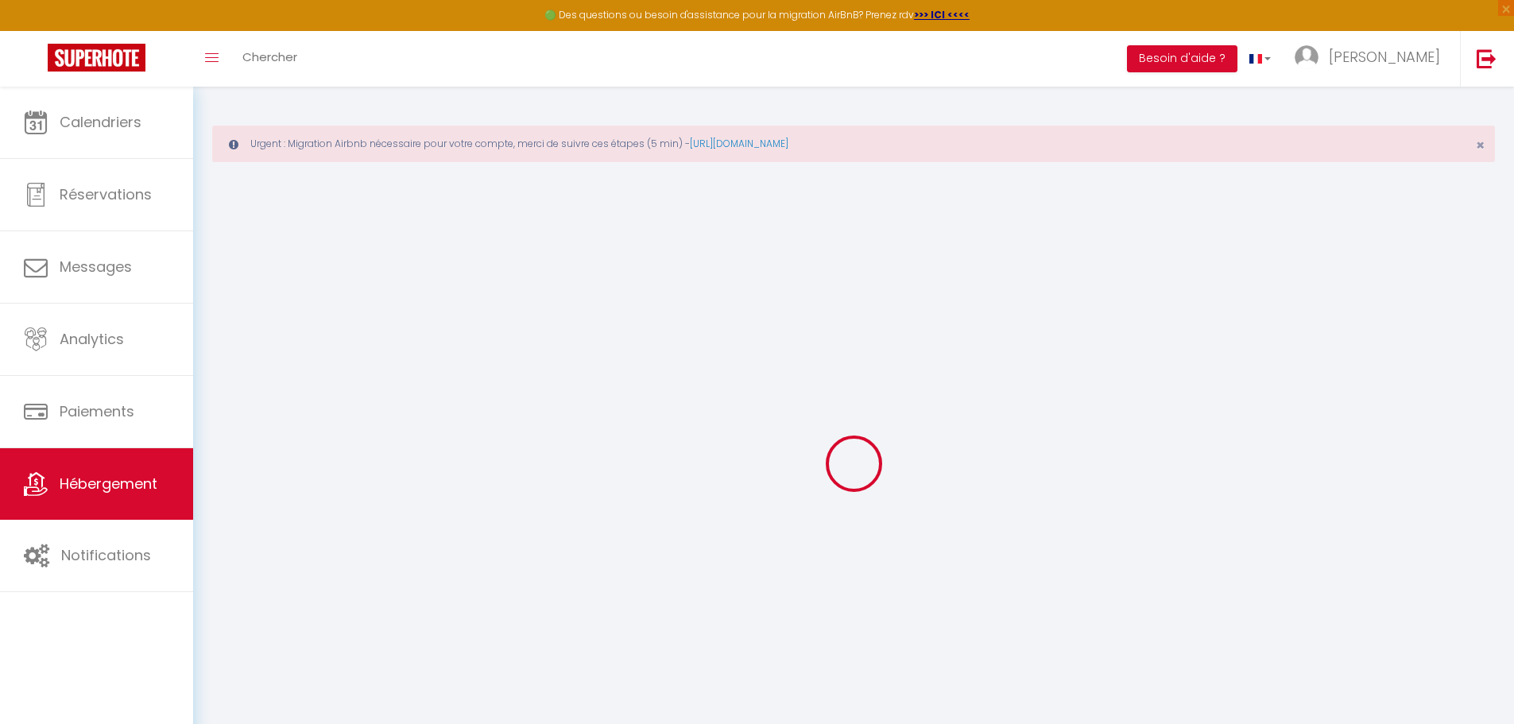
click at [1485, 141] on div "Urgent : Migration Airbnb nécessaire pour votre compte, merci de suivre ces éta…" at bounding box center [853, 144] width 1283 height 37
click at [1481, 144] on span "×" at bounding box center [1480, 145] width 9 height 20
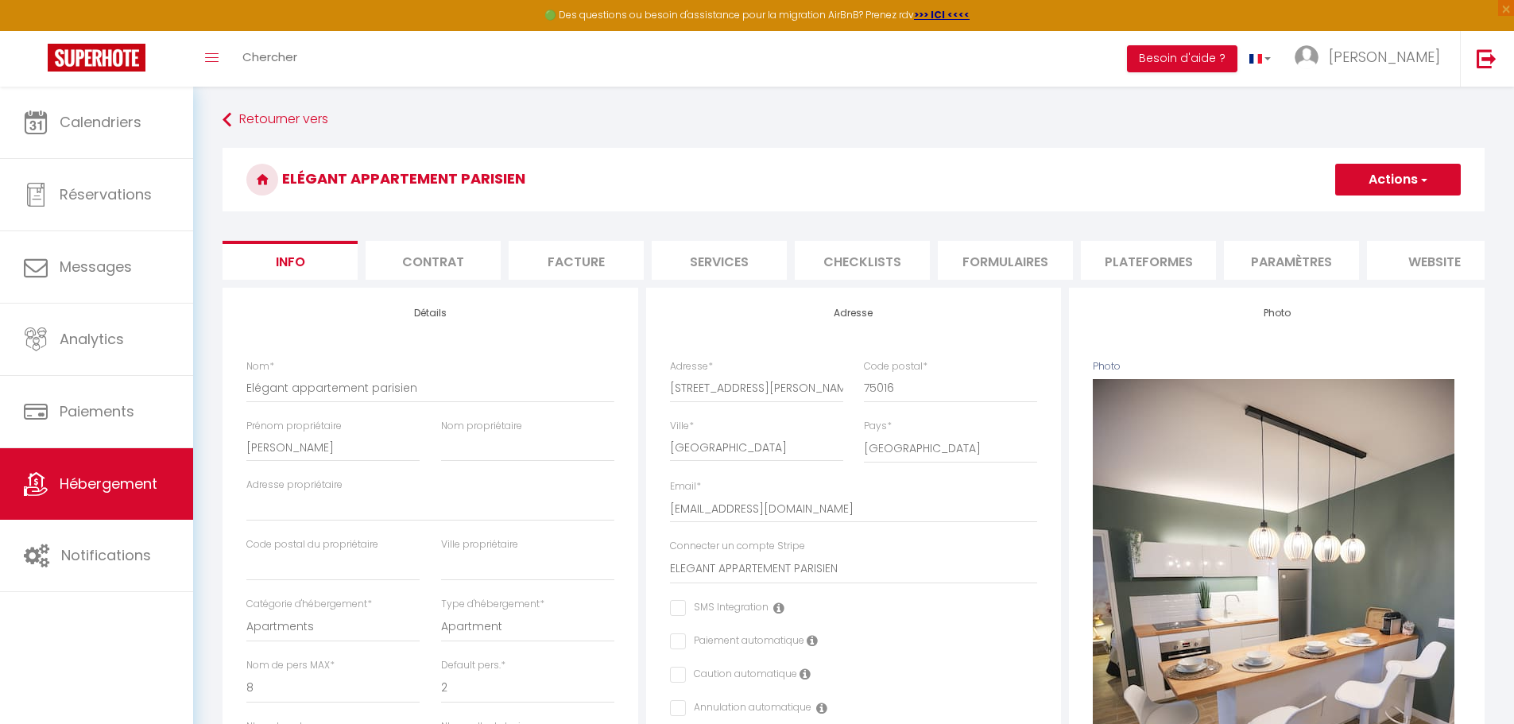
click at [1154, 259] on li "Plateformes" at bounding box center [1148, 260] width 135 height 39
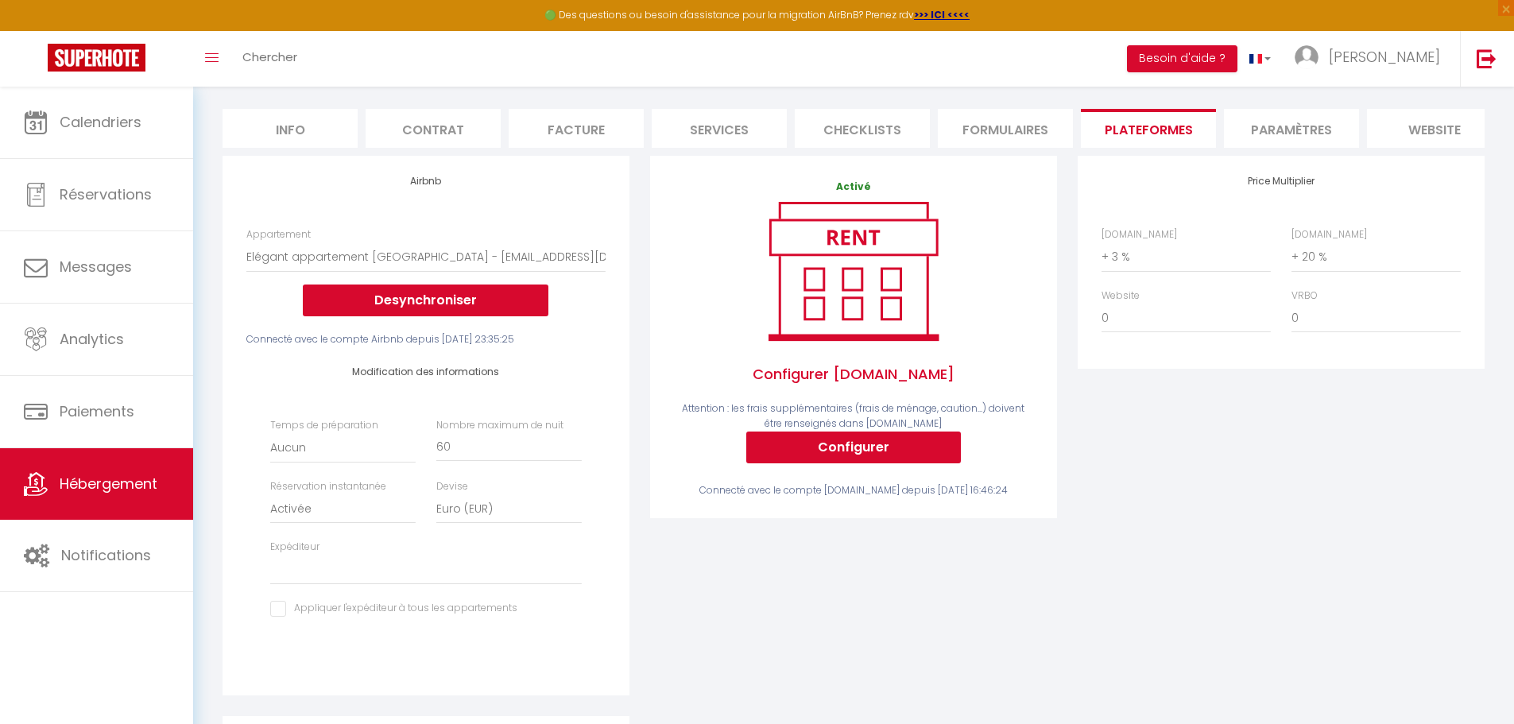
scroll to position [79, 0]
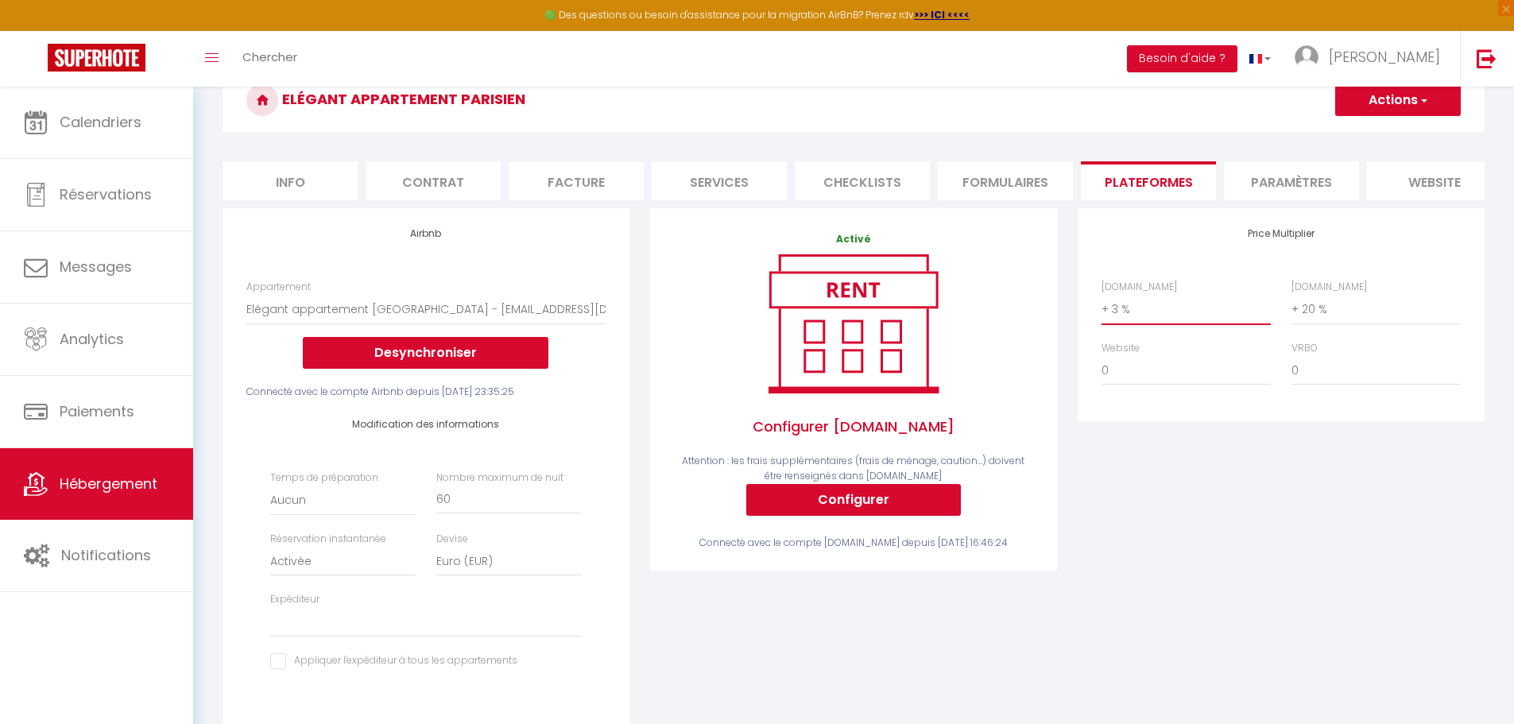
click at [1117, 320] on select "0 + 1 % + 2 % + 3 % + 4 % + 5 % + 6 % + 7 % + 8 % + 9 %" at bounding box center [1186, 309] width 169 height 30
click at [1102, 306] on select "0 + 1 % + 2 % + 3 % + 4 % + 5 % + 6 % + 7 % + 8 % + 9 %" at bounding box center [1186, 309] width 169 height 30
click at [1348, 101] on button "Actions" at bounding box center [1398, 100] width 126 height 32
click at [1358, 129] on link "Enregistrer" at bounding box center [1397, 135] width 126 height 21
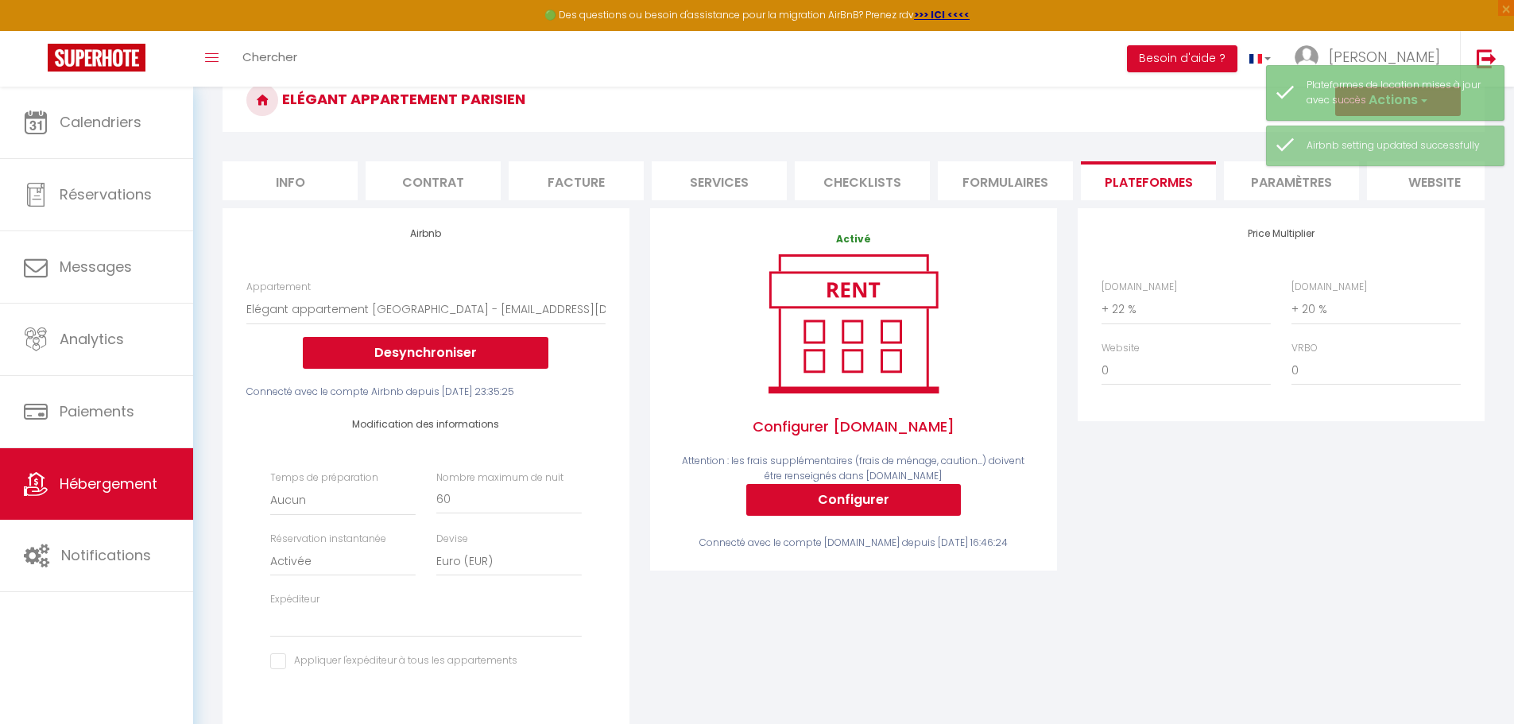
click at [1275, 545] on div "Price Multiplier Airbnb.com 0 + 1 % + 2 % + 3 % + 4 % + 5 % + 6 % + 7 %" at bounding box center [1281, 488] width 428 height 560
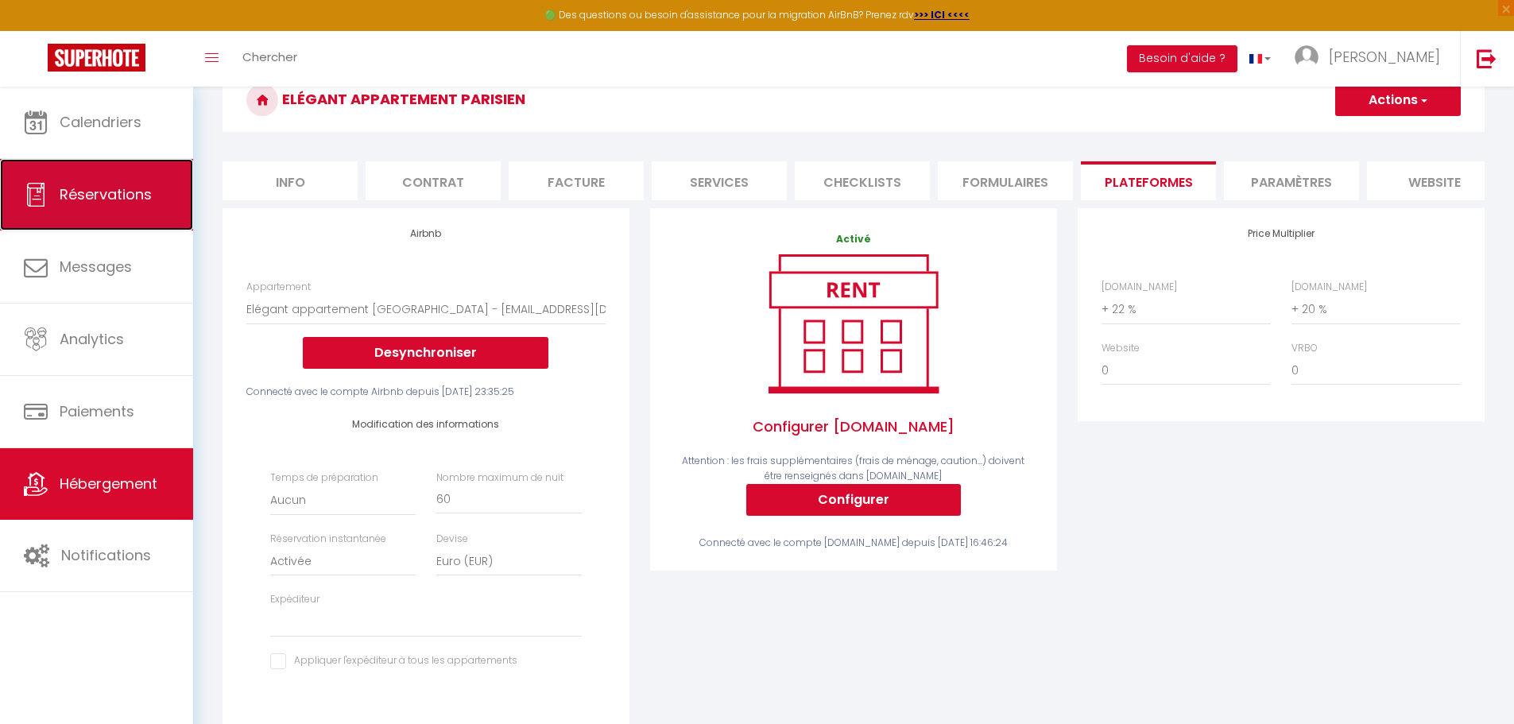
click at [107, 206] on link "Réservations" at bounding box center [96, 195] width 193 height 72
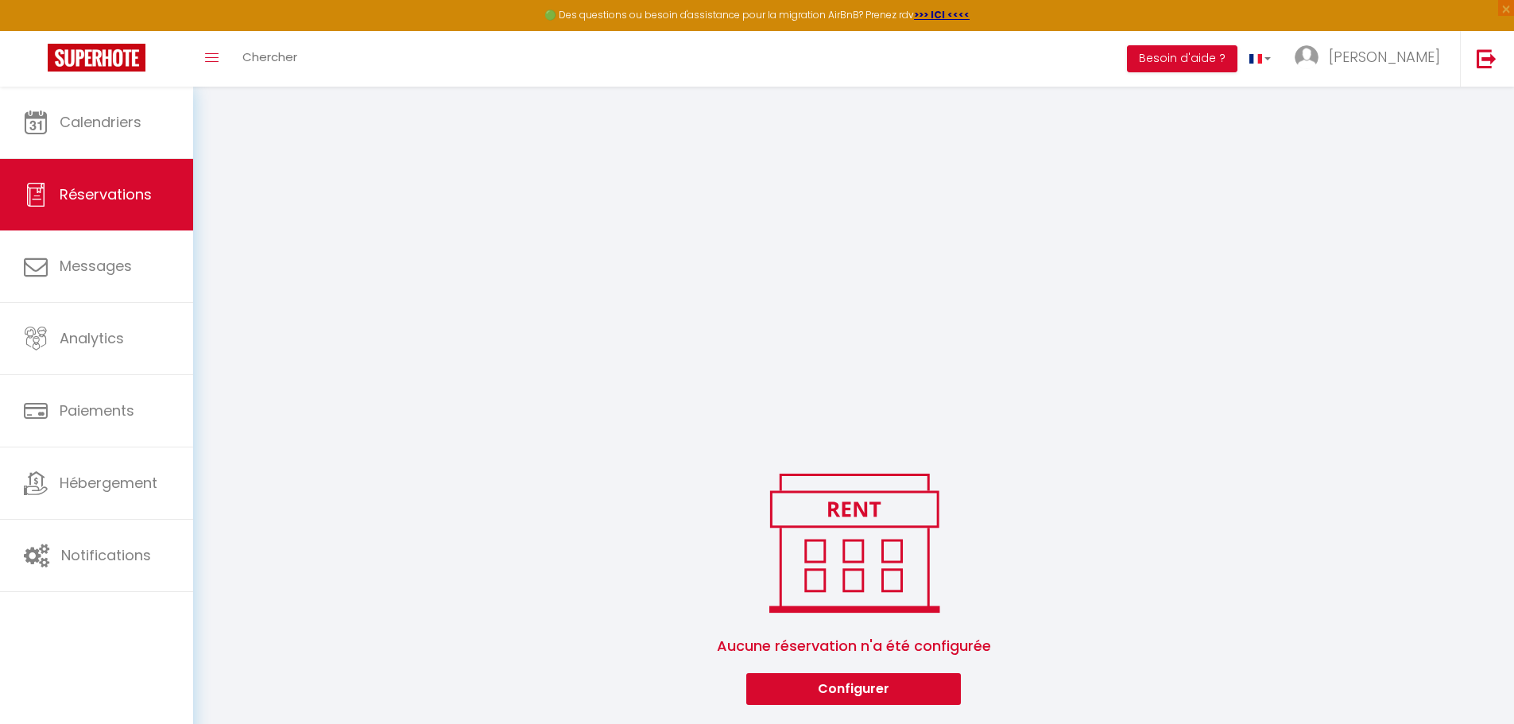
scroll to position [1143, 0]
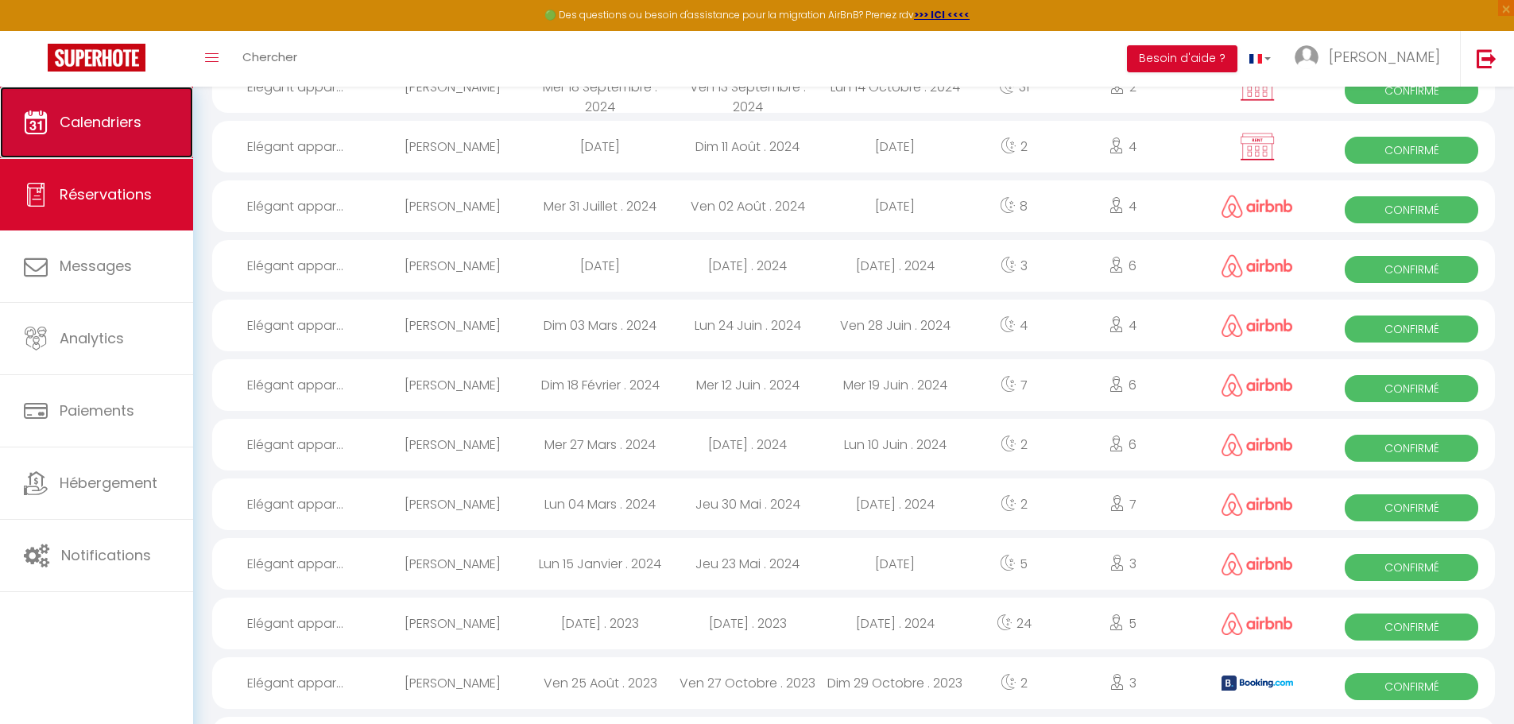
click at [110, 132] on link "Calendriers" at bounding box center [96, 123] width 193 height 72
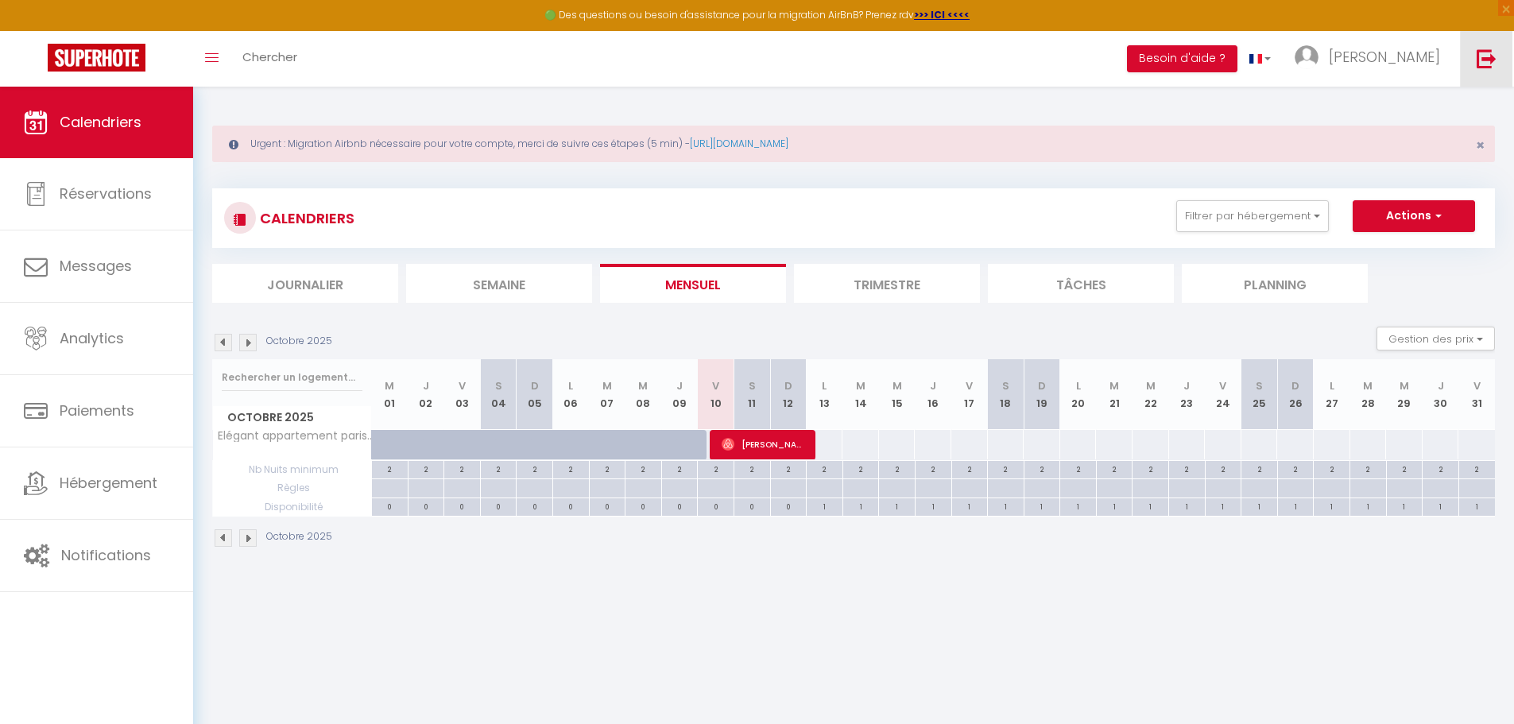
click at [1491, 53] on img at bounding box center [1487, 58] width 20 height 20
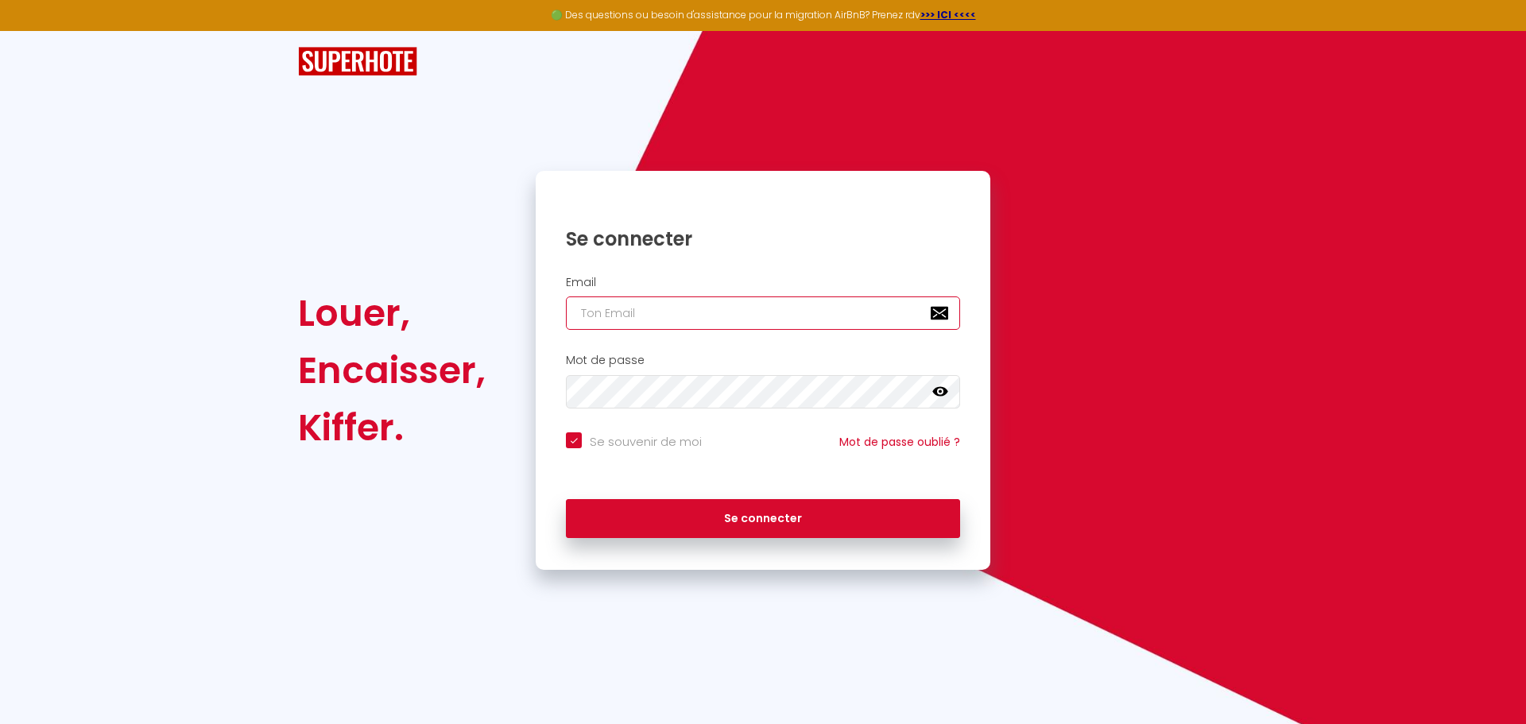
click at [709, 316] on input "email" at bounding box center [763, 312] width 394 height 33
click at [797, 313] on input "email" at bounding box center [763, 312] width 394 height 33
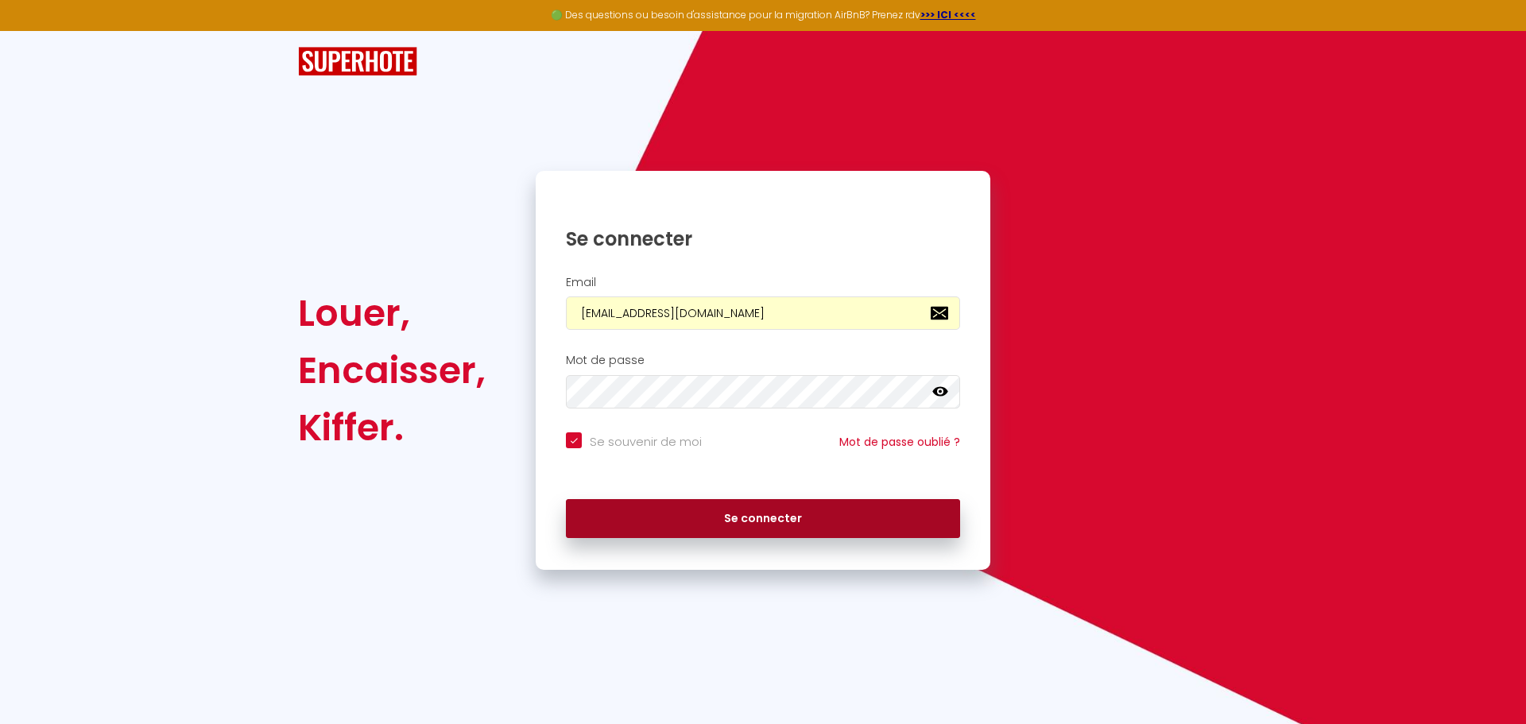
click at [732, 504] on button "Se connecter" at bounding box center [763, 519] width 394 height 40
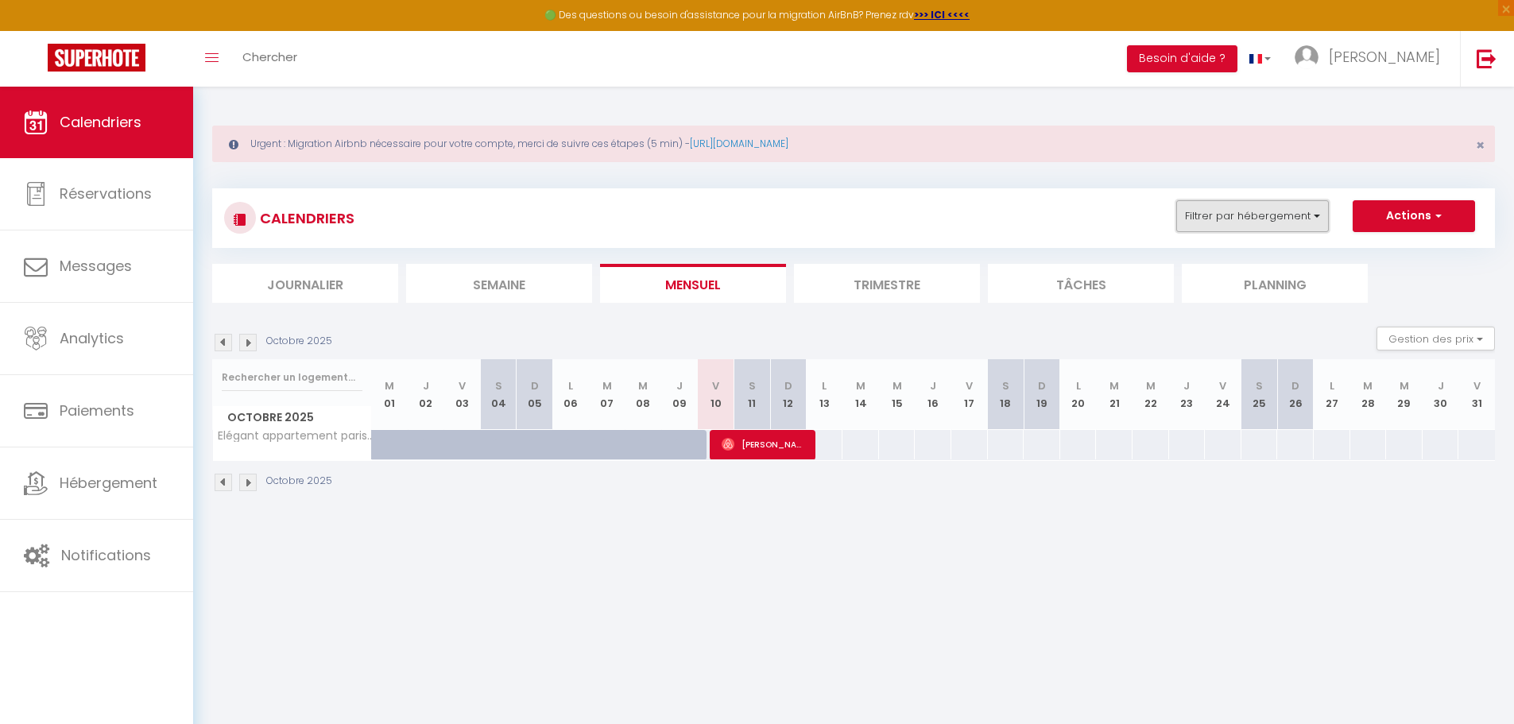
click at [1318, 213] on button "Filtrer par hébergement" at bounding box center [1252, 216] width 153 height 32
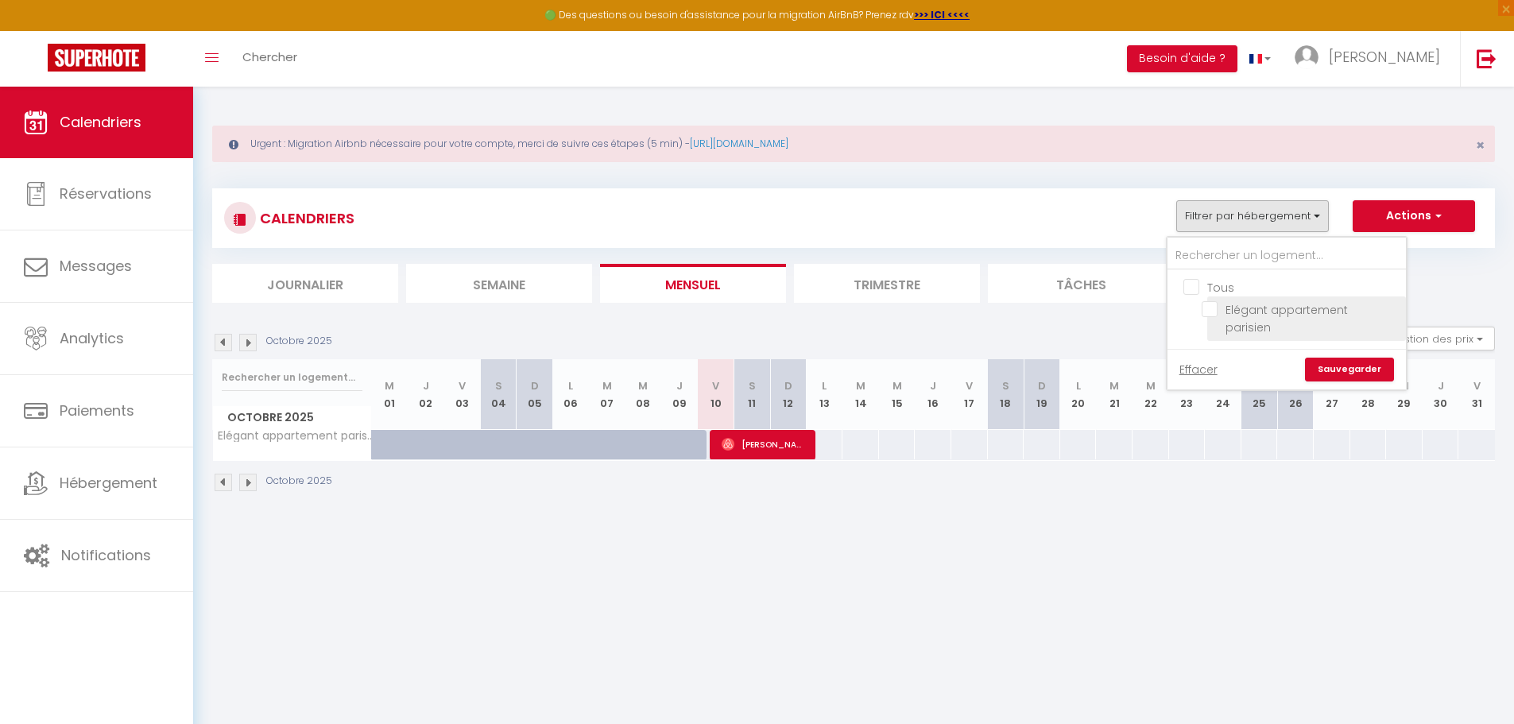
click at [1262, 308] on input "Elégant appartement parisien" at bounding box center [1301, 309] width 199 height 16
click at [1340, 358] on link "Sauvegarder" at bounding box center [1349, 370] width 89 height 24
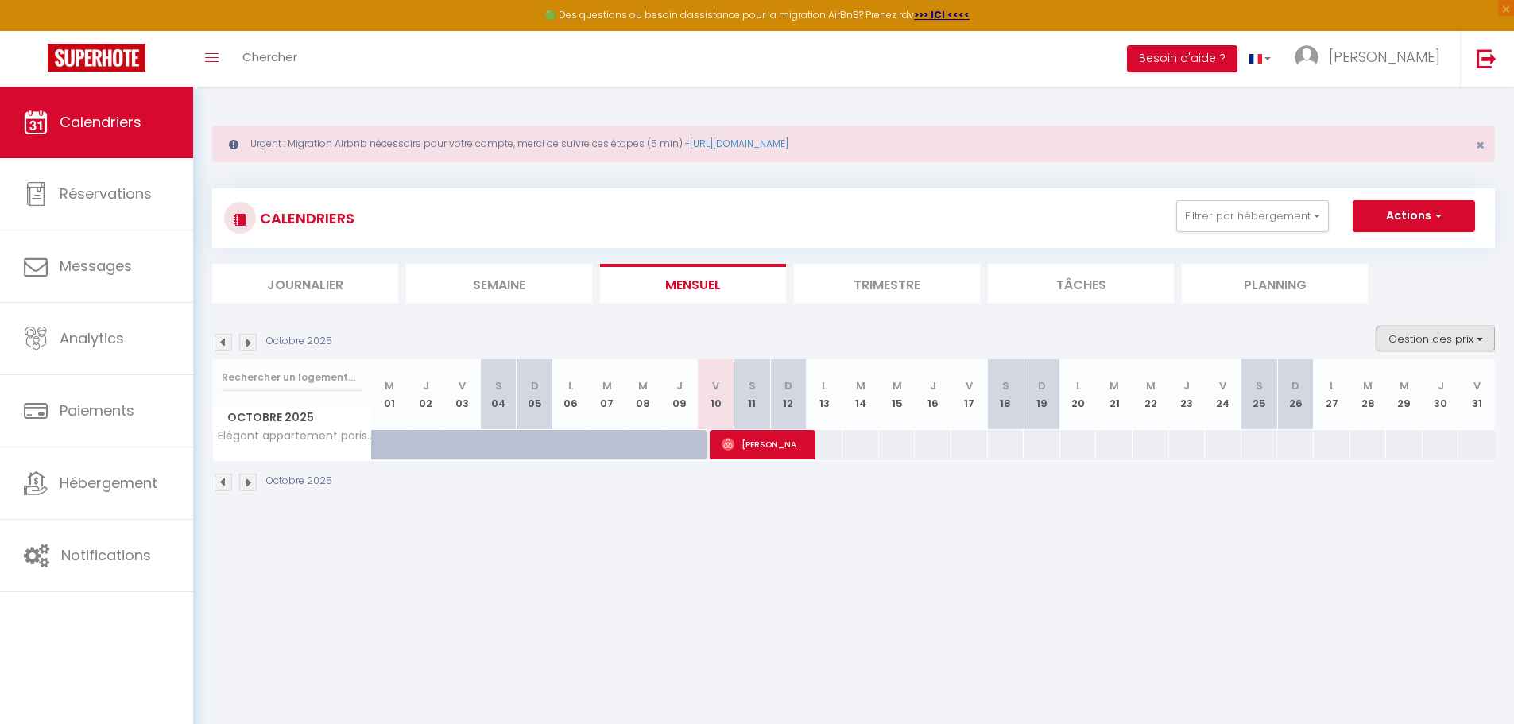
click at [1409, 344] on button "Gestion des prix" at bounding box center [1436, 339] width 118 height 24
click at [1380, 389] on input "Nb Nuits minimum" at bounding box center [1422, 388] width 143 height 16
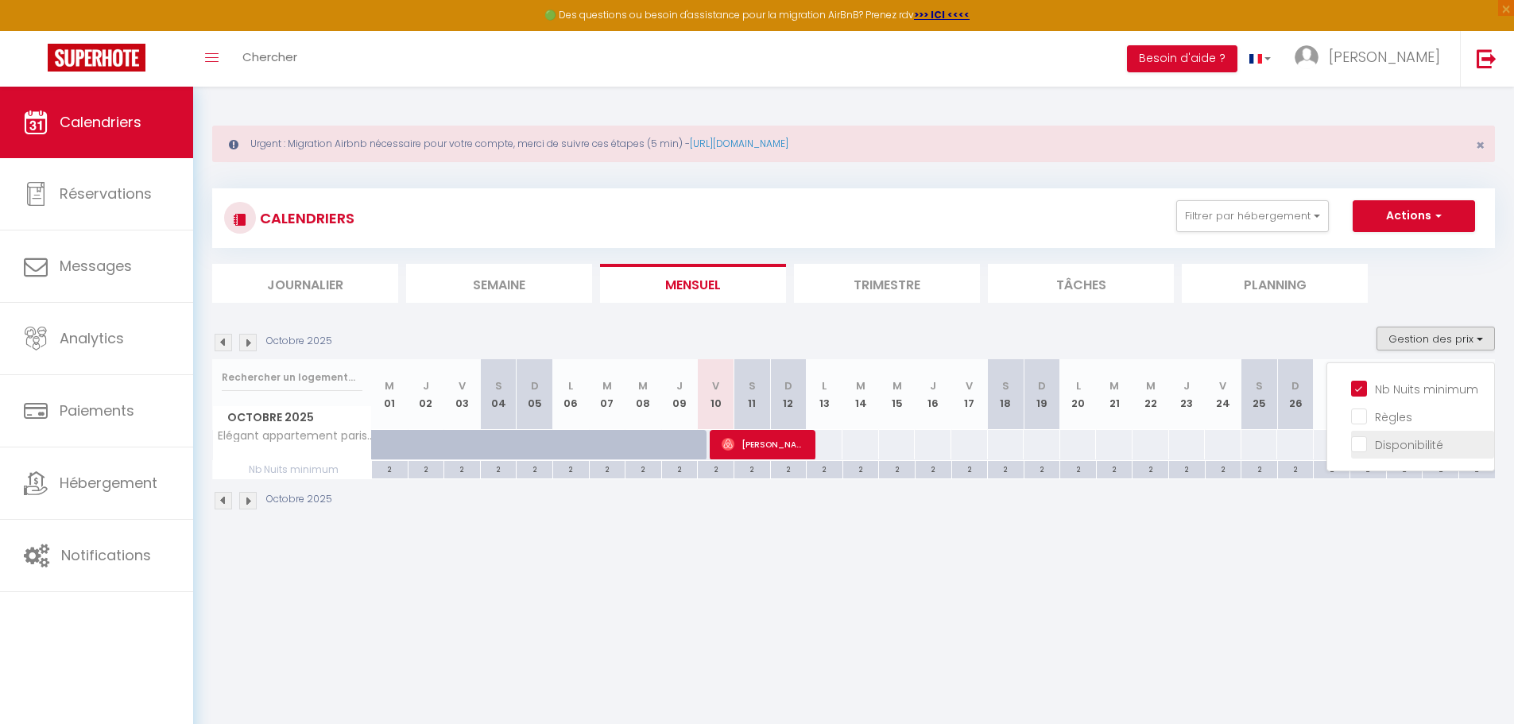
drag, startPoint x: 1354, startPoint y: 414, endPoint x: 1354, endPoint y: 445, distance: 31.0
click at [1354, 416] on input "Règles" at bounding box center [1422, 416] width 143 height 16
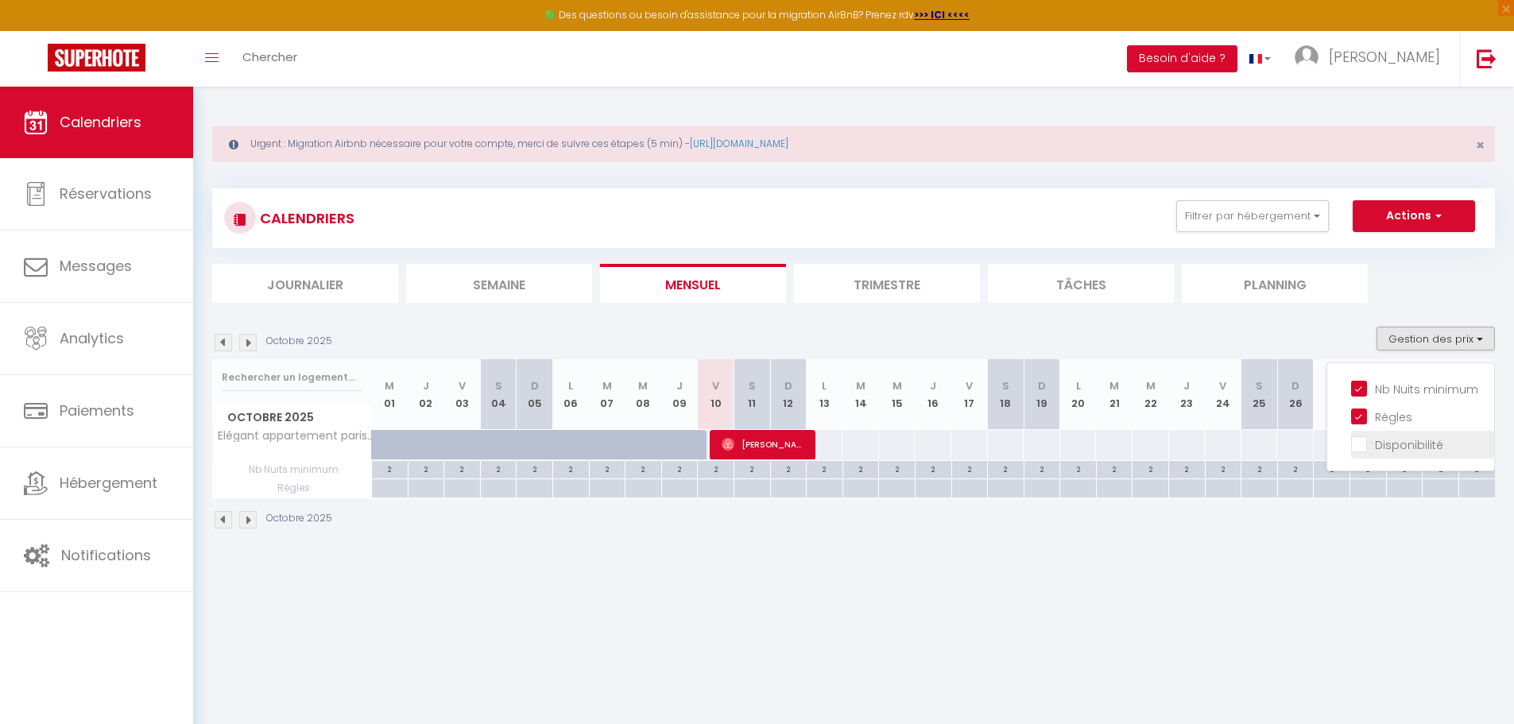
click at [1354, 445] on input "Disponibilité" at bounding box center [1422, 444] width 143 height 16
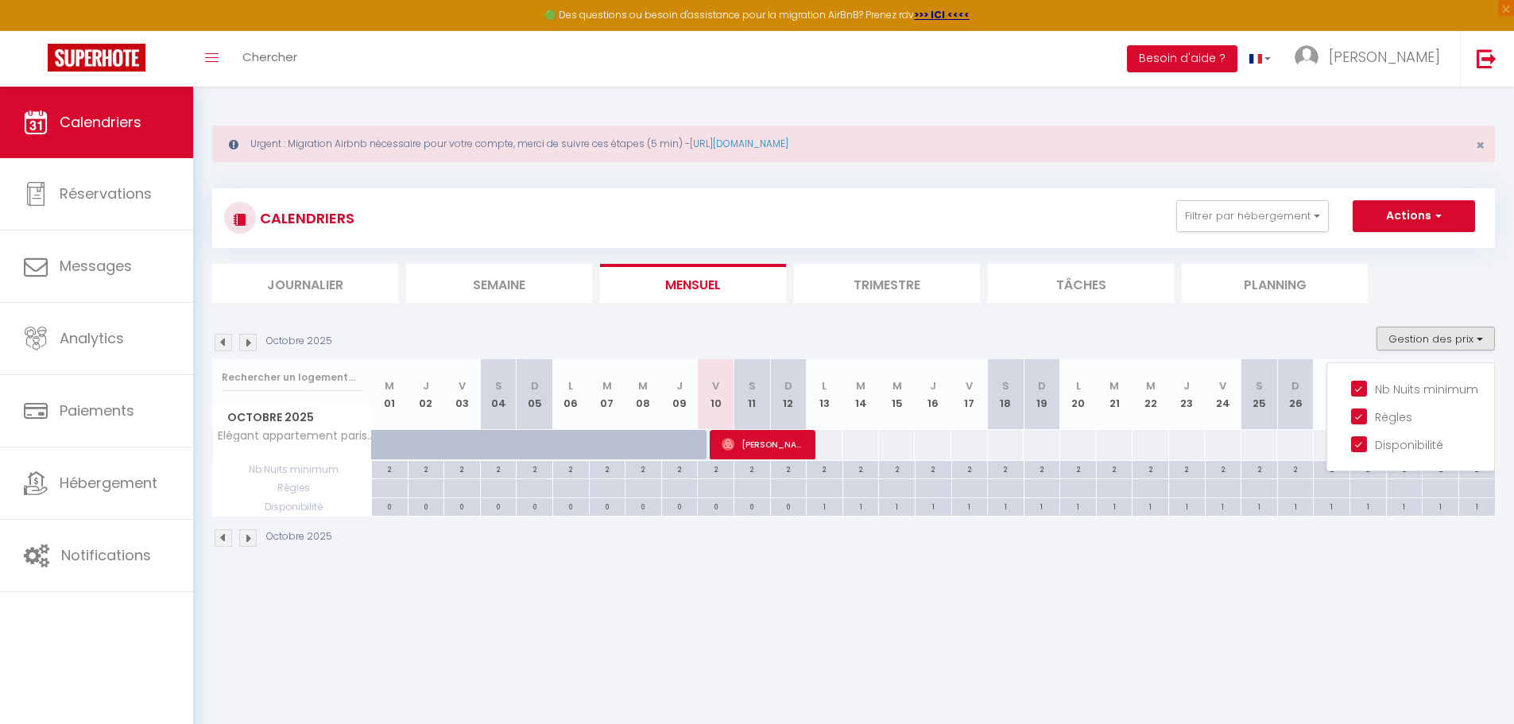
drag, startPoint x: 1234, startPoint y: 585, endPoint x: 1218, endPoint y: 587, distance: 16.1
click at [1234, 586] on body "🟢 Des questions ou besoin d'assistance pour la migration AirBnB? Prenez rdv >>>…" at bounding box center [757, 449] width 1514 height 724
click at [1479, 149] on span "×" at bounding box center [1480, 145] width 9 height 20
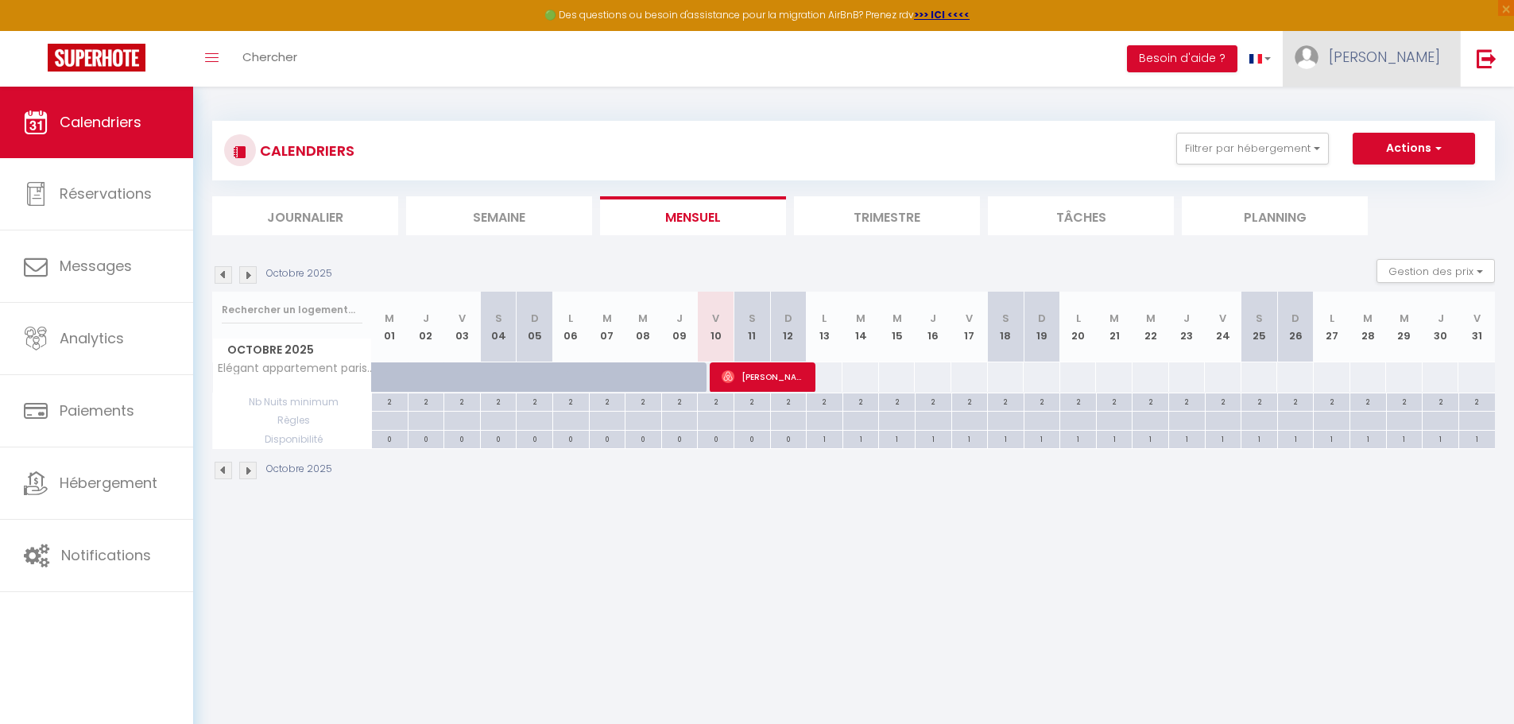
click at [1367, 72] on link "[PERSON_NAME]" at bounding box center [1371, 59] width 177 height 56
click at [1386, 106] on link "Paramètres" at bounding box center [1397, 110] width 118 height 27
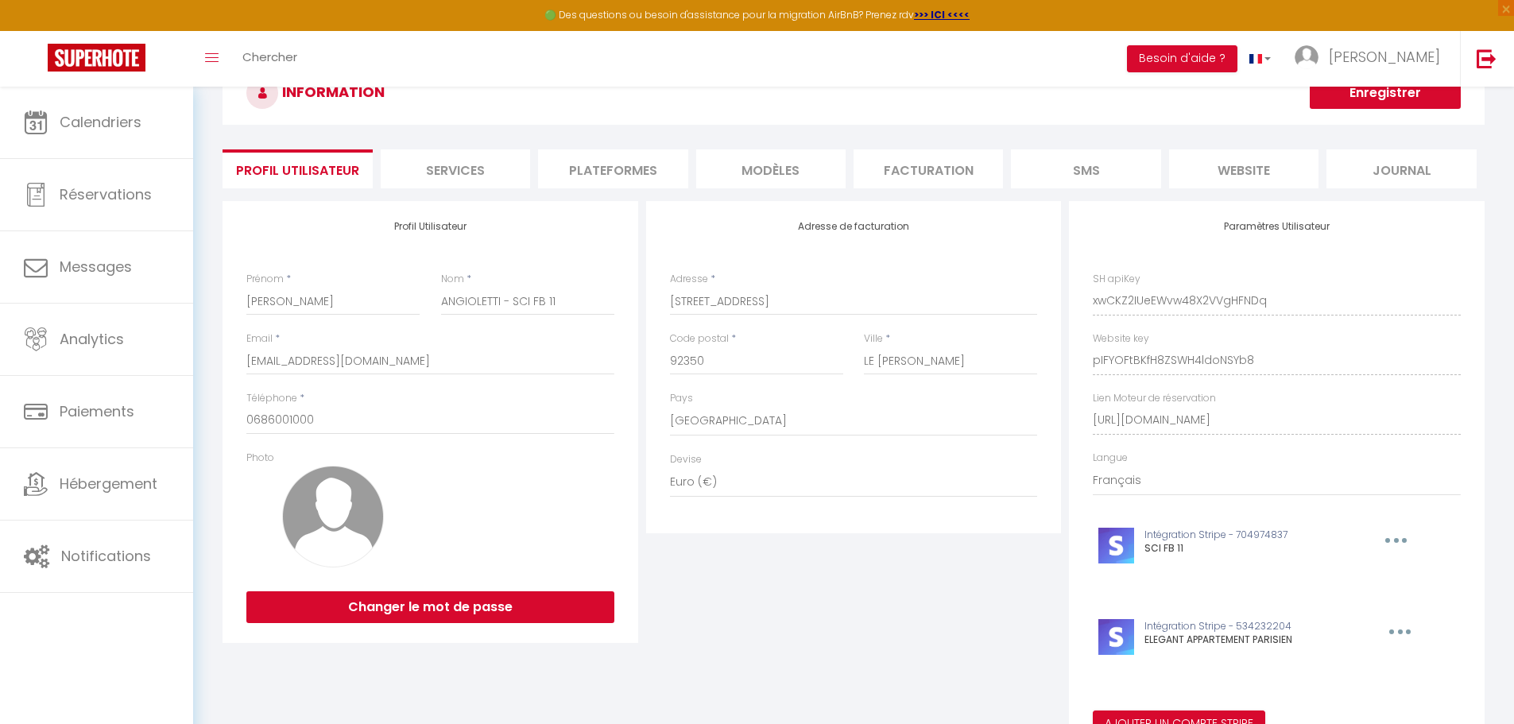
scroll to position [136, 0]
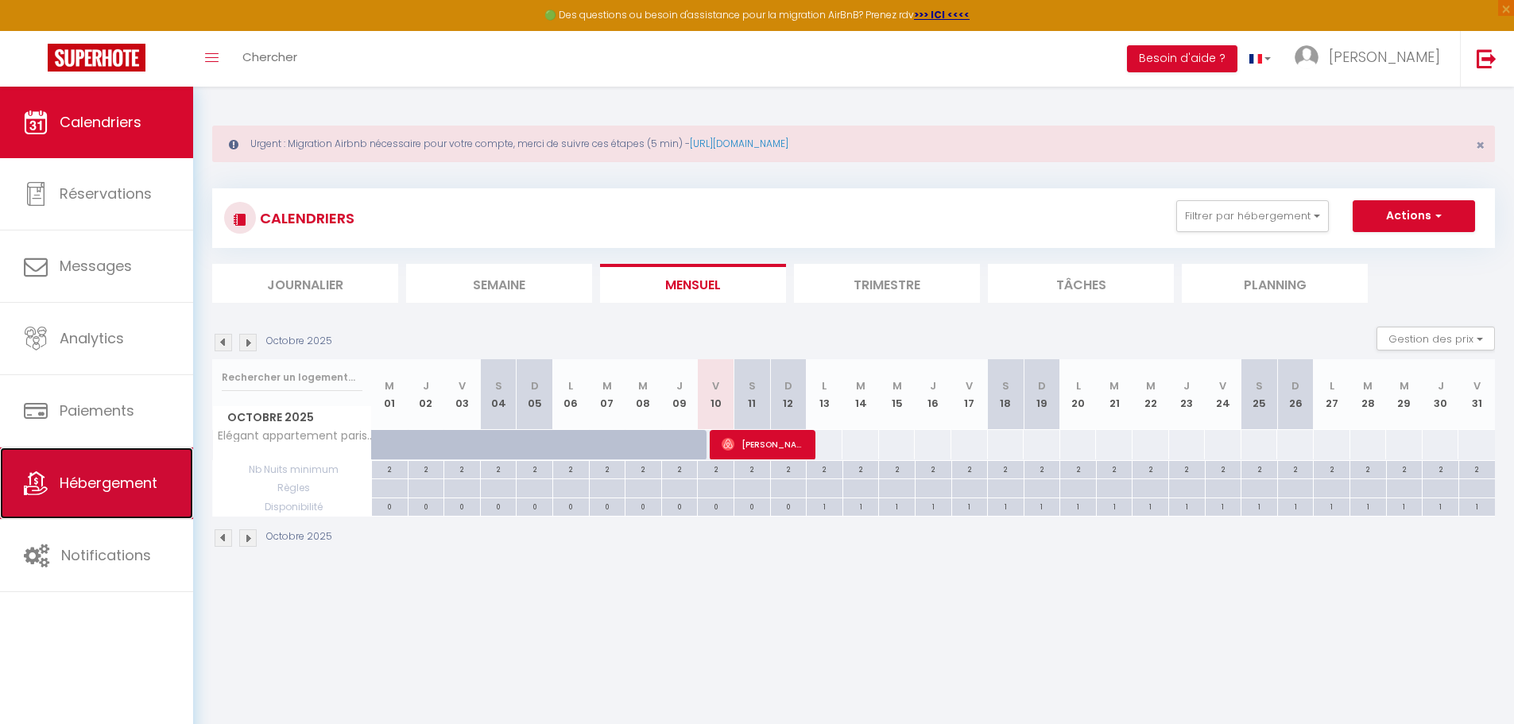
click at [126, 477] on span "Hébergement" at bounding box center [109, 483] width 98 height 20
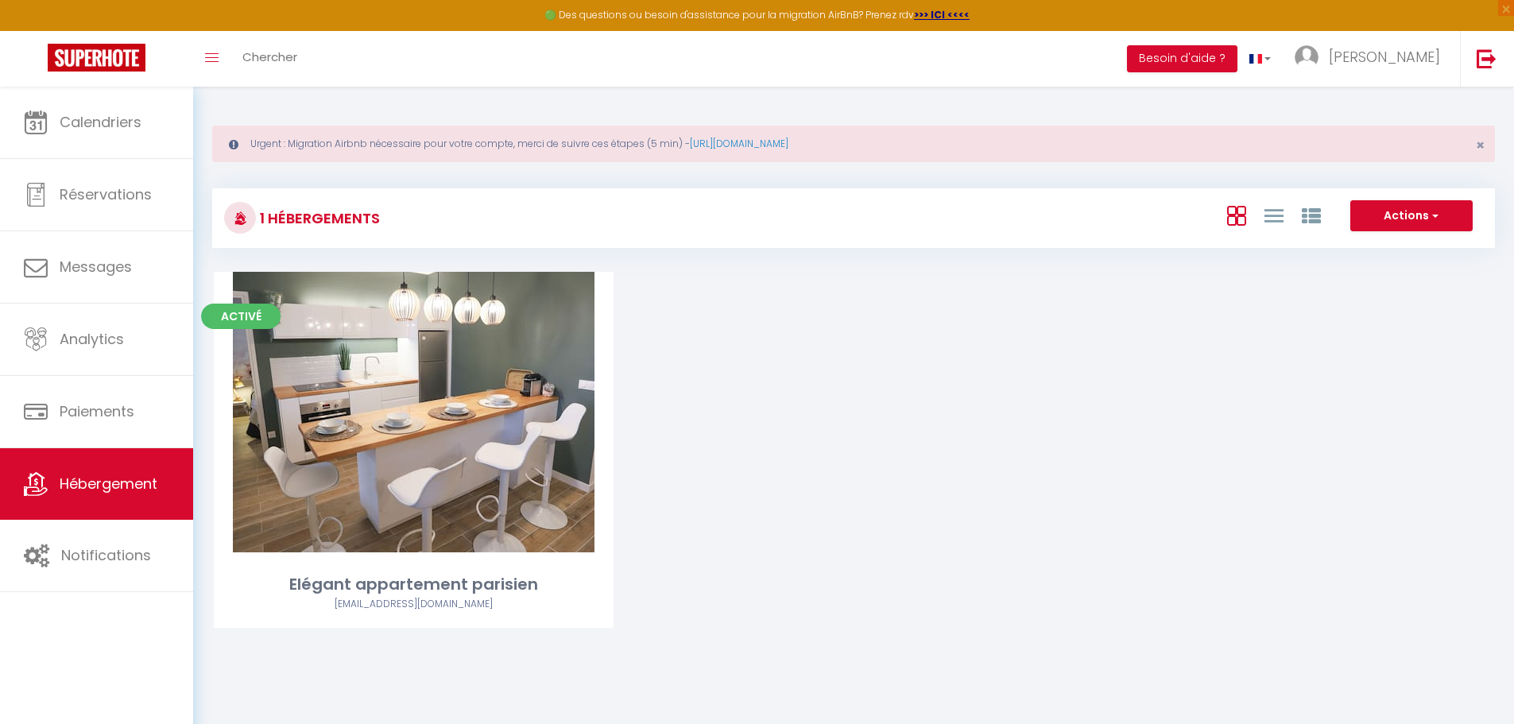
drag, startPoint x: 397, startPoint y: 415, endPoint x: 711, endPoint y: 363, distance: 318.2
click at [397, 414] on link "Editer" at bounding box center [413, 412] width 95 height 32
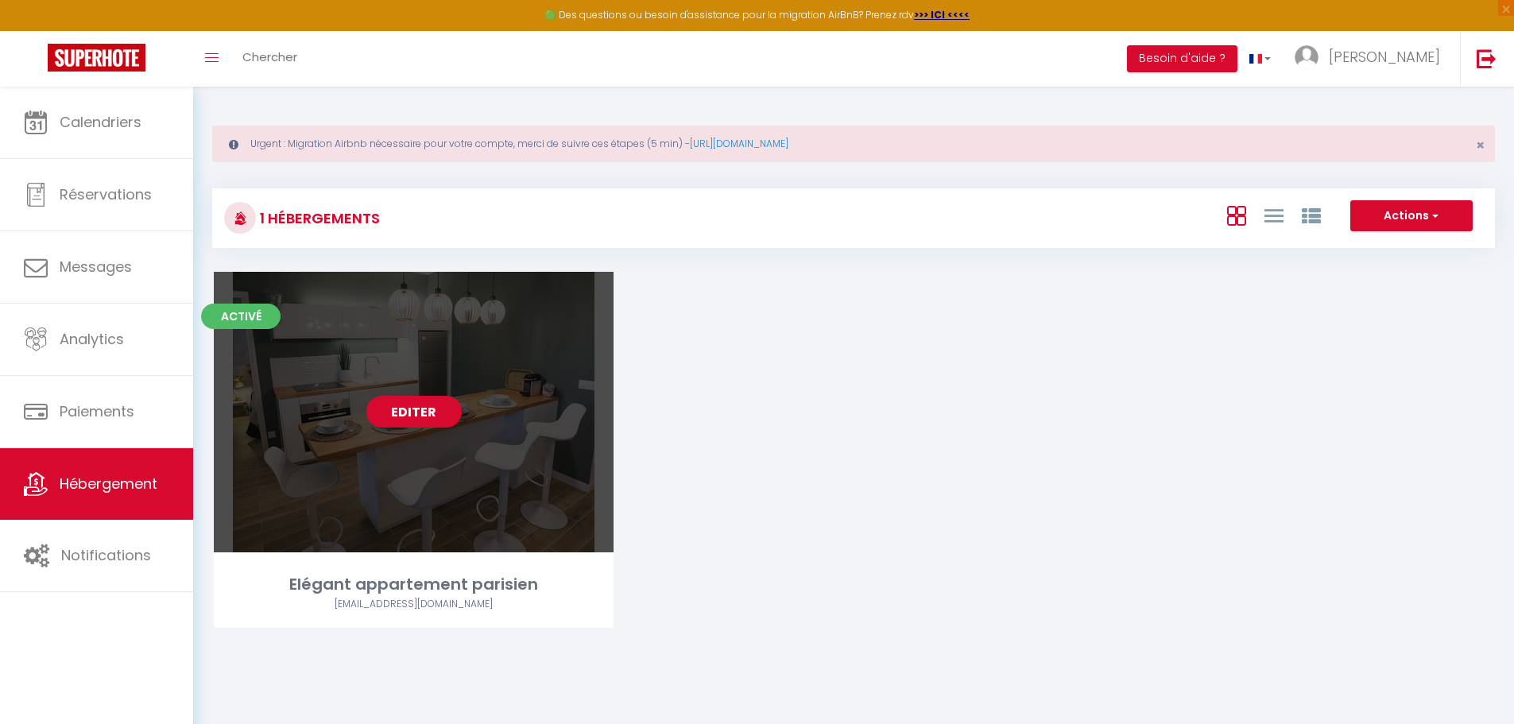
click at [382, 405] on link "Editer" at bounding box center [413, 412] width 95 height 32
click at [391, 412] on link "Editer" at bounding box center [413, 412] width 95 height 32
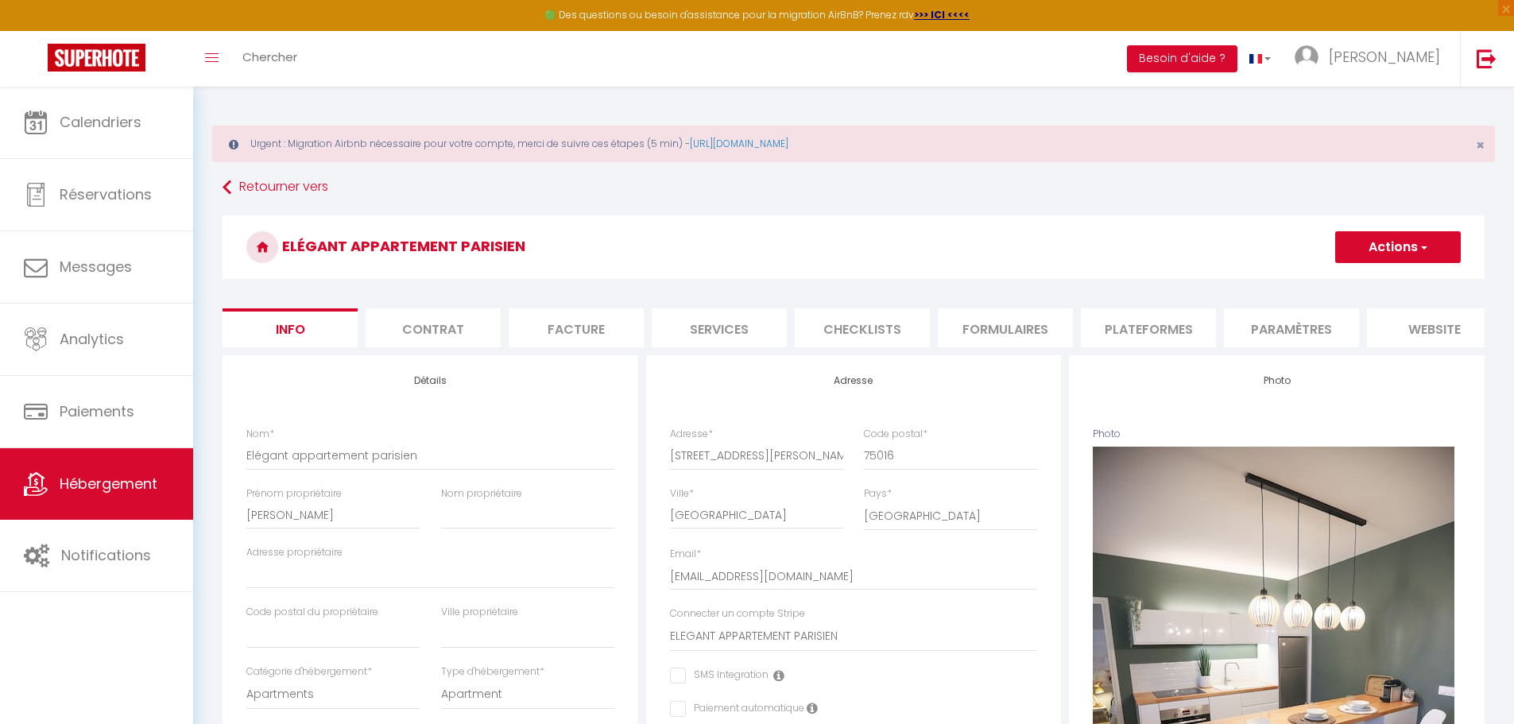
click at [1260, 341] on li "Paramètres" at bounding box center [1291, 327] width 135 height 39
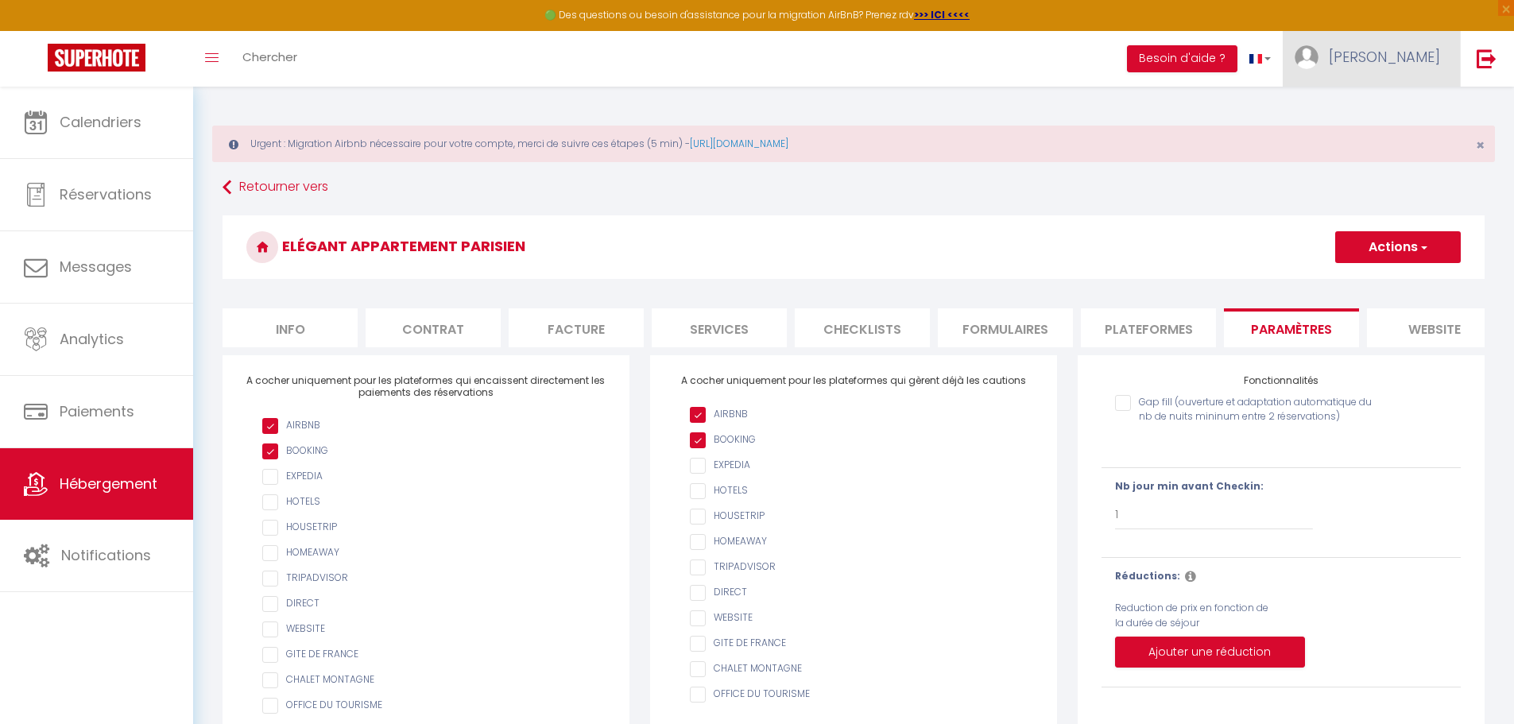
click at [1367, 75] on link "[PERSON_NAME]" at bounding box center [1371, 59] width 177 height 56
click at [1376, 107] on link "Paramètres" at bounding box center [1397, 110] width 118 height 27
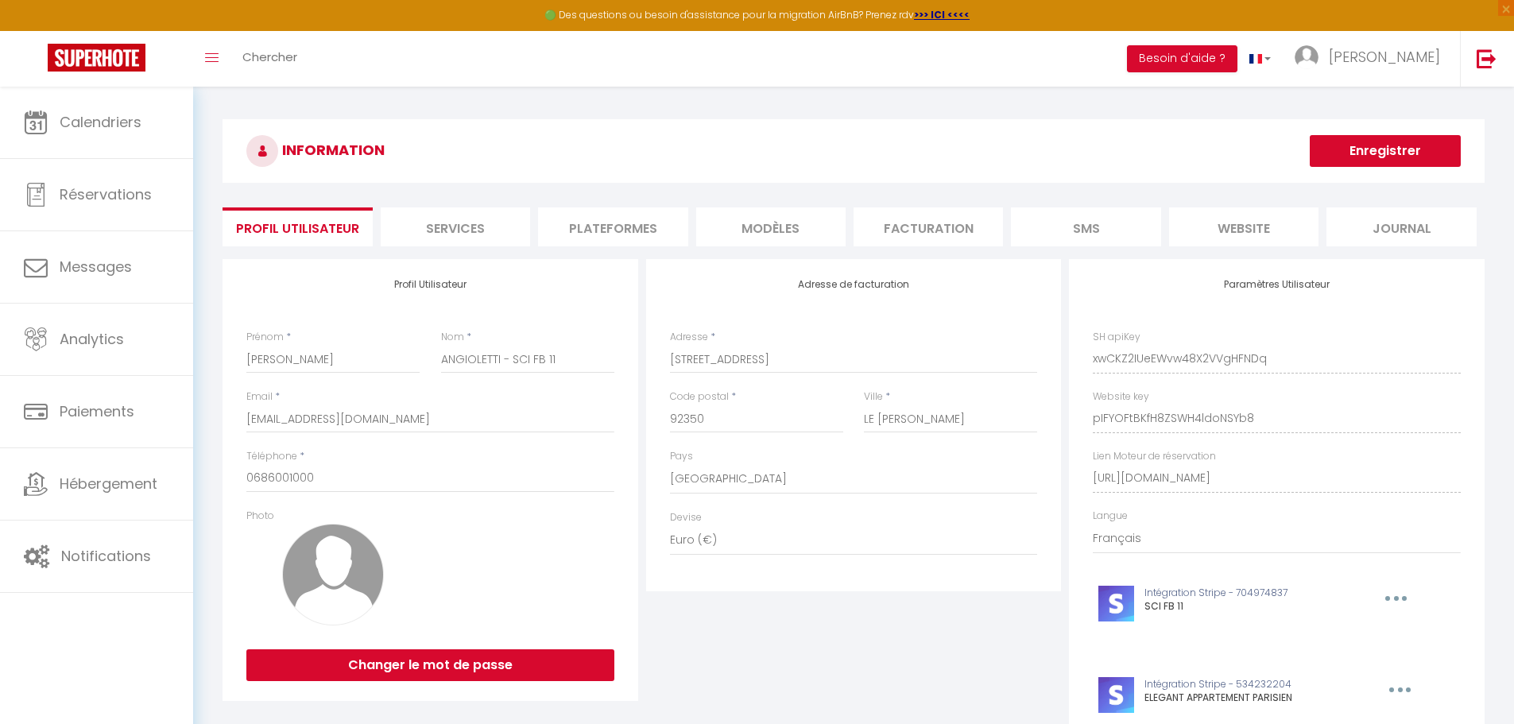
click at [628, 224] on li "Plateformes" at bounding box center [612, 226] width 149 height 39
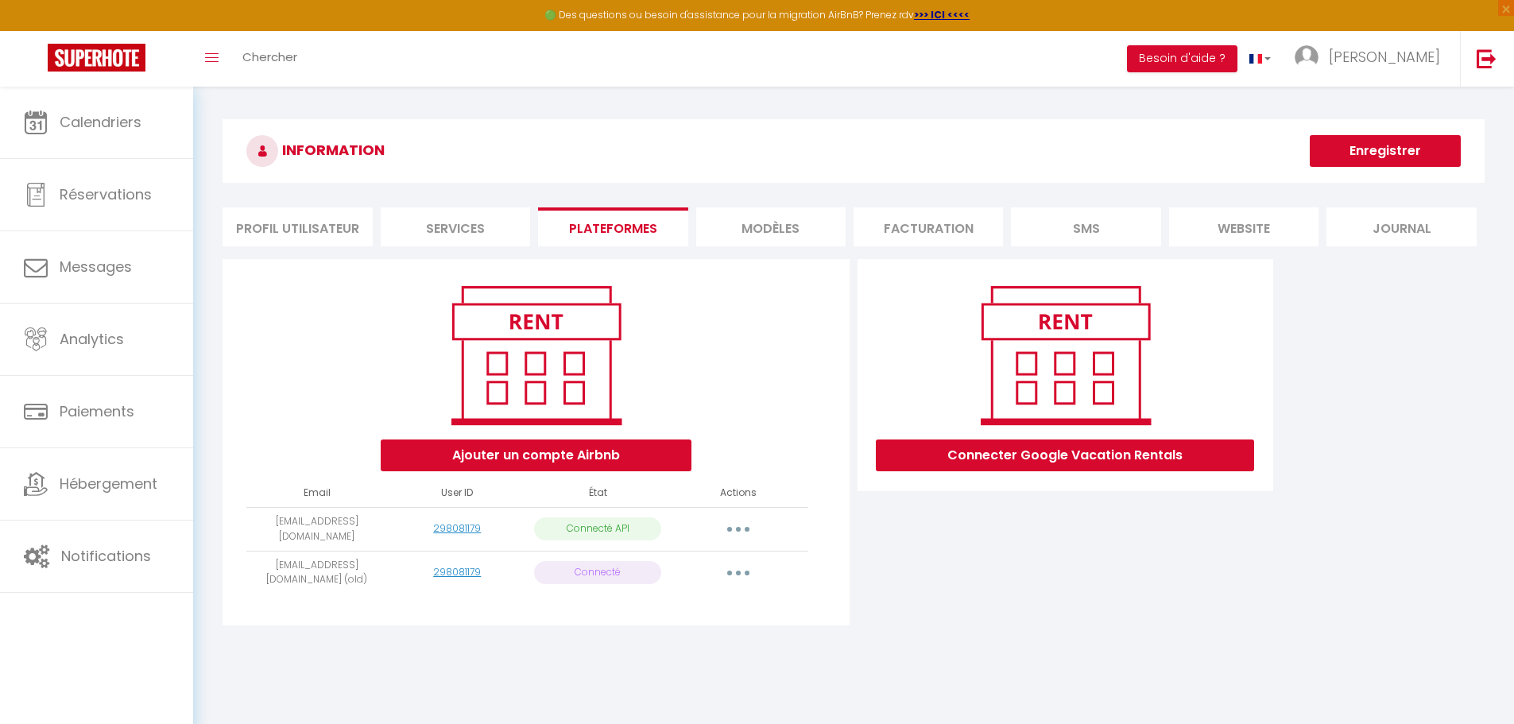
click at [737, 533] on button "button" at bounding box center [738, 529] width 45 height 25
click at [616, 624] on link "Reconnecter le compte" at bounding box center [668, 622] width 176 height 27
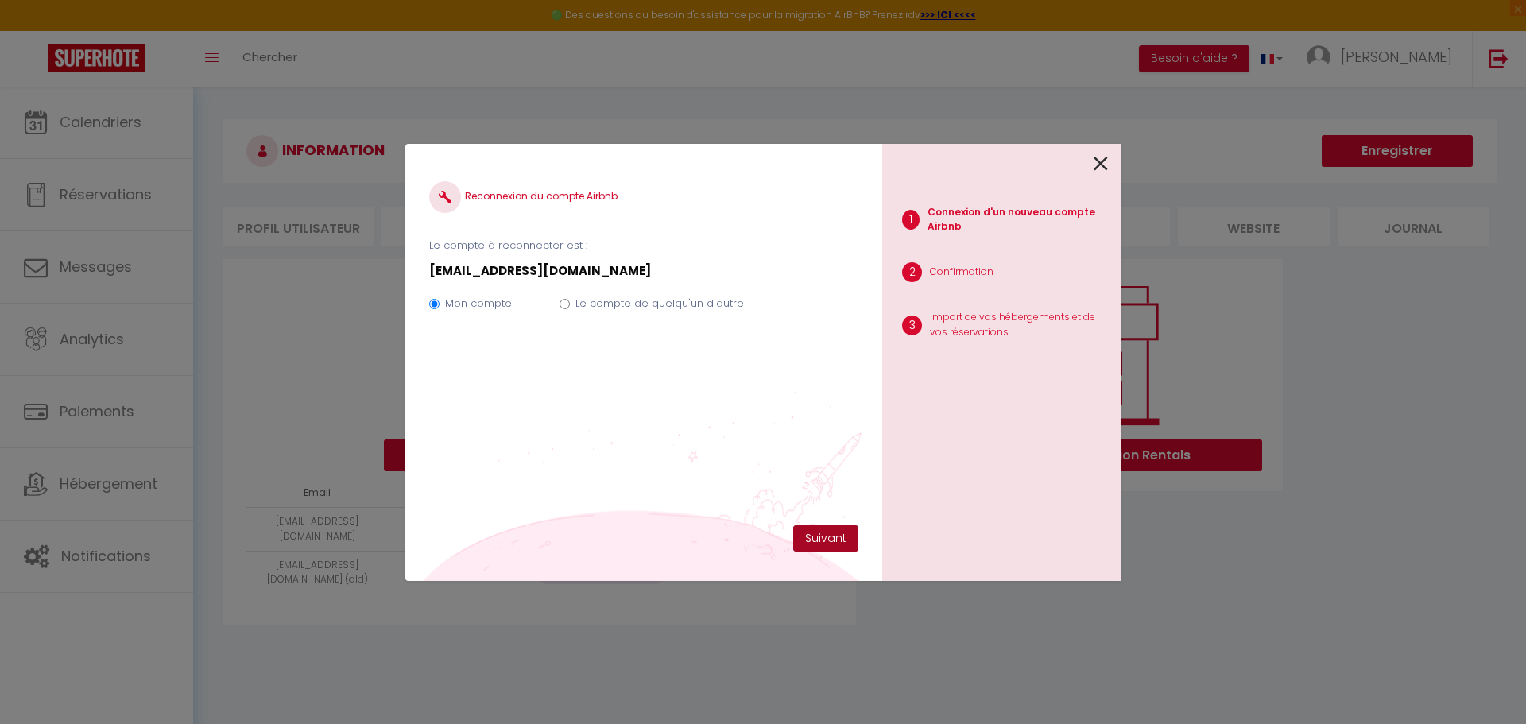
click at [822, 541] on button "Suivant" at bounding box center [825, 538] width 65 height 27
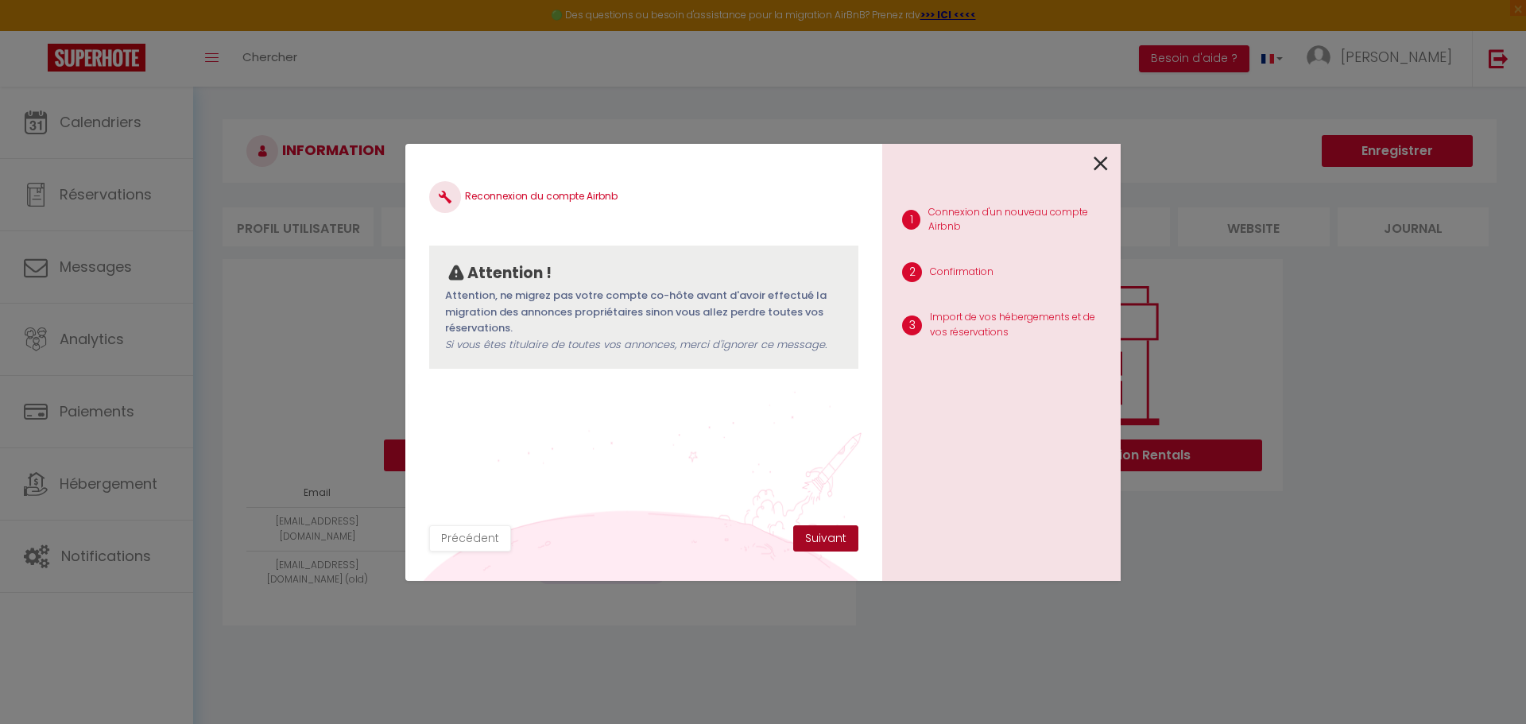
click at [818, 538] on button "Suivant" at bounding box center [825, 538] width 65 height 27
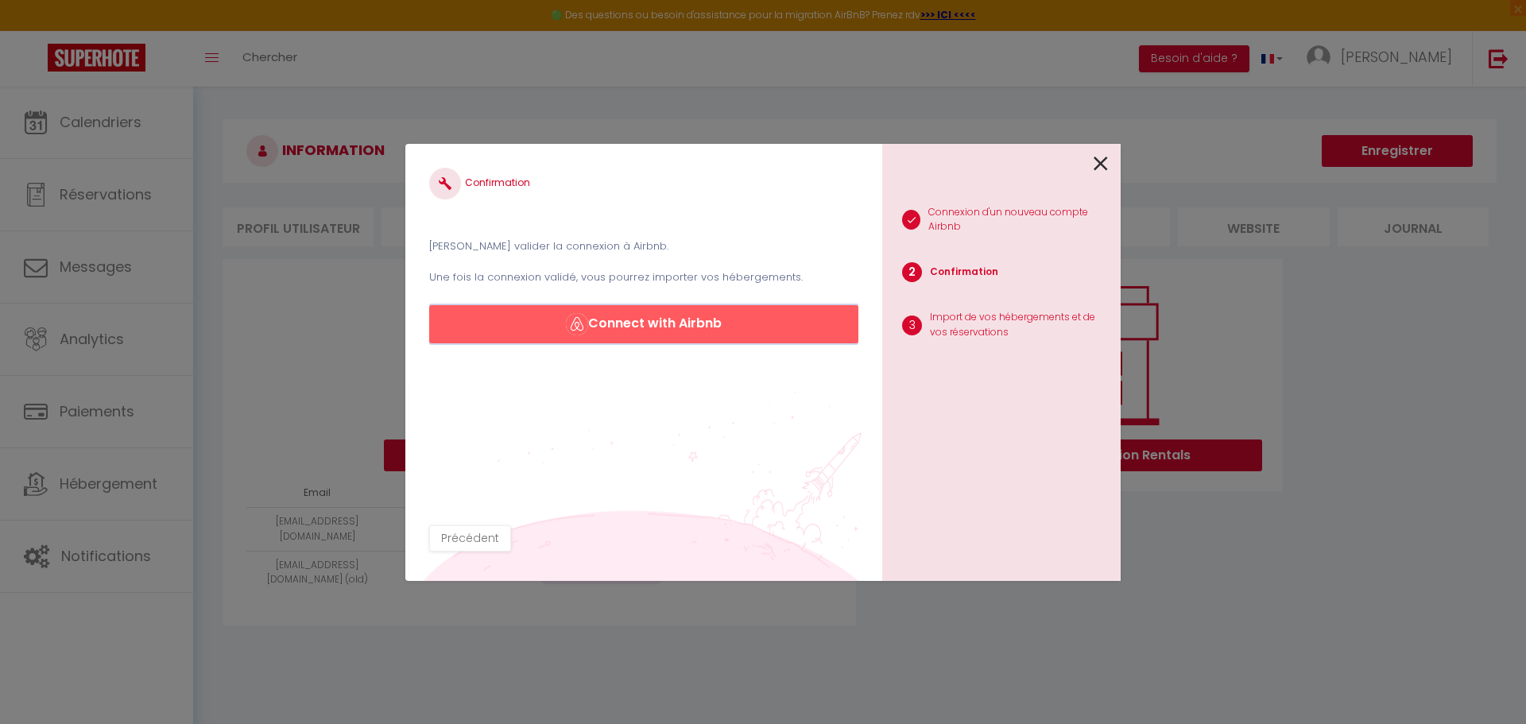
click at [686, 331] on button "Connect with Airbnb" at bounding box center [643, 324] width 429 height 38
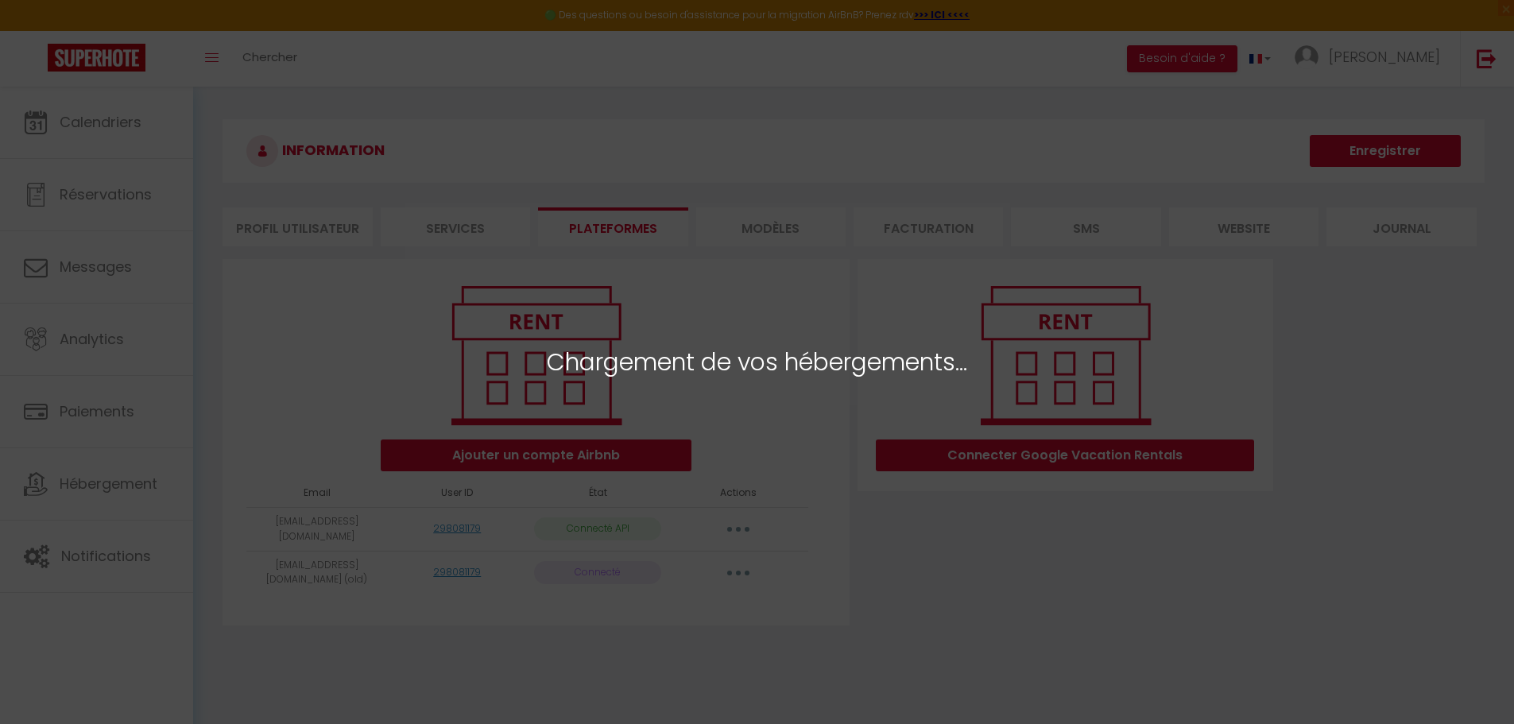
select select "23447"
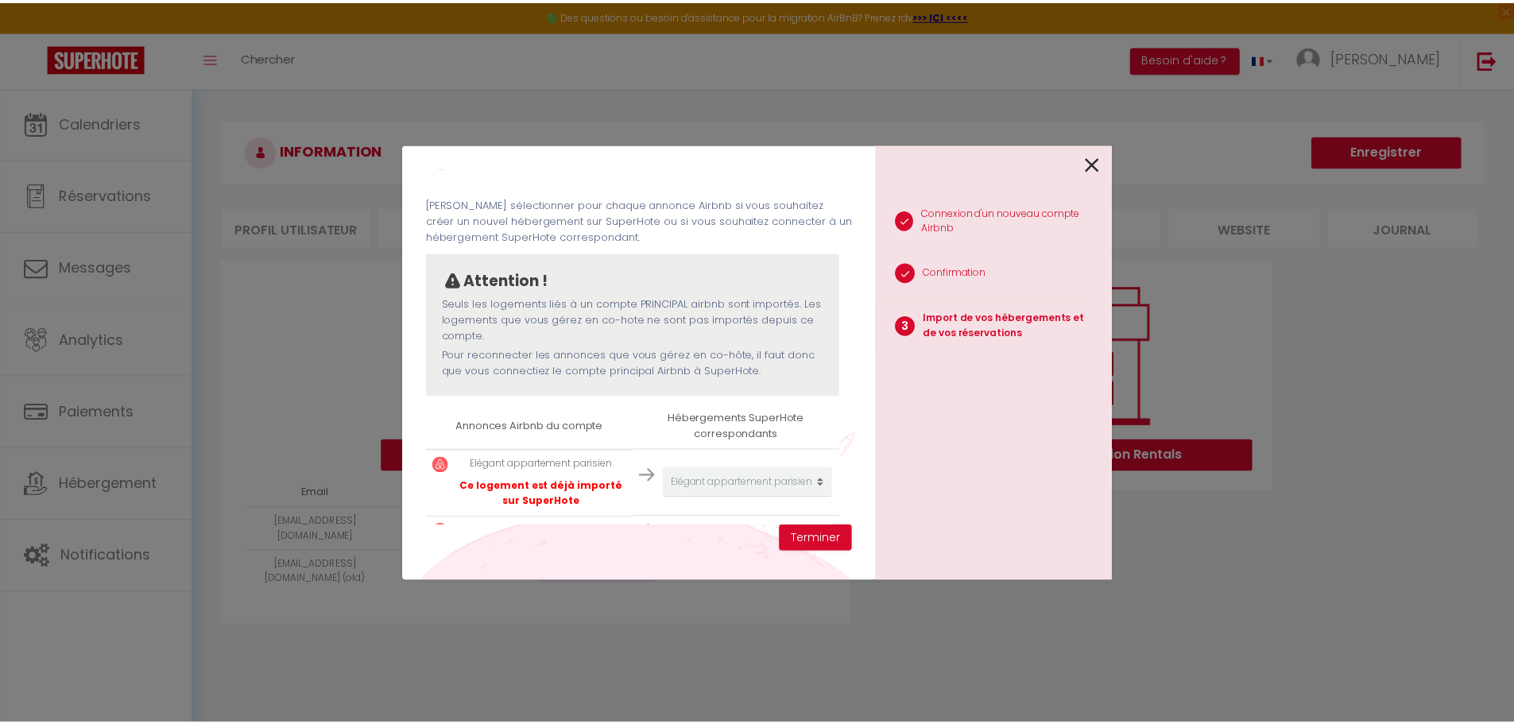
scroll to position [91, 0]
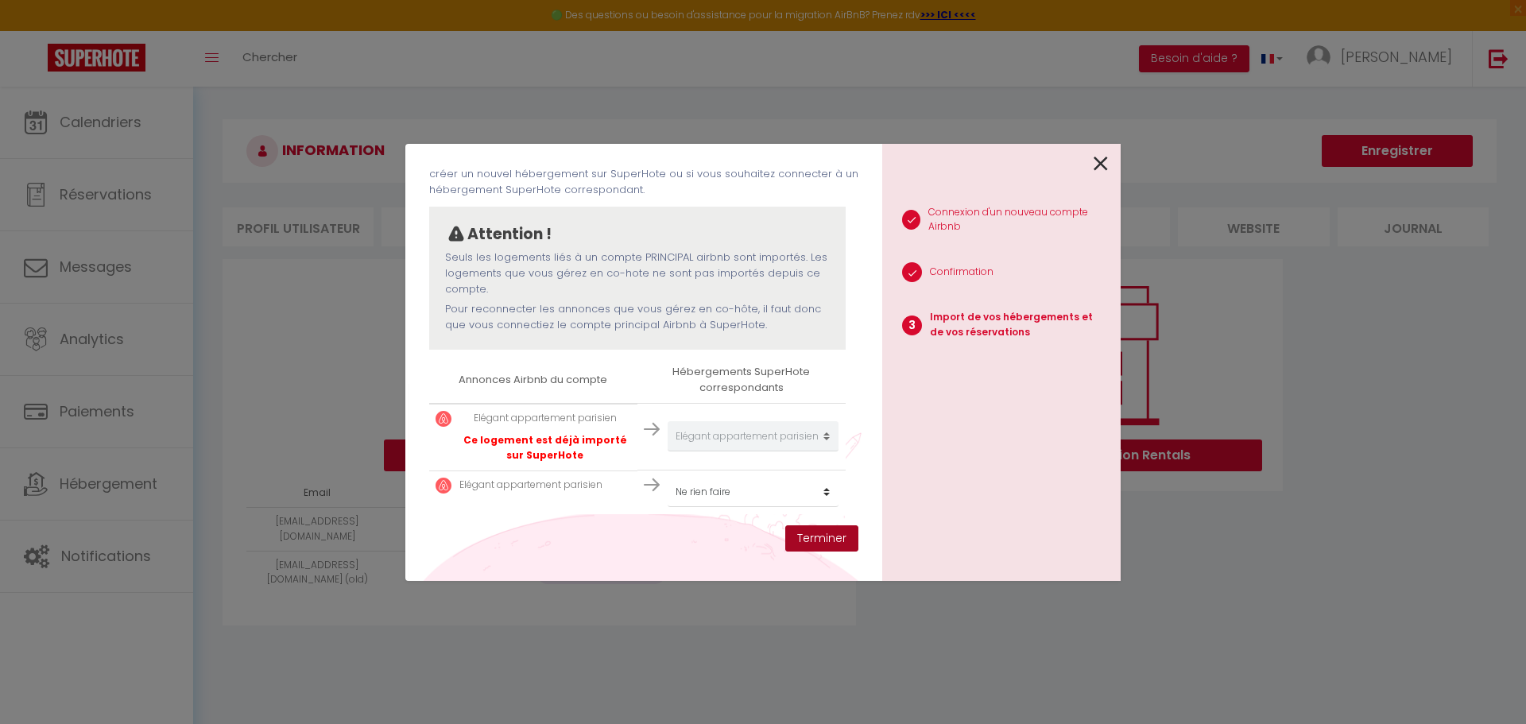
click at [810, 540] on button "Terminer" at bounding box center [821, 538] width 73 height 27
select select
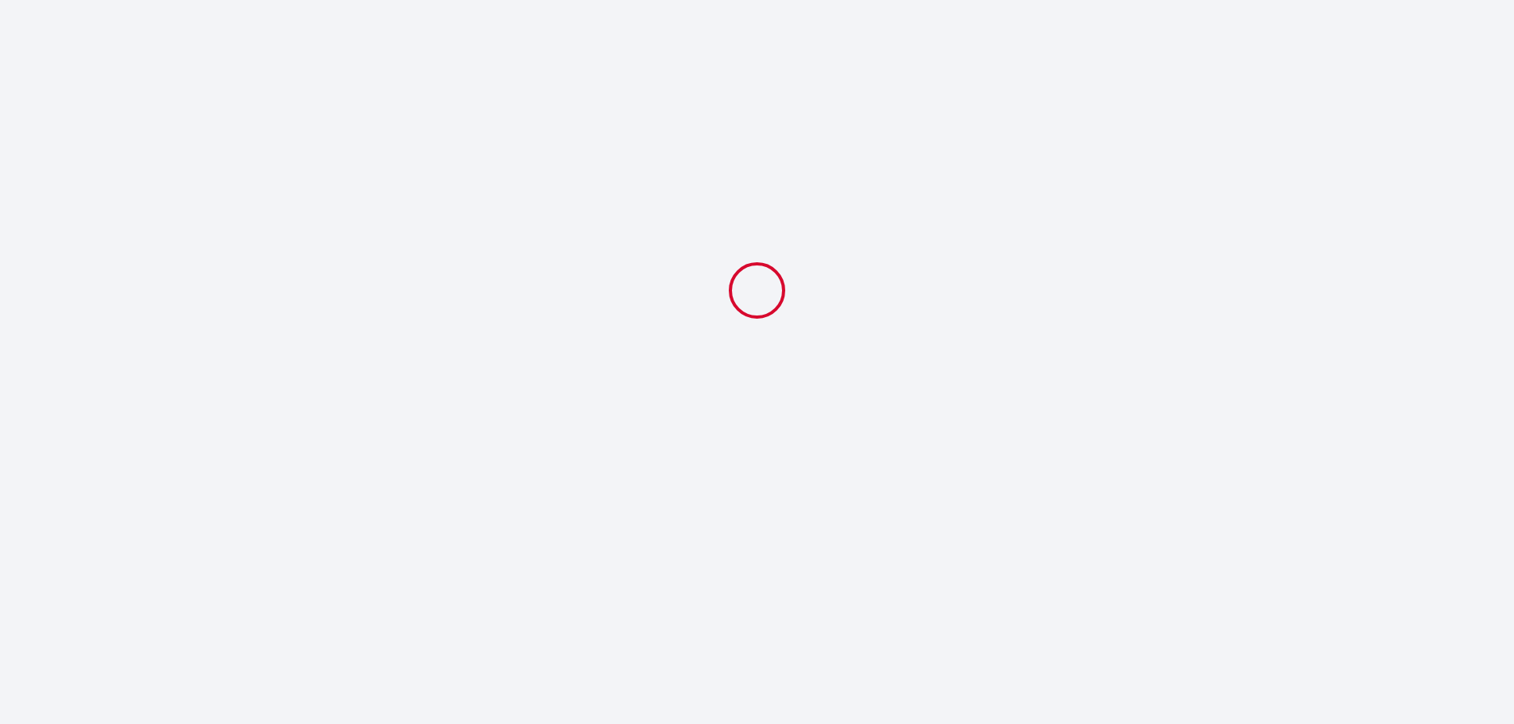
select select
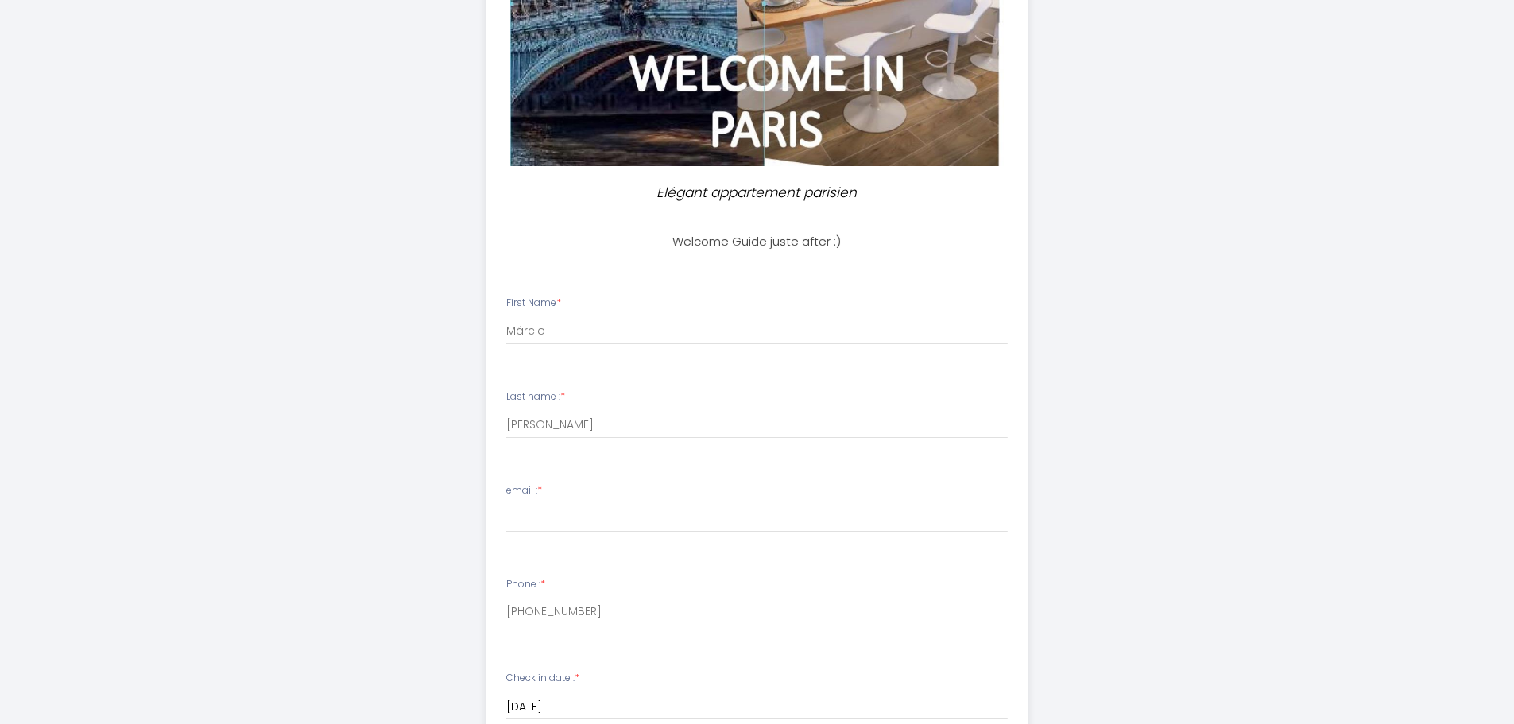
scroll to position [225, 0]
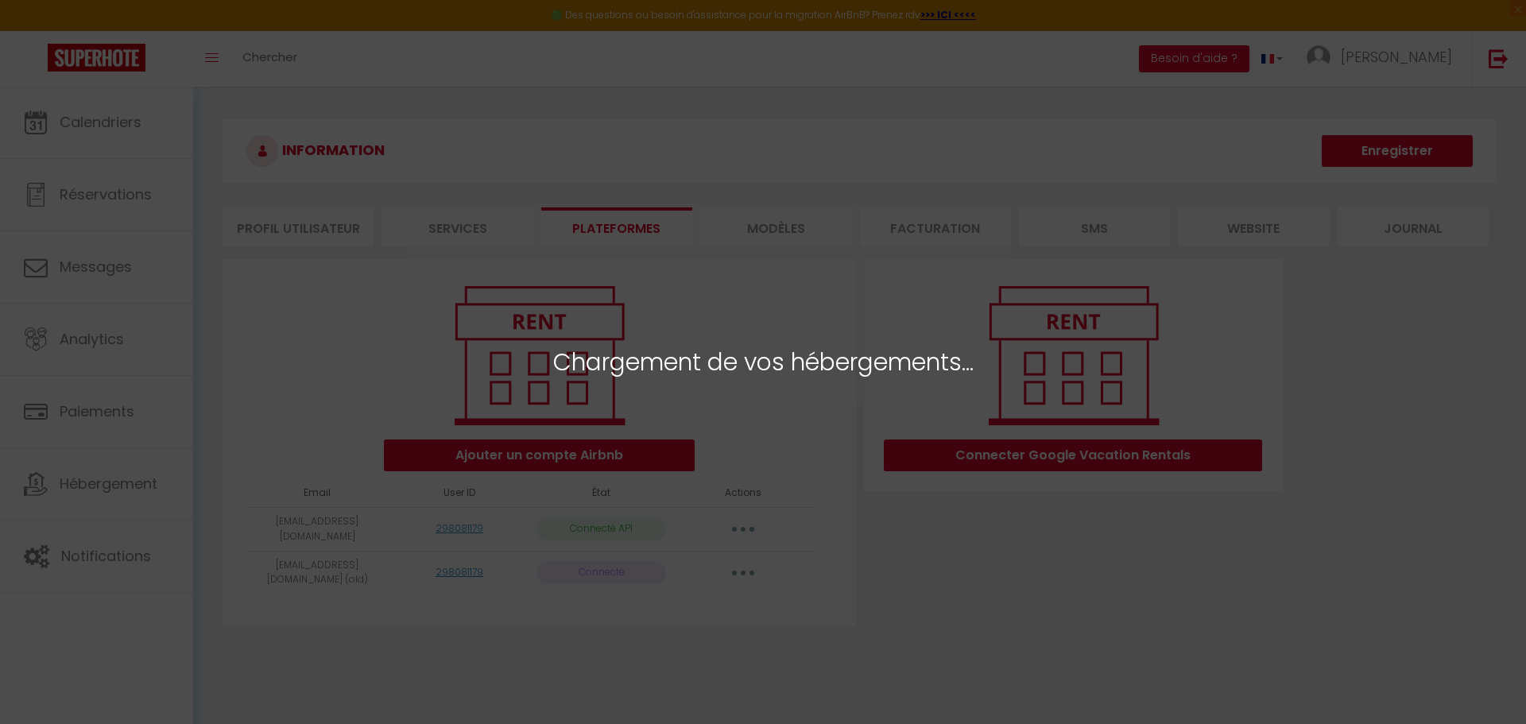
select select "23447"
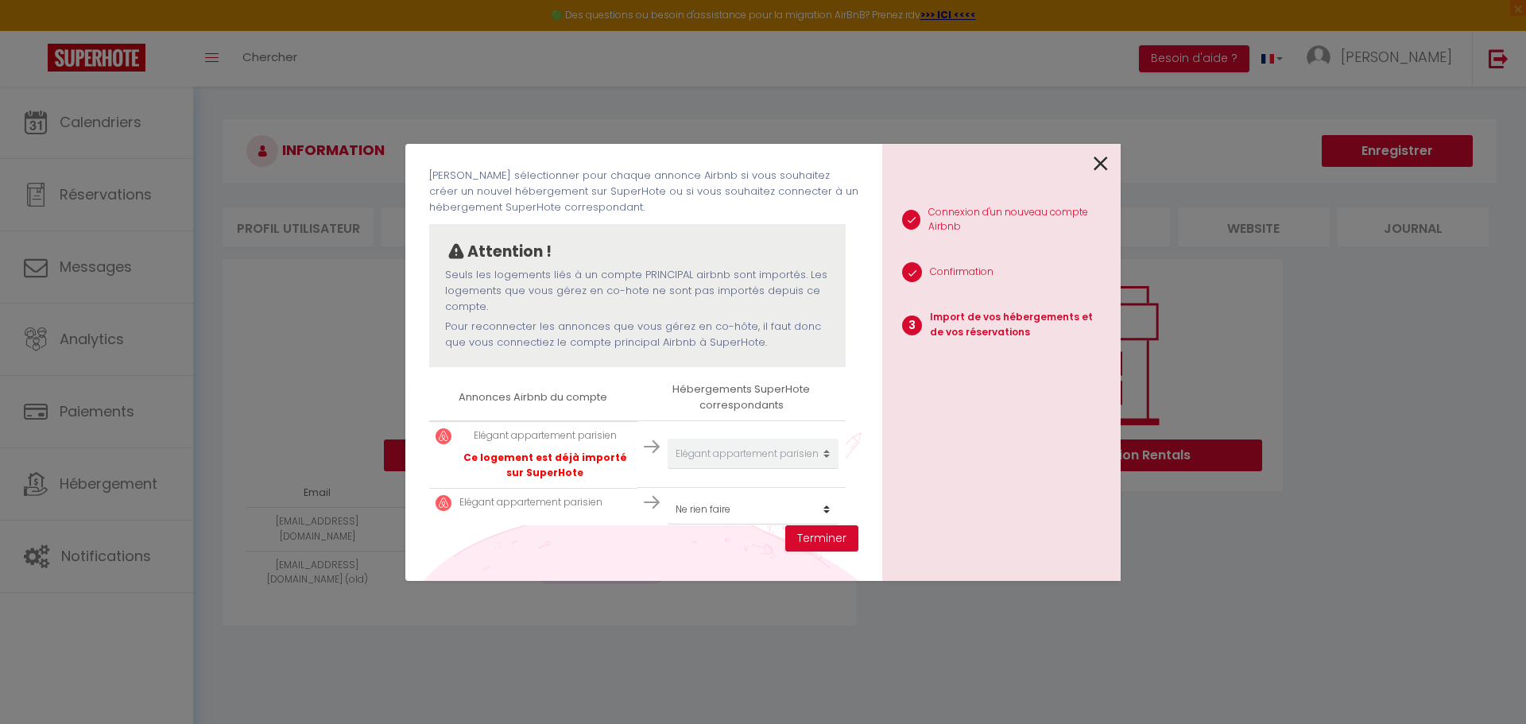
scroll to position [91, 0]
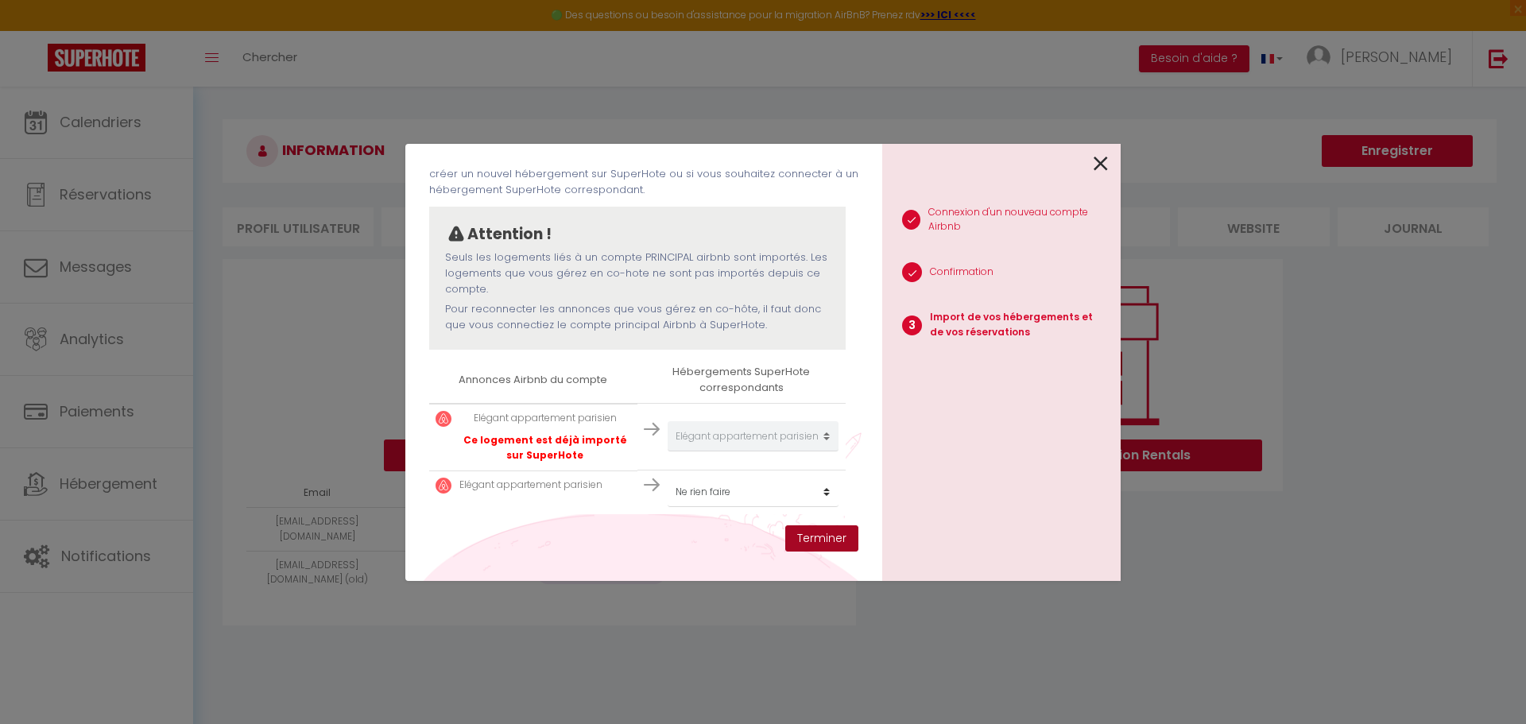
click at [813, 539] on button "Terminer" at bounding box center [821, 538] width 73 height 27
select select
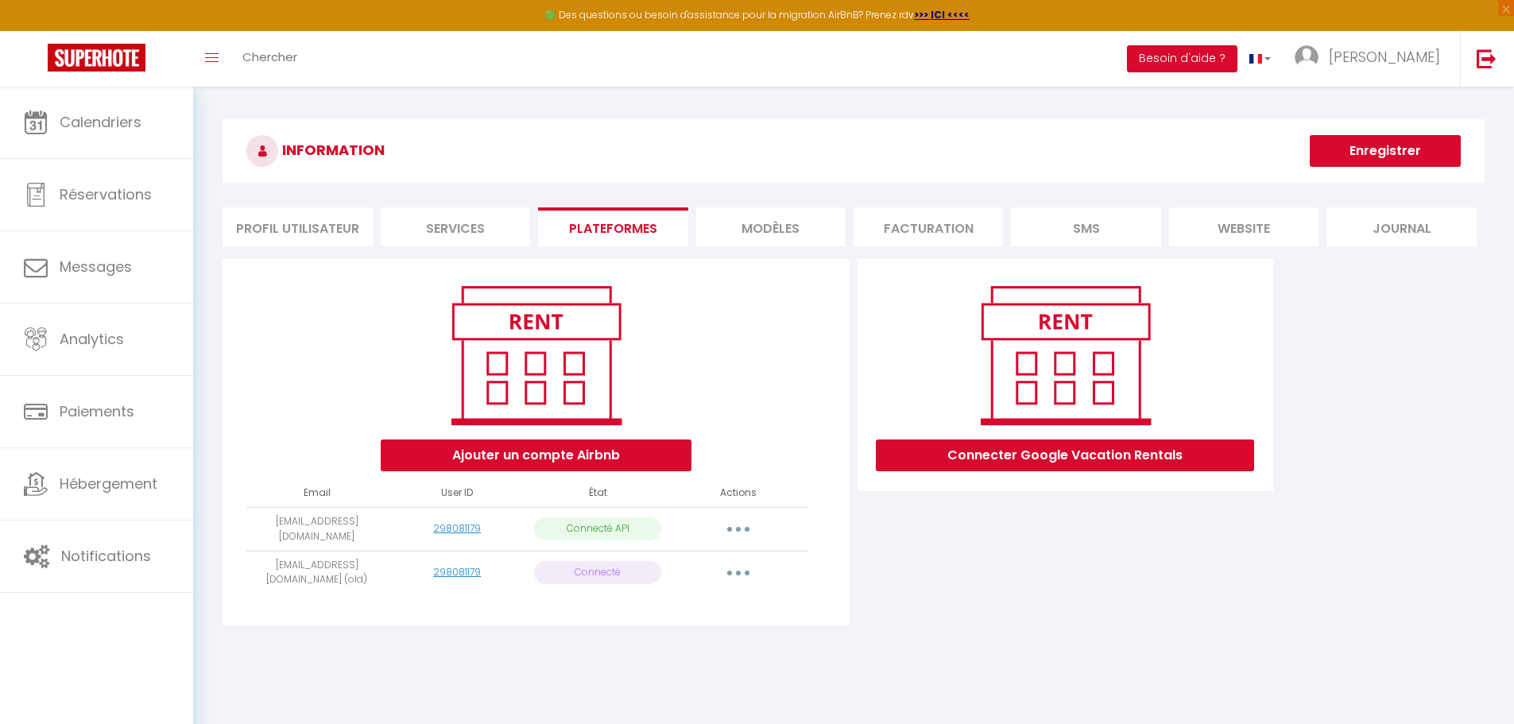
click at [285, 238] on li "Profil Utilisateur" at bounding box center [297, 226] width 149 height 39
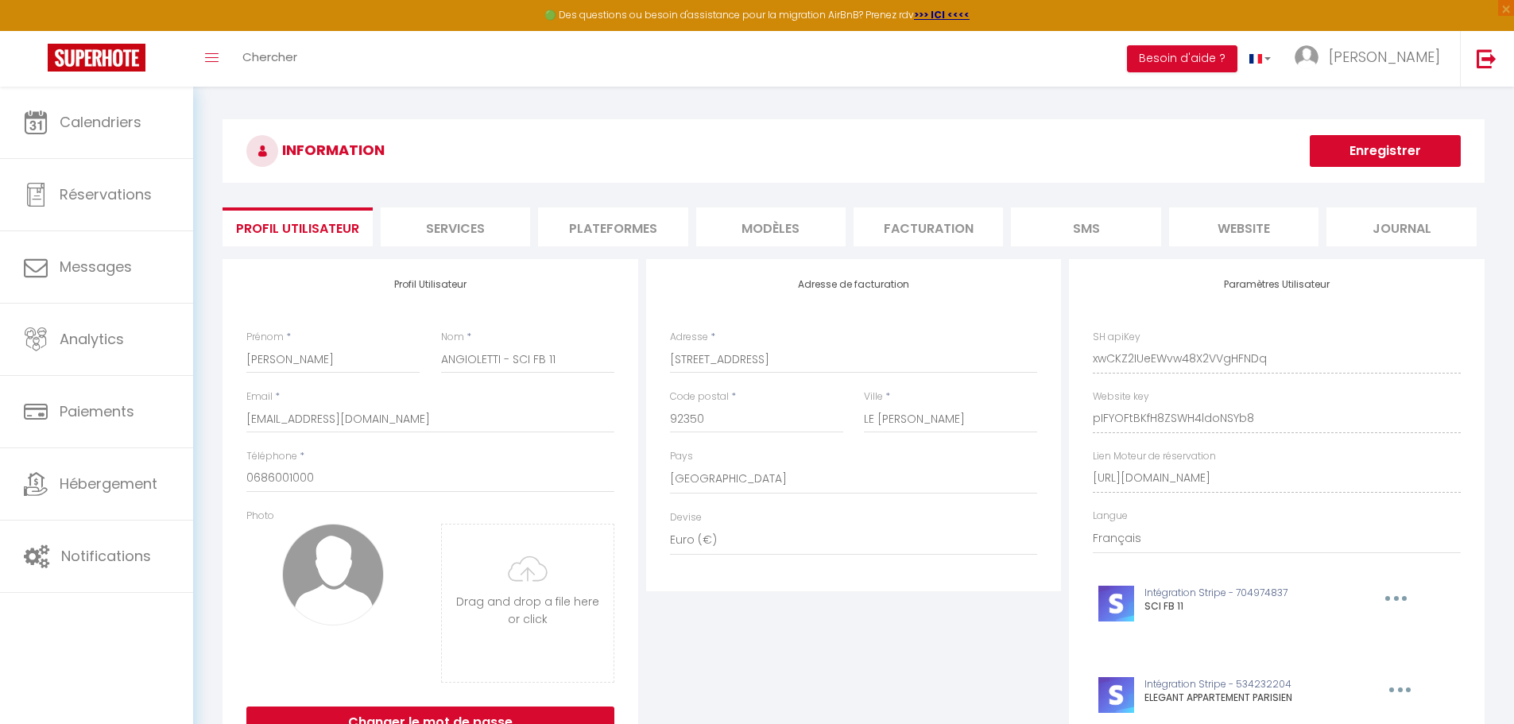
click at [422, 230] on li "Services" at bounding box center [455, 226] width 149 height 39
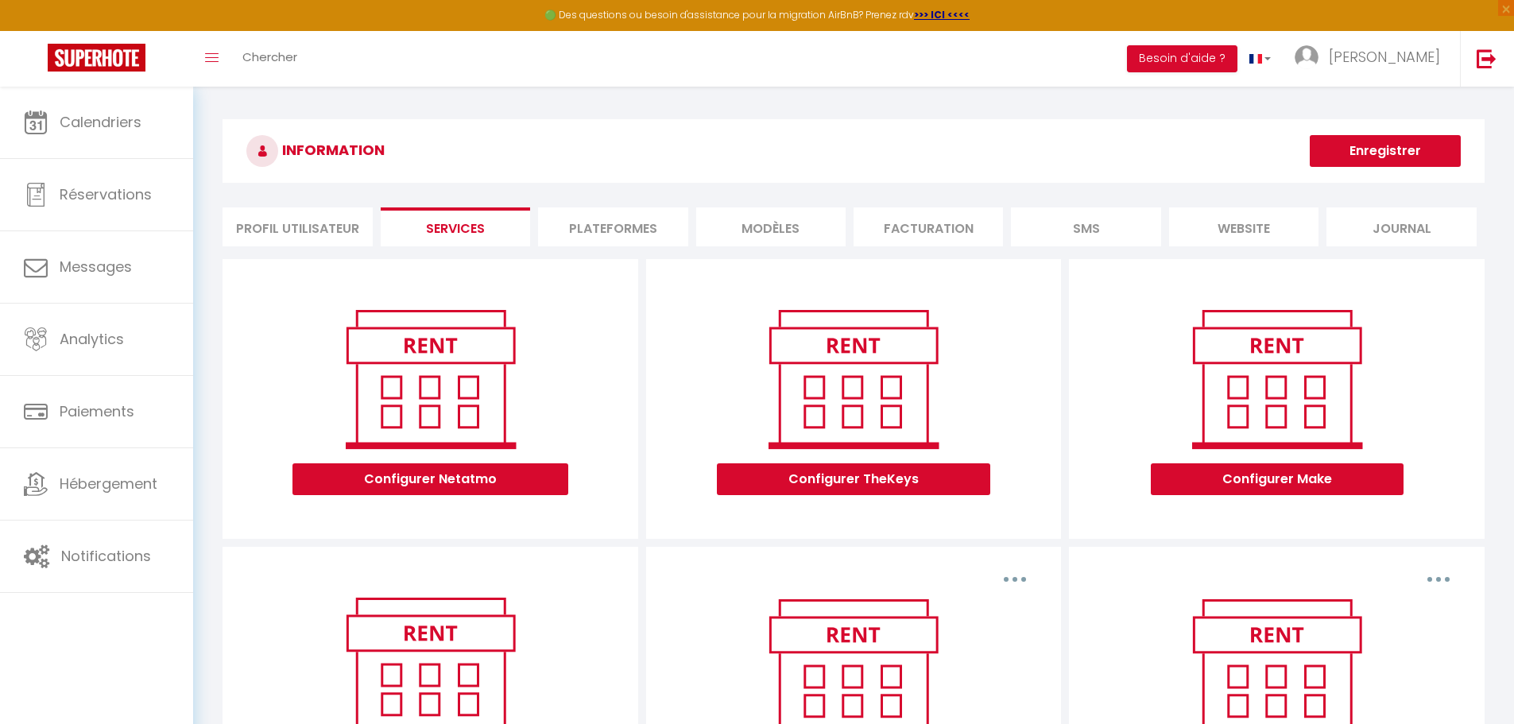
click at [633, 224] on li "Plateformes" at bounding box center [612, 226] width 149 height 39
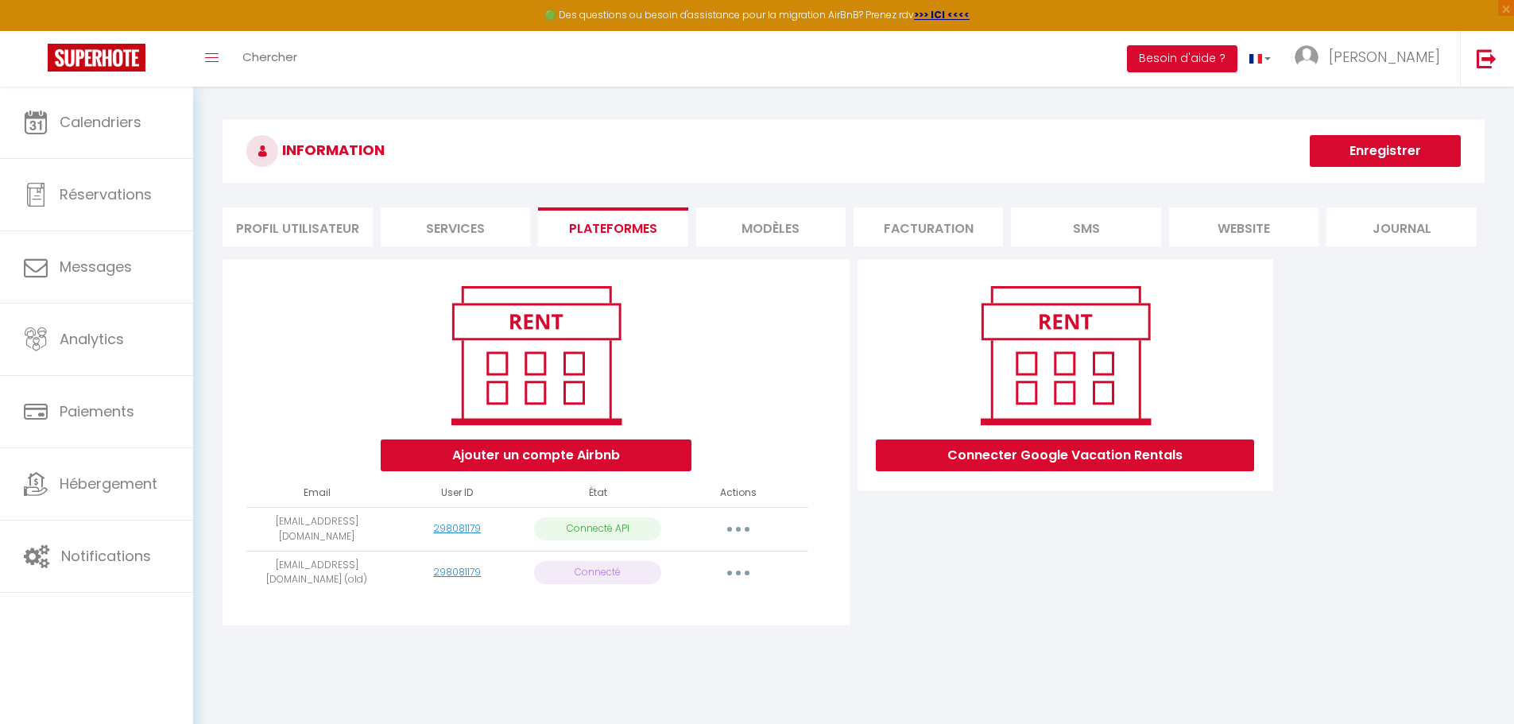
click at [790, 230] on li "MODÈLES" at bounding box center [770, 226] width 149 height 39
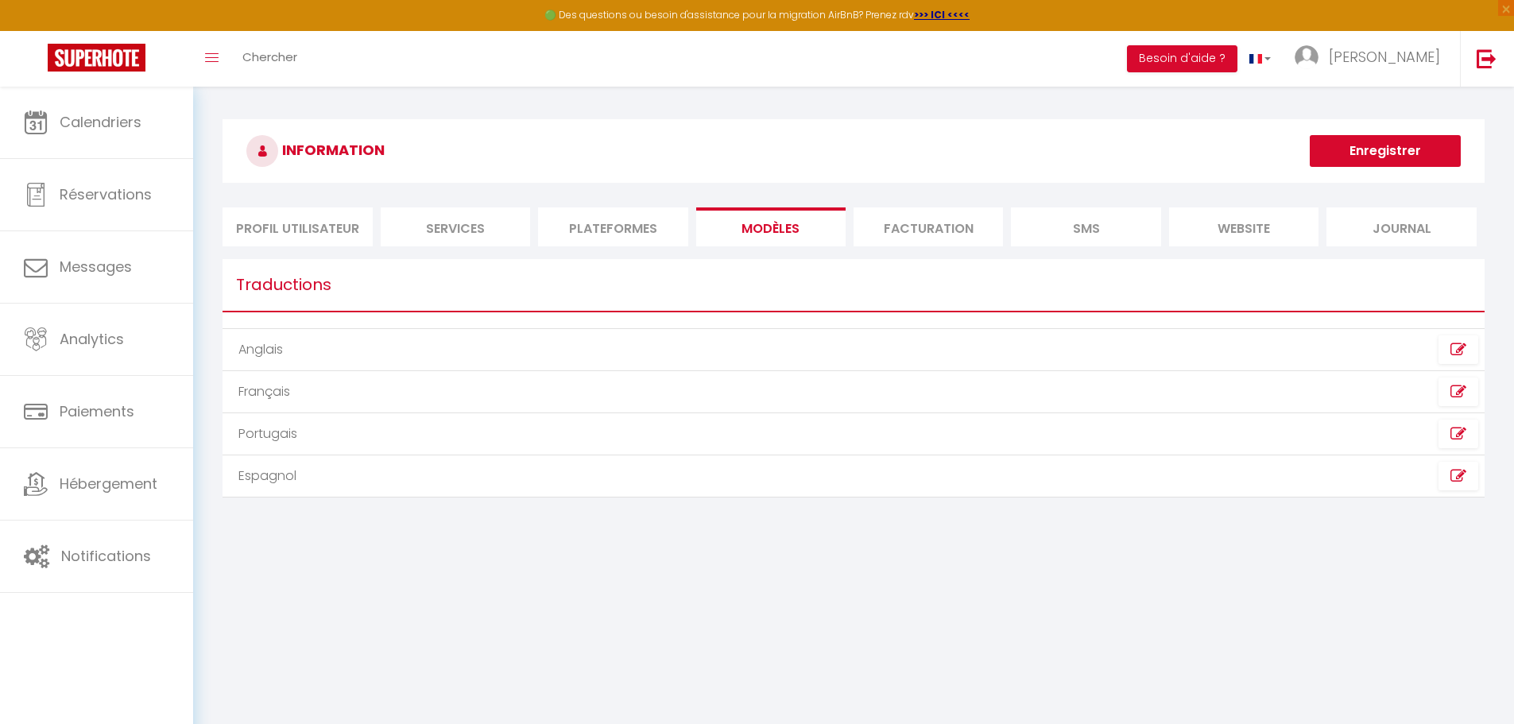
click at [930, 218] on li "Facturation" at bounding box center [928, 226] width 149 height 39
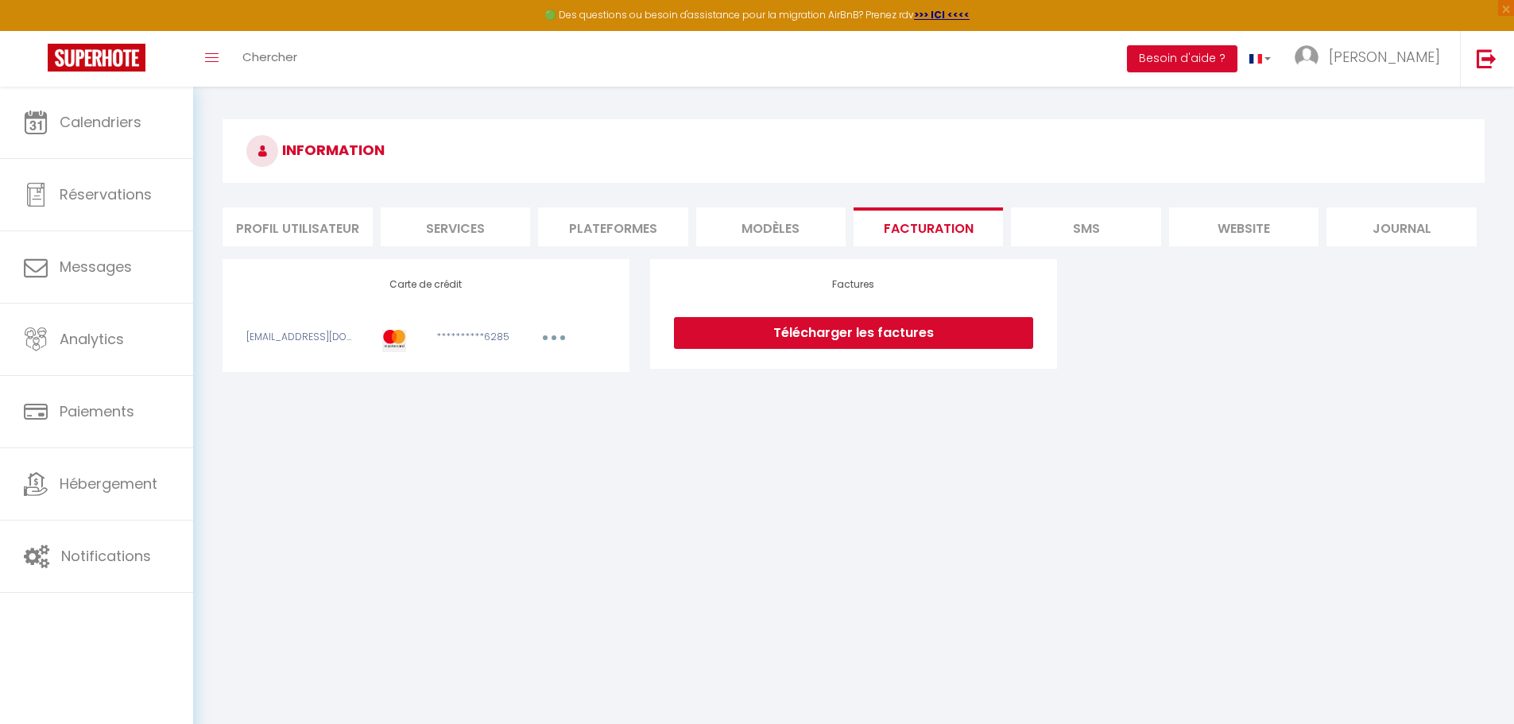
click at [1087, 217] on li "SMS" at bounding box center [1085, 226] width 149 height 39
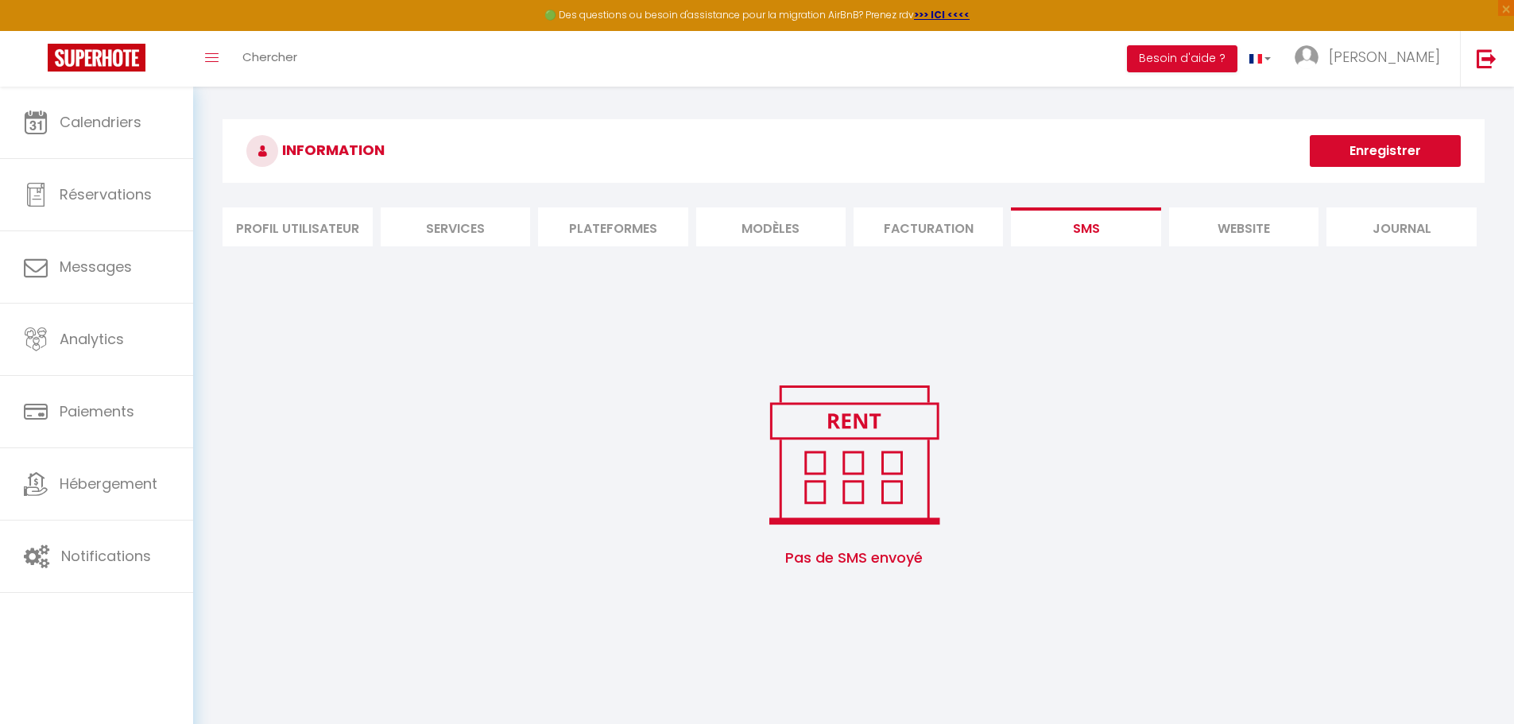
click at [1217, 243] on li "website" at bounding box center [1243, 226] width 149 height 39
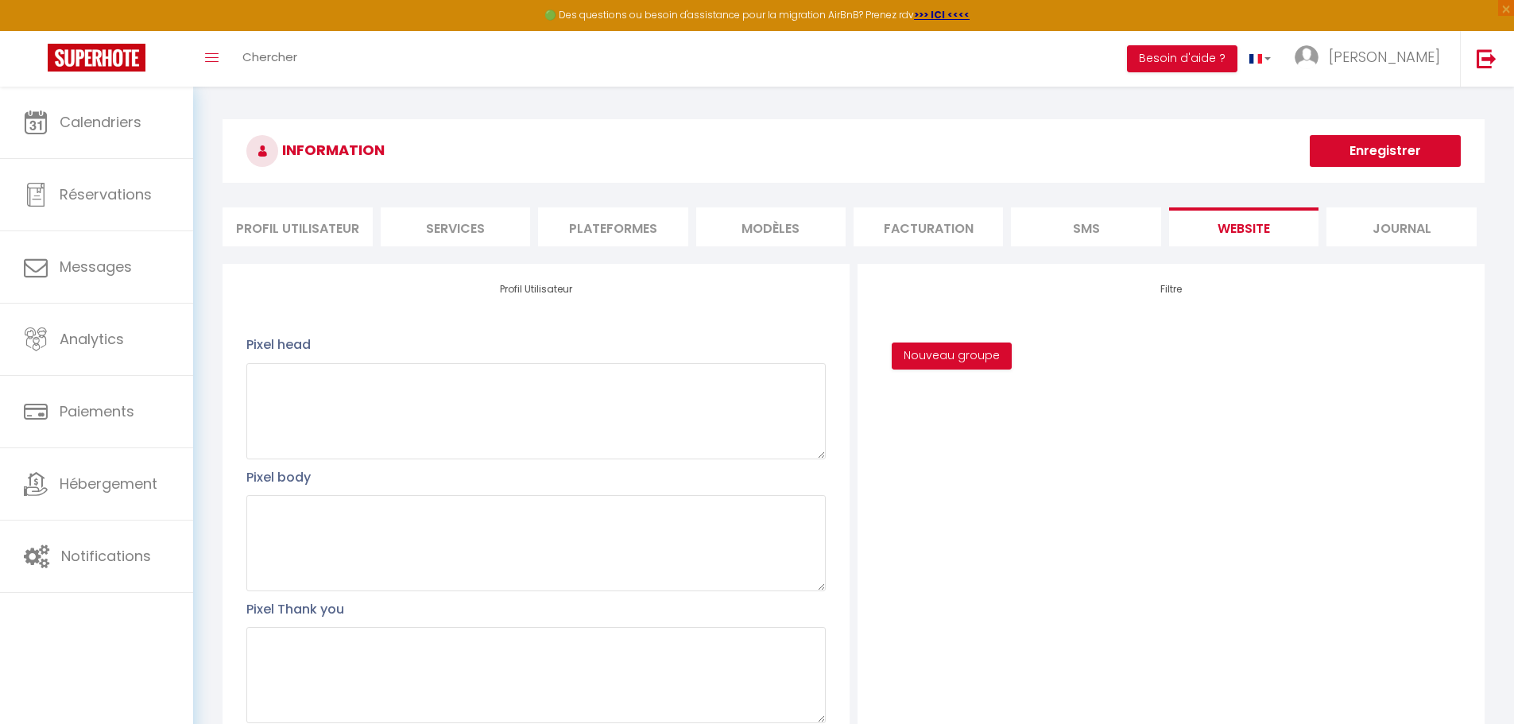
click at [1385, 217] on li "Journal" at bounding box center [1401, 226] width 149 height 39
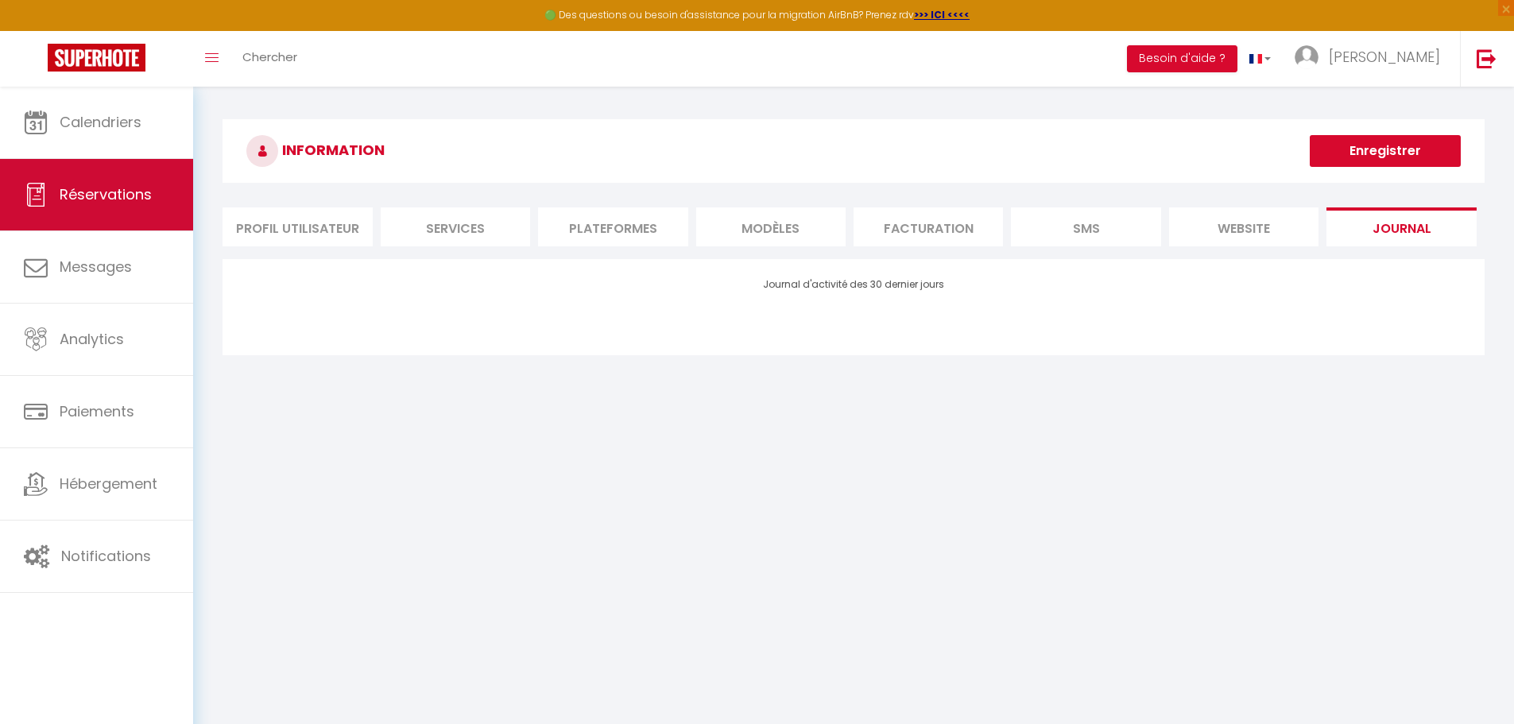
click at [94, 200] on span "Réservations" at bounding box center [106, 194] width 92 height 20
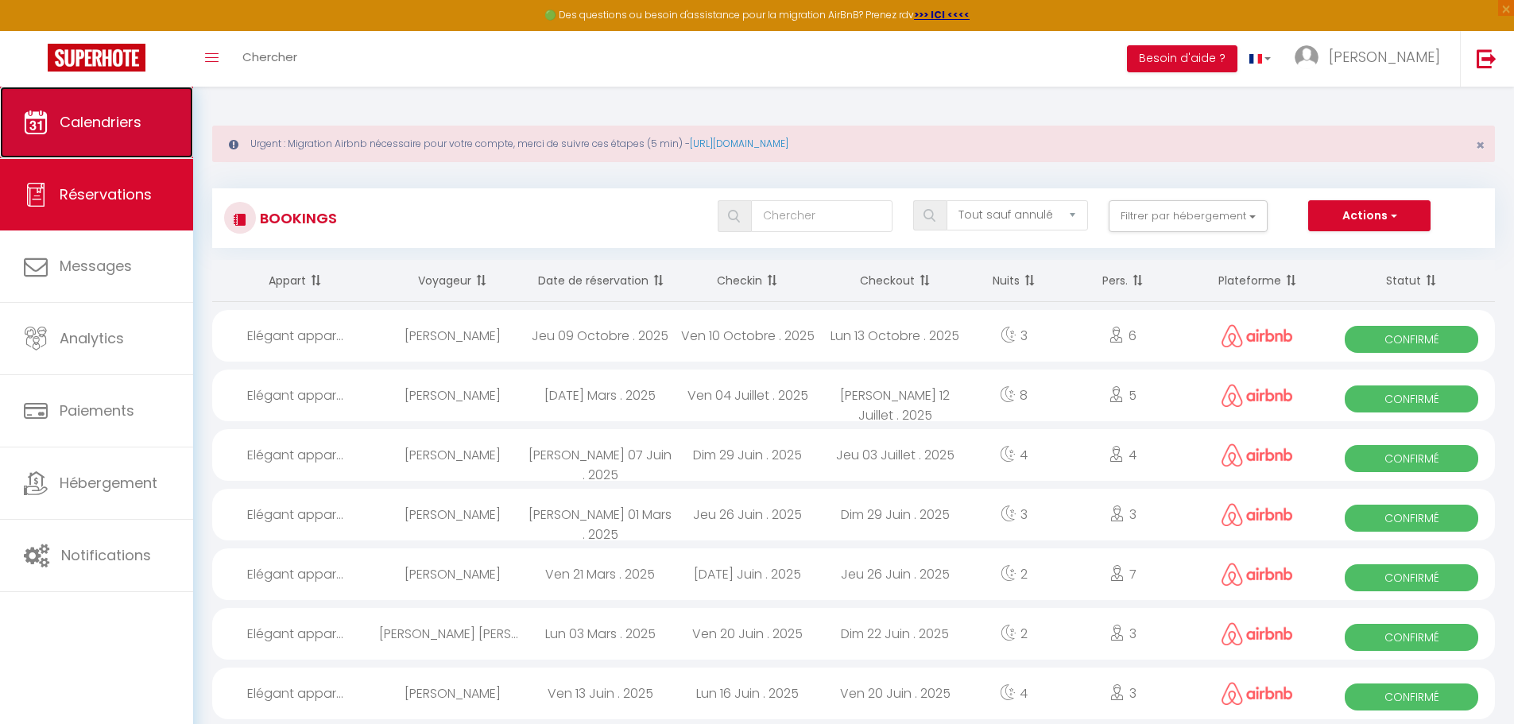
click at [95, 136] on link "Calendriers" at bounding box center [96, 123] width 193 height 72
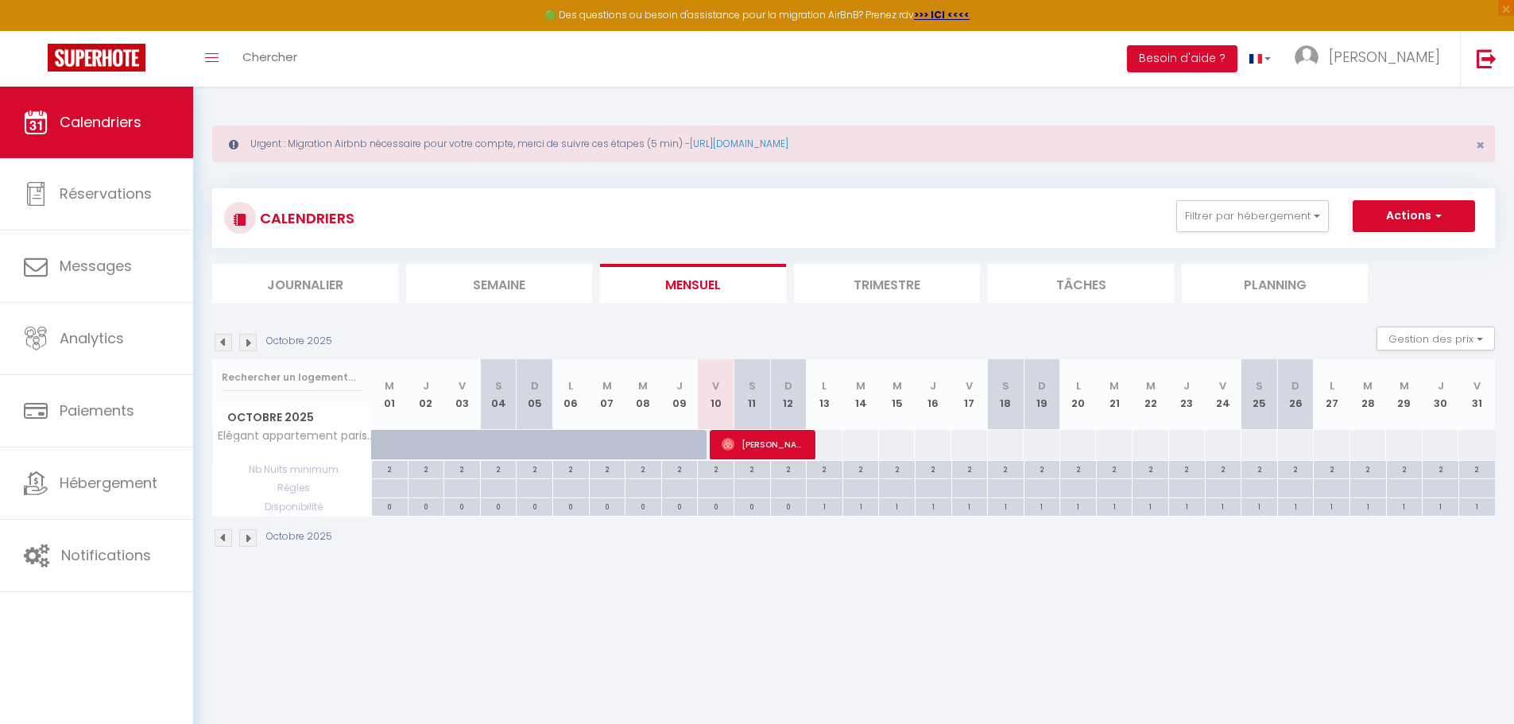
click at [838, 278] on li "Trimestre" at bounding box center [887, 283] width 186 height 39
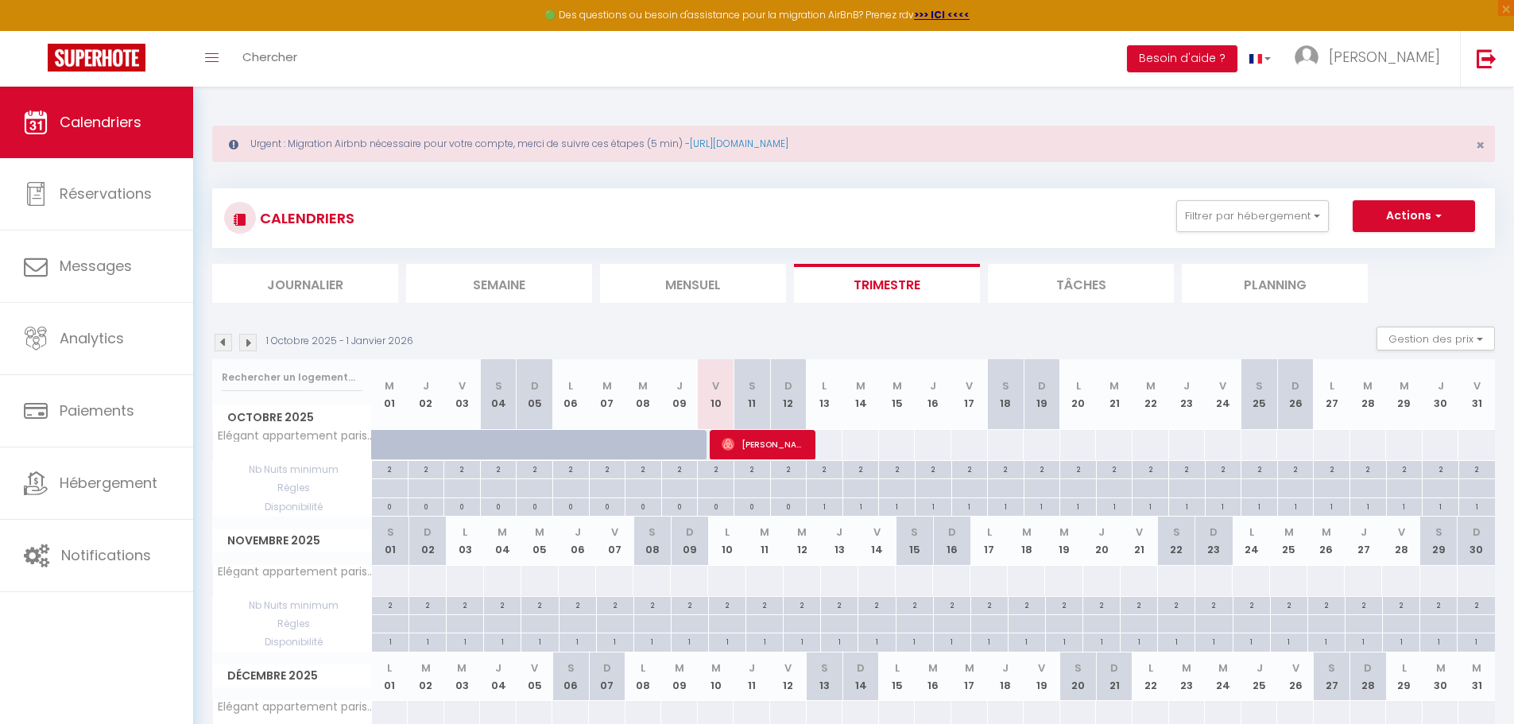
click at [218, 347] on img at bounding box center [223, 342] width 17 height 17
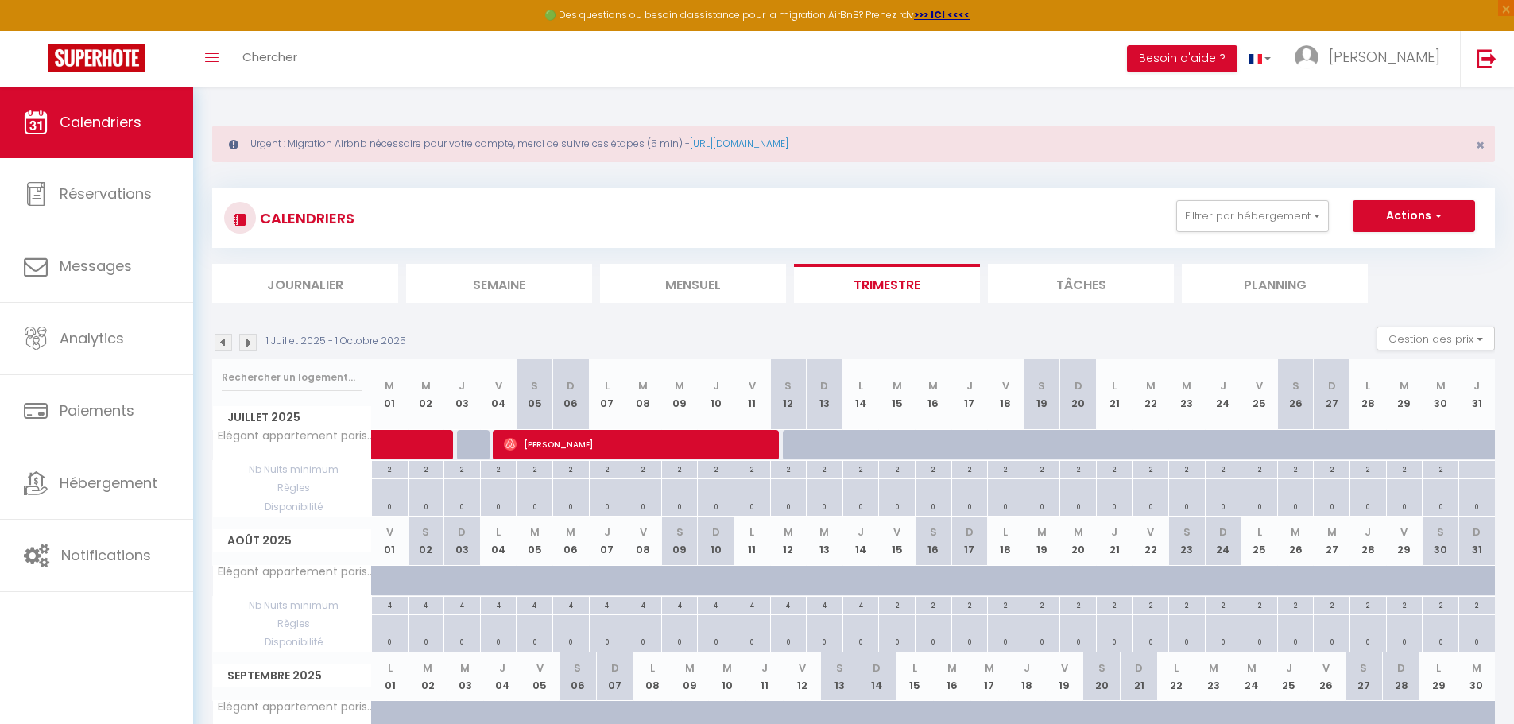
click at [218, 347] on img at bounding box center [223, 342] width 17 height 17
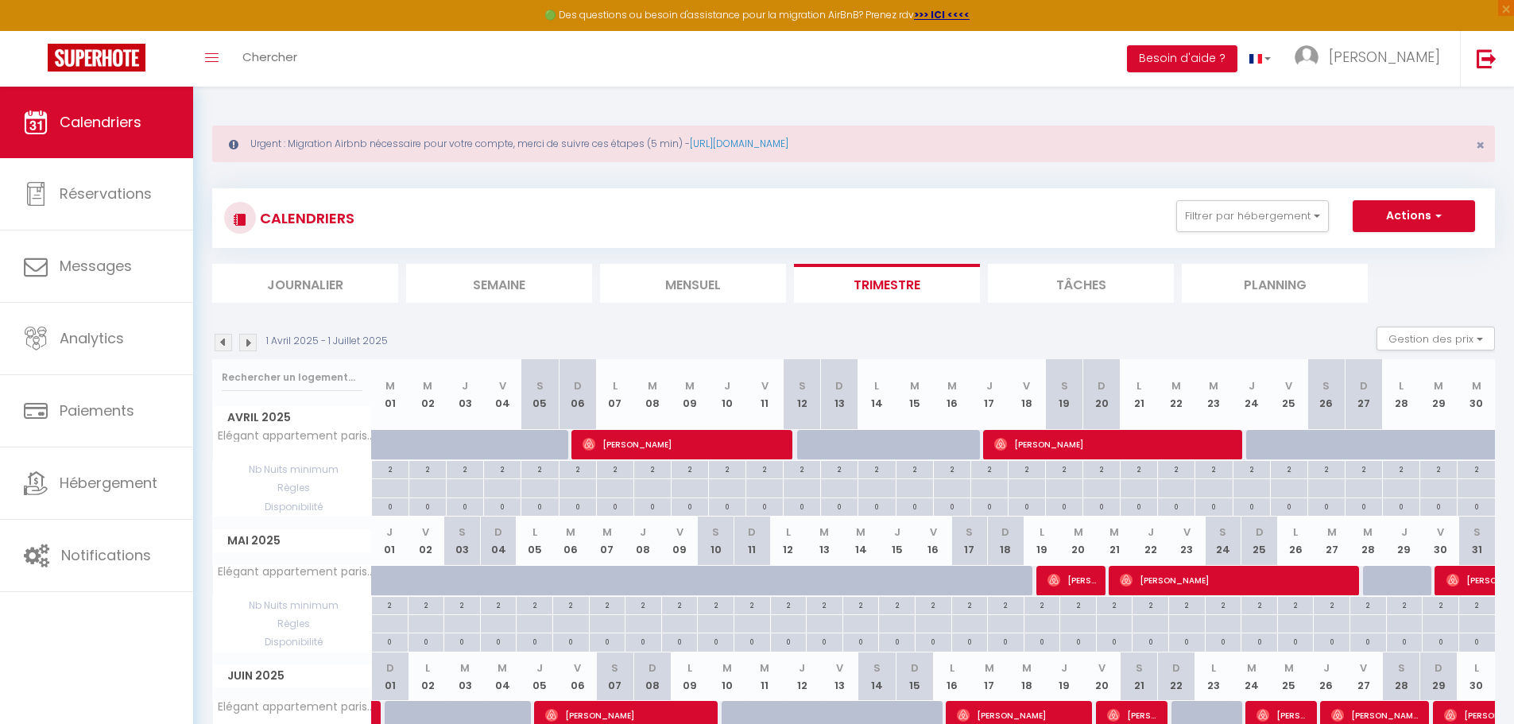
click at [217, 347] on img at bounding box center [223, 342] width 17 height 17
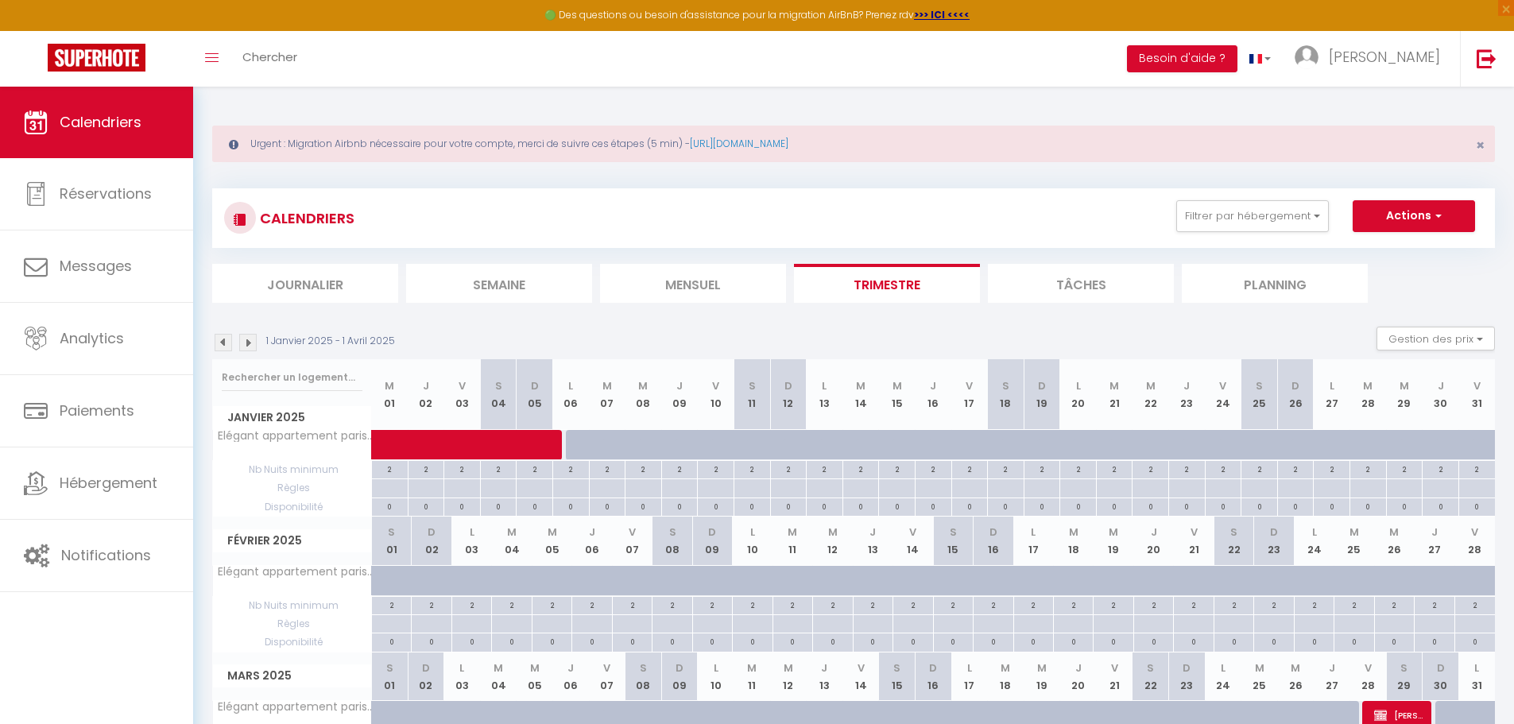
click at [216, 347] on img at bounding box center [223, 342] width 17 height 17
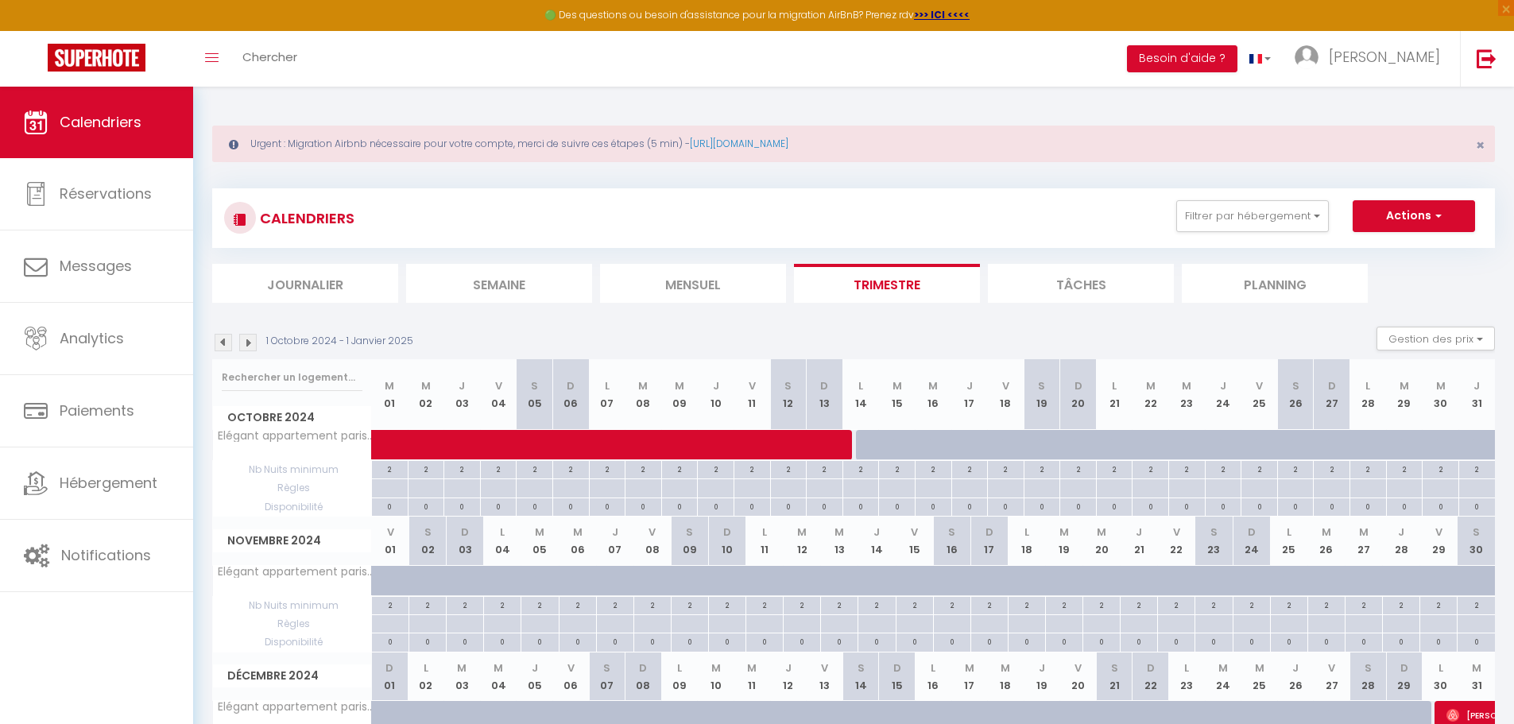
click at [215, 347] on img at bounding box center [223, 342] width 17 height 17
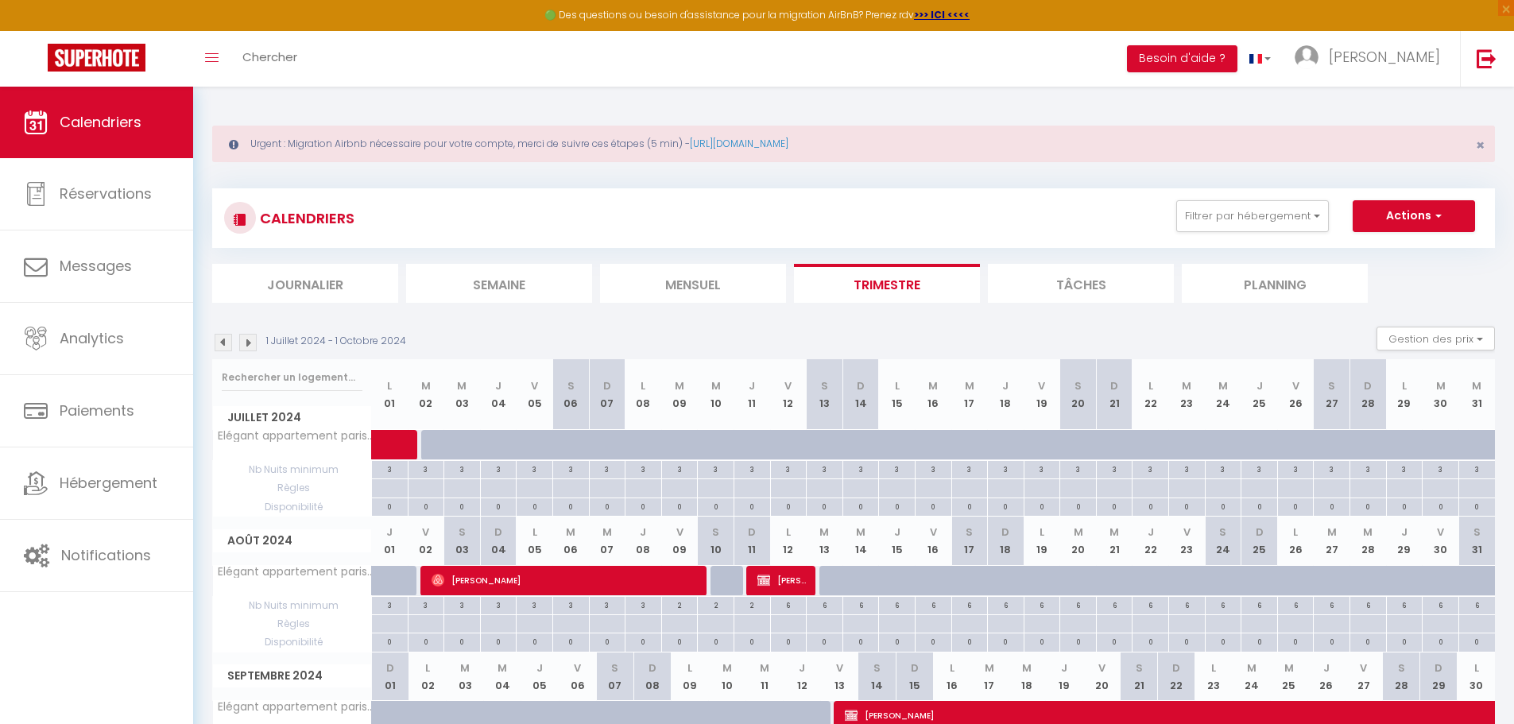
click at [211, 348] on div "Urgent : Migration Airbnb nécessaire pour votre compte, merci de suivre ces éta…" at bounding box center [853, 470] width 1321 height 767
click at [221, 341] on img at bounding box center [223, 342] width 17 height 17
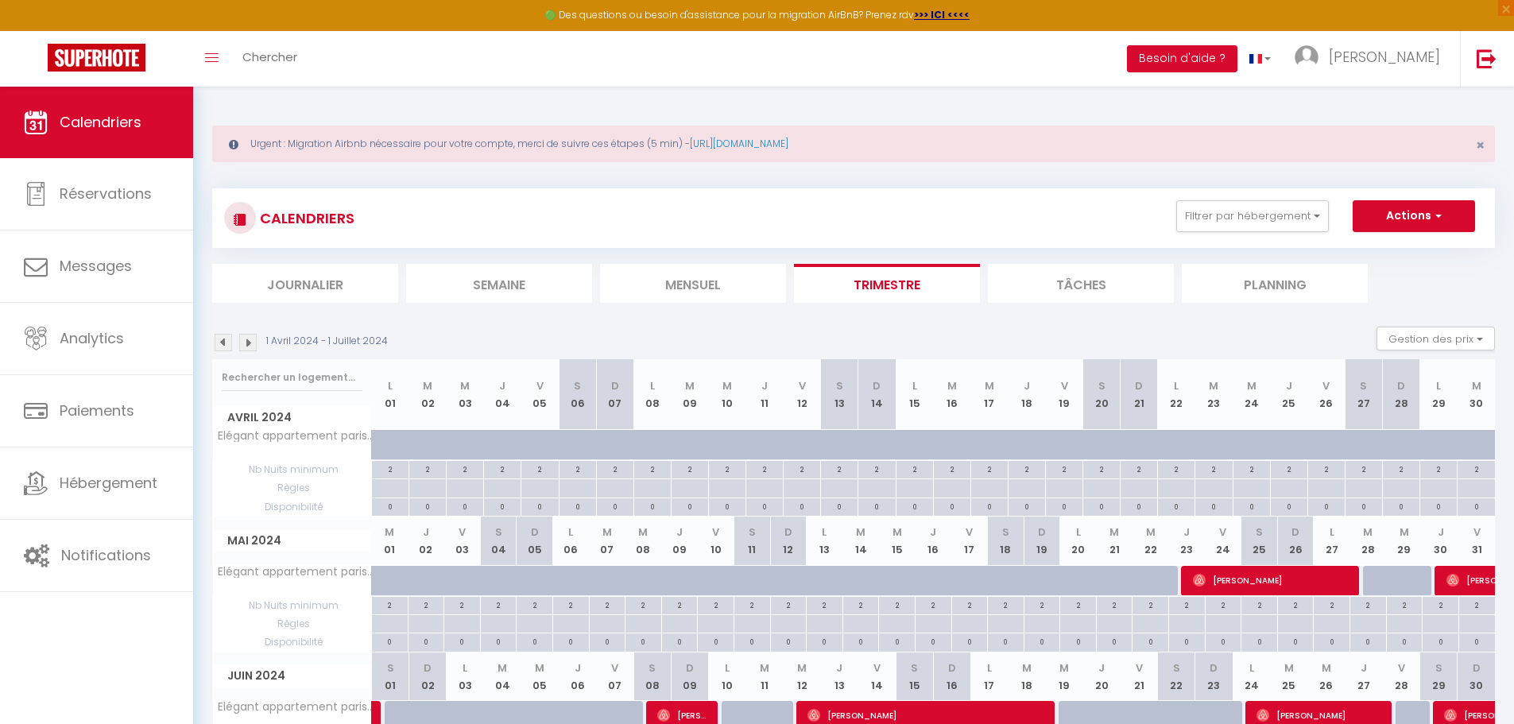
click at [703, 287] on li "Mensuel" at bounding box center [693, 283] width 186 height 39
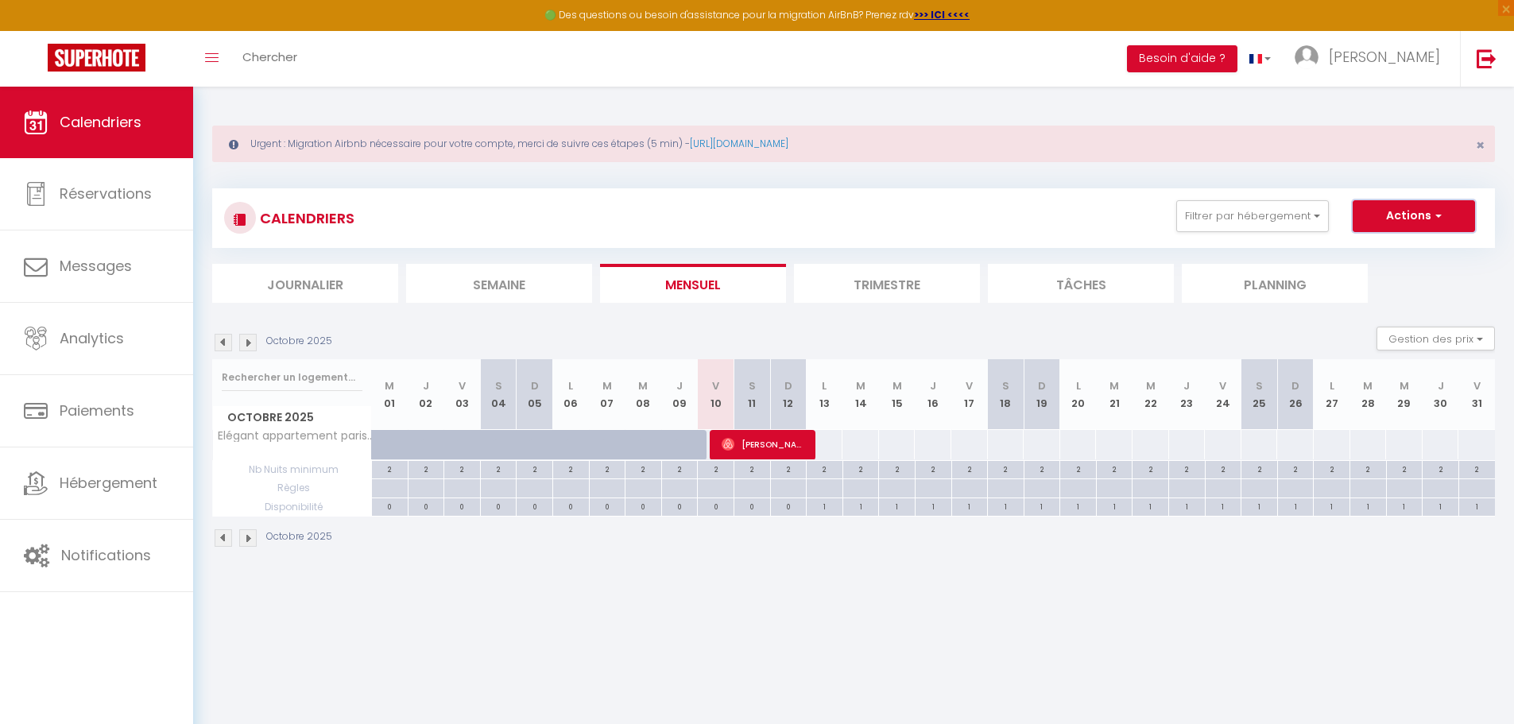
click at [1422, 216] on button "Actions" at bounding box center [1414, 216] width 122 height 32
drag, startPoint x: 684, startPoint y: 653, endPoint x: 588, endPoint y: 634, distance: 97.3
click at [683, 653] on body "🟢 Des questions ou besoin d'assistance pour la migration AirBnB? Prenez rdv >>>…" at bounding box center [757, 449] width 1514 height 724
click at [1311, 223] on button "Filtrer par hébergement" at bounding box center [1252, 216] width 153 height 32
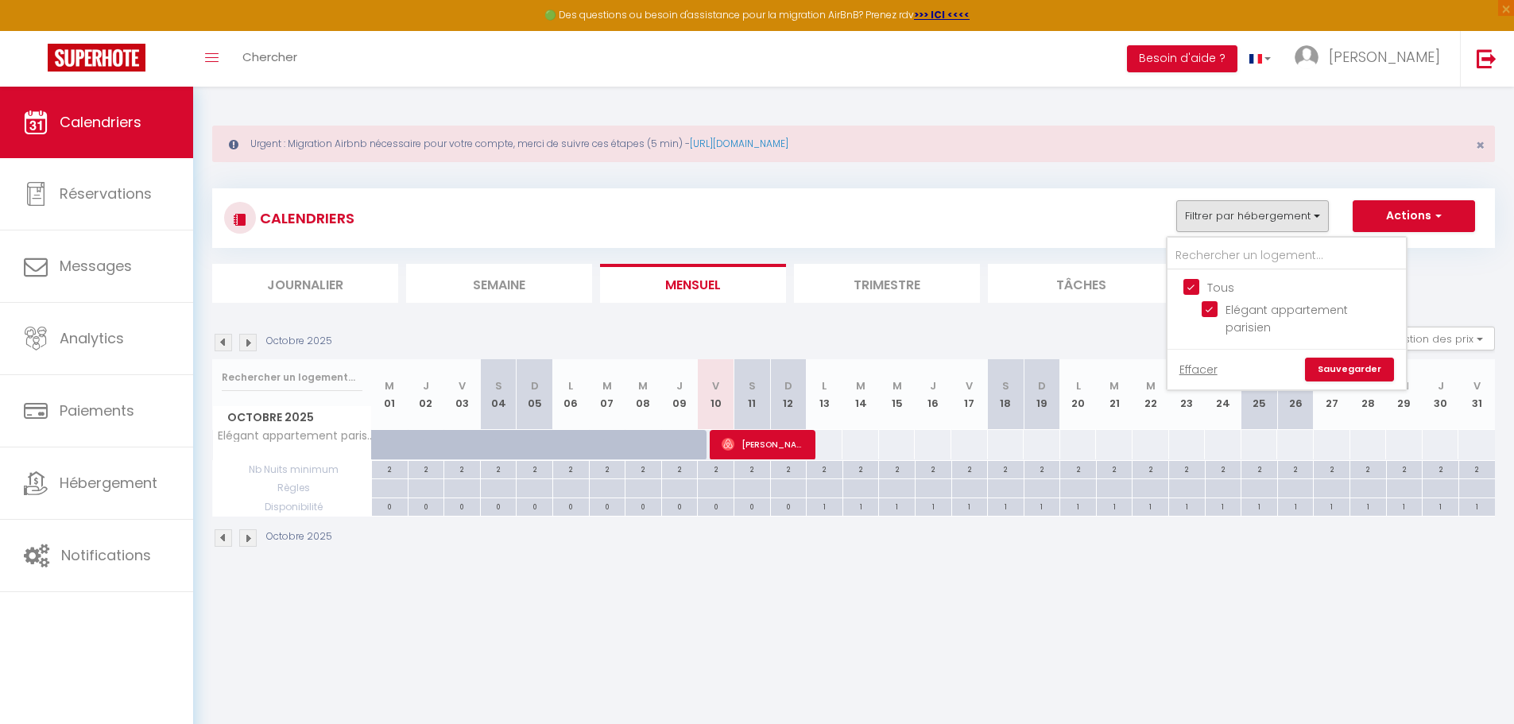
click at [1354, 358] on link "Sauvegarder" at bounding box center [1349, 370] width 89 height 24
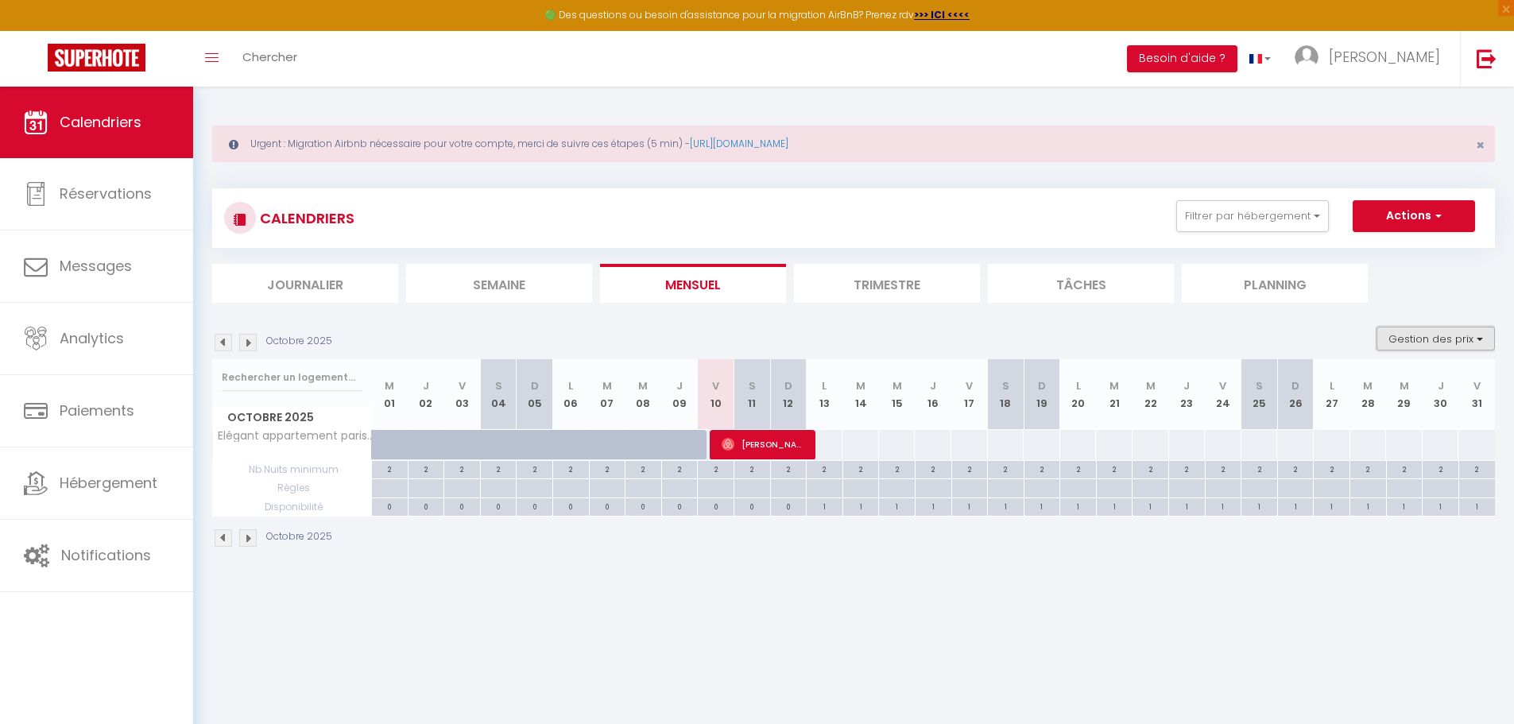
click at [1409, 348] on button "Gestion des prix" at bounding box center [1436, 339] width 118 height 24
click at [264, 60] on span "Chercher" at bounding box center [269, 56] width 55 height 17
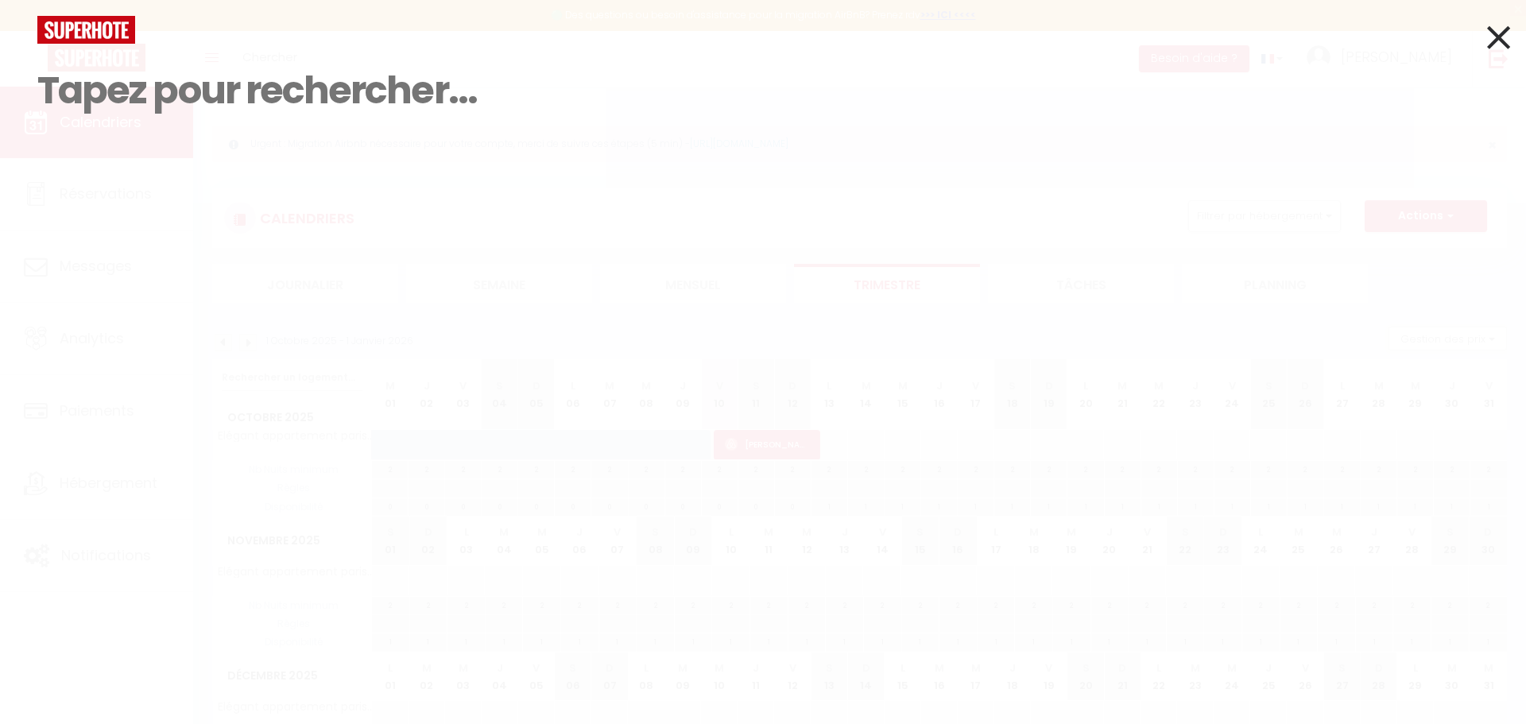
click at [336, 51] on input at bounding box center [762, 91] width 1451 height 94
drag, startPoint x: 428, startPoint y: 184, endPoint x: 1184, endPoint y: 0, distance: 778.8
click at [431, 184] on div "Résultat de la recherche Id Appart Voyageur Checkin Checkout Nuits Pers. Platef…" at bounding box center [762, 119] width 1475 height 207
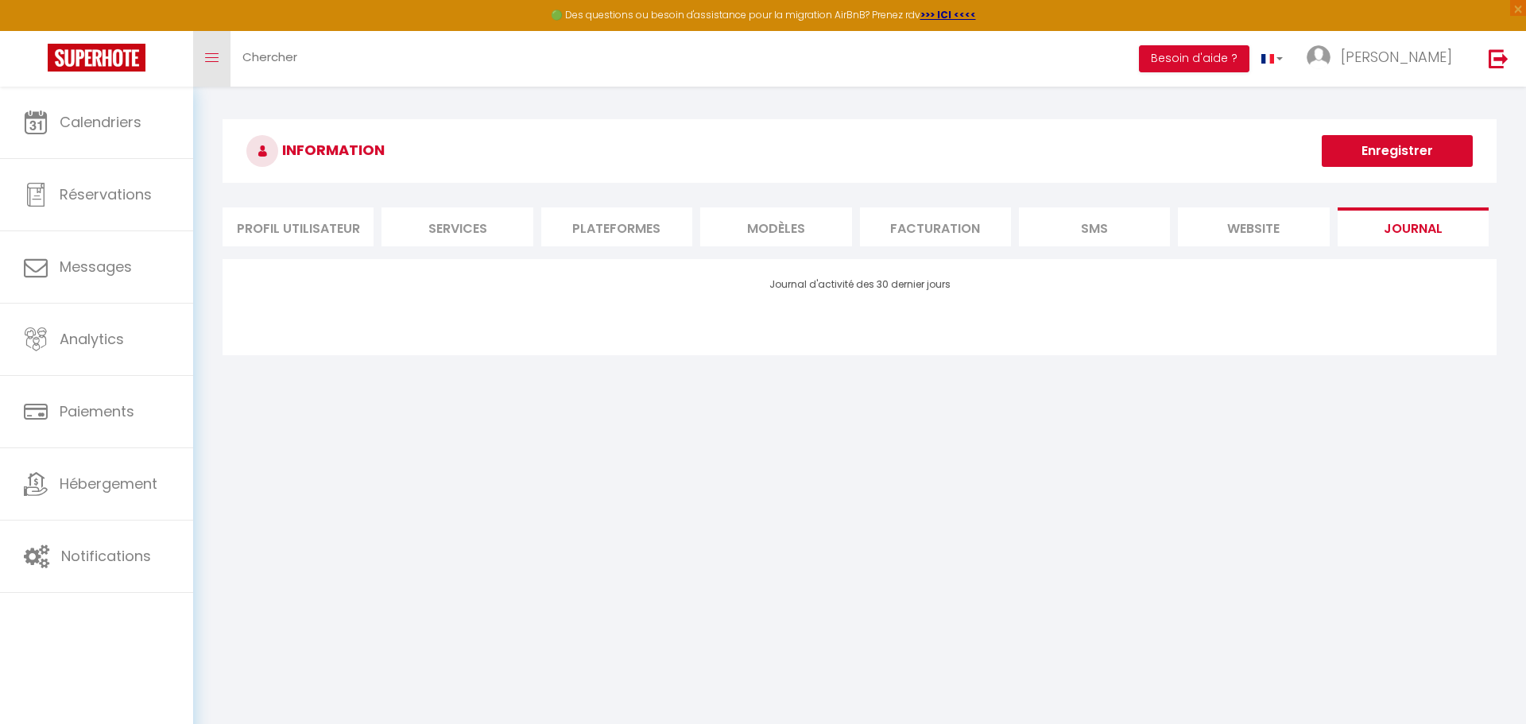
click at [203, 58] on link "Toggle menubar" at bounding box center [211, 59] width 37 height 56
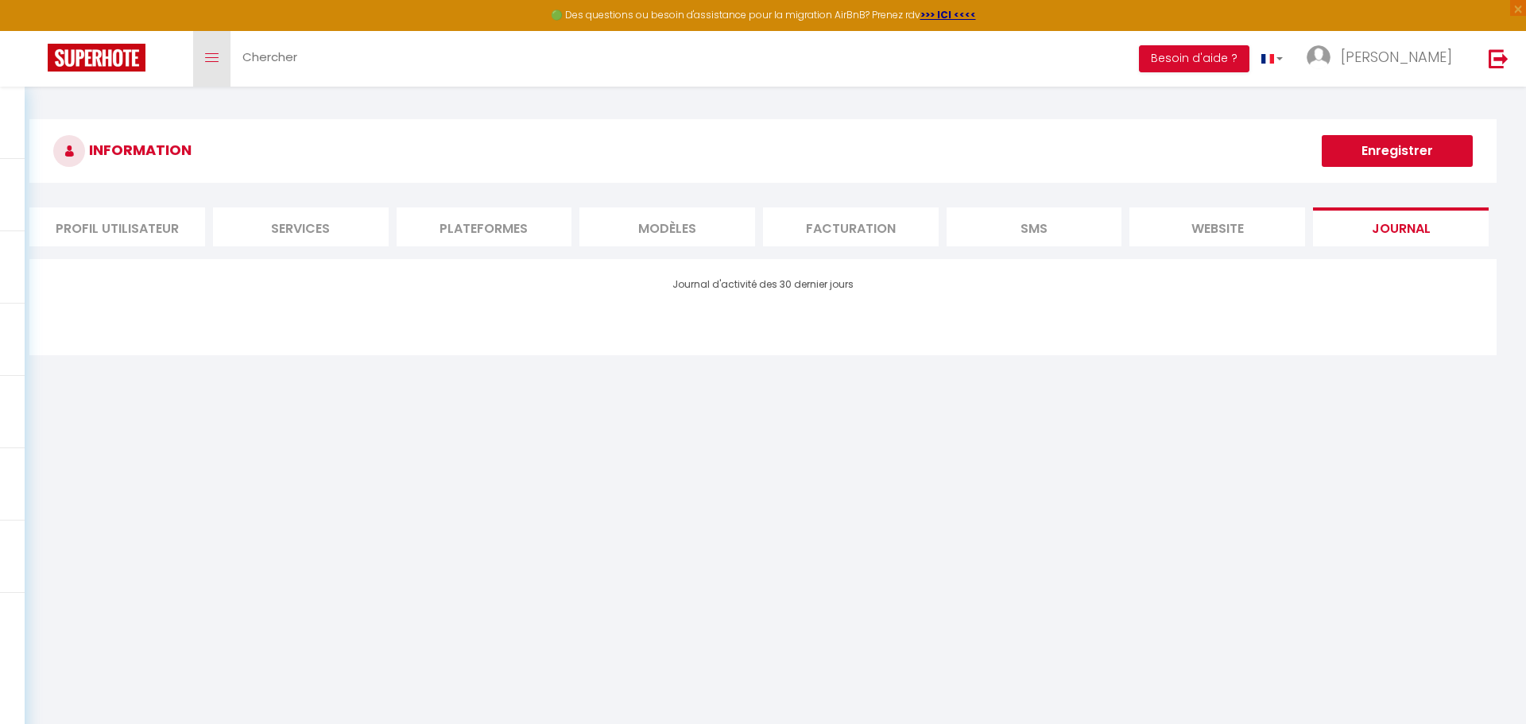
click at [203, 58] on link "Toggle menubar" at bounding box center [211, 59] width 37 height 56
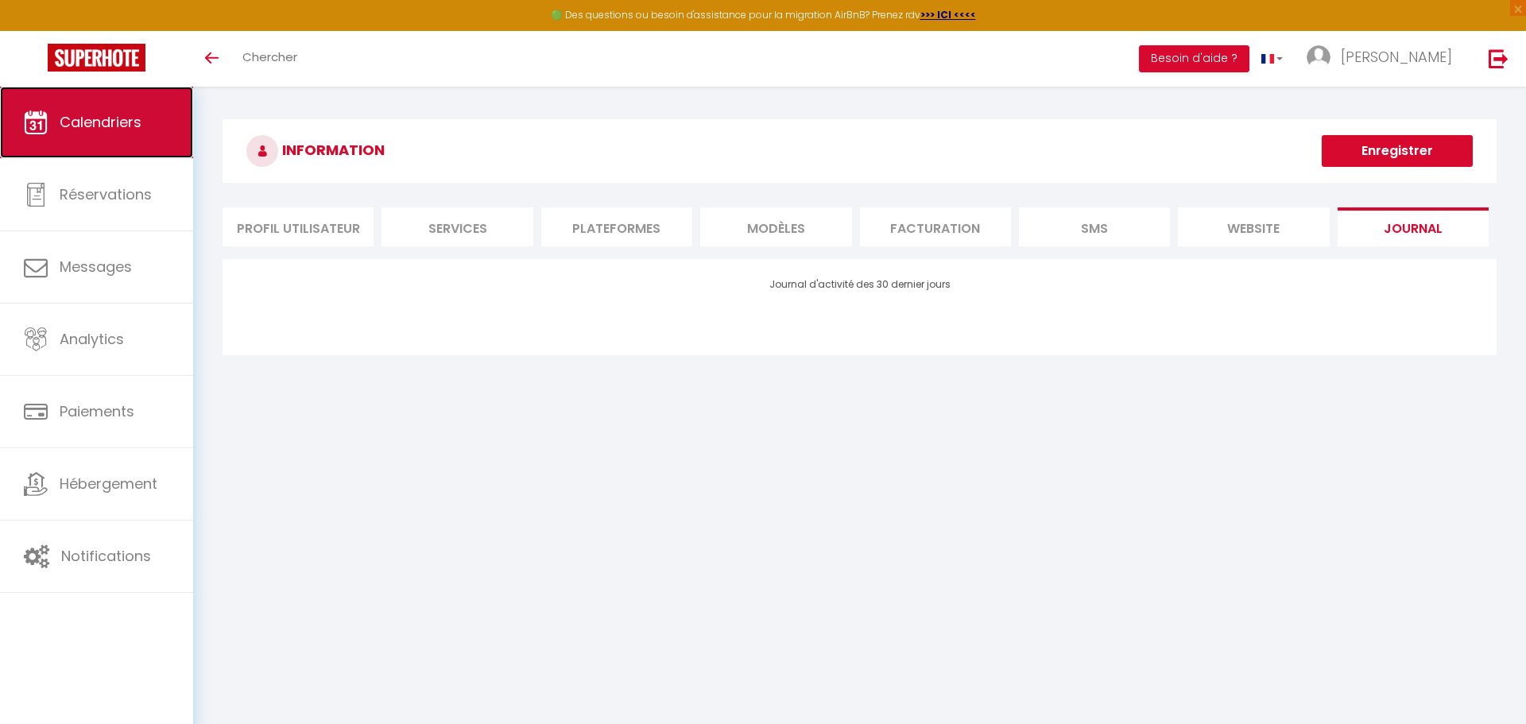
click at [97, 143] on link "Calendriers" at bounding box center [96, 123] width 193 height 72
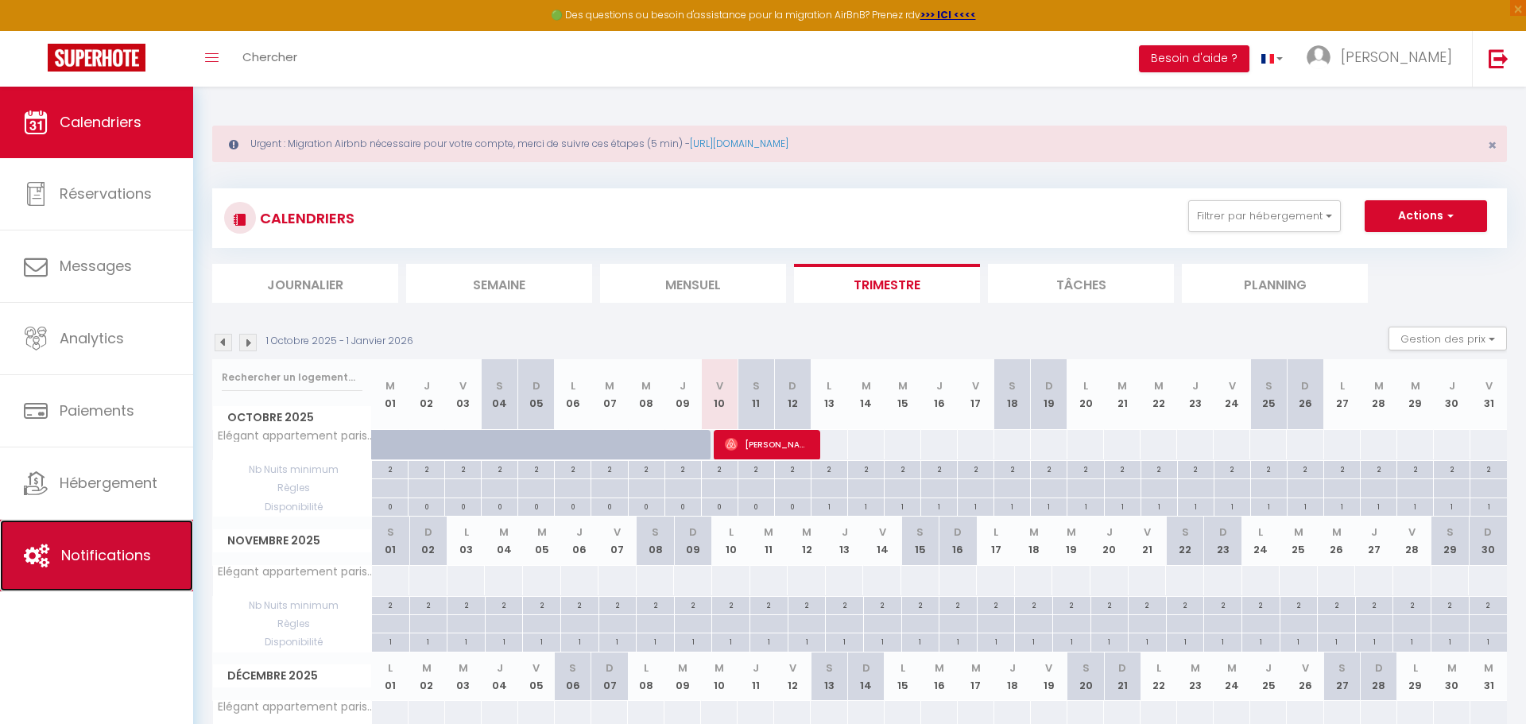
click at [92, 556] on span "Notifications" at bounding box center [106, 555] width 90 height 20
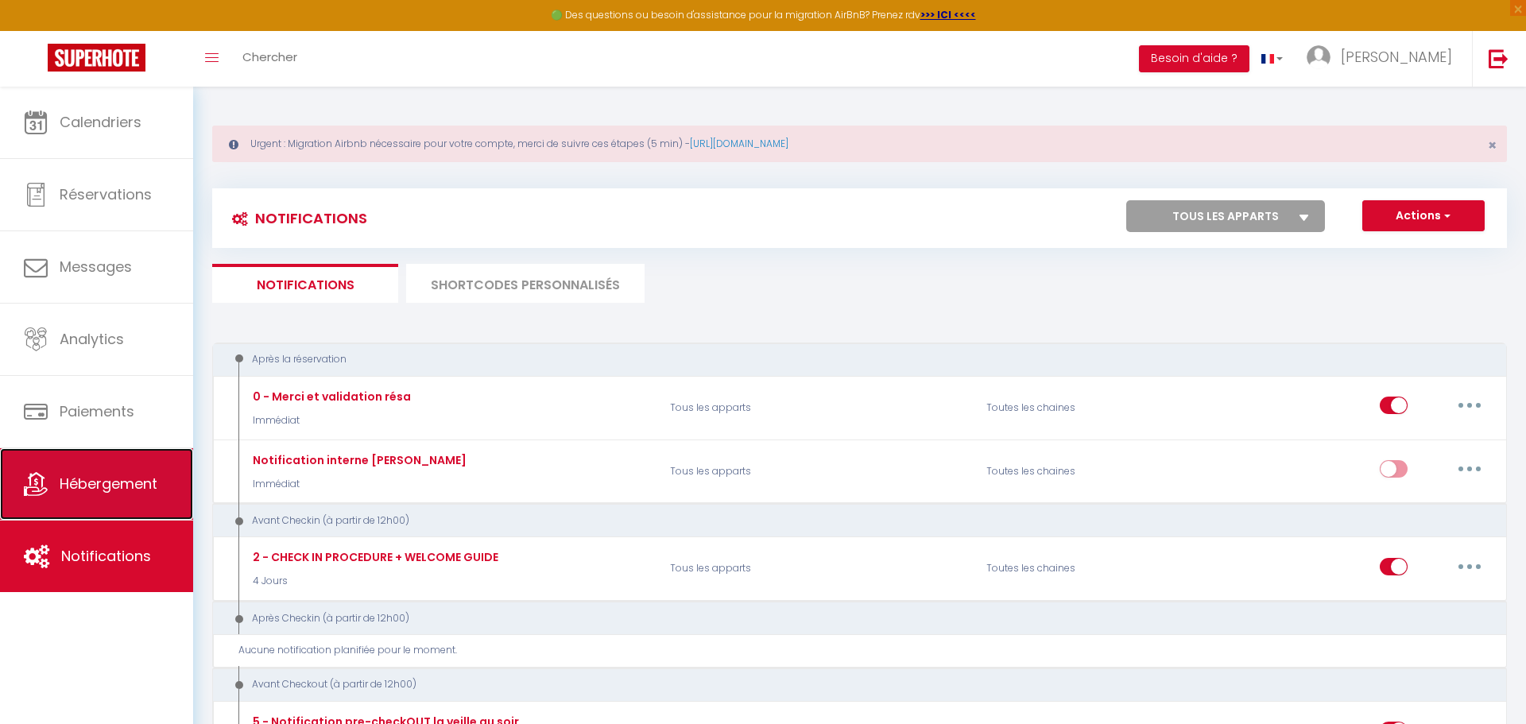
click at [115, 476] on span "Hébergement" at bounding box center [109, 484] width 98 height 20
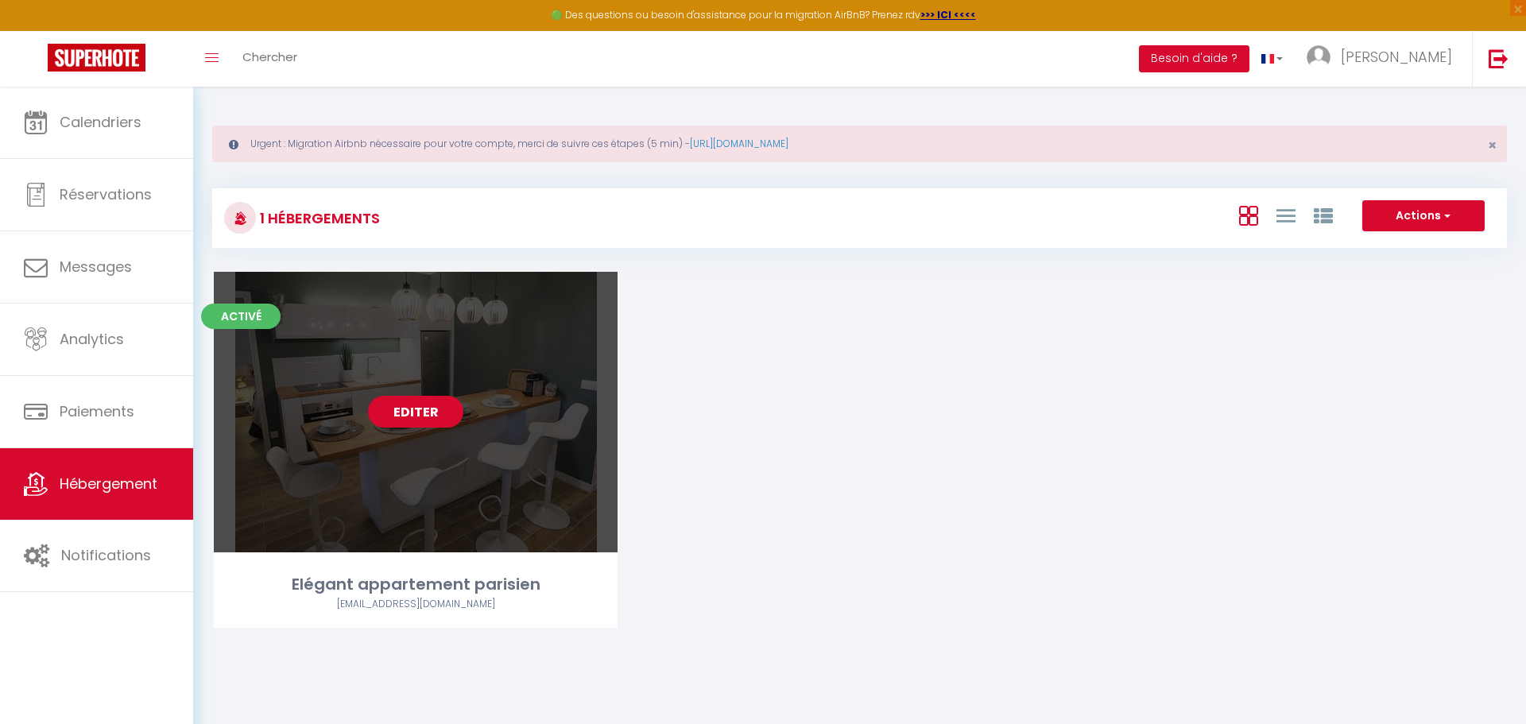
click at [406, 402] on link "Editer" at bounding box center [415, 412] width 95 height 32
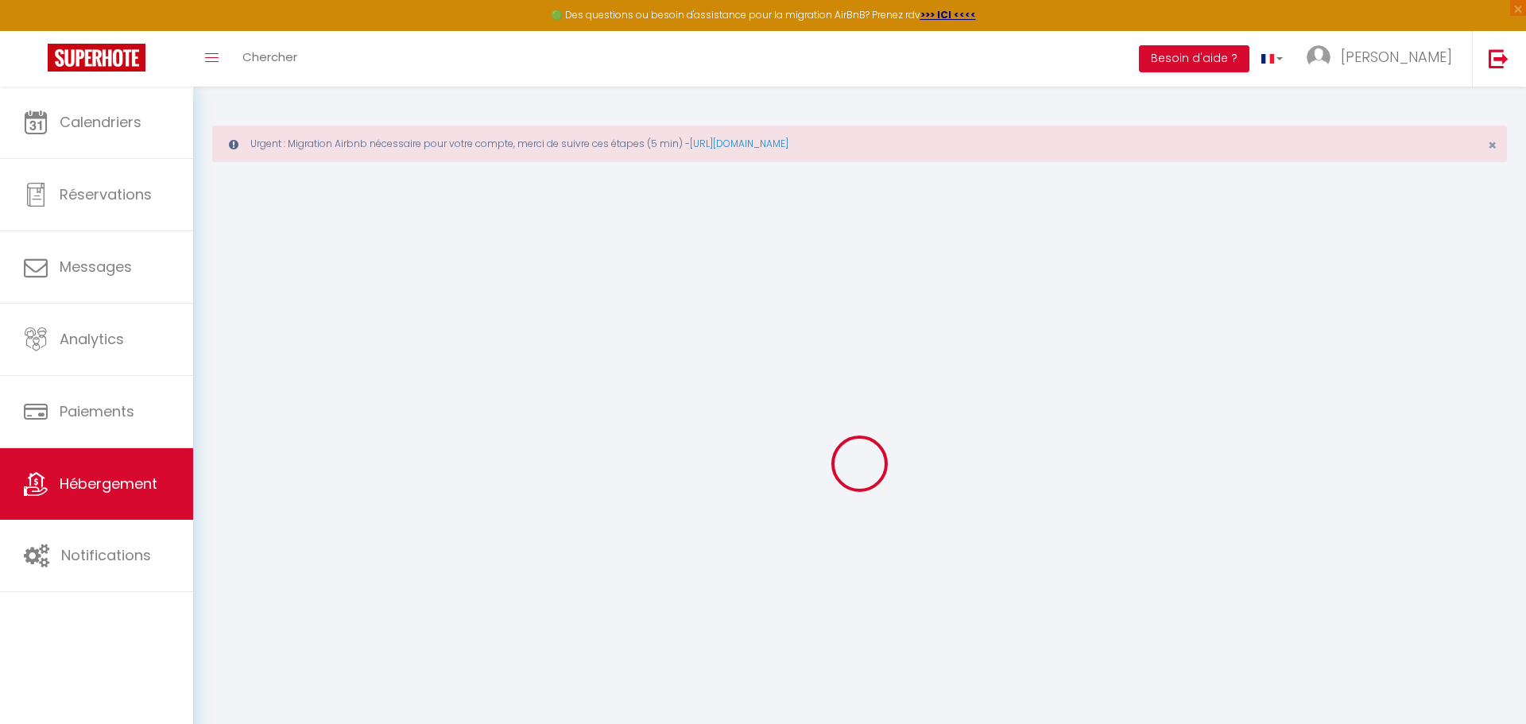
select select "27832"
select select
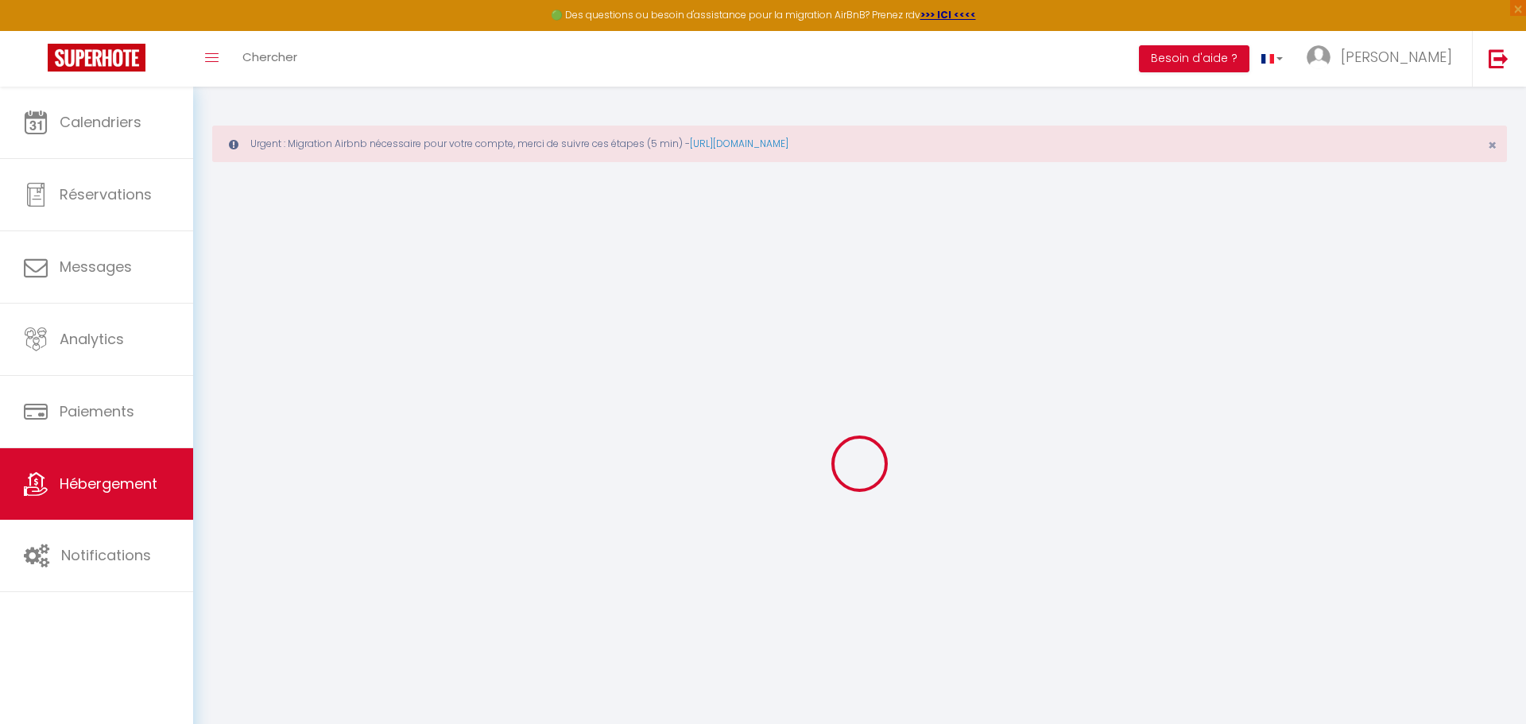
select select
checkbox input "false"
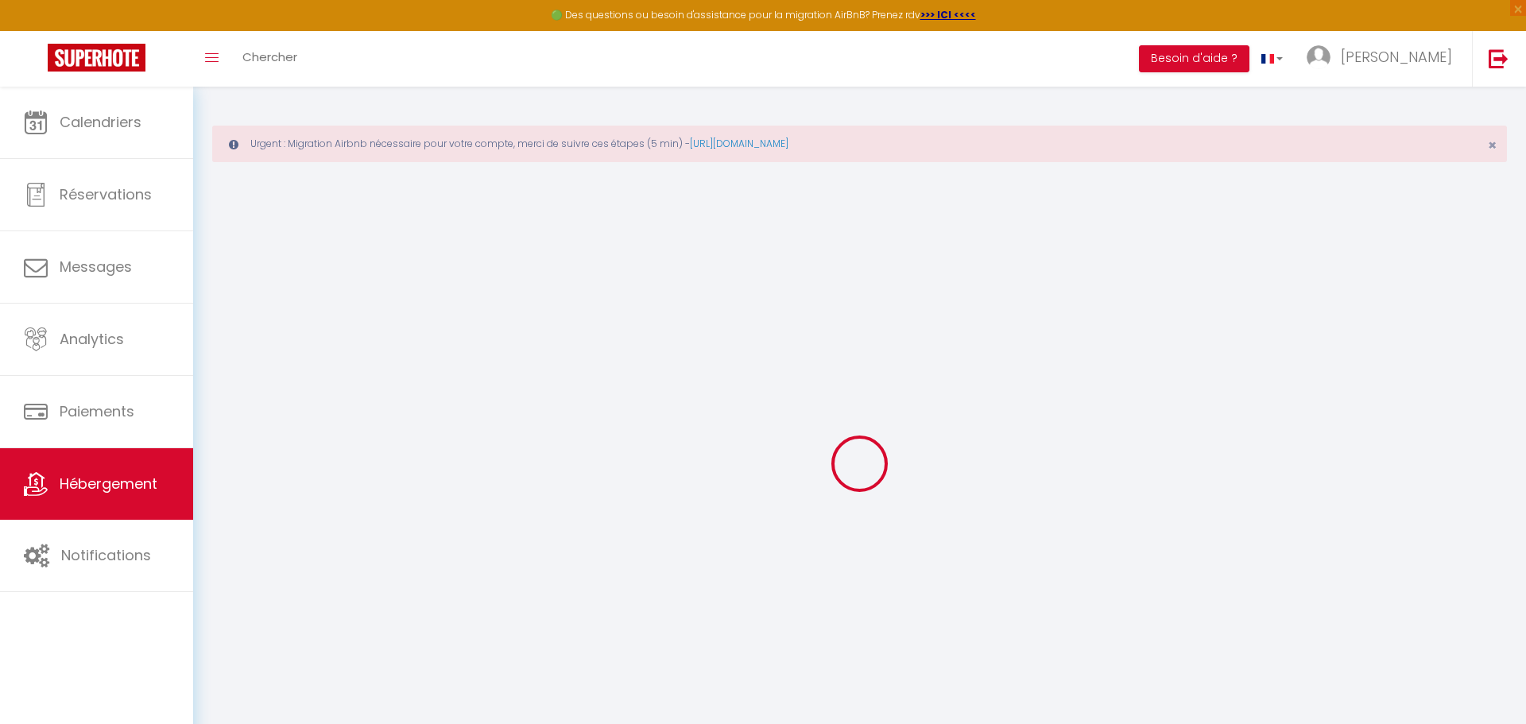
checkbox input "false"
select select "15:00"
select select
select select "11:00"
select select "30"
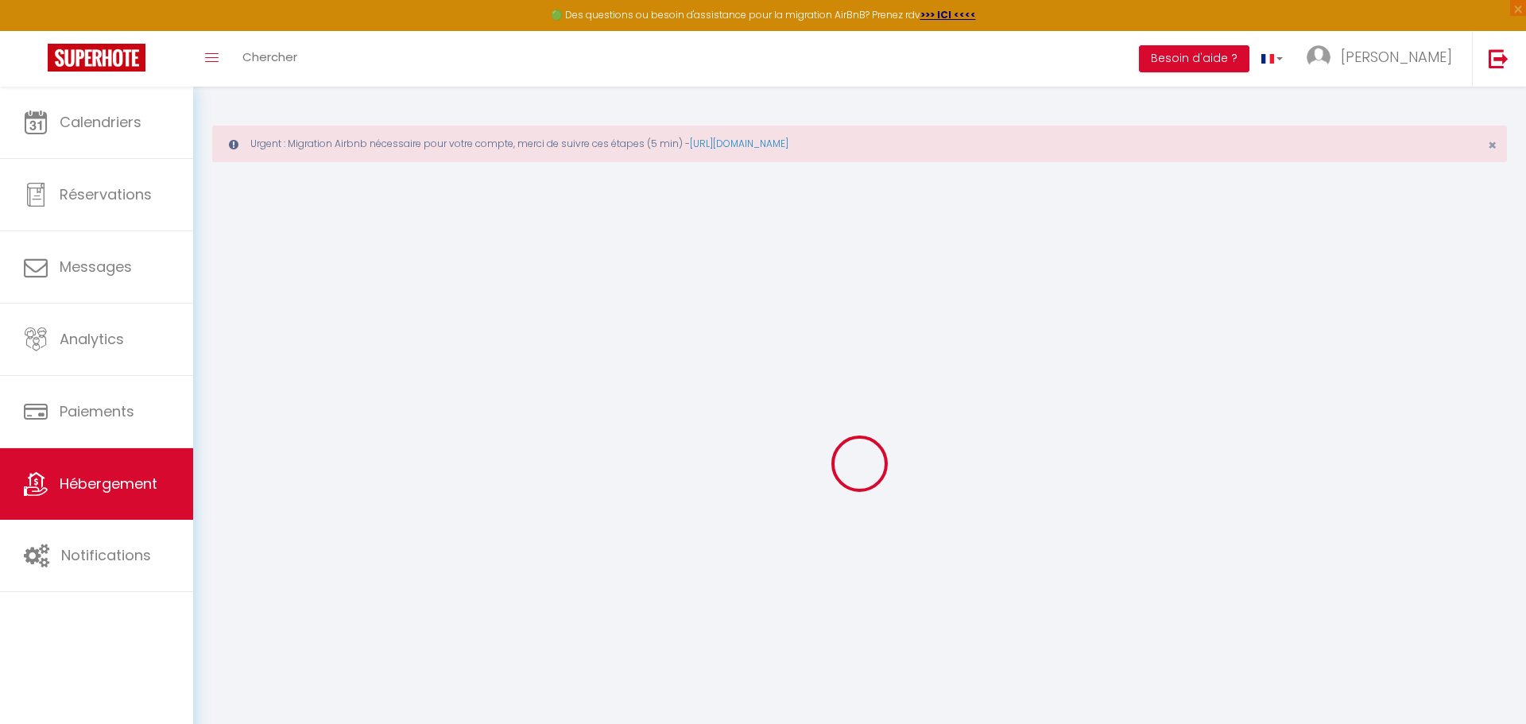
select select "120"
select select "01:00"
checkbox input "false"
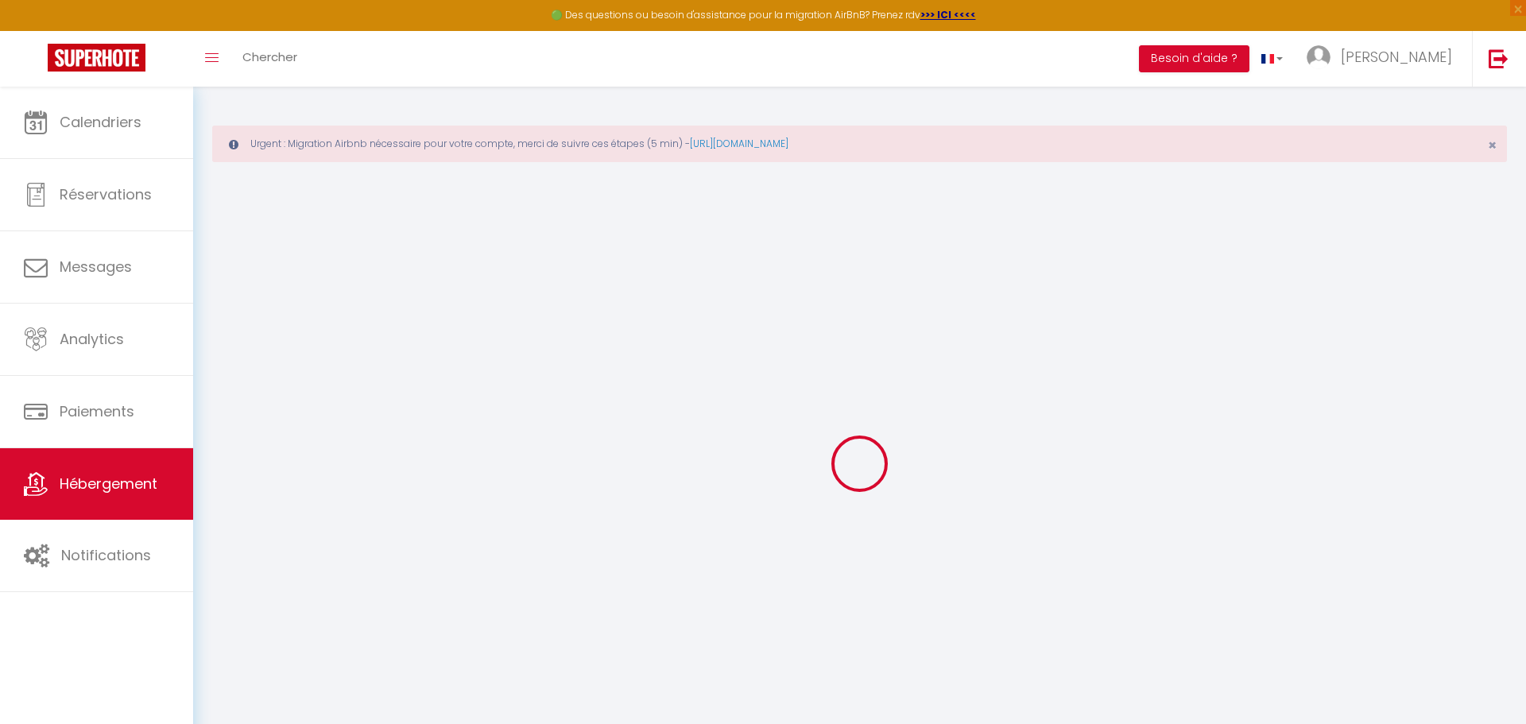
checkbox input "false"
select select
checkbox input "false"
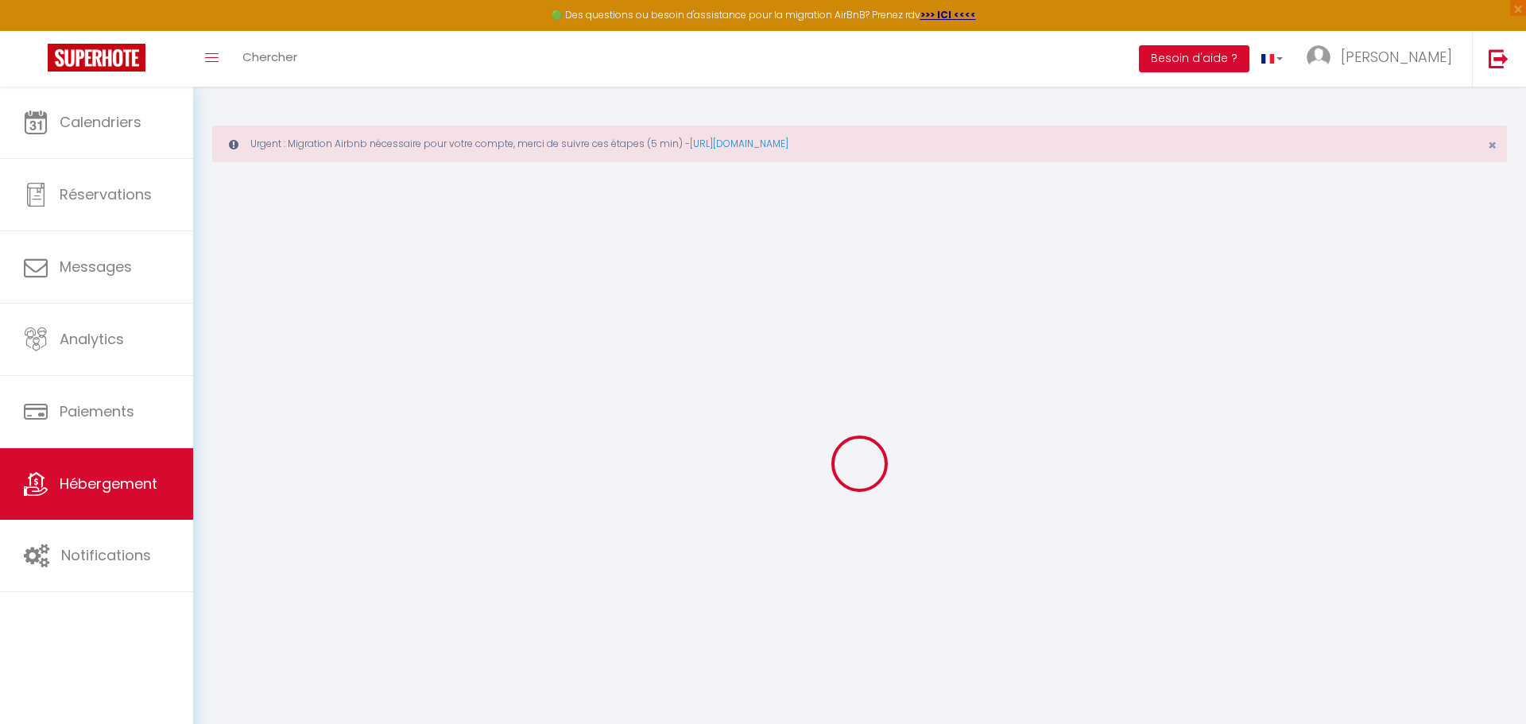
checkbox input "false"
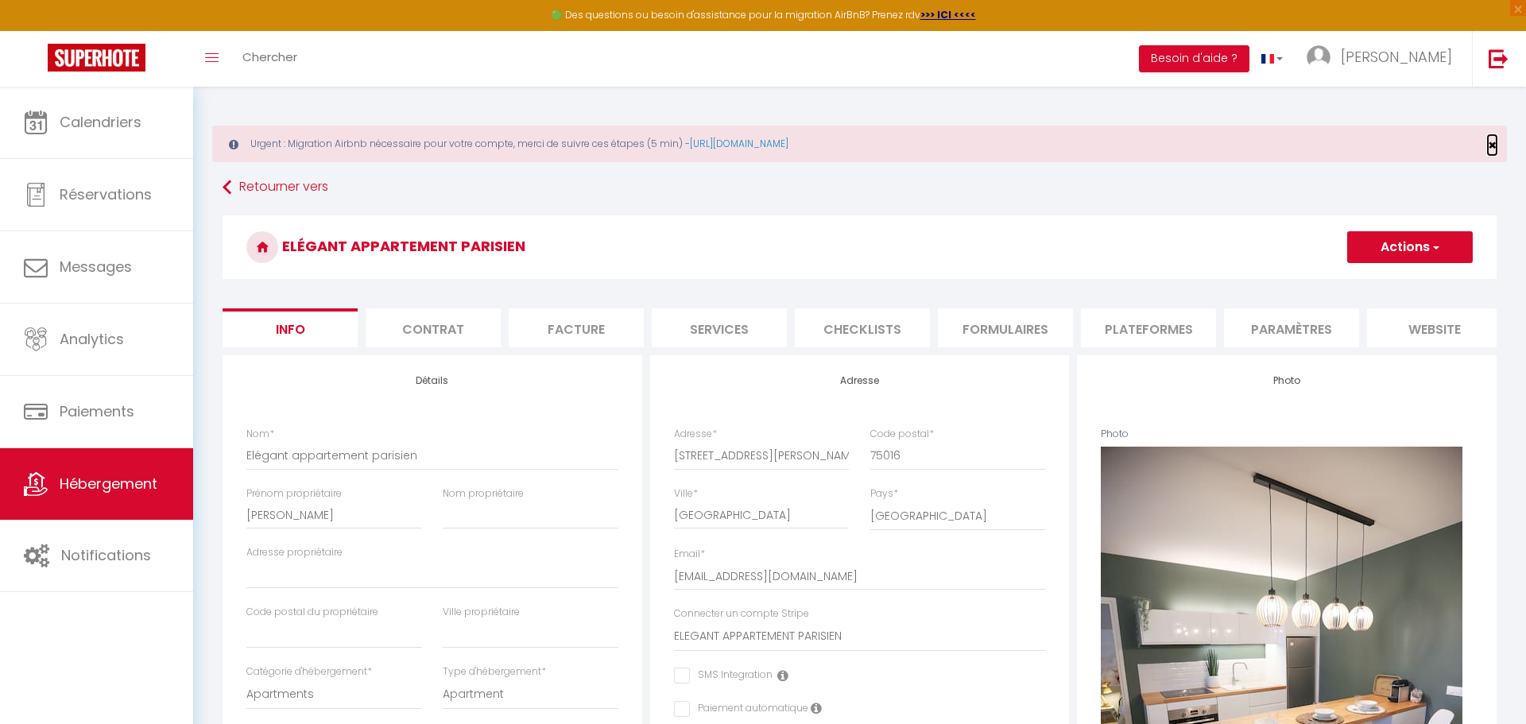
click at [1488, 145] on span "×" at bounding box center [1492, 145] width 9 height 20
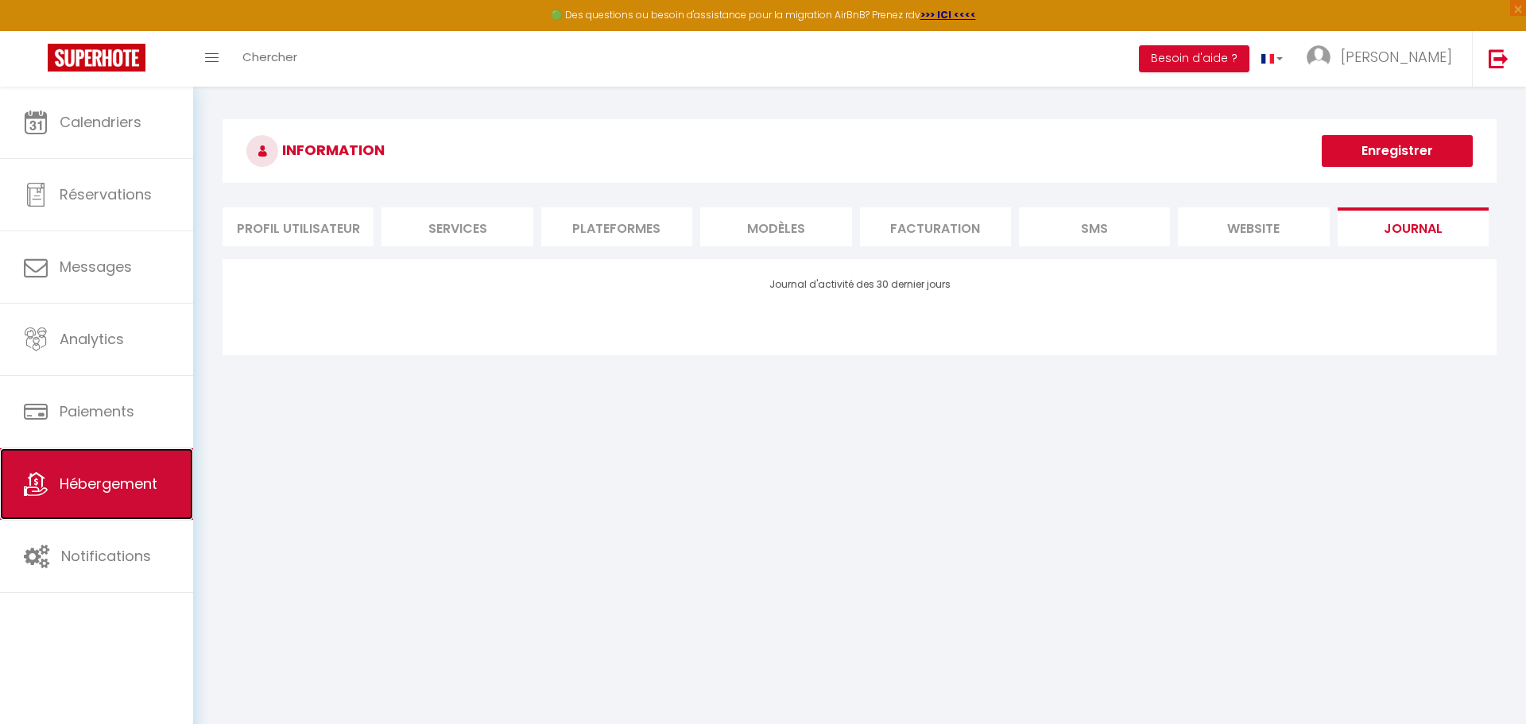
click at [130, 490] on span "Hébergement" at bounding box center [109, 484] width 98 height 20
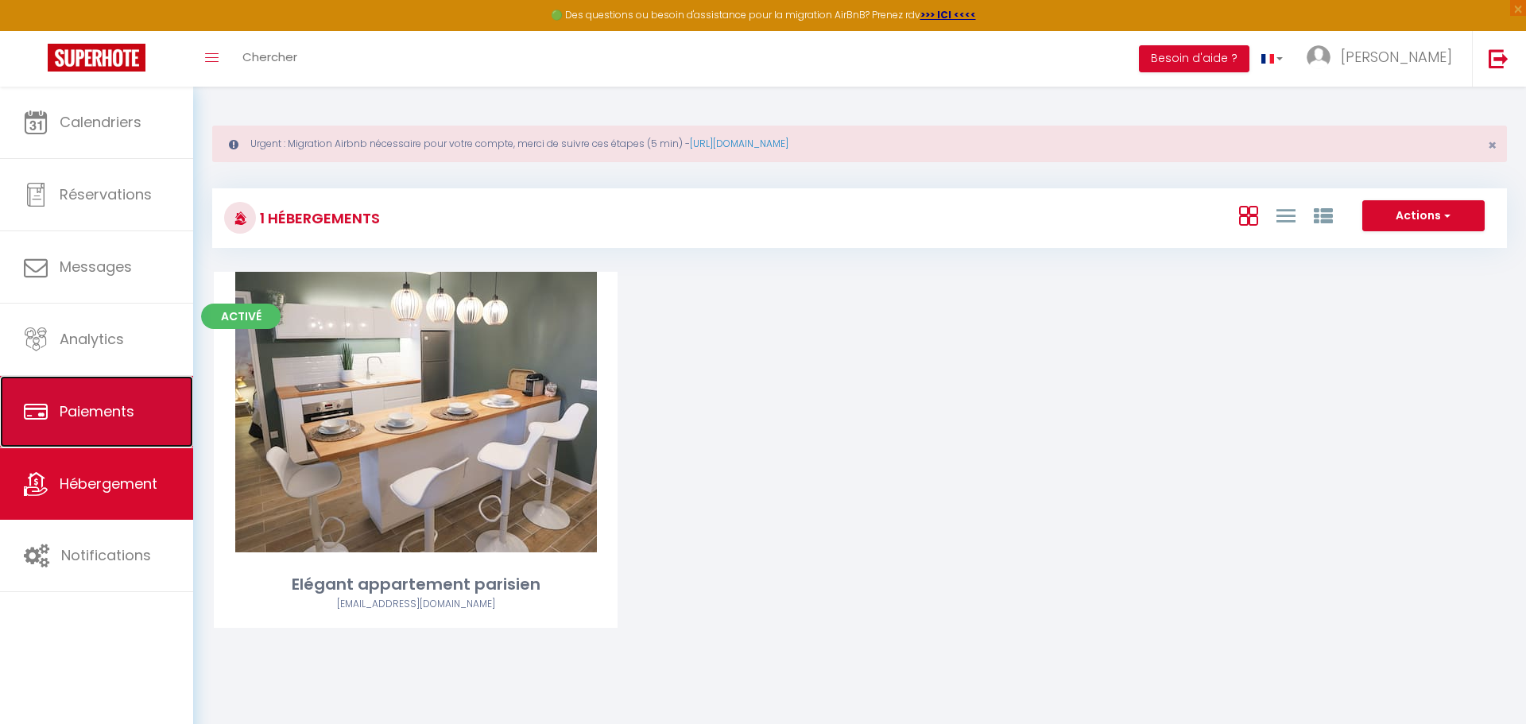
click at [123, 424] on link "Paiements" at bounding box center [96, 412] width 193 height 72
select select "2"
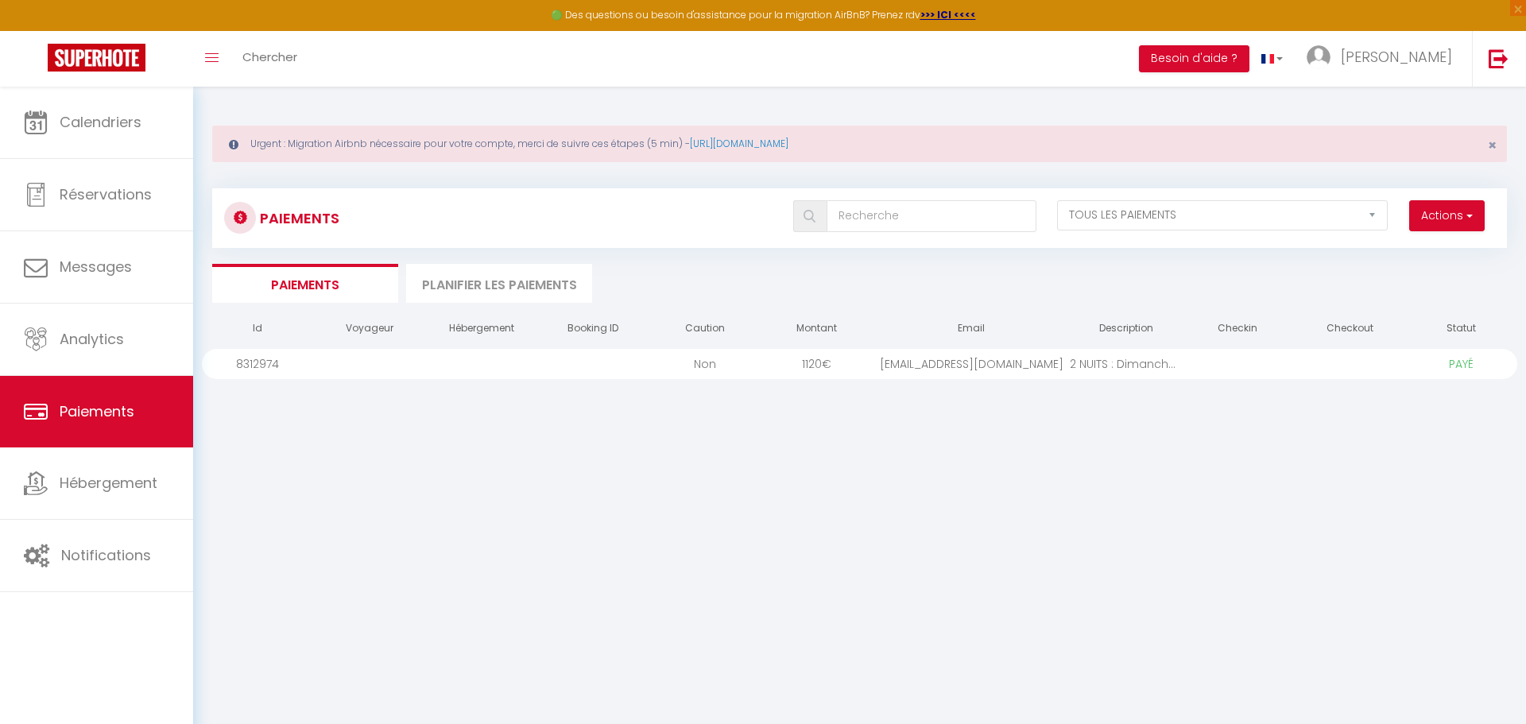
click at [356, 361] on div at bounding box center [370, 364] width 112 height 30
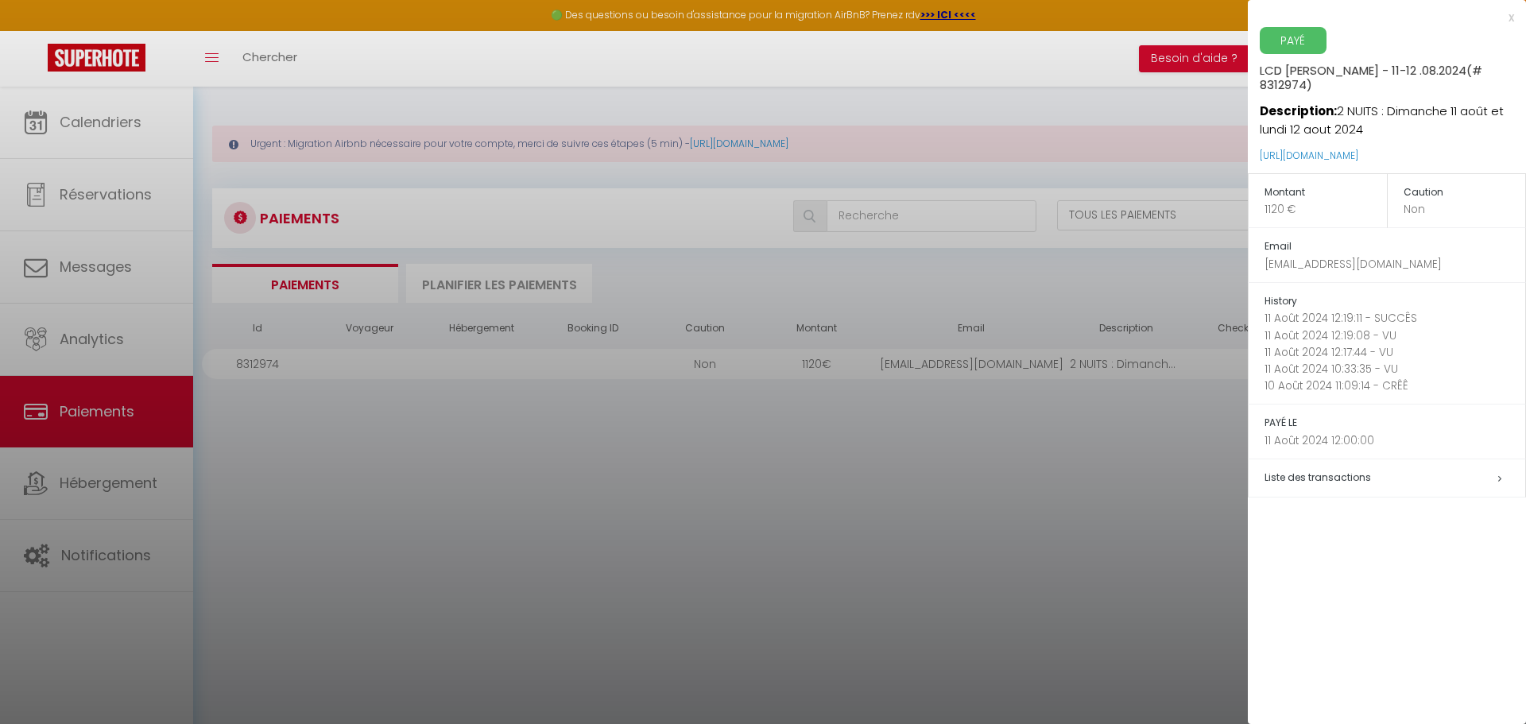
click at [484, 486] on div at bounding box center [763, 362] width 1526 height 724
